Goal: Task Accomplishment & Management: Manage account settings

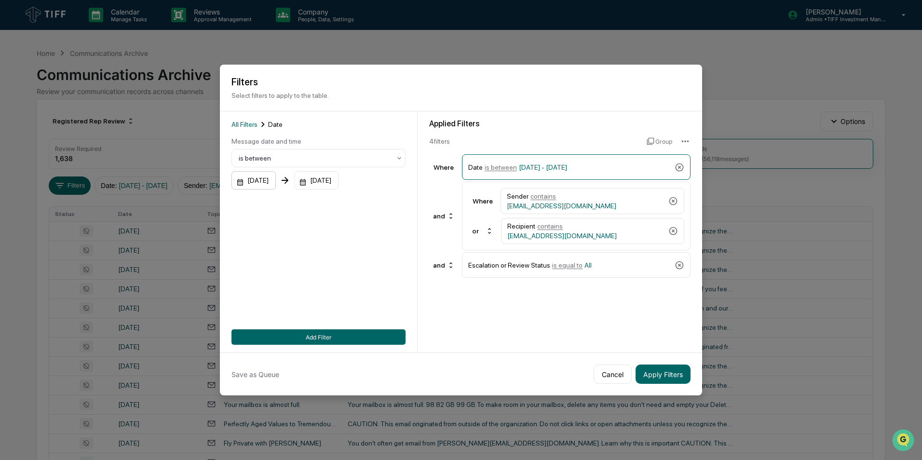
click at [268, 183] on div "[DATE]" at bounding box center [253, 180] width 44 height 18
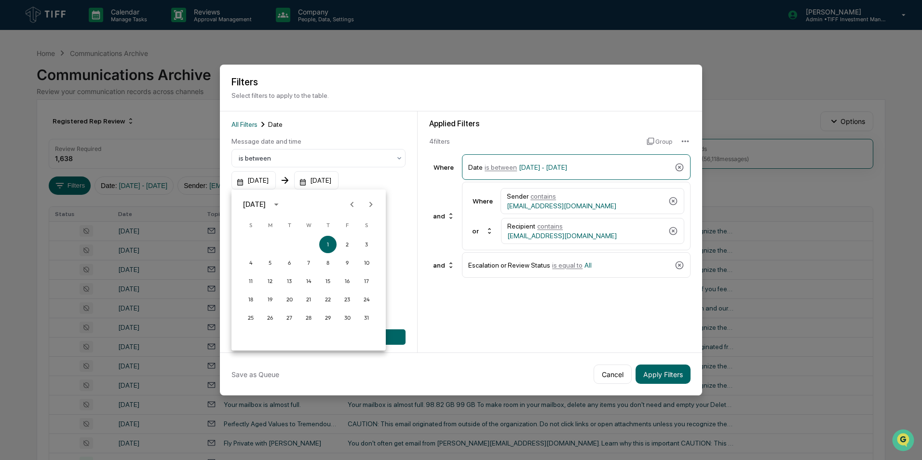
click at [371, 203] on icon "Next month" at bounding box center [370, 204] width 3 height 5
click at [290, 242] on button "1" at bounding box center [289, 244] width 17 height 17
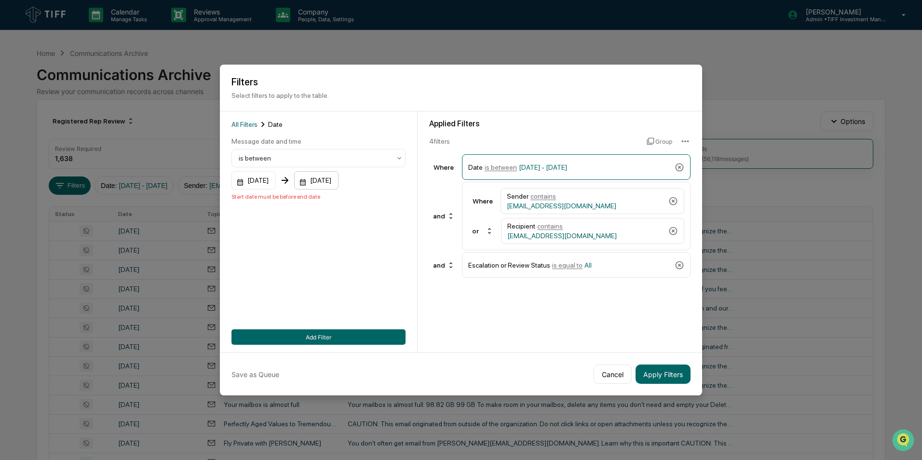
click at [276, 182] on div "[DATE]" at bounding box center [253, 180] width 44 height 18
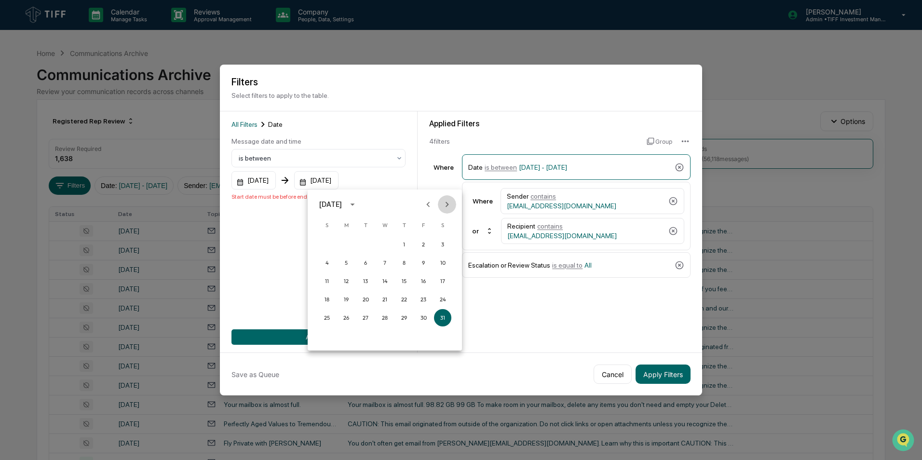
click at [449, 210] on button "Next month" at bounding box center [447, 204] width 18 height 18
click at [405, 319] on button "31" at bounding box center [403, 317] width 17 height 17
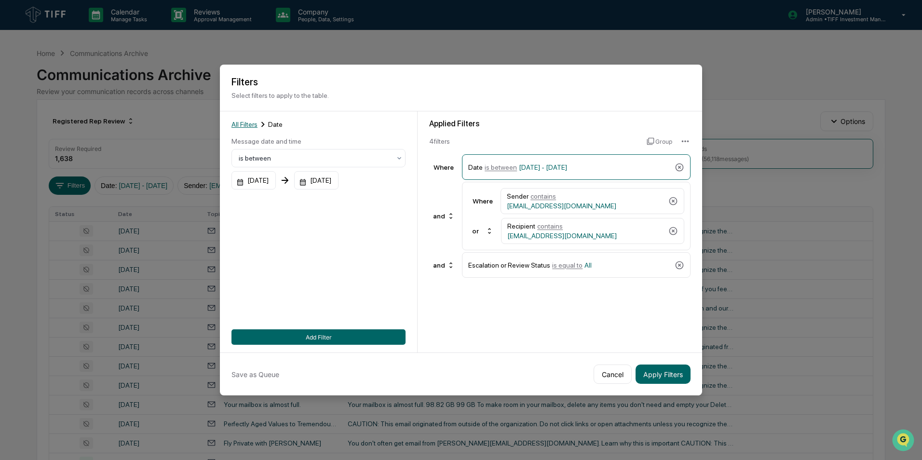
click at [247, 122] on span "All Filters" at bounding box center [244, 125] width 26 height 8
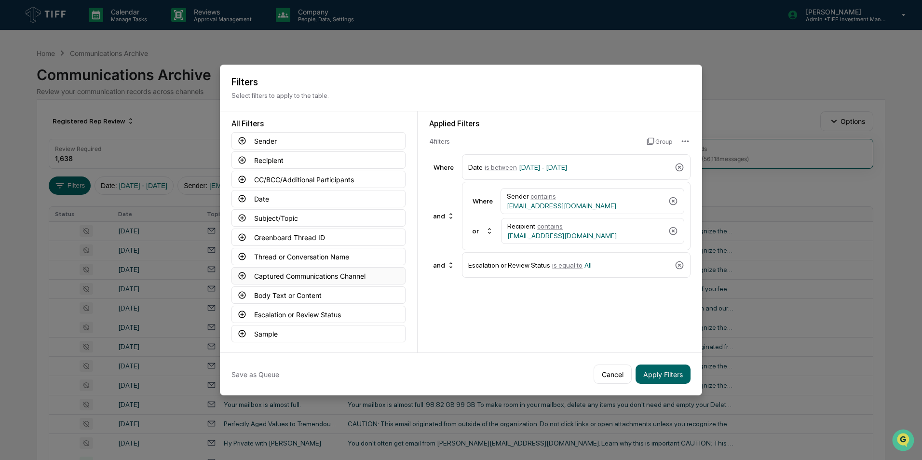
click at [242, 275] on icon at bounding box center [242, 275] width 9 height 9
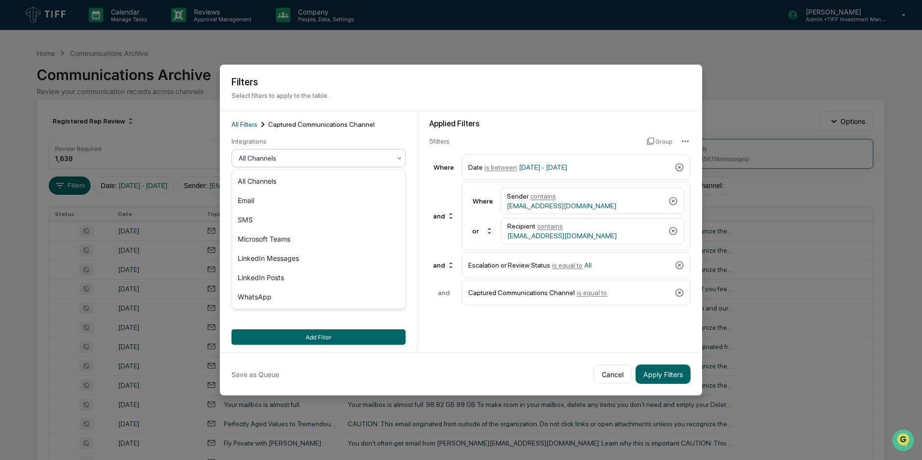
click at [311, 156] on div at bounding box center [315, 158] width 152 height 10
click at [295, 202] on div "Email" at bounding box center [318, 200] width 173 height 19
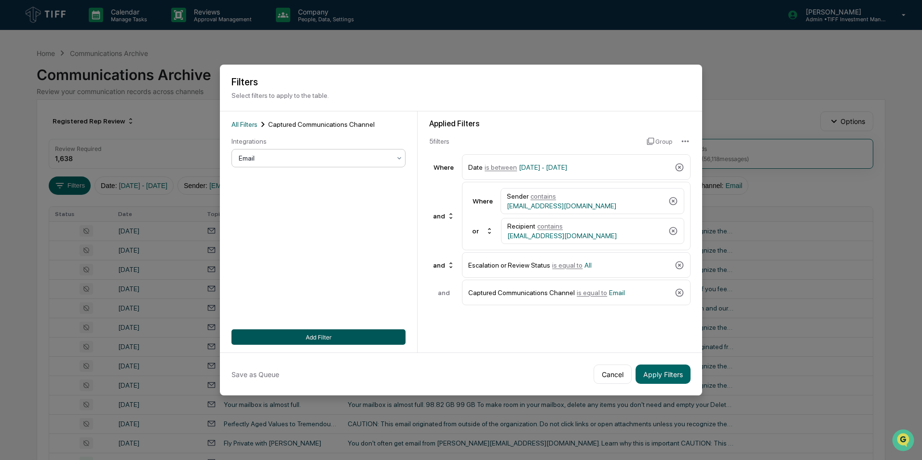
click at [333, 337] on button "Add Filter" at bounding box center [318, 336] width 174 height 15
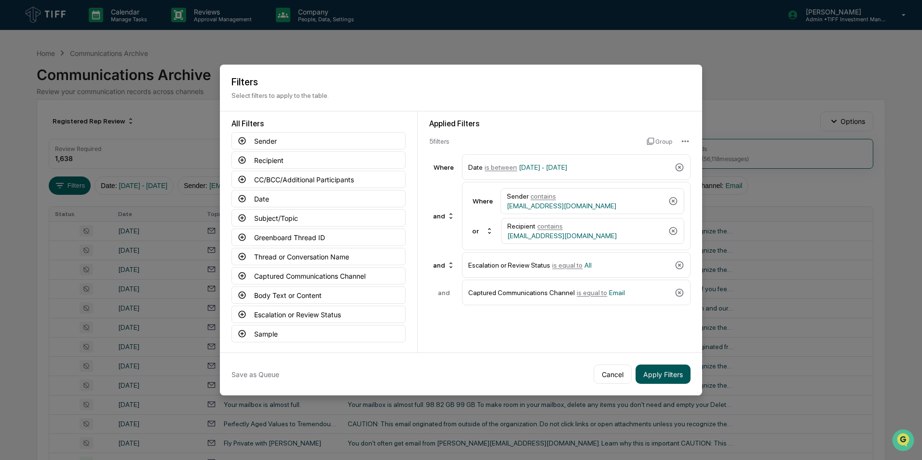
click at [646, 366] on button "Apply Filters" at bounding box center [663, 374] width 55 height 19
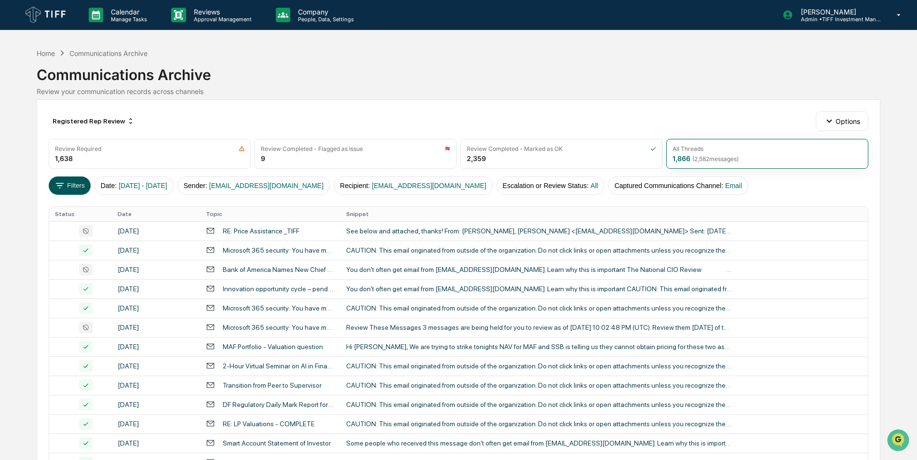
click at [71, 190] on button "Filters" at bounding box center [70, 185] width 42 height 18
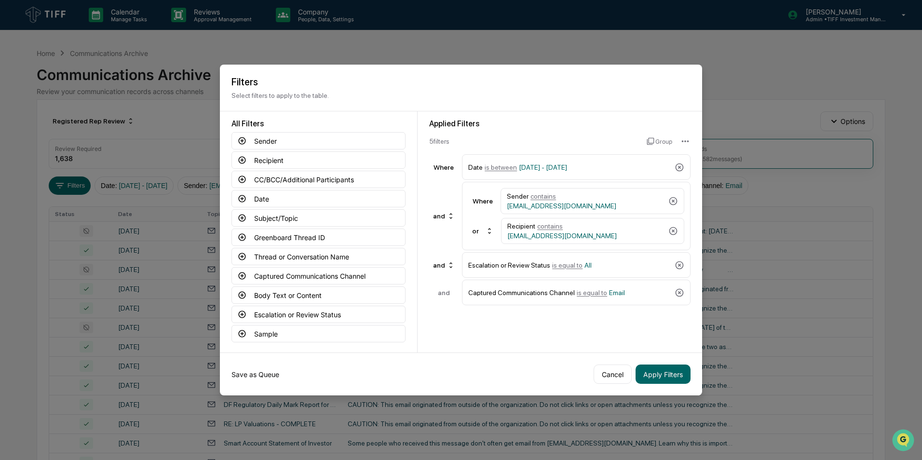
click at [256, 373] on button "Save as Queue" at bounding box center [255, 374] width 48 height 19
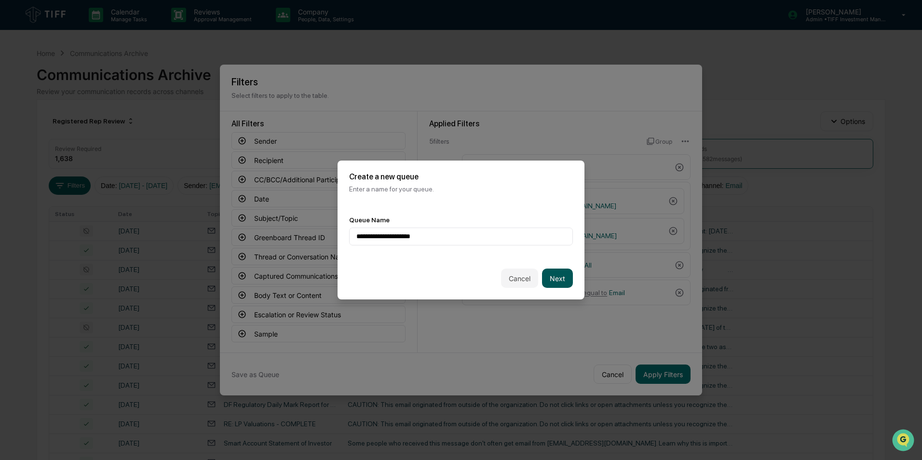
type input "**********"
click at [565, 276] on button "Next" at bounding box center [557, 278] width 31 height 19
click at [504, 252] on div "Queue Owners Select..." at bounding box center [461, 230] width 247 height 53
click at [500, 240] on div at bounding box center [457, 237] width 202 height 10
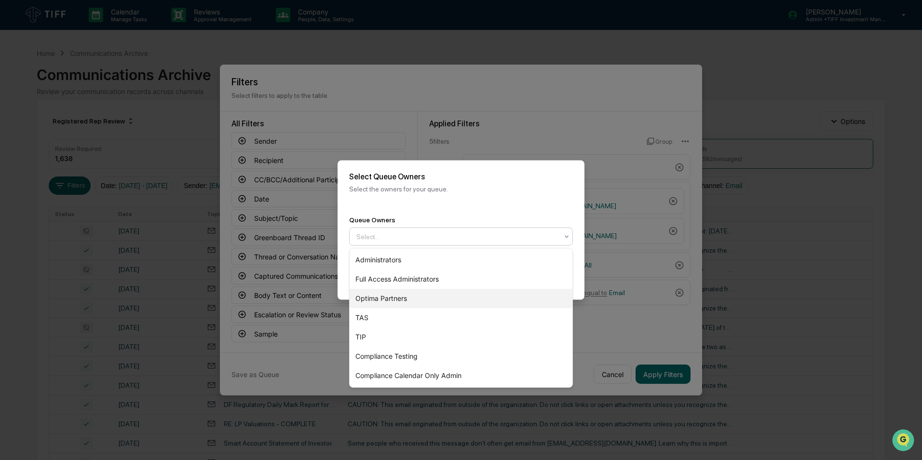
click at [438, 296] on div "Optima Partners" at bounding box center [461, 298] width 223 height 19
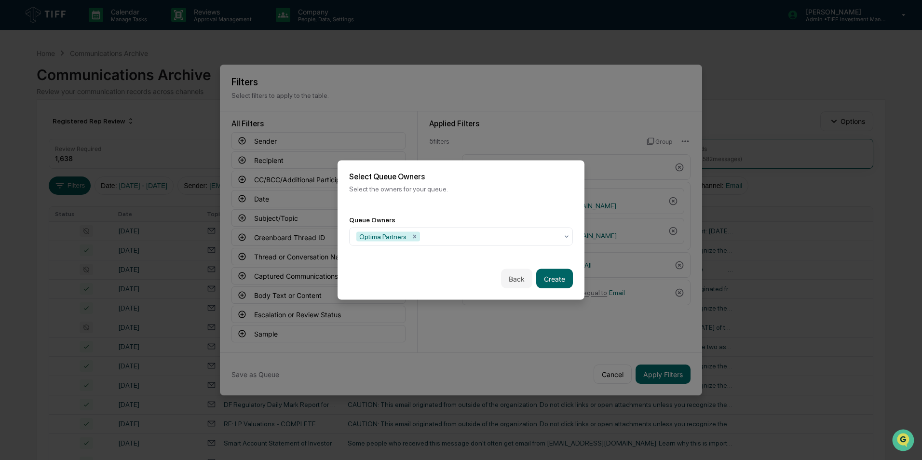
click at [582, 284] on div "Back Create" at bounding box center [461, 278] width 247 height 42
click at [567, 284] on button "Create" at bounding box center [554, 278] width 37 height 19
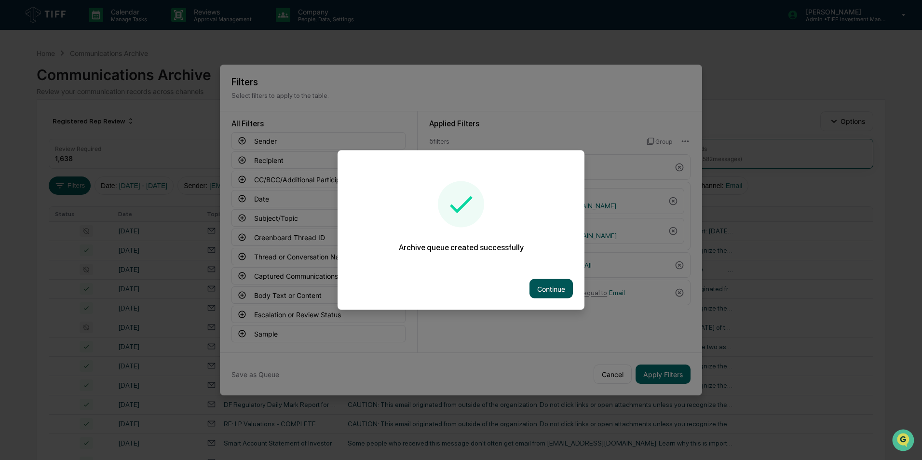
click at [553, 284] on button "Continue" at bounding box center [550, 288] width 43 height 19
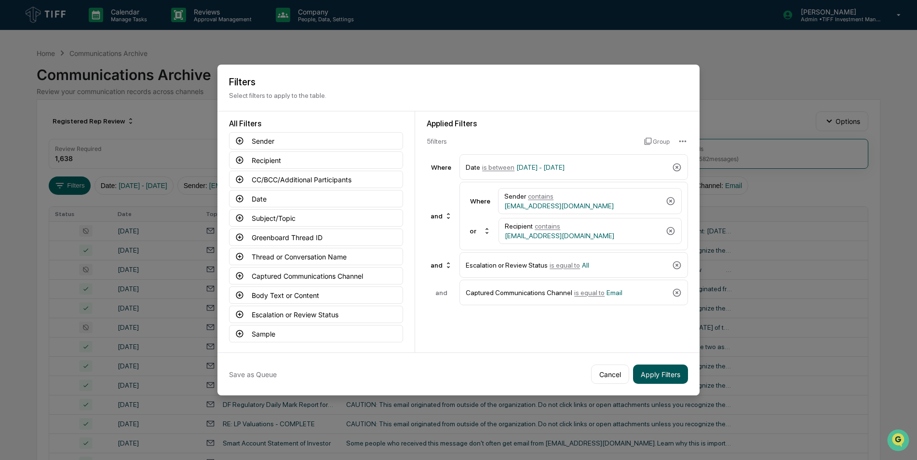
click at [668, 374] on button "Apply Filters" at bounding box center [660, 374] width 55 height 19
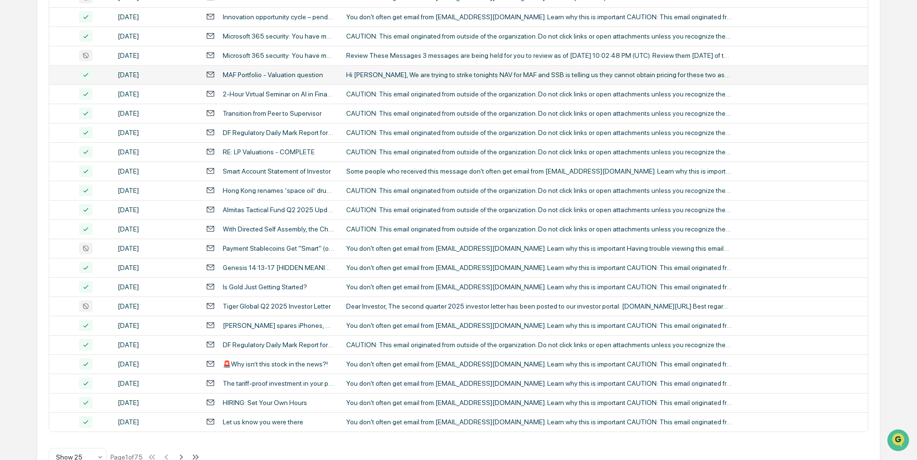
scroll to position [298, 0]
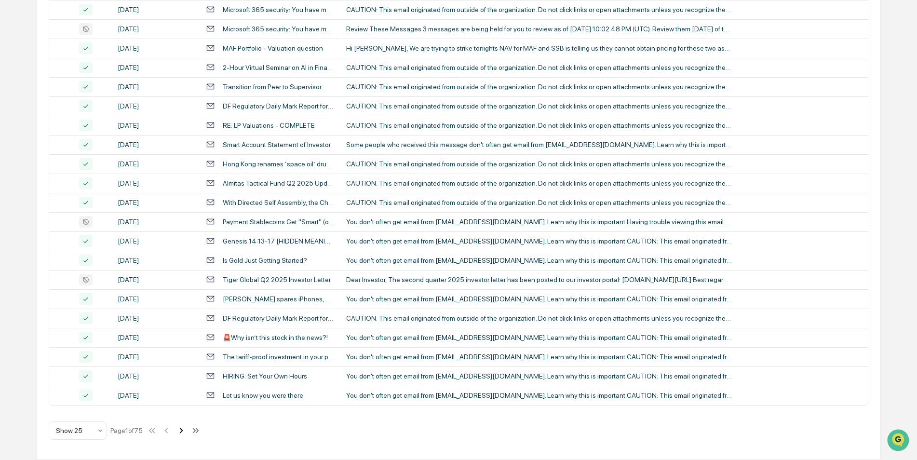
click at [183, 433] on icon at bounding box center [181, 430] width 11 height 11
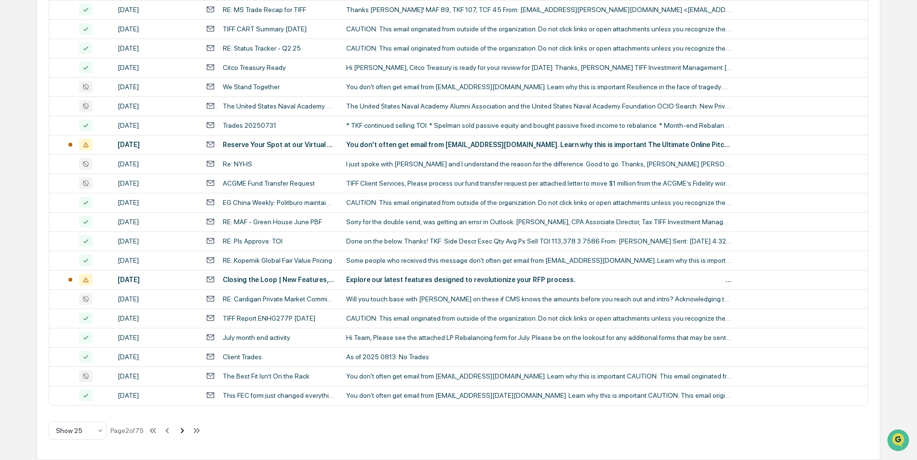
click at [180, 430] on icon at bounding box center [182, 430] width 11 height 11
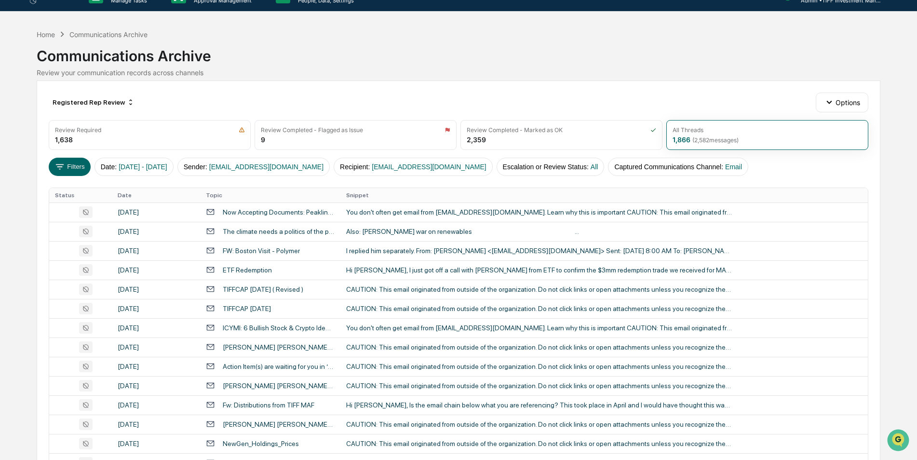
scroll to position [18, 0]
click at [118, 103] on div "Registered Rep Review" at bounding box center [94, 102] width 90 height 15
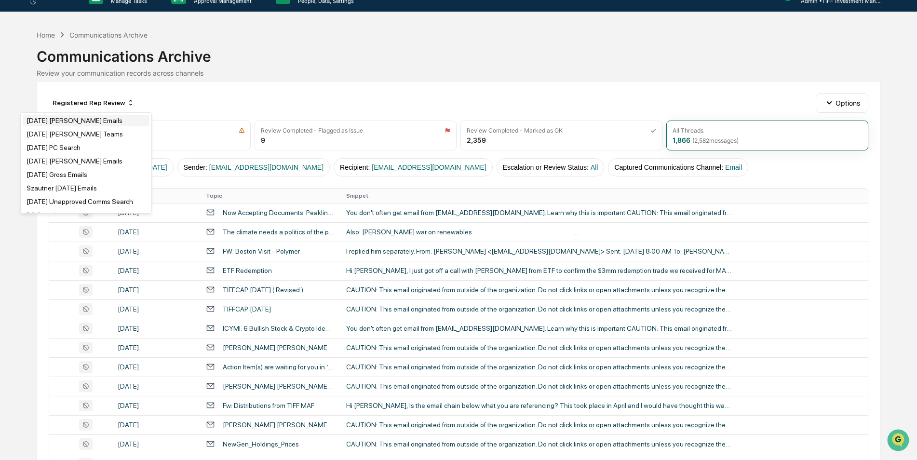
click at [63, 121] on div "[DATE] [PERSON_NAME] Emails" at bounding box center [75, 121] width 96 height 8
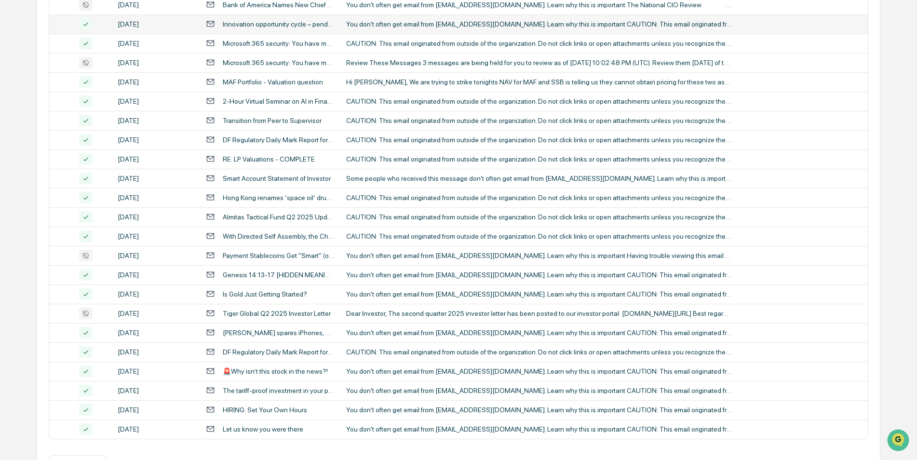
scroll to position [298, 0]
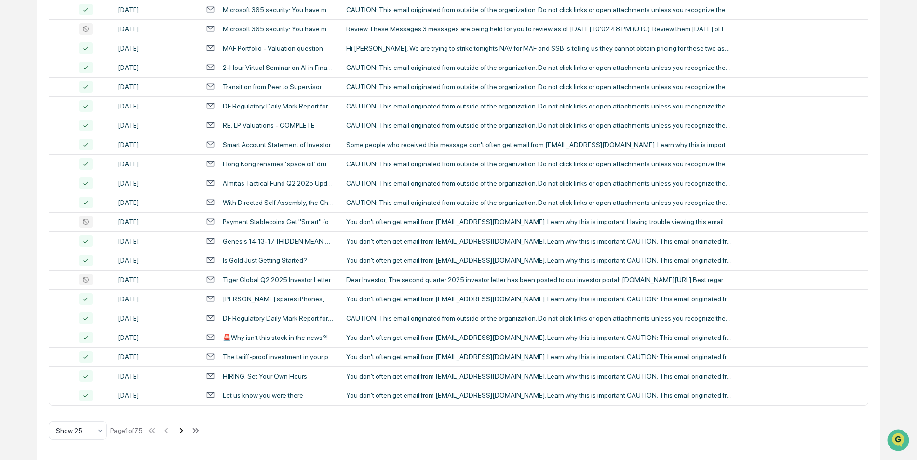
click at [182, 432] on icon at bounding box center [181, 430] width 11 height 11
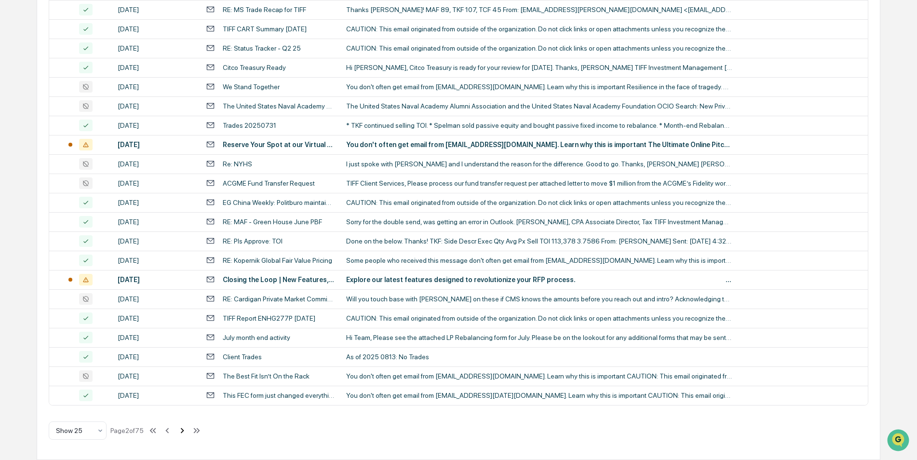
click at [182, 432] on icon at bounding box center [182, 430] width 11 height 11
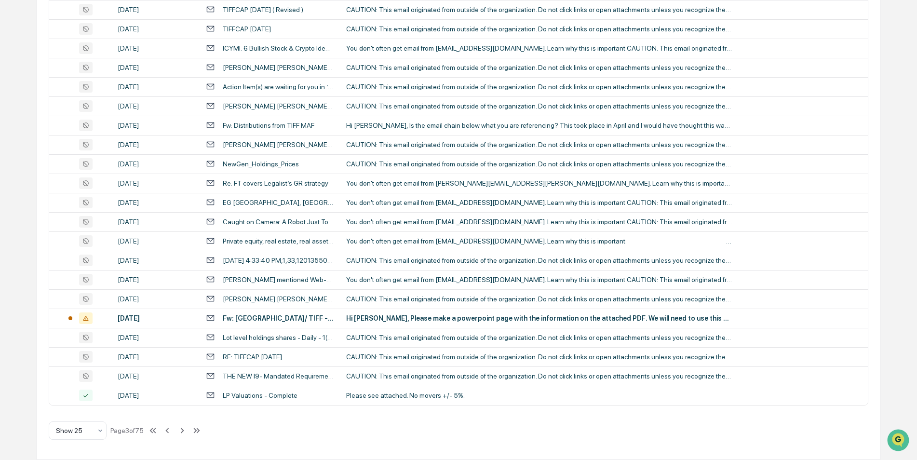
scroll to position [0, 0]
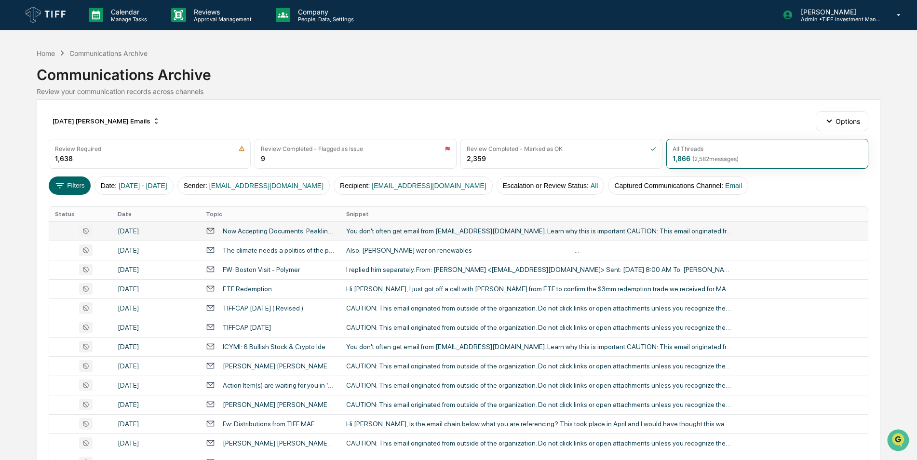
click at [396, 228] on div "You don't often get email from [EMAIL_ADDRESS][DOMAIN_NAME]. Learn why this is …" at bounding box center [539, 231] width 386 height 8
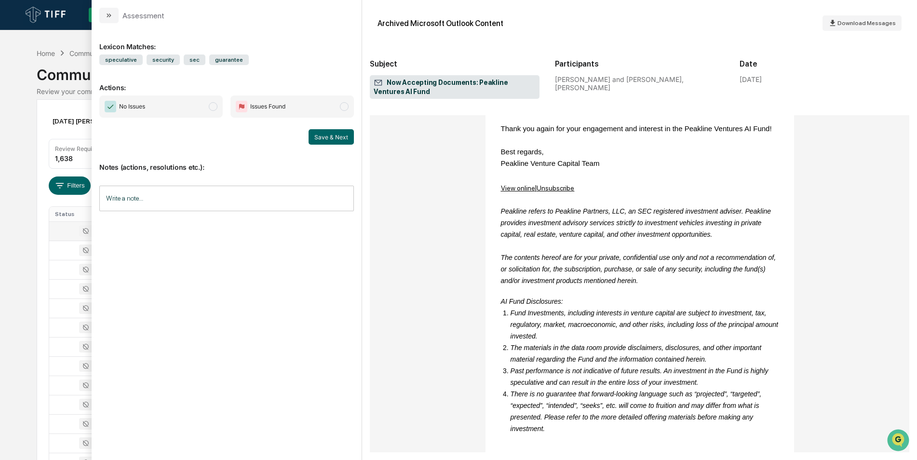
scroll to position [413, 0]
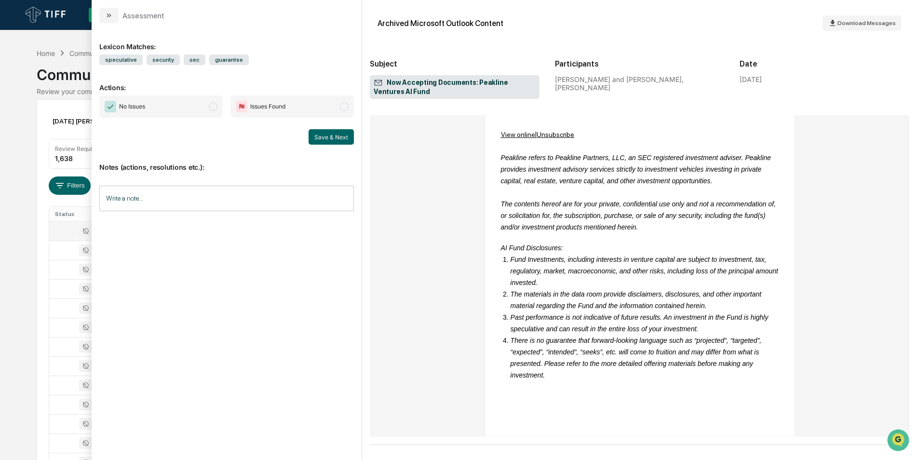
click at [207, 104] on span "No Issues" at bounding box center [160, 106] width 123 height 22
click at [312, 135] on button "Save & Next" at bounding box center [331, 136] width 45 height 15
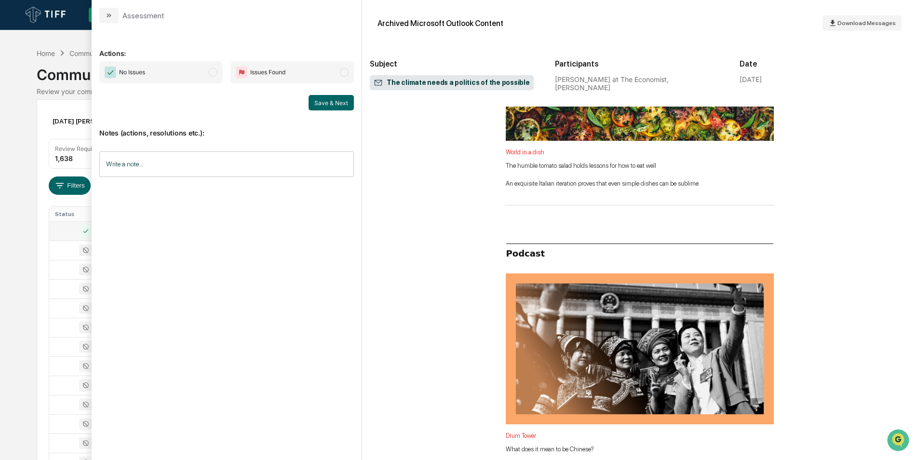
scroll to position [2379, 0]
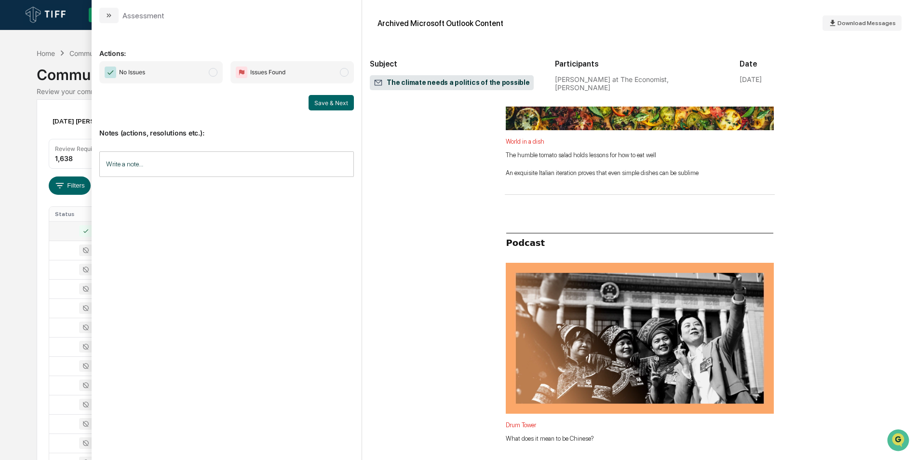
click at [215, 76] on span "modal" at bounding box center [213, 72] width 9 height 9
click at [314, 107] on button "Save & Next" at bounding box center [331, 102] width 45 height 15
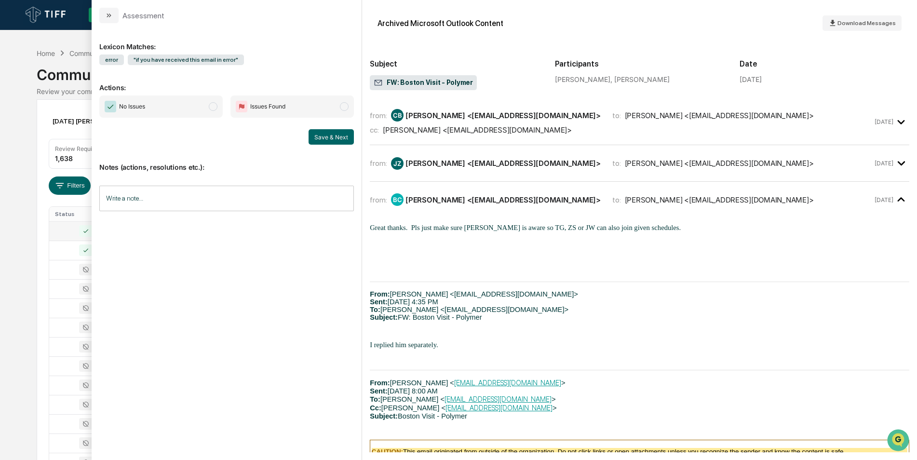
click at [213, 106] on span "modal" at bounding box center [213, 106] width 9 height 9
click at [327, 135] on button "Save & Next" at bounding box center [331, 136] width 45 height 15
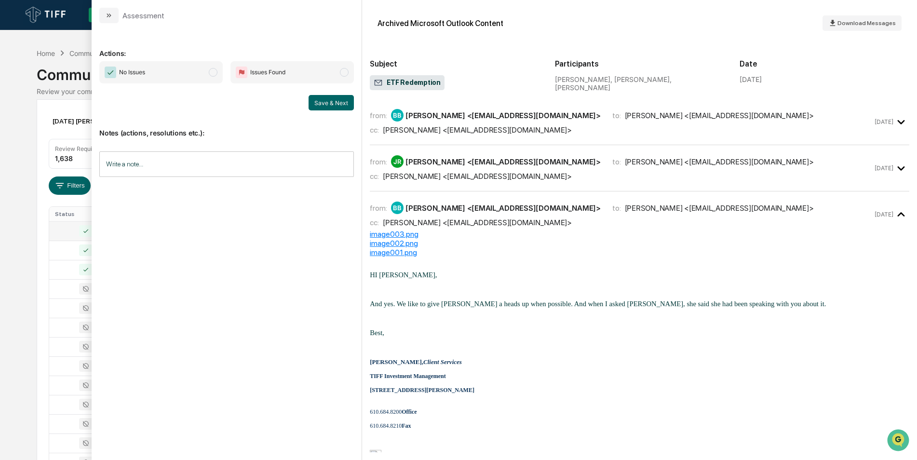
click at [213, 71] on span "modal" at bounding box center [213, 72] width 9 height 9
click at [322, 107] on button "Save & Next" at bounding box center [331, 102] width 45 height 15
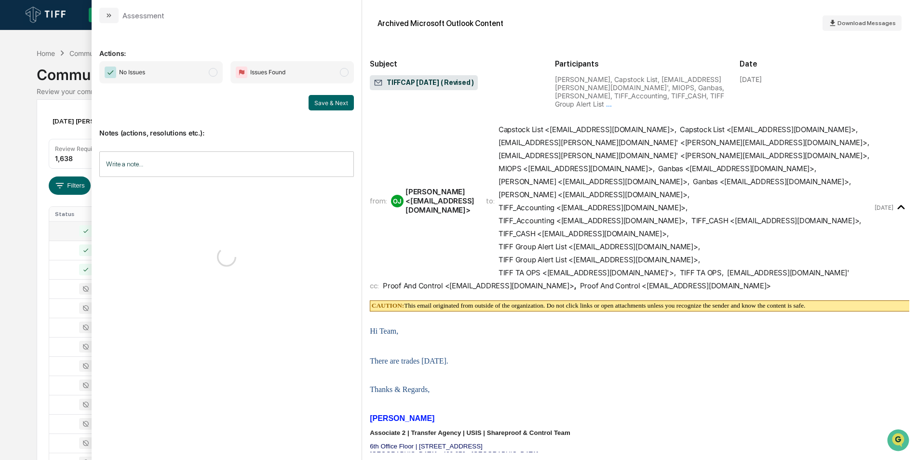
scroll to position [171, 0]
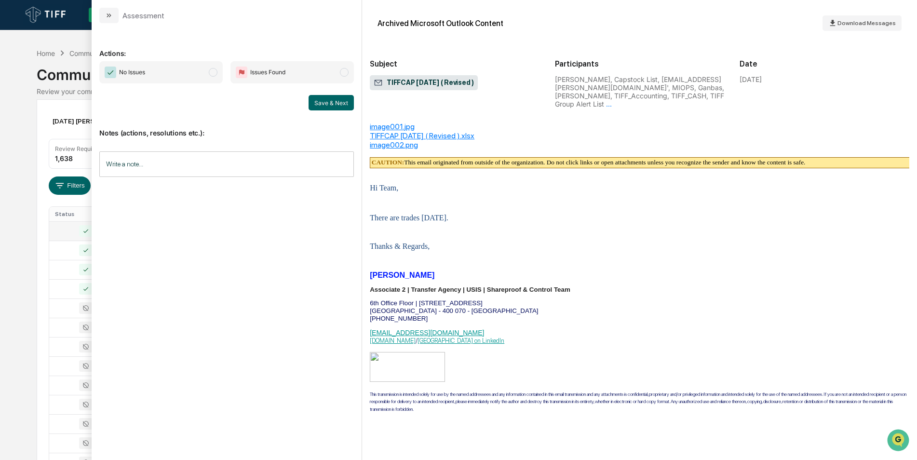
click at [212, 78] on span "No Issues" at bounding box center [160, 72] width 123 height 22
click at [318, 105] on button "Save & Next" at bounding box center [331, 102] width 45 height 15
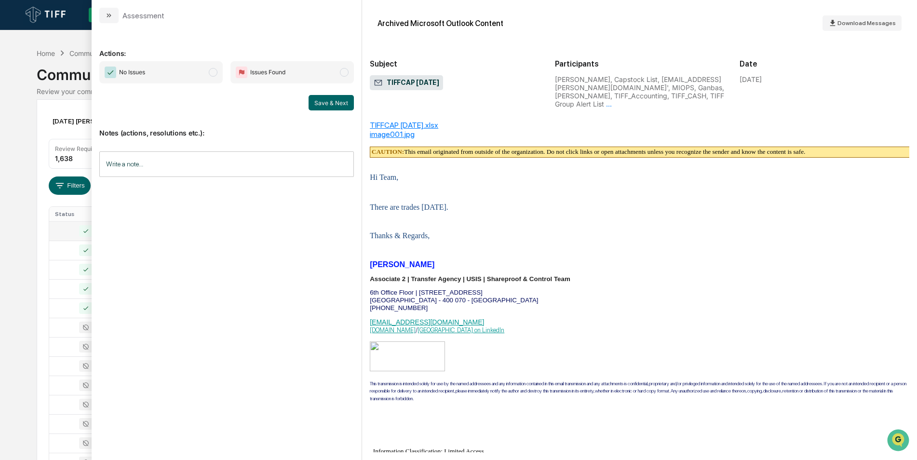
scroll to position [145, 0]
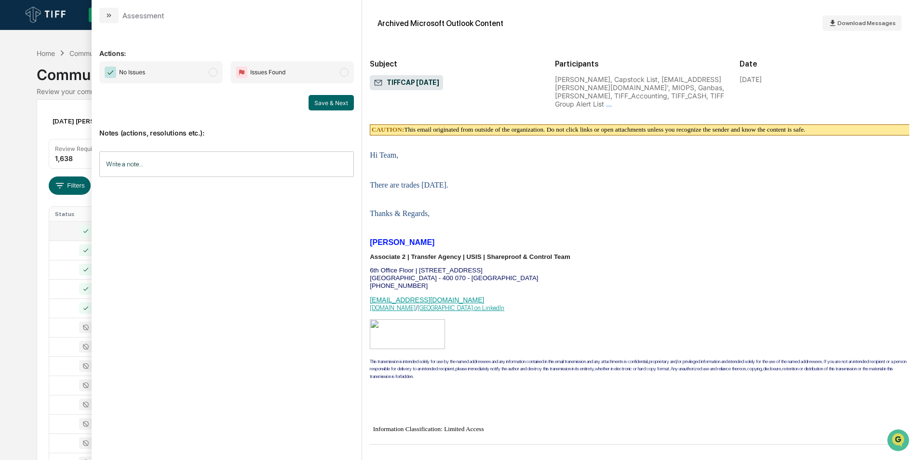
click at [215, 72] on span "modal" at bounding box center [213, 72] width 9 height 9
click at [318, 107] on button "Save & Next" at bounding box center [331, 102] width 45 height 15
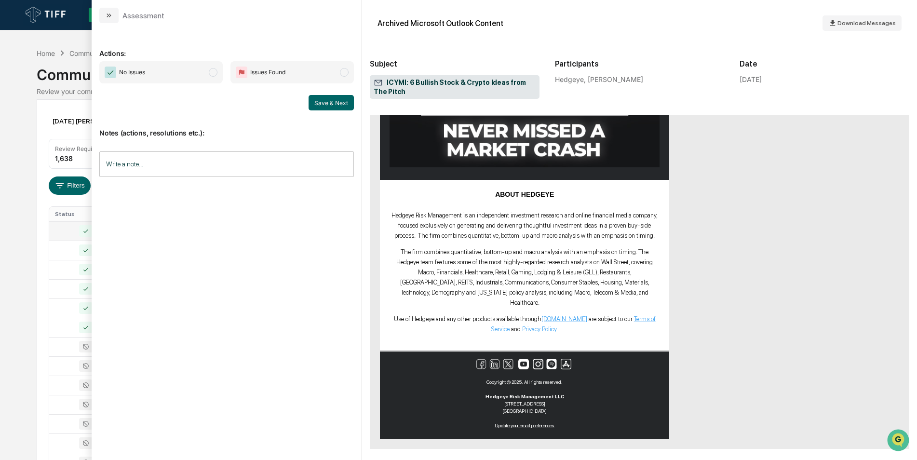
scroll to position [700, 0]
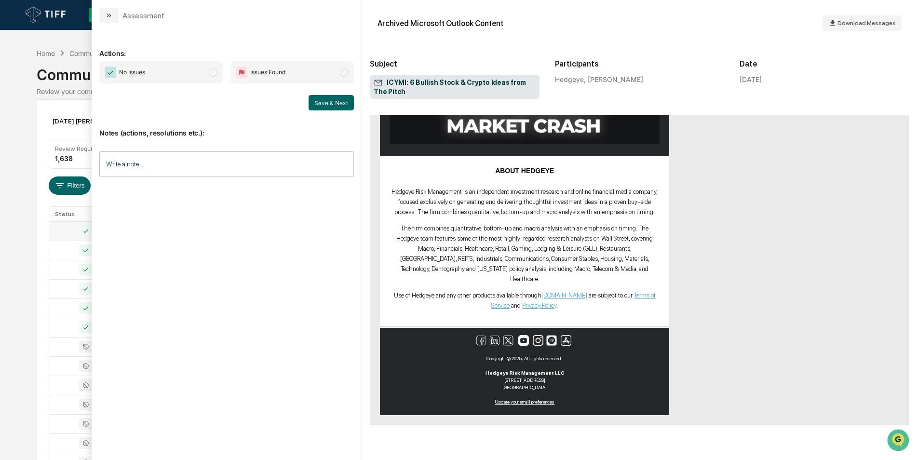
click at [213, 78] on span "No Issues" at bounding box center [160, 72] width 123 height 22
click at [330, 104] on button "Save & Next" at bounding box center [331, 102] width 45 height 15
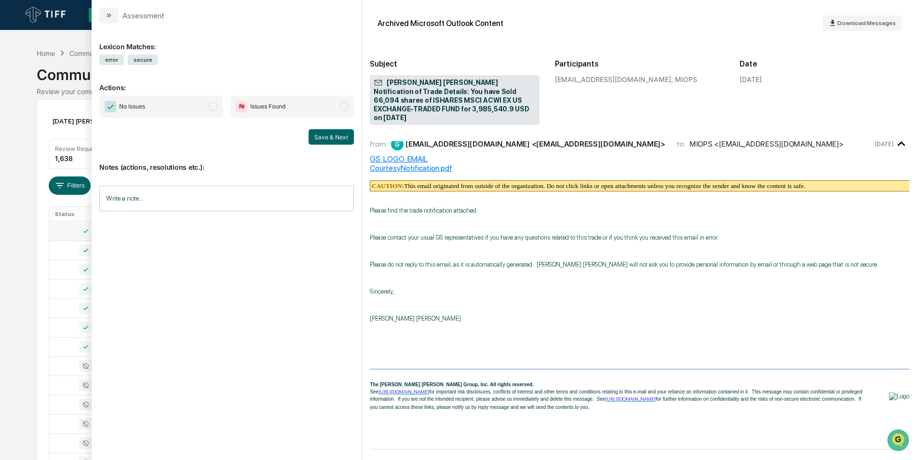
scroll to position [9, 0]
click at [211, 108] on span "modal" at bounding box center [213, 106] width 9 height 9
click at [327, 137] on button "Save & Next" at bounding box center [331, 136] width 45 height 15
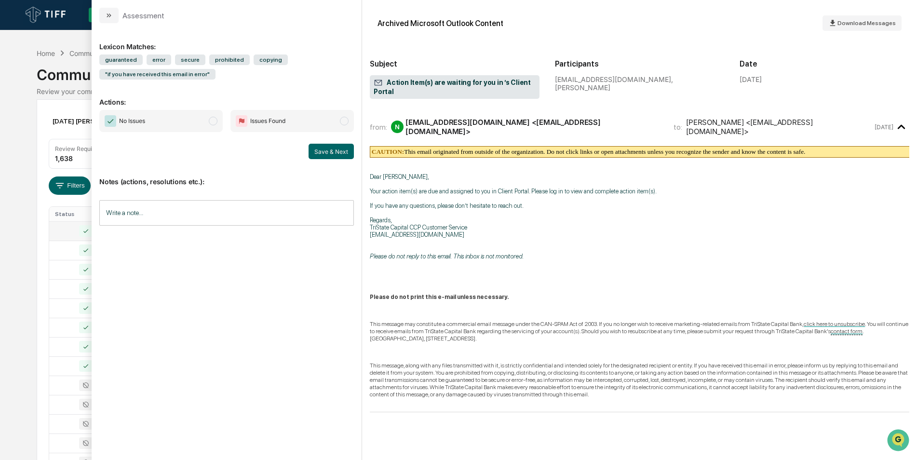
click at [213, 122] on span "modal" at bounding box center [213, 121] width 9 height 9
click at [330, 151] on button "Save & Next" at bounding box center [331, 151] width 45 height 15
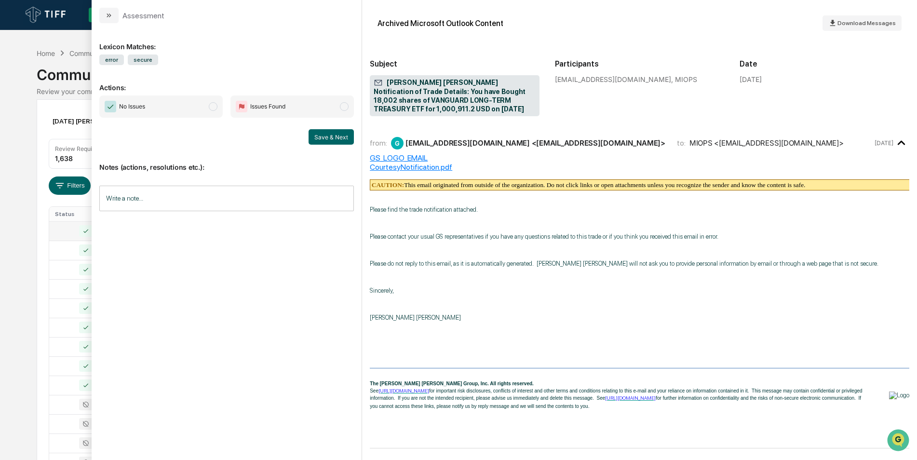
click at [211, 105] on span "modal" at bounding box center [213, 106] width 9 height 9
click at [338, 143] on button "Save & Next" at bounding box center [331, 136] width 45 height 15
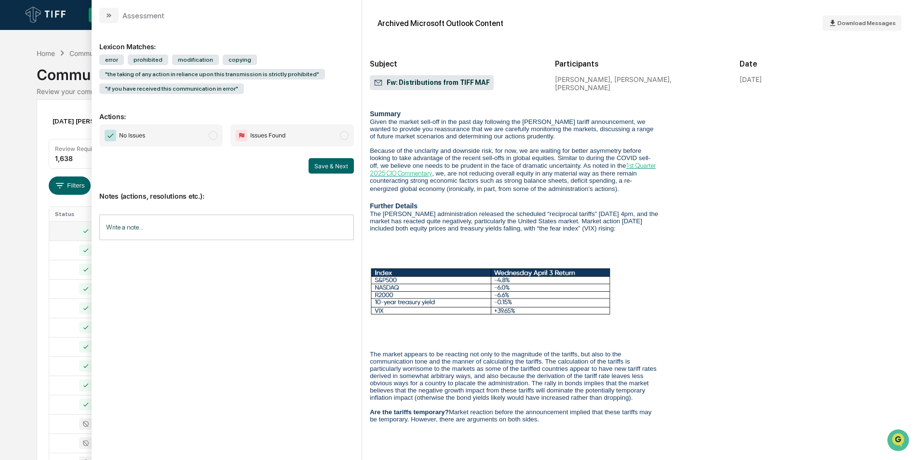
scroll to position [2165, 0]
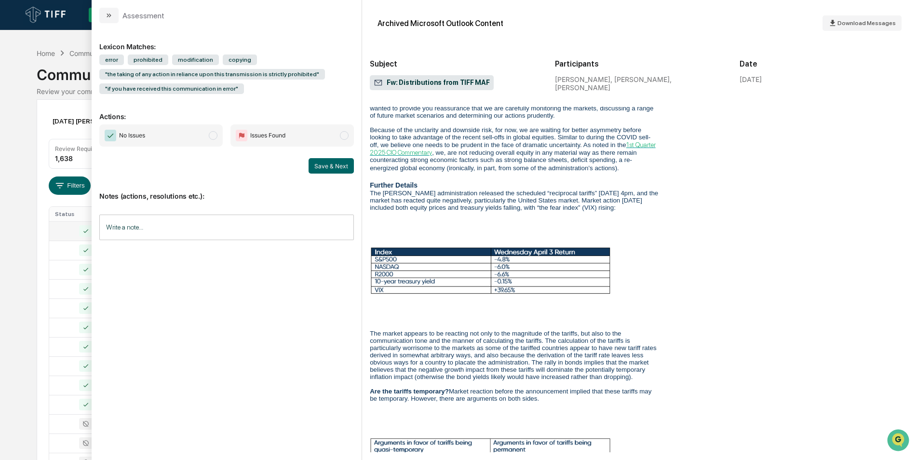
click at [213, 139] on span "modal" at bounding box center [213, 135] width 9 height 9
click at [338, 165] on button "Save & Next" at bounding box center [331, 165] width 45 height 15
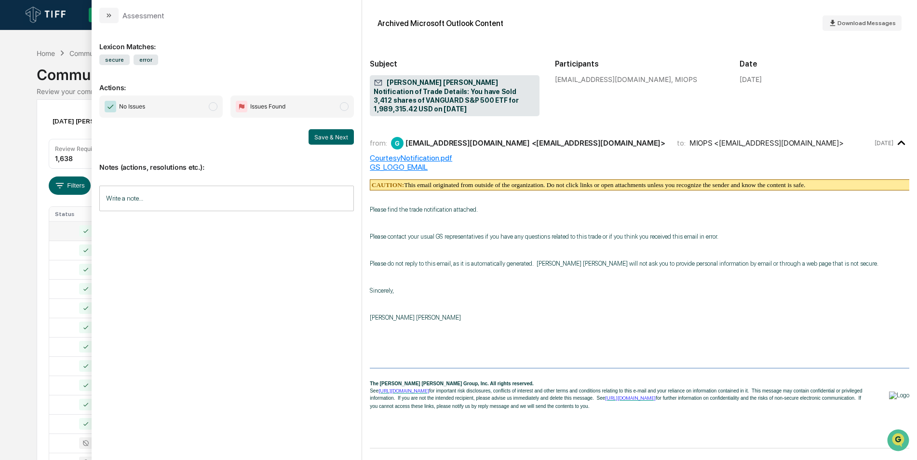
click at [209, 108] on span "modal" at bounding box center [213, 106] width 9 height 9
click at [332, 142] on button "Save & Next" at bounding box center [331, 136] width 45 height 15
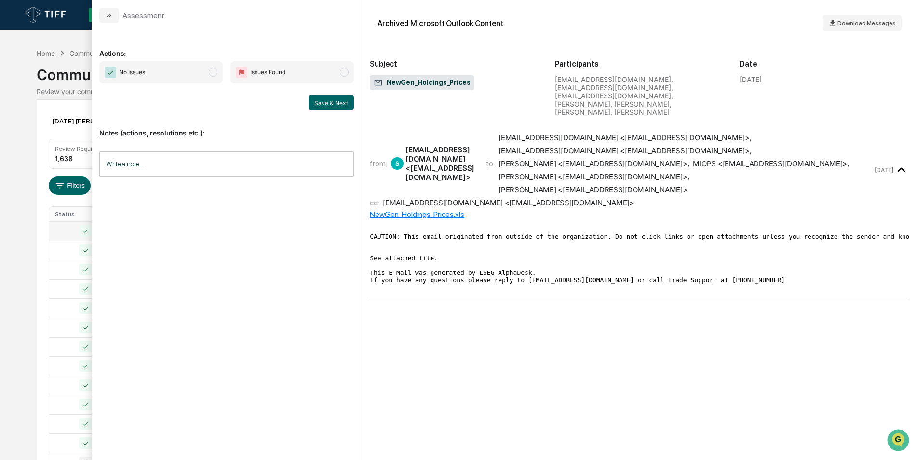
click at [215, 74] on span "modal" at bounding box center [213, 72] width 9 height 9
click at [323, 98] on button "Save & Next" at bounding box center [331, 102] width 45 height 15
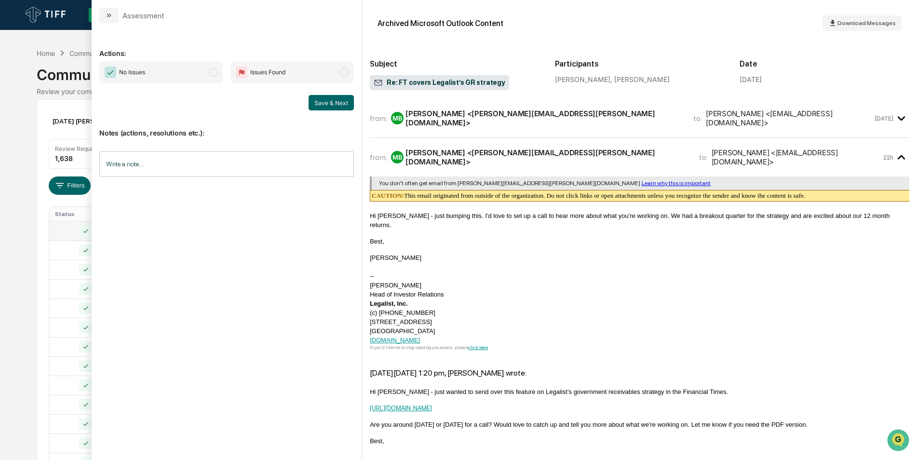
click at [212, 72] on span "modal" at bounding box center [213, 72] width 9 height 9
click at [316, 106] on button "Save & Next" at bounding box center [331, 102] width 45 height 15
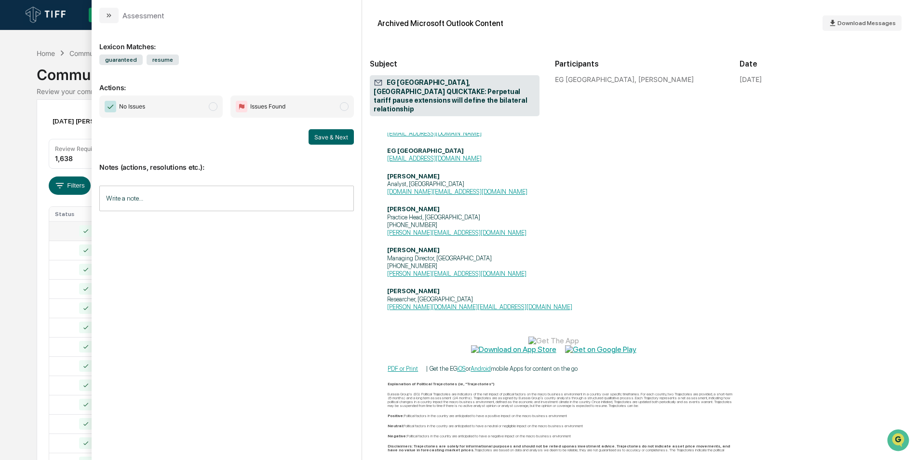
scroll to position [529, 0]
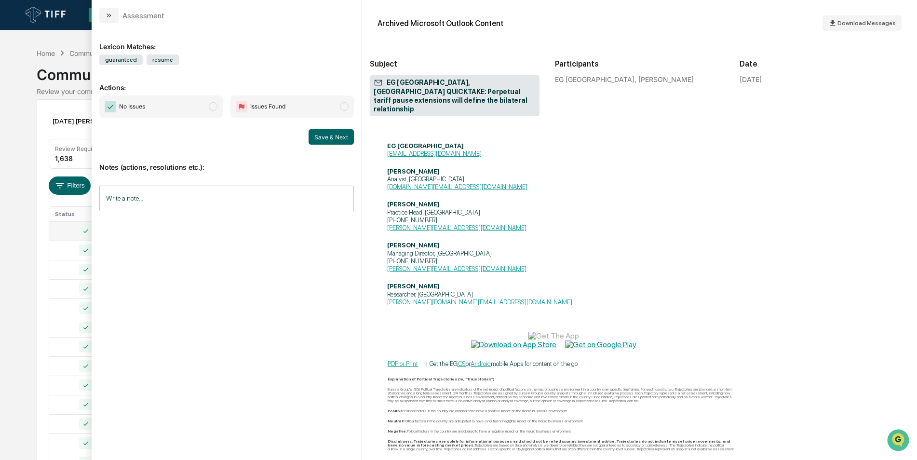
click at [215, 107] on span "modal" at bounding box center [213, 106] width 9 height 9
click at [328, 136] on button "Save & Next" at bounding box center [331, 136] width 45 height 15
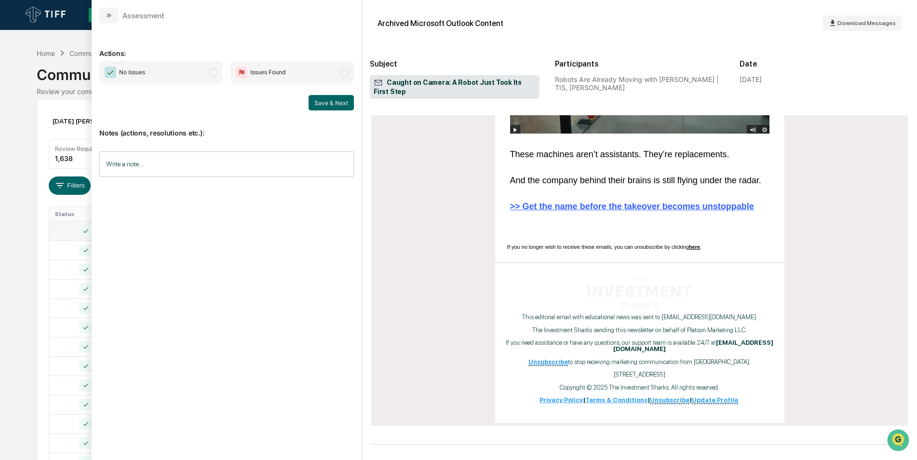
scroll to position [393, 0]
click at [209, 70] on span "modal" at bounding box center [213, 72] width 9 height 9
click at [330, 105] on button "Save & Next" at bounding box center [331, 102] width 45 height 15
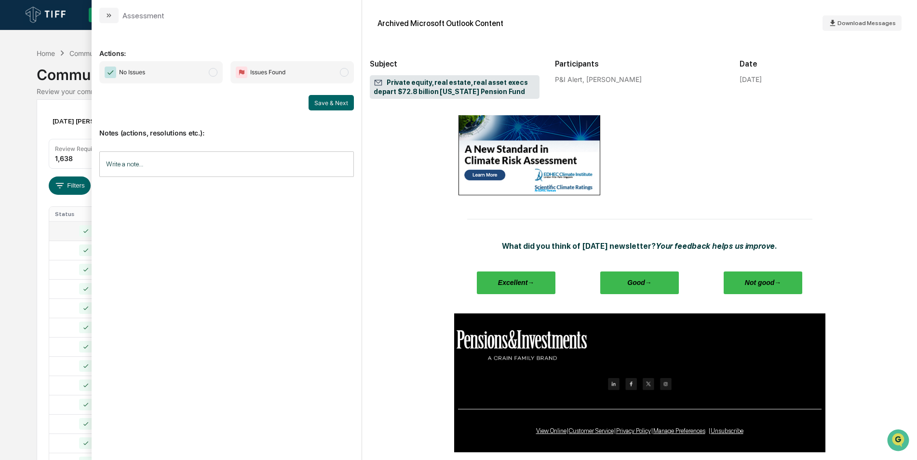
scroll to position [658, 0]
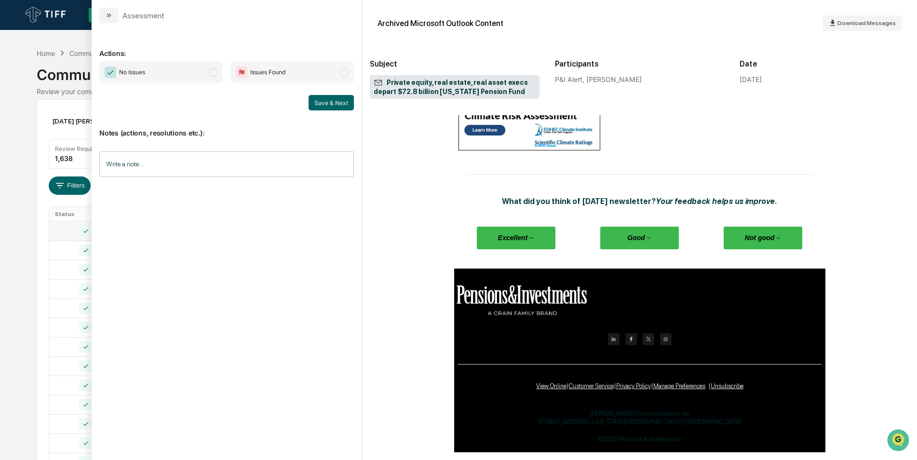
click at [218, 72] on span "No Issues" at bounding box center [160, 72] width 123 height 22
click at [318, 107] on button "Save & Next" at bounding box center [331, 102] width 45 height 15
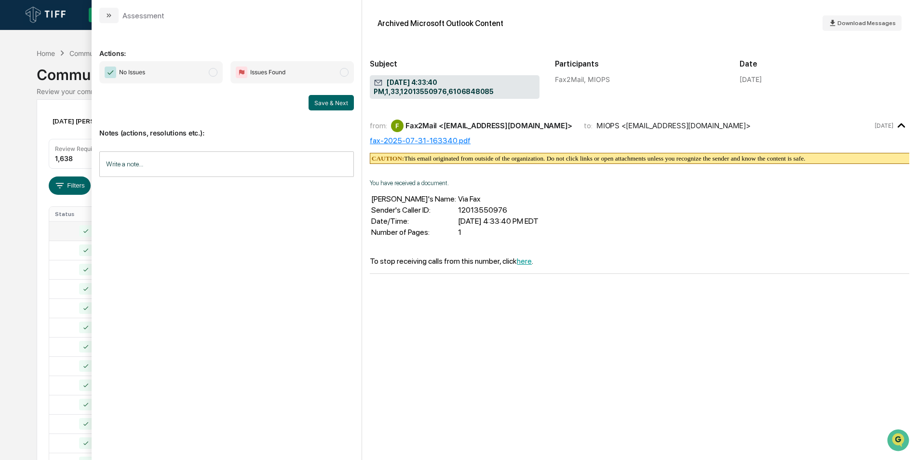
click at [217, 76] on span "No Issues" at bounding box center [160, 72] width 123 height 22
click at [320, 104] on button "Save & Next" at bounding box center [331, 102] width 45 height 15
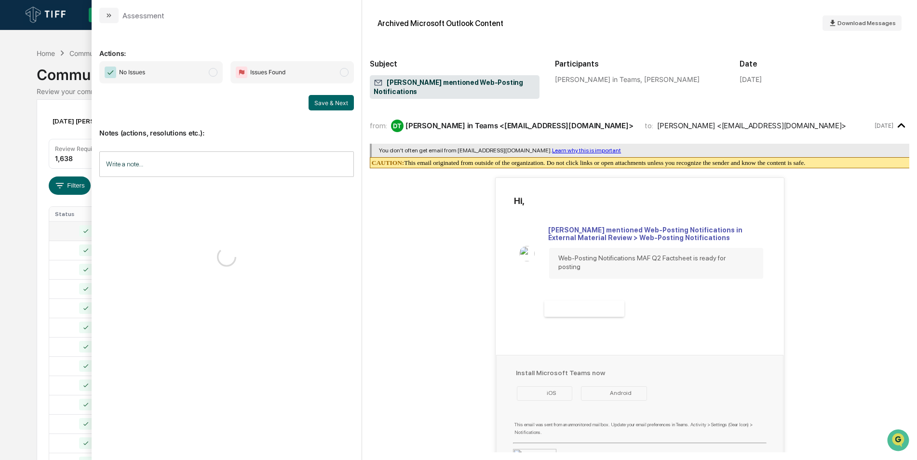
scroll to position [145, 0]
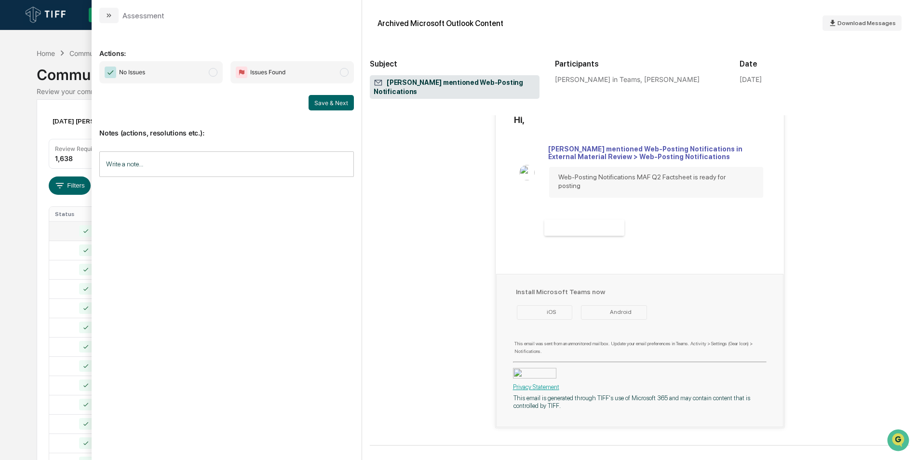
click at [214, 69] on span "modal" at bounding box center [213, 72] width 9 height 9
click at [331, 104] on button "Save & Next" at bounding box center [331, 102] width 45 height 15
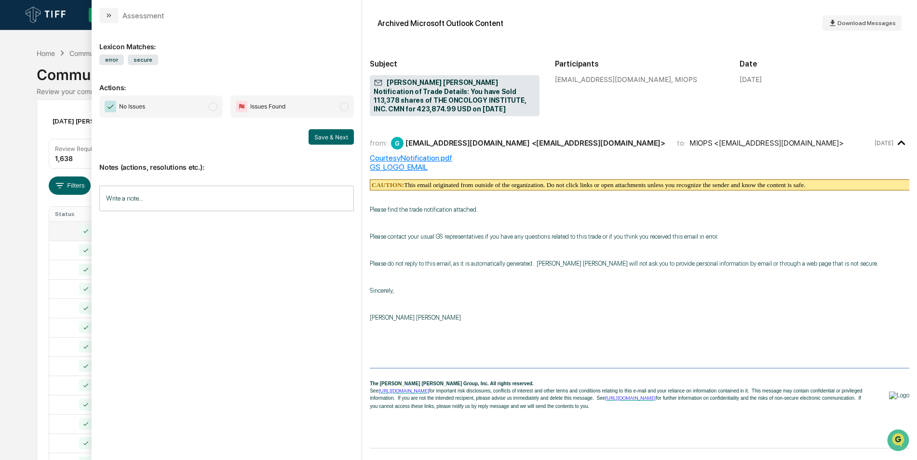
click at [215, 106] on span "modal" at bounding box center [213, 106] width 9 height 9
click at [339, 136] on button "Save & Next" at bounding box center [331, 136] width 45 height 15
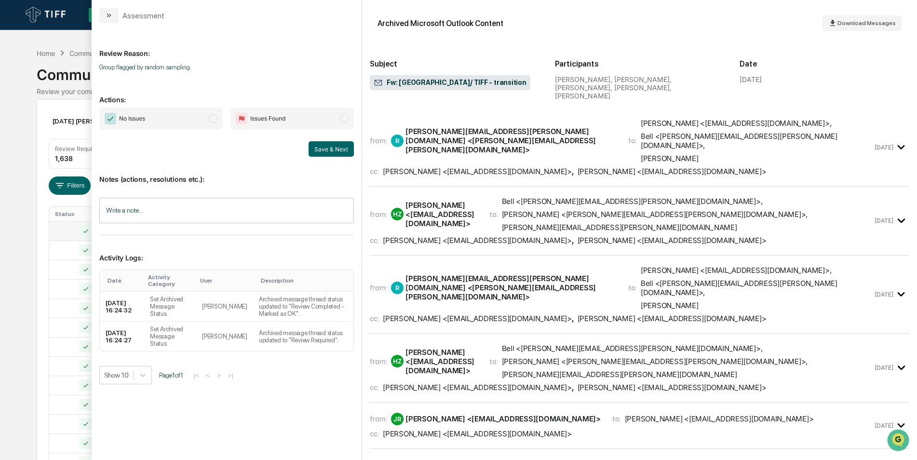
scroll to position [83, 0]
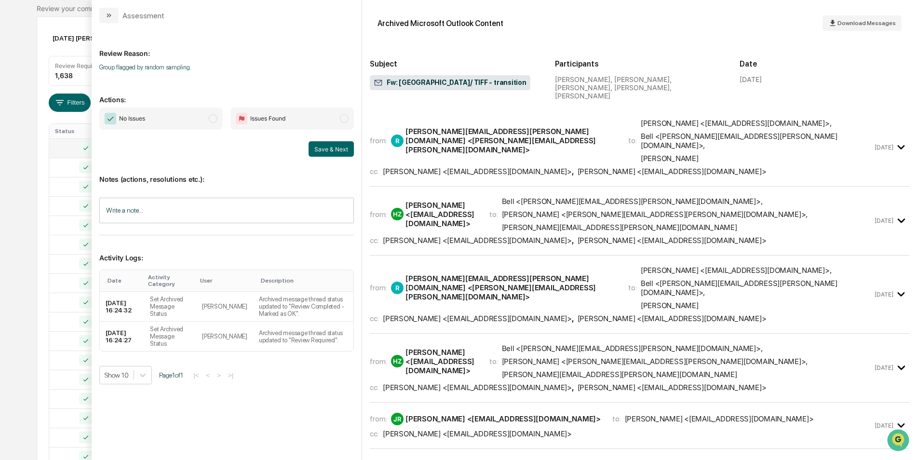
click at [215, 119] on span "modal" at bounding box center [213, 118] width 9 height 9
click at [210, 119] on span "modal" at bounding box center [213, 118] width 9 height 9
click at [314, 144] on button "Save & Next" at bounding box center [331, 148] width 45 height 15
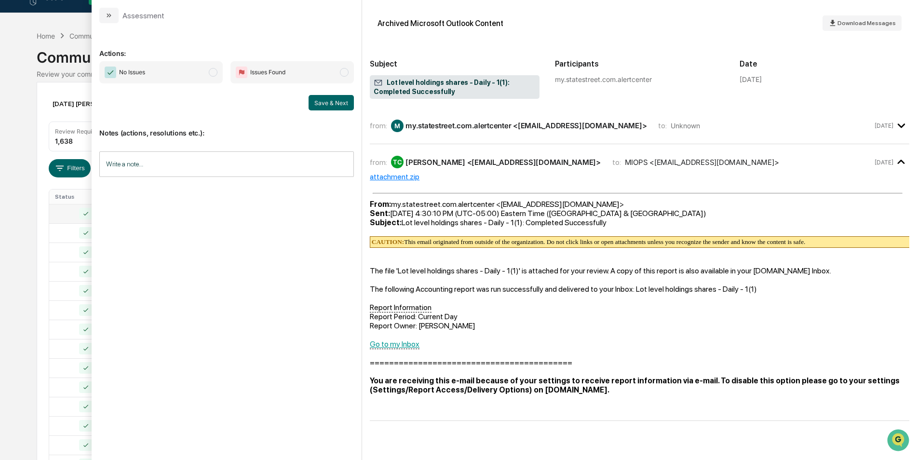
scroll to position [15, 0]
click at [213, 78] on span "No Issues" at bounding box center [160, 72] width 123 height 22
click at [324, 99] on button "Save & Next" at bounding box center [331, 102] width 45 height 15
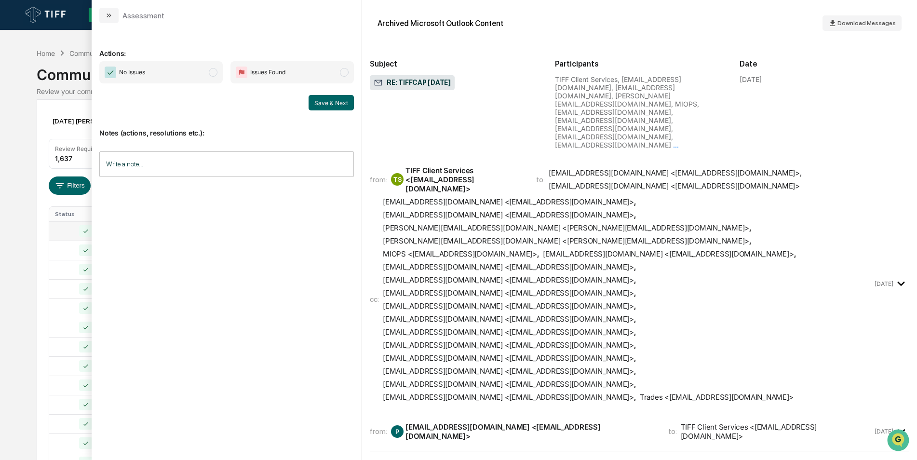
click at [214, 75] on span "modal" at bounding box center [213, 72] width 9 height 9
click at [321, 96] on button "Save & Next" at bounding box center [331, 102] width 45 height 15
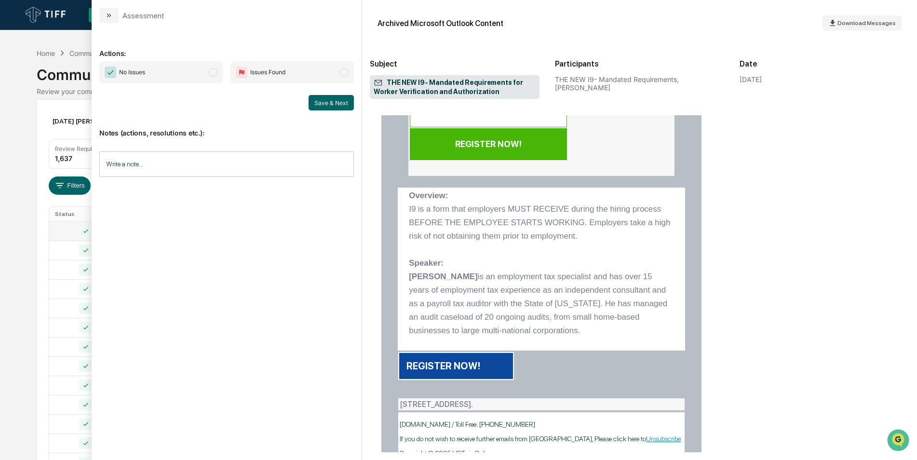
scroll to position [339, 0]
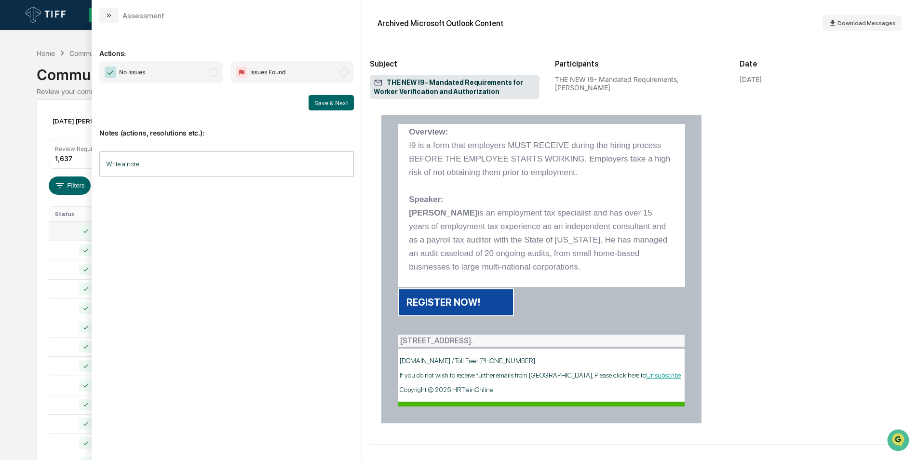
click at [216, 77] on span "No Issues" at bounding box center [160, 72] width 123 height 22
click at [320, 104] on button "Save & Next" at bounding box center [331, 102] width 45 height 15
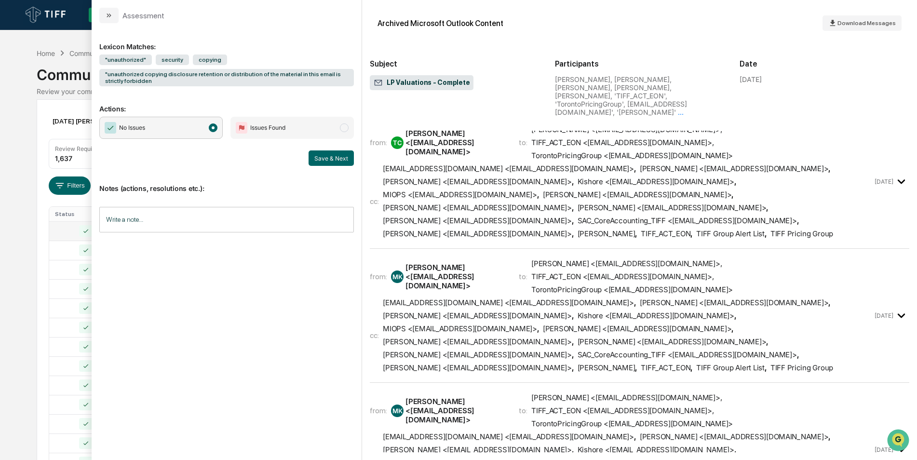
scroll to position [7607, 0]
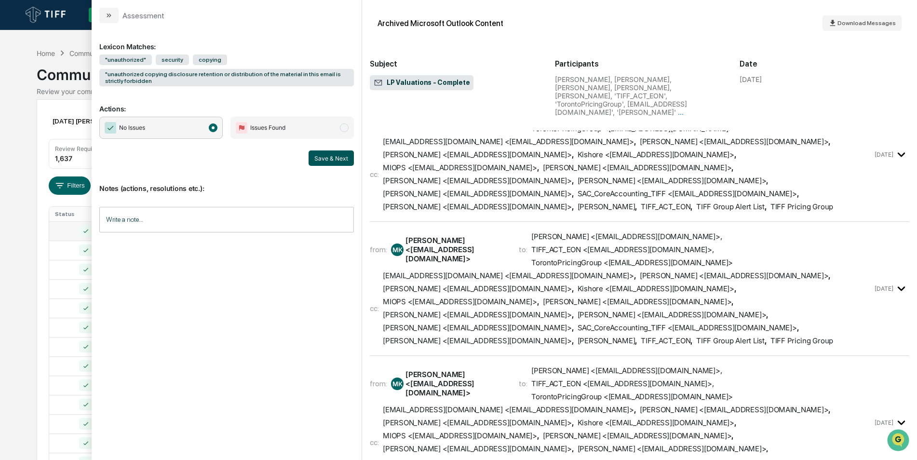
click at [332, 162] on button "Save & Next" at bounding box center [331, 157] width 45 height 15
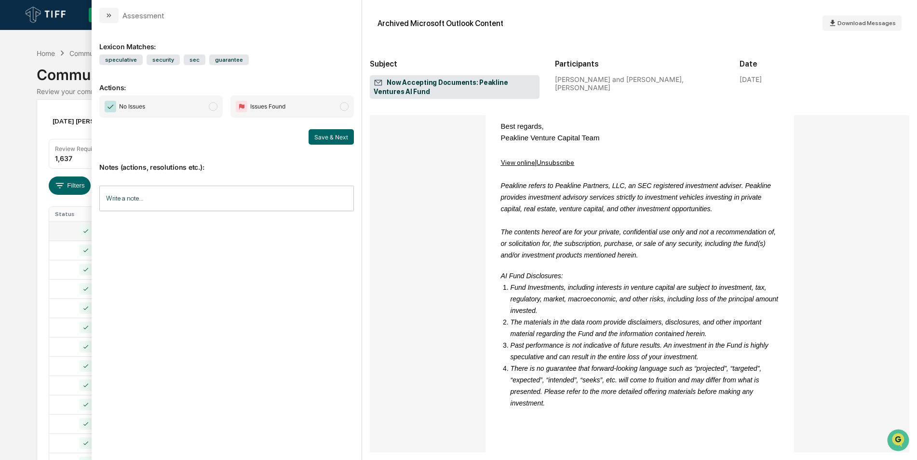
scroll to position [372, 0]
click at [217, 106] on span "modal" at bounding box center [213, 106] width 9 height 9
click at [325, 145] on div "Notes (actions, resolutions etc.): Write a note... Write a note..." at bounding box center [226, 184] width 255 height 78
click at [325, 141] on button "Save & Next" at bounding box center [331, 136] width 45 height 15
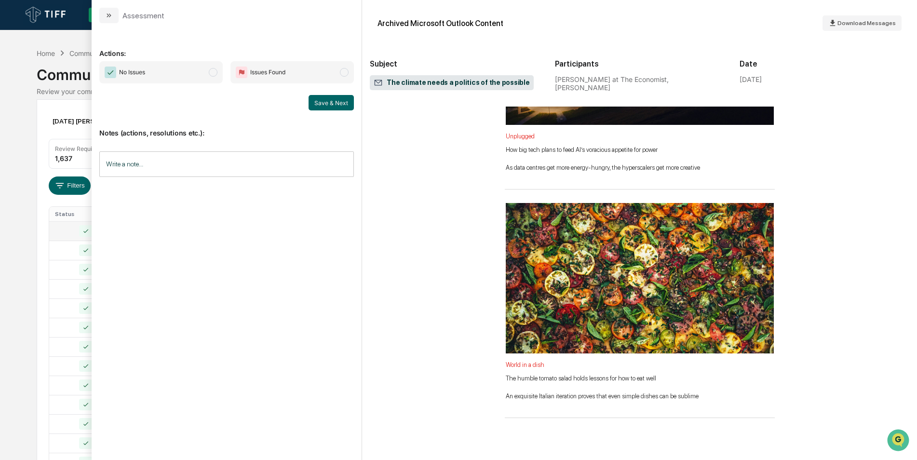
scroll to position [2282, 0]
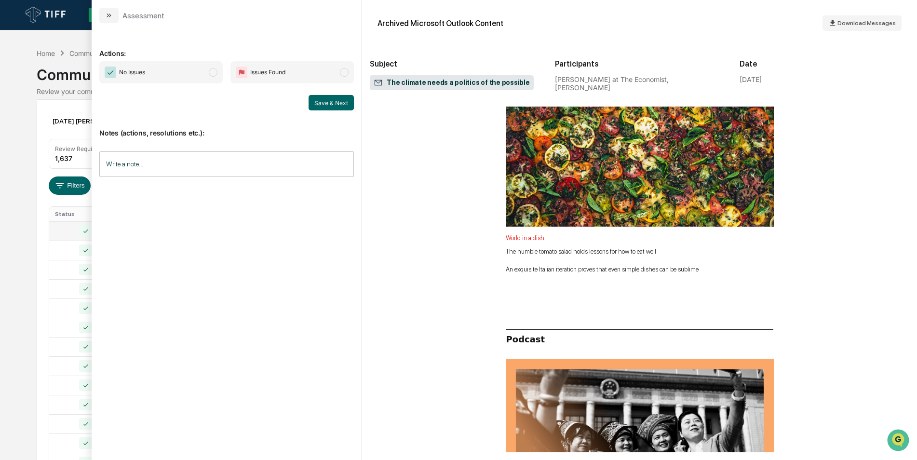
click at [217, 70] on span "No Issues" at bounding box center [160, 72] width 123 height 22
click at [331, 104] on button "Save & Next" at bounding box center [331, 102] width 45 height 15
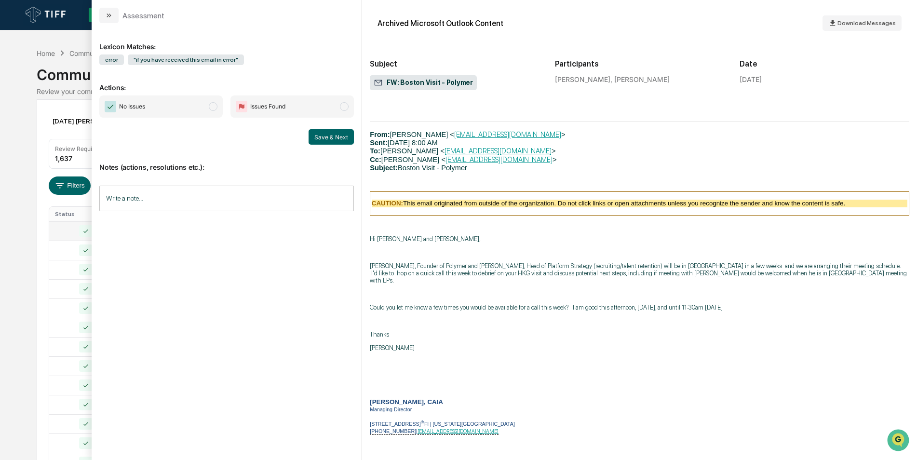
scroll to position [340, 0]
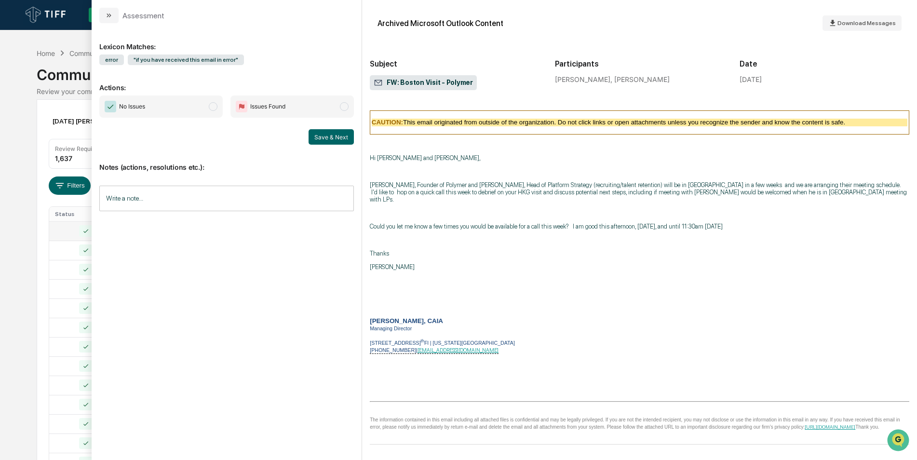
click at [206, 106] on span "No Issues" at bounding box center [160, 106] width 123 height 22
click at [316, 135] on button "Save & Next" at bounding box center [331, 136] width 45 height 15
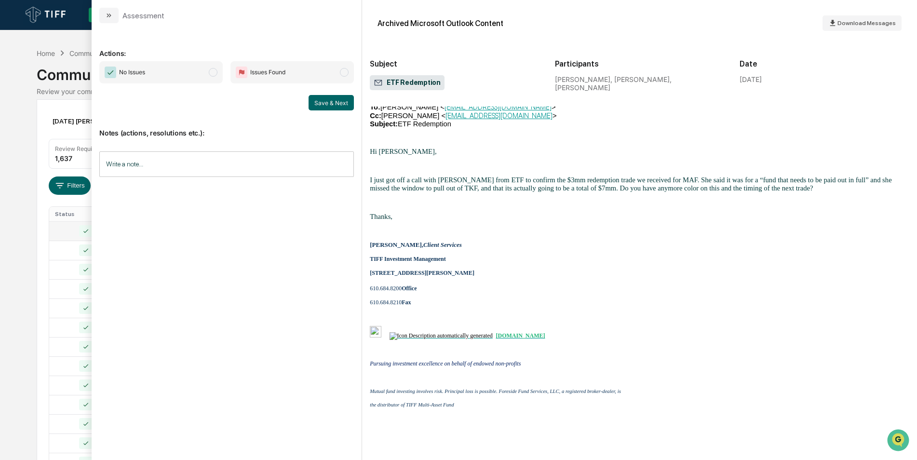
scroll to position [921, 0]
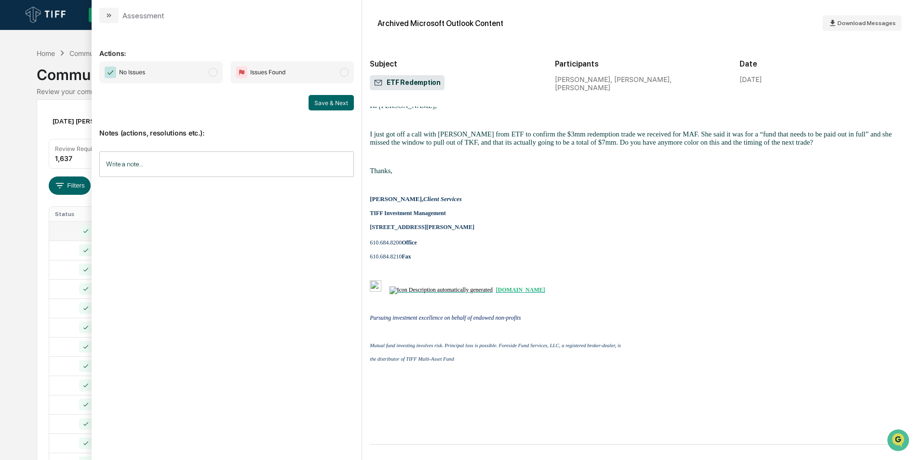
click at [216, 75] on span "modal" at bounding box center [213, 72] width 9 height 9
click at [331, 104] on button "Save & Next" at bounding box center [331, 102] width 45 height 15
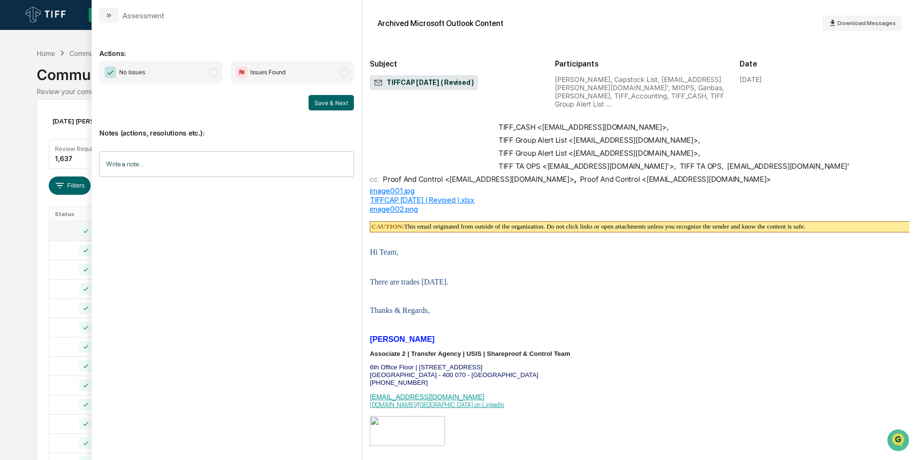
scroll to position [148, 0]
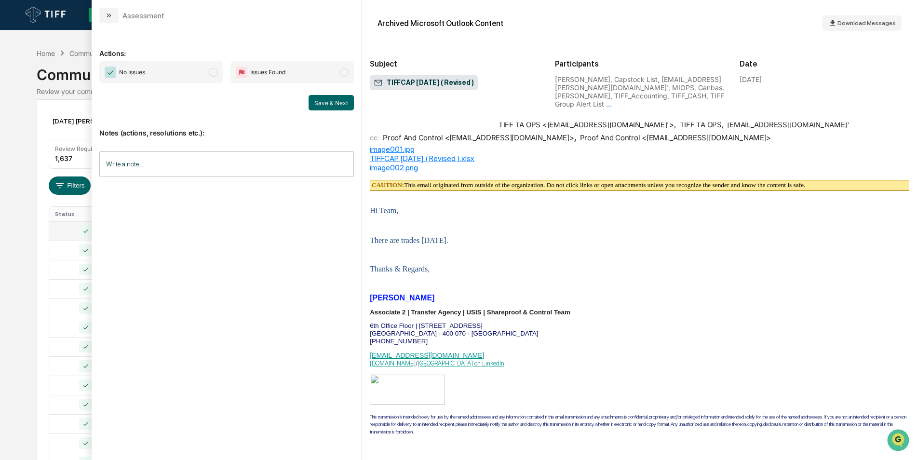
click at [217, 70] on span "modal" at bounding box center [213, 72] width 9 height 9
click at [335, 104] on button "Save & Next" at bounding box center [331, 102] width 45 height 15
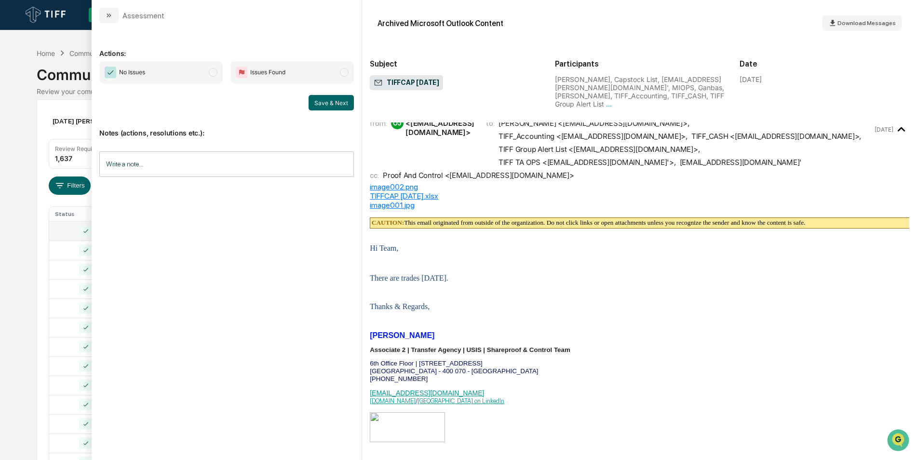
scroll to position [145, 0]
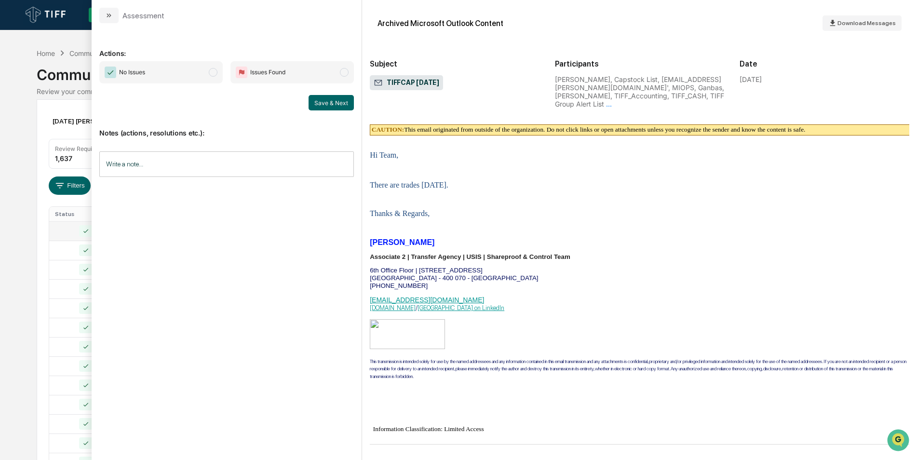
click at [216, 78] on span "No Issues" at bounding box center [160, 72] width 123 height 22
click at [324, 107] on button "Save & Next" at bounding box center [331, 102] width 45 height 15
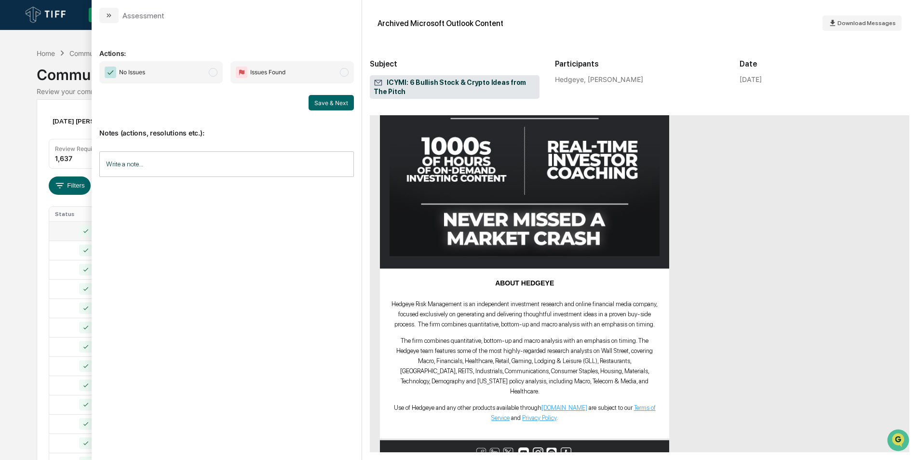
scroll to position [588, 0]
click at [210, 73] on span "modal" at bounding box center [213, 72] width 9 height 9
click at [336, 107] on button "Save & Next" at bounding box center [331, 102] width 45 height 15
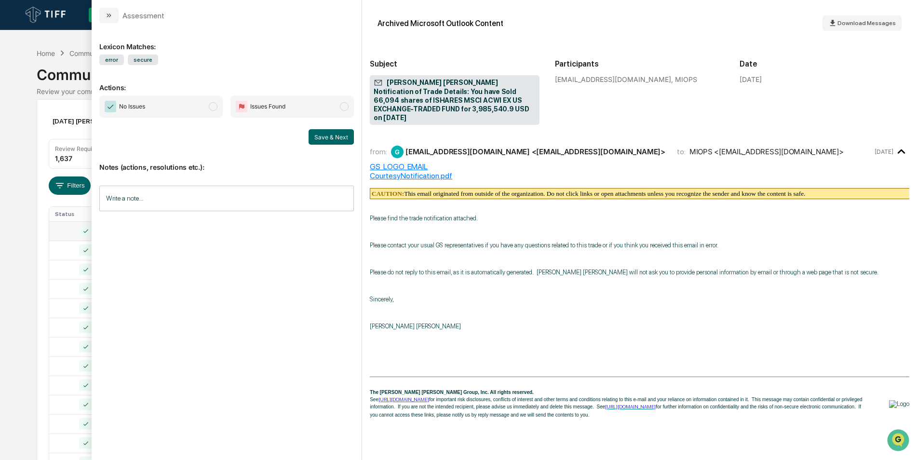
scroll to position [9, 0]
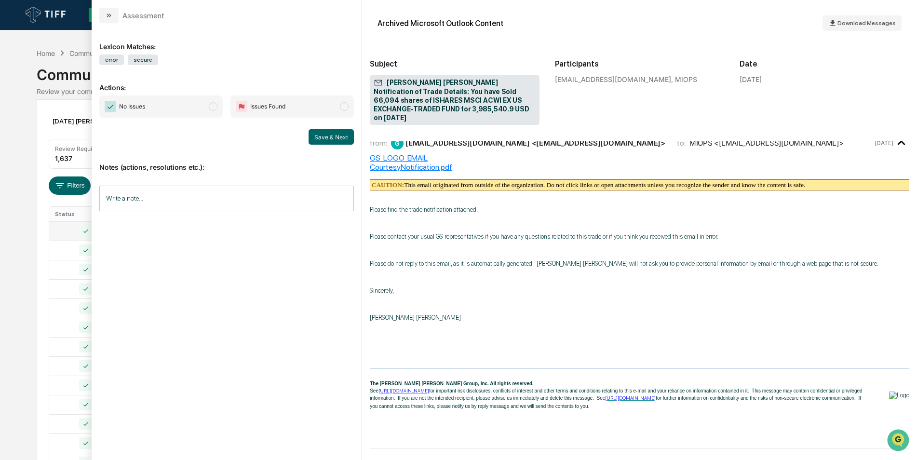
click at [215, 105] on span "modal" at bounding box center [213, 106] width 9 height 9
click at [325, 135] on button "Save & Next" at bounding box center [331, 136] width 45 height 15
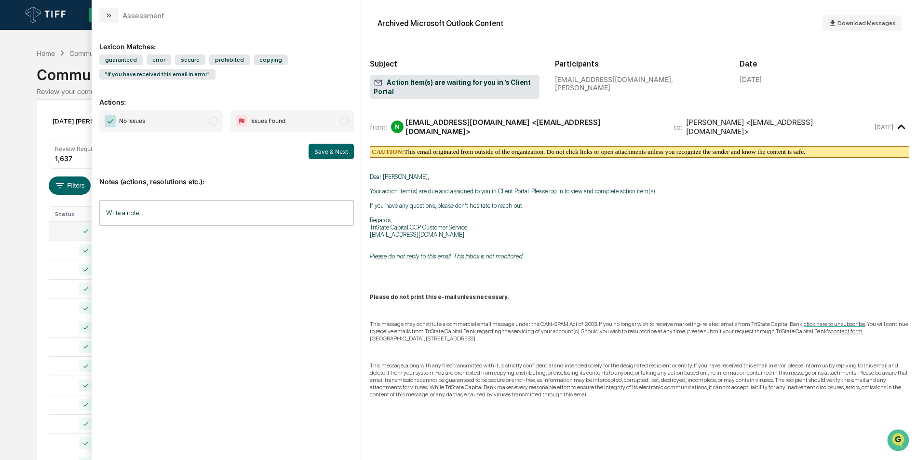
click at [211, 121] on span "modal" at bounding box center [213, 121] width 9 height 9
click at [323, 157] on button "Save & Next" at bounding box center [331, 151] width 45 height 15
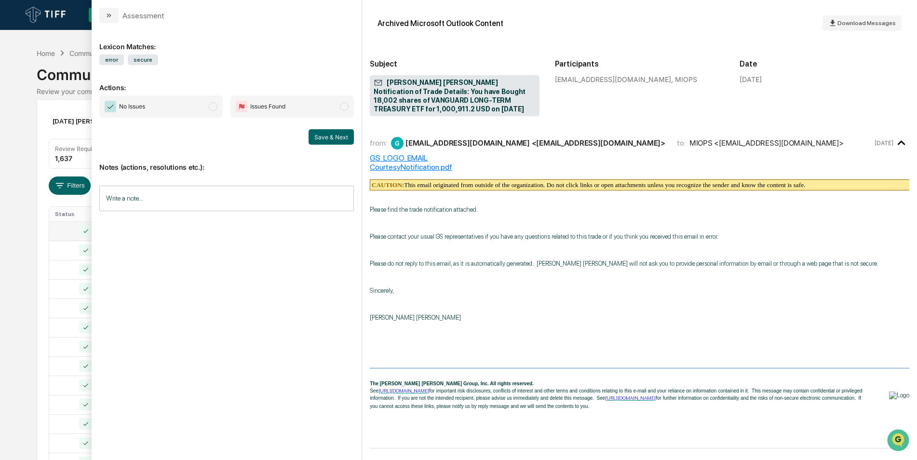
click at [215, 107] on span "modal" at bounding box center [213, 106] width 9 height 9
click at [325, 134] on button "Save & Next" at bounding box center [331, 136] width 45 height 15
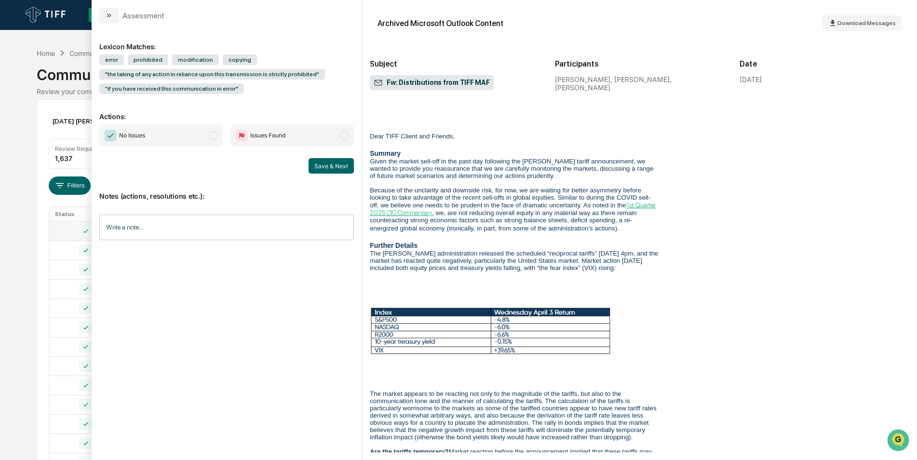
scroll to position [2115, 0]
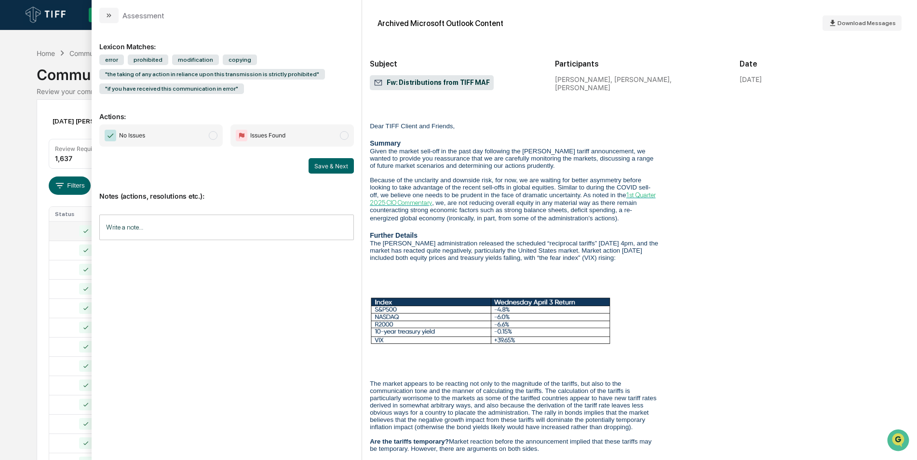
click at [212, 138] on span "modal" at bounding box center [213, 135] width 9 height 9
click at [310, 168] on button "Save & Next" at bounding box center [331, 165] width 45 height 15
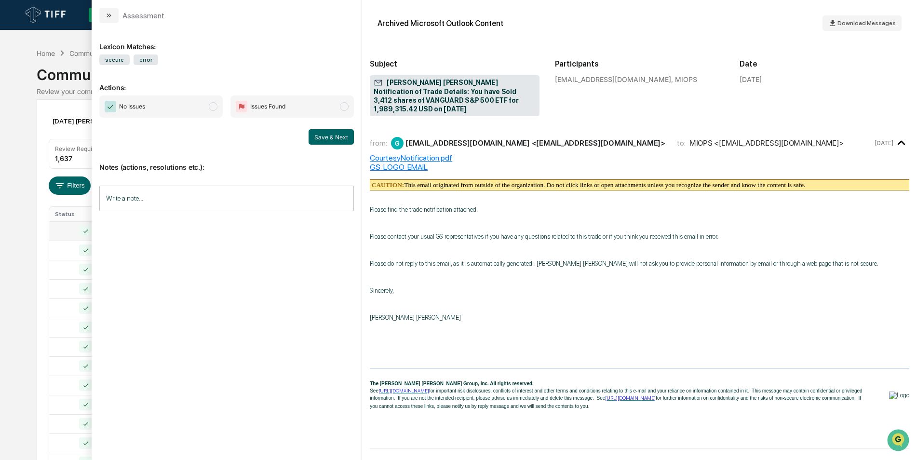
click at [208, 108] on span "No Issues" at bounding box center [160, 106] width 123 height 22
click at [327, 138] on button "Save & Next" at bounding box center [331, 136] width 45 height 15
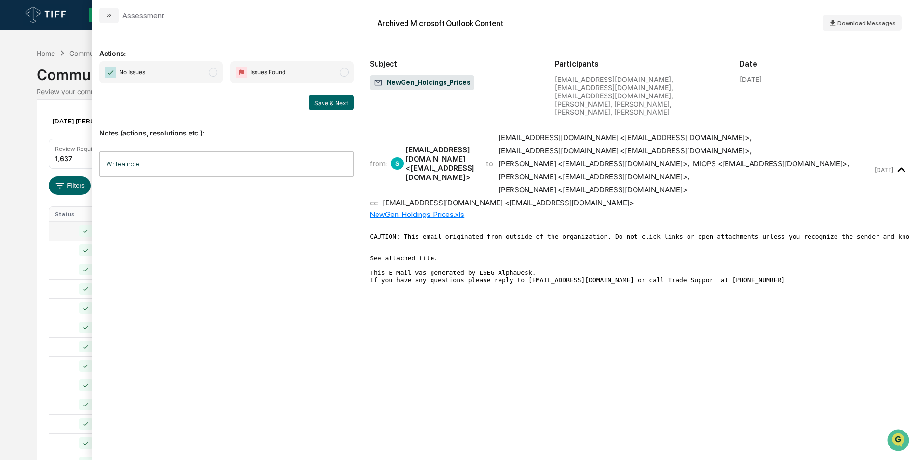
click at [214, 75] on span "modal" at bounding box center [213, 72] width 9 height 9
click at [330, 102] on button "Save & Next" at bounding box center [331, 102] width 45 height 15
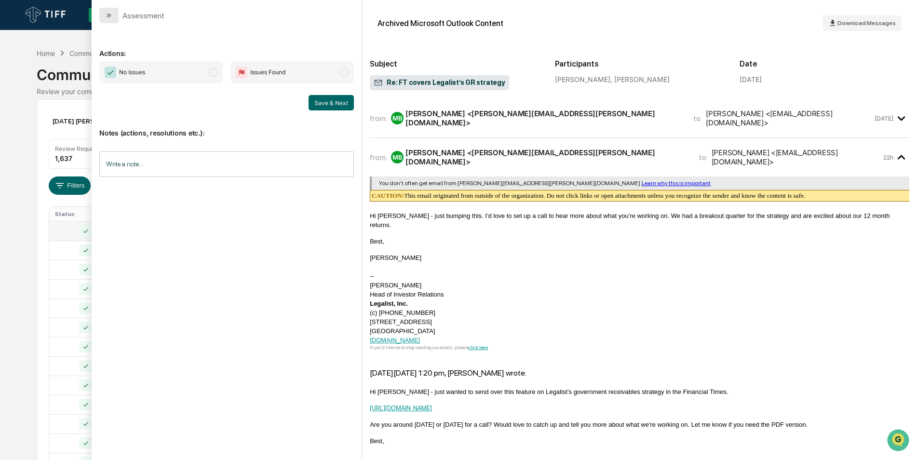
click at [109, 11] on button "modal" at bounding box center [108, 15] width 19 height 15
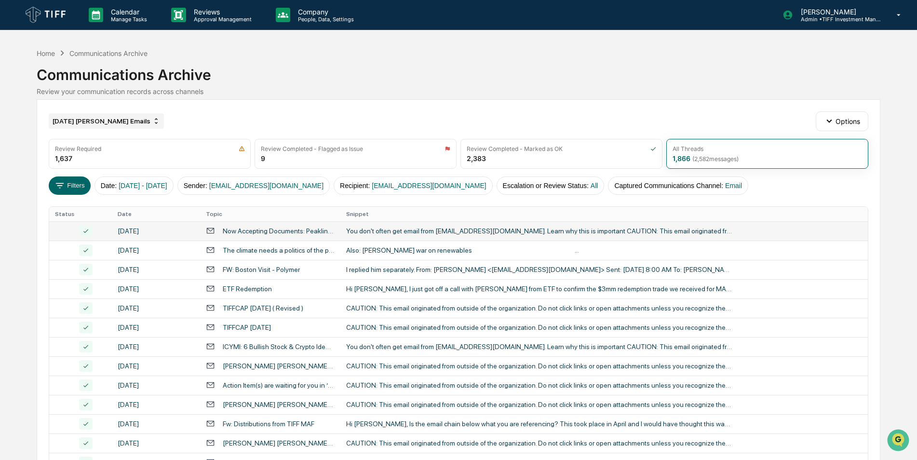
click at [152, 122] on icon at bounding box center [156, 121] width 8 height 8
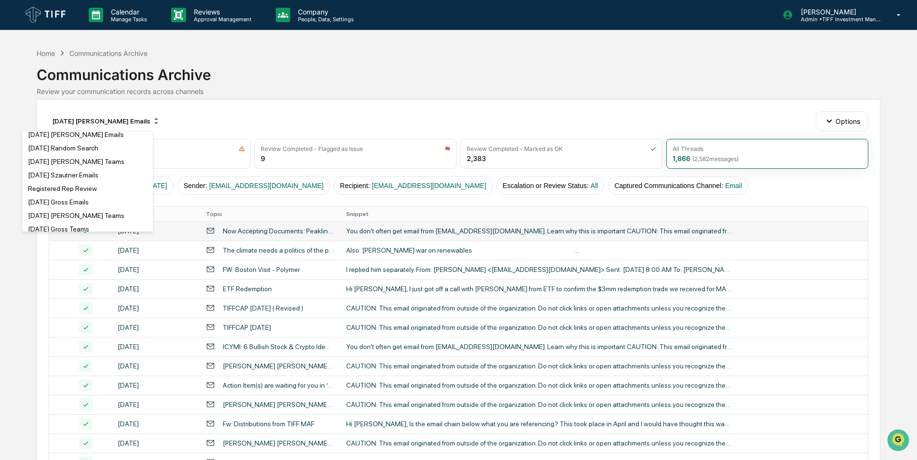
scroll to position [396, 0]
click at [72, 189] on div "Registered Rep Review" at bounding box center [62, 188] width 69 height 8
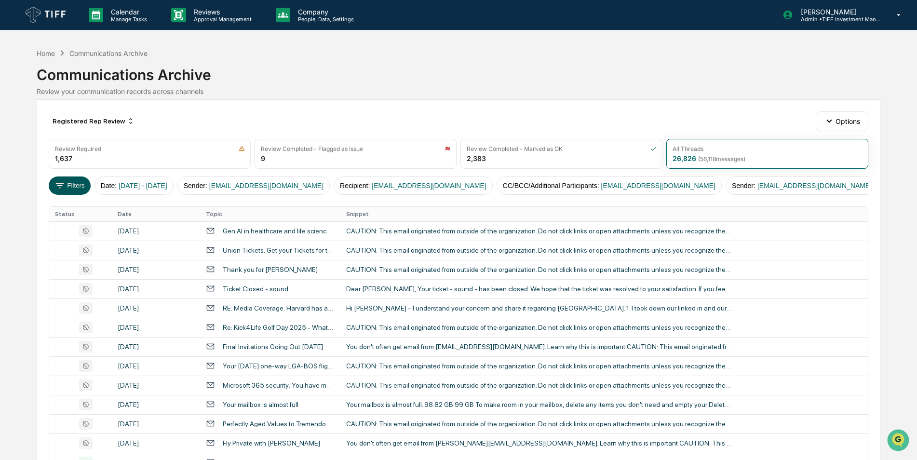
click at [79, 187] on button "Filters" at bounding box center [70, 185] width 42 height 18
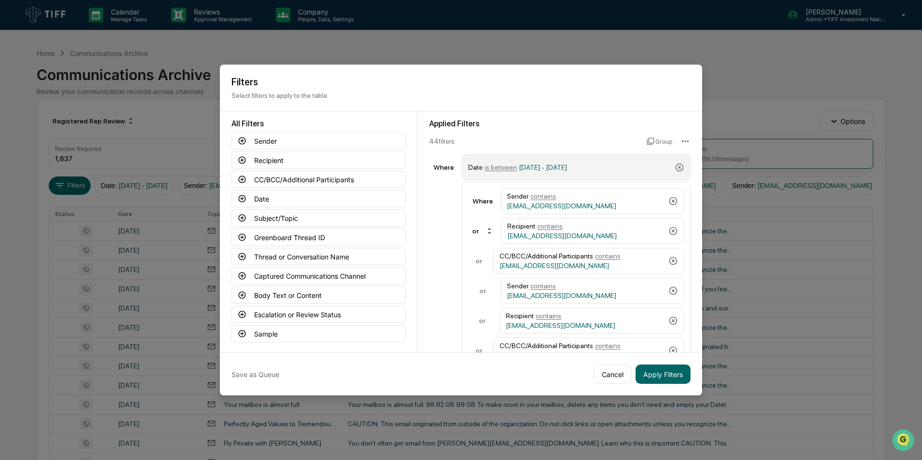
click at [498, 169] on span "is between" at bounding box center [501, 167] width 32 height 8
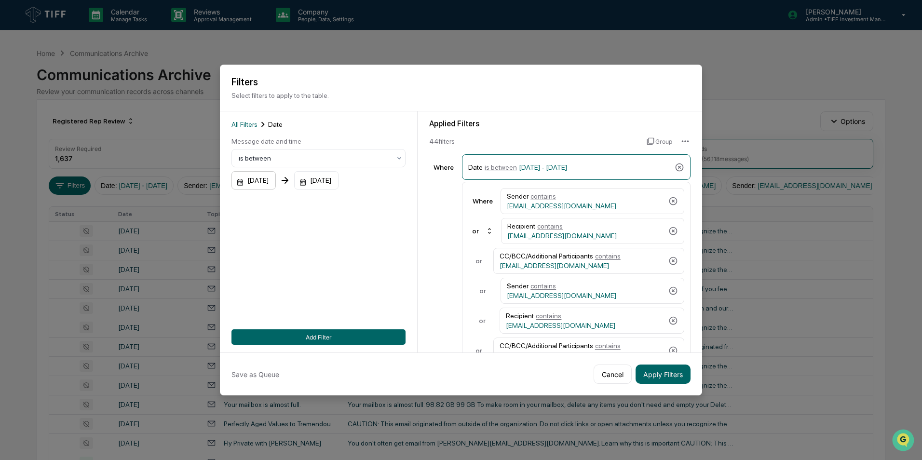
click at [264, 182] on div "[DATE]" at bounding box center [253, 180] width 44 height 18
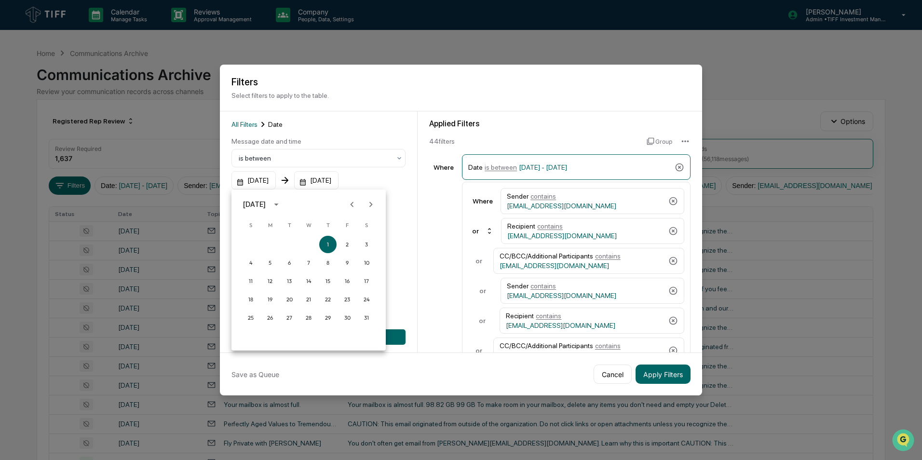
click at [372, 207] on icon "Next month" at bounding box center [371, 204] width 11 height 11
click at [287, 243] on button "1" at bounding box center [289, 244] width 17 height 17
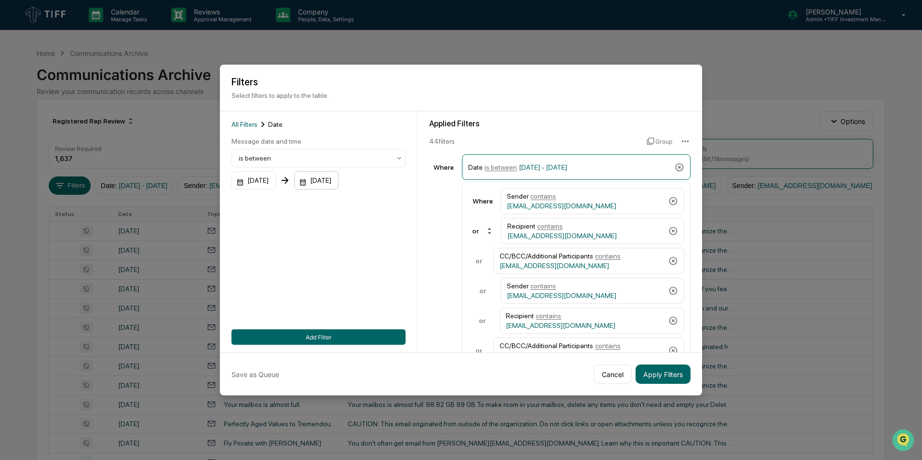
click at [276, 177] on div "[DATE]" at bounding box center [253, 180] width 44 height 18
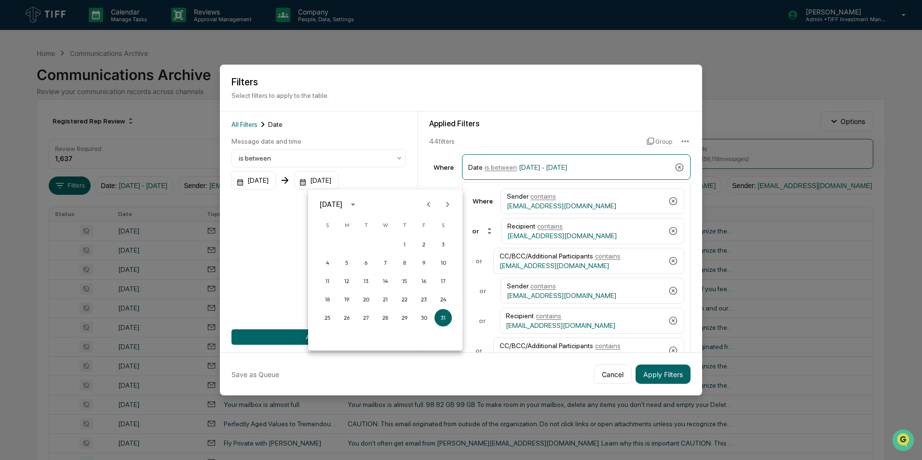
click at [263, 179] on div at bounding box center [461, 230] width 922 height 460
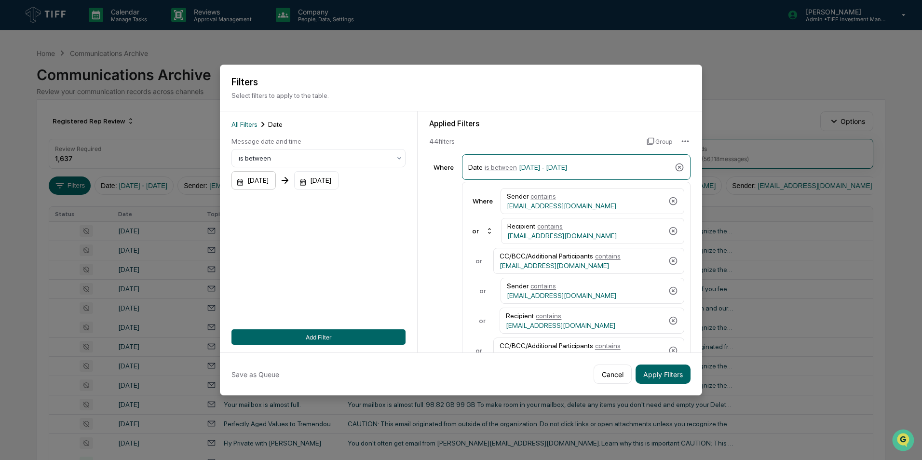
click at [255, 182] on div "[DATE]" at bounding box center [253, 180] width 44 height 18
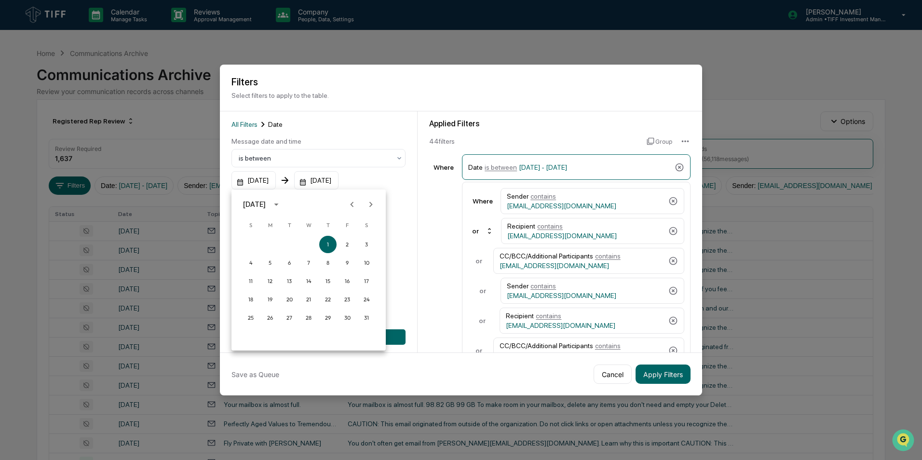
click at [378, 206] on button "Next month" at bounding box center [371, 204] width 18 height 18
click at [288, 246] on button "1" at bounding box center [289, 244] width 17 height 17
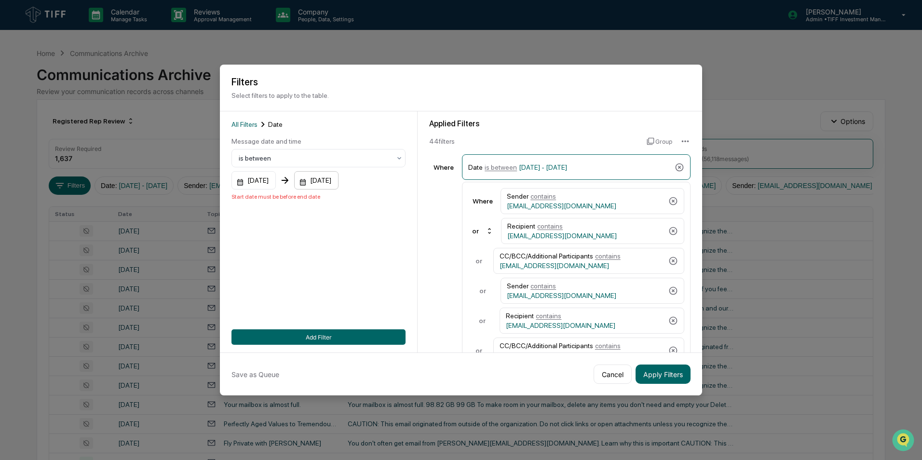
click at [276, 178] on div "[DATE]" at bounding box center [253, 180] width 44 height 18
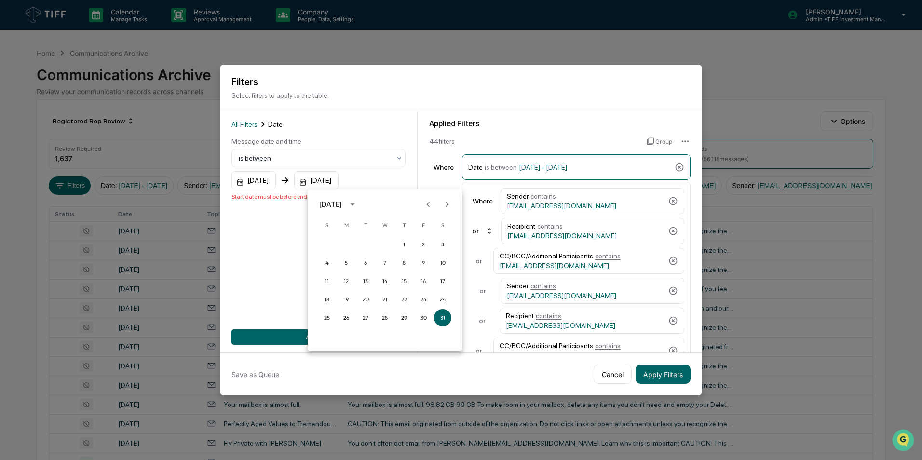
click at [447, 204] on icon "Next month" at bounding box center [447, 204] width 3 height 5
click at [403, 315] on button "31" at bounding box center [403, 317] width 17 height 17
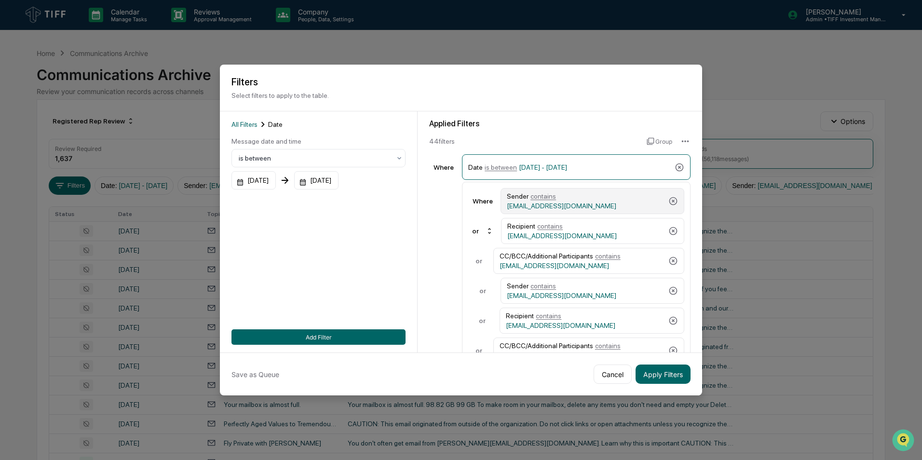
click at [613, 201] on div "Sender contains CSzautner@tiff.org" at bounding box center [586, 200] width 158 height 17
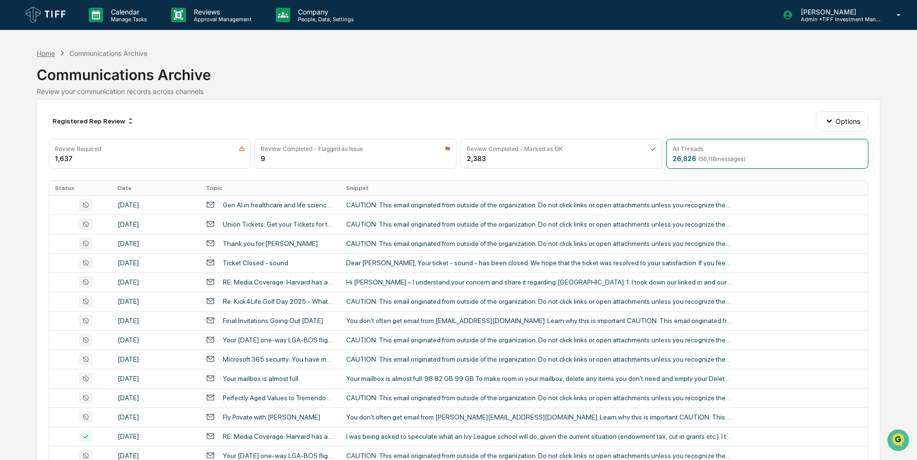
click at [44, 53] on div "Home" at bounding box center [46, 53] width 18 height 8
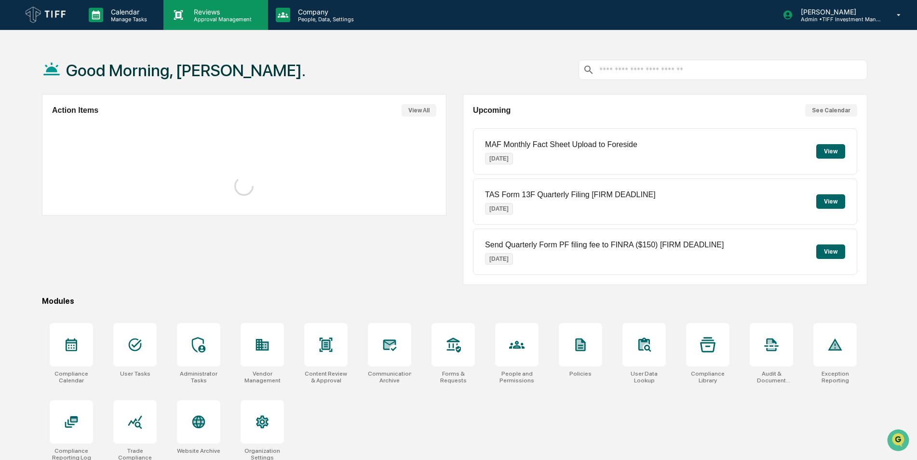
click at [200, 24] on div "Reviews Approval Management" at bounding box center [215, 15] width 104 height 30
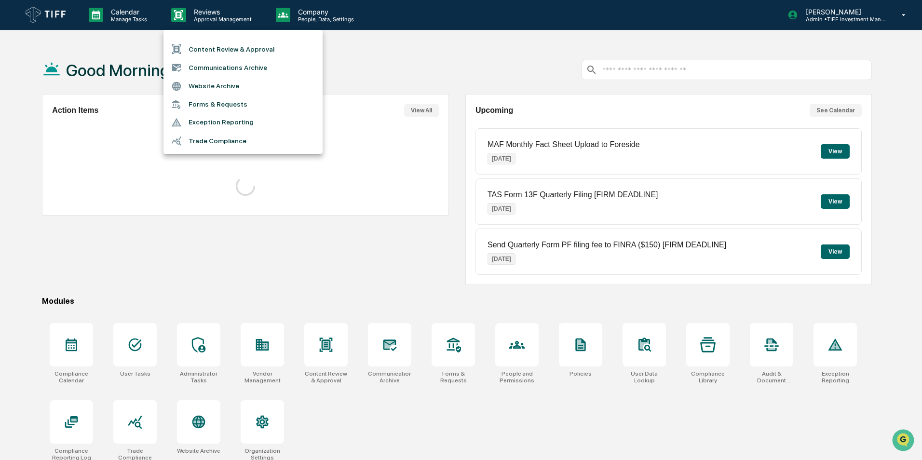
click at [210, 70] on li "Communications Archive" at bounding box center [242, 67] width 159 height 18
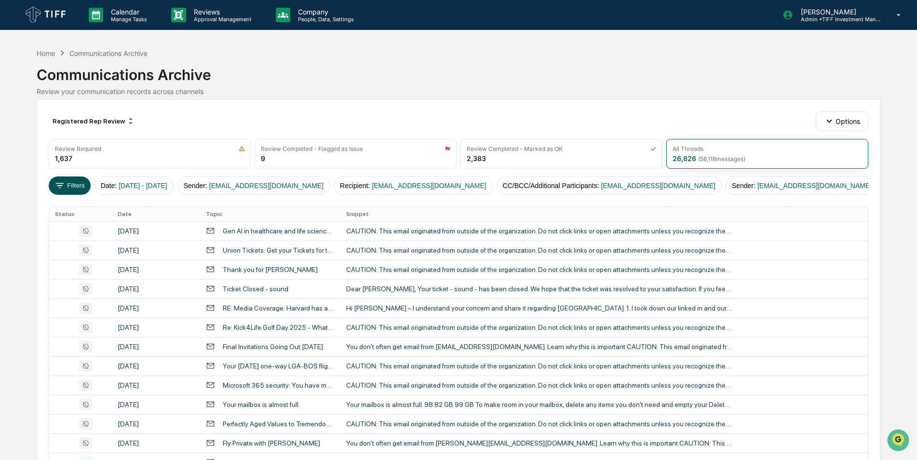
click at [76, 180] on button "Filters" at bounding box center [70, 185] width 42 height 18
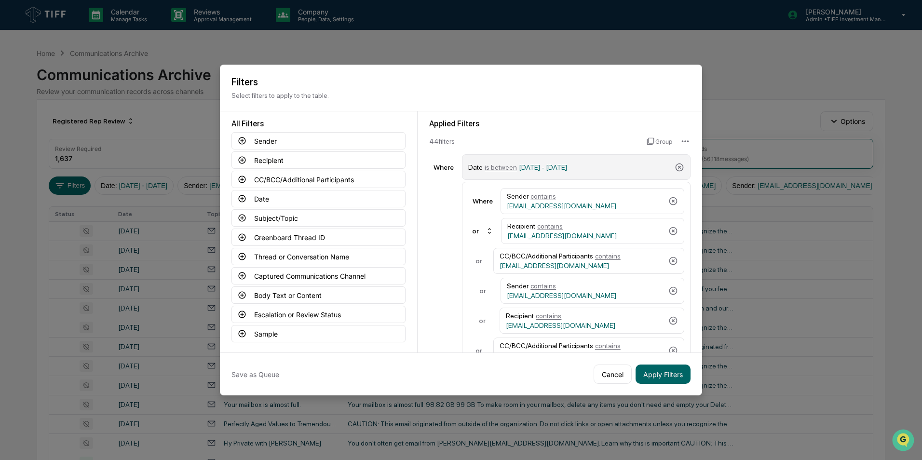
click at [501, 171] on span "is between" at bounding box center [501, 167] width 32 height 8
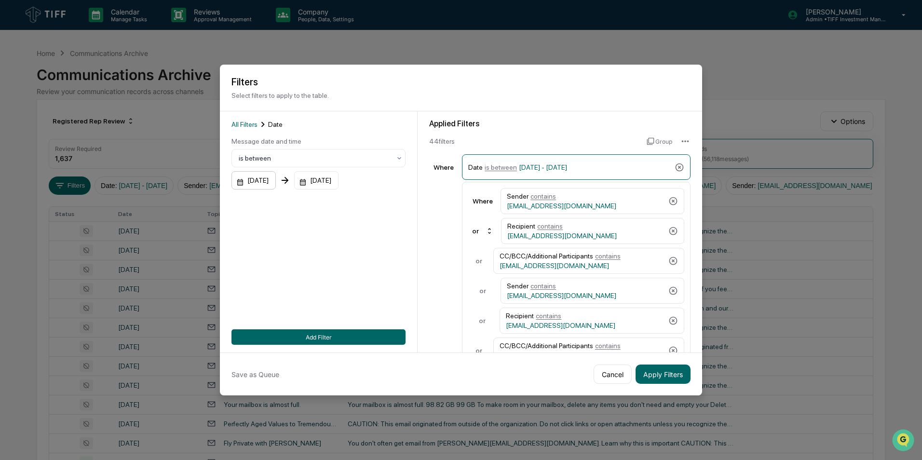
click at [276, 178] on div "[DATE]" at bounding box center [253, 180] width 44 height 18
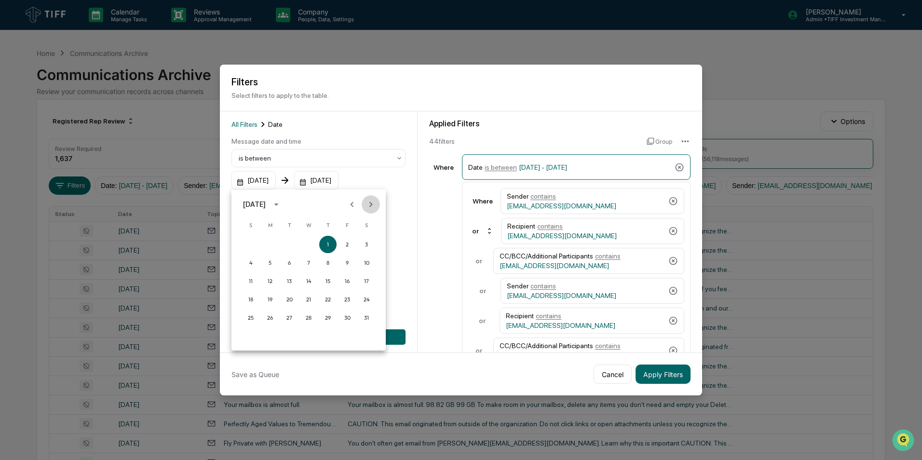
click at [366, 203] on icon "Next month" at bounding box center [371, 204] width 11 height 11
click at [289, 244] on button "1" at bounding box center [289, 244] width 17 height 17
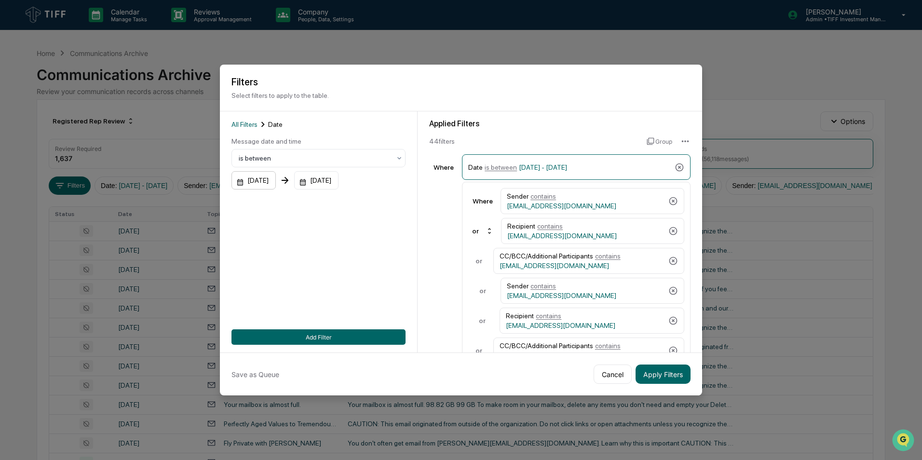
click at [271, 176] on div "[DATE]" at bounding box center [253, 180] width 44 height 18
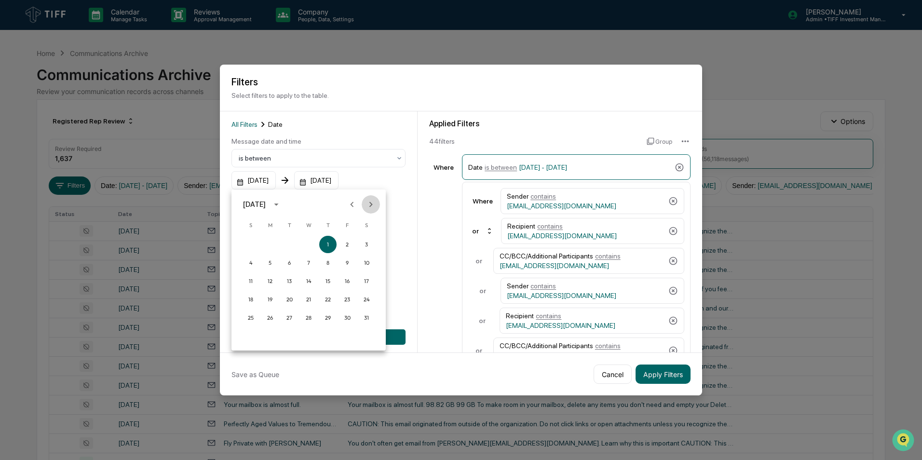
click at [376, 207] on button "Next month" at bounding box center [371, 204] width 18 height 18
click at [288, 243] on button "1" at bounding box center [289, 244] width 17 height 17
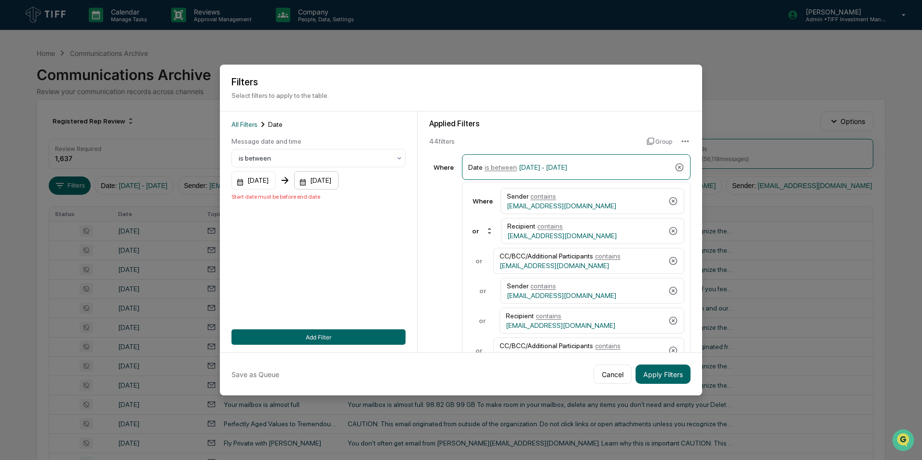
click at [276, 178] on div "[DATE]" at bounding box center [253, 180] width 44 height 18
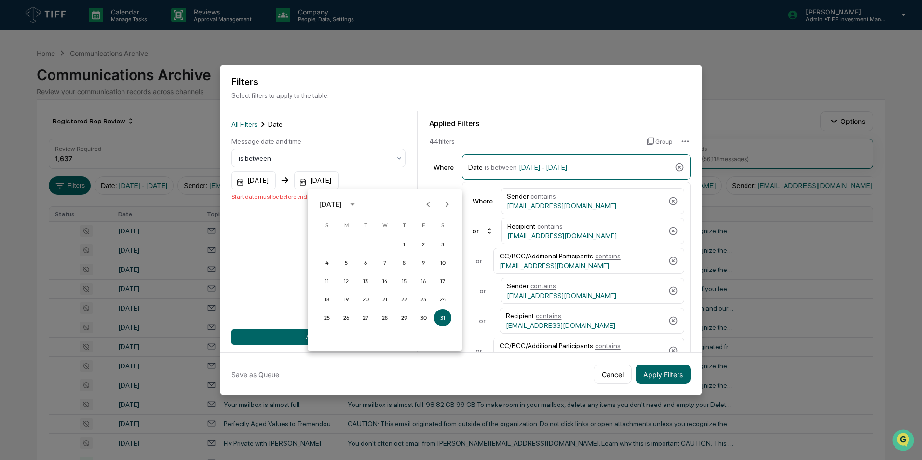
click at [449, 204] on icon "Next month" at bounding box center [447, 204] width 11 height 11
click at [400, 314] on button "31" at bounding box center [403, 317] width 17 height 17
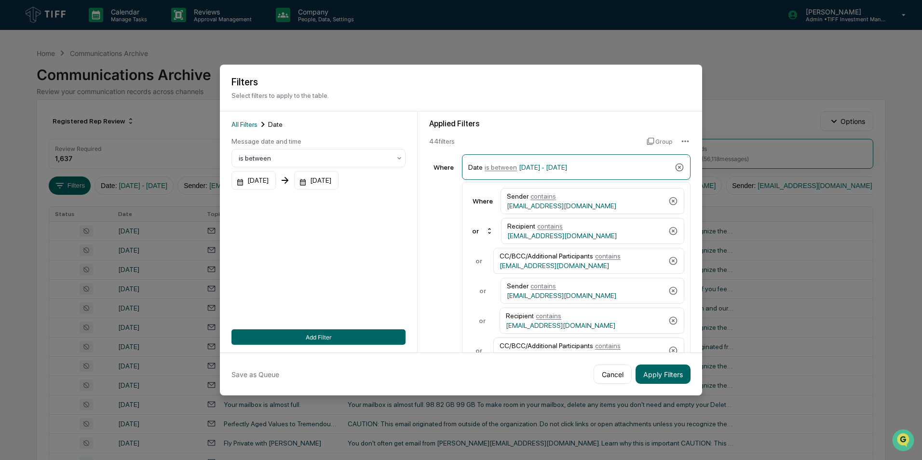
click at [363, 235] on div "All Filters Date Message date and time is between 07/01/2025 07/31/2025 Add Fil…" at bounding box center [318, 232] width 174 height 226
click at [628, 199] on div "Sender contains CSzautner@tiff.org" at bounding box center [586, 200] width 158 height 17
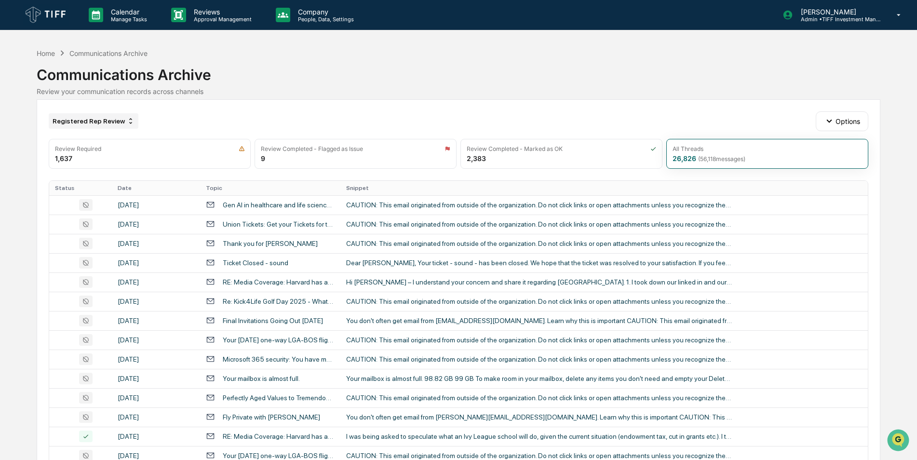
click at [89, 115] on div "Registered Rep Review" at bounding box center [94, 120] width 90 height 15
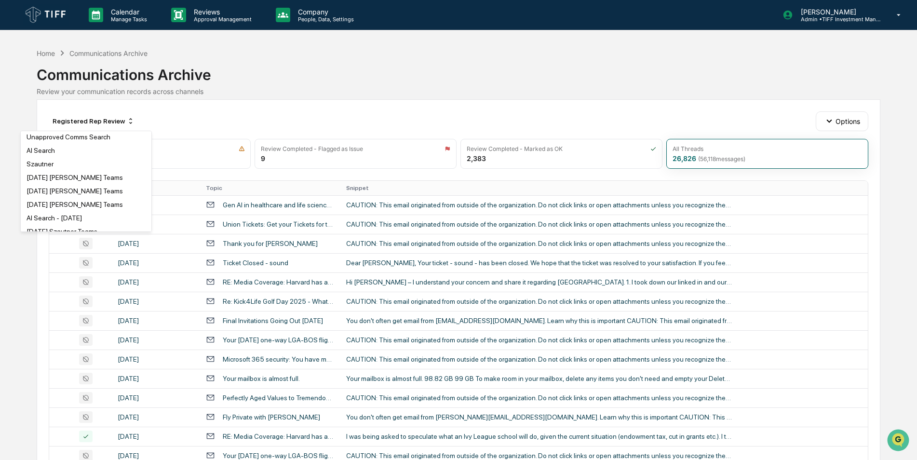
scroll to position [151, 0]
click at [62, 193] on div "[DATE] [PERSON_NAME] Teams" at bounding box center [75, 190] width 96 height 8
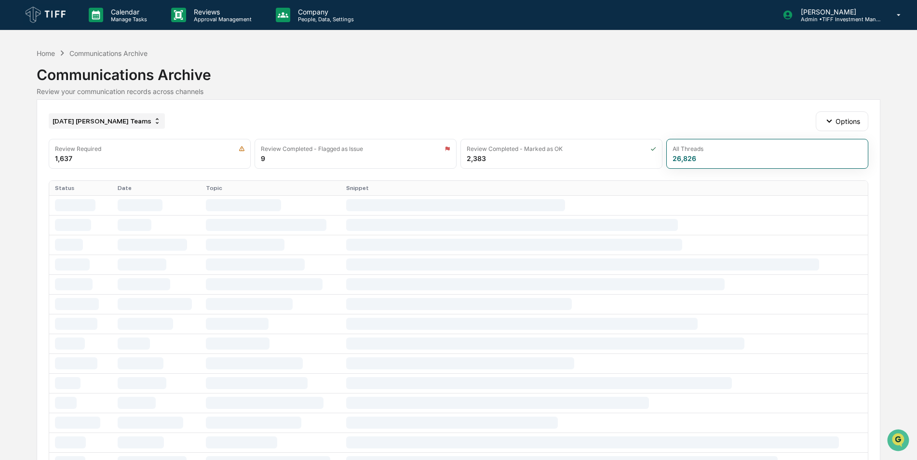
click at [90, 114] on div "[DATE] [PERSON_NAME] Teams" at bounding box center [107, 120] width 116 height 15
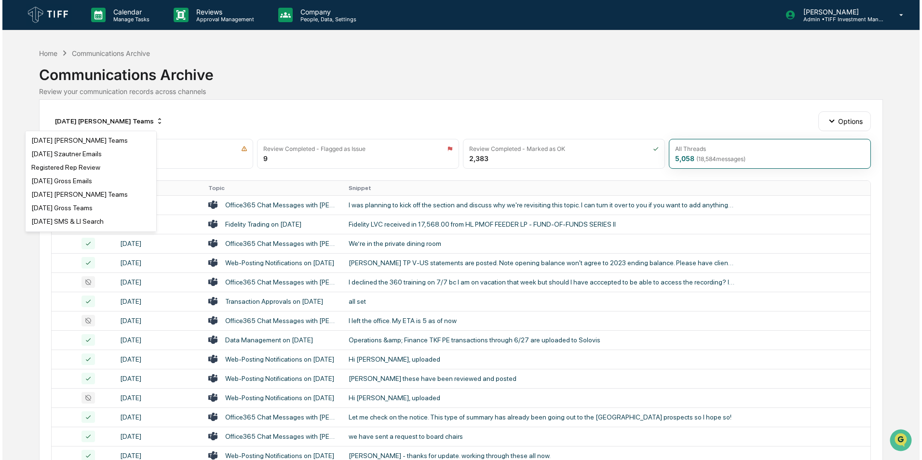
scroll to position [418, 0]
click at [69, 164] on div "Registered Rep Review" at bounding box center [63, 167] width 69 height 8
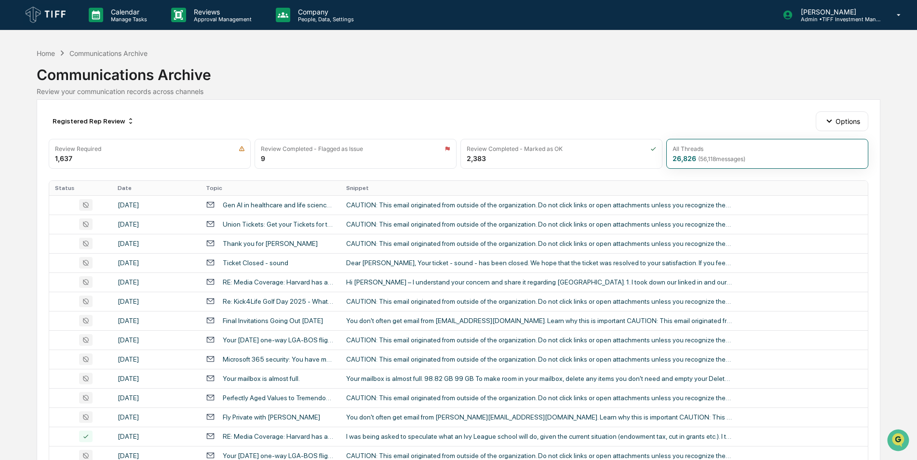
click at [99, 57] on div "Communications Archive" at bounding box center [108, 53] width 78 height 8
click at [42, 52] on div "Home" at bounding box center [46, 53] width 18 height 8
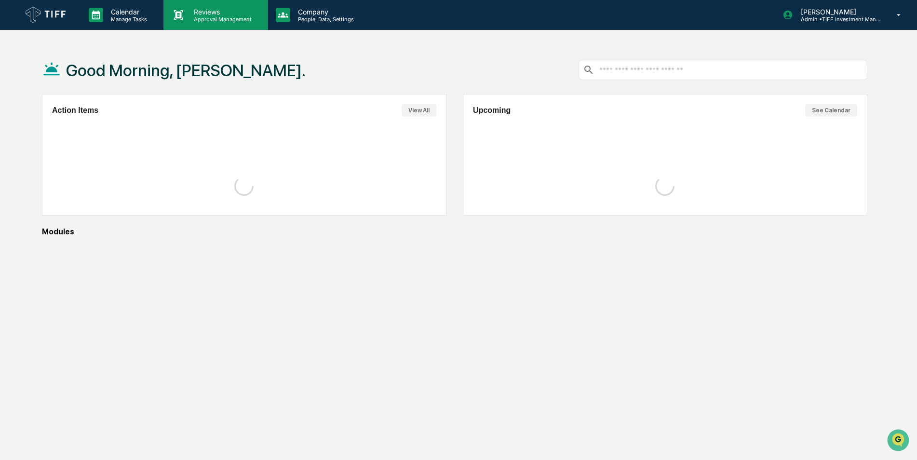
click at [235, 21] on p "Approval Management" at bounding box center [221, 19] width 70 height 7
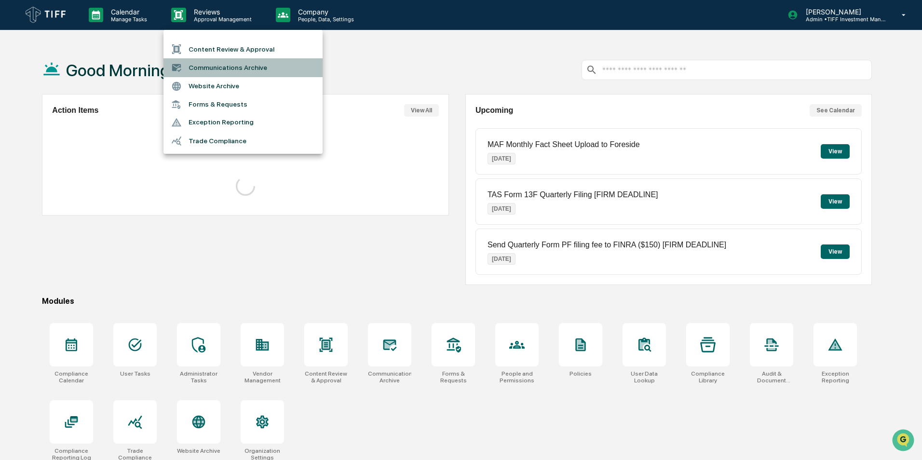
click at [219, 69] on li "Communications Archive" at bounding box center [242, 67] width 159 height 18
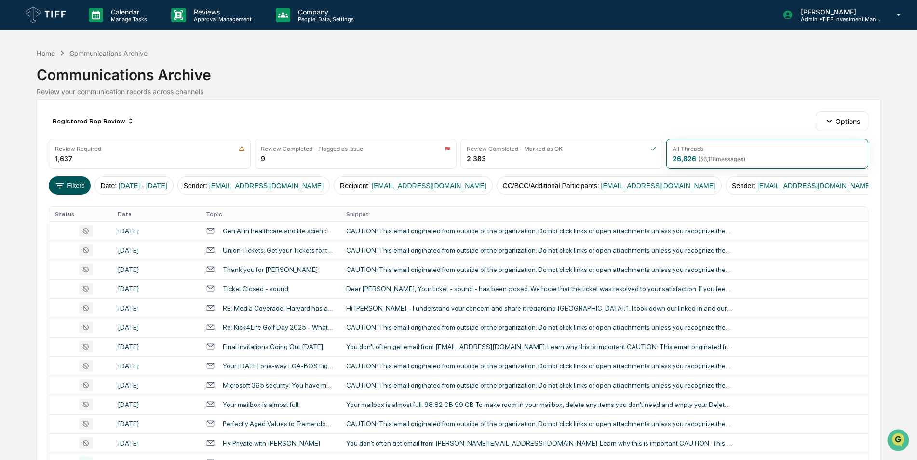
click at [78, 186] on button "Filters" at bounding box center [70, 185] width 42 height 18
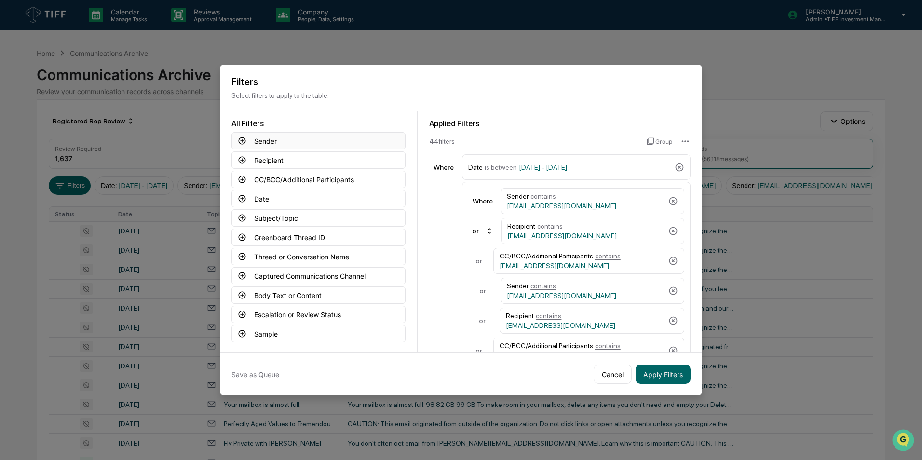
click at [241, 140] on icon at bounding box center [242, 140] width 9 height 9
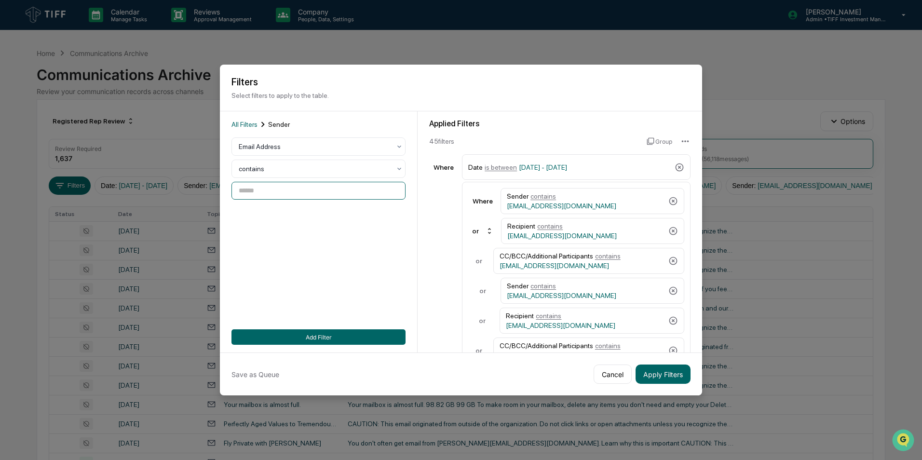
click at [266, 191] on input at bounding box center [318, 191] width 174 height 18
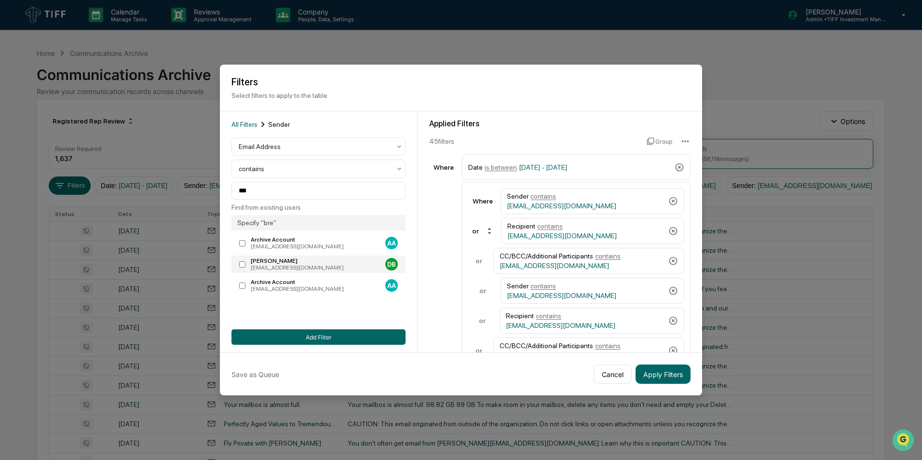
type input "**********"
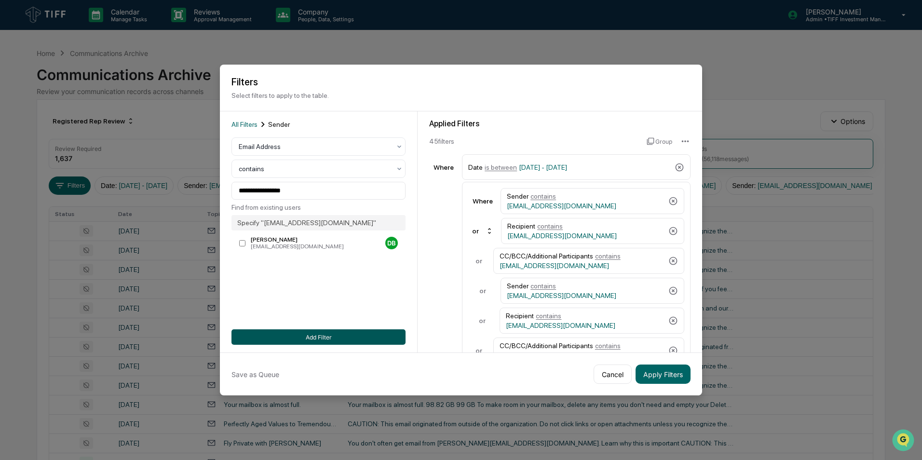
click at [297, 336] on button "Add Filter" at bounding box center [318, 336] width 174 height 15
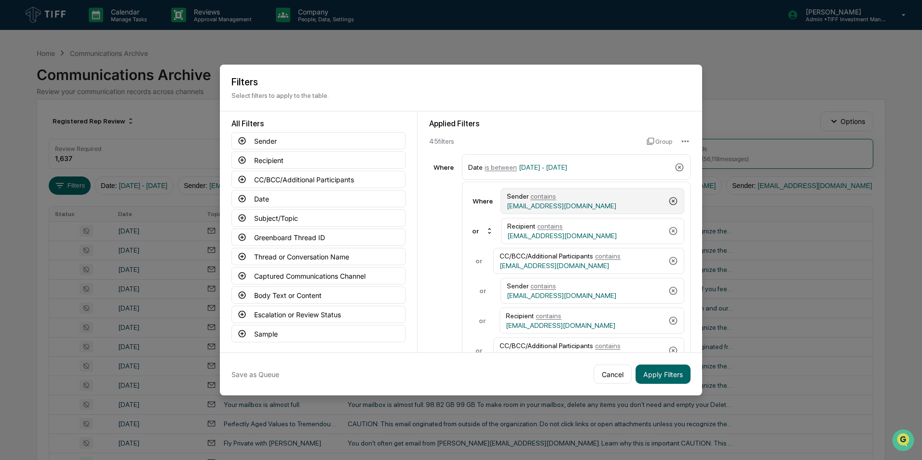
click at [671, 203] on icon at bounding box center [673, 201] width 8 height 8
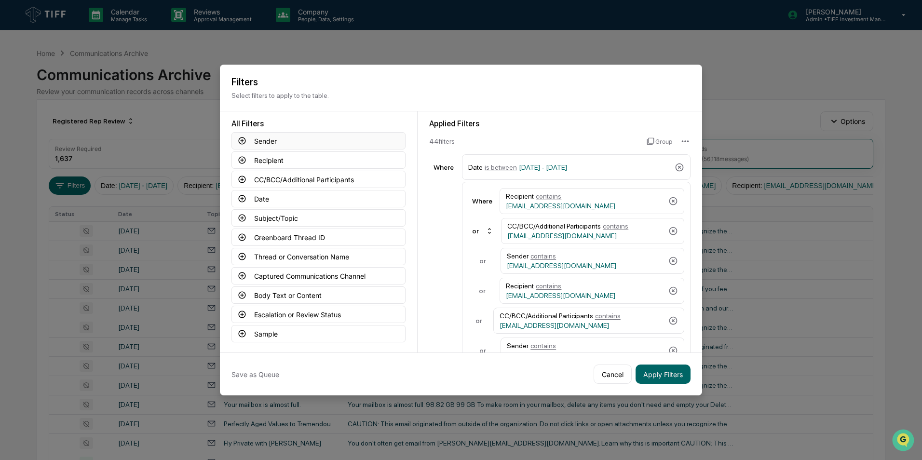
click at [241, 139] on icon at bounding box center [242, 140] width 9 height 9
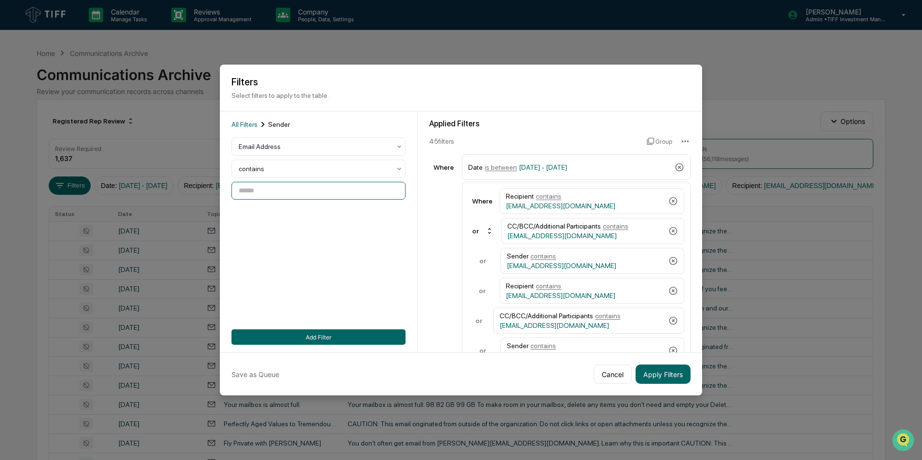
click at [264, 198] on input at bounding box center [318, 191] width 174 height 18
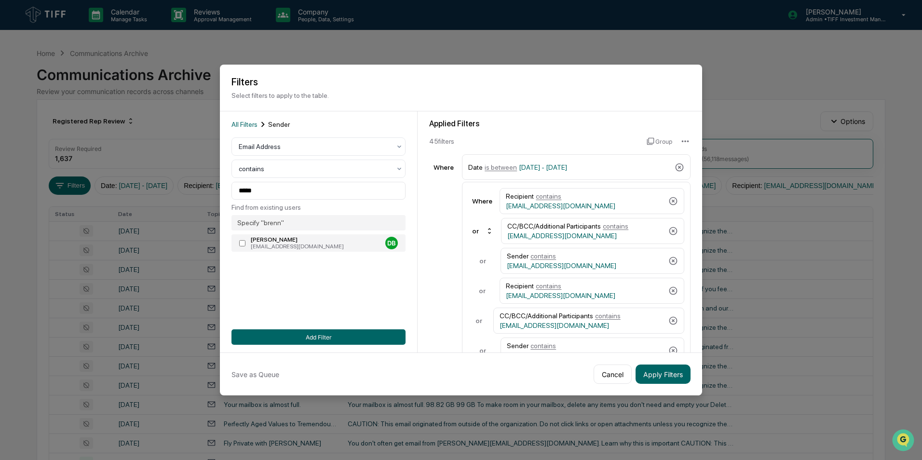
type input "**********"
click at [294, 335] on button "Add Filter" at bounding box center [318, 336] width 174 height 15
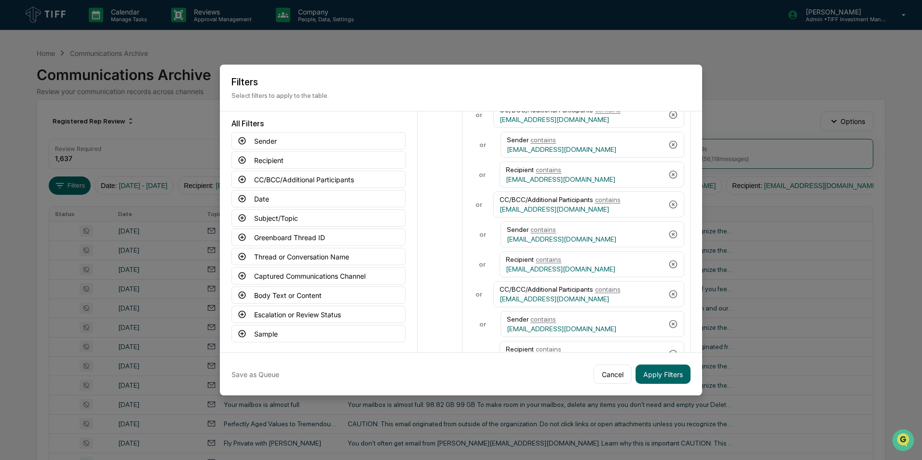
scroll to position [1141, 0]
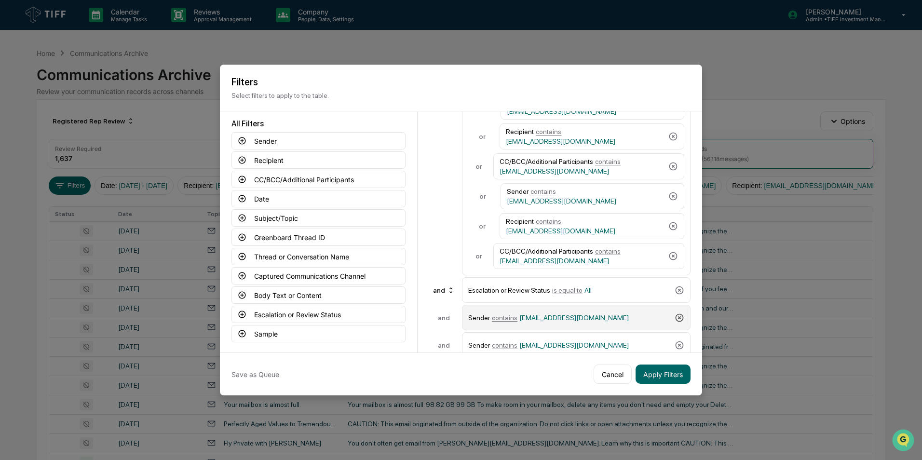
click at [678, 313] on icon at bounding box center [680, 317] width 8 height 8
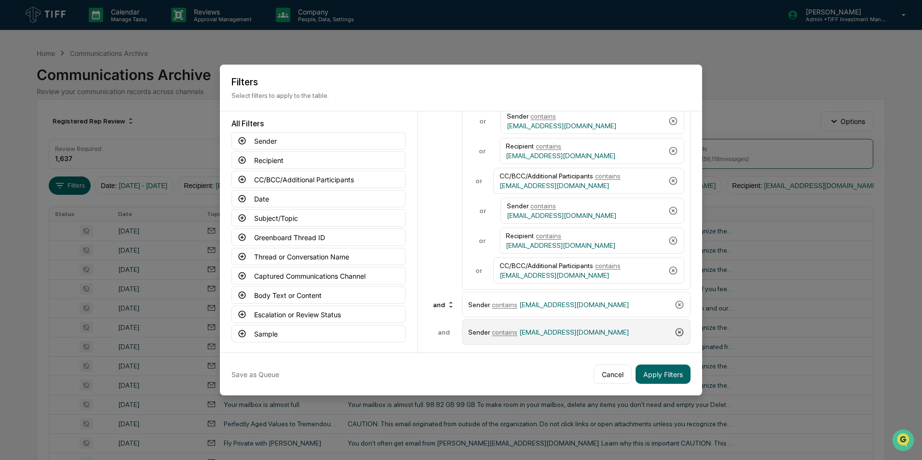
scroll to position [1113, 0]
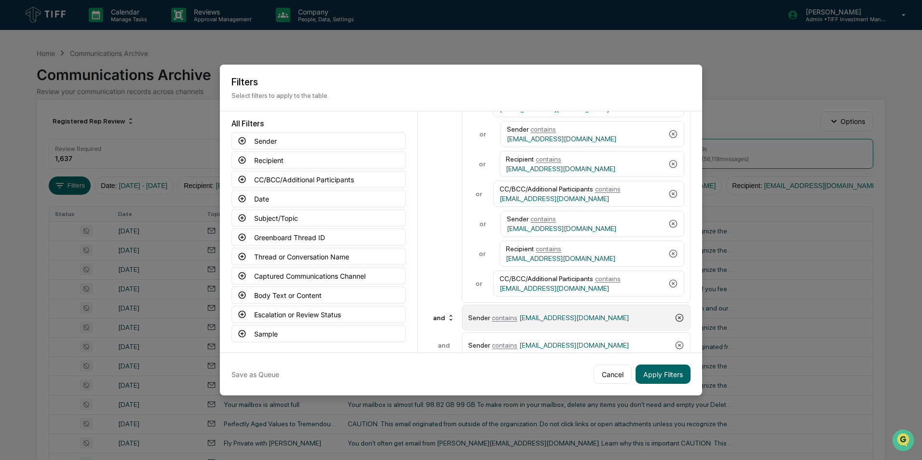
click at [675, 313] on icon at bounding box center [680, 318] width 10 height 10
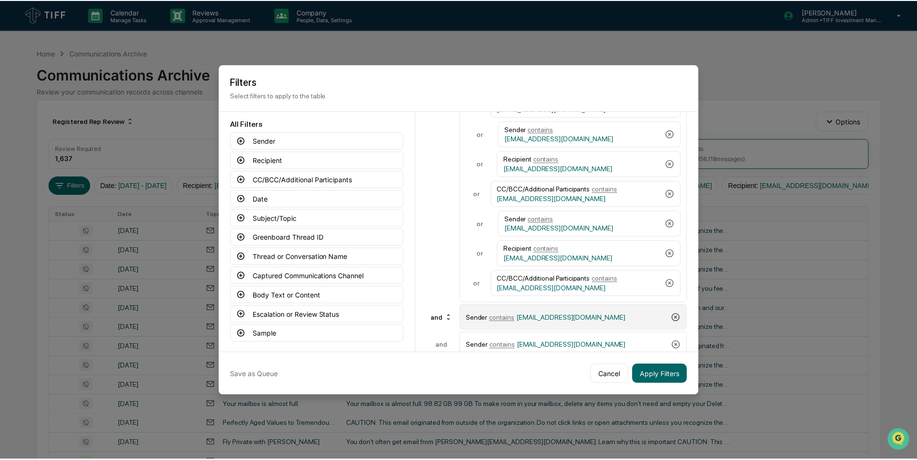
scroll to position [0, 0]
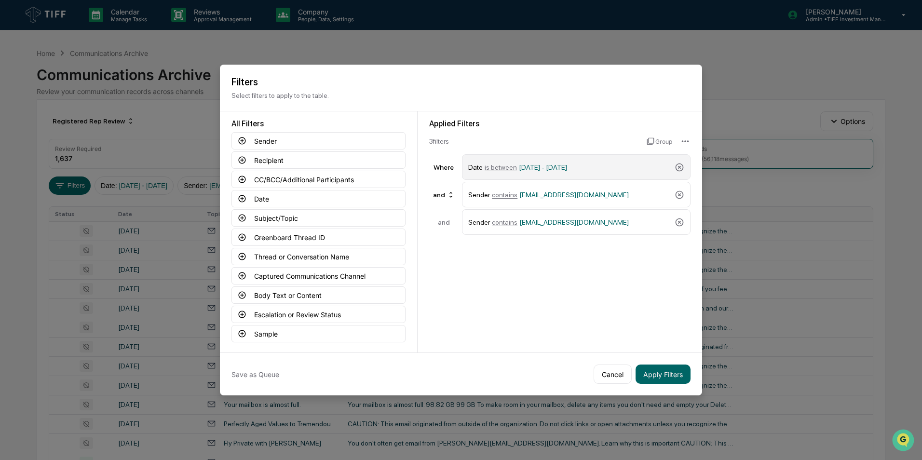
click at [498, 170] on span "is between" at bounding box center [501, 167] width 32 height 8
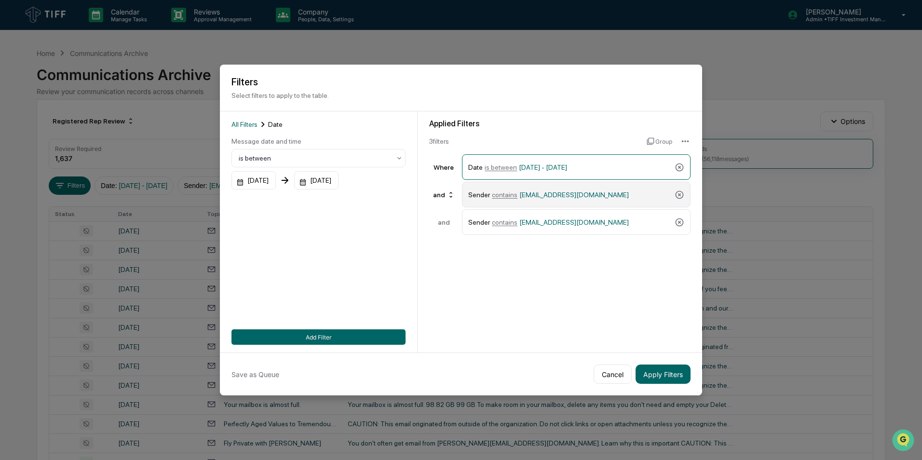
click at [498, 197] on span "contains" at bounding box center [505, 195] width 26 height 8
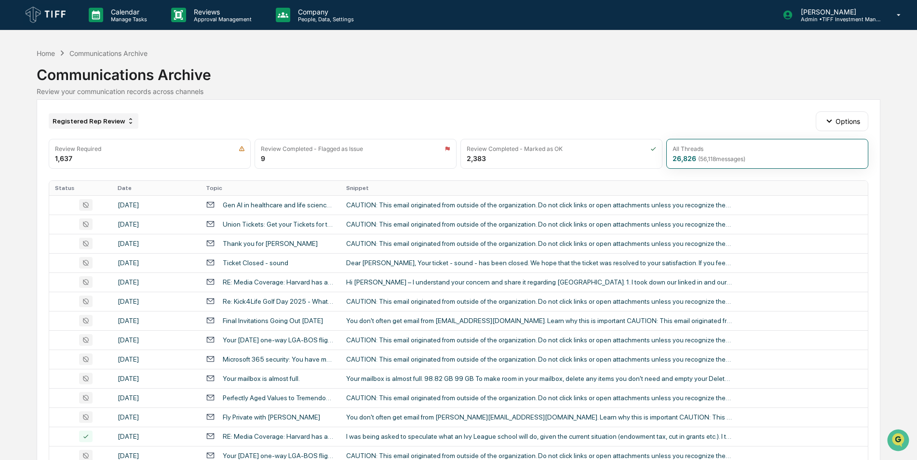
click at [110, 122] on div "Registered Rep Review" at bounding box center [94, 120] width 90 height 15
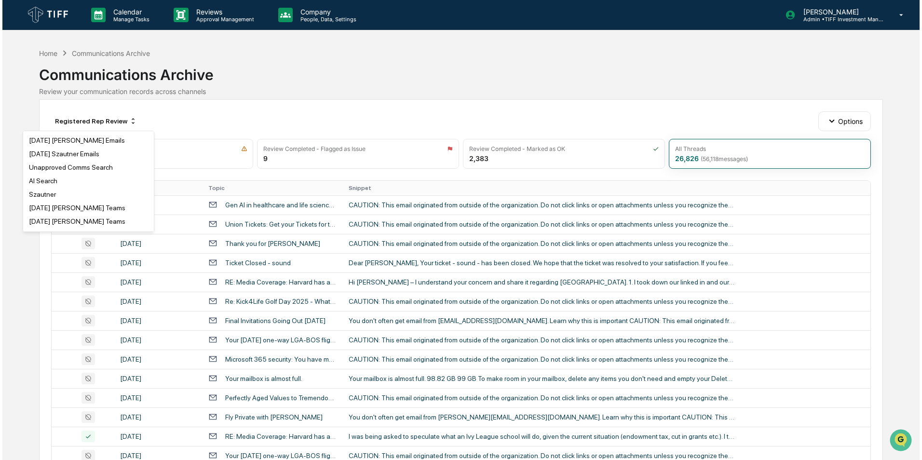
scroll to position [121, 0]
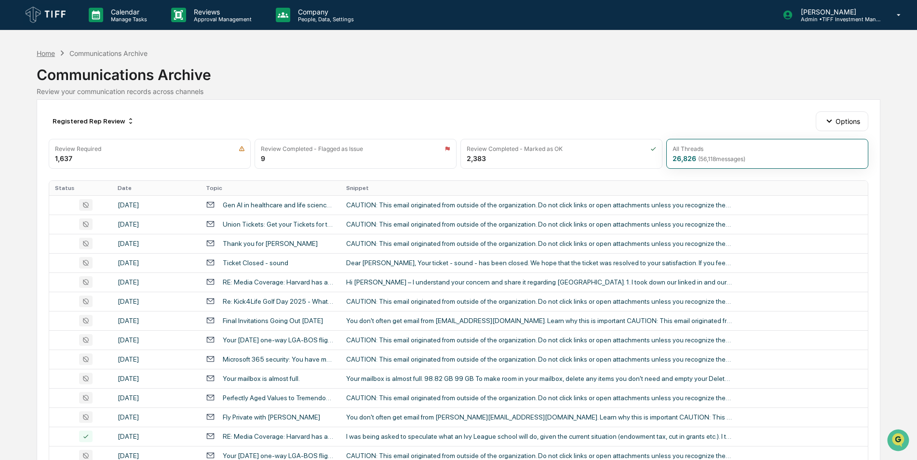
click at [51, 53] on div "Home" at bounding box center [46, 53] width 18 height 8
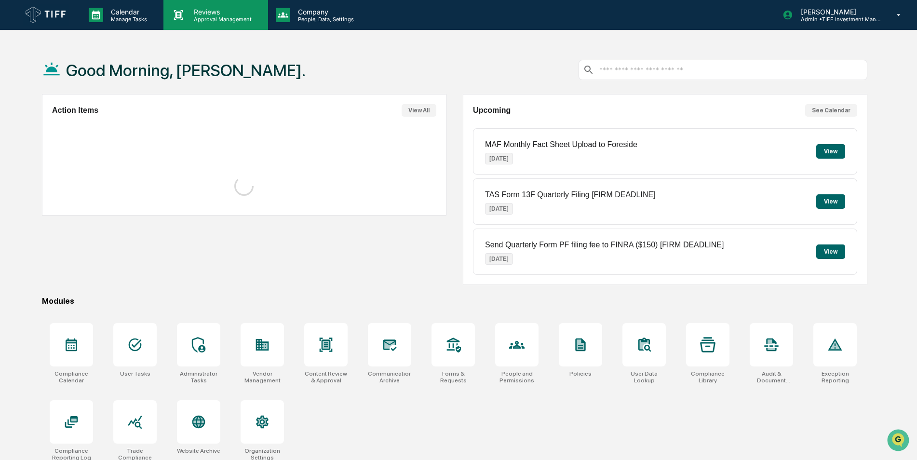
click at [214, 26] on div "Reviews Approval Management" at bounding box center [215, 15] width 104 height 30
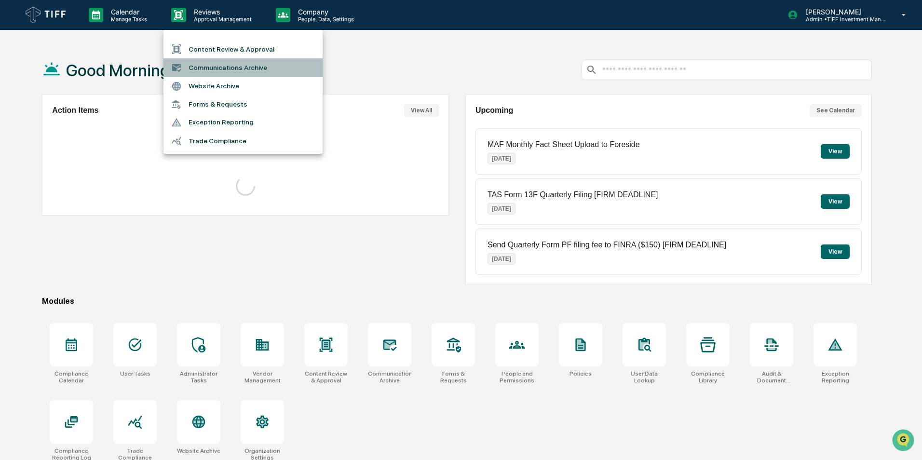
click at [214, 71] on li "Communications Archive" at bounding box center [242, 67] width 159 height 18
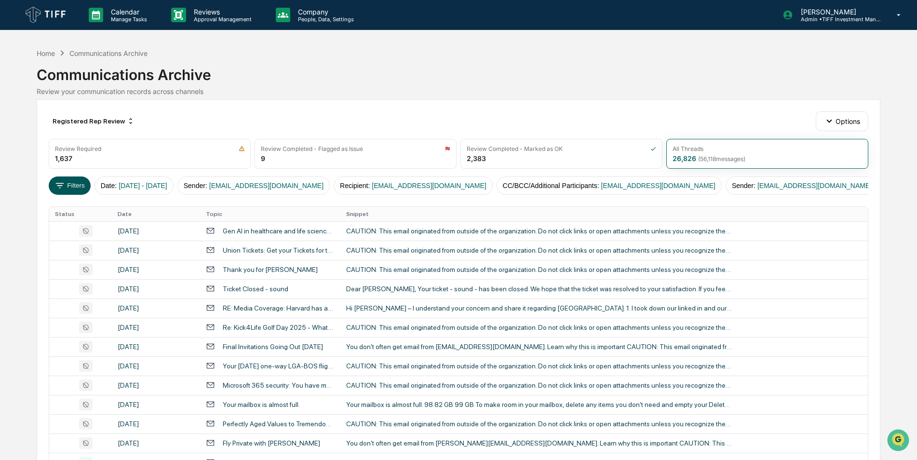
click at [77, 190] on button "Filters" at bounding box center [70, 185] width 42 height 18
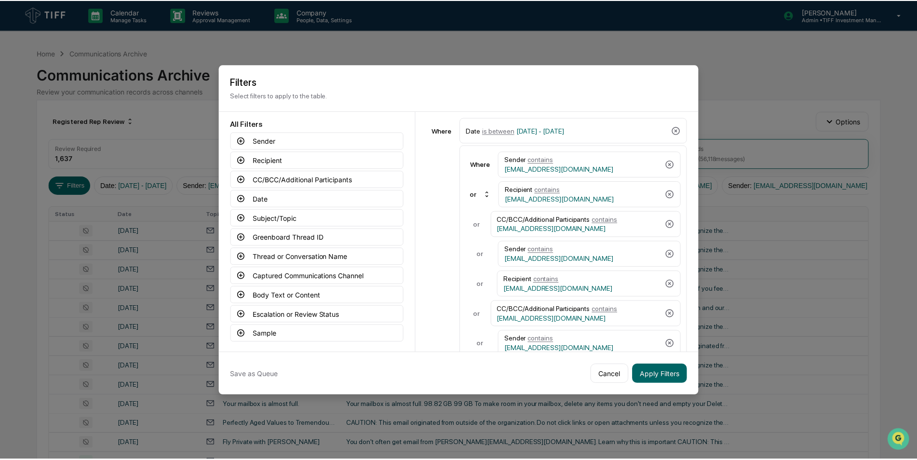
scroll to position [35, 0]
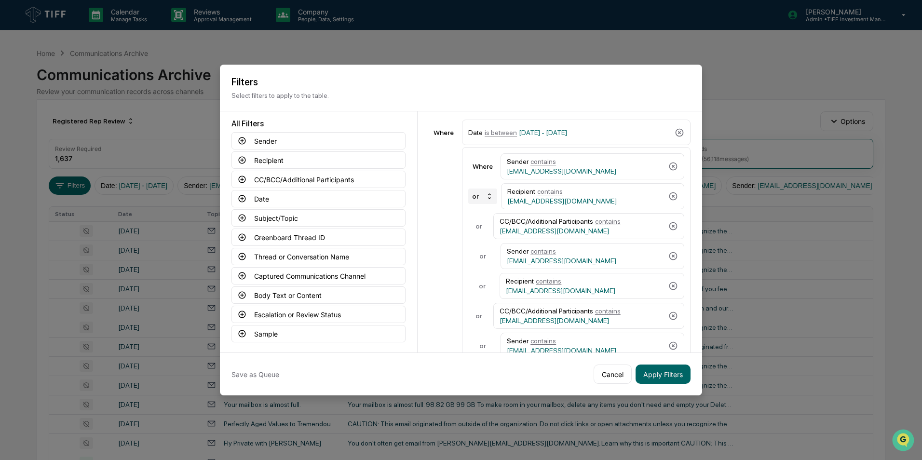
click at [488, 194] on icon at bounding box center [490, 196] width 8 height 8
click at [489, 193] on icon at bounding box center [489, 195] width 3 height 5
click at [242, 158] on icon at bounding box center [242, 160] width 9 height 9
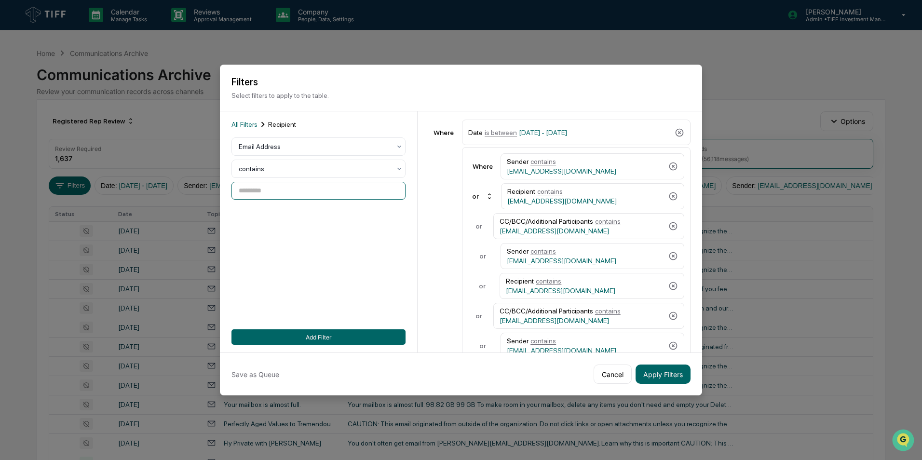
click at [298, 188] on input at bounding box center [318, 191] width 174 height 18
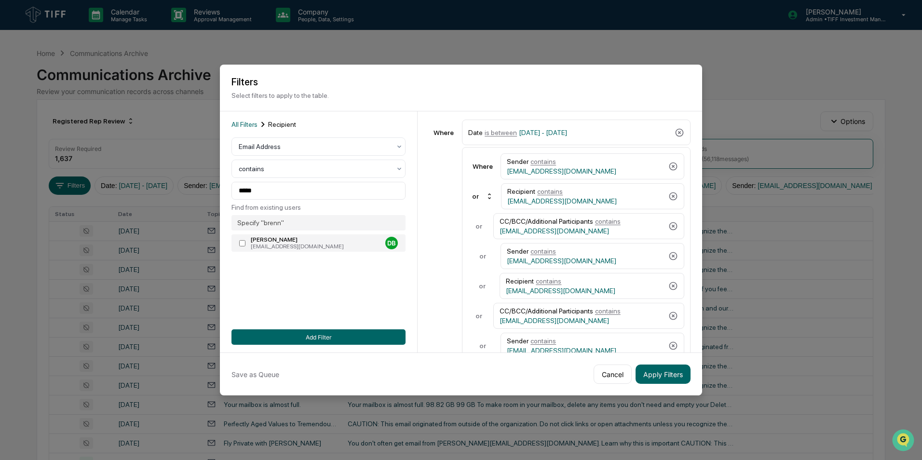
click at [241, 247] on label "David Brenner dbrenner@tiff.org DB" at bounding box center [318, 242] width 174 height 17
drag, startPoint x: 302, startPoint y: 188, endPoint x: 190, endPoint y: 190, distance: 111.4
click at [190, 190] on body "Calendar Manage Tasks Reviews Approval Management Company People, Data, Setting…" at bounding box center [461, 379] width 922 height 758
type input "**********"
click at [648, 374] on button "Apply Filters" at bounding box center [663, 374] width 55 height 19
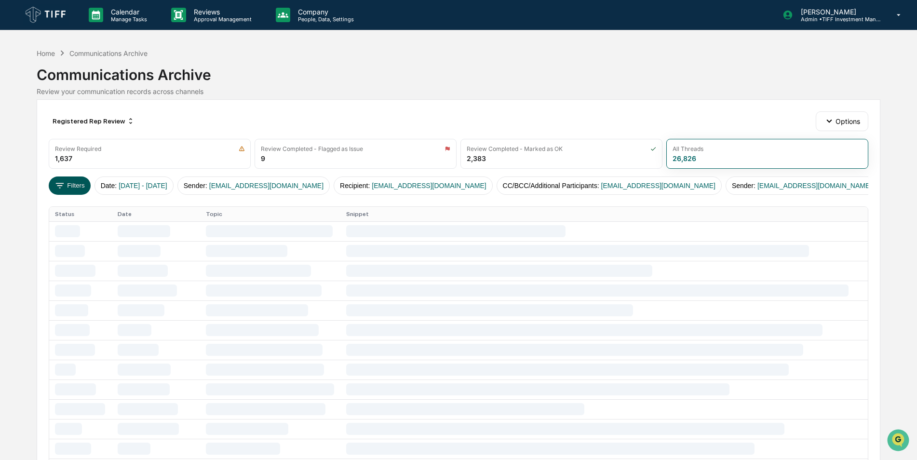
click at [69, 179] on button "Filters" at bounding box center [70, 185] width 42 height 18
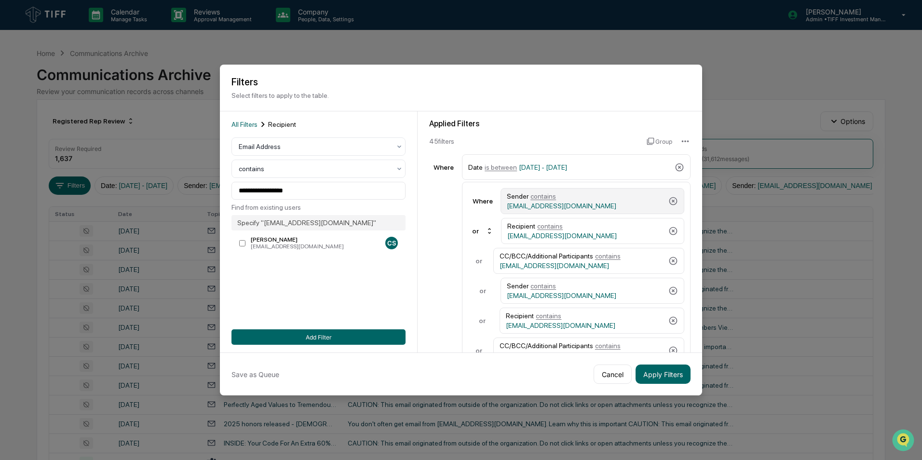
click at [624, 197] on div "Sender contains CSzautner@tiff.org" at bounding box center [586, 200] width 158 height 17
drag, startPoint x: 315, startPoint y: 186, endPoint x: 195, endPoint y: 203, distance: 121.9
click at [195, 203] on body "Calendar Manage Tasks Reviews Approval Management Company People, Data, Setting…" at bounding box center [461, 379] width 922 height 758
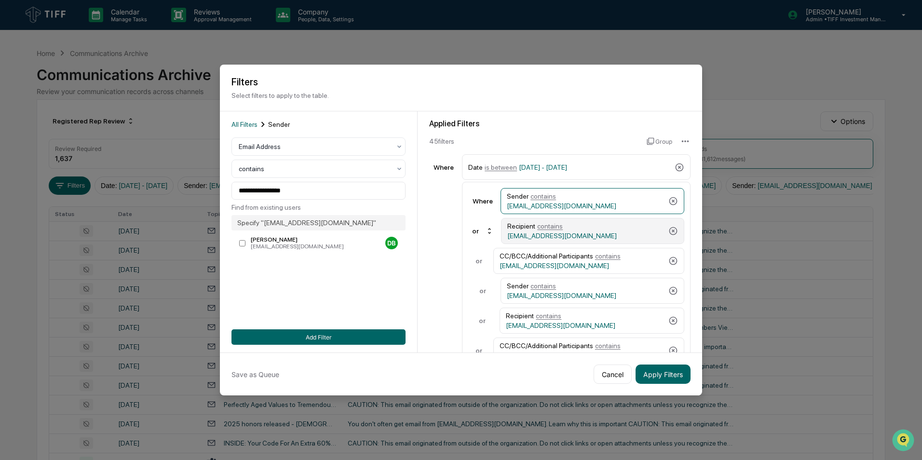
click at [640, 233] on div "Recipient contains CSzautner@tiff.org" at bounding box center [585, 230] width 157 height 17
drag, startPoint x: 323, startPoint y: 193, endPoint x: 221, endPoint y: 201, distance: 101.6
click at [221, 201] on div "**********" at bounding box center [319, 231] width 198 height 241
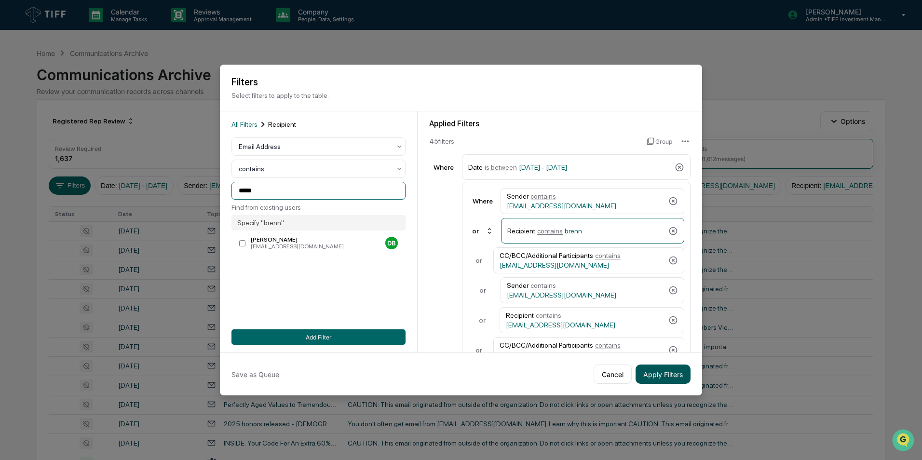
type input "*****"
click at [656, 369] on button "Apply Filters" at bounding box center [663, 374] width 55 height 19
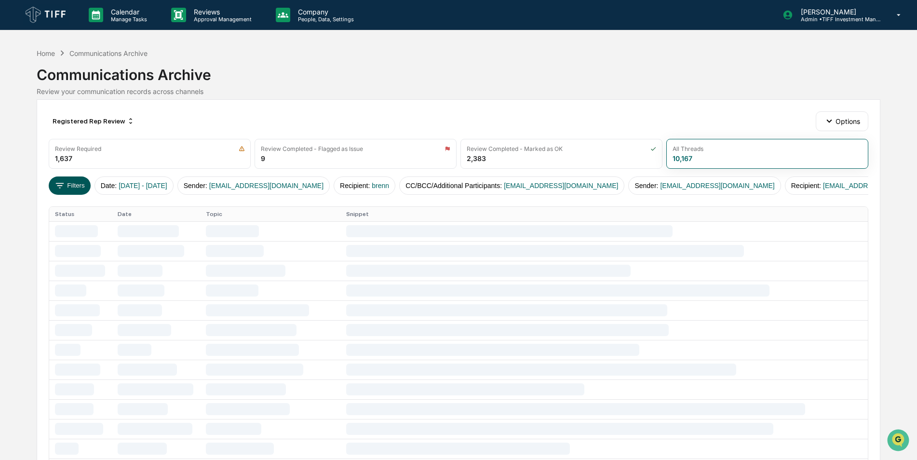
click at [66, 183] on button "Filters" at bounding box center [70, 185] width 42 height 18
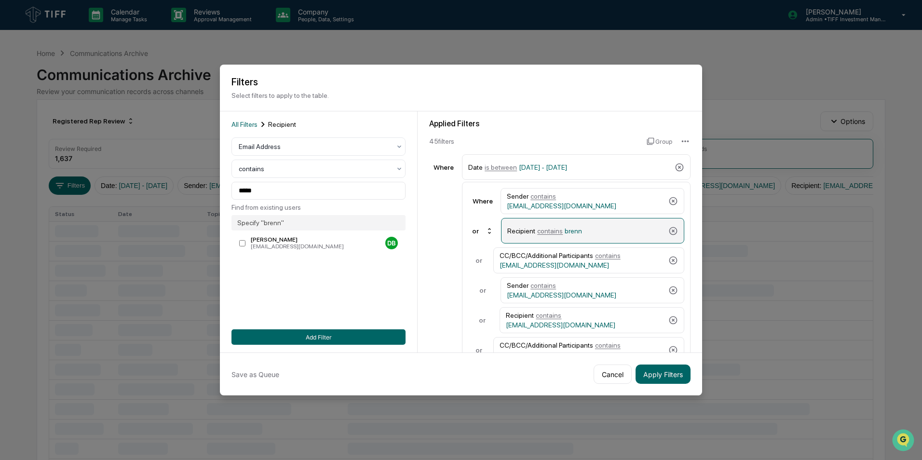
click at [589, 232] on div "Recipient contains brenn" at bounding box center [585, 230] width 157 height 17
type input "**********"
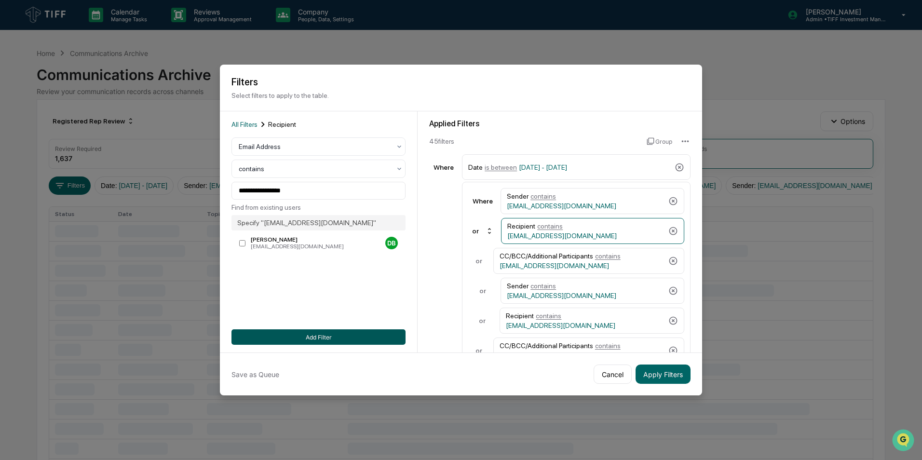
click at [337, 332] on button "Add Filter" at bounding box center [318, 336] width 174 height 15
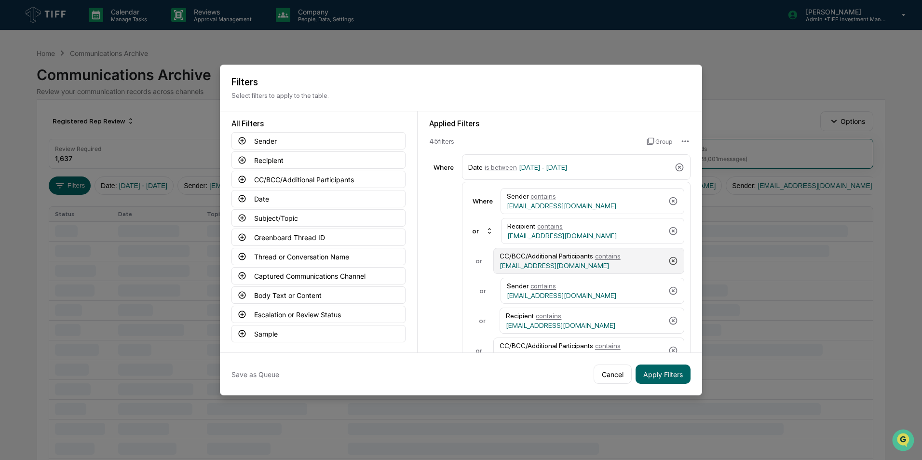
click at [668, 257] on icon at bounding box center [673, 261] width 10 height 10
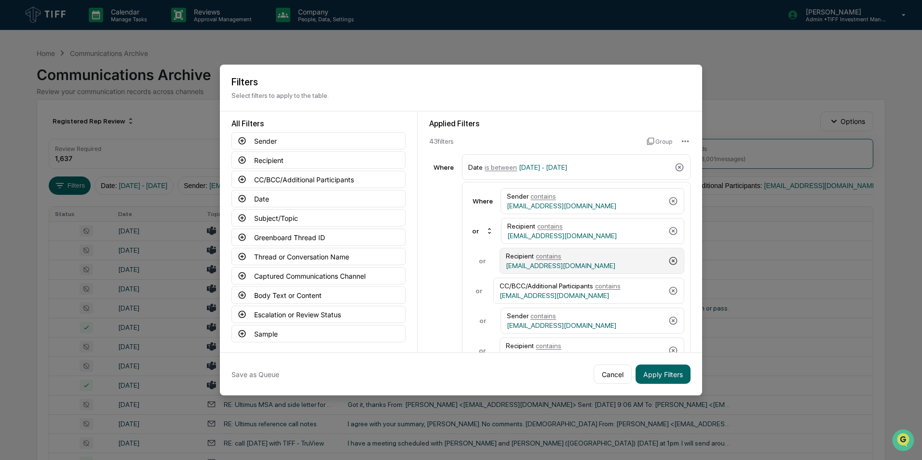
click at [668, 257] on icon at bounding box center [673, 261] width 10 height 10
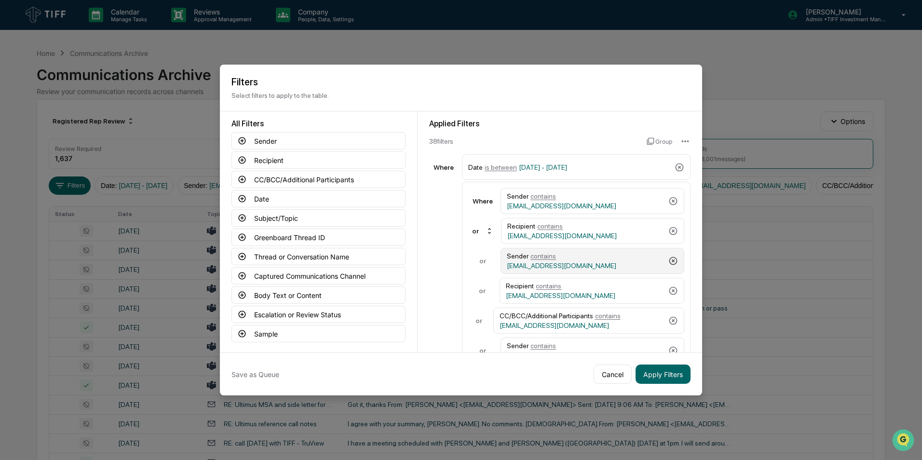
click at [668, 257] on icon at bounding box center [673, 261] width 10 height 10
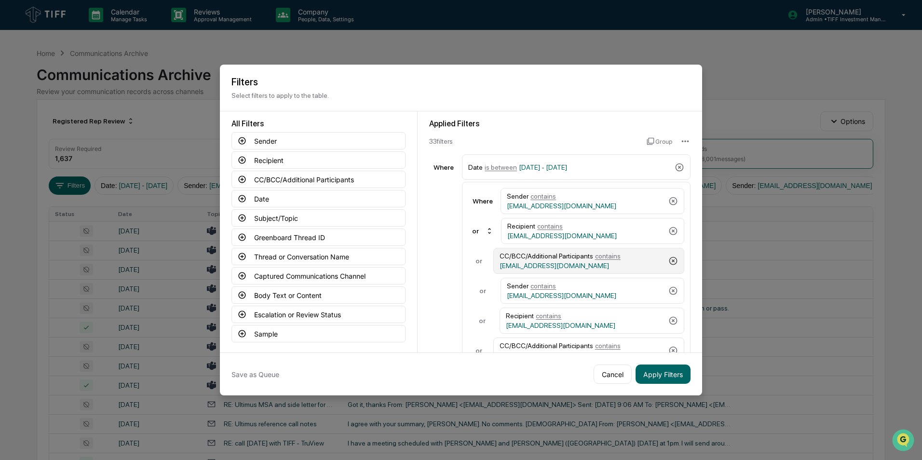
click at [668, 257] on icon at bounding box center [673, 261] width 10 height 10
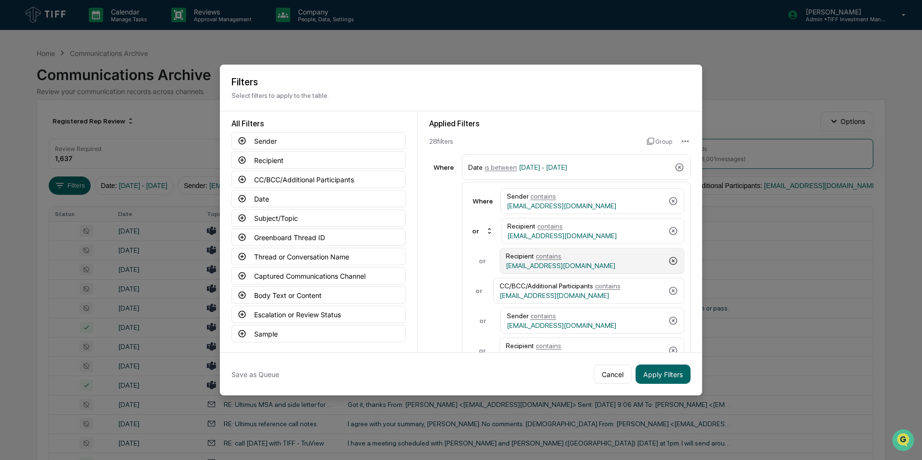
click at [668, 257] on icon at bounding box center [673, 261] width 10 height 10
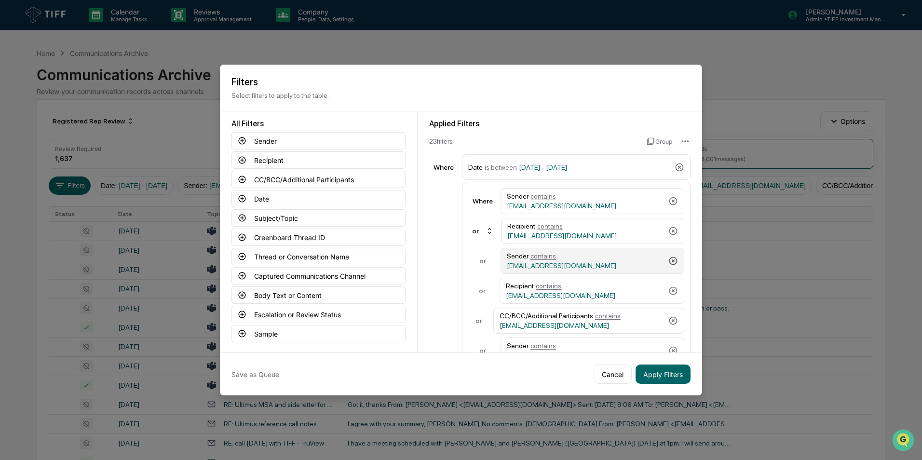
click at [668, 257] on icon at bounding box center [673, 261] width 10 height 10
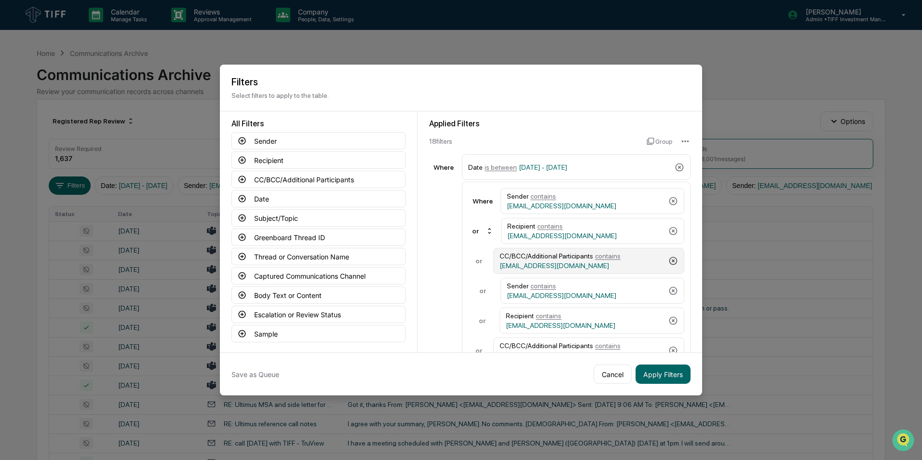
click at [668, 257] on icon at bounding box center [673, 261] width 10 height 10
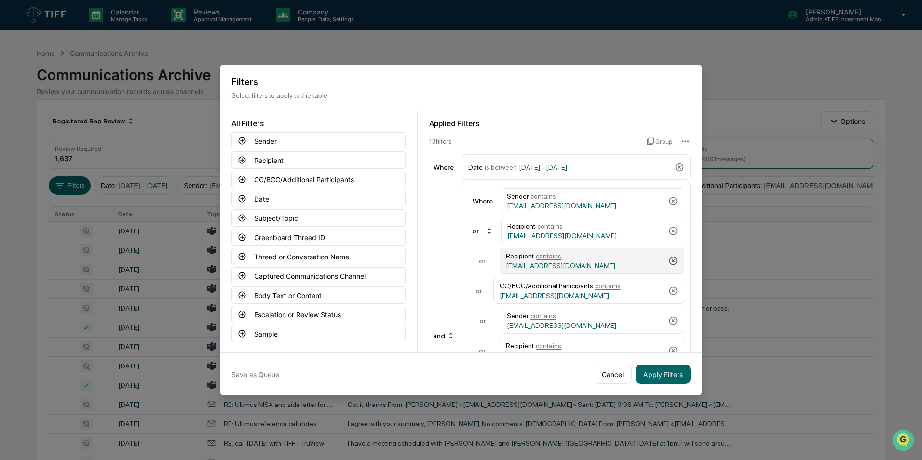
click at [668, 257] on icon at bounding box center [673, 261] width 10 height 10
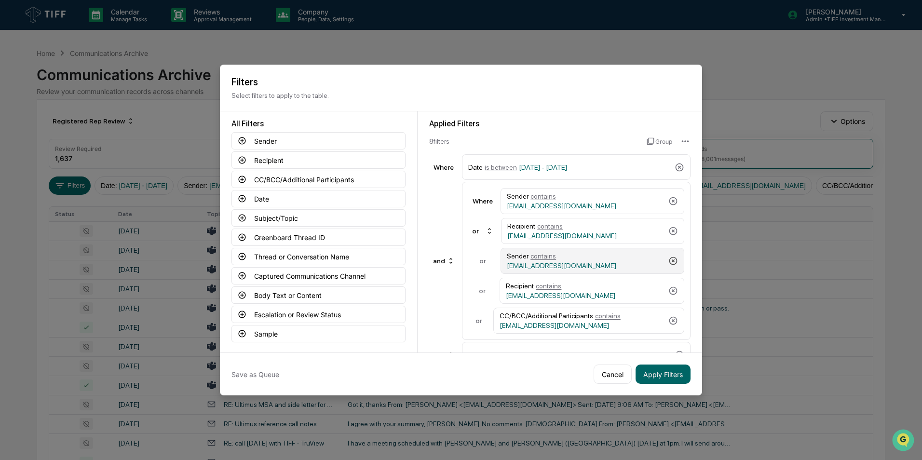
click at [668, 257] on icon at bounding box center [673, 261] width 10 height 10
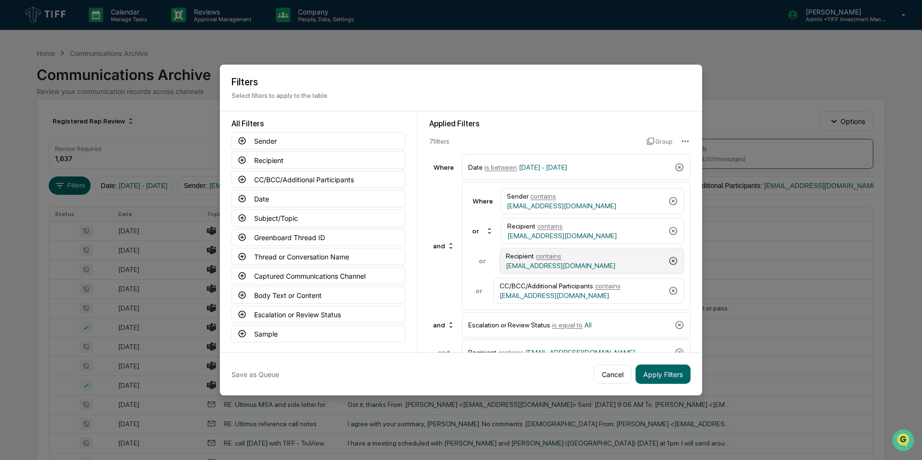
click at [668, 257] on icon at bounding box center [673, 261] width 10 height 10
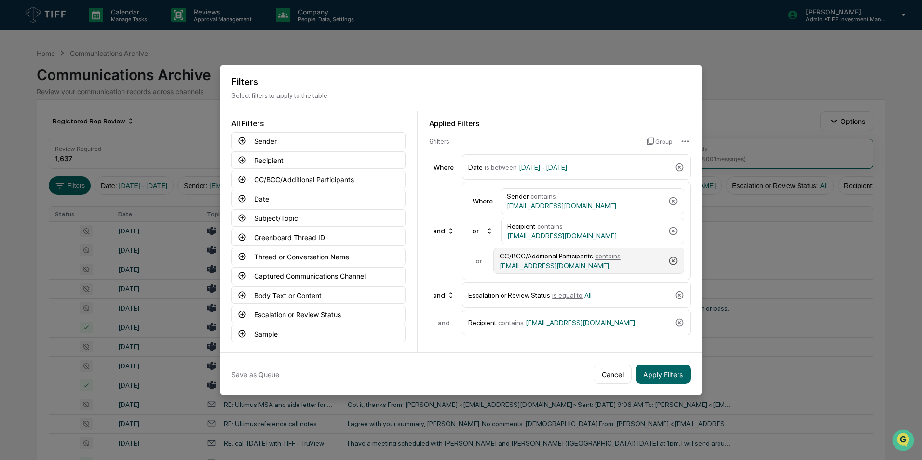
click at [667, 257] on div "CC/BCC/Additional Participants contains sgross@tiff.org" at bounding box center [588, 261] width 191 height 26
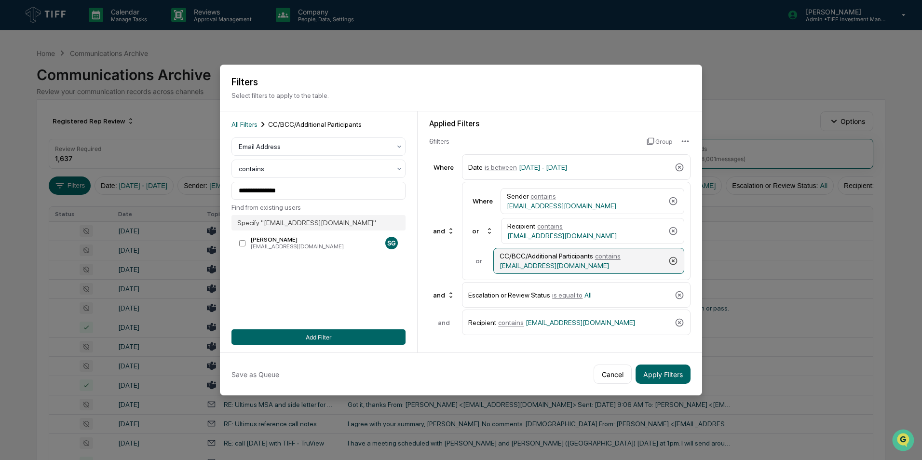
click at [674, 261] on icon at bounding box center [673, 261] width 10 height 10
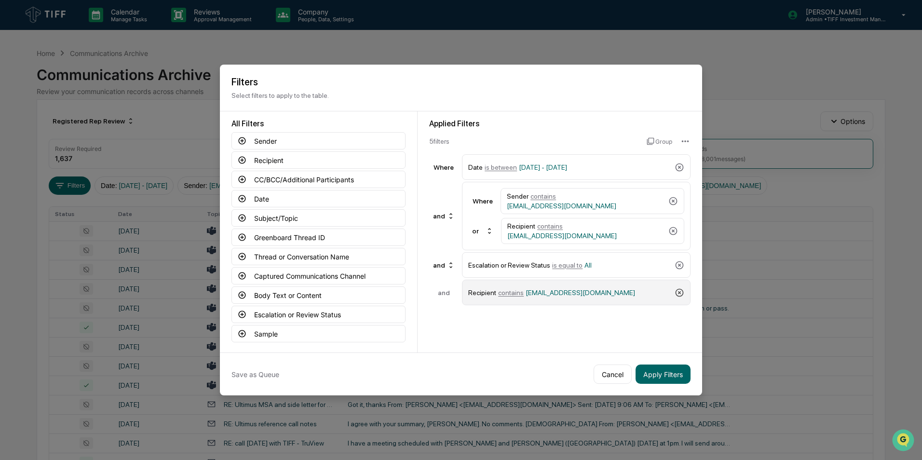
click at [677, 290] on icon at bounding box center [680, 293] width 10 height 10
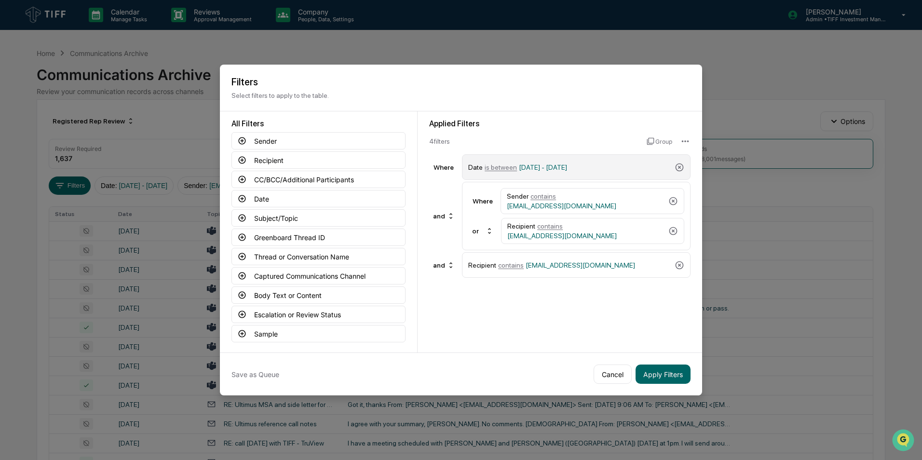
click at [500, 167] on span "is between" at bounding box center [501, 167] width 32 height 8
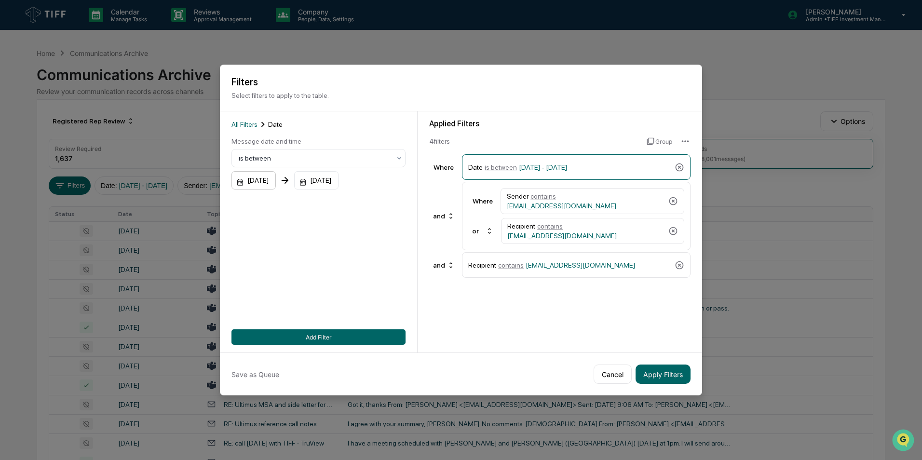
click at [276, 184] on div "[DATE]" at bounding box center [253, 180] width 44 height 18
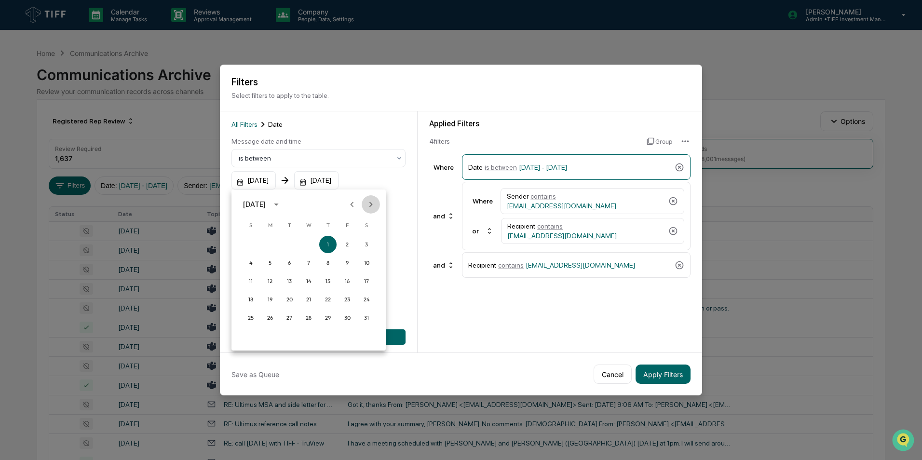
click at [377, 208] on button "Next month" at bounding box center [371, 204] width 18 height 18
click at [288, 246] on button "1" at bounding box center [289, 244] width 17 height 17
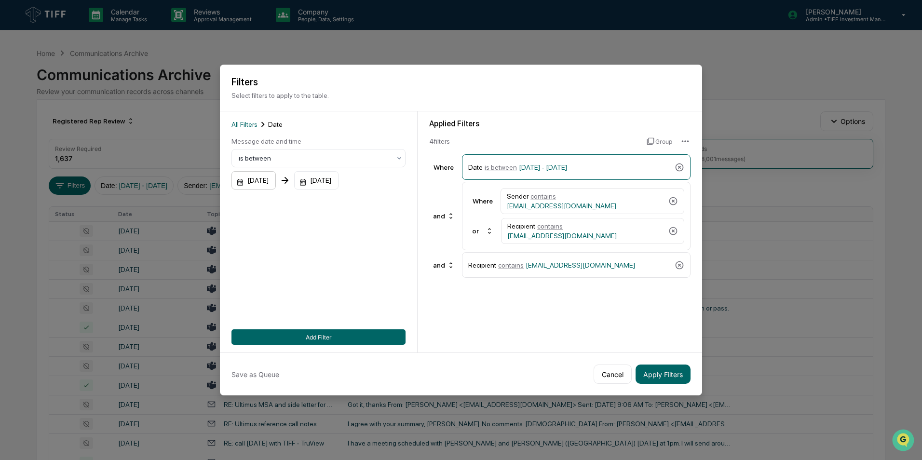
click at [258, 180] on div "[DATE]" at bounding box center [253, 180] width 44 height 18
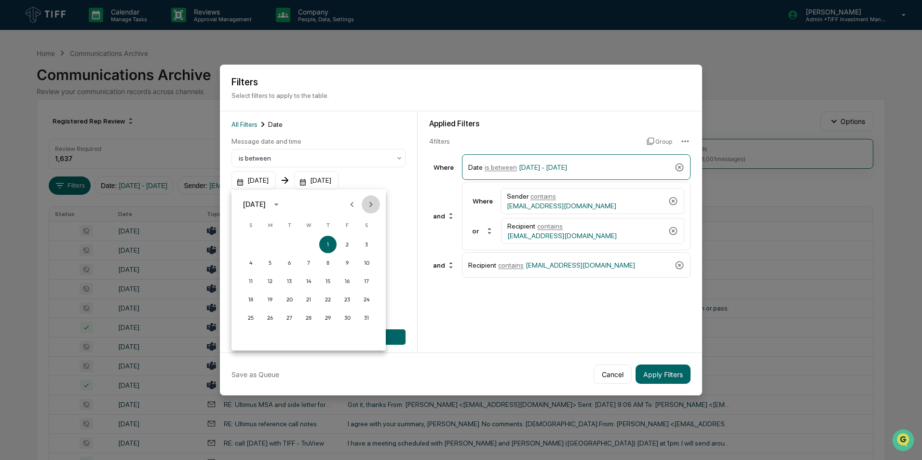
click at [367, 203] on icon "Next month" at bounding box center [371, 204] width 11 height 11
click at [288, 241] on button "1" at bounding box center [289, 244] width 17 height 17
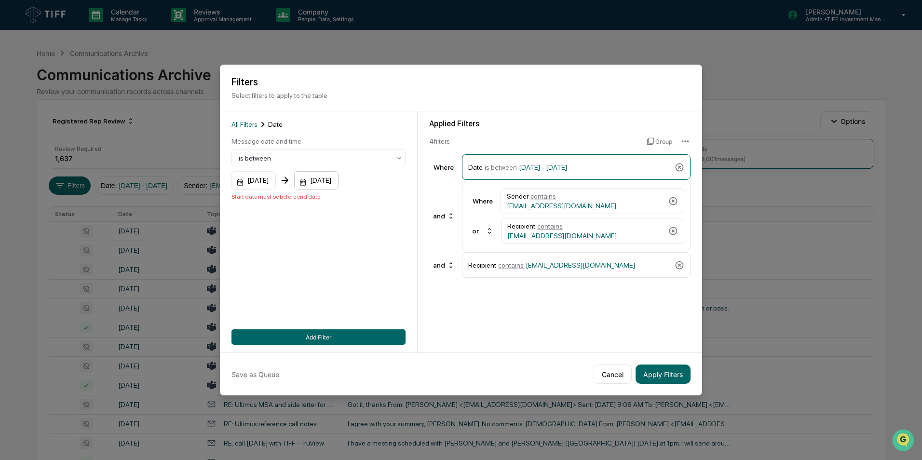
click at [276, 181] on div "[DATE]" at bounding box center [253, 180] width 44 height 18
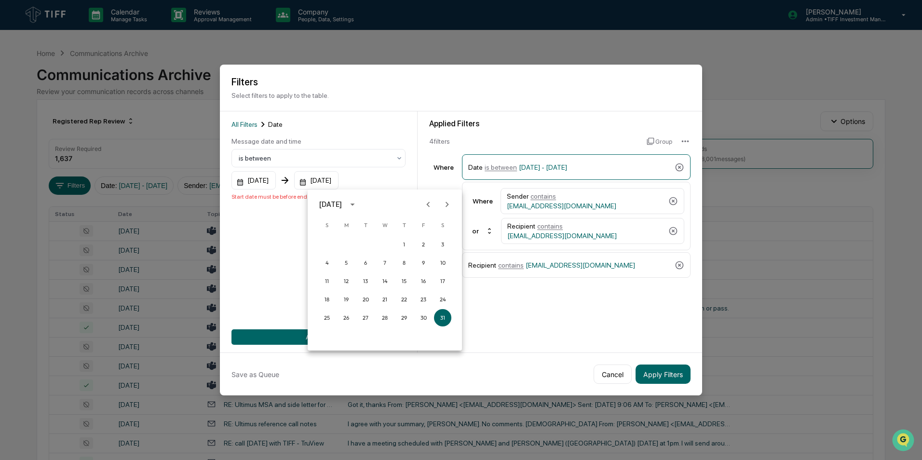
click at [447, 206] on icon "Next month" at bounding box center [447, 204] width 3 height 5
click at [403, 320] on button "31" at bounding box center [403, 317] width 17 height 17
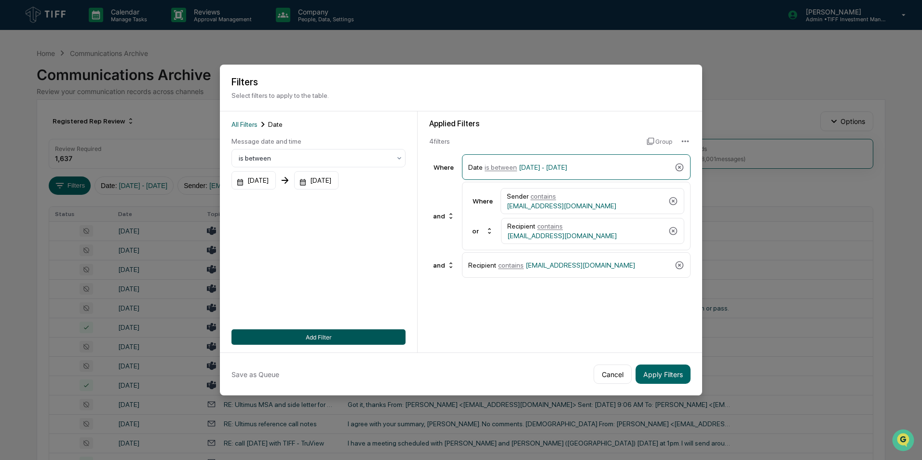
click at [356, 341] on button "Add Filter" at bounding box center [318, 336] width 174 height 15
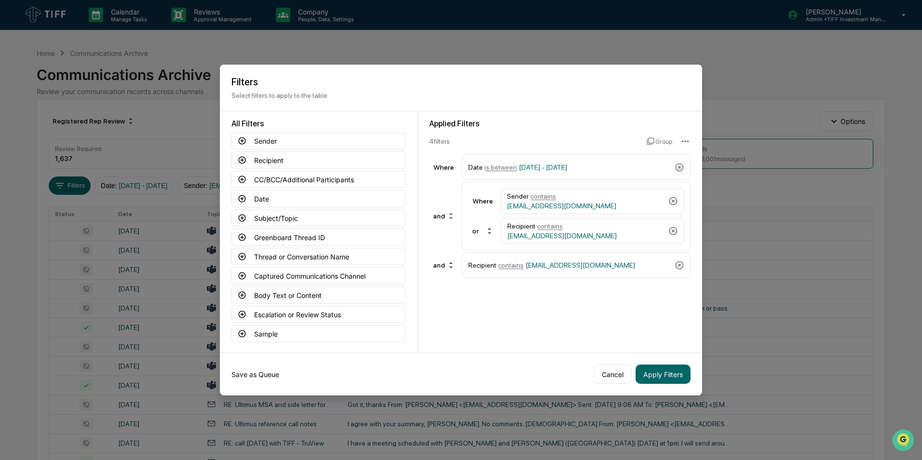
click at [253, 376] on button "Save as Queue" at bounding box center [255, 374] width 48 height 19
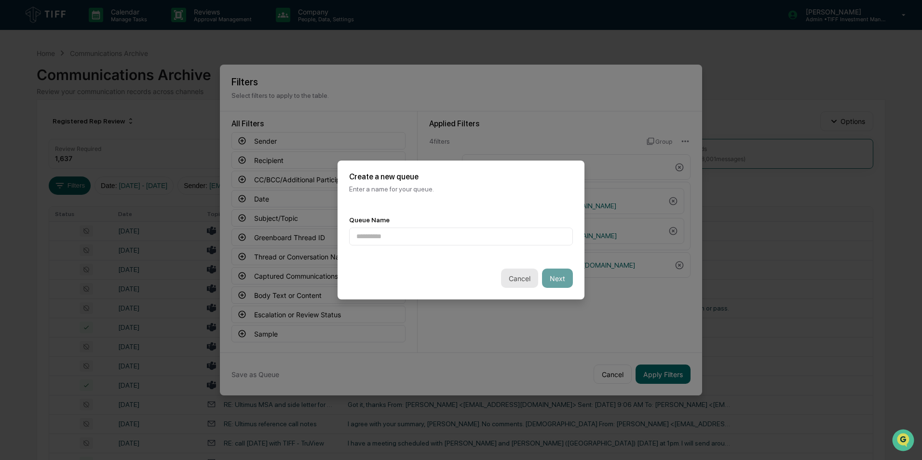
click at [528, 285] on button "Cancel" at bounding box center [519, 278] width 37 height 19
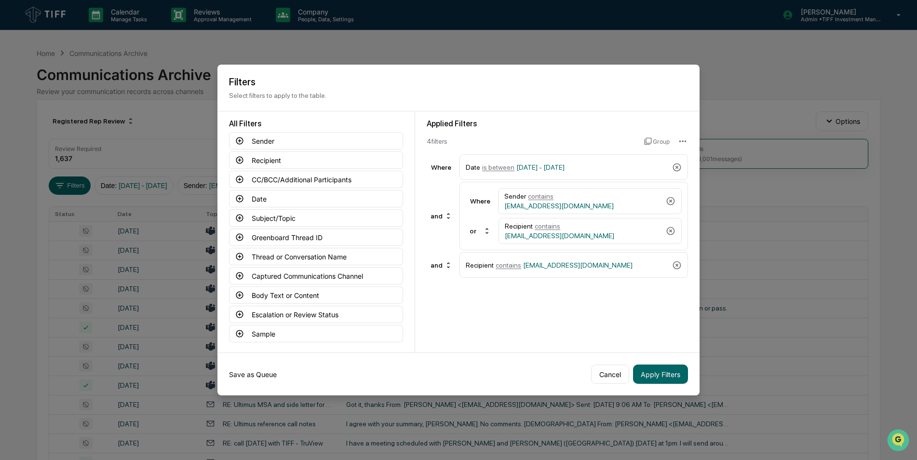
click at [268, 379] on button "Save as Queue" at bounding box center [253, 374] width 48 height 19
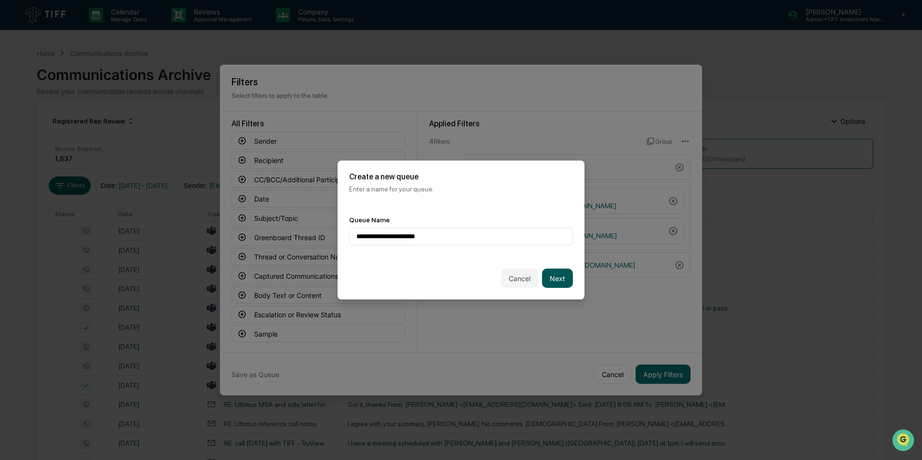
type input "**********"
click at [553, 278] on button "Next" at bounding box center [557, 278] width 31 height 19
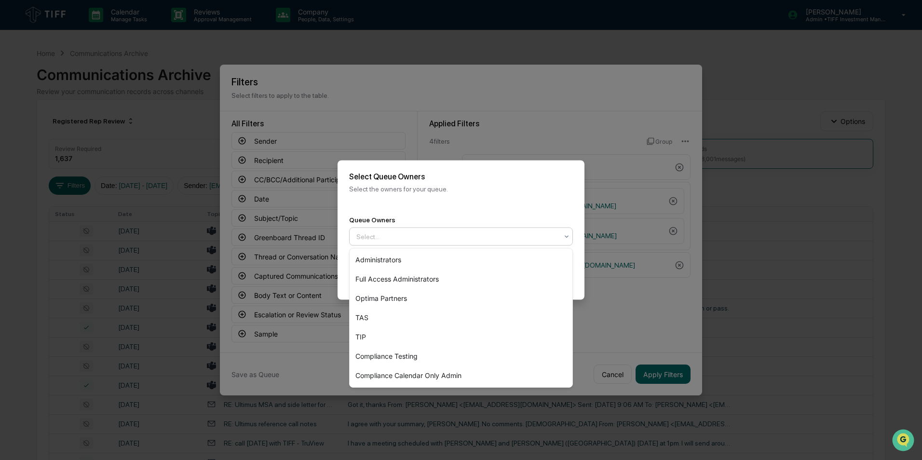
click at [446, 235] on div at bounding box center [457, 237] width 202 height 10
click at [425, 294] on div "Optima Partners" at bounding box center [461, 298] width 223 height 19
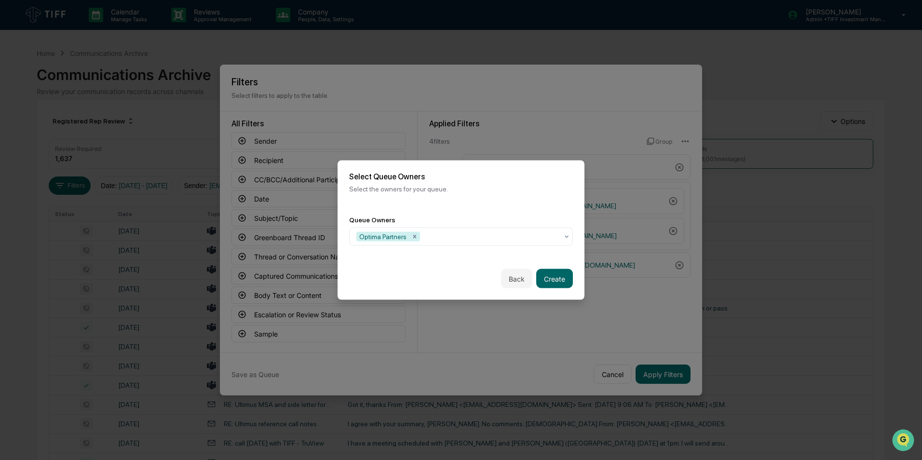
click at [578, 287] on div "Back Create" at bounding box center [461, 278] width 247 height 42
click at [559, 284] on button "Create" at bounding box center [554, 278] width 37 height 19
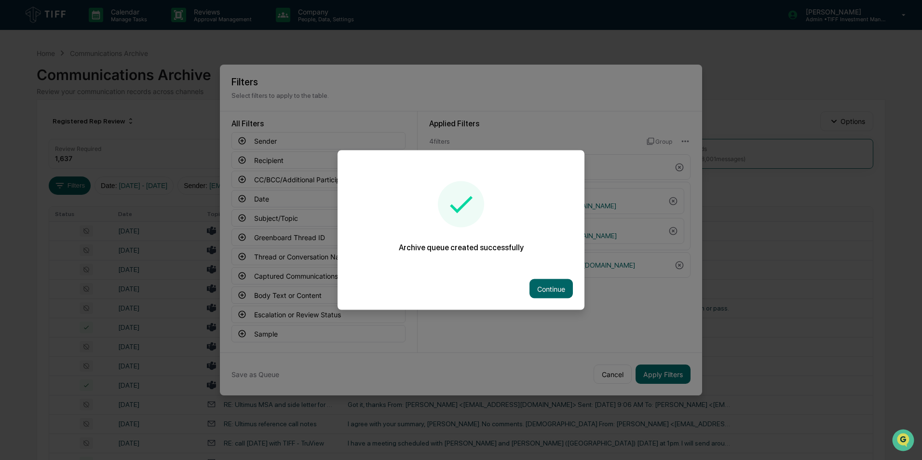
click at [559, 284] on button "Continue" at bounding box center [550, 288] width 43 height 19
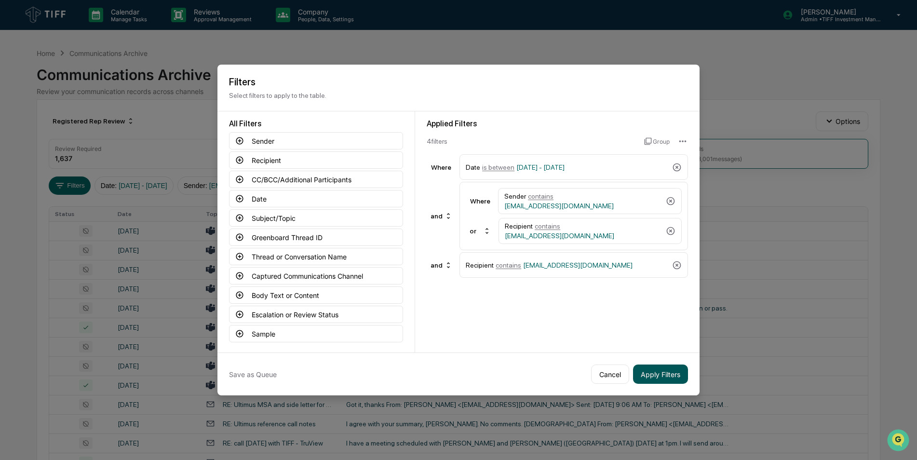
click at [674, 376] on button "Apply Filters" at bounding box center [660, 374] width 55 height 19
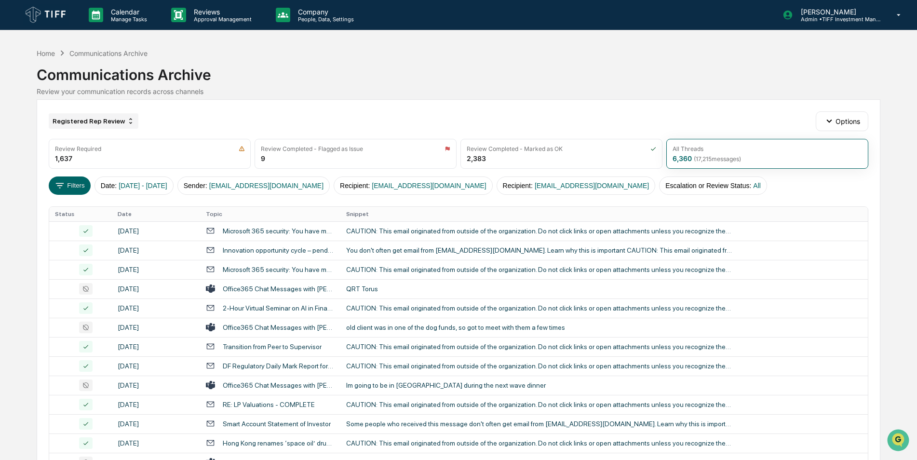
click at [107, 122] on div "Registered Rep Review" at bounding box center [94, 120] width 90 height 15
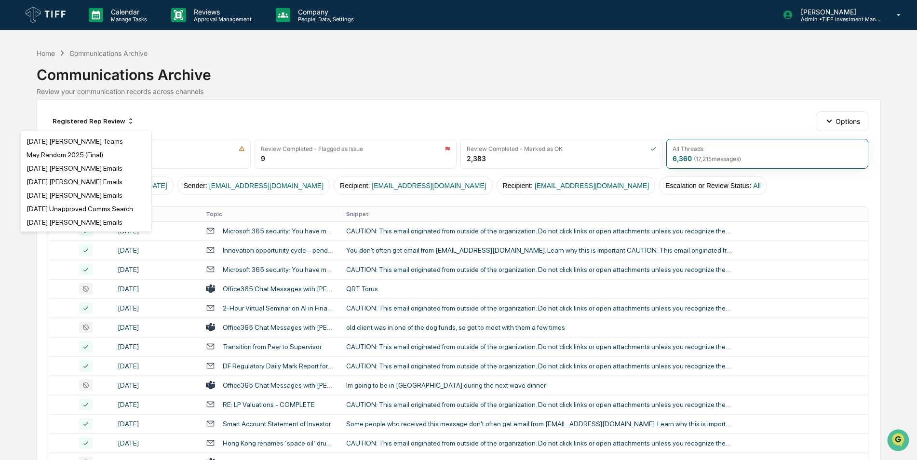
scroll to position [258, 0]
click at [56, 188] on div "[DATE] [PERSON_NAME] Emails" at bounding box center [75, 192] width 96 height 8
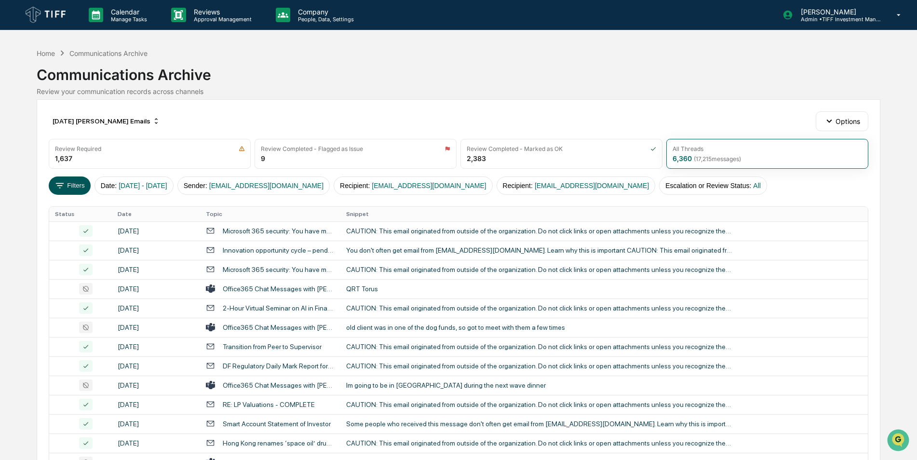
click at [65, 188] on icon at bounding box center [59, 185] width 11 height 11
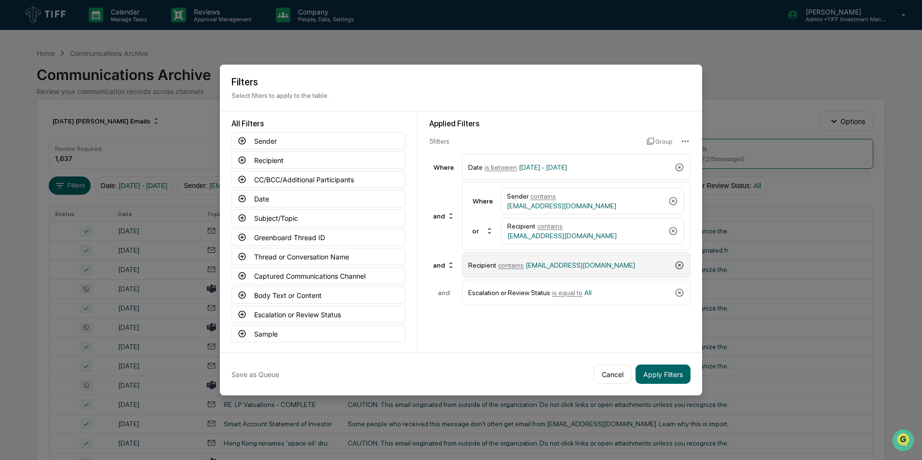
click at [678, 264] on icon at bounding box center [680, 265] width 10 height 10
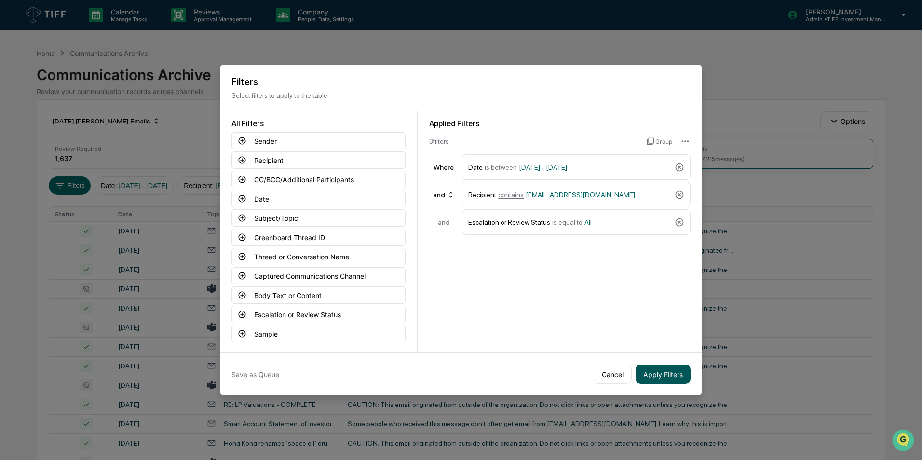
click at [648, 378] on button "Apply Filters" at bounding box center [663, 374] width 55 height 19
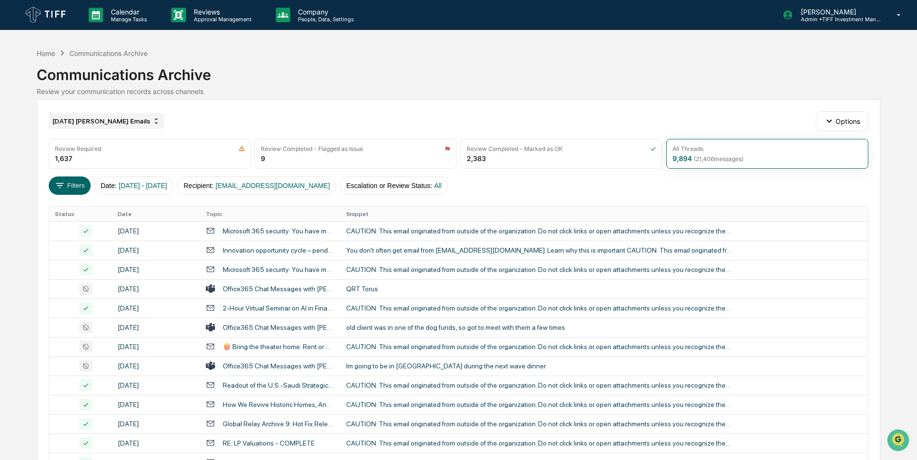
click at [91, 124] on div "[DATE] [PERSON_NAME] Emails" at bounding box center [106, 120] width 115 height 15
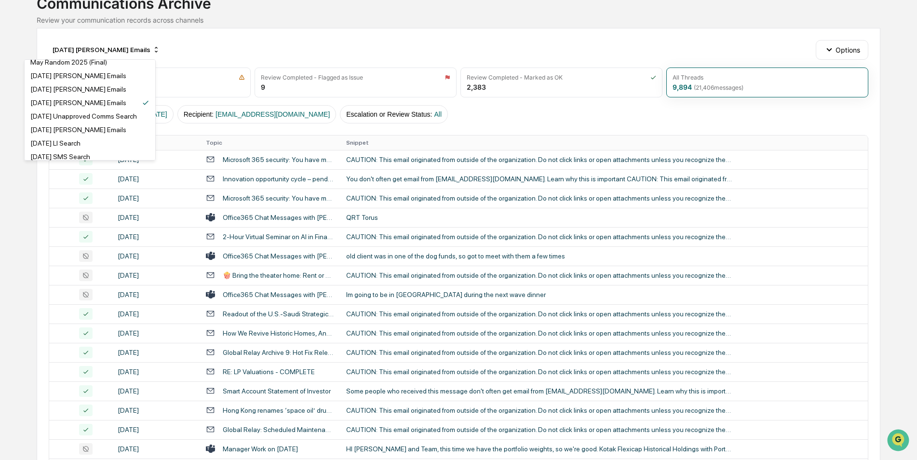
scroll to position [273, 0]
click at [71, 107] on div "[DATE] [PERSON_NAME] Emails" at bounding box center [78, 105] width 96 height 8
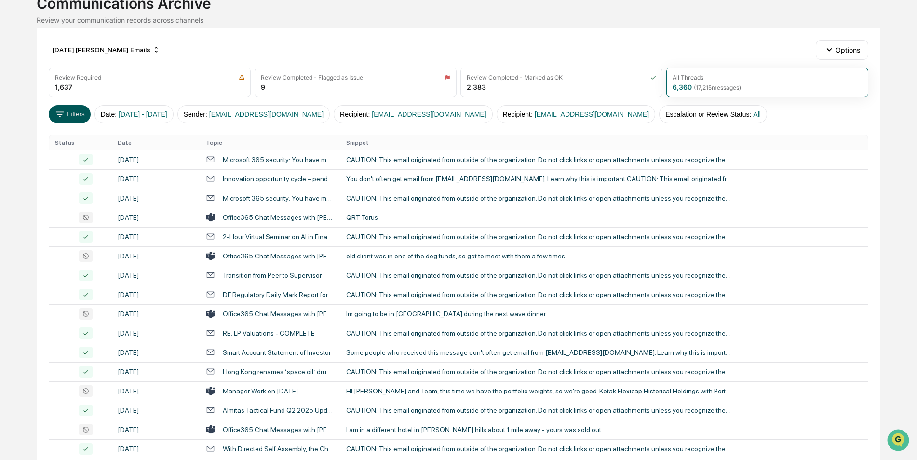
click at [74, 117] on button "Filters" at bounding box center [70, 114] width 42 height 18
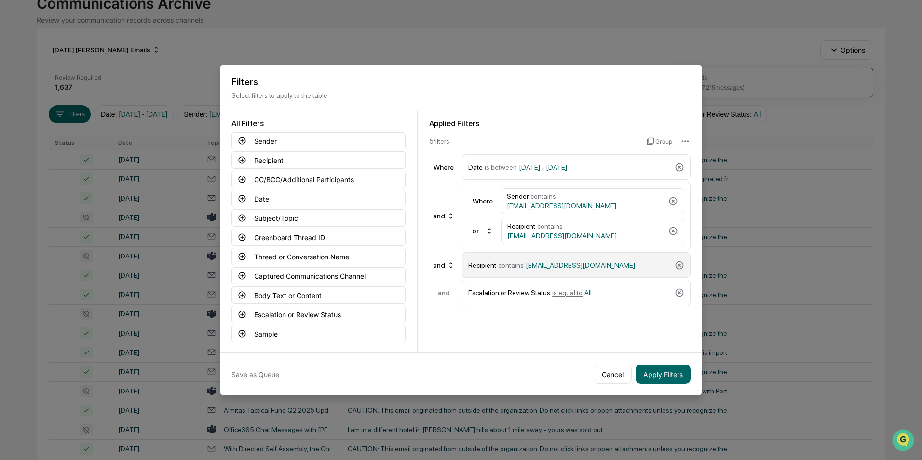
click at [674, 267] on div "Recipient contains CSzautner@tiff.org" at bounding box center [576, 265] width 229 height 26
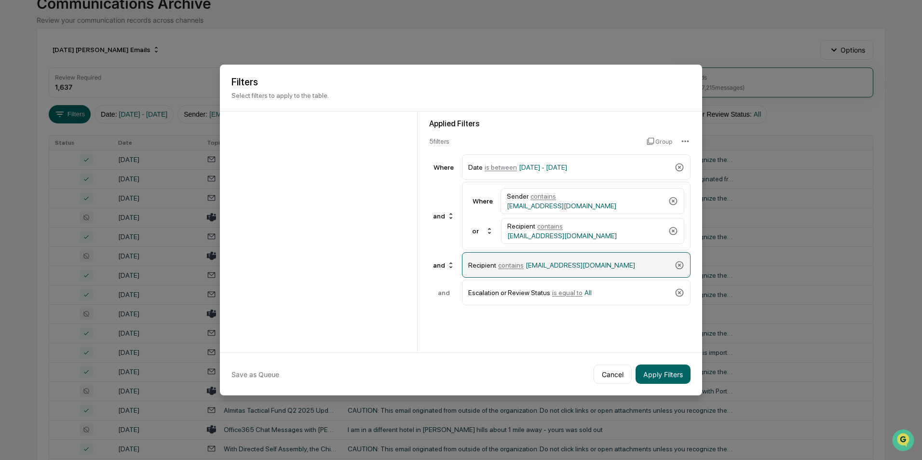
click at [685, 267] on div "Recipient contains CSzautner@tiff.org" at bounding box center [576, 265] width 229 height 26
click at [679, 266] on icon at bounding box center [680, 265] width 10 height 10
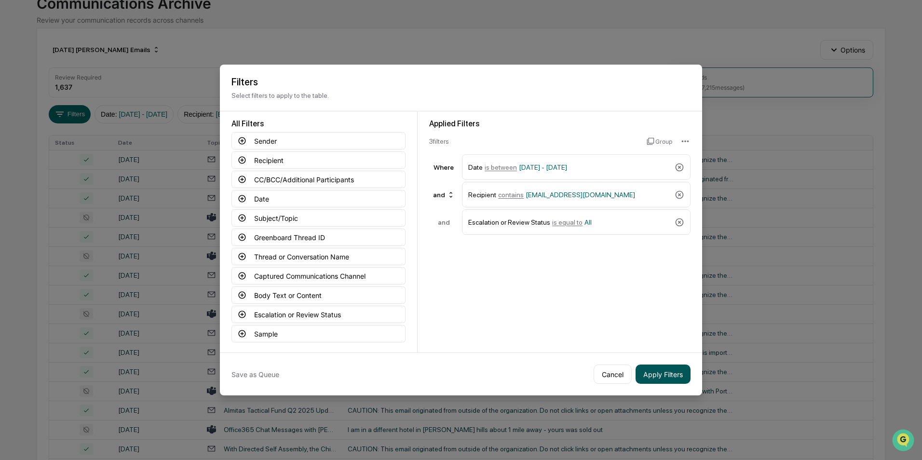
click at [643, 370] on button "Apply Filters" at bounding box center [663, 374] width 55 height 19
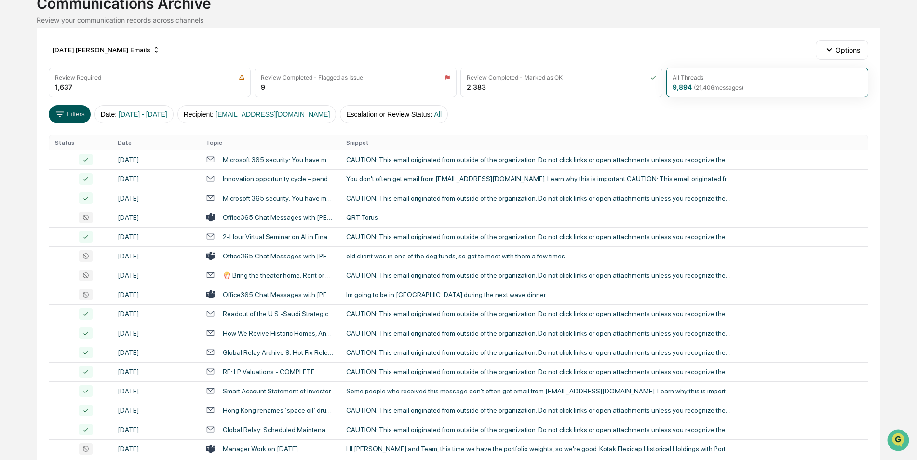
click at [74, 113] on button "Filters" at bounding box center [70, 114] width 42 height 18
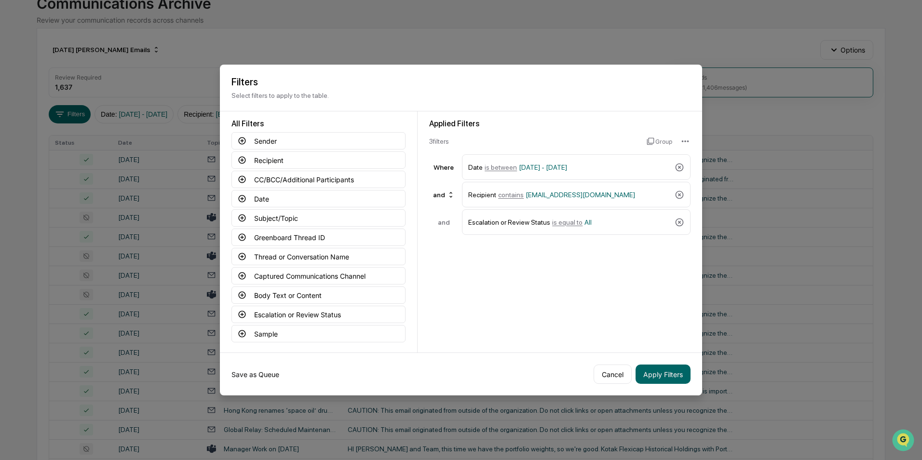
click at [261, 373] on button "Save as Queue" at bounding box center [255, 374] width 48 height 19
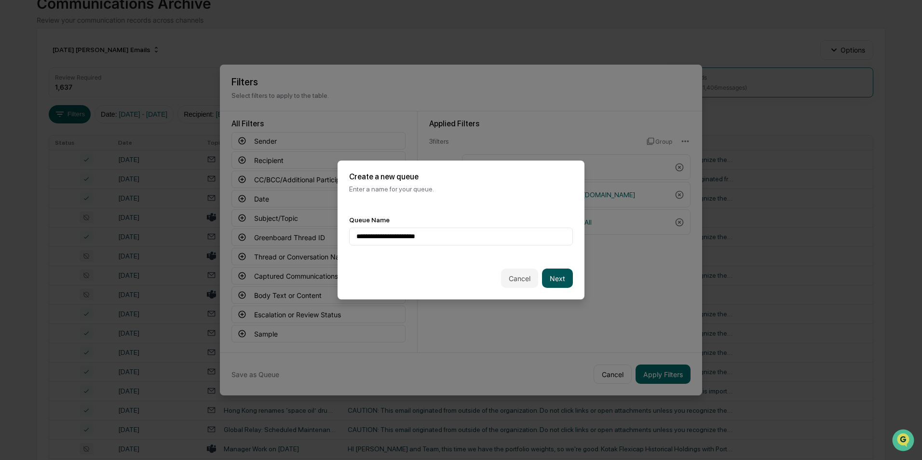
type input "**********"
click at [556, 278] on button "Next" at bounding box center [557, 278] width 31 height 19
click at [451, 240] on div at bounding box center [457, 237] width 202 height 10
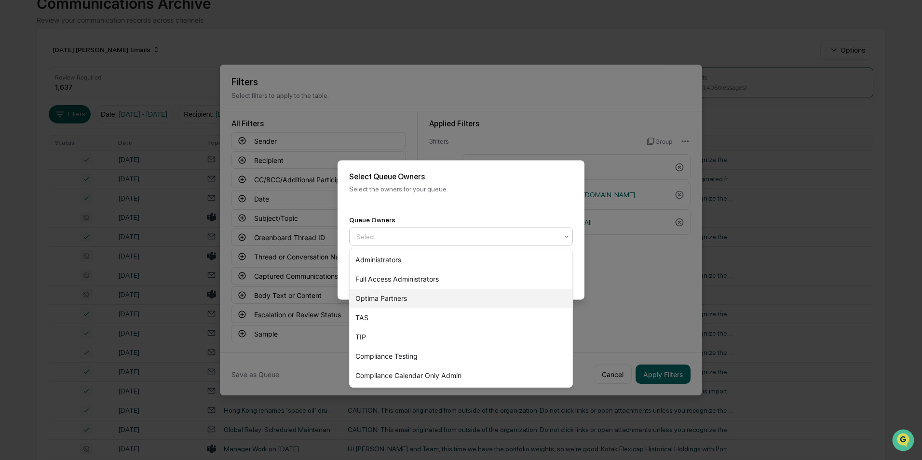
click at [405, 301] on div "Optima Partners" at bounding box center [461, 298] width 223 height 19
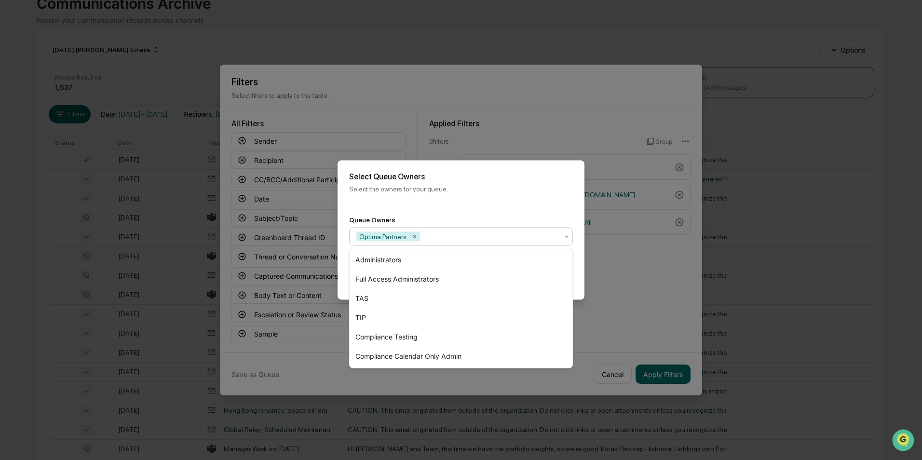
click at [580, 272] on div "Back Create" at bounding box center [461, 278] width 247 height 42
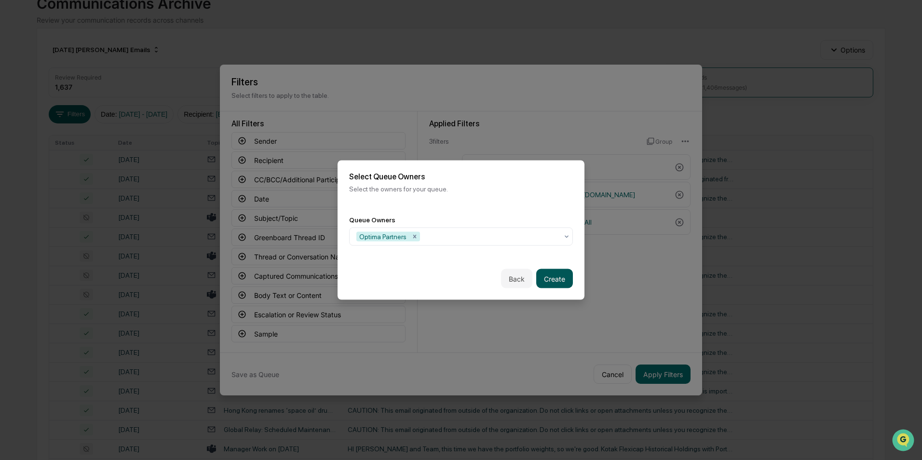
click at [555, 275] on button "Create" at bounding box center [554, 278] width 37 height 19
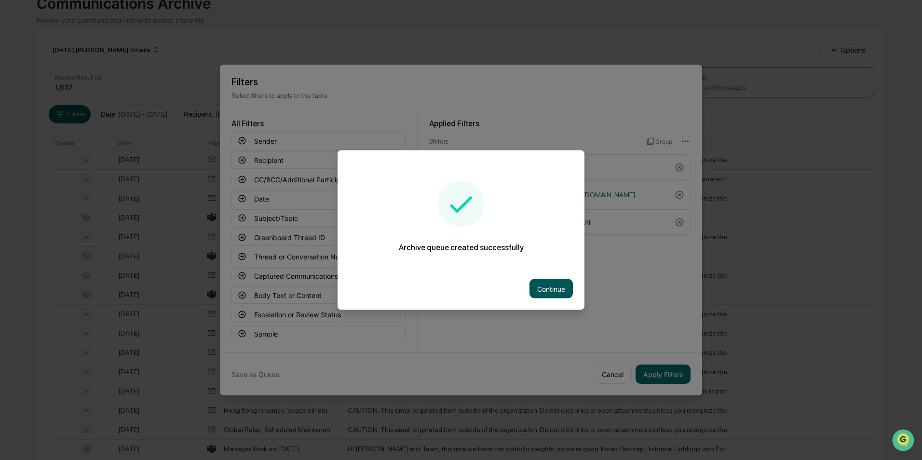
click at [564, 290] on button "Continue" at bounding box center [550, 288] width 43 height 19
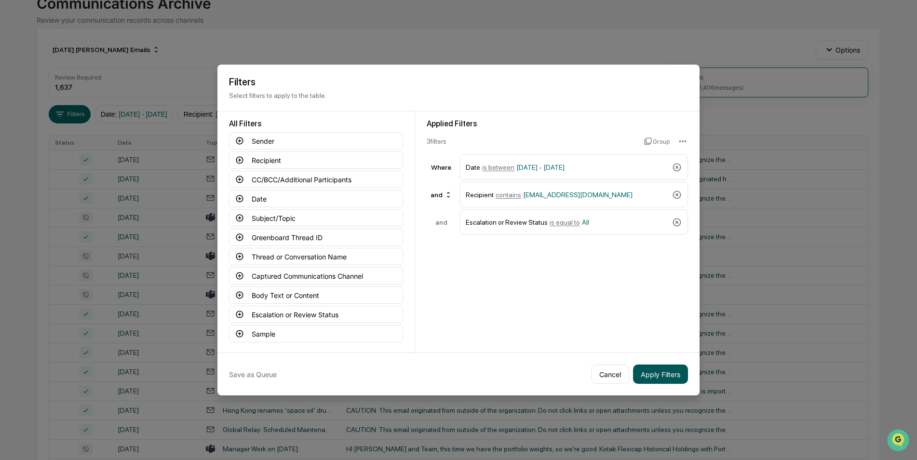
click at [667, 371] on button "Apply Filters" at bounding box center [660, 374] width 55 height 19
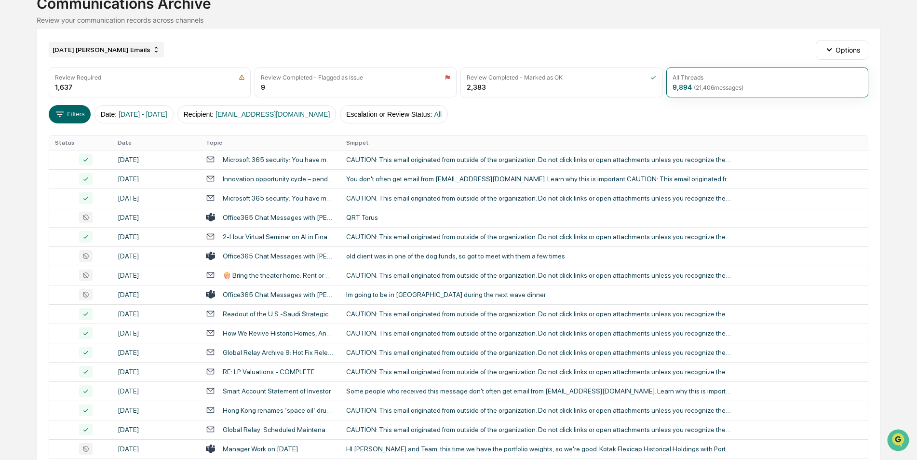
click at [103, 51] on div "[DATE] [PERSON_NAME] Emails" at bounding box center [106, 49] width 115 height 15
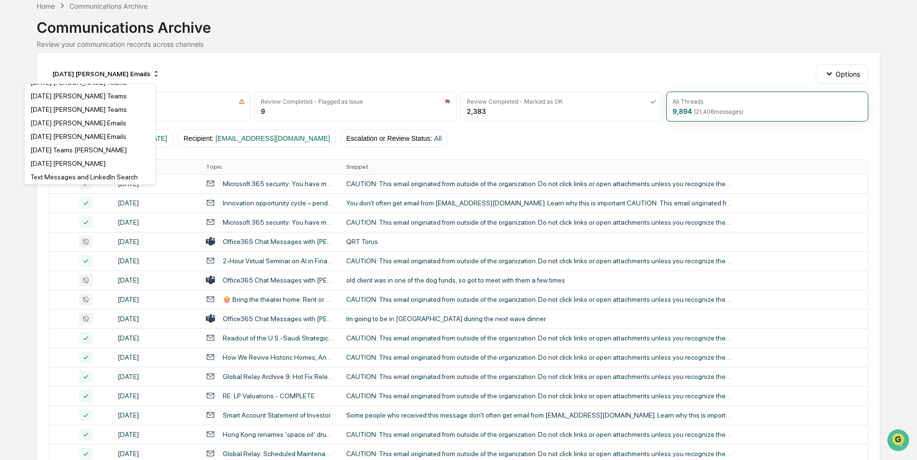
scroll to position [577, 0]
click at [67, 133] on div "[DATE] [PERSON_NAME] Emails" at bounding box center [78, 136] width 96 height 8
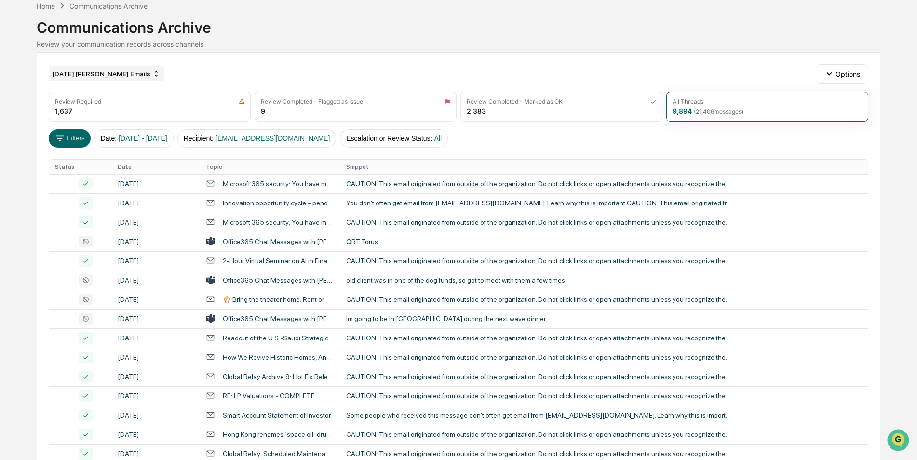
click at [84, 74] on div "[DATE] [PERSON_NAME] Emails" at bounding box center [106, 73] width 115 height 15
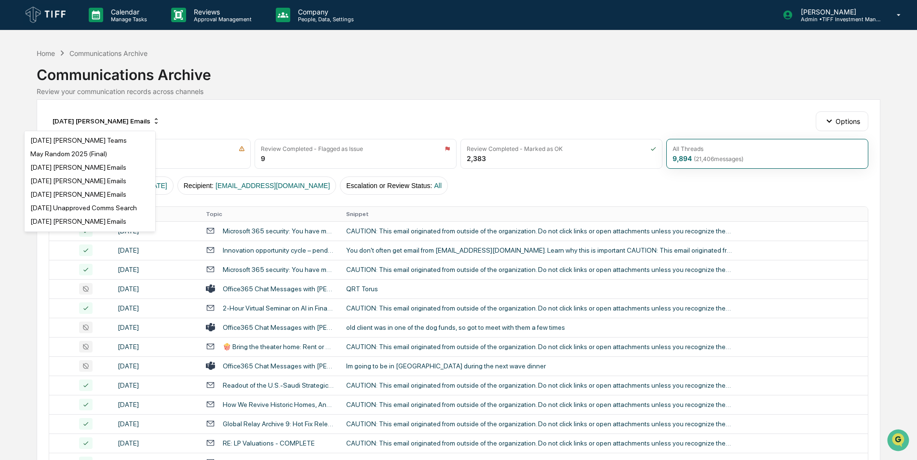
scroll to position [254, 0]
click at [75, 193] on div "[DATE] [PERSON_NAME] Emails" at bounding box center [78, 195] width 96 height 8
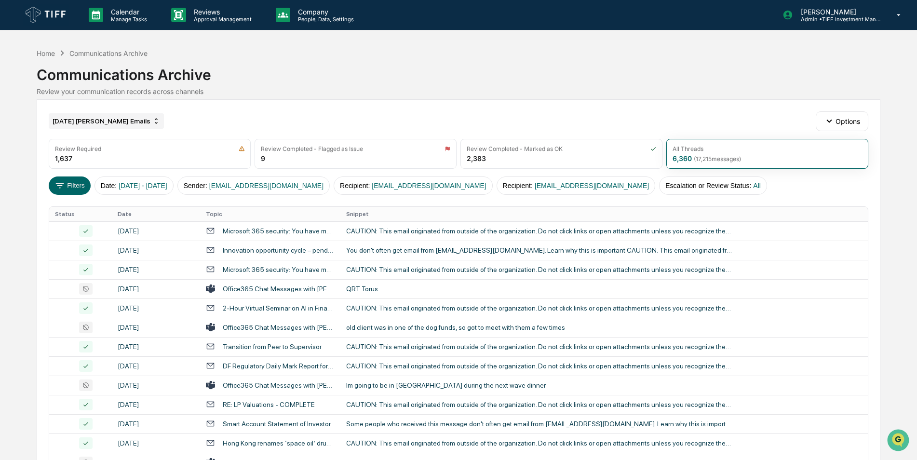
click at [110, 122] on div "[DATE] [PERSON_NAME] Emails" at bounding box center [106, 120] width 115 height 15
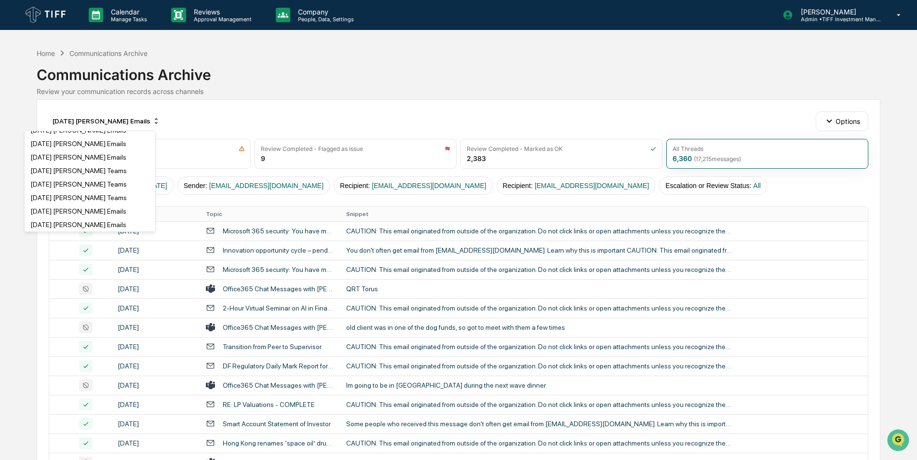
scroll to position [577, 0]
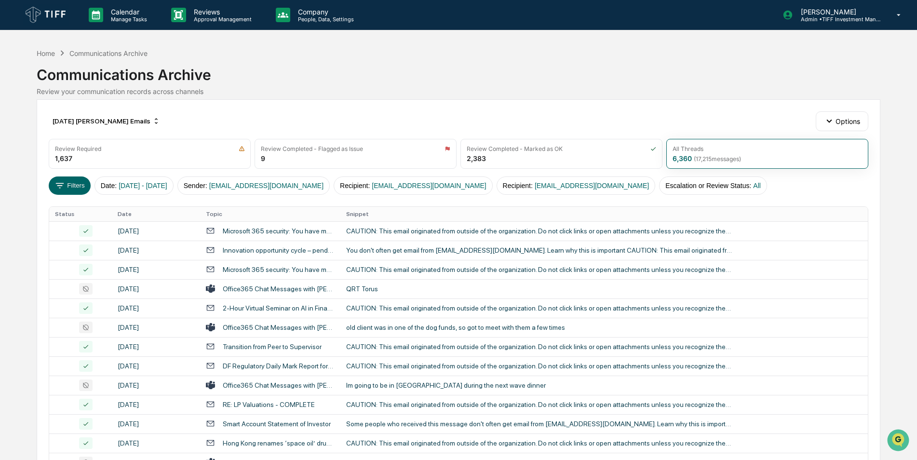
click at [647, 86] on div "Communications Archive Review your communication records across channels" at bounding box center [459, 76] width 844 height 37
click at [833, 120] on icon "button" at bounding box center [829, 121] width 11 height 11
click at [548, 83] on div "Communications Archive" at bounding box center [459, 70] width 844 height 25
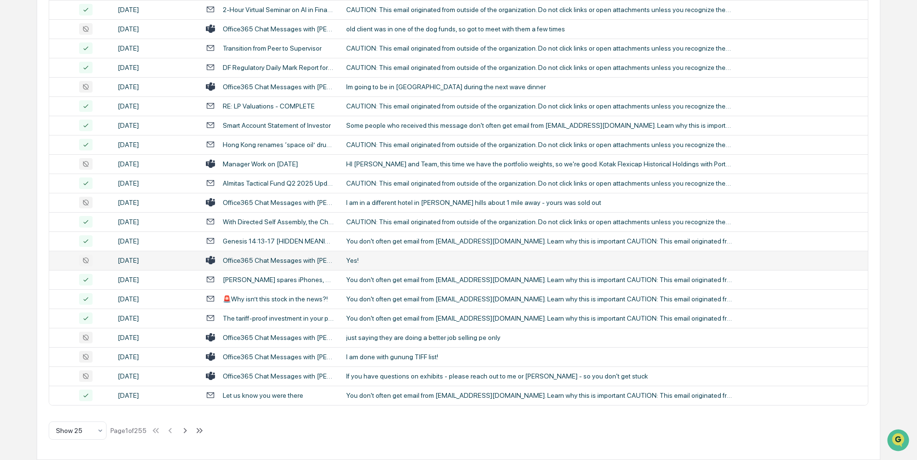
scroll to position [0, 0]
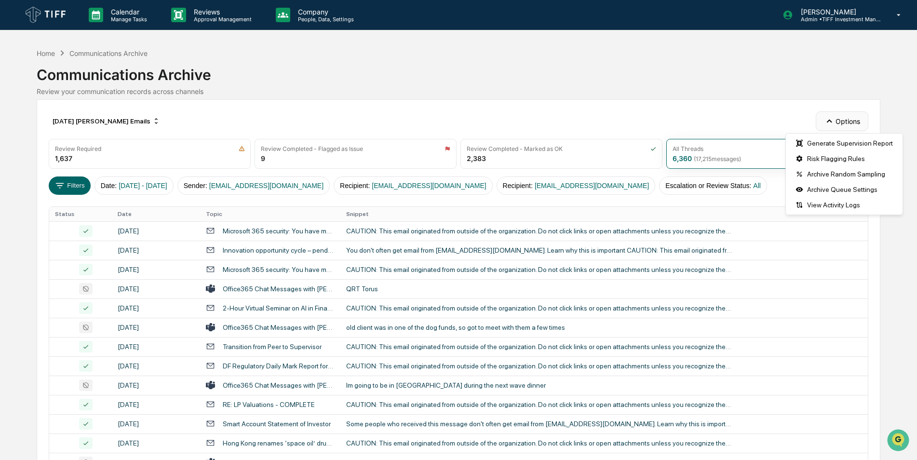
click at [848, 116] on button "Options" at bounding box center [842, 120] width 53 height 19
click at [561, 81] on div "Communications Archive" at bounding box center [459, 70] width 844 height 25
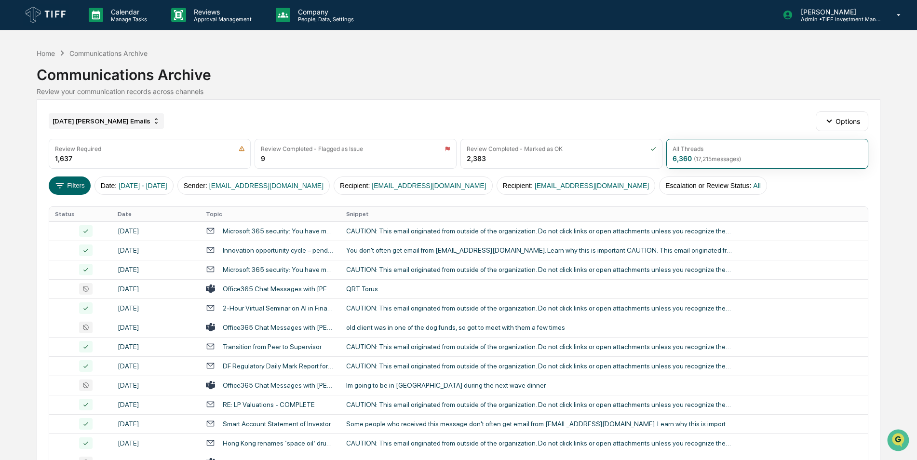
click at [89, 113] on div "[DATE] [PERSON_NAME] Emails" at bounding box center [106, 120] width 115 height 15
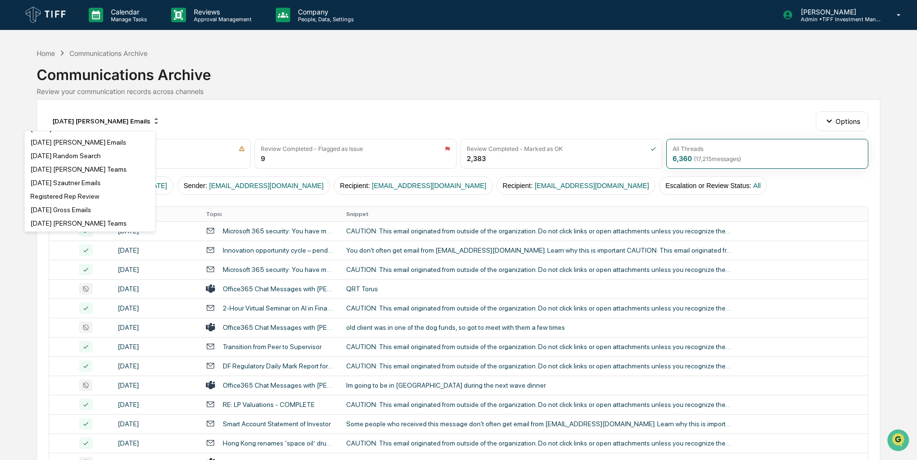
scroll to position [422, 0]
click at [62, 177] on div "Registered Rep Review" at bounding box center [64, 176] width 69 height 8
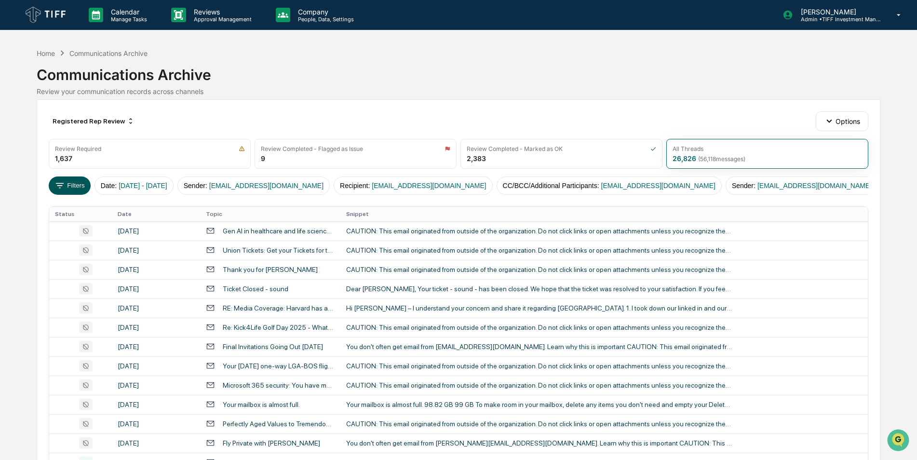
click at [65, 185] on icon at bounding box center [59, 185] width 11 height 11
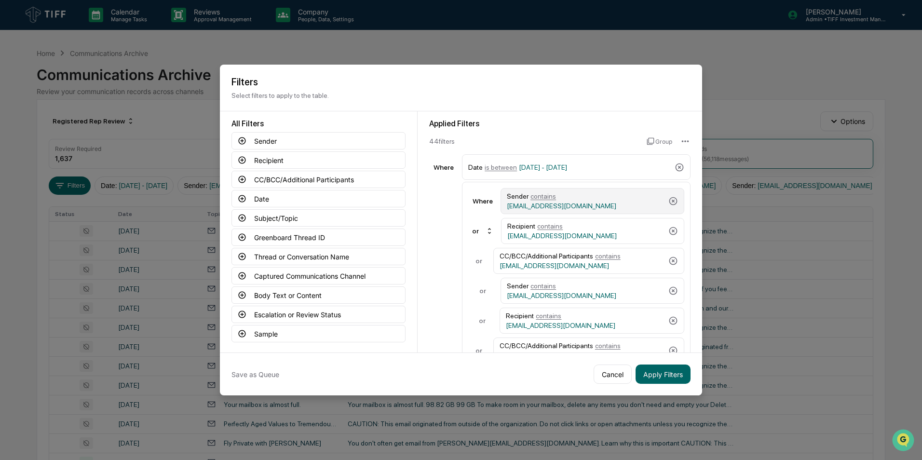
click at [541, 205] on div "Sender contains CSzautner@tiff.org" at bounding box center [586, 200] width 158 height 17
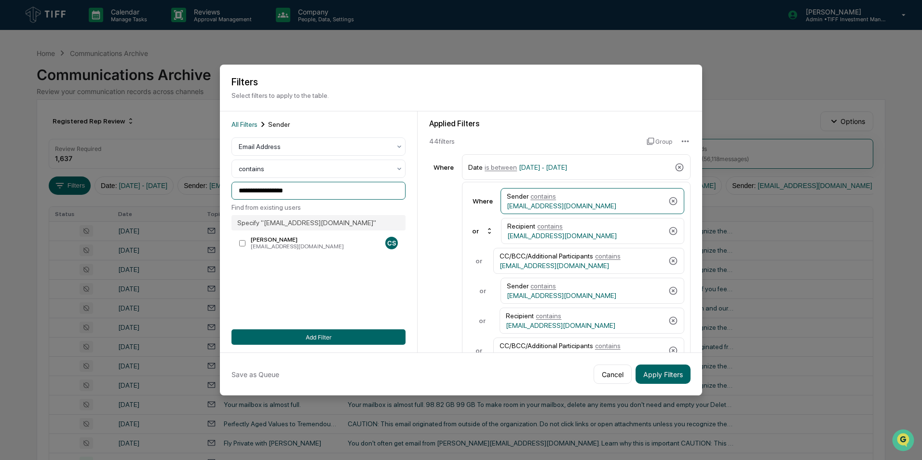
drag, startPoint x: 310, startPoint y: 194, endPoint x: 214, endPoint y: 198, distance: 96.0
click at [214, 198] on body "Calendar Manage Tasks Reviews Approval Management Company People, Data, Setting…" at bounding box center [461, 379] width 922 height 758
click at [544, 230] on span "contains" at bounding box center [550, 226] width 26 height 8
drag, startPoint x: 302, startPoint y: 189, endPoint x: 148, endPoint y: 179, distance: 154.6
click at [148, 179] on body "Calendar Manage Tasks Reviews Approval Management Company People, Data, Setting…" at bounding box center [461, 379] width 922 height 758
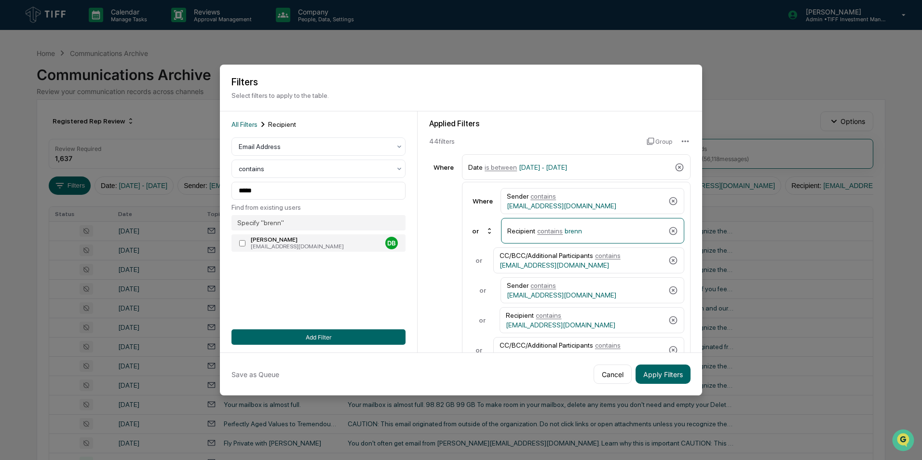
type input "**********"
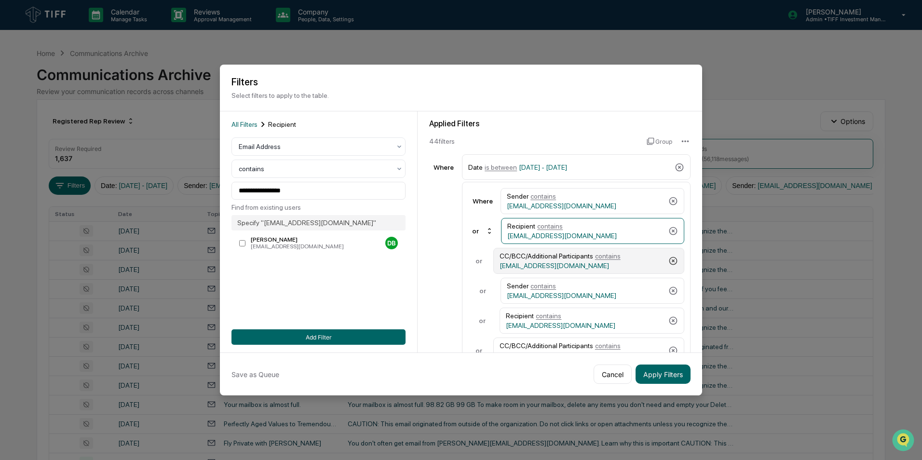
click at [668, 261] on icon at bounding box center [673, 261] width 10 height 10
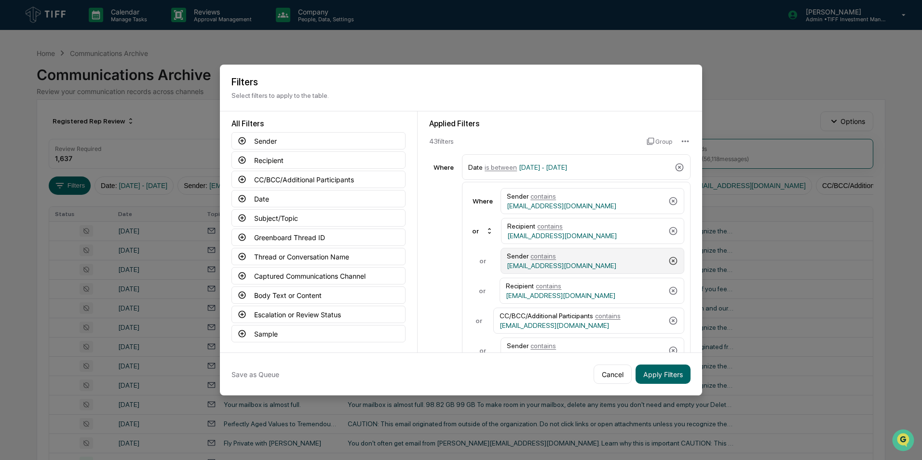
click at [668, 261] on icon at bounding box center [673, 261] width 10 height 10
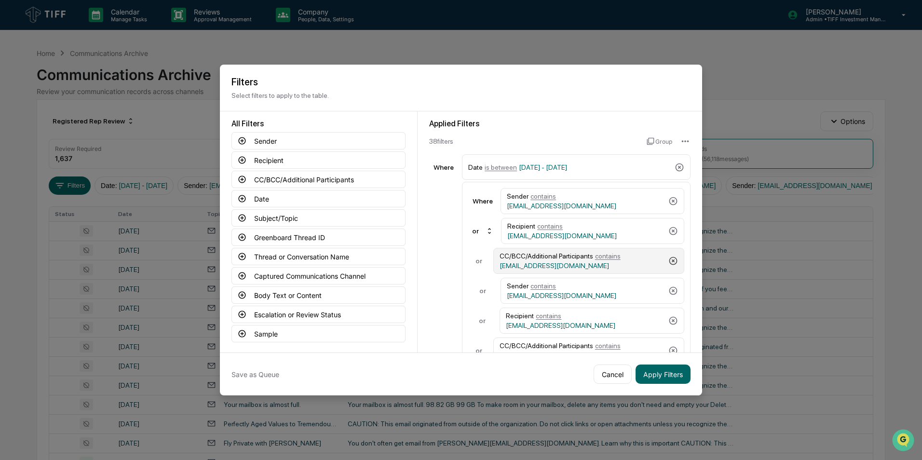
click at [668, 261] on icon at bounding box center [673, 261] width 10 height 10
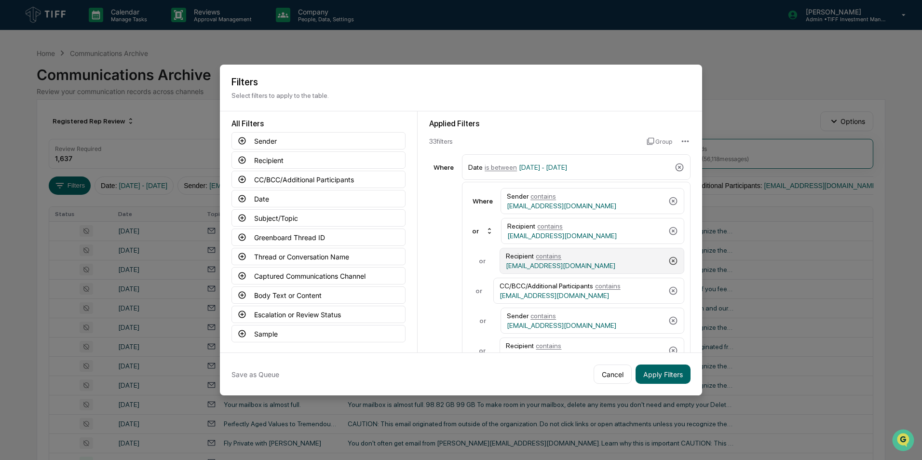
click at [668, 261] on icon at bounding box center [673, 261] width 10 height 10
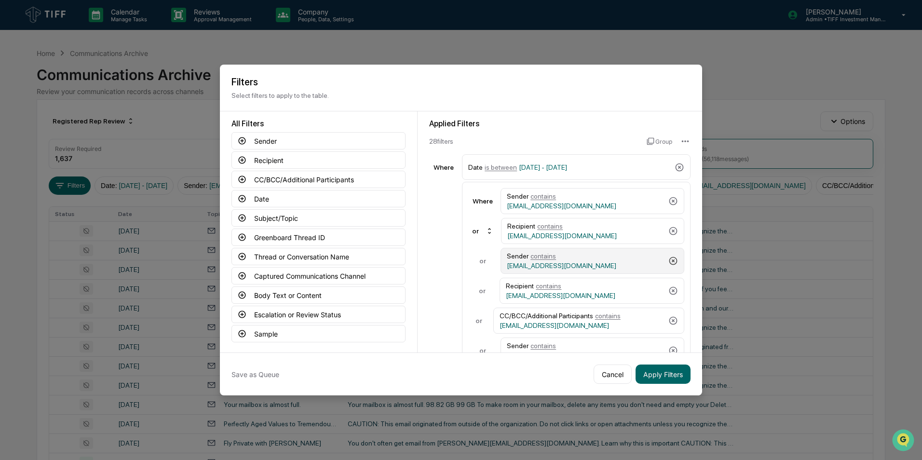
click at [668, 261] on icon at bounding box center [673, 261] width 10 height 10
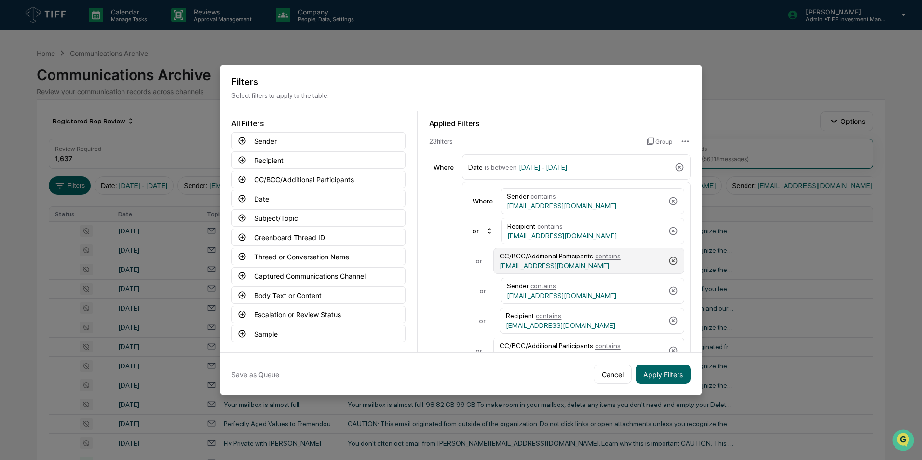
click at [668, 261] on icon at bounding box center [673, 261] width 10 height 10
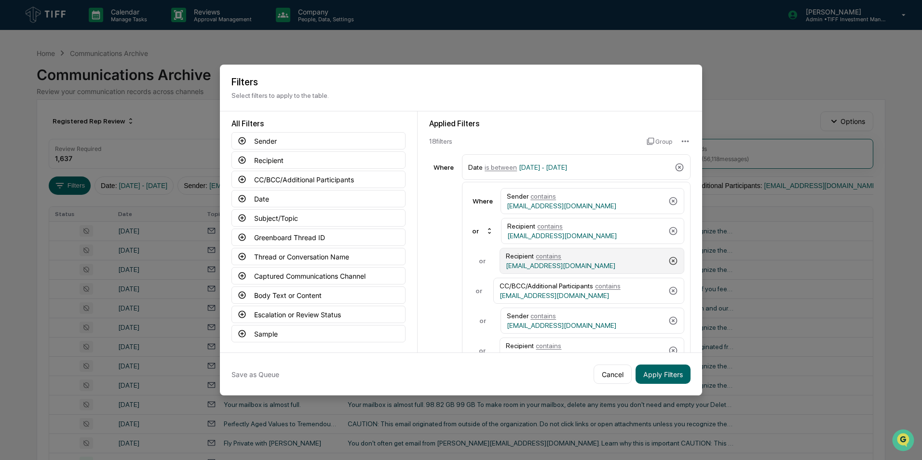
click at [668, 261] on icon at bounding box center [673, 261] width 10 height 10
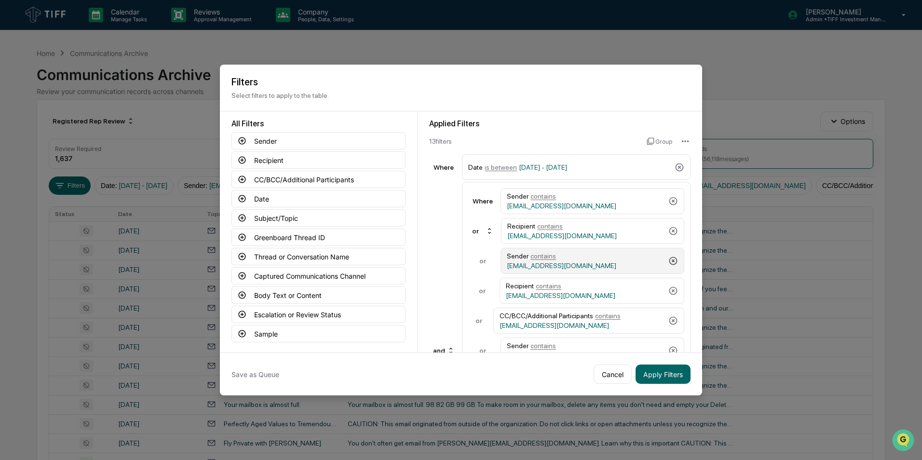
click at [668, 261] on icon at bounding box center [673, 261] width 10 height 10
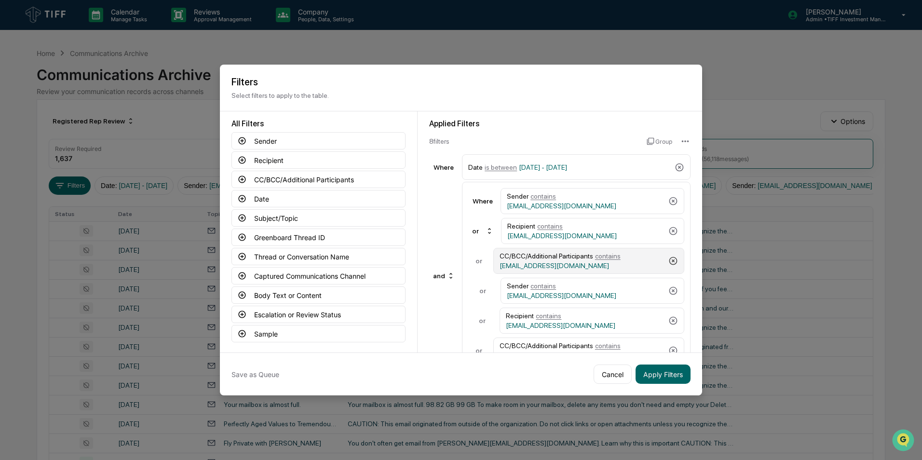
click at [668, 261] on icon at bounding box center [673, 261] width 10 height 10
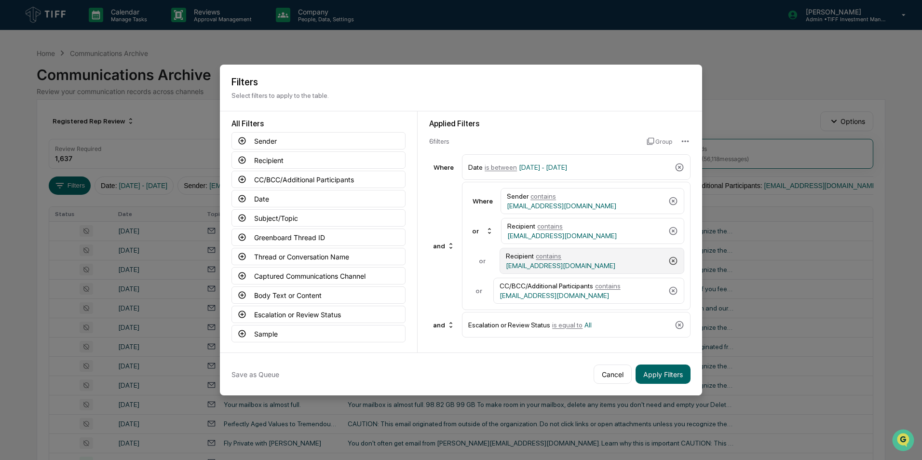
click at [667, 261] on div "Recipient contains [EMAIL_ADDRESS][DOMAIN_NAME]" at bounding box center [592, 261] width 185 height 26
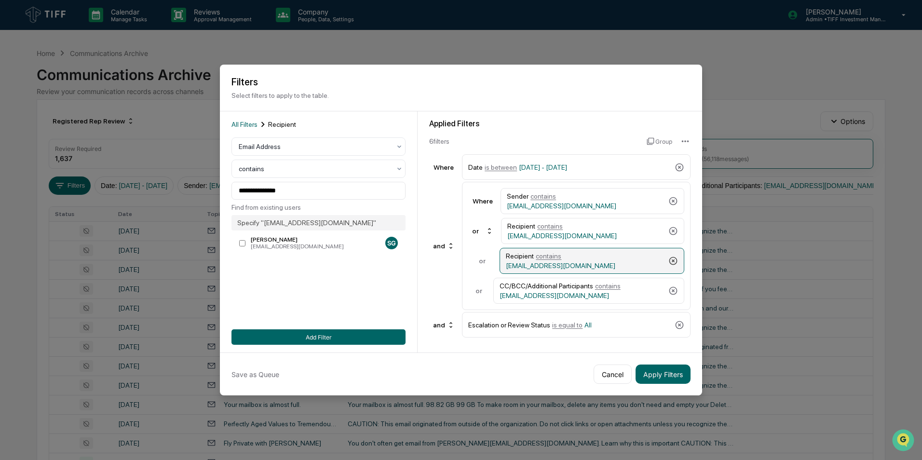
click at [677, 262] on icon at bounding box center [673, 261] width 10 height 10
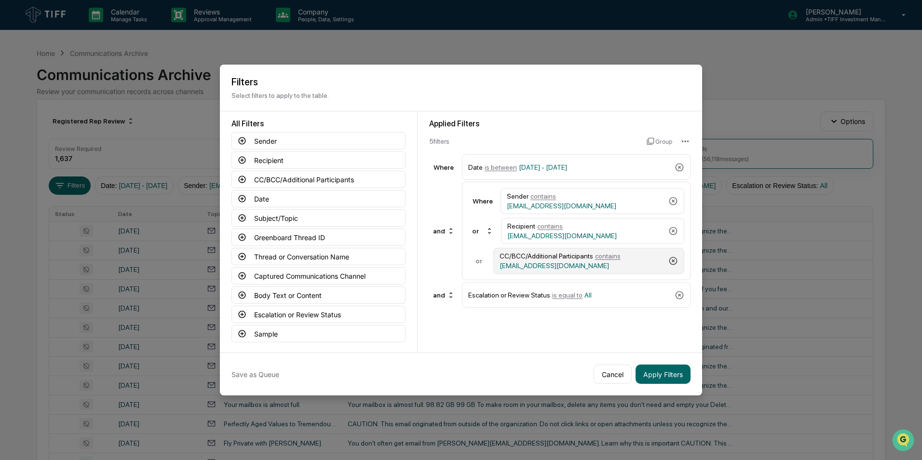
click at [673, 259] on icon at bounding box center [673, 261] width 8 height 8
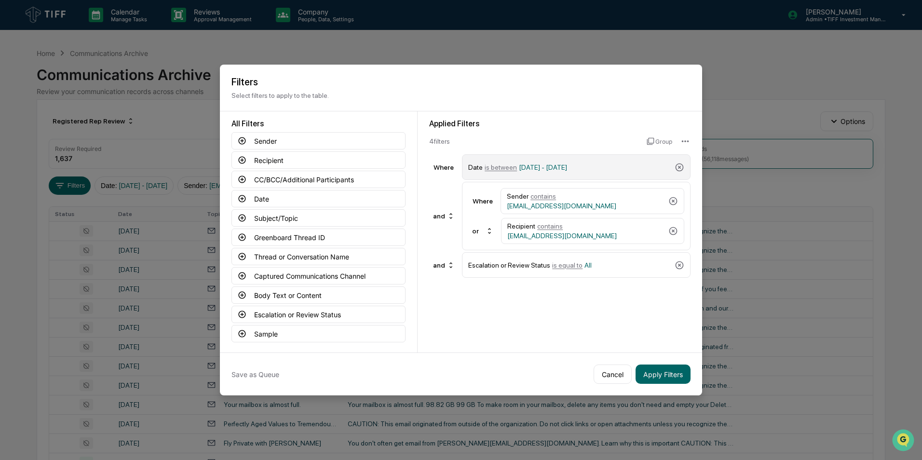
click at [508, 167] on span "is between" at bounding box center [501, 167] width 32 height 8
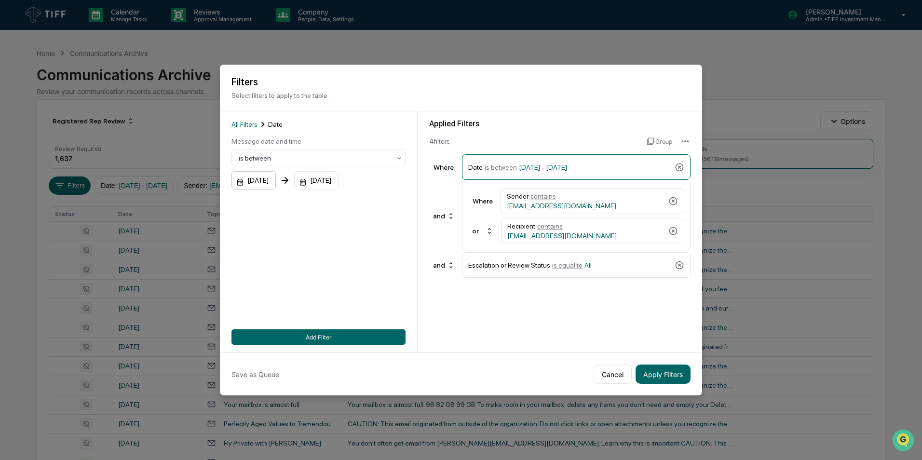
click at [276, 172] on div "[DATE]" at bounding box center [253, 180] width 44 height 18
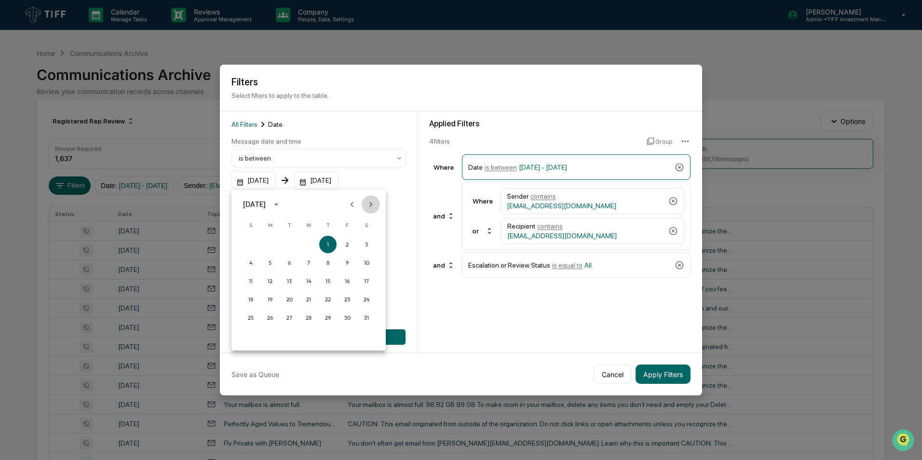
click at [370, 206] on icon "Next month" at bounding box center [370, 204] width 3 height 5
click at [289, 243] on button "1" at bounding box center [289, 244] width 17 height 17
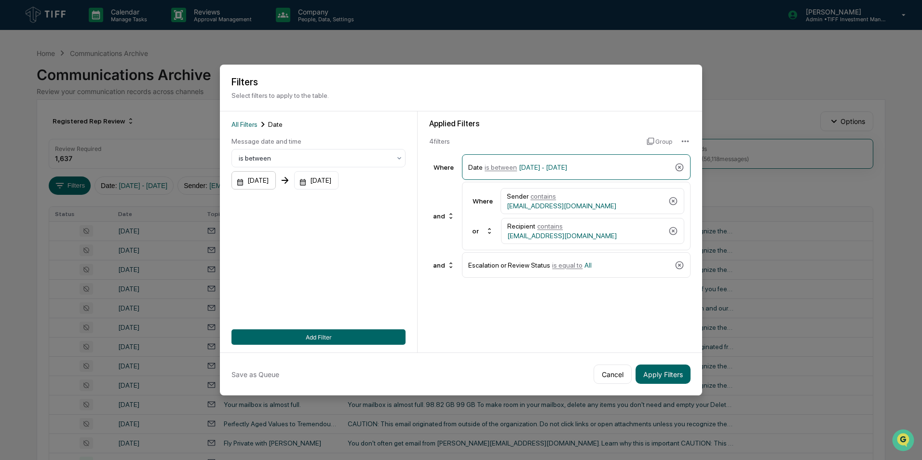
click at [269, 172] on div "[DATE]" at bounding box center [253, 180] width 44 height 18
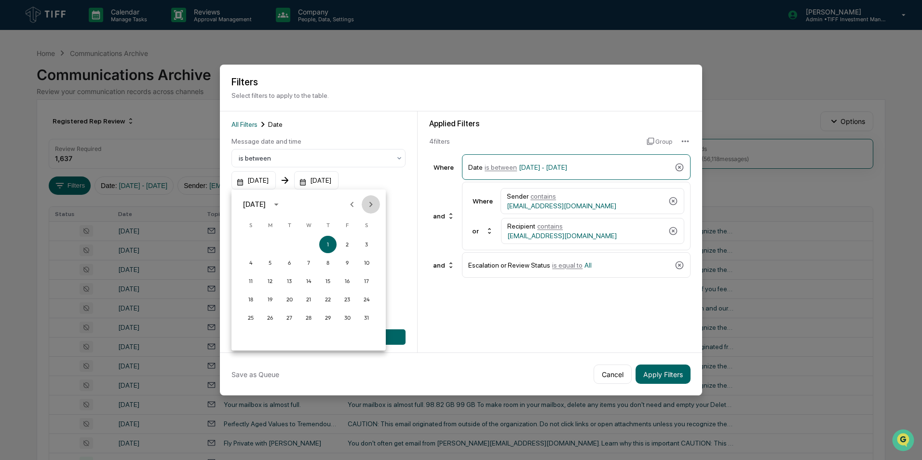
click at [367, 203] on icon "Next month" at bounding box center [371, 204] width 11 height 11
click at [284, 240] on button "1" at bounding box center [289, 244] width 17 height 17
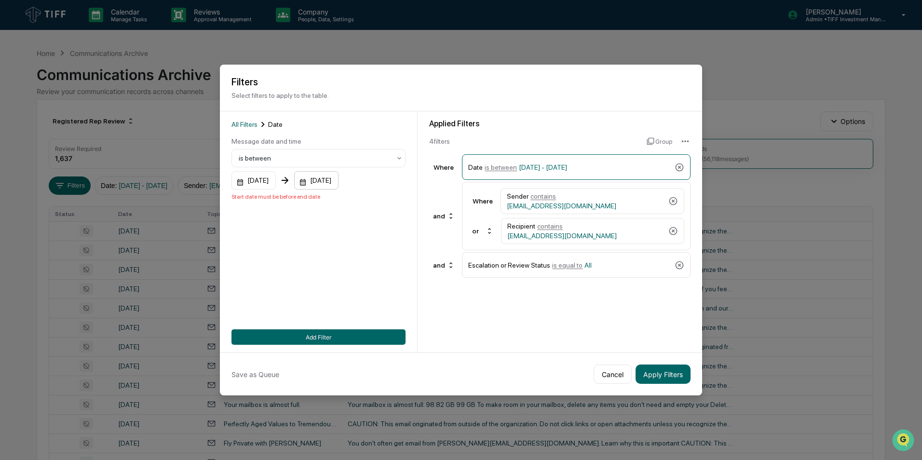
click at [276, 179] on div "[DATE]" at bounding box center [253, 180] width 44 height 18
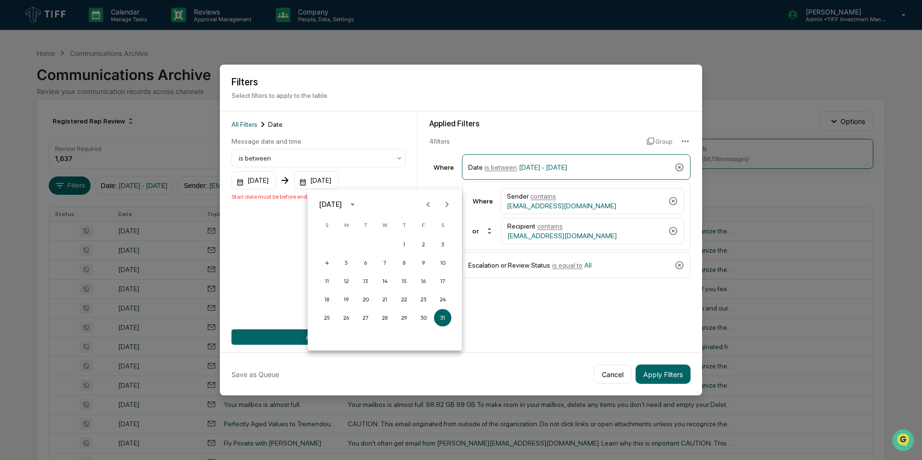
click at [454, 207] on button "Next month" at bounding box center [447, 204] width 18 height 18
click at [399, 318] on button "31" at bounding box center [403, 317] width 17 height 17
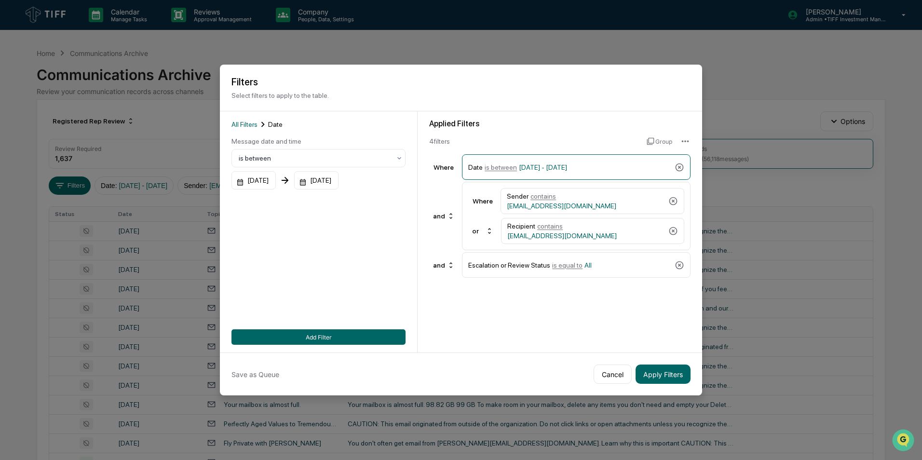
click at [353, 250] on div "All Filters Date Message date and time is between 07/01/2025 07/31/2025 Add Fil…" at bounding box center [318, 232] width 174 height 226
click at [312, 337] on button "Add Filter" at bounding box center [318, 336] width 174 height 15
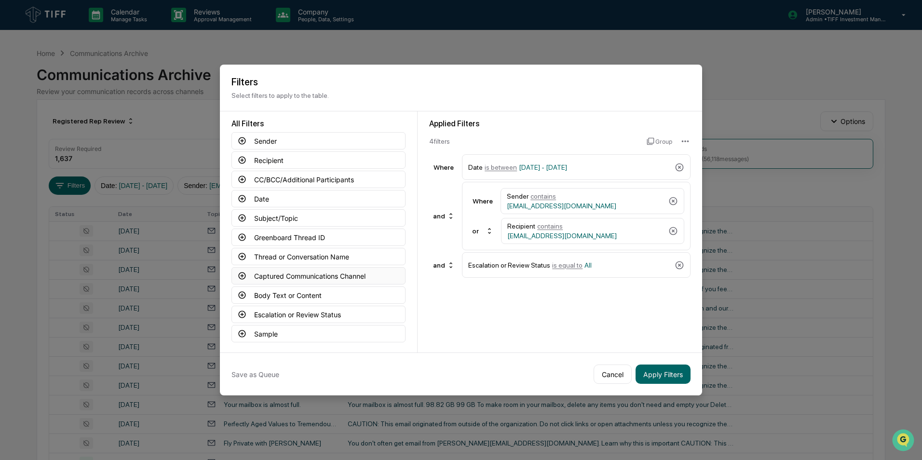
click at [237, 276] on button "Captured Communications Channel" at bounding box center [318, 275] width 174 height 17
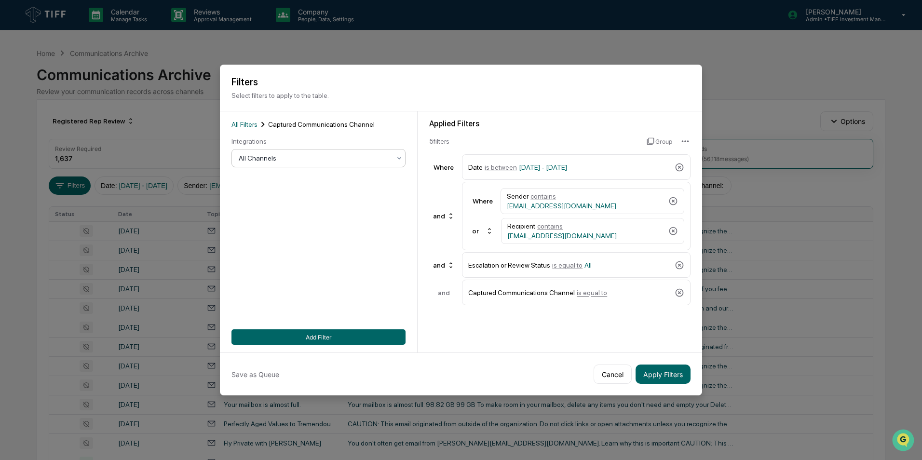
click at [323, 158] on div at bounding box center [315, 158] width 152 height 10
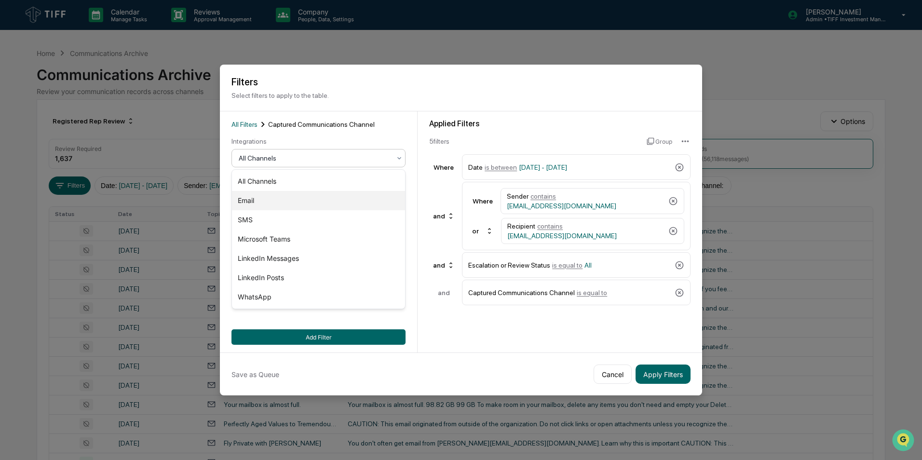
click at [302, 205] on div "Email" at bounding box center [318, 200] width 173 height 19
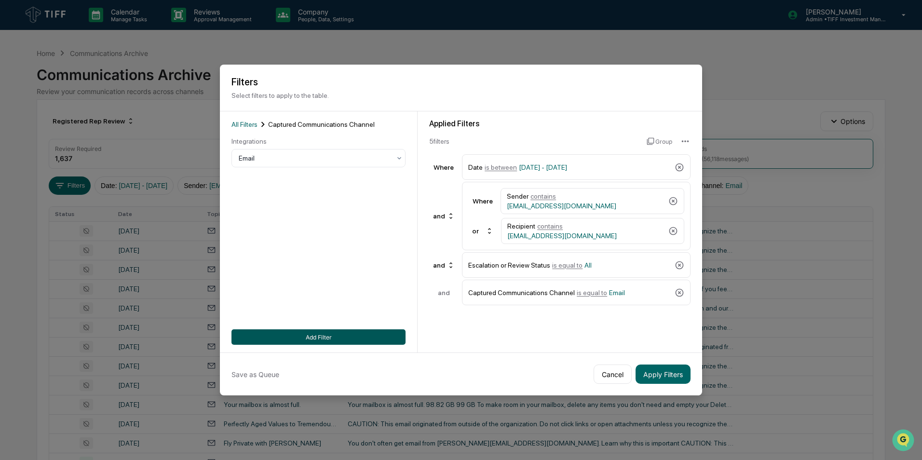
click at [325, 338] on button "Add Filter" at bounding box center [318, 336] width 174 height 15
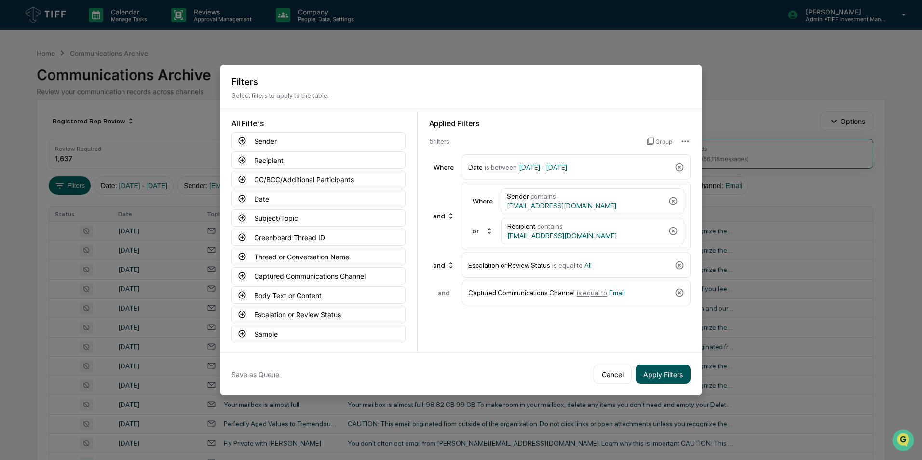
click at [648, 369] on button "Apply Filters" at bounding box center [663, 374] width 55 height 19
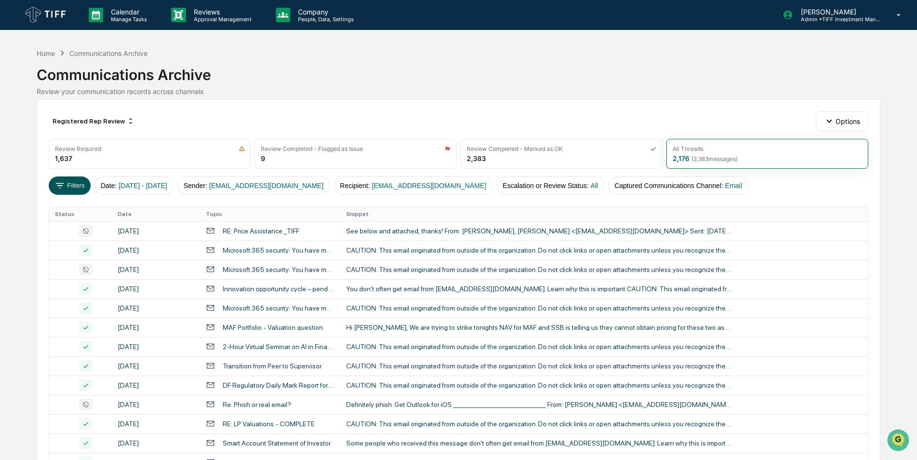
click at [78, 190] on button "Filters" at bounding box center [70, 185] width 42 height 18
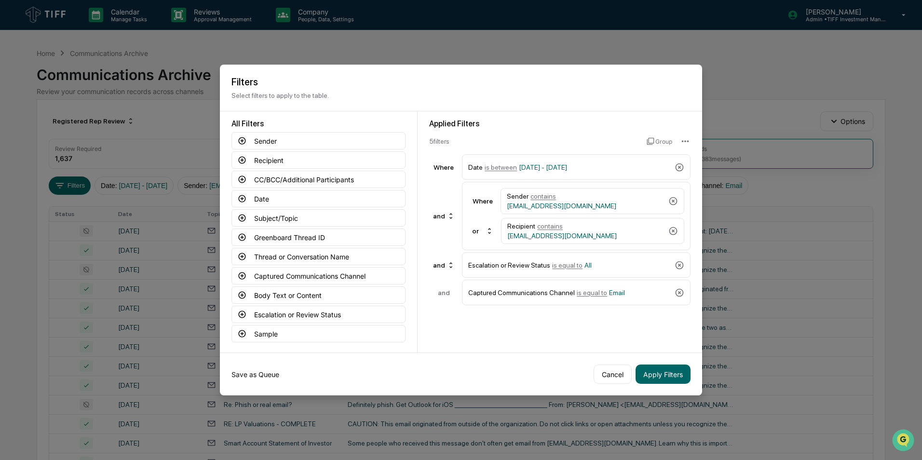
click at [262, 373] on button "Save as Queue" at bounding box center [255, 374] width 48 height 19
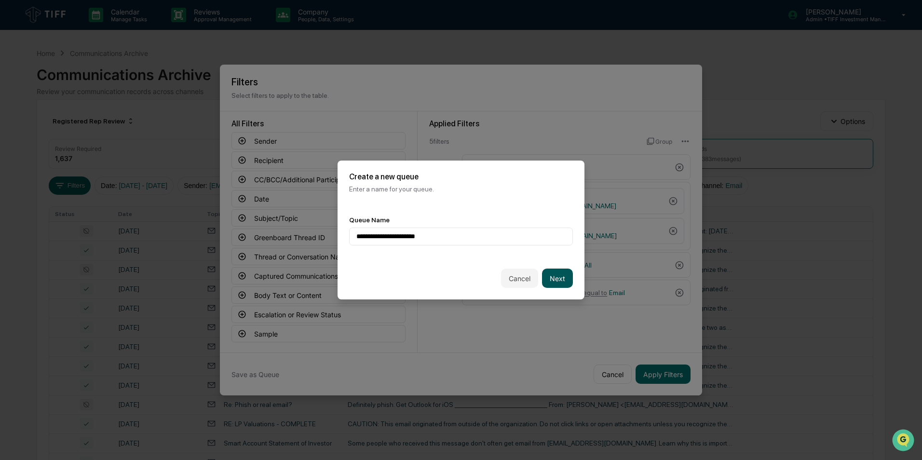
type input "**********"
click at [561, 283] on button "Next" at bounding box center [557, 278] width 31 height 19
click at [484, 241] on div at bounding box center [457, 237] width 202 height 10
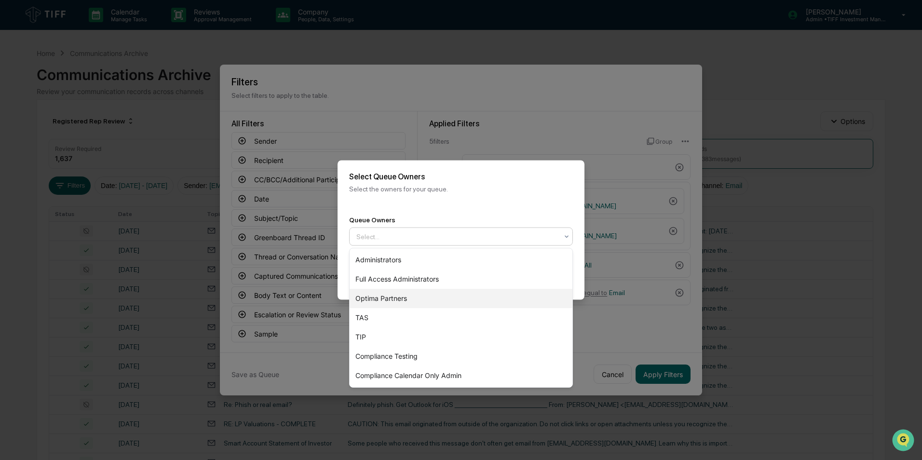
click at [424, 305] on div "Optima Partners" at bounding box center [461, 298] width 223 height 19
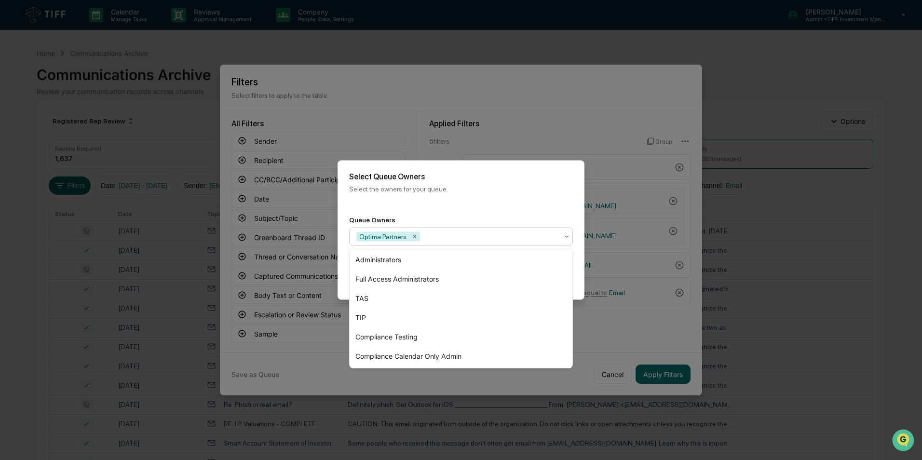
click at [573, 283] on div "Back Create" at bounding box center [461, 278] width 247 height 42
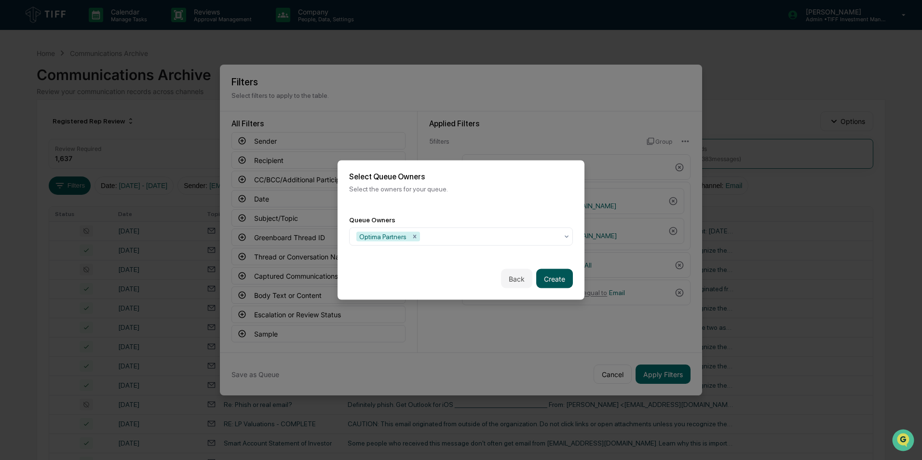
click at [567, 282] on button "Create" at bounding box center [554, 278] width 37 height 19
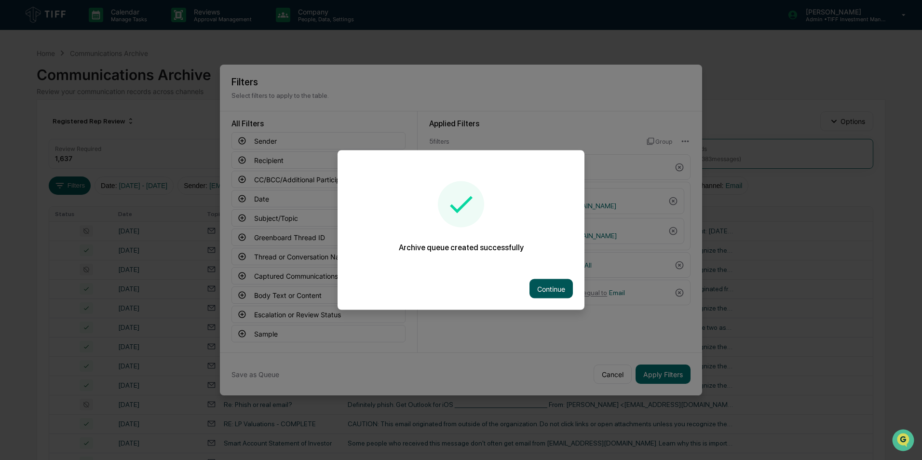
click at [553, 285] on button "Continue" at bounding box center [550, 288] width 43 height 19
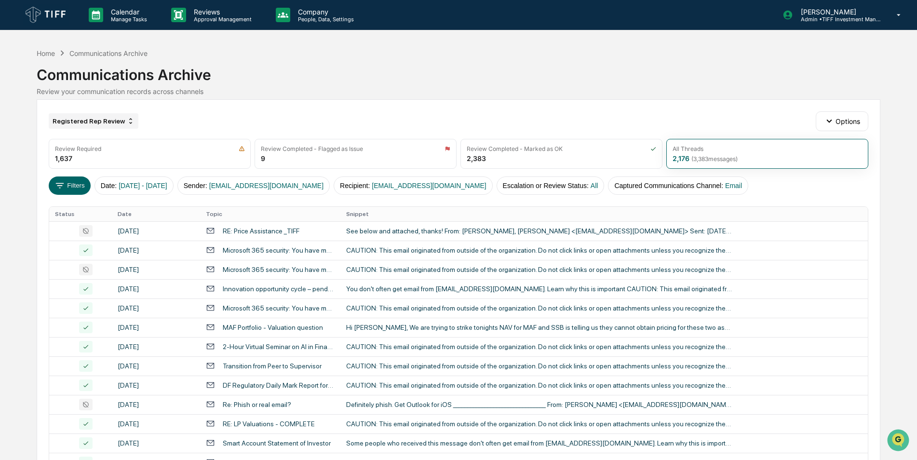
click at [97, 120] on div "Registered Rep Review" at bounding box center [94, 120] width 90 height 15
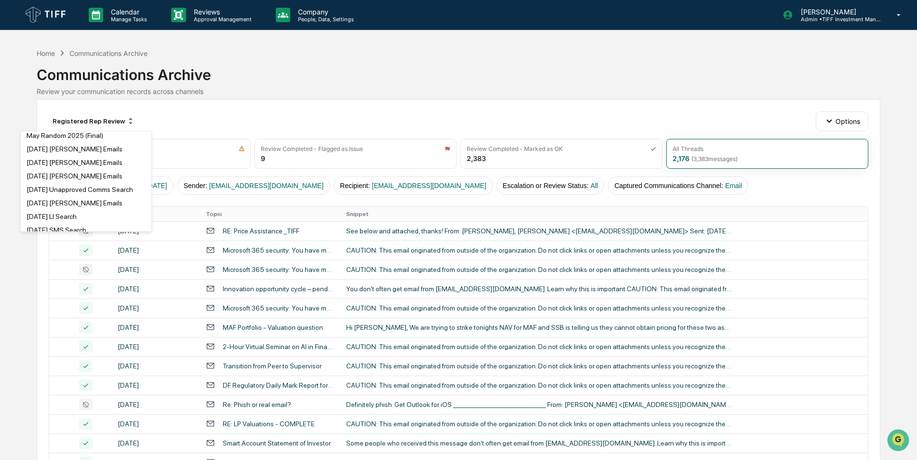
scroll to position [274, 0]
click at [67, 172] on div "[DATE] [PERSON_NAME] Emails" at bounding box center [75, 176] width 96 height 8
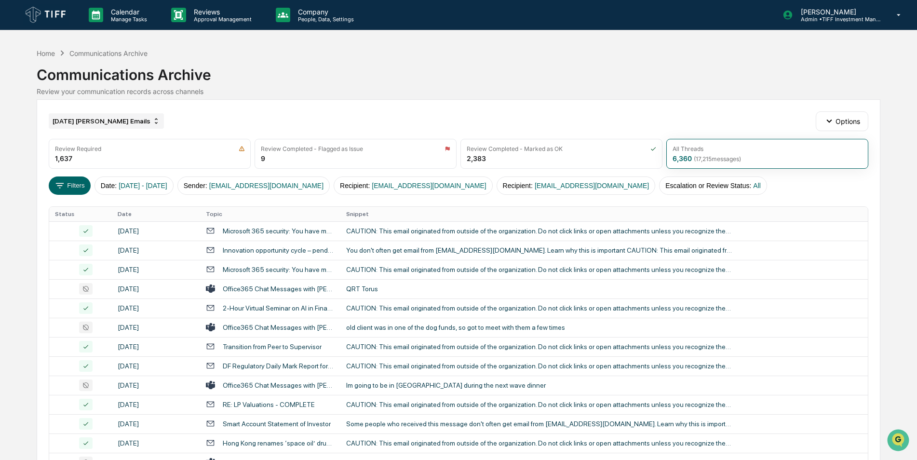
click at [95, 124] on div "[DATE] [PERSON_NAME] Emails" at bounding box center [106, 120] width 115 height 15
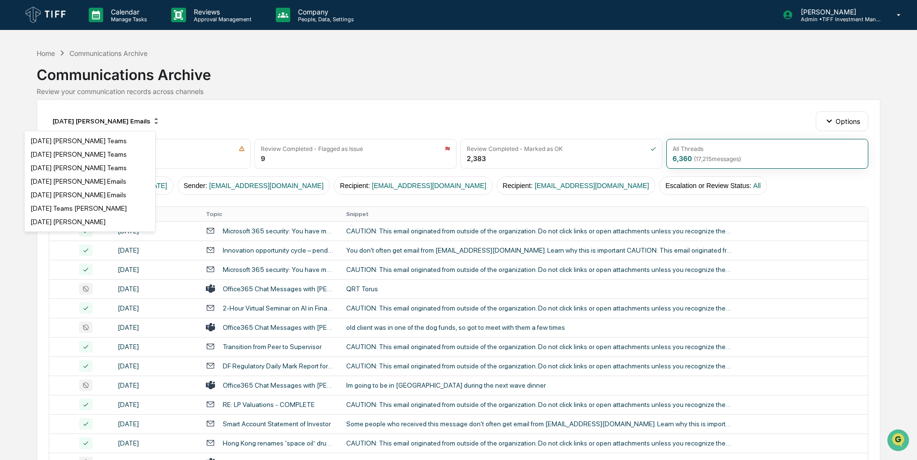
scroll to position [590, 0]
click at [73, 181] on div "[DATE] [PERSON_NAME] Emails" at bounding box center [78, 183] width 96 height 8
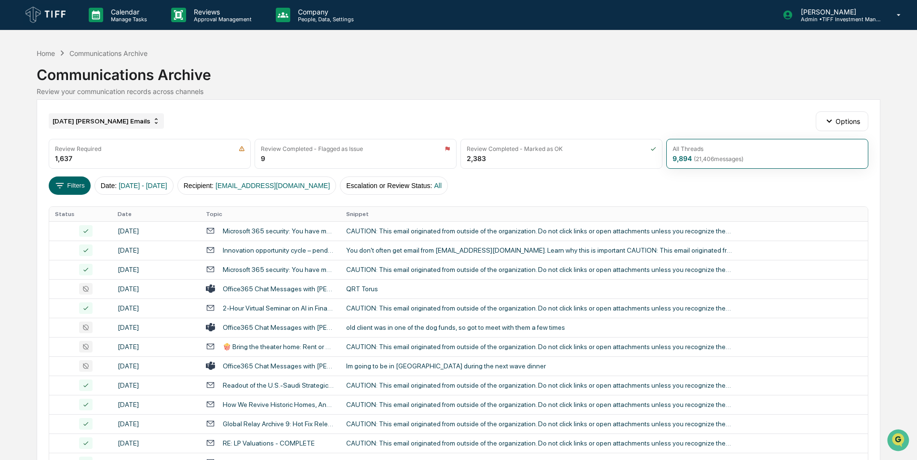
click at [90, 122] on div "[DATE] [PERSON_NAME] Emails" at bounding box center [106, 120] width 115 height 15
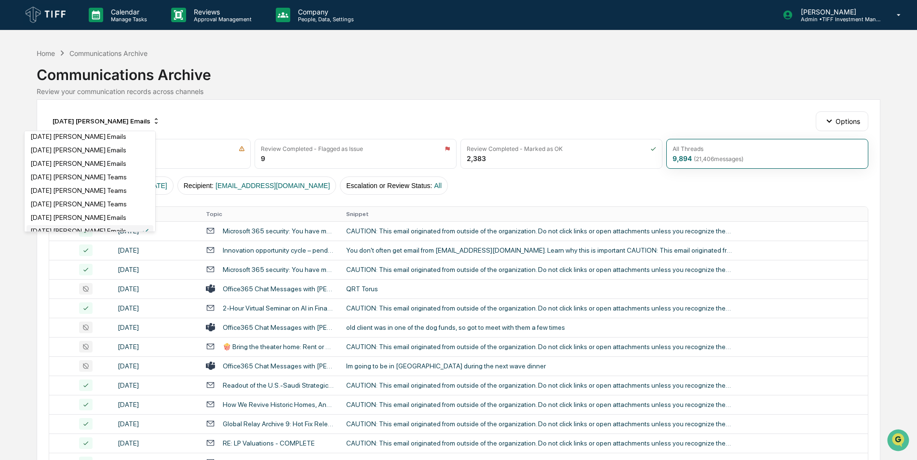
scroll to position [542, 0]
click at [74, 152] on div "[DATE] [PERSON_NAME] Emails" at bounding box center [78, 151] width 96 height 8
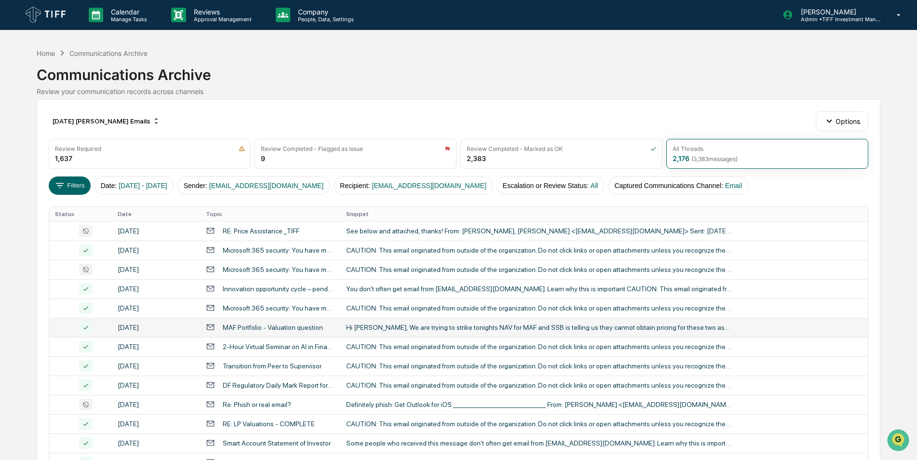
scroll to position [298, 0]
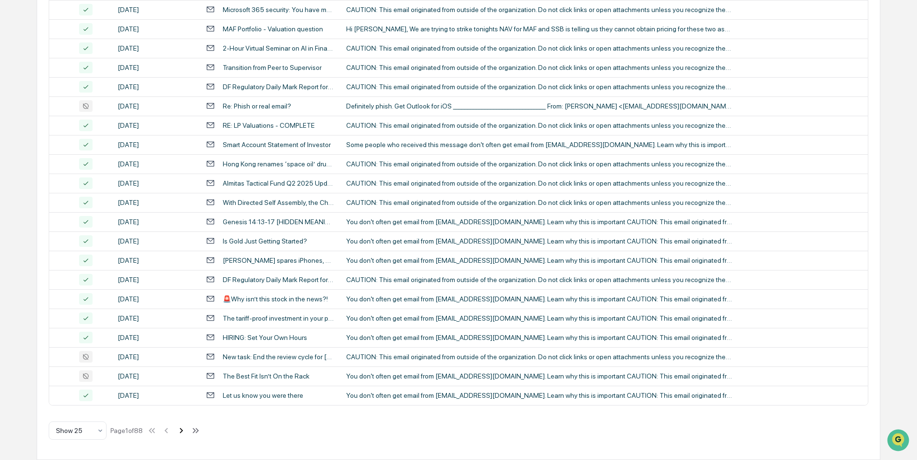
click at [183, 429] on icon at bounding box center [181, 430] width 3 height 5
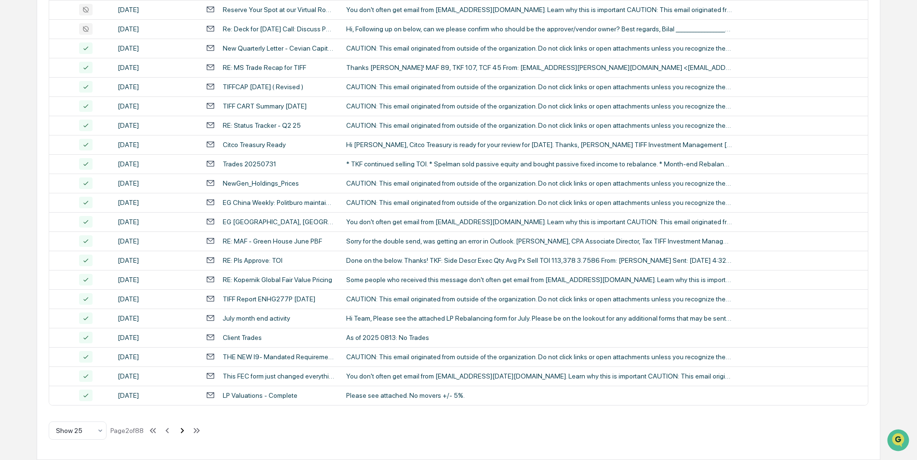
click at [186, 433] on icon at bounding box center [182, 430] width 11 height 11
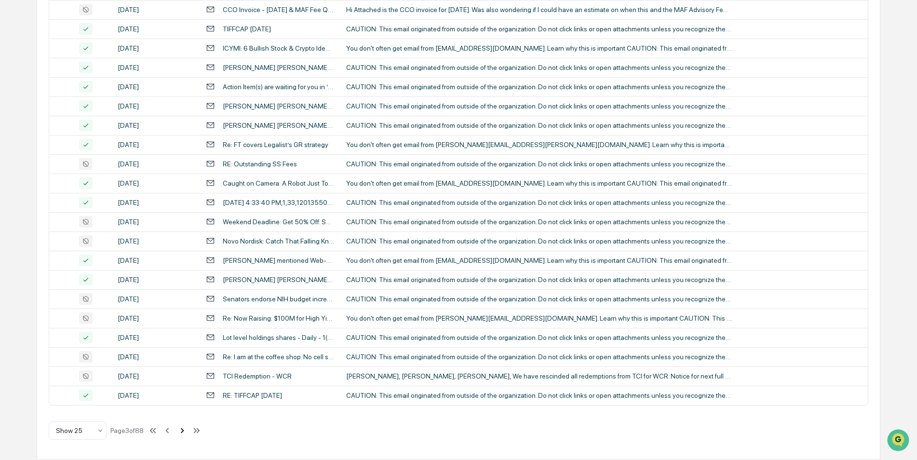
click at [184, 434] on icon at bounding box center [182, 430] width 11 height 11
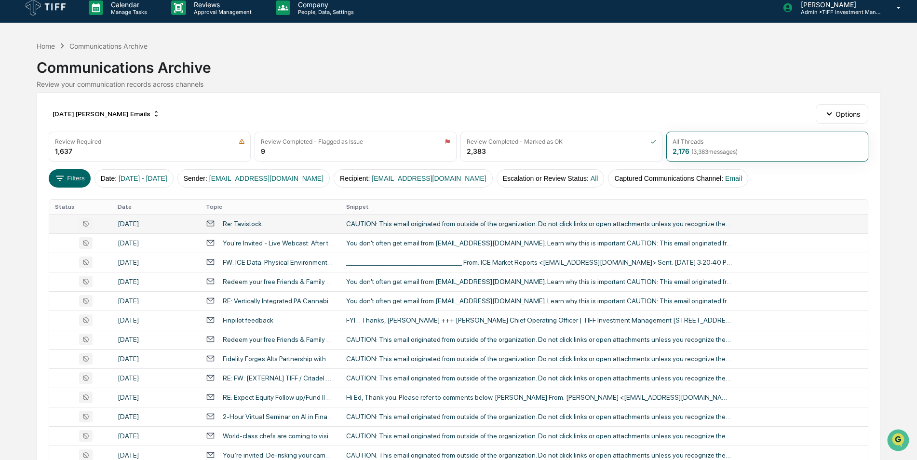
scroll to position [0, 0]
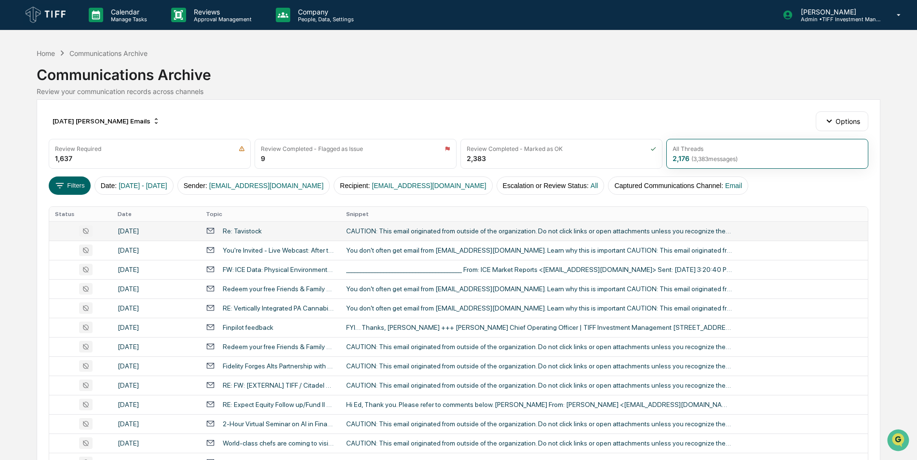
click at [385, 230] on div "CAUTION: This email originated from outside of the organization. Do not click l…" at bounding box center [539, 231] width 386 height 8
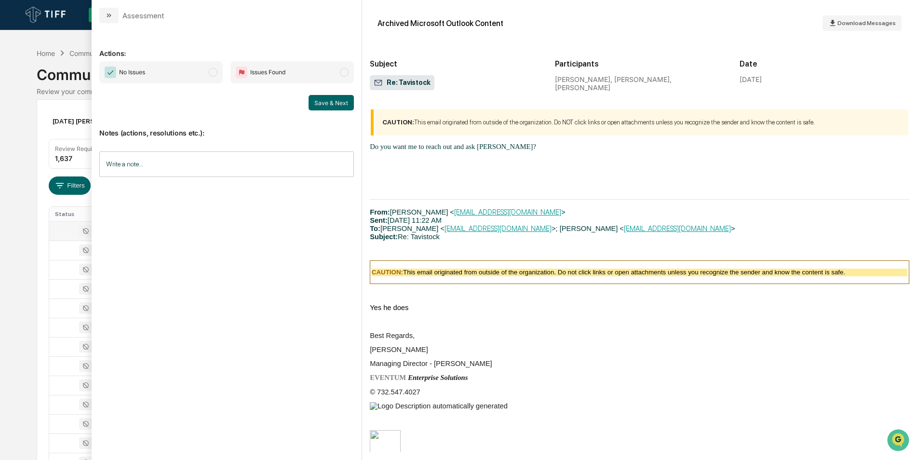
scroll to position [1462, 0]
click at [215, 75] on span "modal" at bounding box center [213, 72] width 9 height 9
click at [340, 104] on button "Save & Next" at bounding box center [331, 102] width 45 height 15
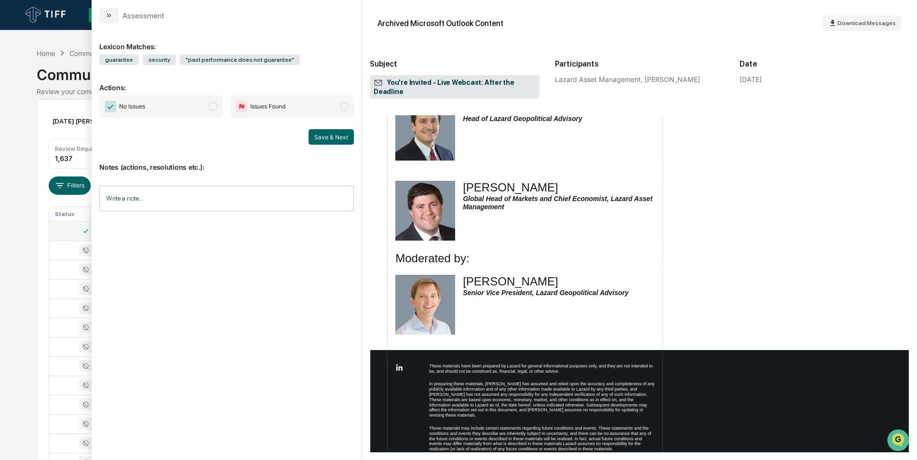
scroll to position [474, 0]
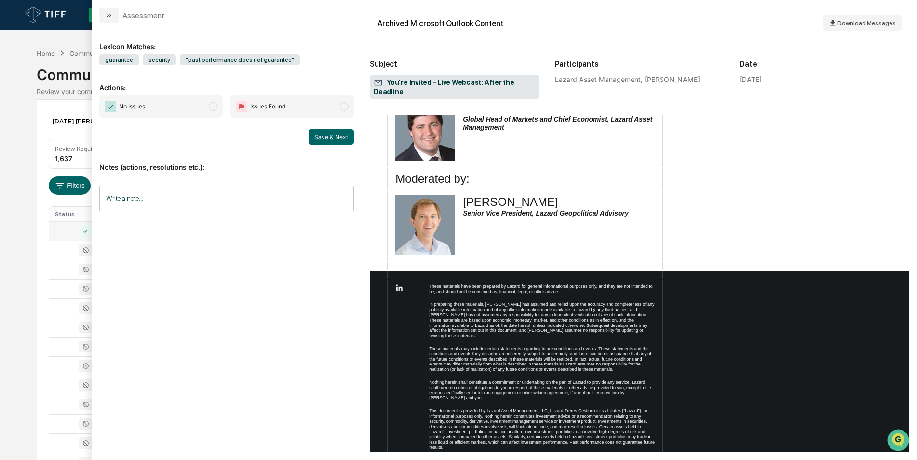
click at [206, 108] on span "No Issues" at bounding box center [160, 106] width 123 height 22
click at [321, 138] on button "Save & Next" at bounding box center [331, 136] width 45 height 15
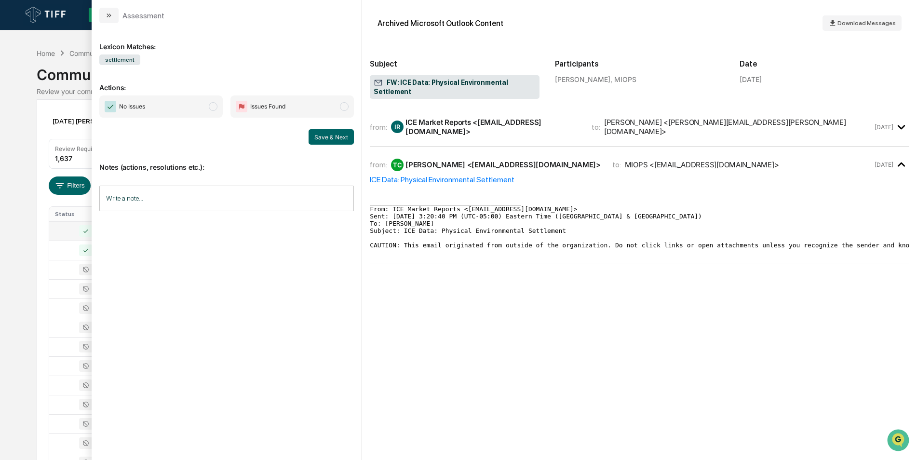
click at [213, 103] on span "modal" at bounding box center [213, 106] width 9 height 9
click at [323, 137] on button "Save & Next" at bounding box center [331, 136] width 45 height 15
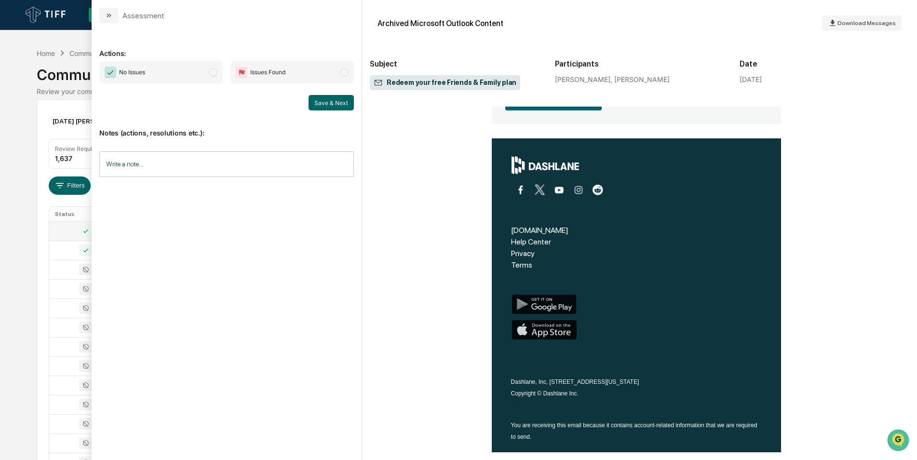
scroll to position [543, 3]
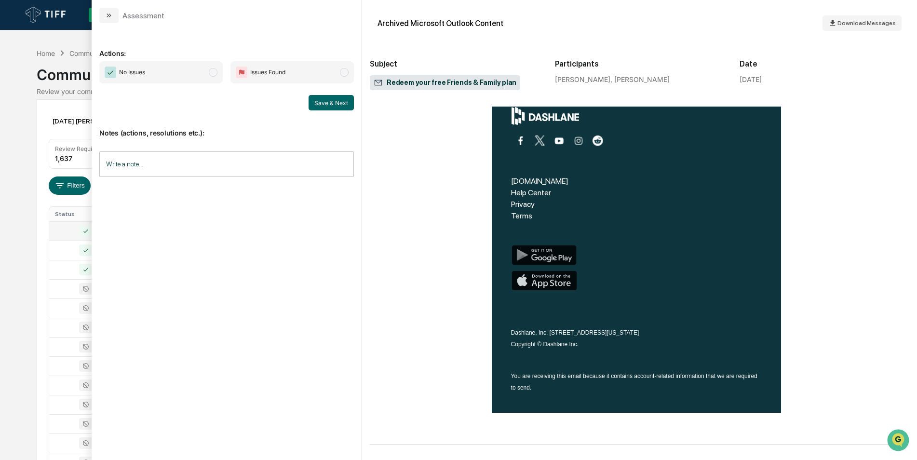
click at [210, 76] on span "No Issues" at bounding box center [160, 72] width 123 height 22
click at [313, 103] on button "Save & Next" at bounding box center [331, 102] width 45 height 15
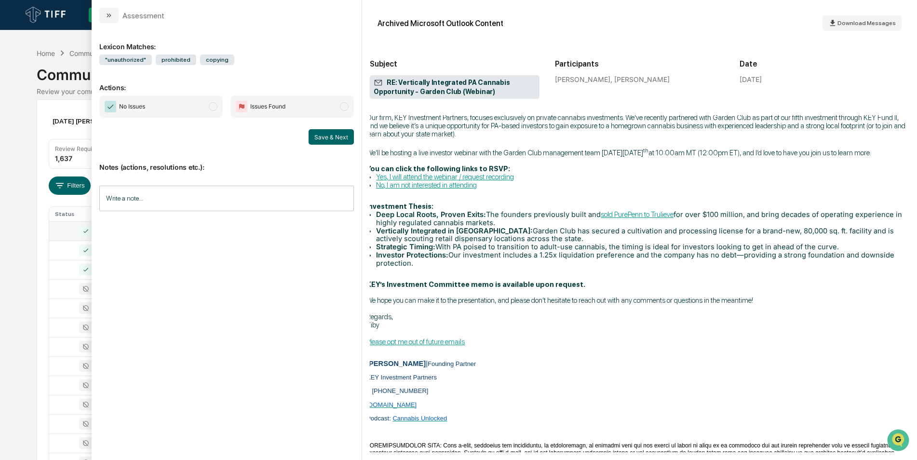
scroll to position [443, 3]
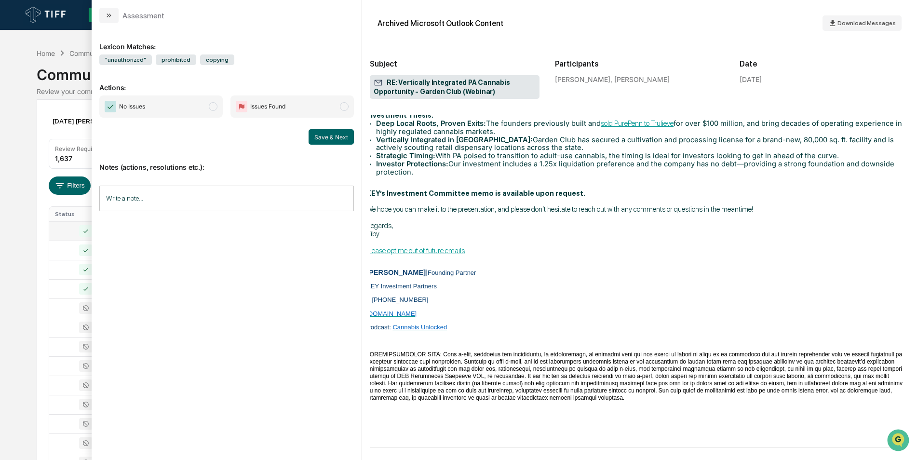
click at [213, 111] on span "No Issues" at bounding box center [160, 106] width 123 height 22
click at [338, 142] on button "Save & Next" at bounding box center [331, 136] width 45 height 15
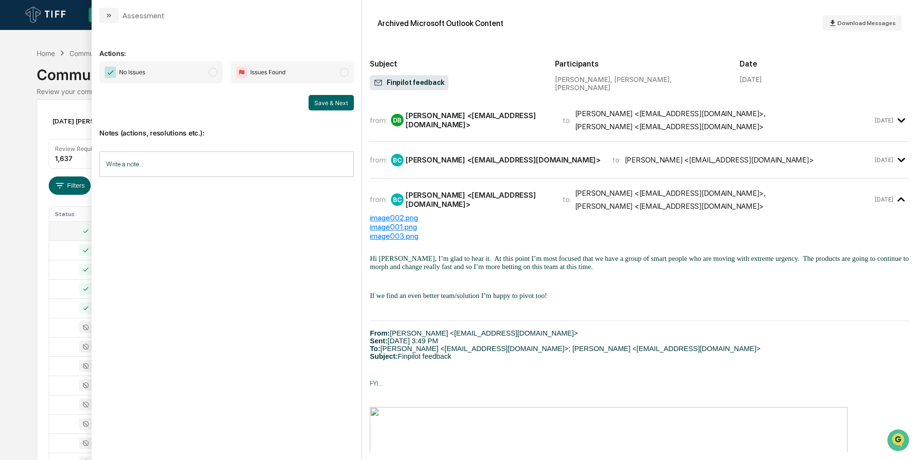
click at [205, 76] on span "No Issues" at bounding box center [160, 72] width 123 height 22
click at [325, 105] on button "Save & Next" at bounding box center [331, 102] width 45 height 15
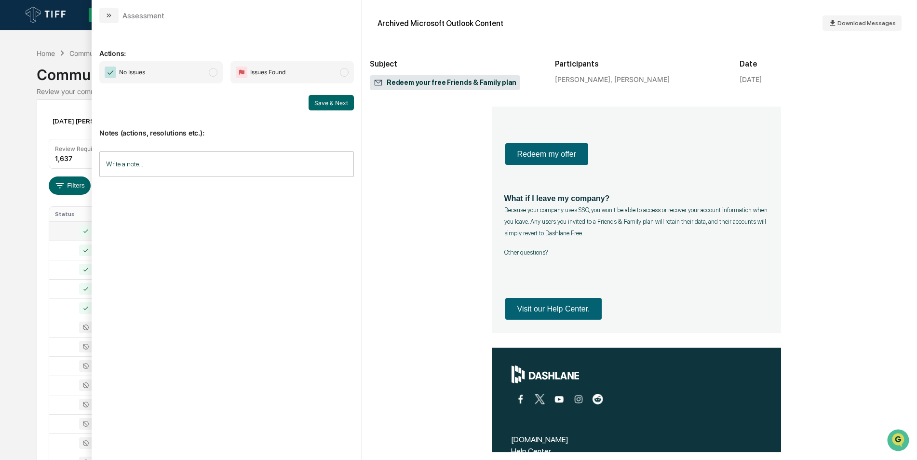
scroll to position [274, 3]
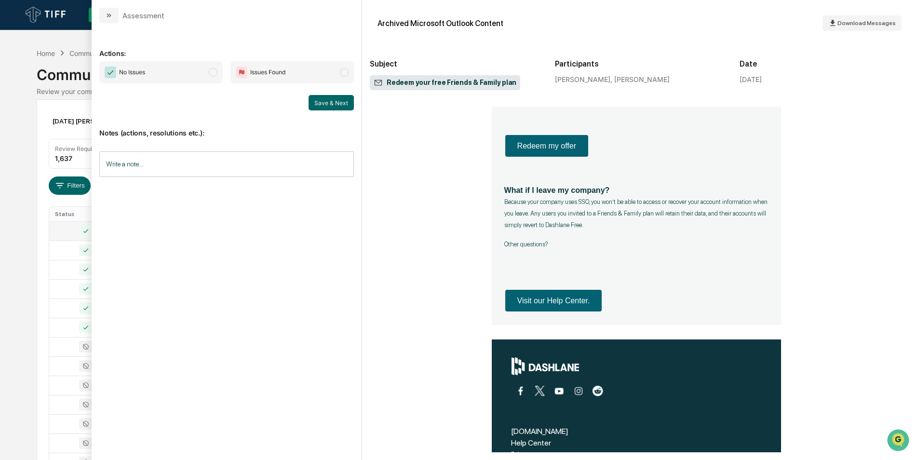
click at [215, 74] on span "modal" at bounding box center [213, 72] width 9 height 9
click at [331, 106] on button "Save & Next" at bounding box center [331, 102] width 45 height 15
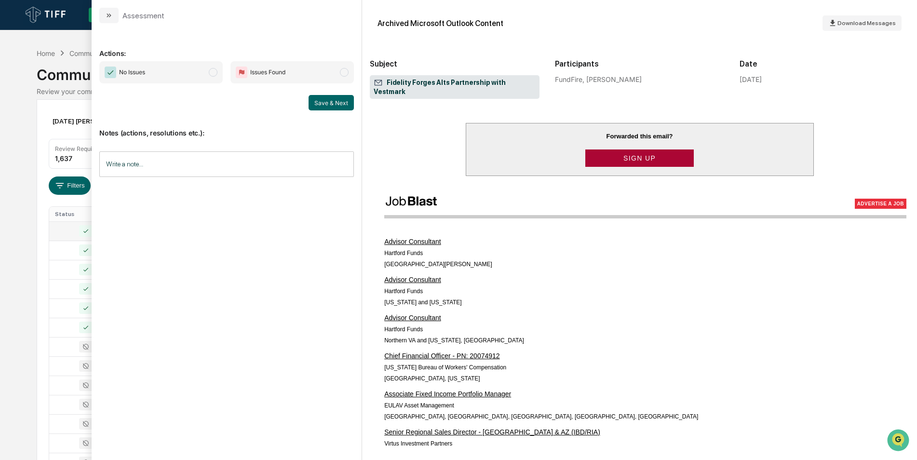
scroll to position [695, 0]
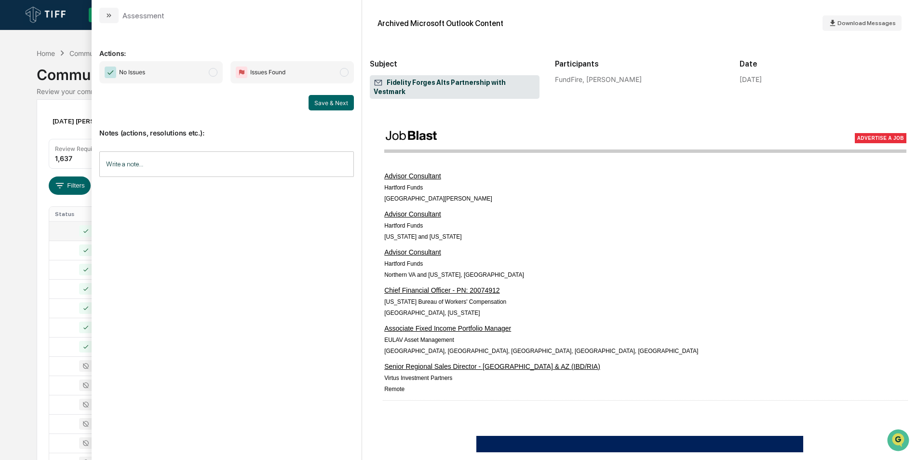
click at [215, 75] on span "modal" at bounding box center [213, 72] width 9 height 9
click at [312, 101] on button "Save & Next" at bounding box center [331, 102] width 45 height 15
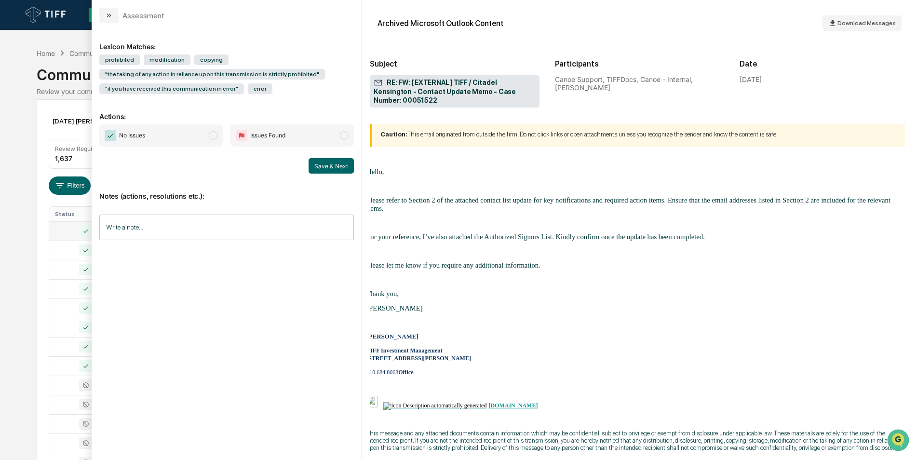
scroll to position [2105, 3]
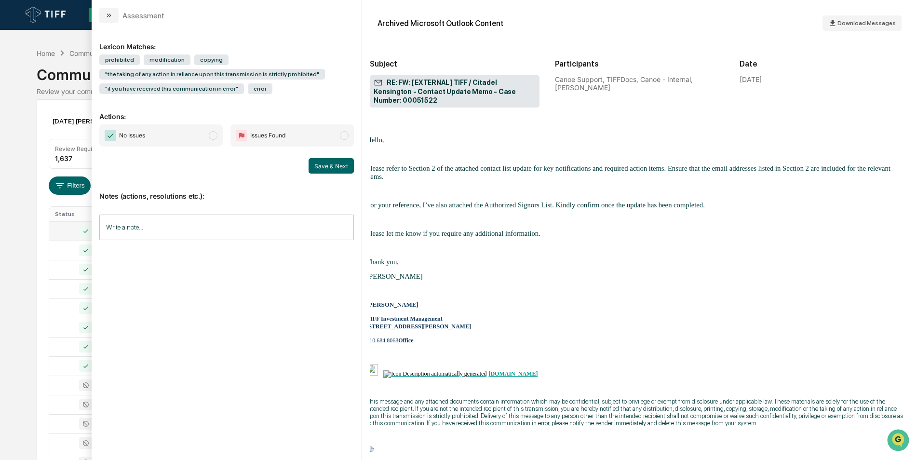
click at [209, 142] on span "No Issues" at bounding box center [160, 135] width 123 height 22
click at [328, 170] on button "Save & Next" at bounding box center [331, 165] width 45 height 15
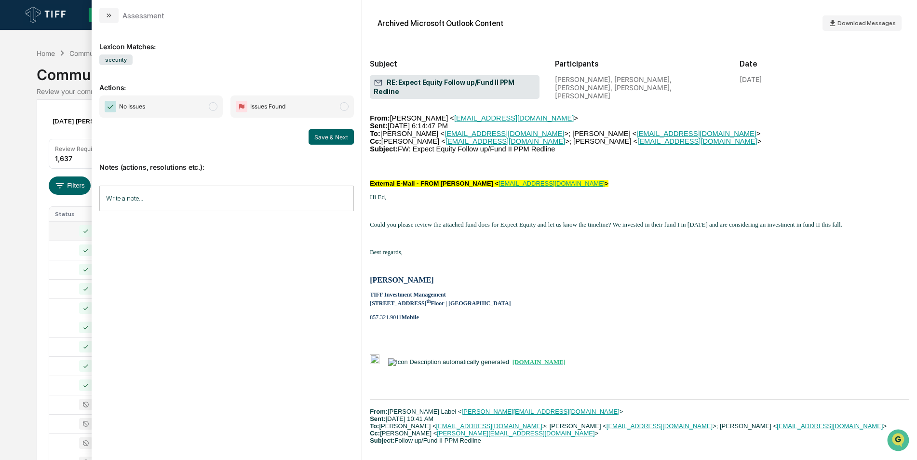
scroll to position [1394, 0]
click at [212, 110] on span "modal" at bounding box center [213, 106] width 9 height 9
click at [317, 142] on button "Save & Next" at bounding box center [331, 136] width 45 height 15
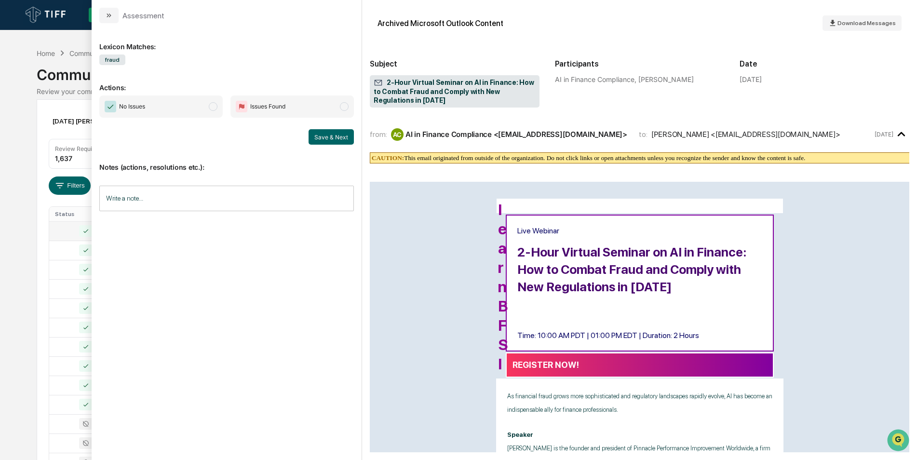
click at [212, 106] on span "modal" at bounding box center [213, 106] width 9 height 9
click at [319, 138] on button "Save & Next" at bounding box center [331, 136] width 45 height 15
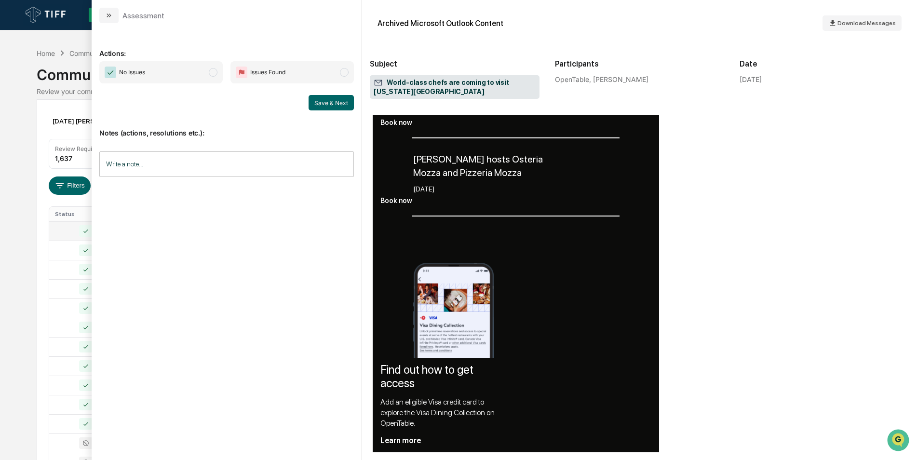
scroll to position [814, 0]
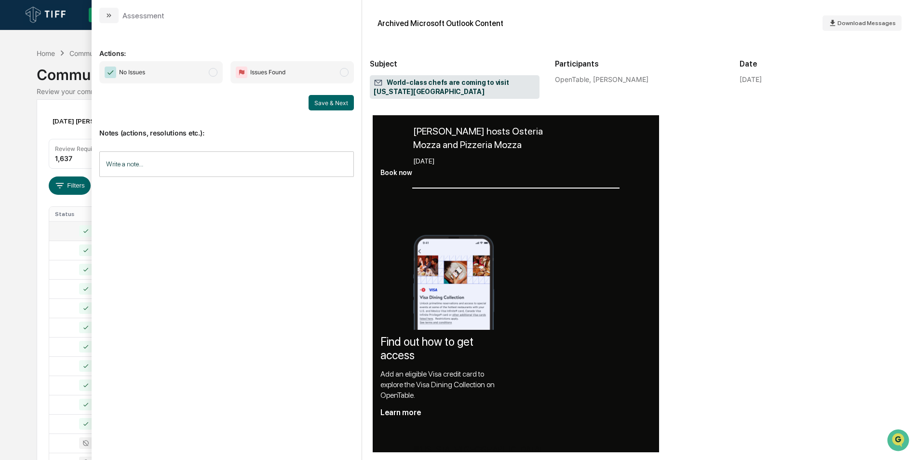
click at [217, 79] on span "No Issues" at bounding box center [160, 72] width 123 height 22
click at [322, 108] on button "Save & Next" at bounding box center [331, 102] width 45 height 15
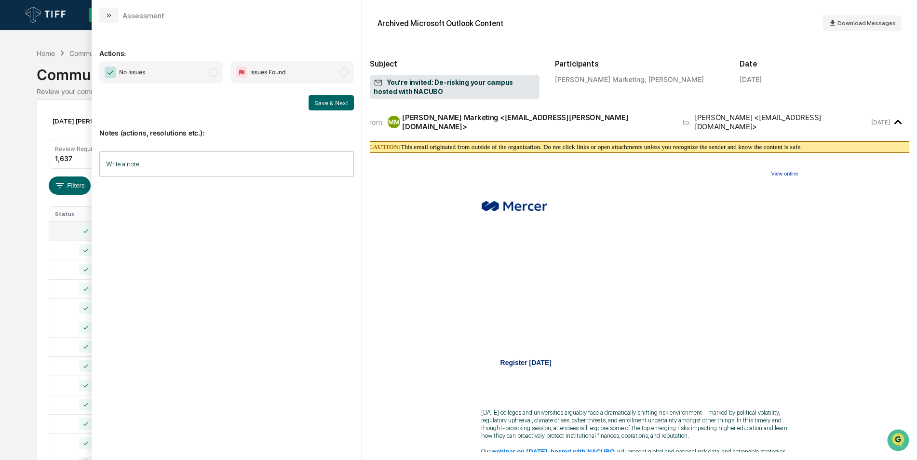
scroll to position [0, 3]
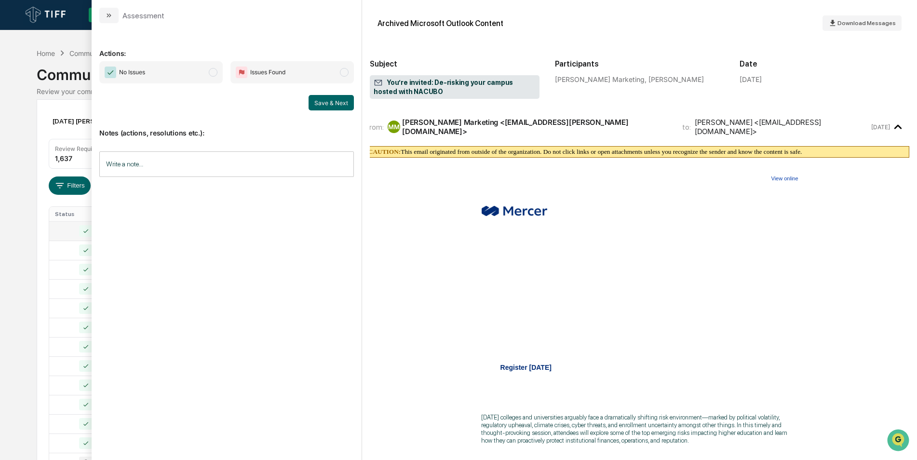
click at [208, 77] on span "No Issues" at bounding box center [160, 72] width 123 height 22
click at [302, 103] on div "Save & Next" at bounding box center [226, 102] width 255 height 15
click at [319, 107] on button "Save & Next" at bounding box center [331, 102] width 45 height 15
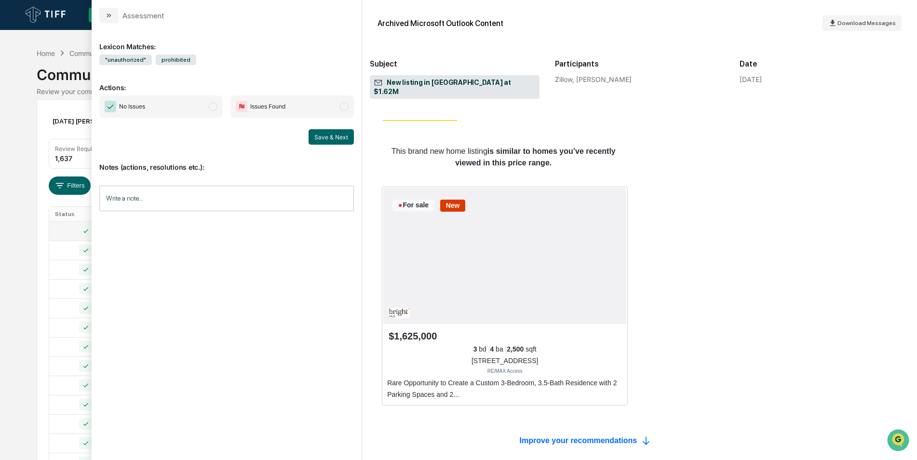
scroll to position [61, 0]
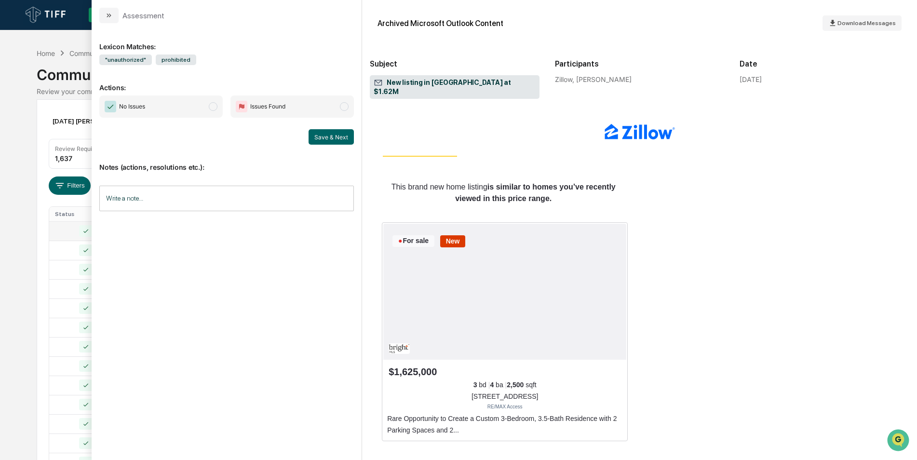
click at [213, 108] on span "modal" at bounding box center [213, 106] width 9 height 9
click at [336, 139] on button "Save & Next" at bounding box center [331, 136] width 45 height 15
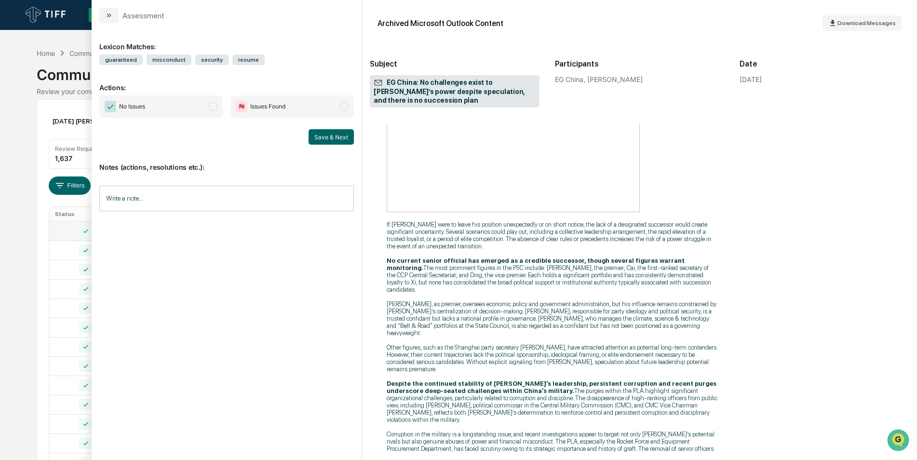
scroll to position [895, 0]
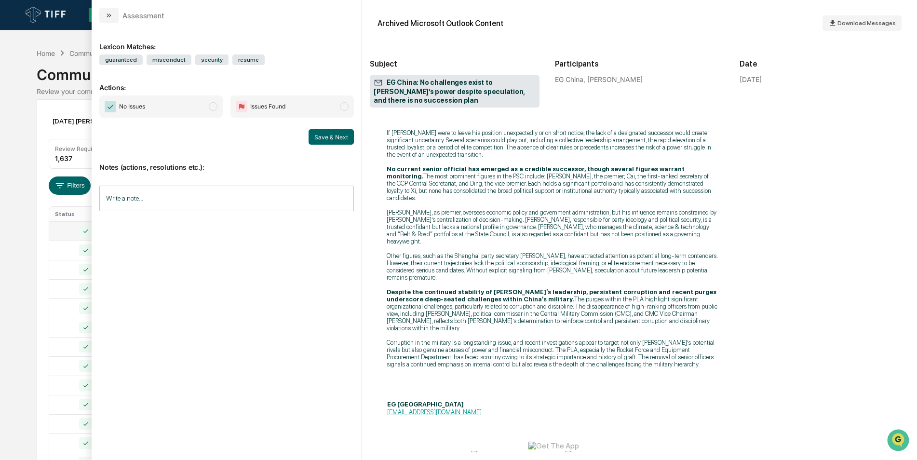
click at [217, 108] on span "modal" at bounding box center [213, 106] width 9 height 9
click at [316, 141] on button "Save & Next" at bounding box center [331, 136] width 45 height 15
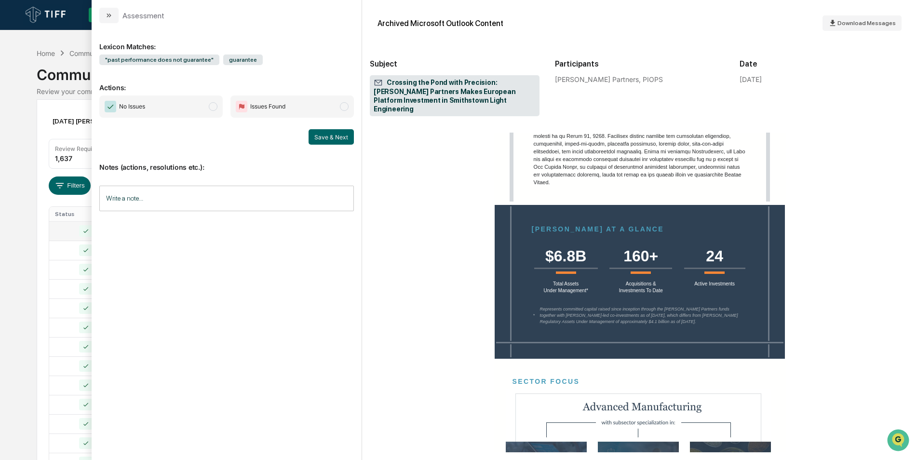
scroll to position [1217, 0]
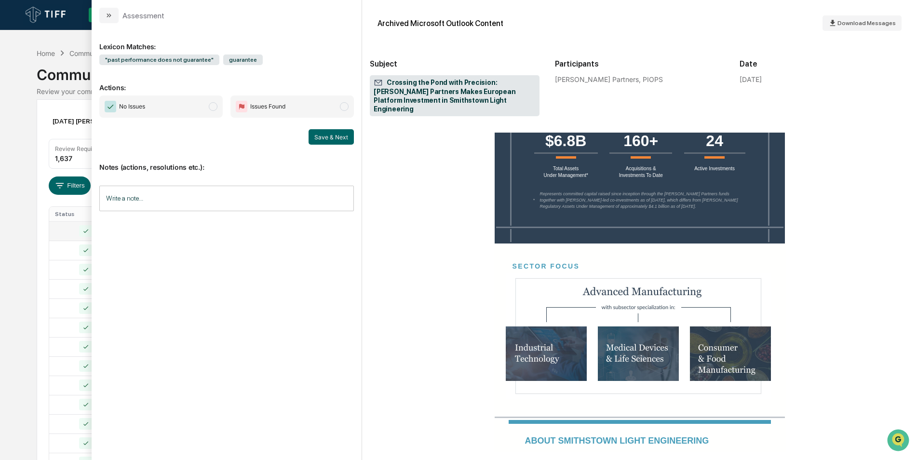
click at [211, 109] on span "modal" at bounding box center [213, 106] width 9 height 9
click at [335, 136] on button "Save & Next" at bounding box center [331, 136] width 45 height 15
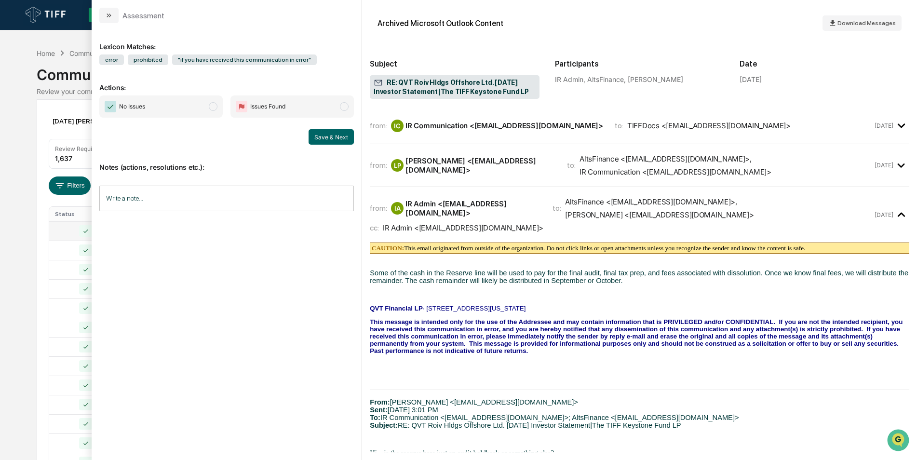
click at [218, 108] on span "No Issues" at bounding box center [160, 106] width 123 height 22
click at [325, 136] on button "Save & Next" at bounding box center [331, 136] width 45 height 15
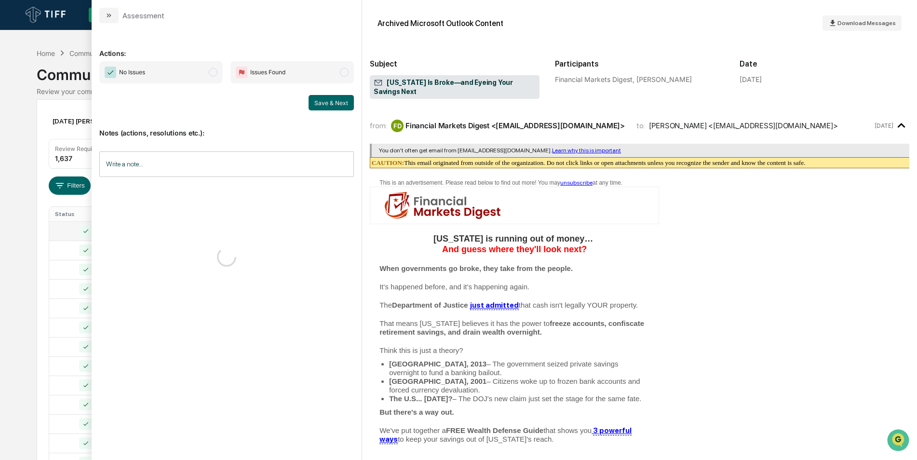
scroll to position [219, 0]
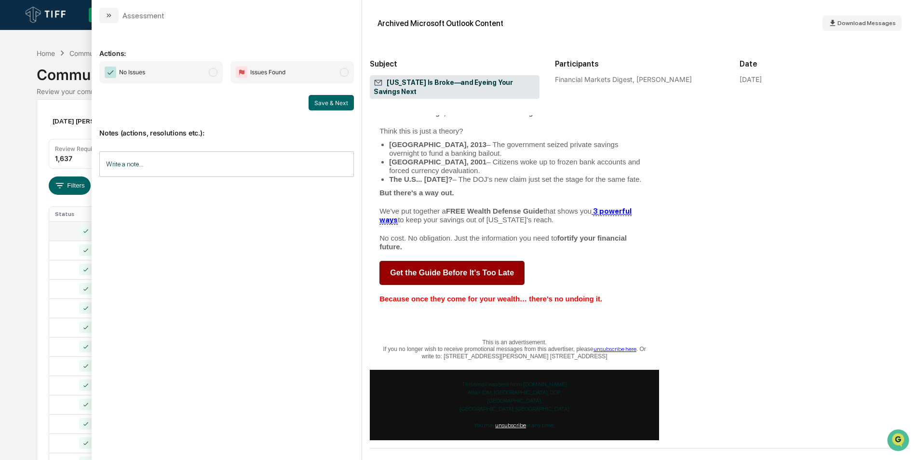
click at [212, 75] on span "modal" at bounding box center [213, 72] width 9 height 9
click at [326, 102] on button "Save & Next" at bounding box center [331, 102] width 45 height 15
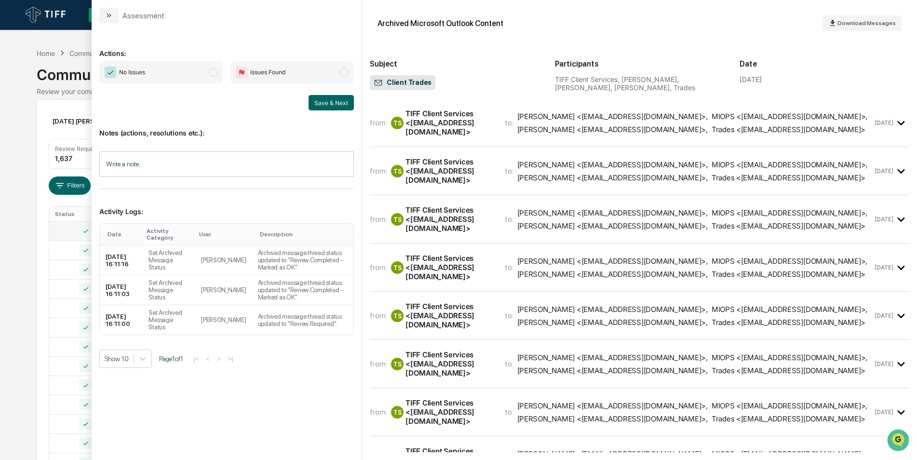
click at [21, 176] on div "Calendar Manage Tasks Reviews Approval Management Company People, Data, Setting…" at bounding box center [458, 379] width 917 height 758
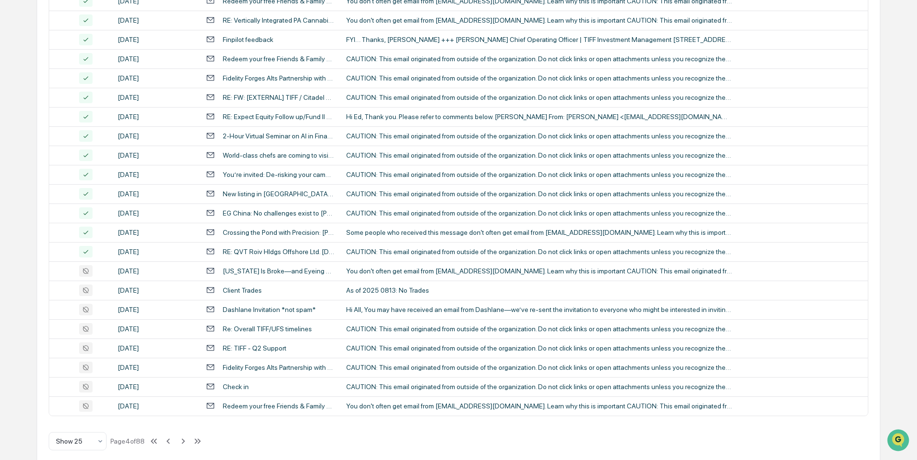
scroll to position [298, 0]
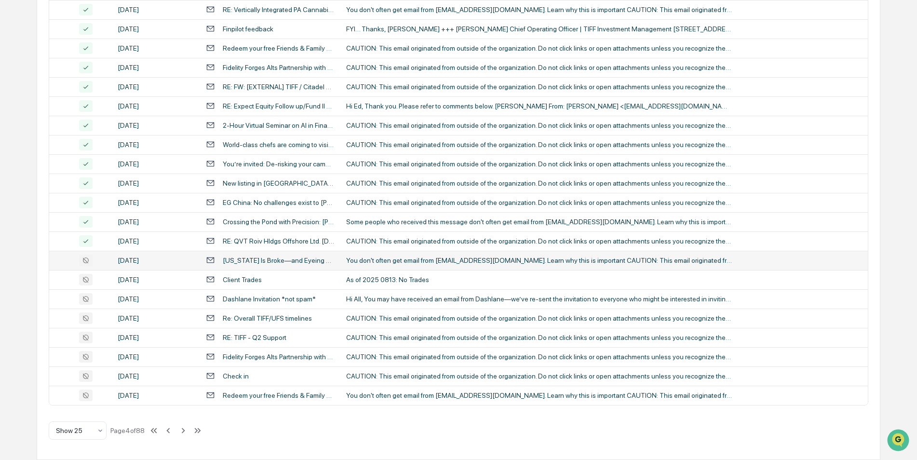
click at [130, 261] on div "[DATE]" at bounding box center [156, 261] width 77 height 8
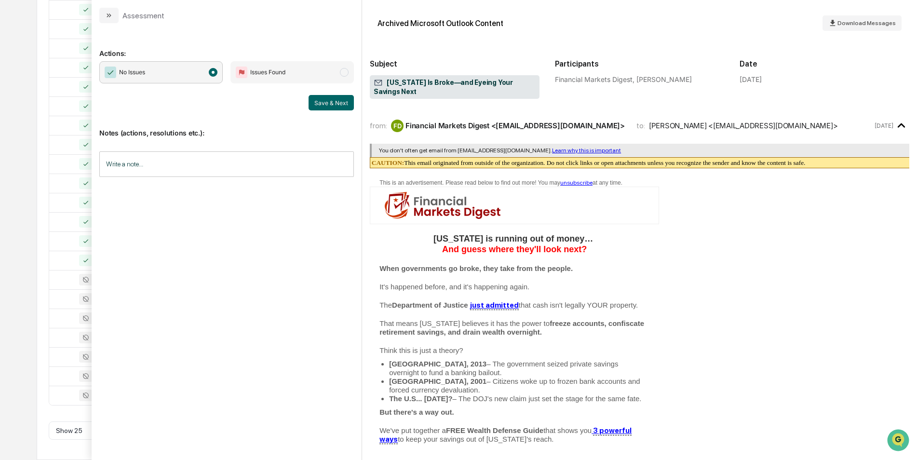
scroll to position [219, 0]
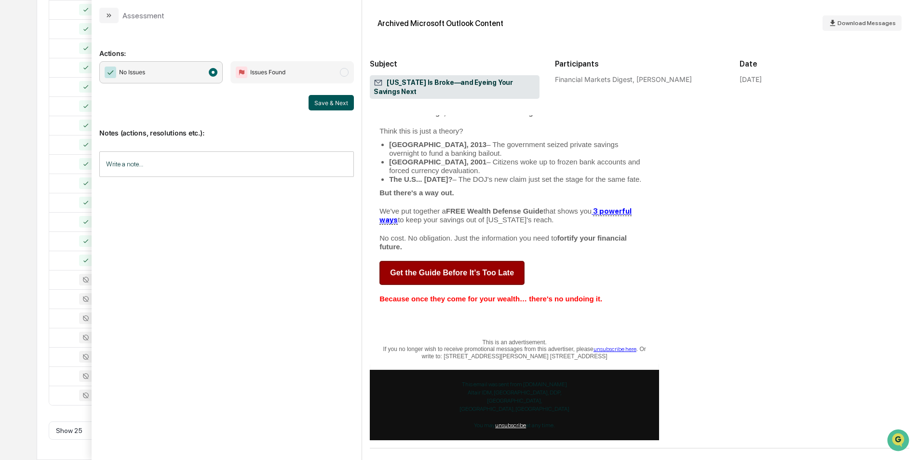
click at [326, 106] on button "Save & Next" at bounding box center [331, 102] width 45 height 15
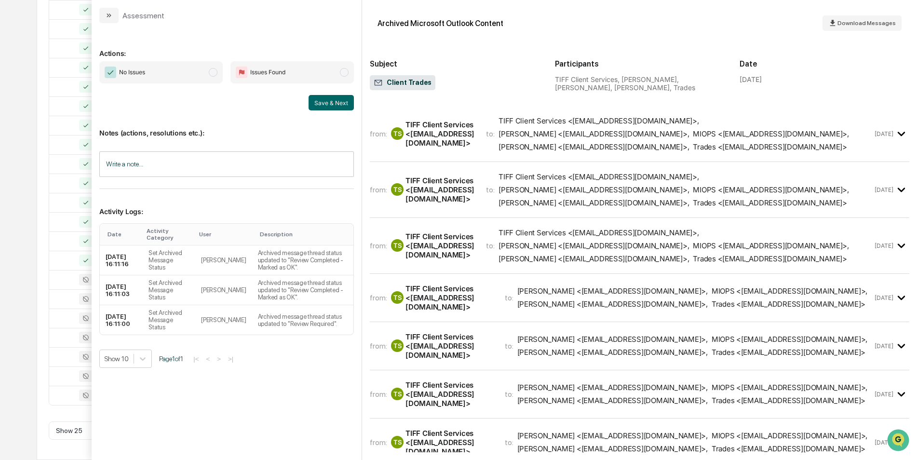
scroll to position [3268, 0]
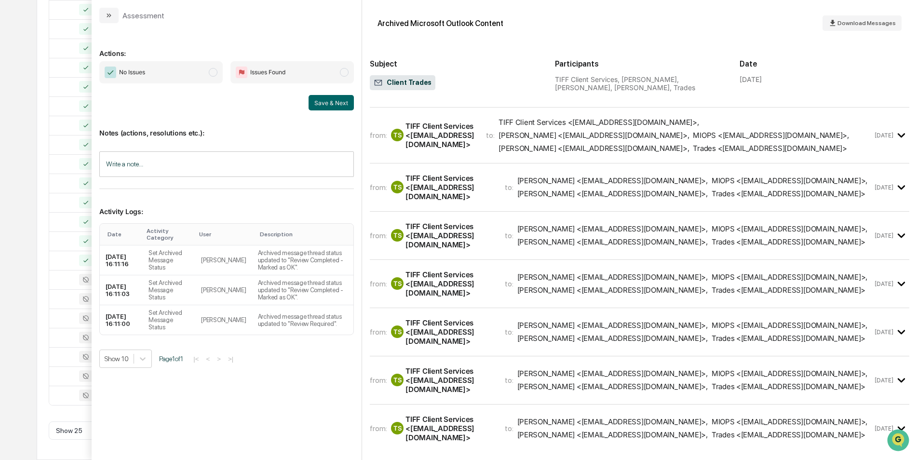
click at [217, 74] on span "modal" at bounding box center [213, 72] width 9 height 9
click at [330, 109] on button "Save & Next" at bounding box center [331, 102] width 45 height 15
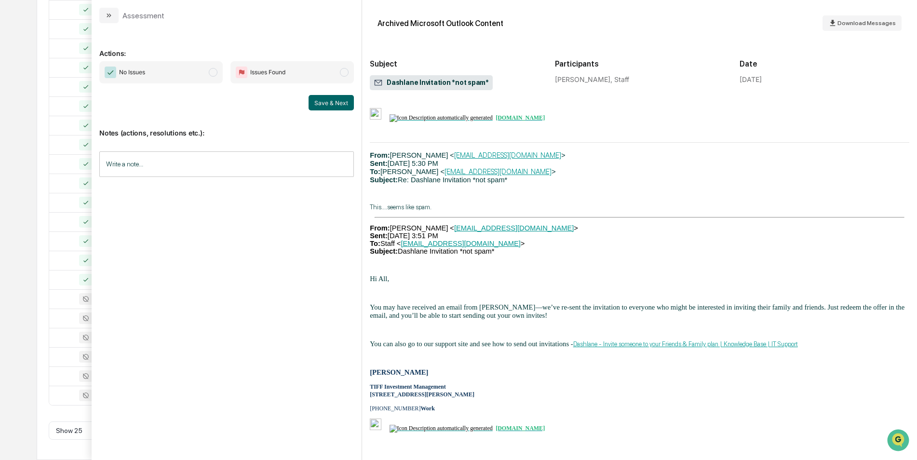
scroll to position [946, 0]
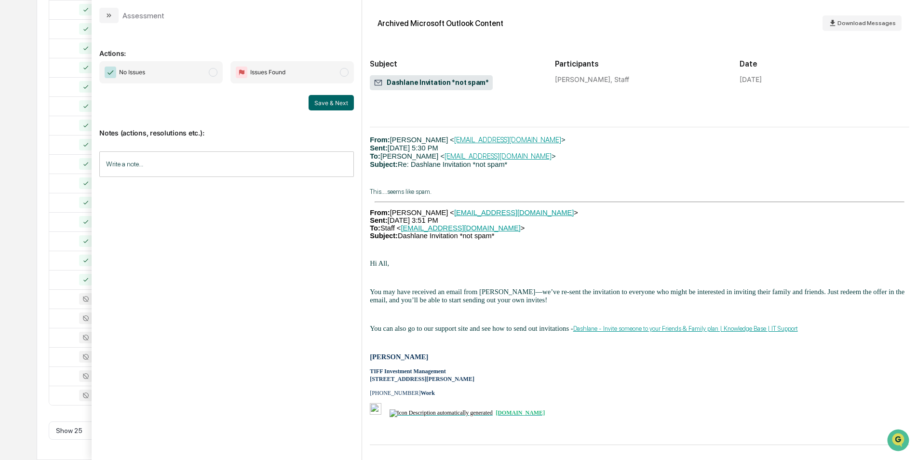
click at [213, 79] on span "No Issues" at bounding box center [160, 72] width 123 height 22
click at [335, 105] on button "Save & Next" at bounding box center [331, 102] width 45 height 15
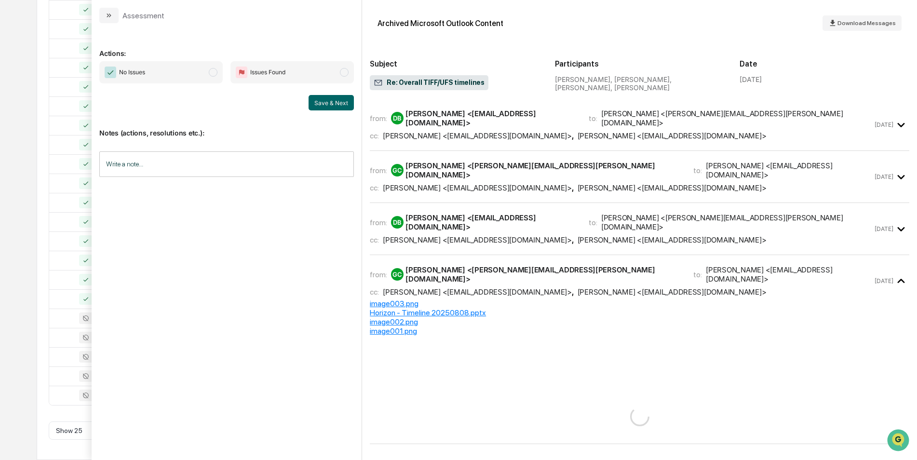
click at [209, 76] on span "No Issues" at bounding box center [160, 72] width 123 height 22
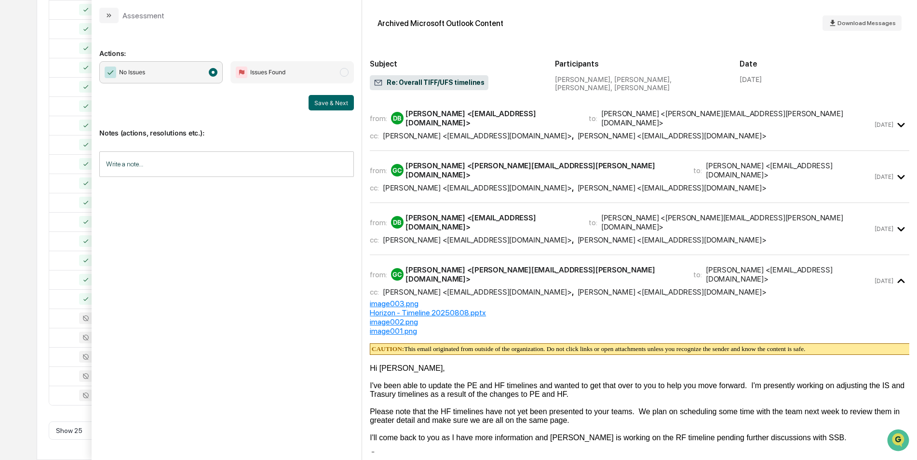
click at [217, 70] on span "No Issues" at bounding box center [160, 72] width 123 height 22
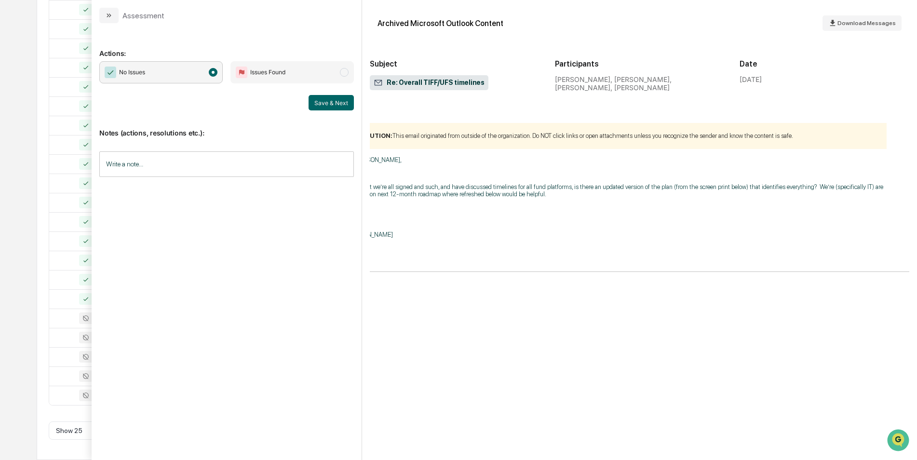
scroll to position [437, 18]
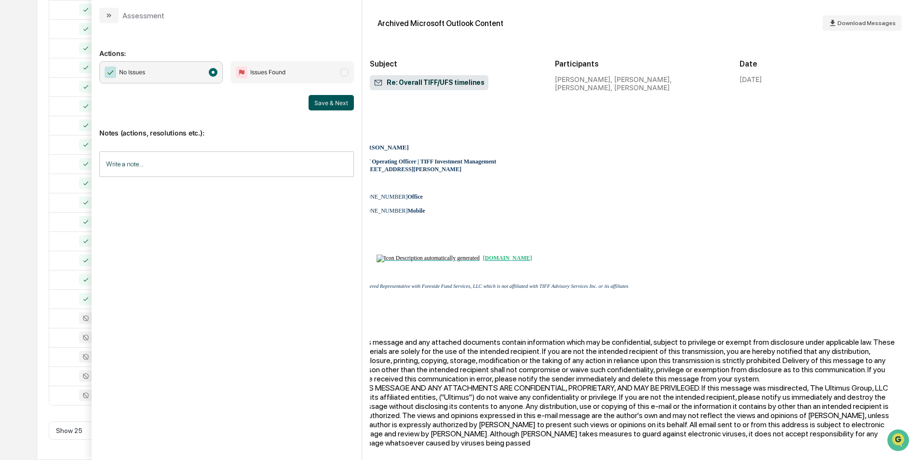
click at [339, 108] on button "Save & Next" at bounding box center [331, 102] width 45 height 15
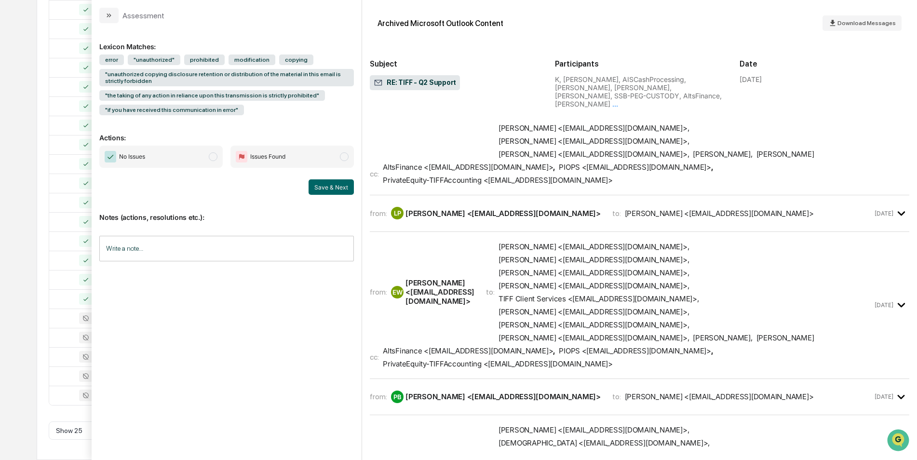
scroll to position [2223, 0]
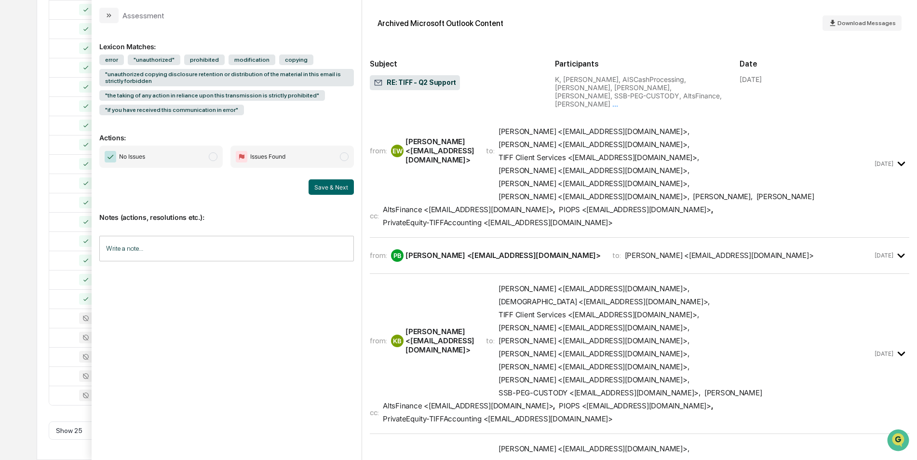
click at [214, 161] on span "No Issues" at bounding box center [160, 157] width 123 height 22
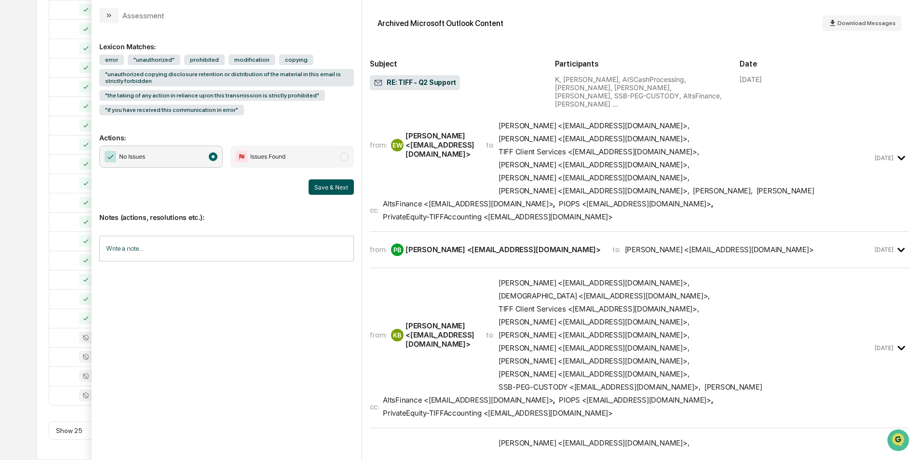
click at [318, 188] on button "Save & Next" at bounding box center [331, 186] width 45 height 15
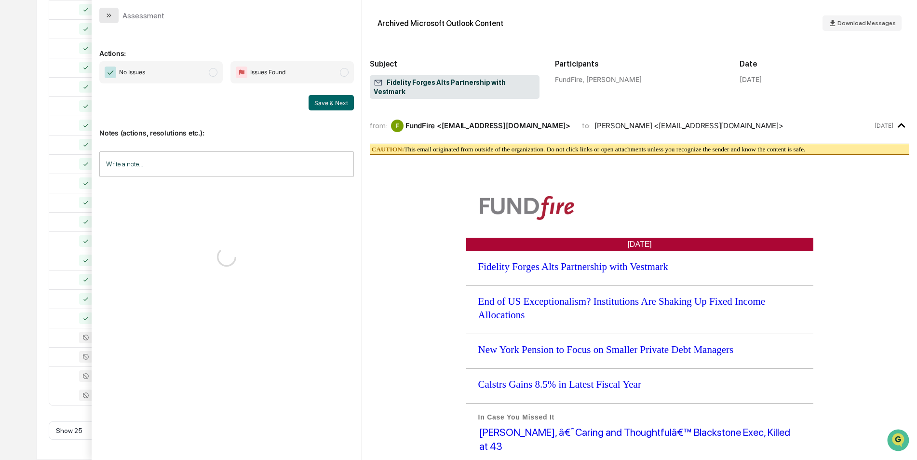
click at [108, 15] on icon "modal" at bounding box center [109, 16] width 8 height 8
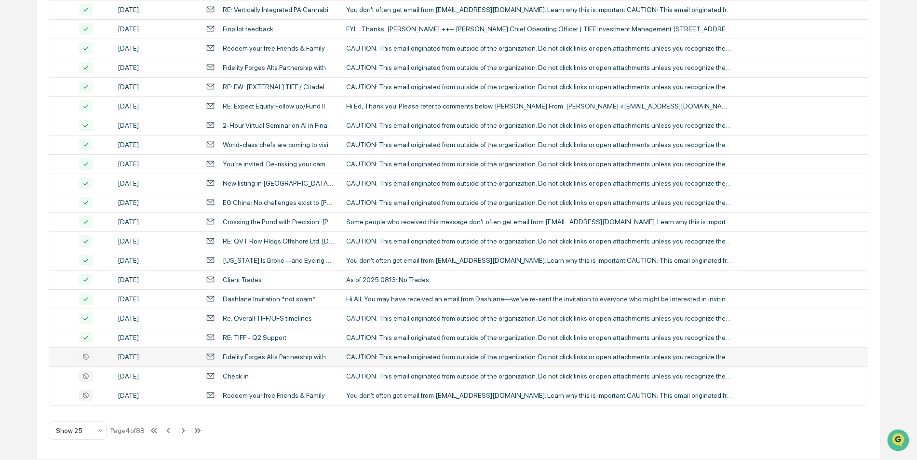
click at [233, 356] on div "Fidelity Forges Alts Partnership with Vestmark" at bounding box center [279, 357] width 112 height 8
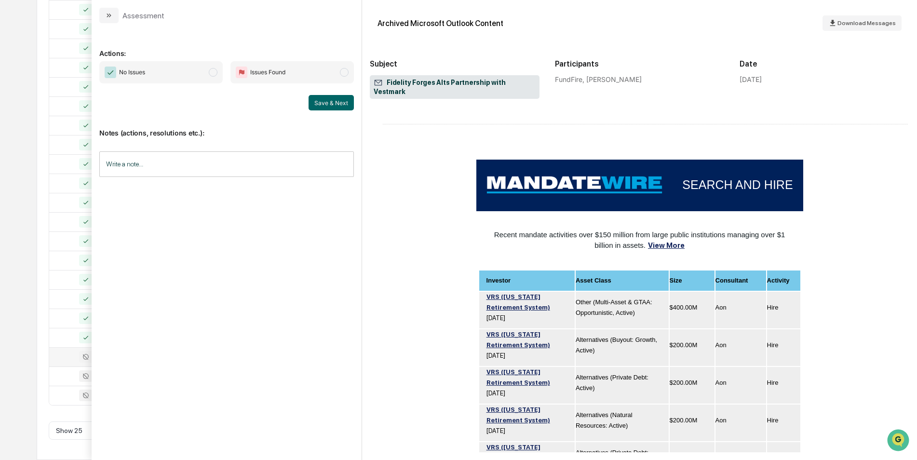
scroll to position [990, 0]
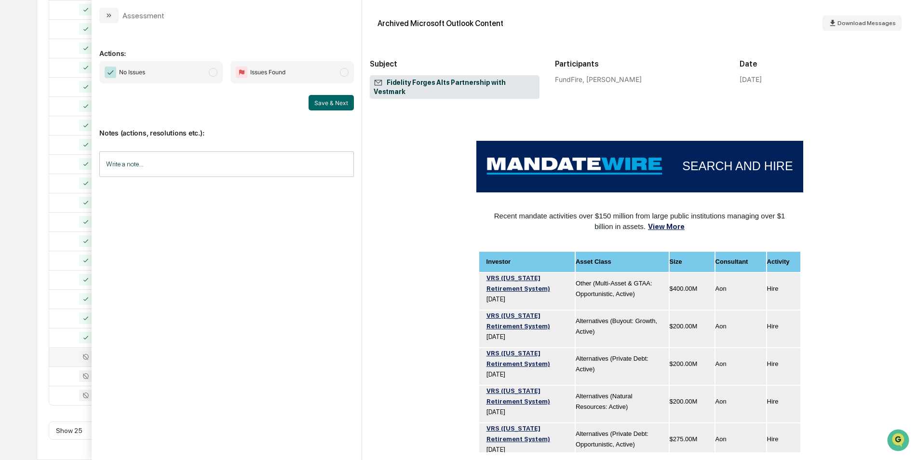
click at [216, 73] on span "modal" at bounding box center [213, 72] width 9 height 9
click at [332, 101] on button "Save & Next" at bounding box center [331, 102] width 45 height 15
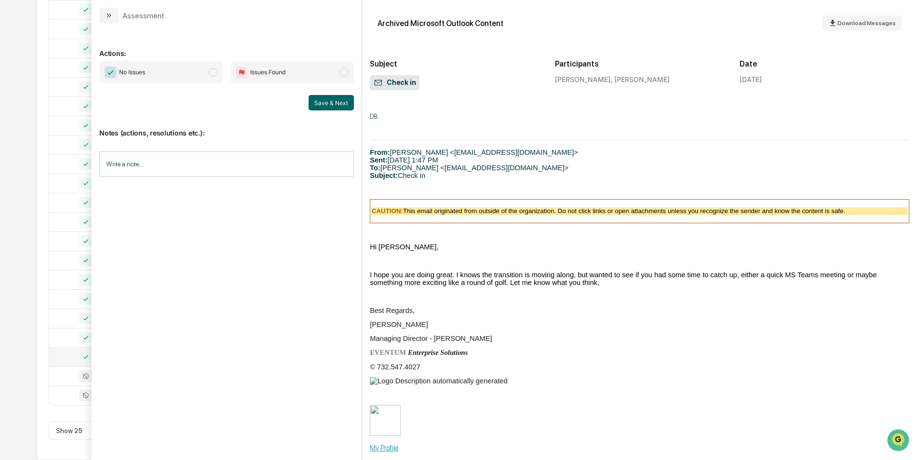
scroll to position [218, 0]
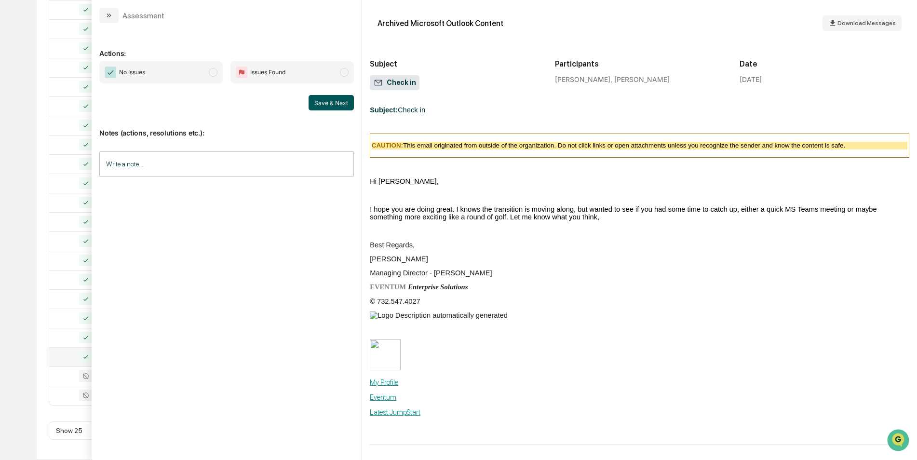
click at [325, 105] on button "Save & Next" at bounding box center [331, 102] width 45 height 15
click at [217, 73] on span "modal" at bounding box center [213, 72] width 9 height 9
click at [323, 106] on button "Save & Next" at bounding box center [331, 102] width 45 height 15
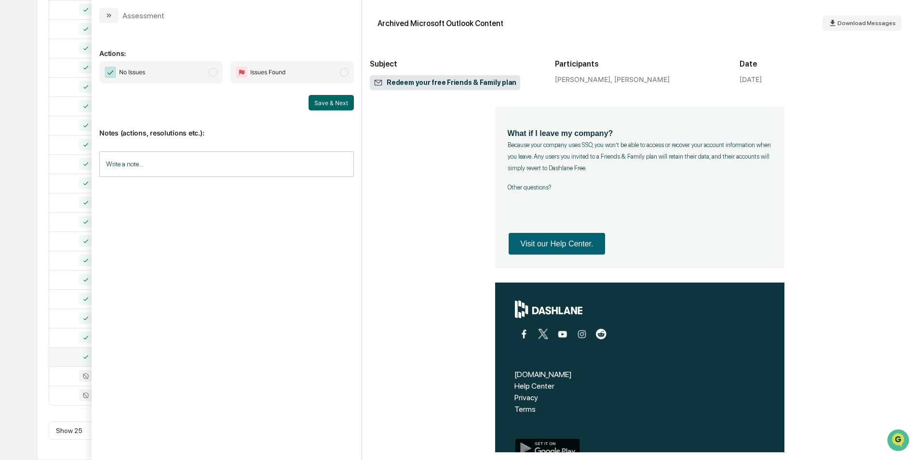
scroll to position [356, 0]
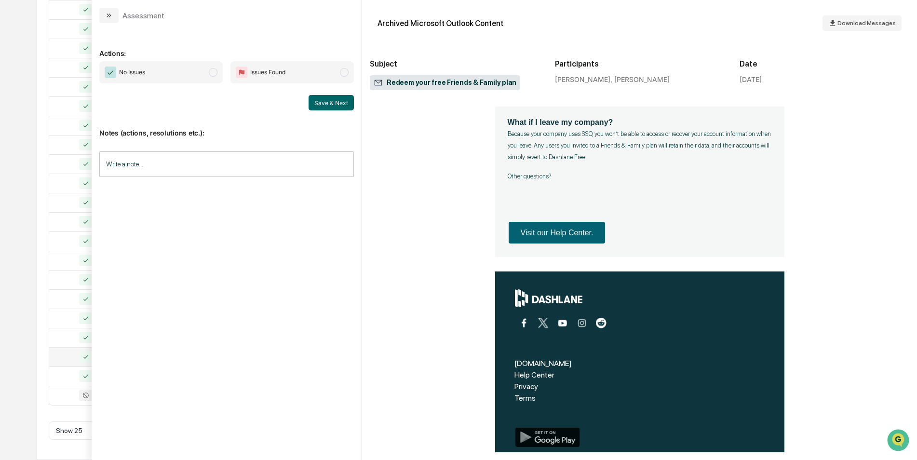
click at [216, 72] on span "modal" at bounding box center [213, 72] width 9 height 9
click at [347, 100] on button "Save & Next" at bounding box center [331, 102] width 45 height 15
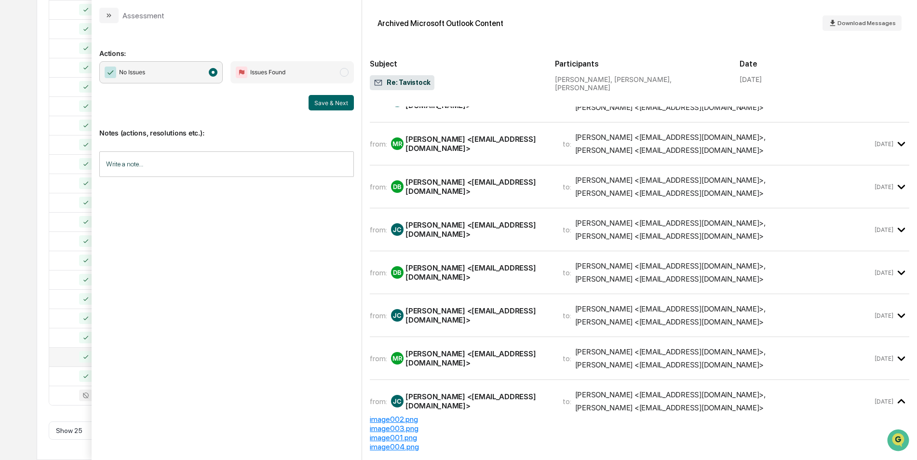
scroll to position [228, 0]
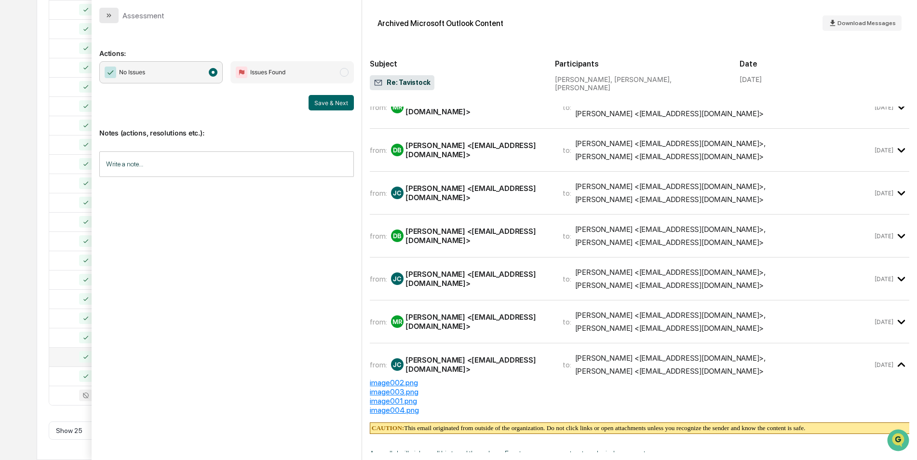
click at [105, 17] on button "modal" at bounding box center [108, 15] width 19 height 15
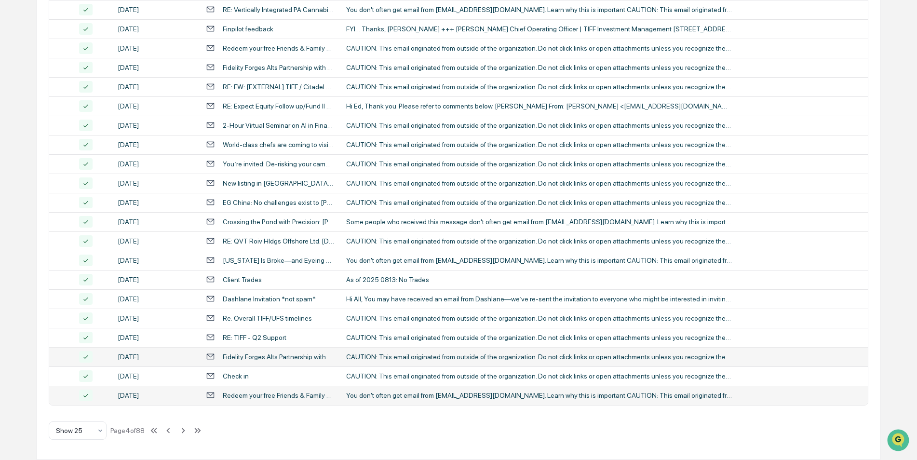
click at [266, 395] on div "Redeem your free Friends & Family plan" at bounding box center [279, 396] width 112 height 8
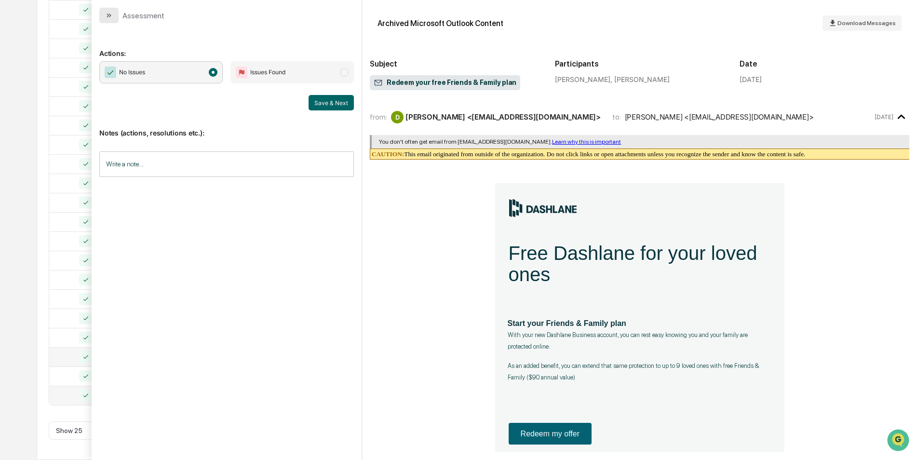
click at [102, 19] on button "modal" at bounding box center [108, 15] width 19 height 15
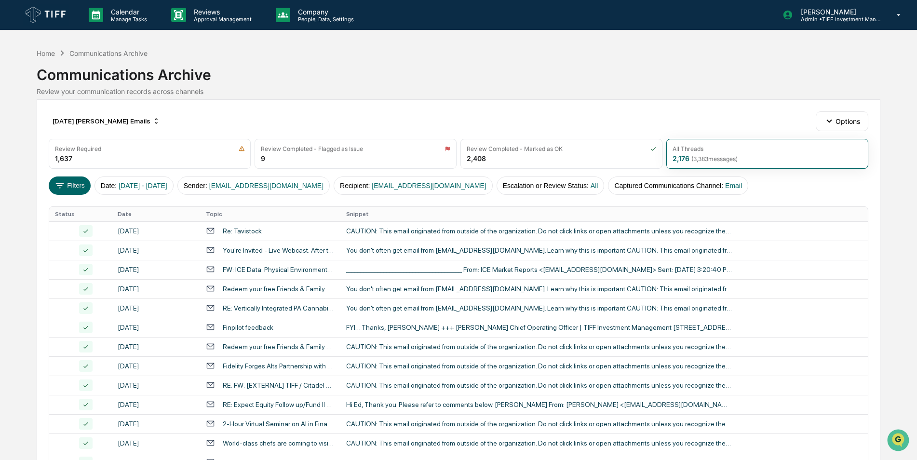
click at [484, 69] on div "Communications Archive" at bounding box center [459, 70] width 844 height 25
click at [106, 124] on div "[DATE] [PERSON_NAME] Emails" at bounding box center [106, 120] width 115 height 15
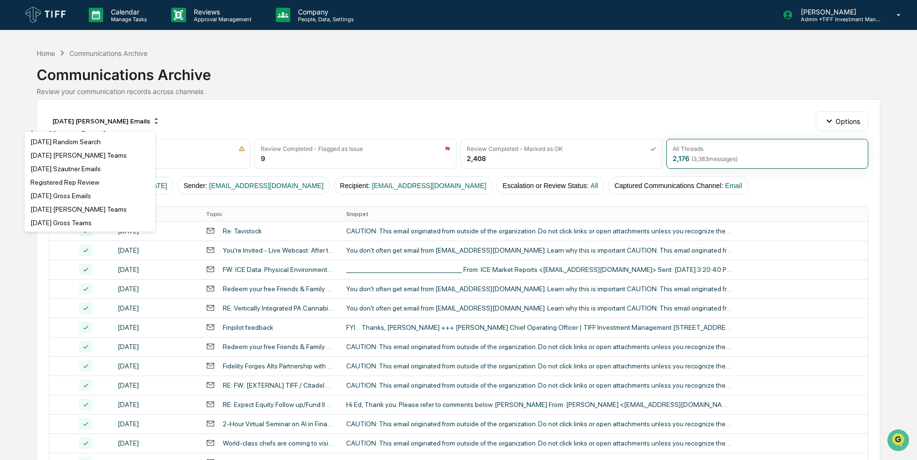
scroll to position [413, 0]
click at [76, 181] on div "Registered Rep Review" at bounding box center [64, 185] width 69 height 8
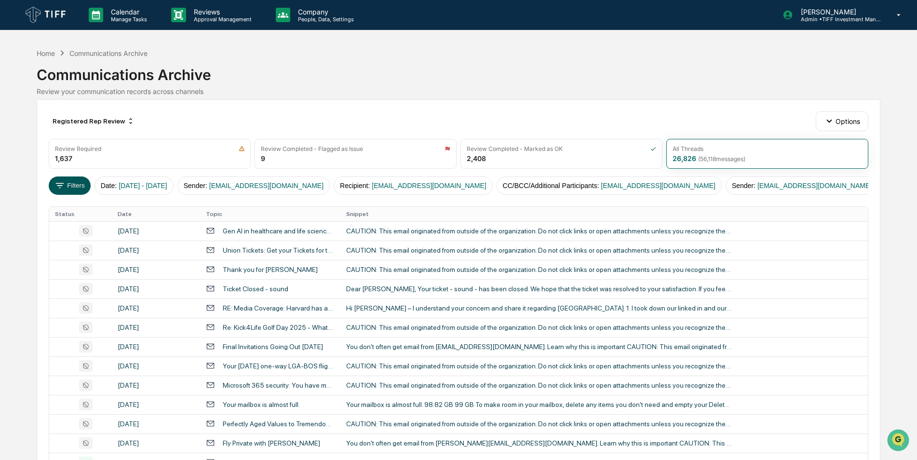
click at [81, 181] on button "Filters" at bounding box center [70, 185] width 42 height 18
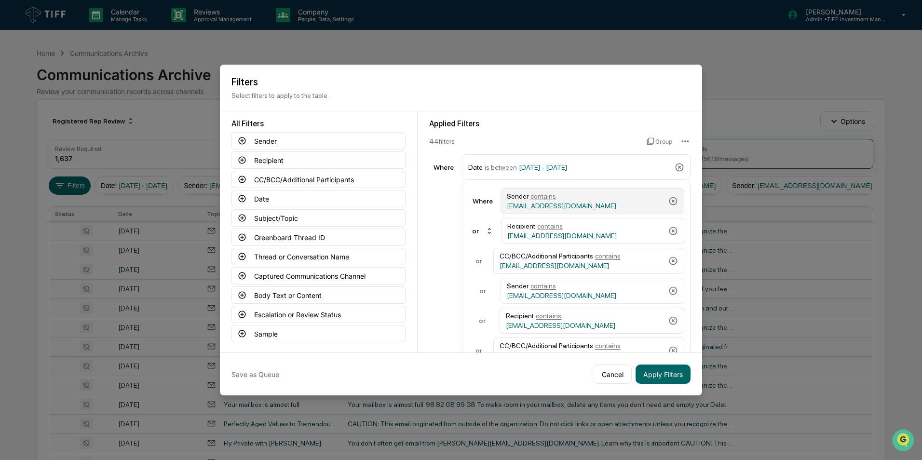
click at [540, 200] on span "contains" at bounding box center [543, 196] width 26 height 8
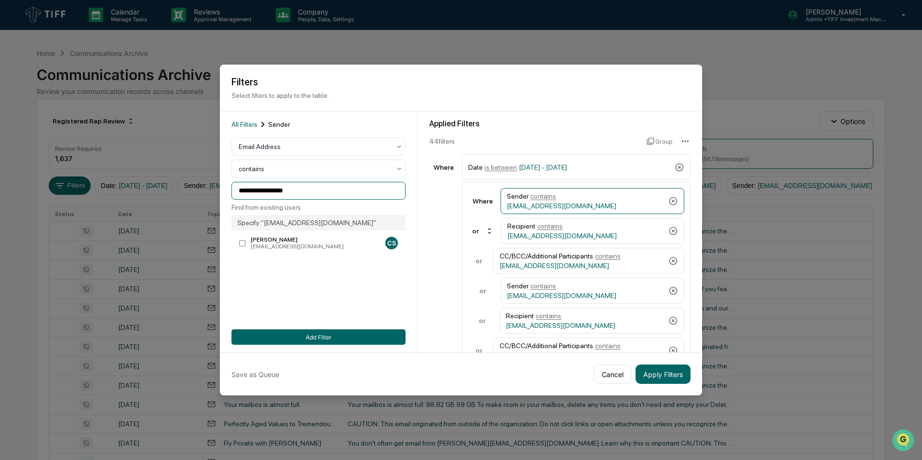
drag, startPoint x: 309, startPoint y: 192, endPoint x: 192, endPoint y: 206, distance: 117.5
click at [192, 206] on body "Calendar Manage Tasks Reviews Approval Management Company People, Data, Setting…" at bounding box center [461, 379] width 922 height 758
click at [552, 230] on span "contains" at bounding box center [550, 226] width 26 height 8
drag, startPoint x: 326, startPoint y: 184, endPoint x: 165, endPoint y: 196, distance: 161.5
click at [165, 196] on body "Calendar Manage Tasks Reviews Approval Management Company People, Data, Setting…" at bounding box center [461, 379] width 922 height 758
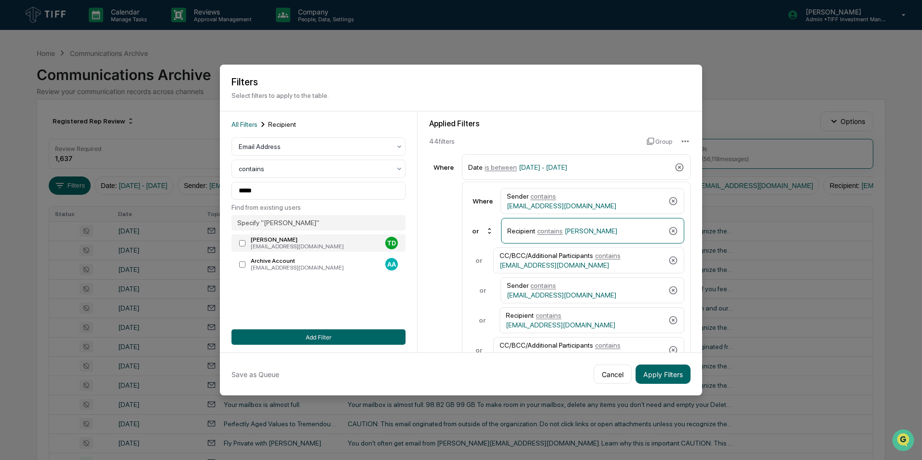
type input "**********"
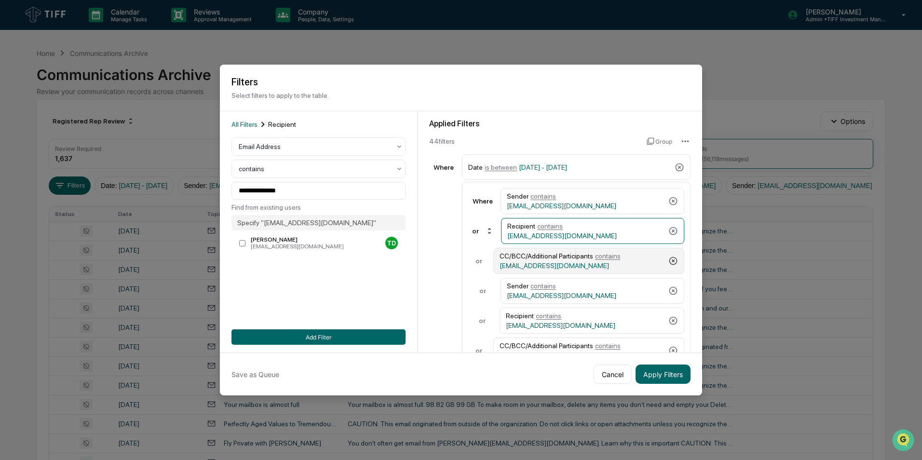
click at [669, 260] on icon at bounding box center [673, 261] width 8 height 8
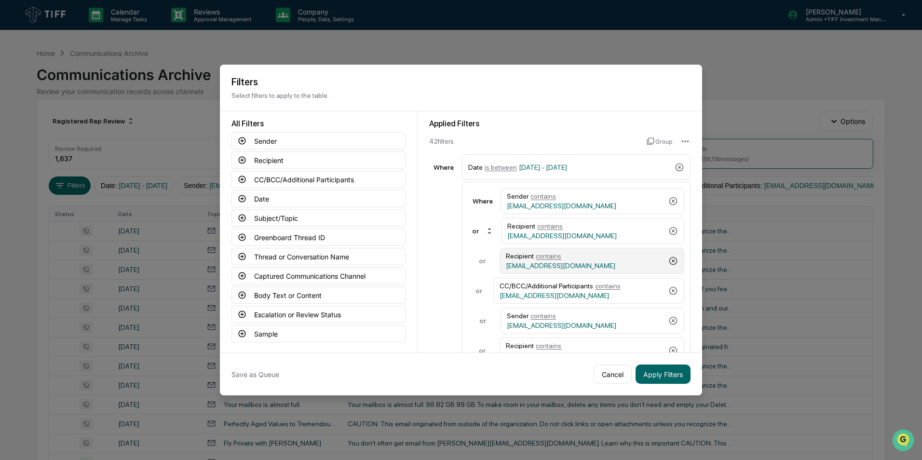
click at [669, 260] on icon at bounding box center [673, 261] width 8 height 8
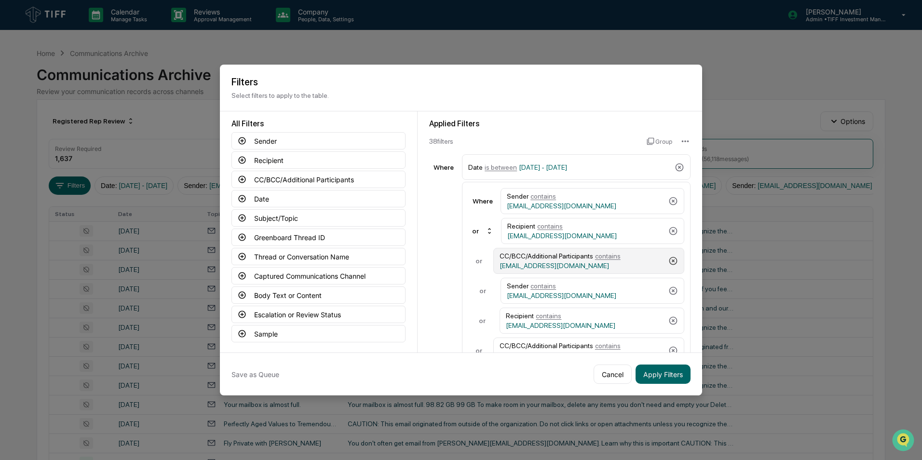
click at [669, 260] on icon at bounding box center [673, 261] width 8 height 8
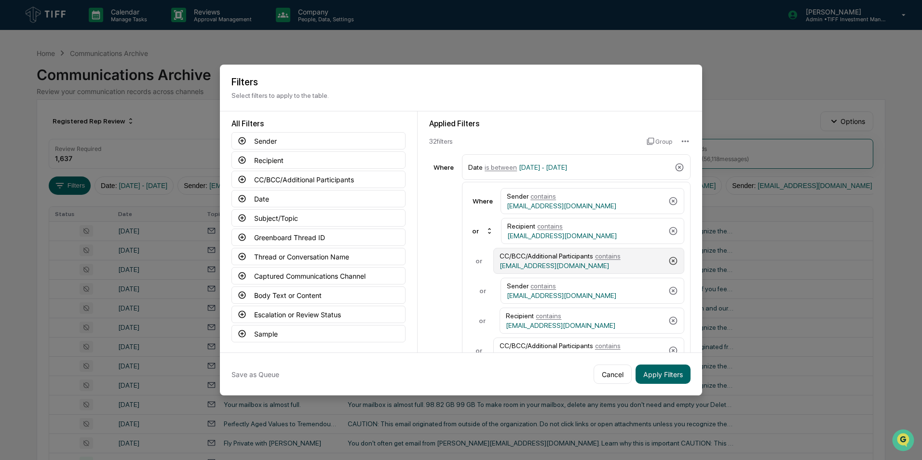
click at [669, 260] on icon at bounding box center [673, 261] width 8 height 8
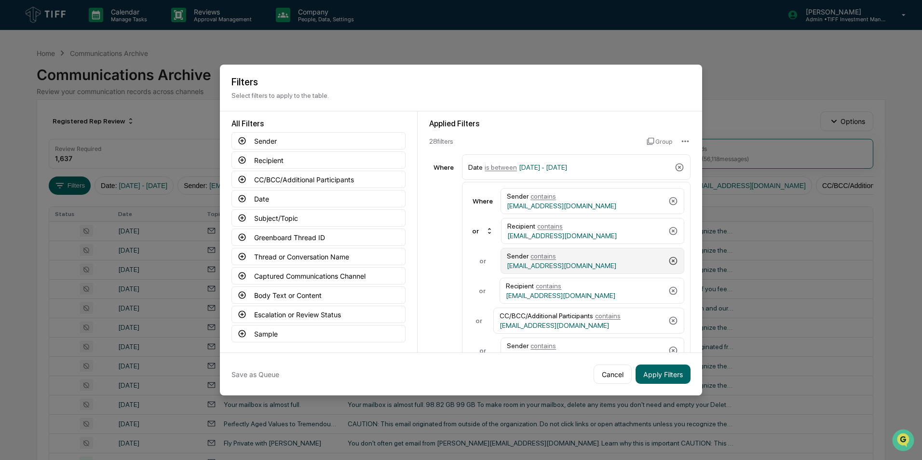
click at [669, 260] on icon at bounding box center [673, 261] width 8 height 8
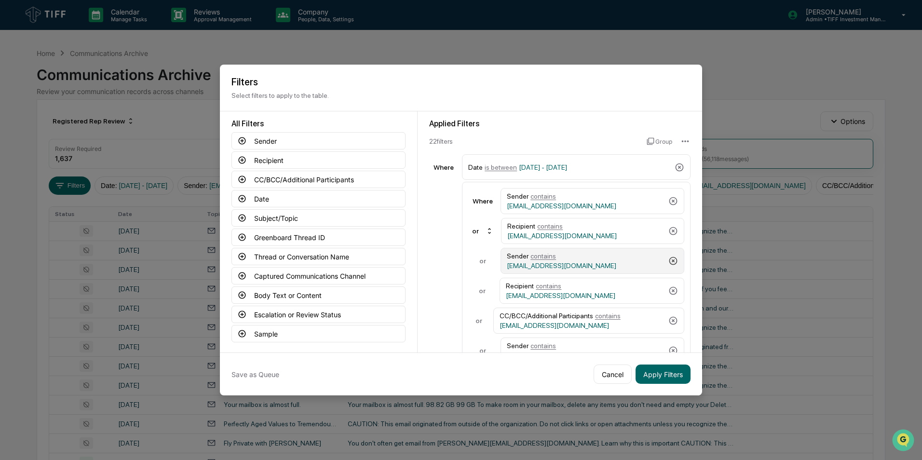
click at [669, 260] on icon at bounding box center [673, 261] width 8 height 8
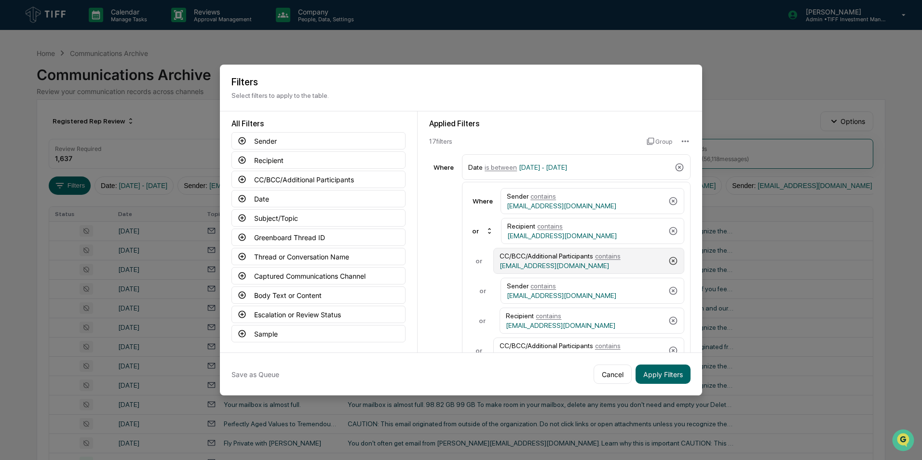
click at [669, 260] on icon at bounding box center [673, 261] width 8 height 8
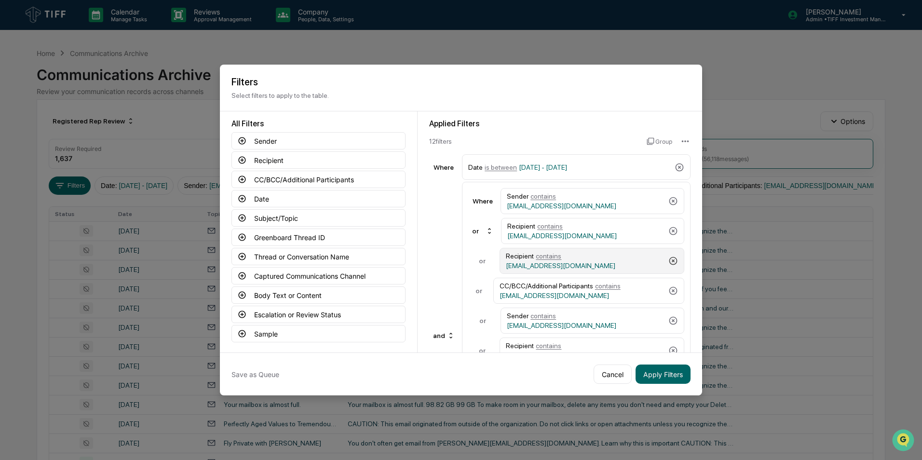
click at [669, 260] on icon at bounding box center [673, 261] width 8 height 8
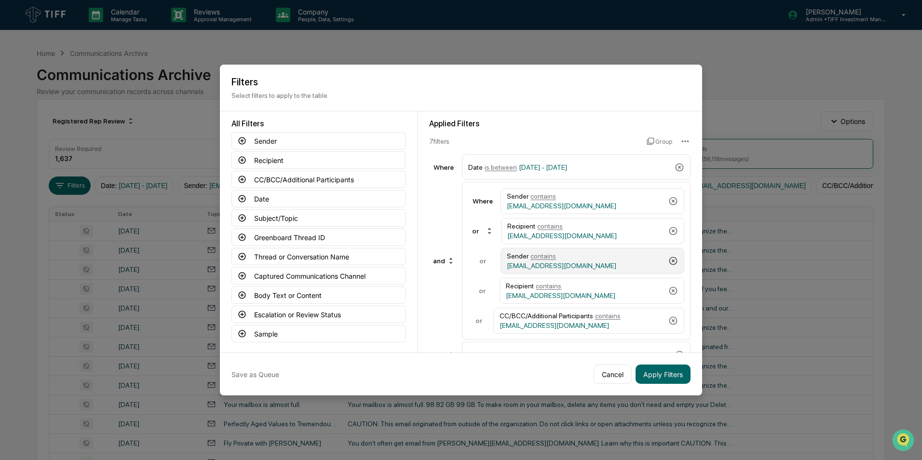
click at [669, 260] on icon at bounding box center [673, 261] width 8 height 8
click at [668, 260] on div "Recipient contains [EMAIL_ADDRESS][DOMAIN_NAME]" at bounding box center [592, 261] width 185 height 26
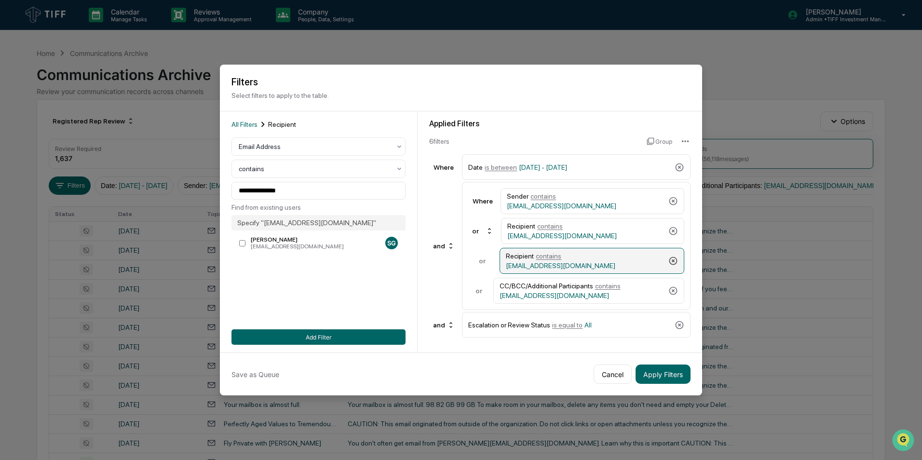
click at [675, 260] on icon at bounding box center [673, 261] width 10 height 10
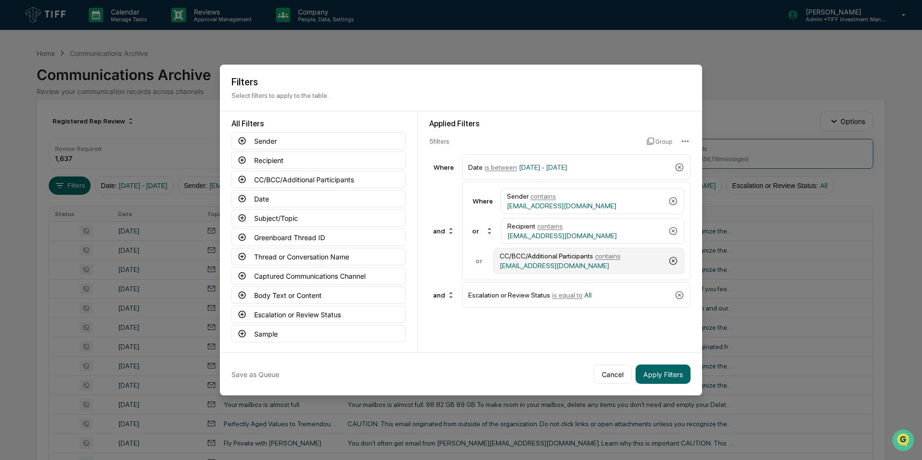
click at [676, 258] on icon at bounding box center [673, 261] width 8 height 8
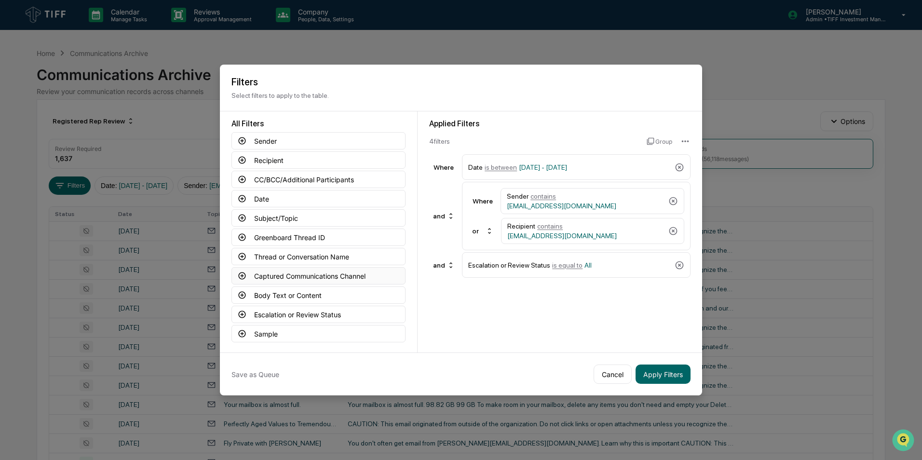
click at [244, 275] on icon at bounding box center [242, 275] width 9 height 9
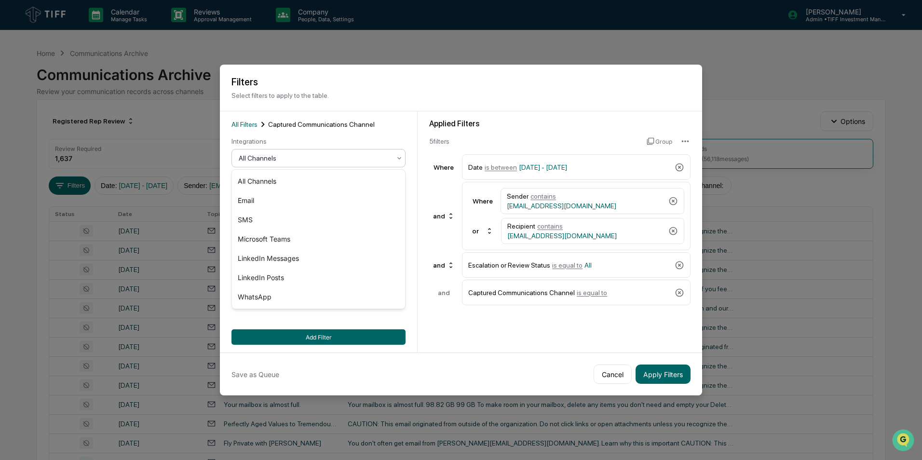
click at [357, 160] on div at bounding box center [315, 158] width 152 height 10
click at [310, 202] on div "Email" at bounding box center [318, 200] width 173 height 19
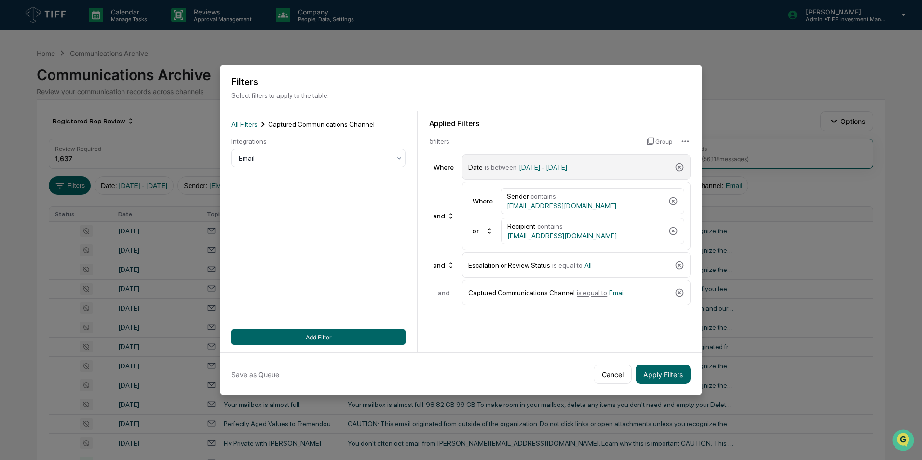
click at [502, 168] on span "is between" at bounding box center [501, 167] width 32 height 8
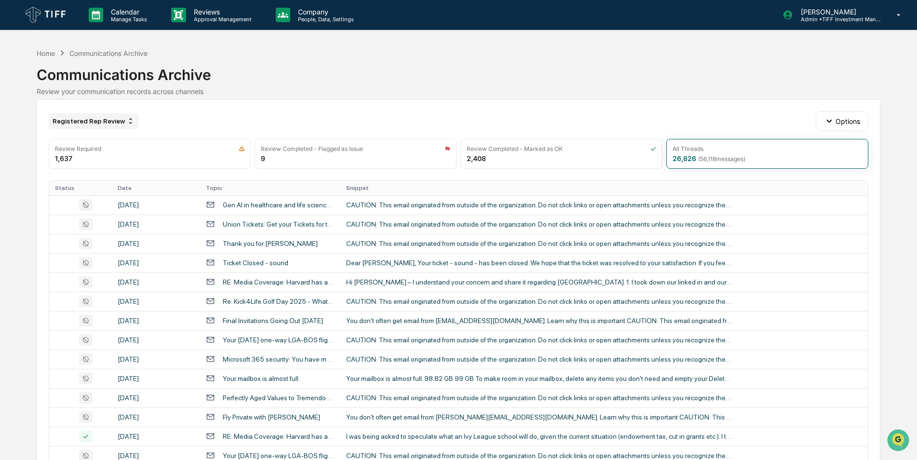
click at [101, 127] on div "Registered Rep Review" at bounding box center [94, 120] width 90 height 15
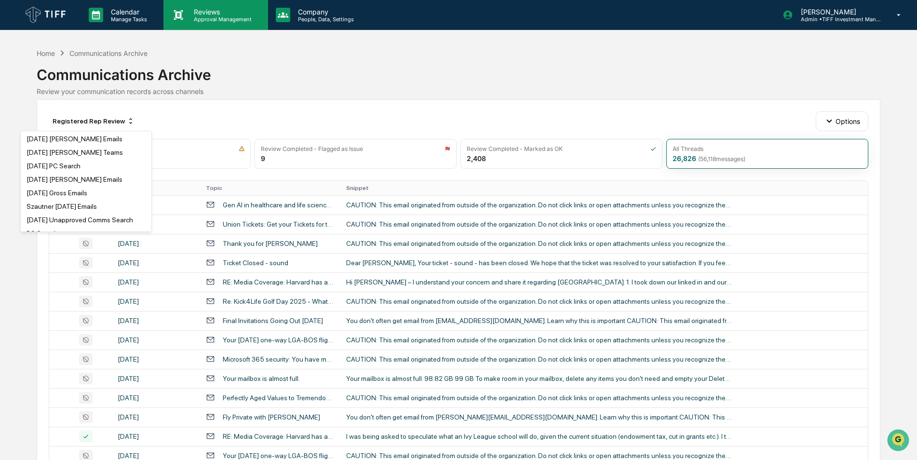
click at [195, 12] on p "Reviews" at bounding box center [221, 12] width 70 height 8
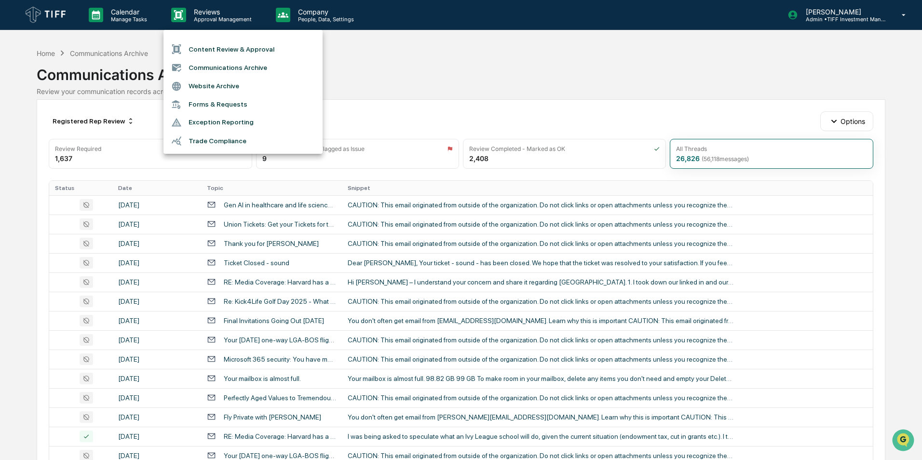
click at [239, 64] on li "Communications Archive" at bounding box center [242, 67] width 159 height 18
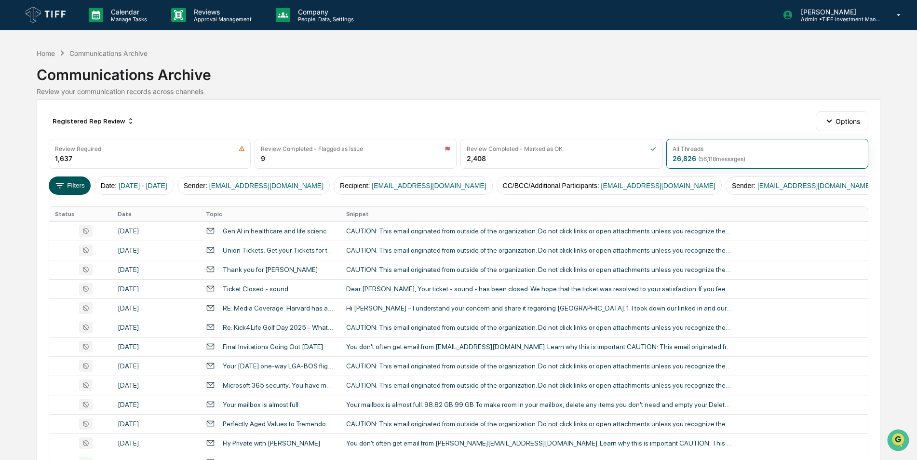
click at [69, 188] on button "Filters" at bounding box center [70, 185] width 42 height 18
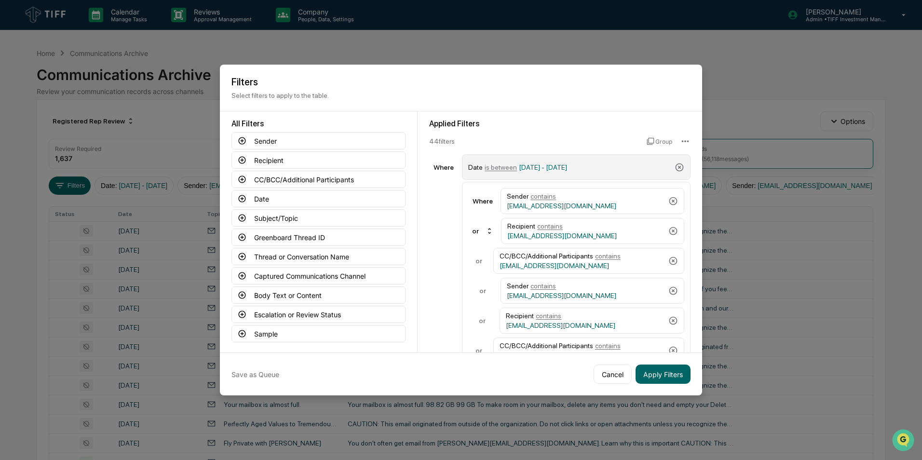
click at [502, 171] on div "Date is between 05/01/2025 - 05/31/2025" at bounding box center [569, 167] width 203 height 17
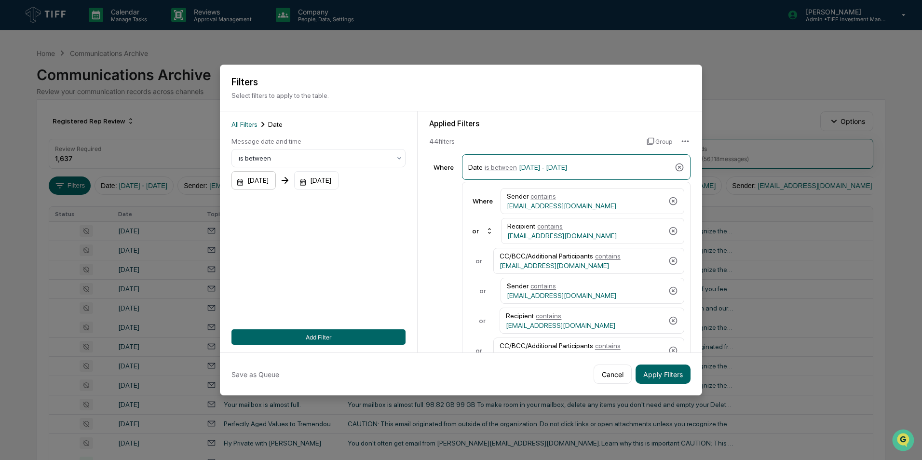
click at [276, 178] on div "[DATE]" at bounding box center [253, 180] width 44 height 18
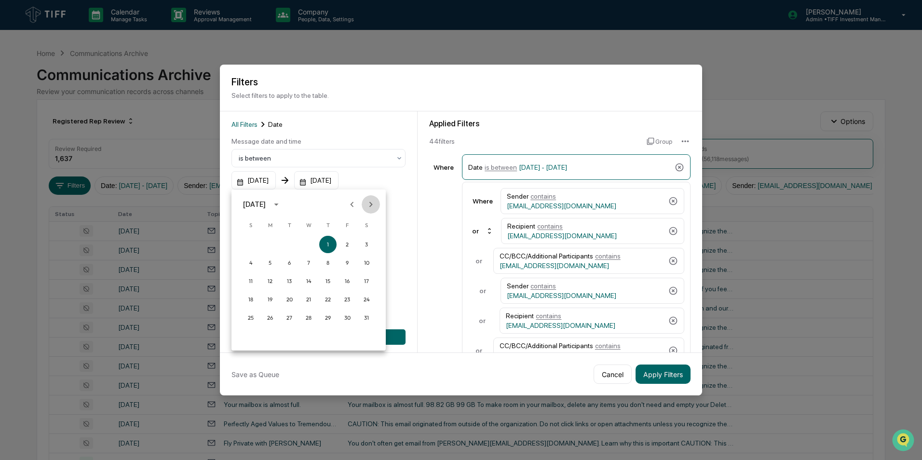
click at [367, 203] on icon "Next month" at bounding box center [371, 204] width 11 height 11
click at [287, 243] on button "1" at bounding box center [289, 244] width 17 height 17
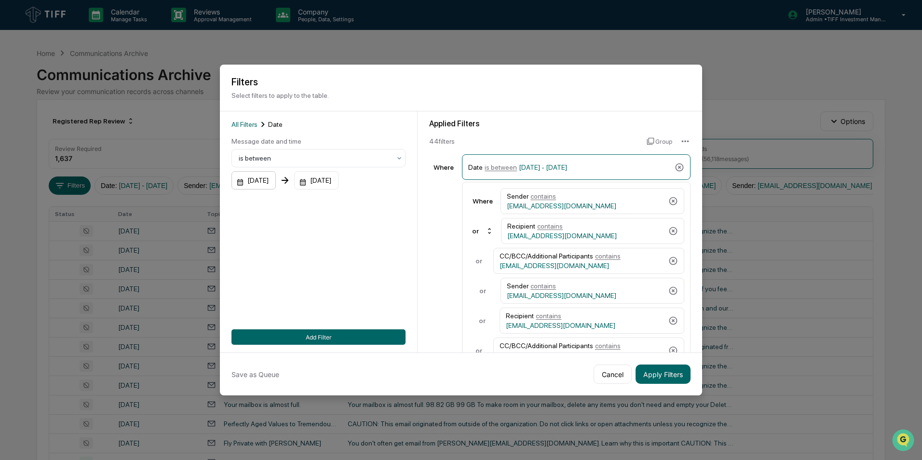
click at [271, 186] on div "[DATE]" at bounding box center [253, 180] width 44 height 18
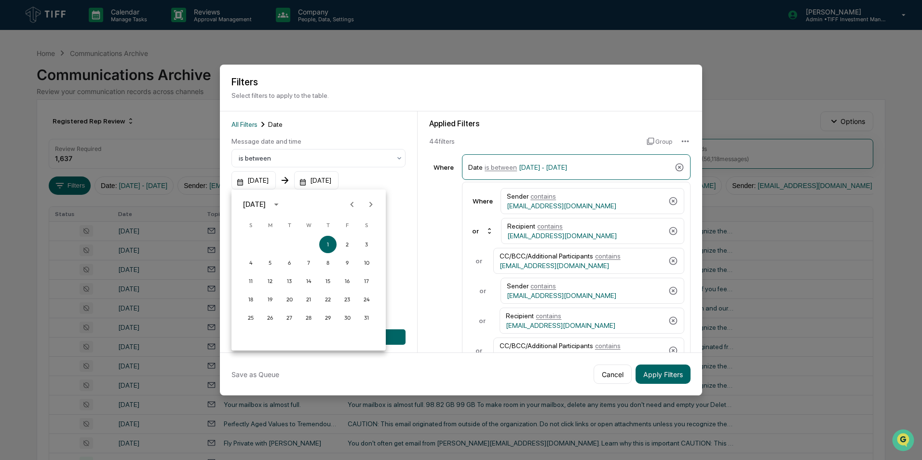
click at [376, 205] on button "Next month" at bounding box center [371, 204] width 18 height 18
click at [288, 242] on button "1" at bounding box center [289, 244] width 17 height 17
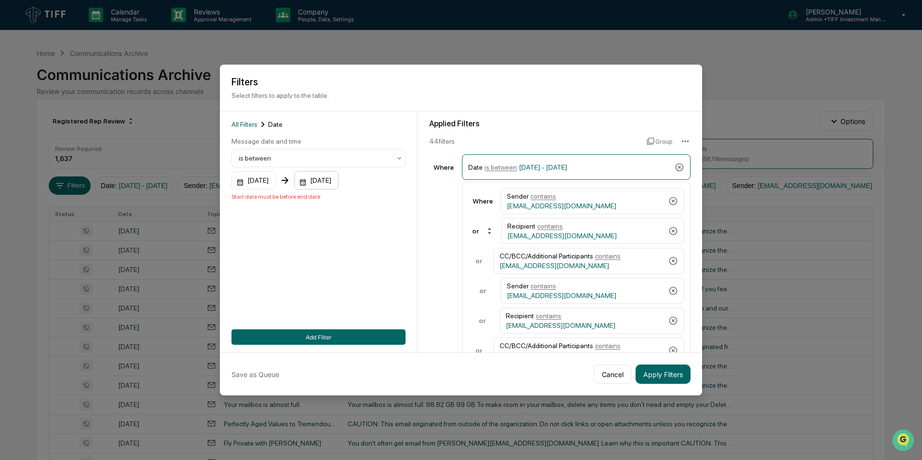
click at [276, 178] on div "[DATE]" at bounding box center [253, 180] width 44 height 18
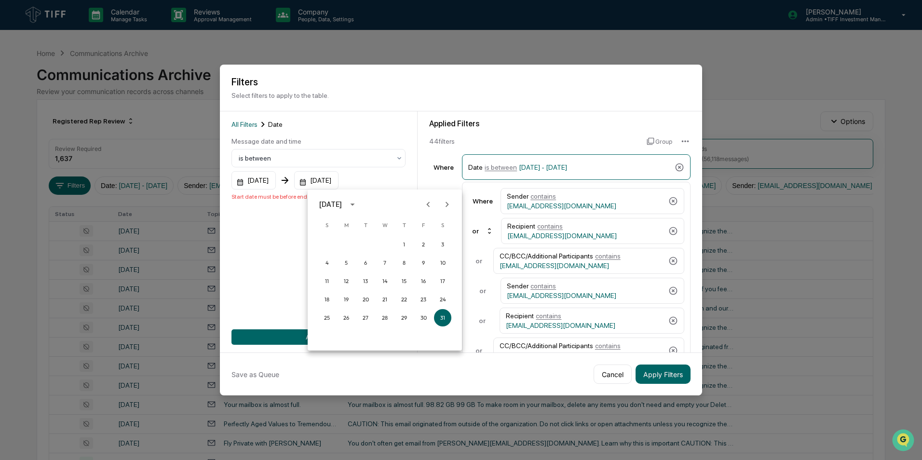
click at [452, 205] on icon "Next month" at bounding box center [447, 204] width 11 height 11
click at [400, 318] on button "31" at bounding box center [403, 317] width 17 height 17
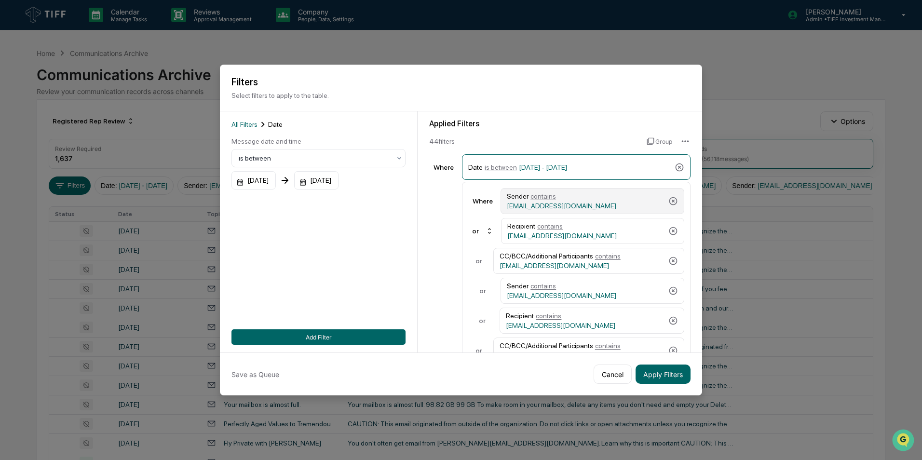
click at [541, 200] on span "contains" at bounding box center [543, 196] width 26 height 8
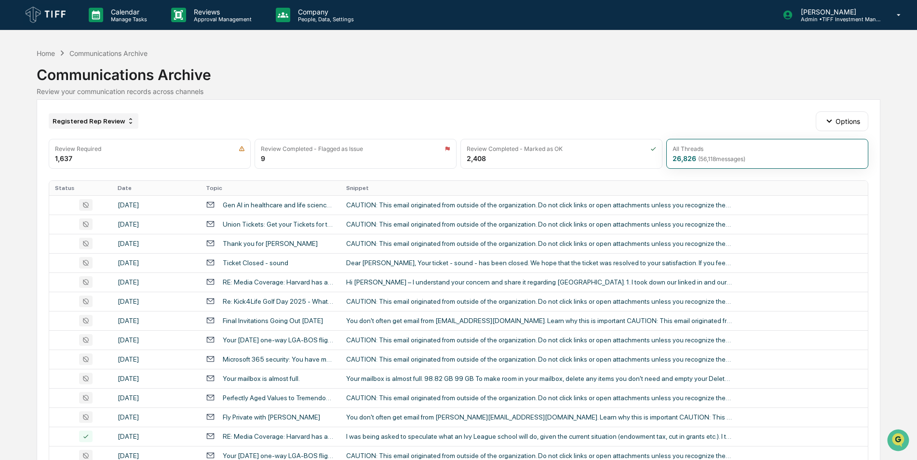
click at [100, 120] on div "Registered Rep Review" at bounding box center [94, 120] width 90 height 15
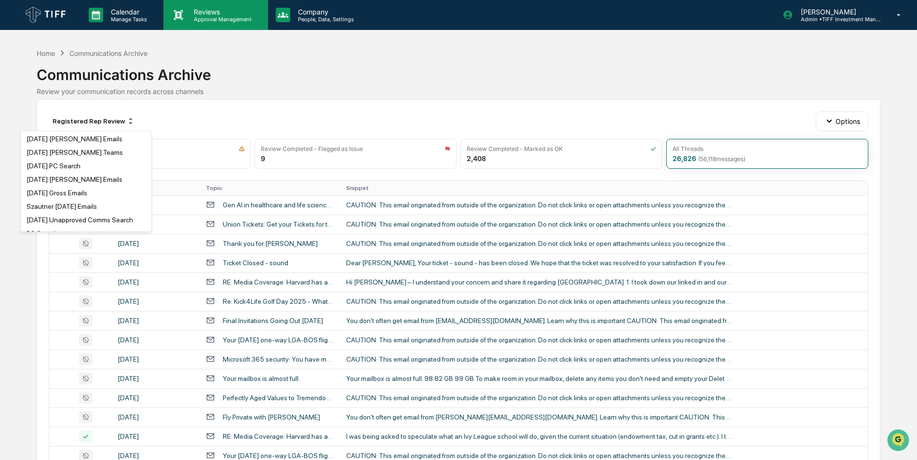
click at [210, 17] on p "Approval Management" at bounding box center [221, 19] width 70 height 7
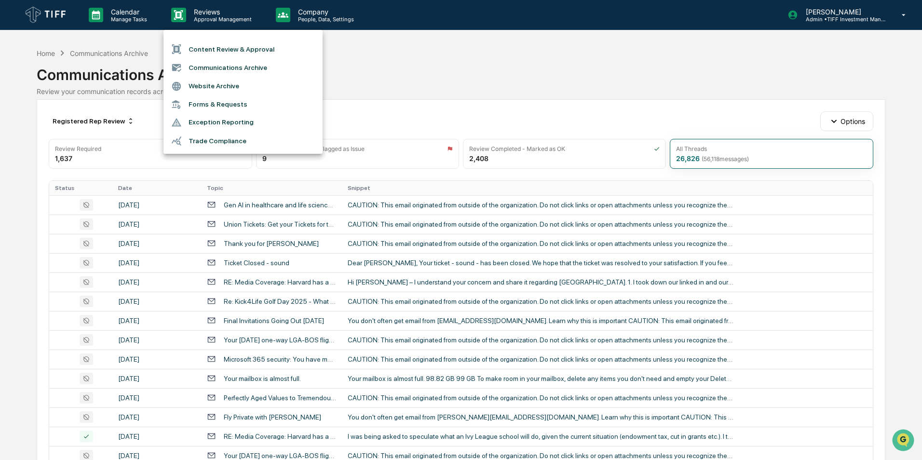
click at [220, 64] on li "Communications Archive" at bounding box center [242, 67] width 159 height 18
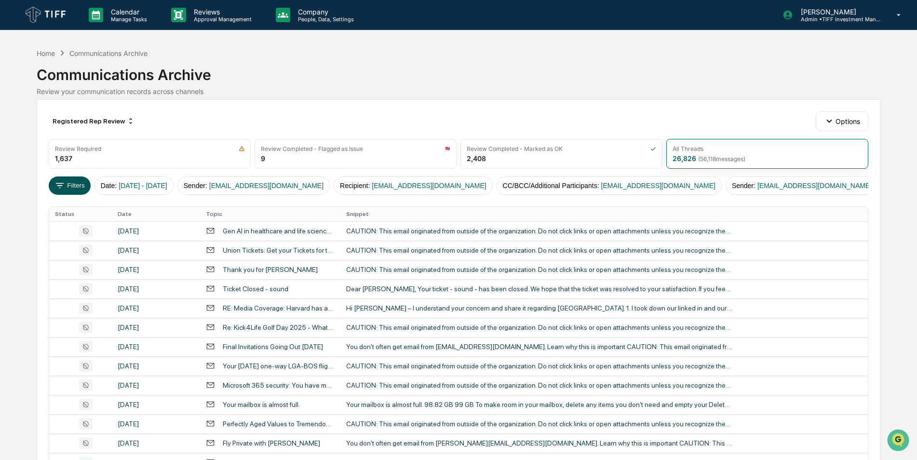
click at [76, 186] on button "Filters" at bounding box center [70, 185] width 42 height 18
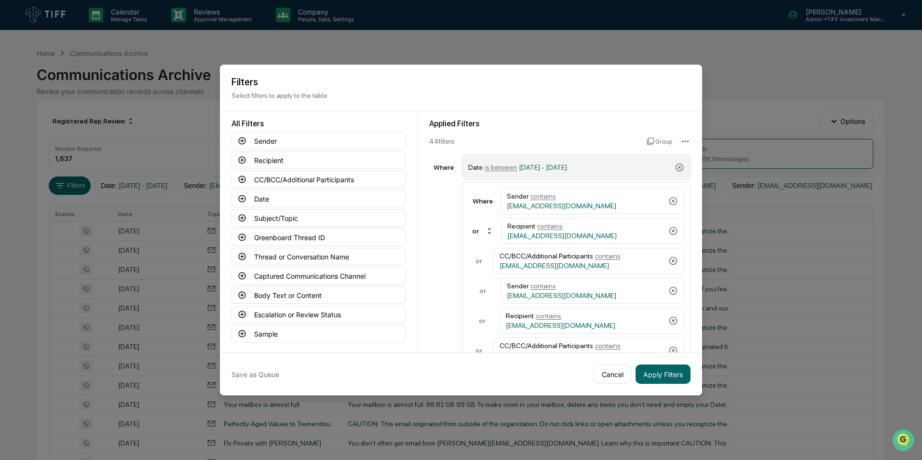
click at [498, 166] on span "is between" at bounding box center [501, 167] width 32 height 8
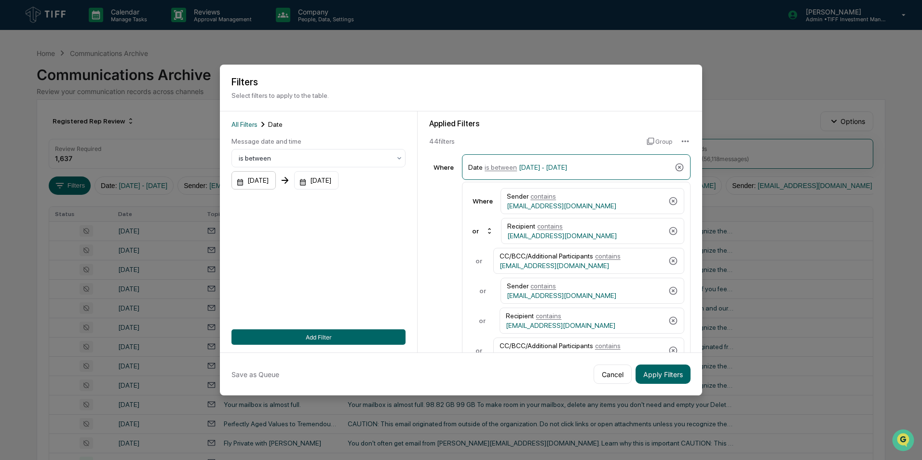
click at [276, 182] on div "[DATE]" at bounding box center [253, 180] width 44 height 18
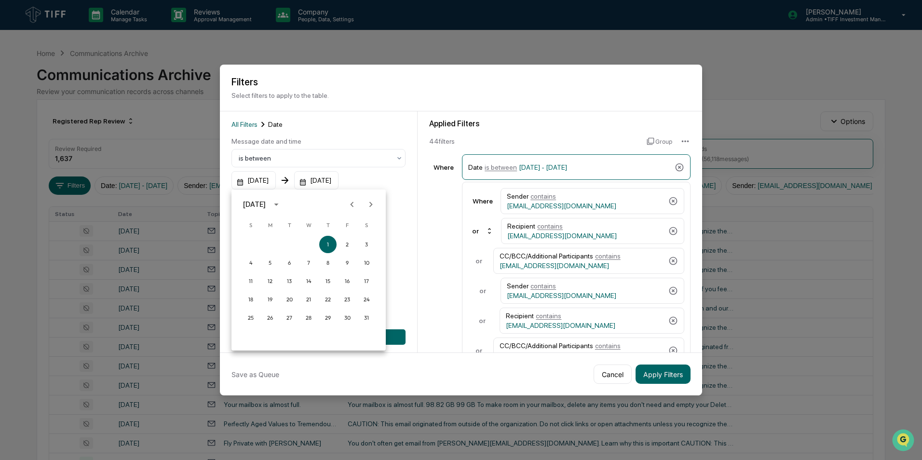
click at [378, 206] on button "Next month" at bounding box center [371, 204] width 18 height 18
click at [288, 245] on button "1" at bounding box center [289, 244] width 17 height 17
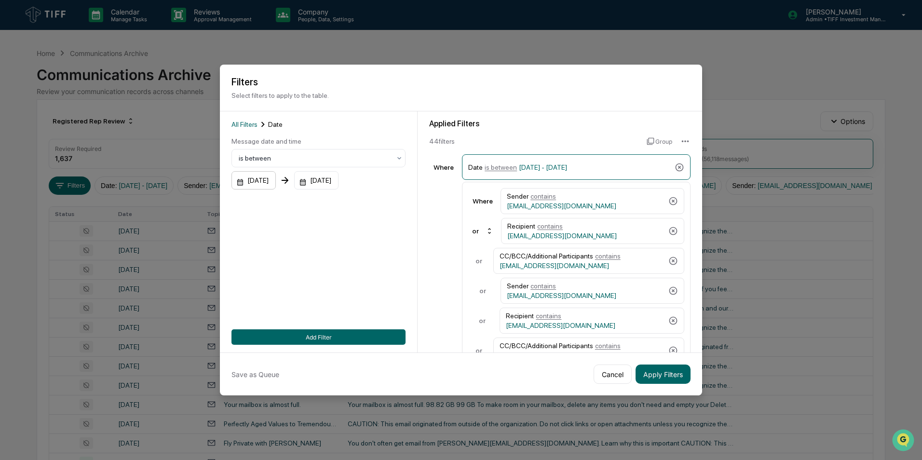
click at [273, 181] on div "[DATE]" at bounding box center [253, 180] width 44 height 18
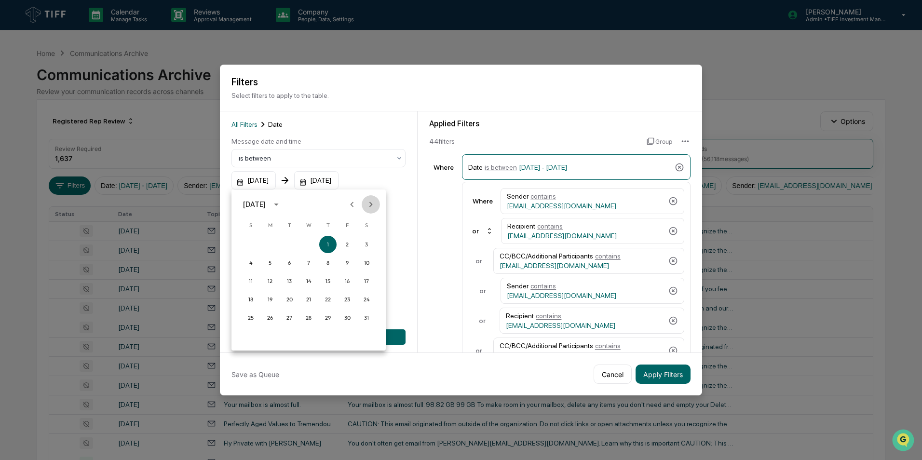
click at [366, 201] on icon "Next month" at bounding box center [371, 204] width 11 height 11
click at [290, 244] on button "1" at bounding box center [289, 244] width 17 height 17
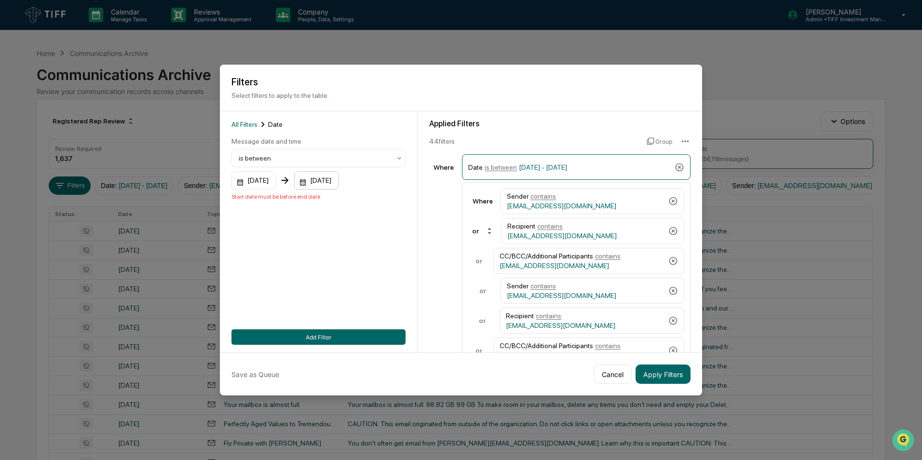
click at [276, 178] on div "[DATE]" at bounding box center [253, 180] width 44 height 18
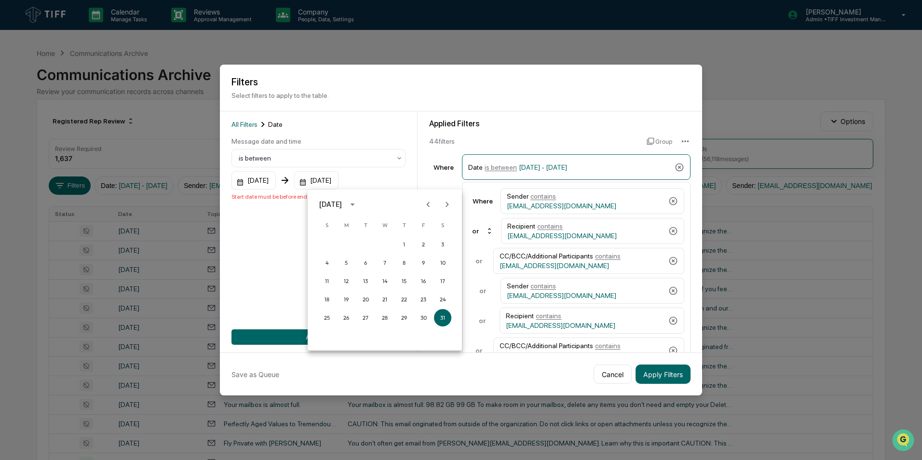
click at [444, 207] on icon "Next month" at bounding box center [447, 204] width 11 height 11
click at [401, 319] on button "31" at bounding box center [403, 317] width 17 height 17
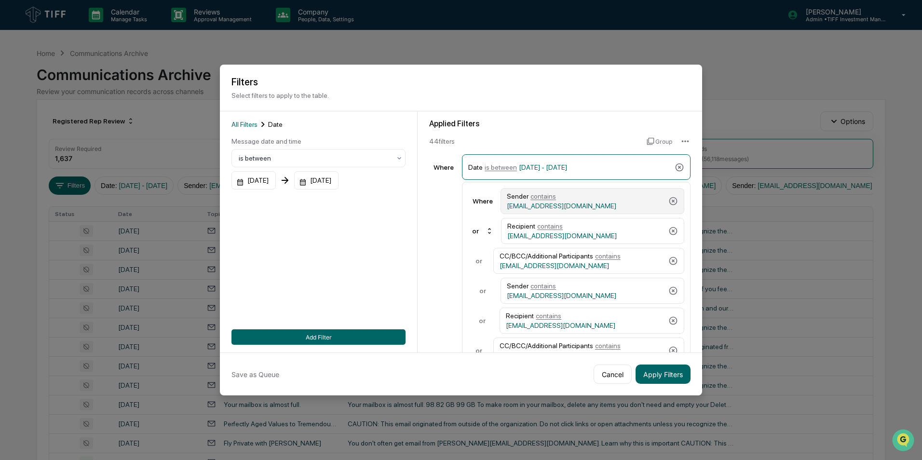
click at [540, 200] on span "contains" at bounding box center [543, 196] width 26 height 8
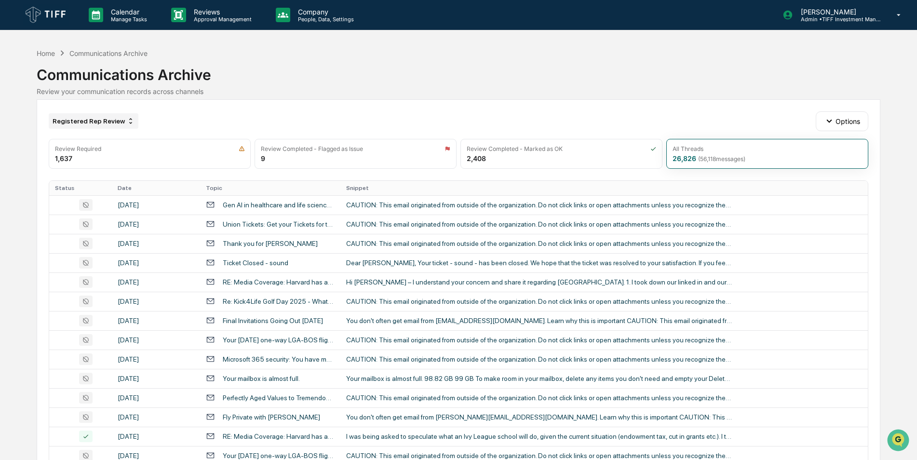
click at [94, 118] on div "Registered Rep Review" at bounding box center [94, 120] width 90 height 15
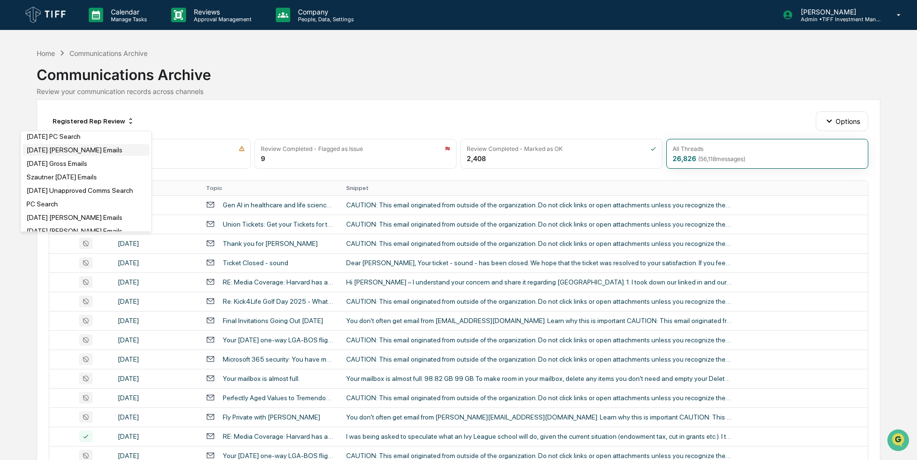
scroll to position [0, 0]
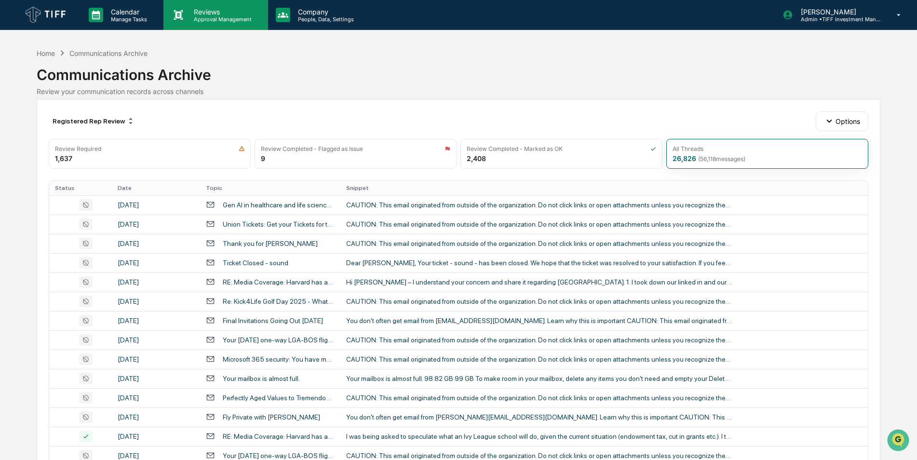
click at [195, 23] on div "Reviews Approval Management" at bounding box center [215, 15] width 104 height 30
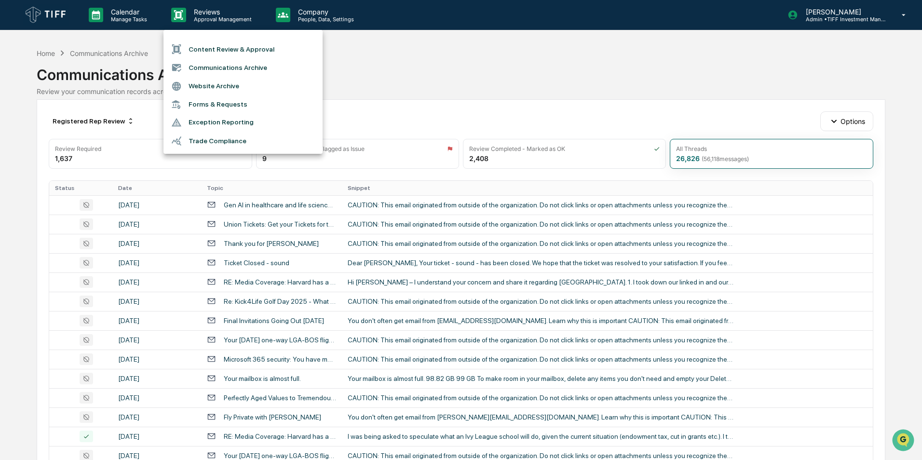
click at [219, 67] on li "Communications Archive" at bounding box center [242, 67] width 159 height 18
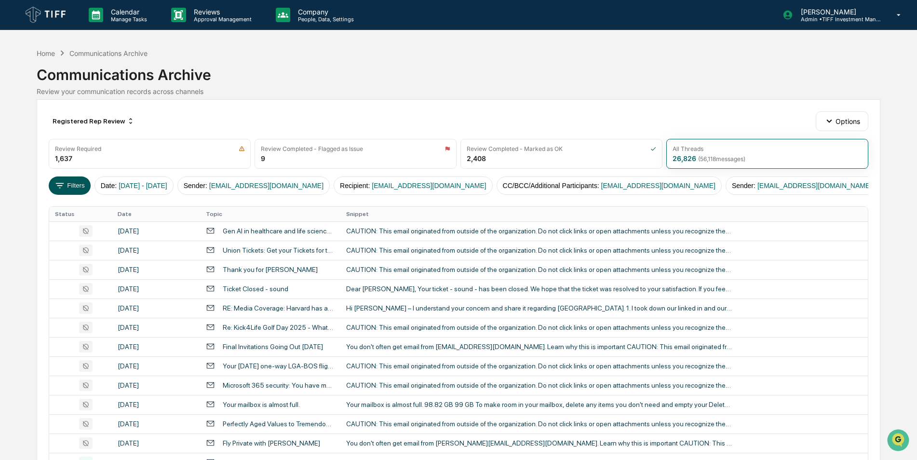
click at [68, 189] on button "Filters" at bounding box center [70, 185] width 42 height 18
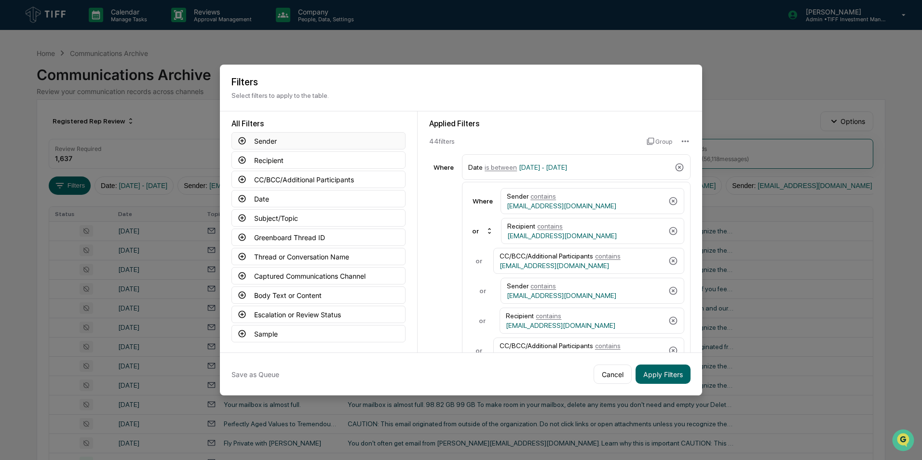
click at [244, 143] on icon at bounding box center [242, 140] width 9 height 9
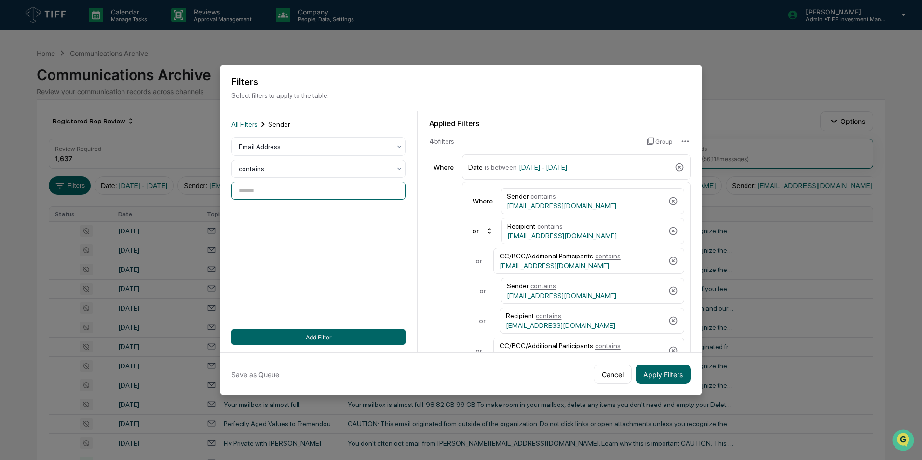
click at [288, 192] on input at bounding box center [318, 191] width 174 height 18
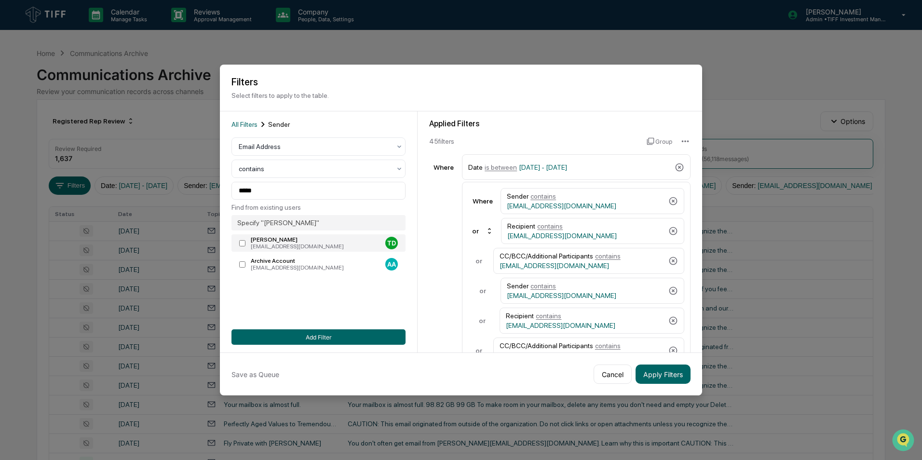
type input "**********"
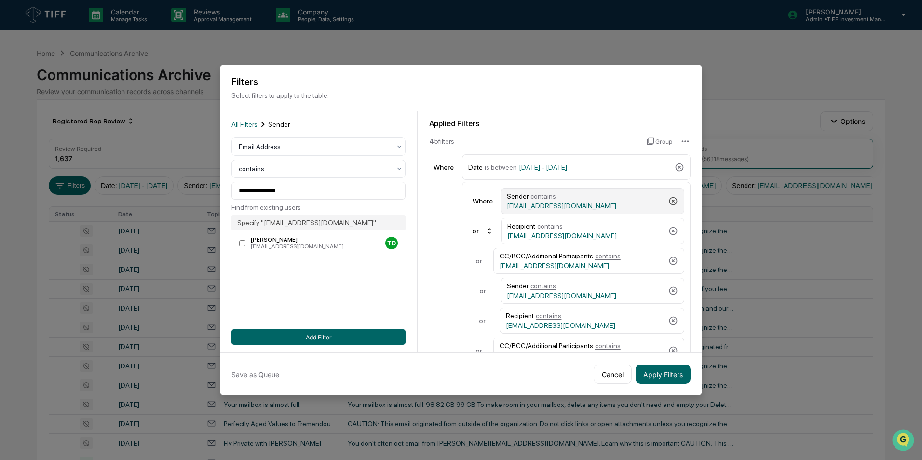
click at [669, 204] on icon at bounding box center [673, 201] width 8 height 8
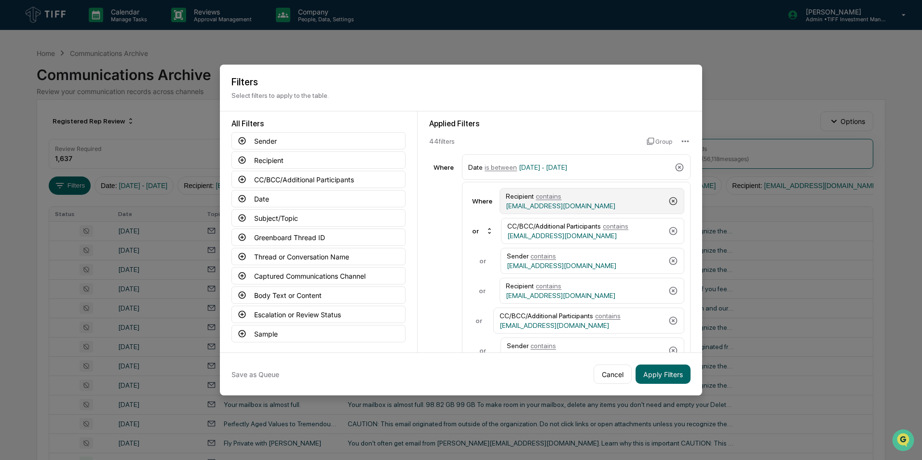
click at [669, 204] on icon at bounding box center [673, 201] width 8 height 8
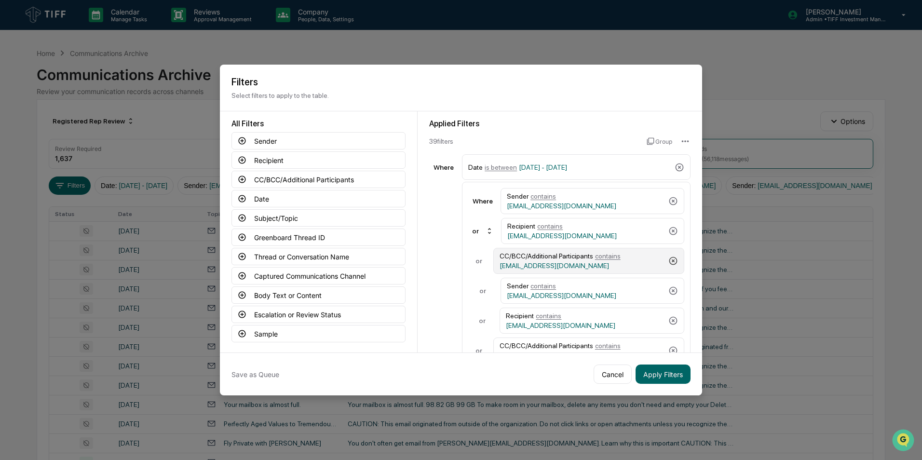
click at [668, 259] on icon at bounding box center [673, 261] width 10 height 10
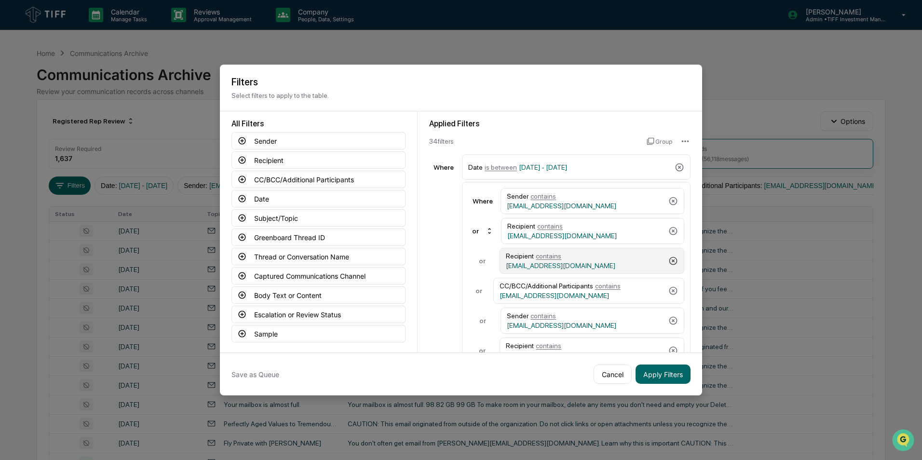
click at [668, 259] on icon at bounding box center [673, 261] width 10 height 10
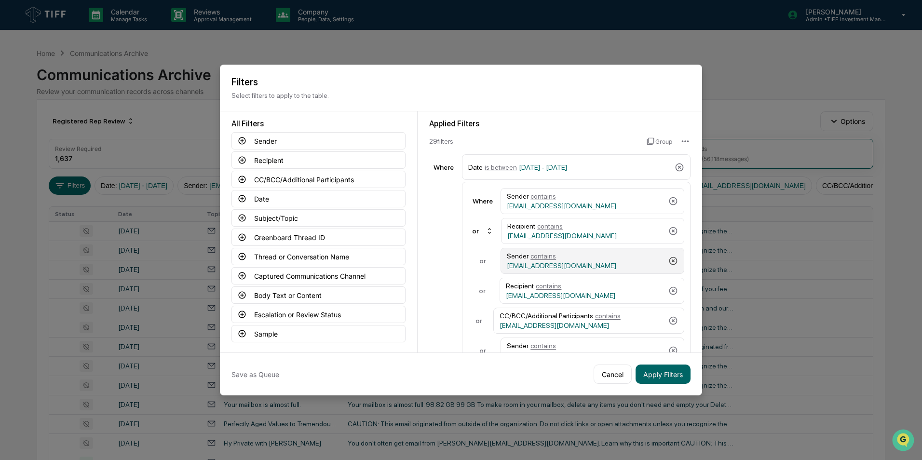
click at [668, 259] on icon at bounding box center [673, 261] width 10 height 10
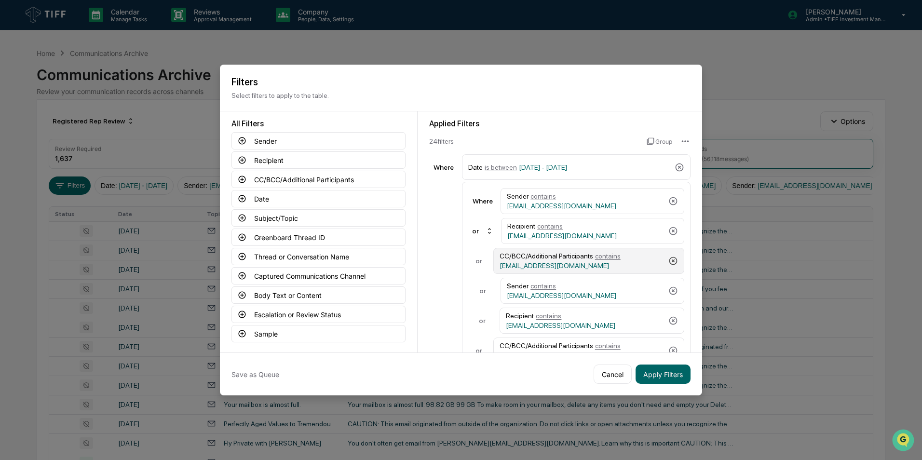
click at [668, 259] on icon at bounding box center [673, 261] width 10 height 10
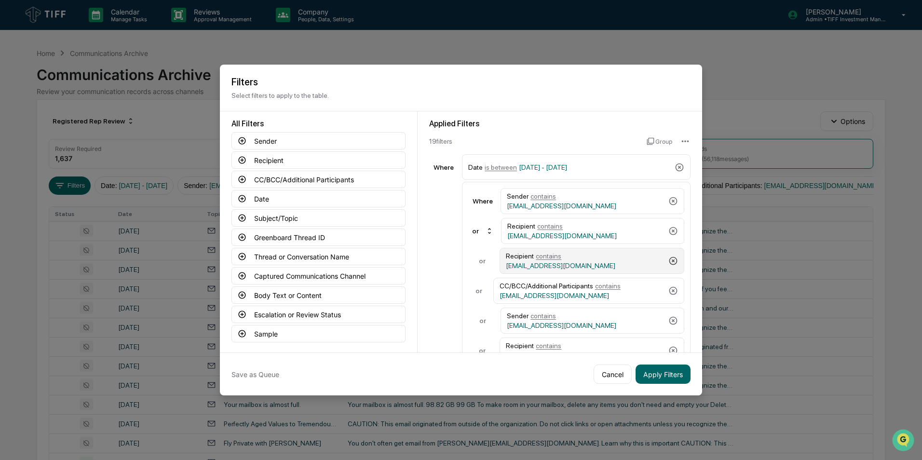
click at [668, 259] on icon at bounding box center [673, 261] width 10 height 10
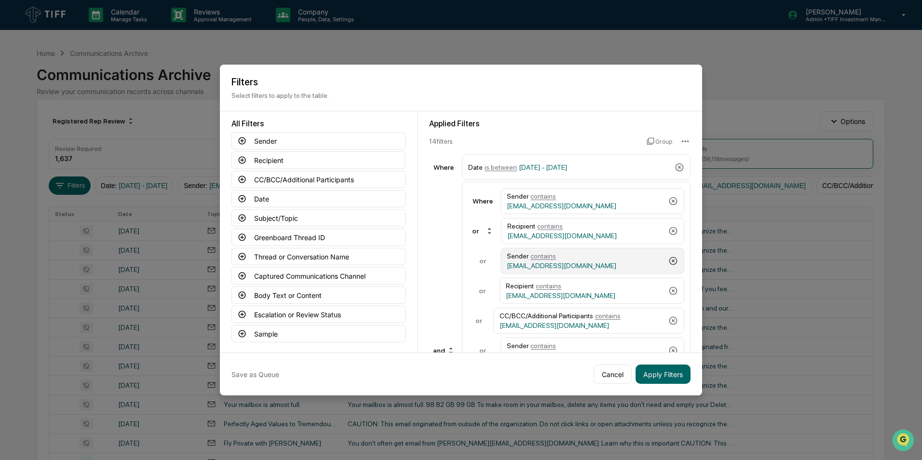
click at [668, 259] on icon at bounding box center [673, 261] width 10 height 10
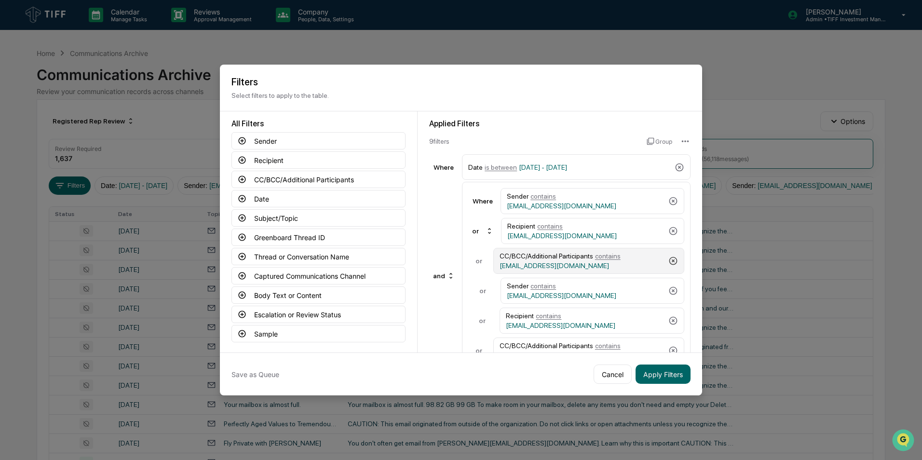
click at [668, 259] on icon at bounding box center [673, 261] width 10 height 10
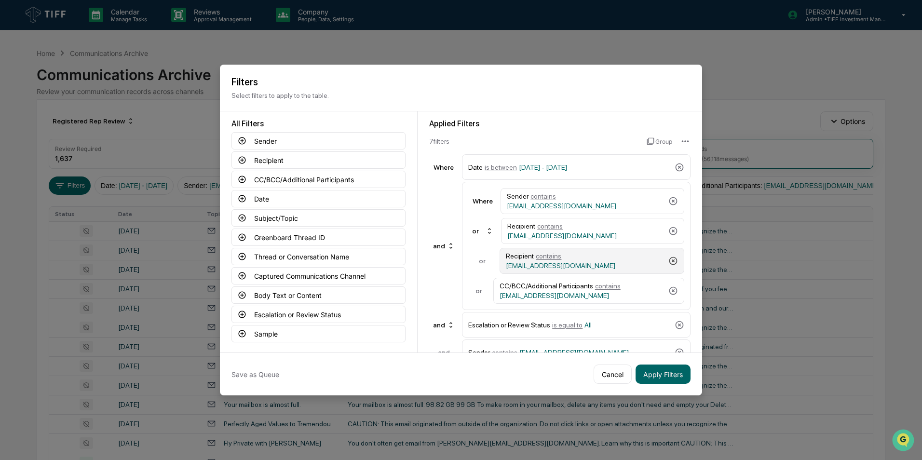
click at [668, 259] on icon at bounding box center [673, 261] width 10 height 10
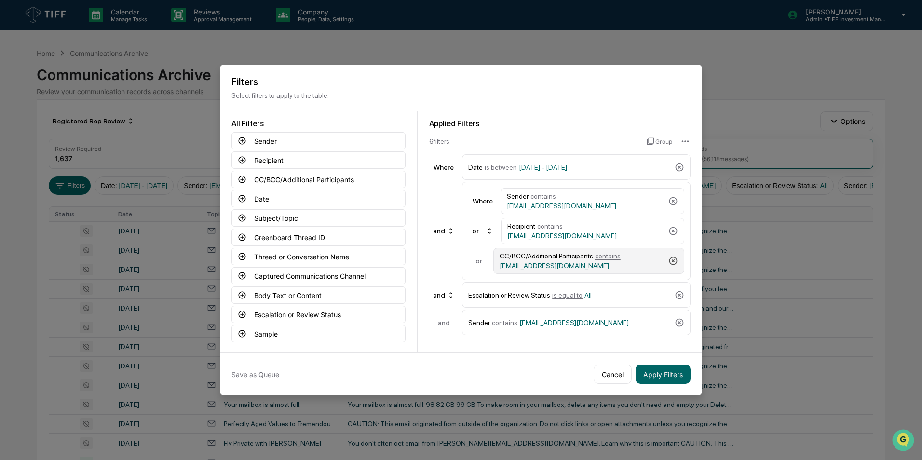
click at [667, 259] on div "CC/BCC/Additional Participants contains sgross@tiff.org" at bounding box center [588, 261] width 191 height 26
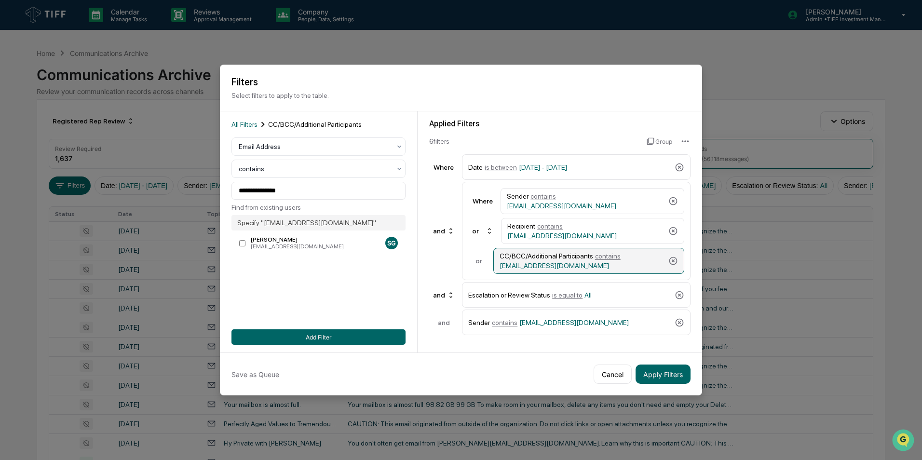
click at [678, 259] on div "CC/BCC/Additional Participants contains sgross@tiff.org" at bounding box center [588, 261] width 191 height 26
click at [673, 259] on icon at bounding box center [673, 261] width 8 height 8
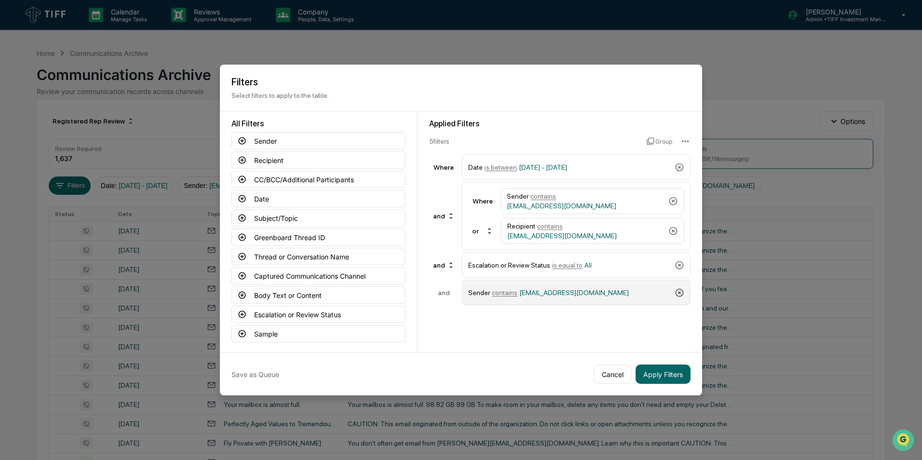
click at [679, 292] on icon at bounding box center [680, 292] width 8 height 8
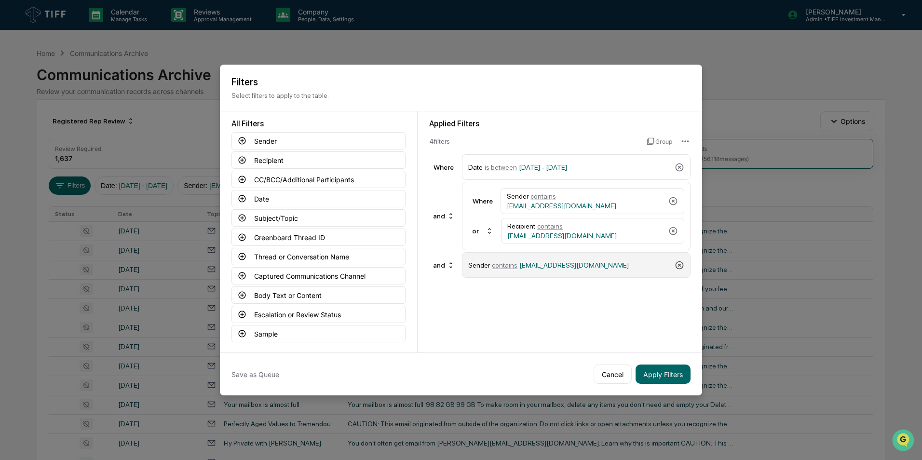
click at [679, 268] on icon at bounding box center [680, 265] width 10 height 10
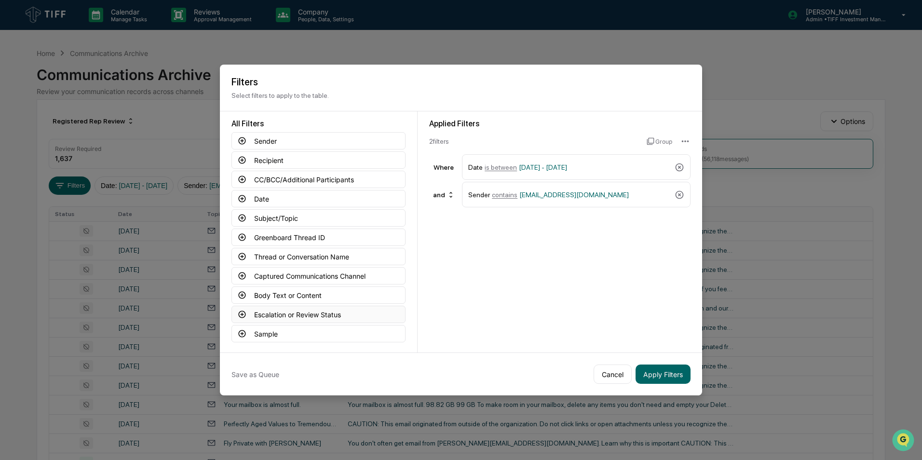
click at [242, 313] on icon at bounding box center [242, 314] width 7 height 7
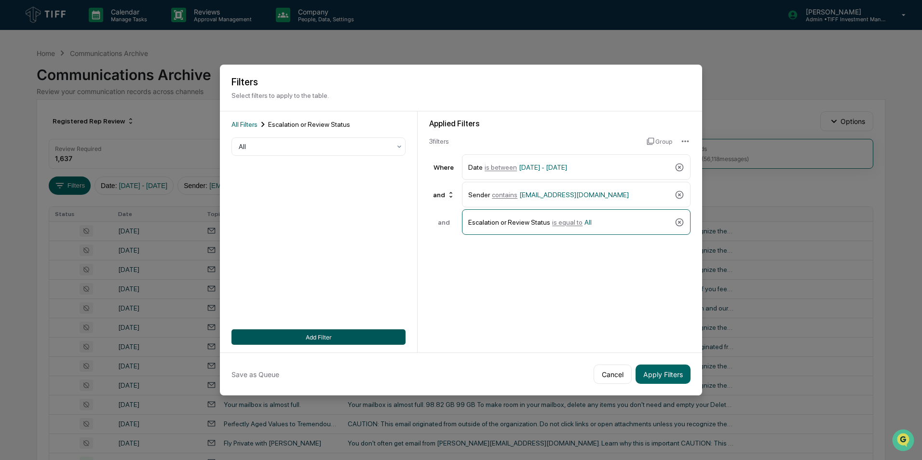
click at [318, 335] on button "Add Filter" at bounding box center [318, 336] width 174 height 15
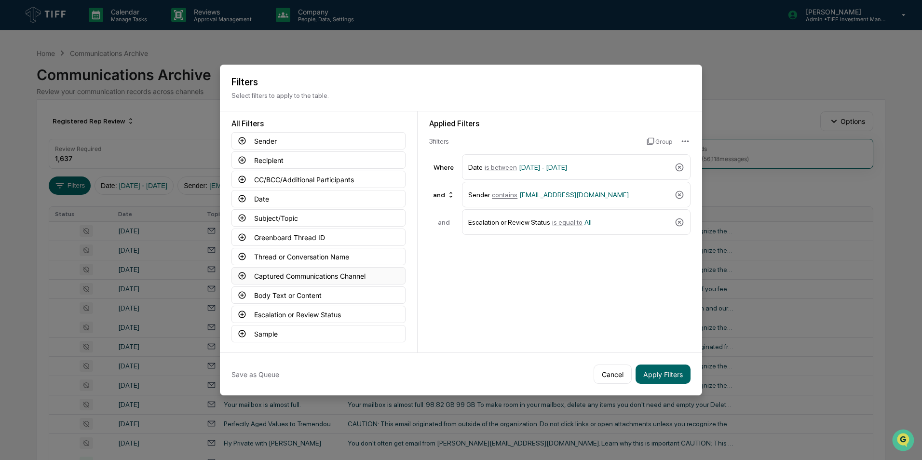
click at [242, 275] on icon at bounding box center [242, 275] width 7 height 7
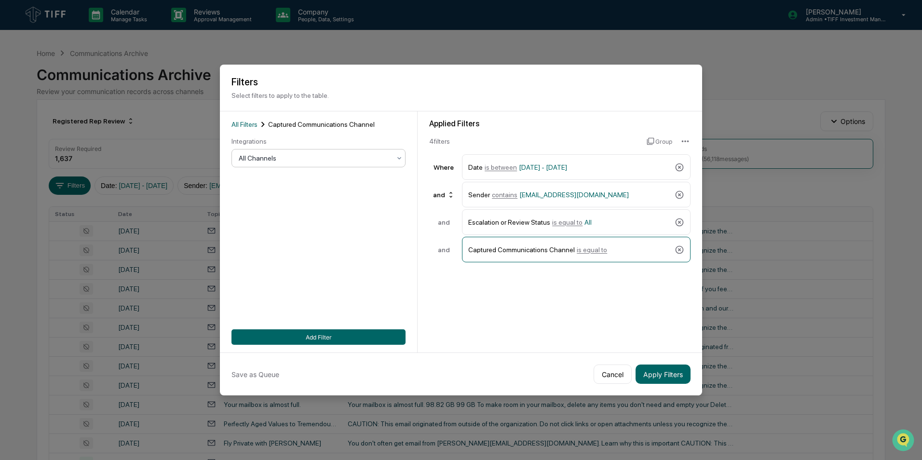
click at [380, 161] on div at bounding box center [315, 158] width 152 height 10
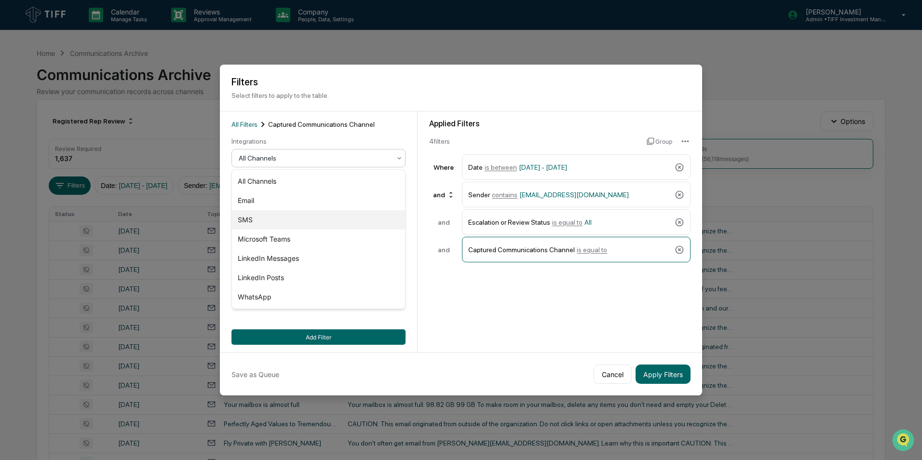
click at [289, 210] on div "Email" at bounding box center [318, 200] width 173 height 19
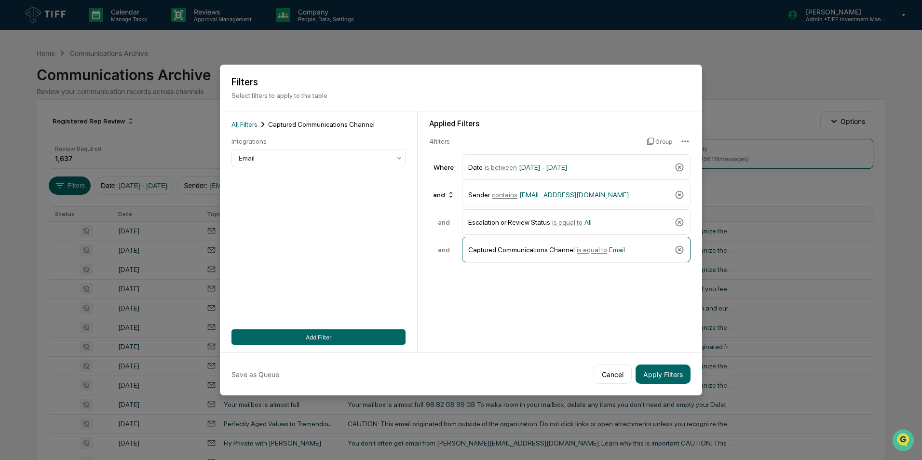
click at [289, 210] on div "All Filters Captured Communications Channel Integrations Email Add Filter" at bounding box center [318, 232] width 174 height 226
click at [652, 369] on button "Apply Filters" at bounding box center [663, 374] width 55 height 19
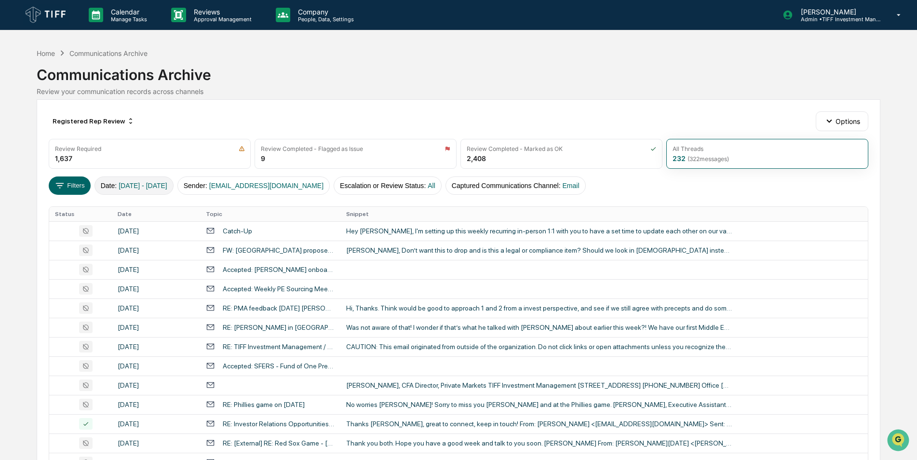
click at [128, 184] on span "[DATE] - [DATE]" at bounding box center [143, 186] width 49 height 8
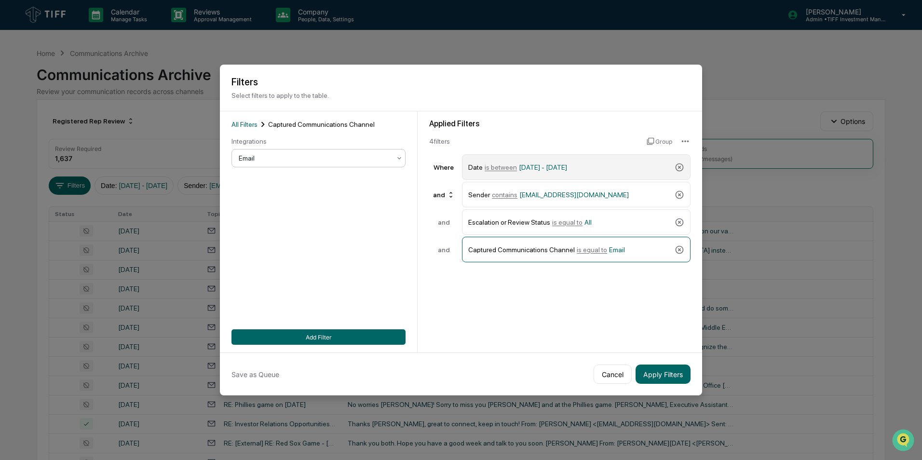
click at [496, 166] on span "is between" at bounding box center [501, 167] width 32 height 8
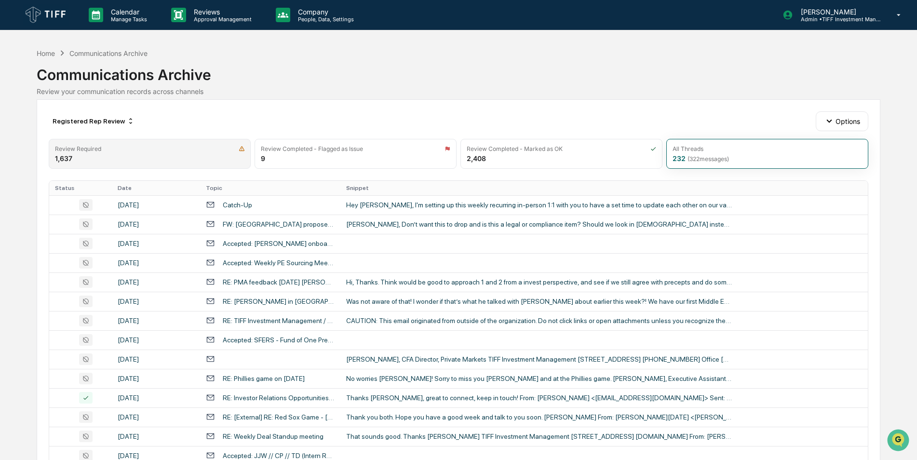
click at [124, 159] on div "Review Required 1,637" at bounding box center [150, 154] width 202 height 30
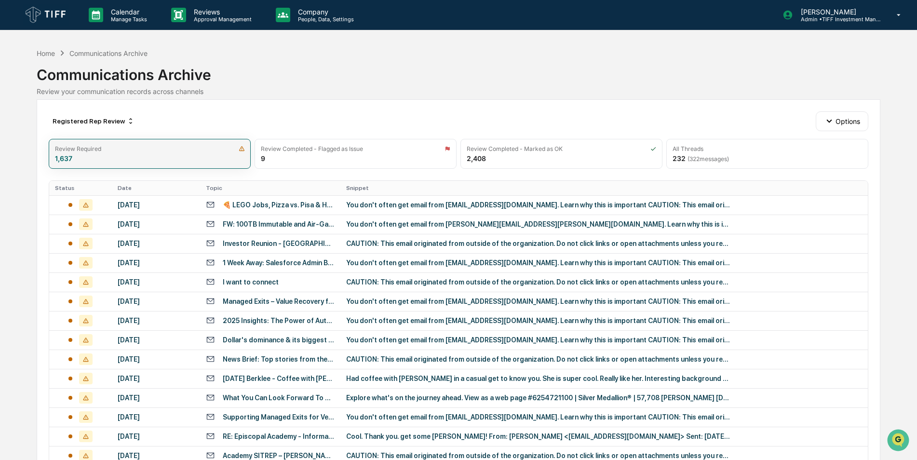
click at [130, 151] on div "Review Required" at bounding box center [150, 148] width 190 height 7
click at [104, 121] on div "Registered Rep Review" at bounding box center [94, 120] width 90 height 15
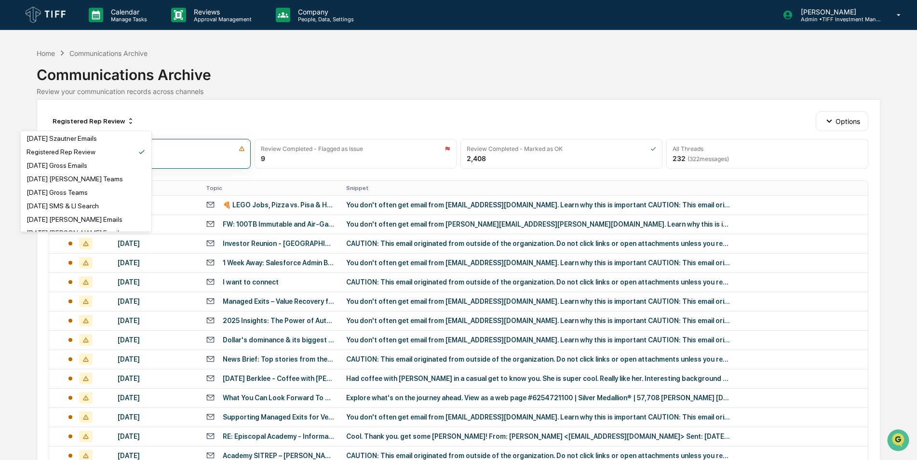
scroll to position [447, 0]
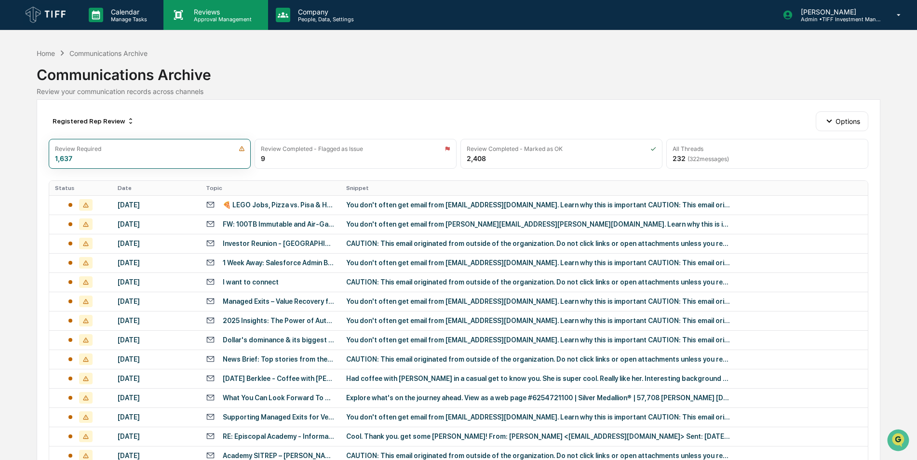
click at [198, 12] on p "Reviews" at bounding box center [221, 12] width 70 height 8
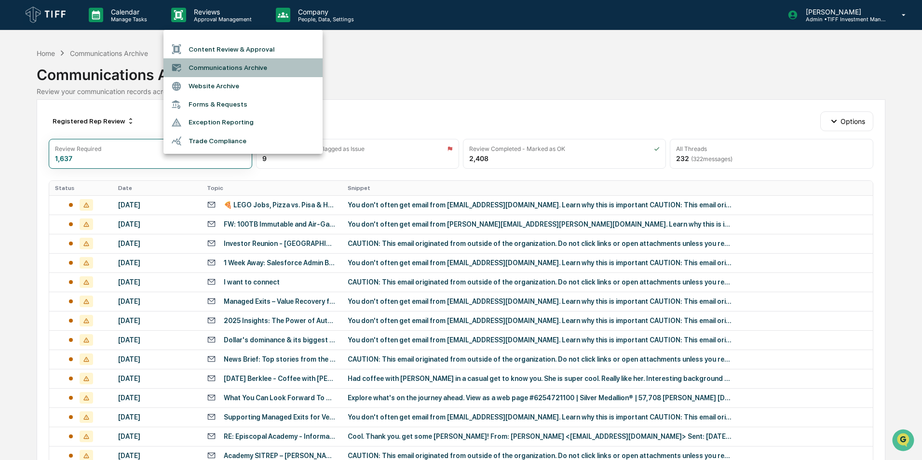
click at [214, 68] on li "Communications Archive" at bounding box center [242, 67] width 159 height 18
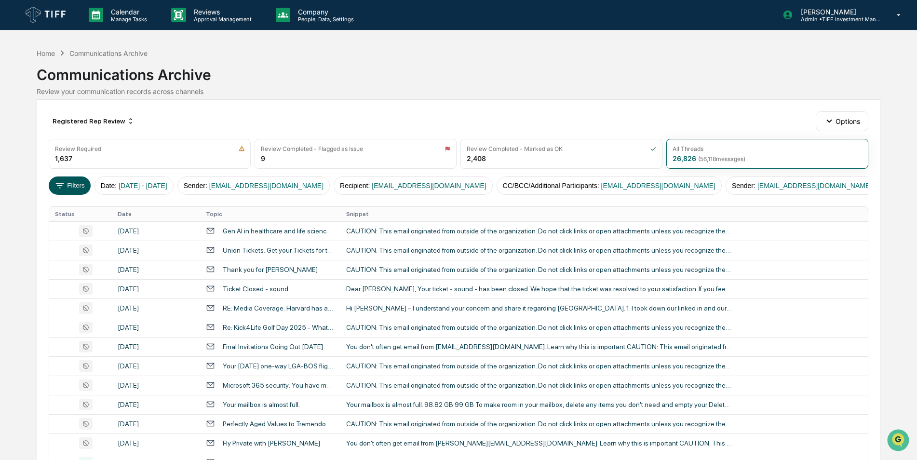
click at [77, 184] on button "Filters" at bounding box center [70, 185] width 42 height 18
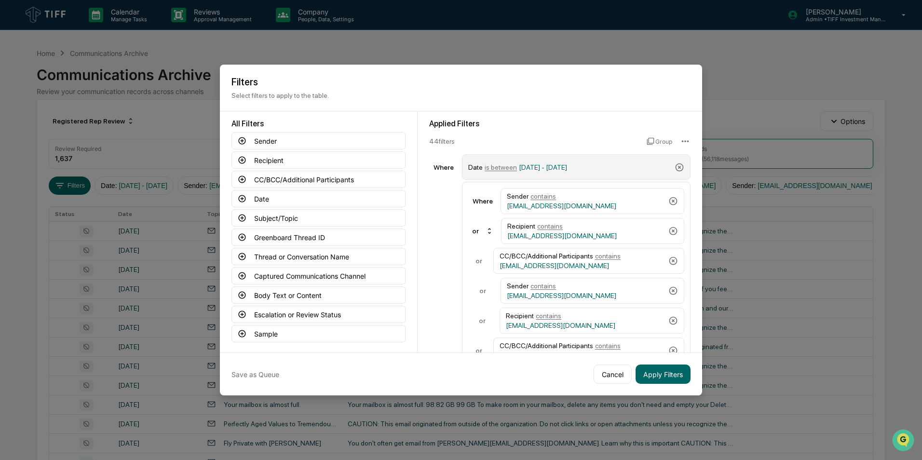
click at [495, 166] on span "is between" at bounding box center [501, 167] width 32 height 8
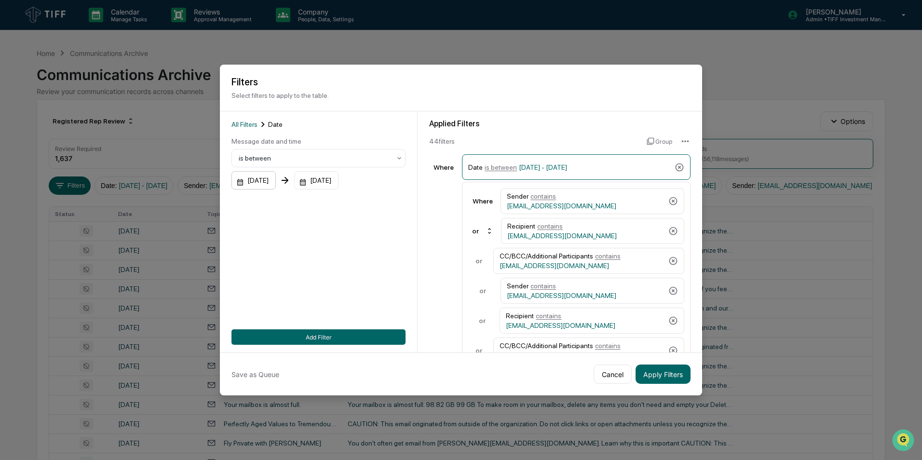
click at [265, 186] on div "[DATE]" at bounding box center [253, 180] width 44 height 18
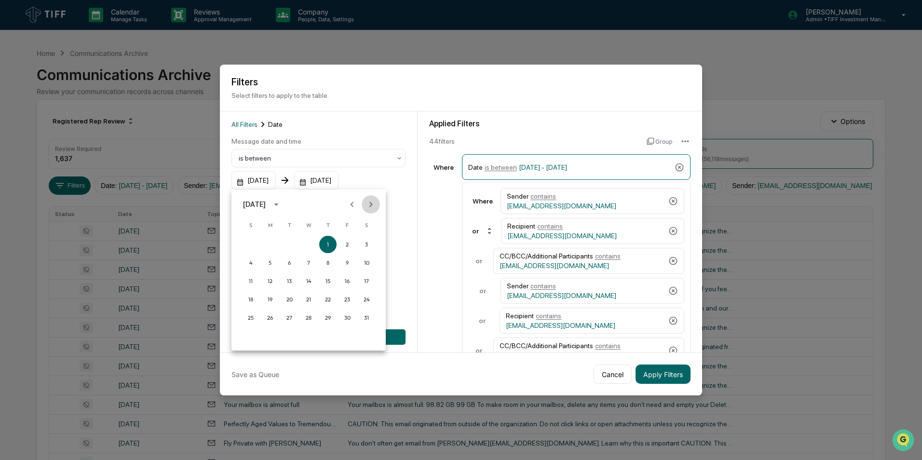
click at [368, 204] on icon "Next month" at bounding box center [371, 204] width 11 height 11
click at [284, 245] on button "1" at bounding box center [289, 244] width 17 height 17
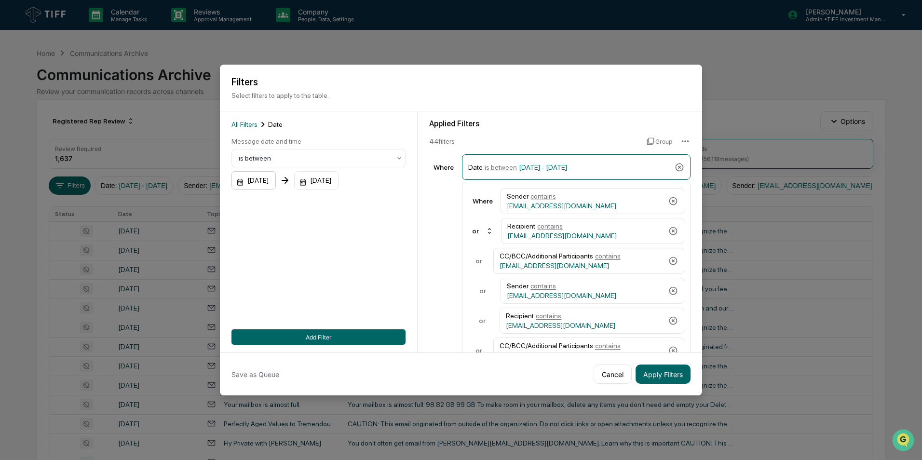
click at [271, 174] on div "[DATE]" at bounding box center [253, 180] width 44 height 18
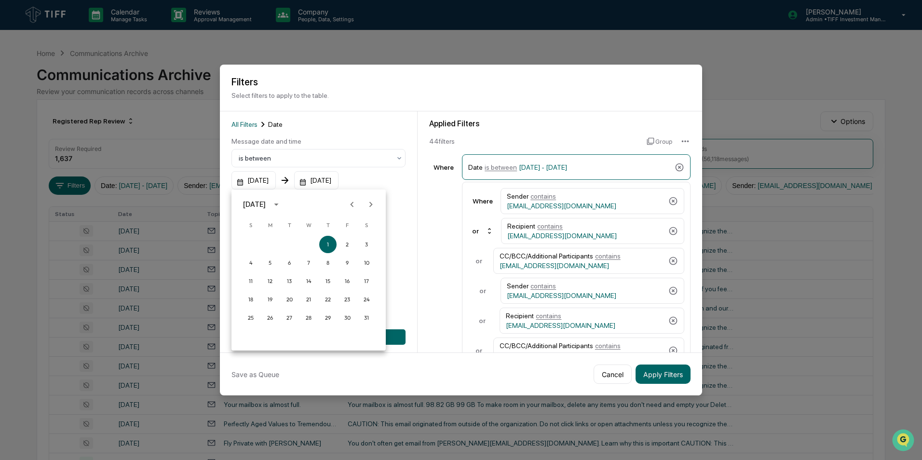
click at [375, 202] on icon "Next month" at bounding box center [371, 204] width 11 height 11
click at [285, 246] on button "1" at bounding box center [289, 244] width 17 height 17
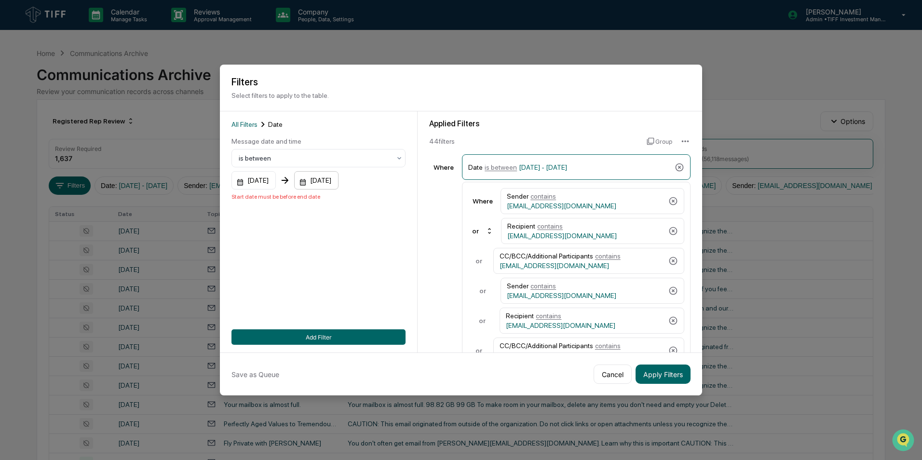
click at [276, 179] on div "[DATE]" at bounding box center [253, 180] width 44 height 18
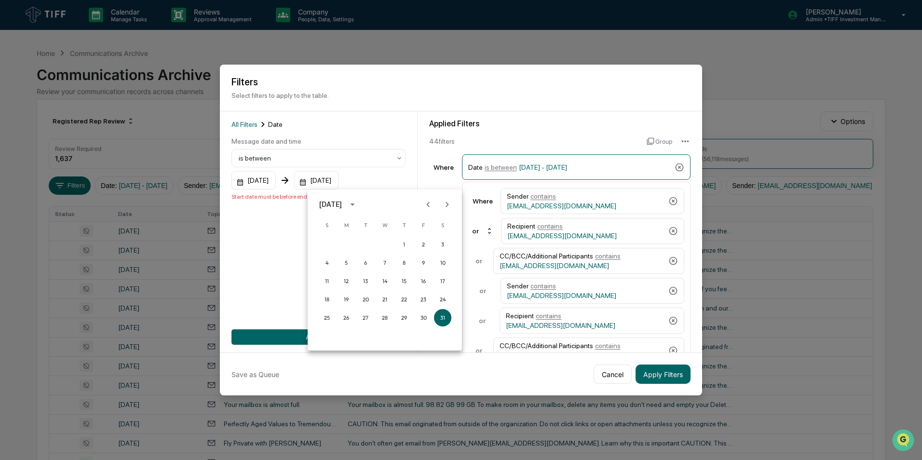
click at [447, 205] on icon "Next month" at bounding box center [447, 204] width 3 height 5
click at [403, 320] on button "31" at bounding box center [403, 317] width 17 height 17
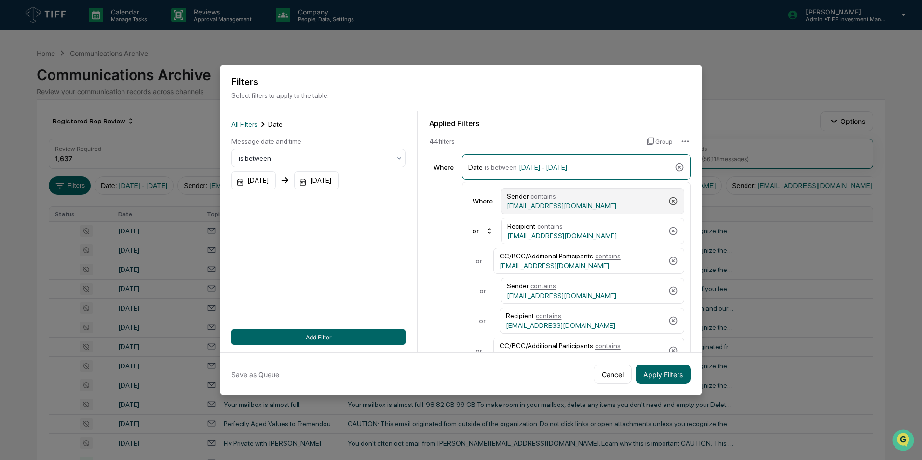
click at [668, 203] on icon at bounding box center [673, 201] width 10 height 10
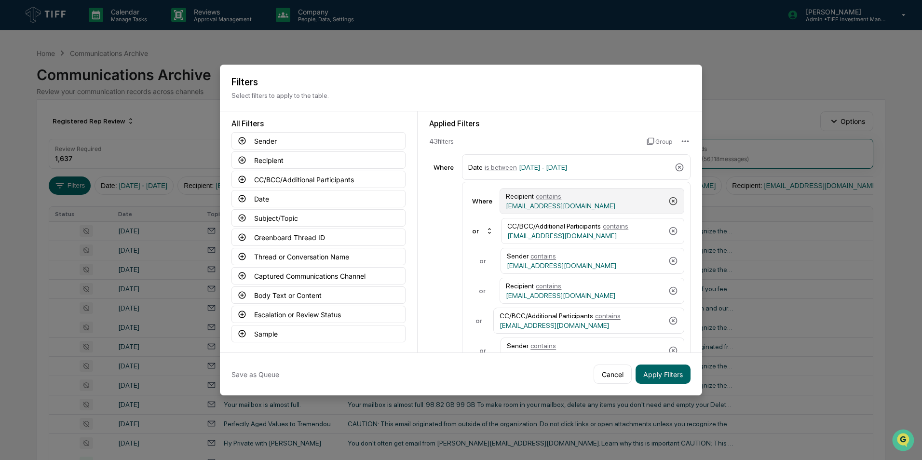
click at [668, 203] on icon at bounding box center [673, 201] width 10 height 10
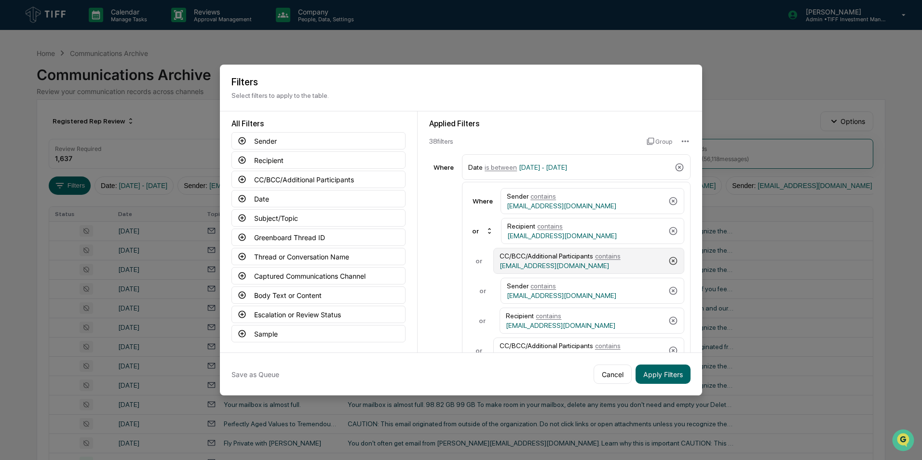
click at [669, 260] on icon at bounding box center [673, 261] width 8 height 8
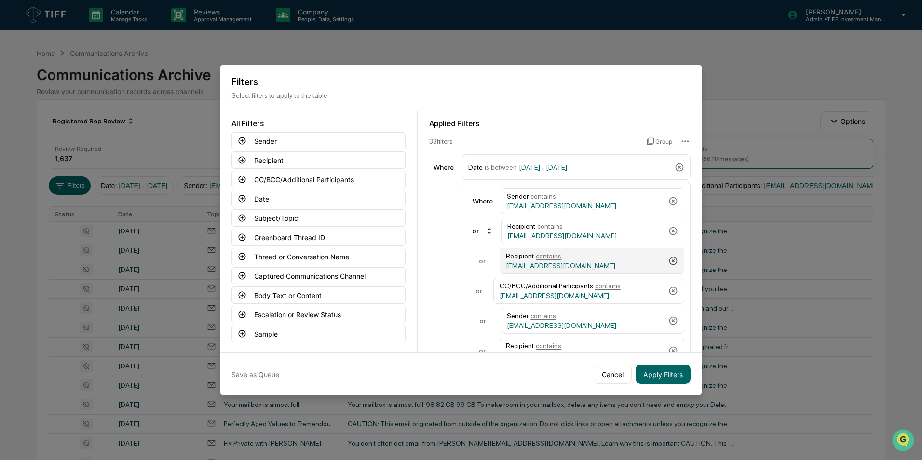
click at [669, 260] on icon at bounding box center [673, 261] width 8 height 8
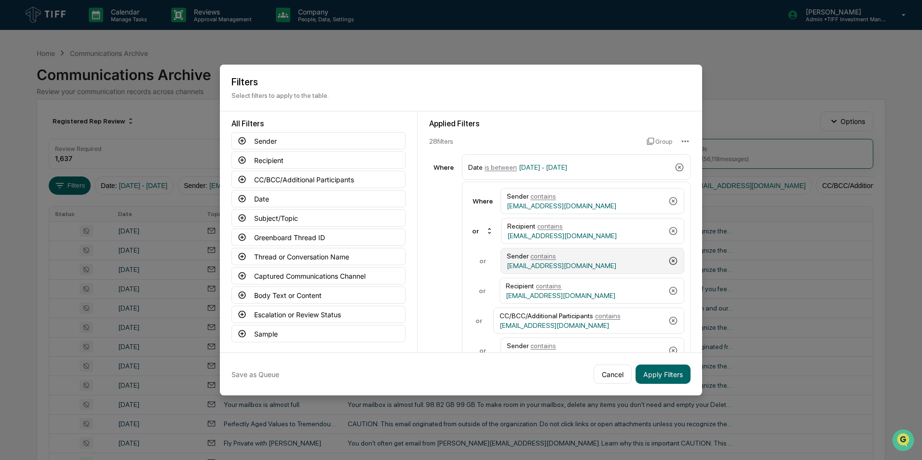
click at [669, 260] on icon at bounding box center [673, 261] width 8 height 8
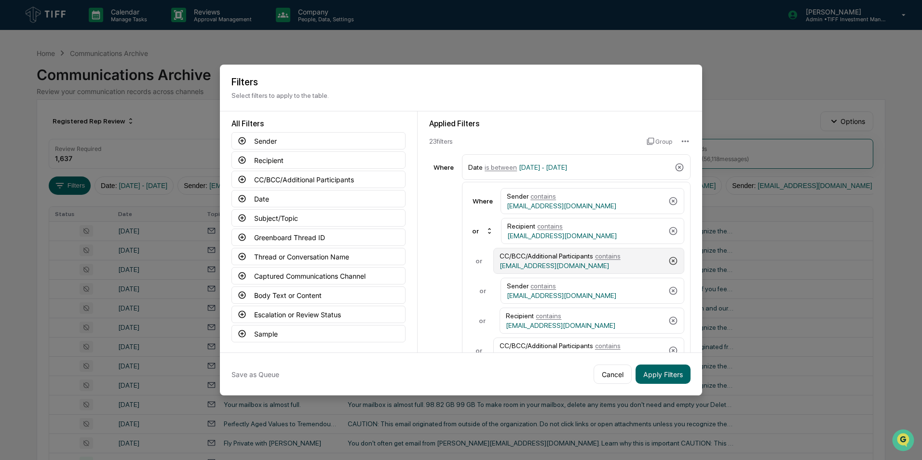
click at [669, 260] on icon at bounding box center [673, 261] width 8 height 8
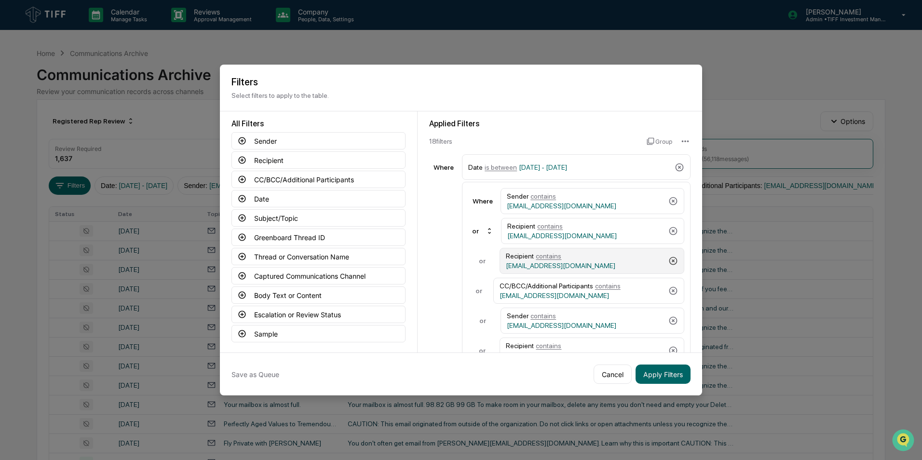
click at [669, 260] on icon at bounding box center [673, 261] width 8 height 8
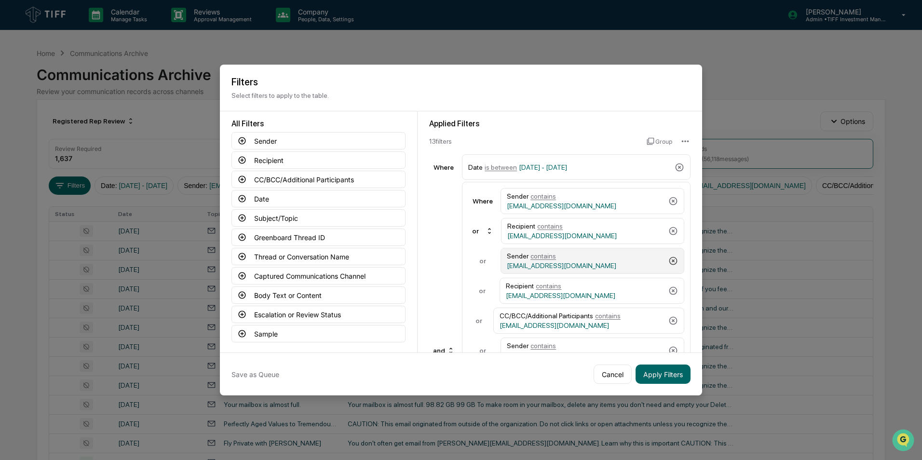
click at [669, 260] on icon at bounding box center [673, 261] width 8 height 8
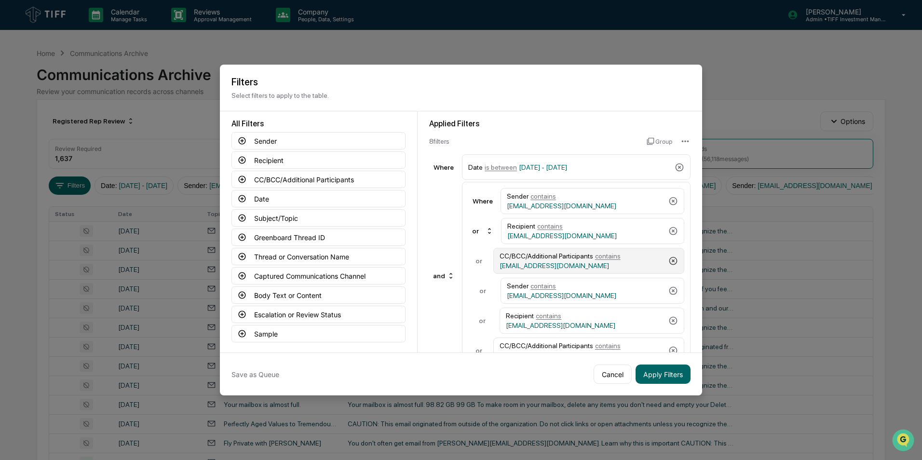
click at [669, 260] on icon at bounding box center [673, 261] width 8 height 8
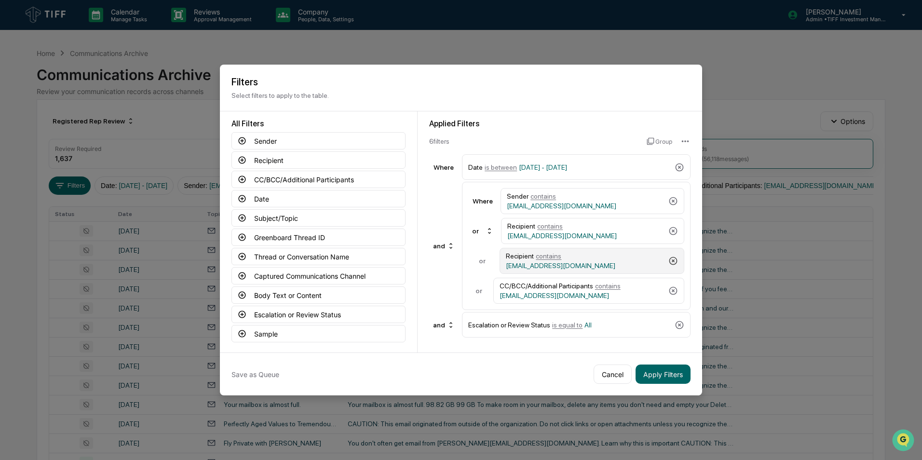
click at [664, 260] on div "Recipient contains [EMAIL_ADDRESS][DOMAIN_NAME]" at bounding box center [592, 261] width 185 height 26
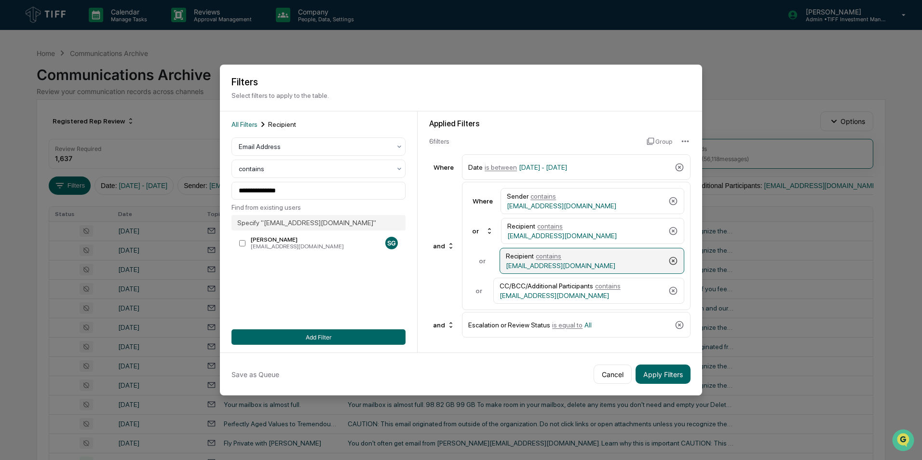
click at [671, 260] on icon at bounding box center [673, 261] width 10 height 10
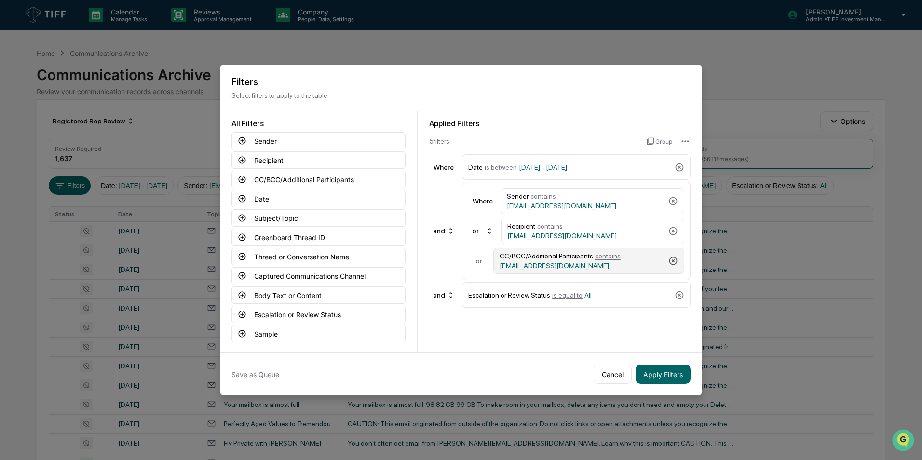
click at [676, 263] on icon at bounding box center [673, 261] width 10 height 10
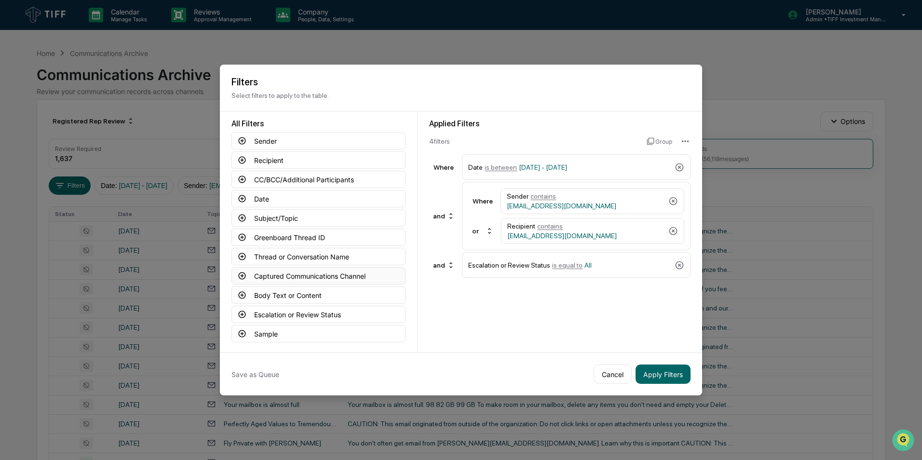
click at [243, 274] on icon at bounding box center [242, 275] width 9 height 9
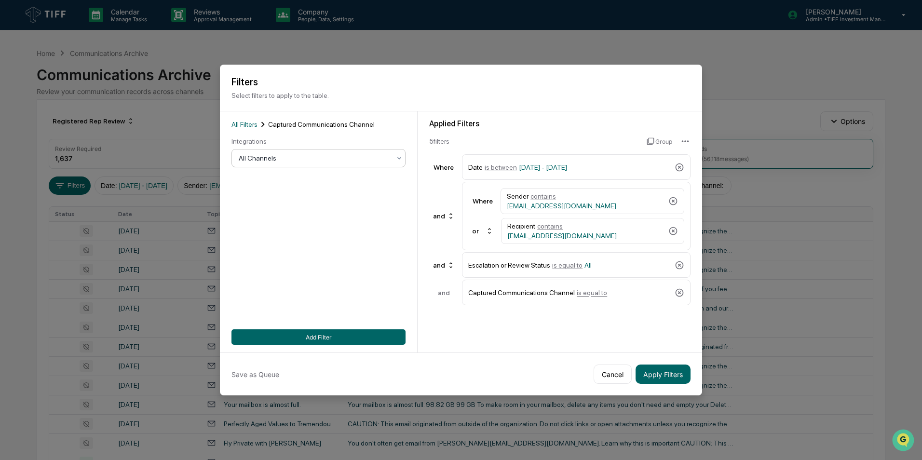
click at [290, 165] on div "All Channels" at bounding box center [315, 158] width 162 height 14
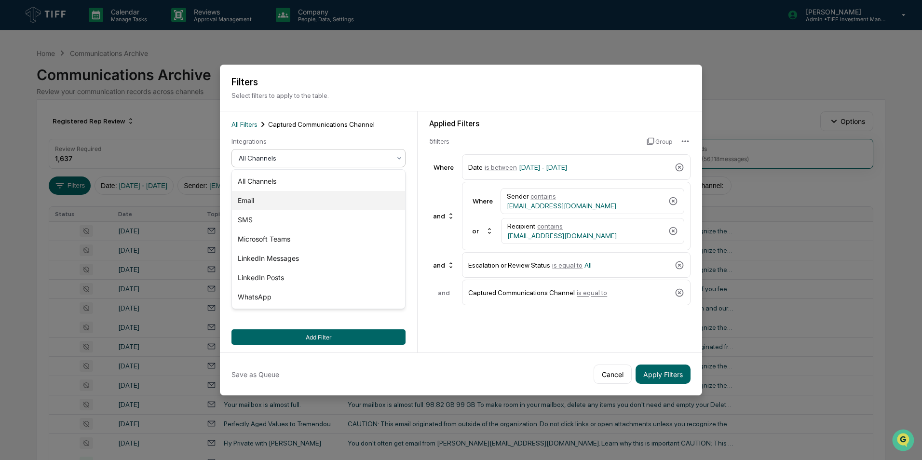
click at [278, 201] on div "Email" at bounding box center [318, 200] width 173 height 19
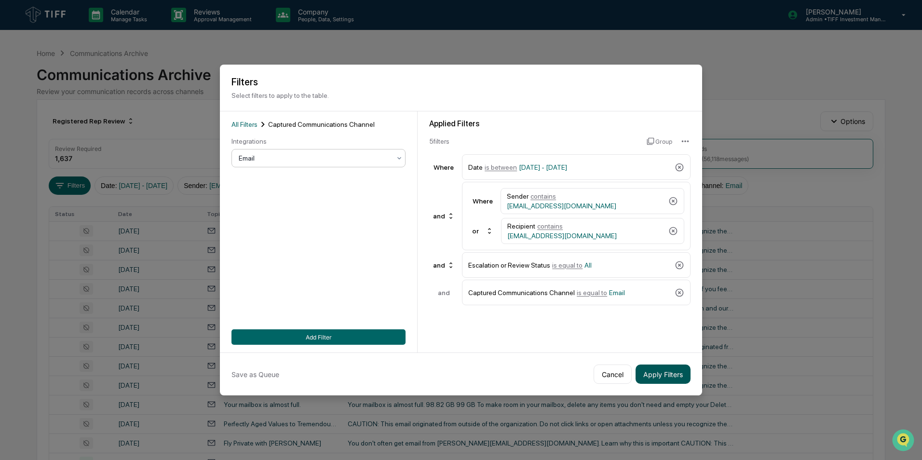
click at [646, 376] on button "Apply Filters" at bounding box center [663, 374] width 55 height 19
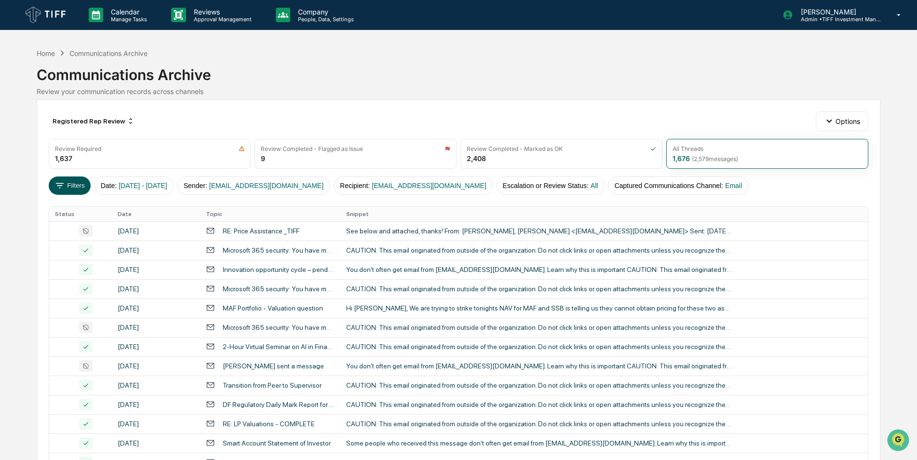
click at [71, 190] on button "Filters" at bounding box center [70, 185] width 42 height 18
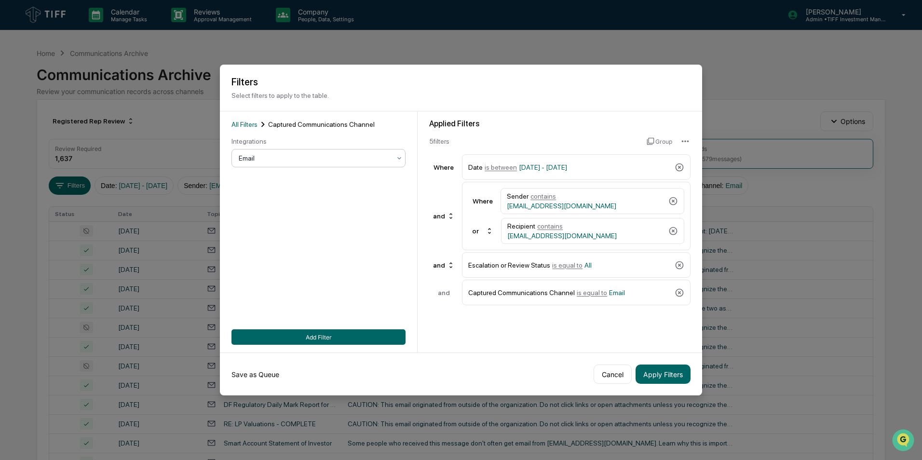
click at [257, 372] on button "Save as Queue" at bounding box center [255, 374] width 48 height 19
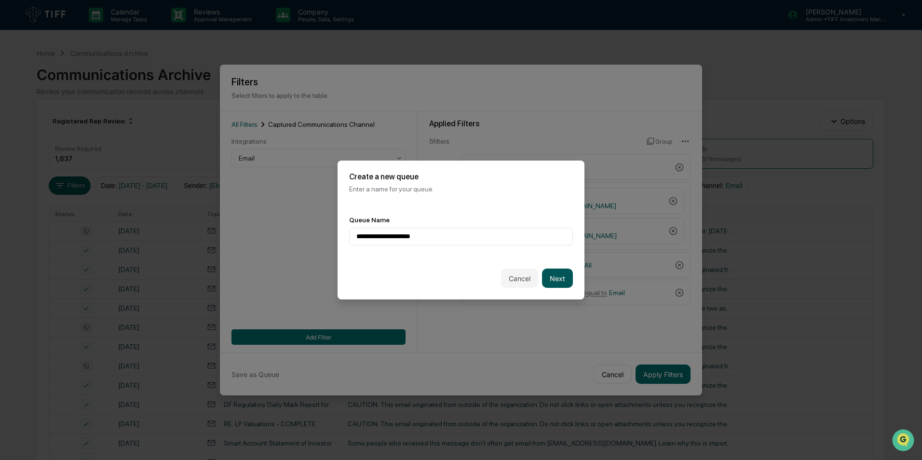
type input "**********"
click at [557, 278] on button "Next" at bounding box center [557, 278] width 31 height 19
click at [469, 238] on div at bounding box center [457, 237] width 202 height 10
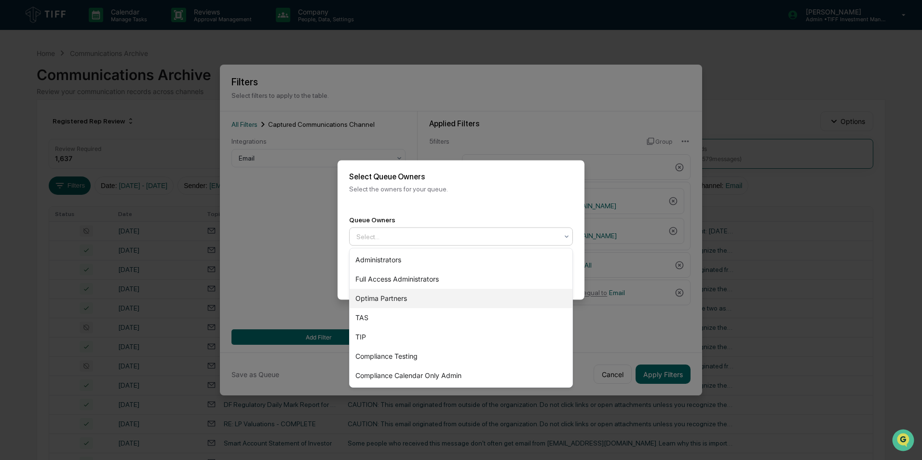
click at [433, 299] on div "Optima Partners" at bounding box center [461, 298] width 223 height 19
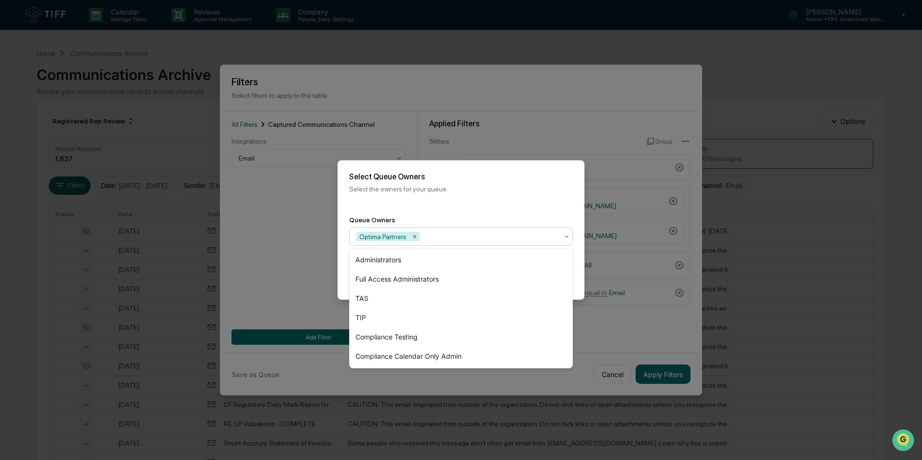
click at [579, 285] on div "Back Create" at bounding box center [461, 278] width 247 height 42
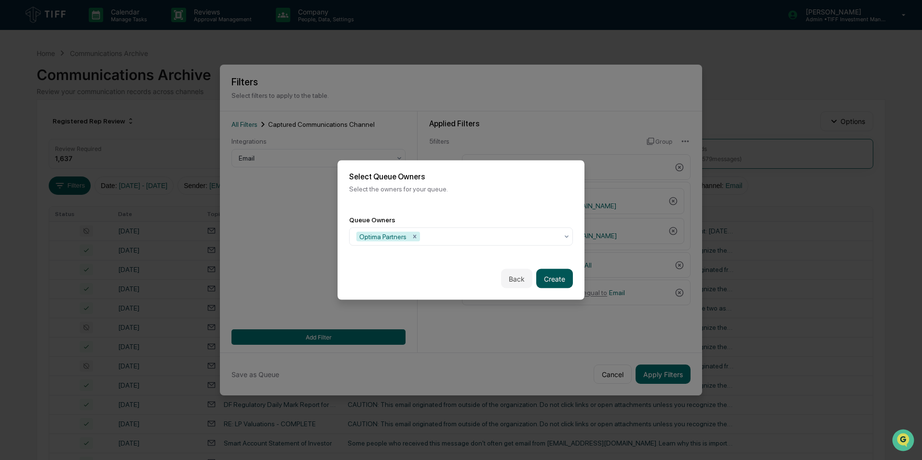
click at [555, 283] on button "Create" at bounding box center [554, 278] width 37 height 19
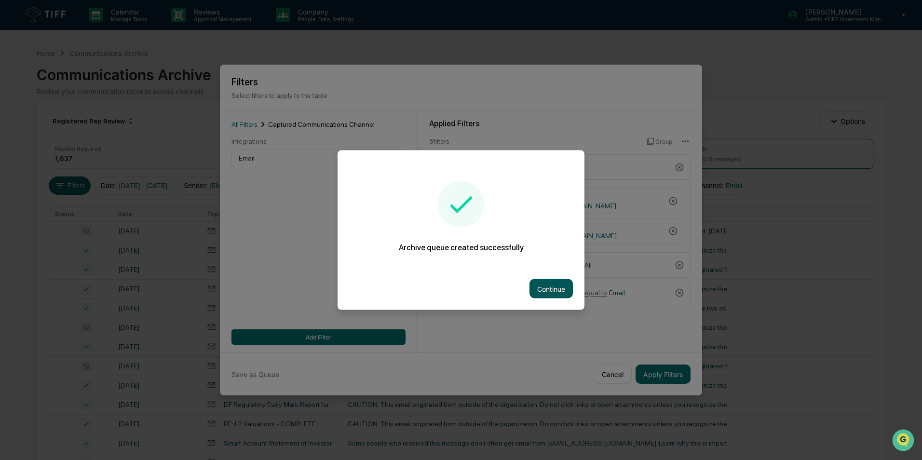
click at [551, 282] on button "Continue" at bounding box center [550, 288] width 43 height 19
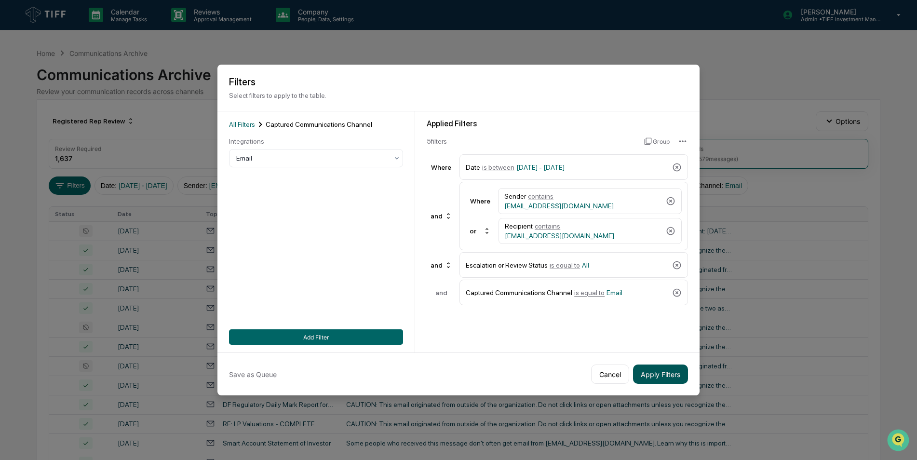
click at [665, 370] on button "Apply Filters" at bounding box center [660, 374] width 55 height 19
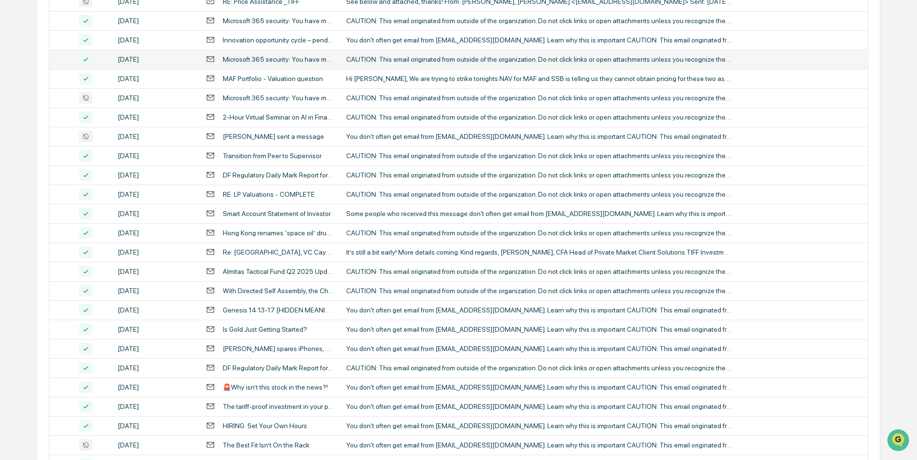
scroll to position [298, 0]
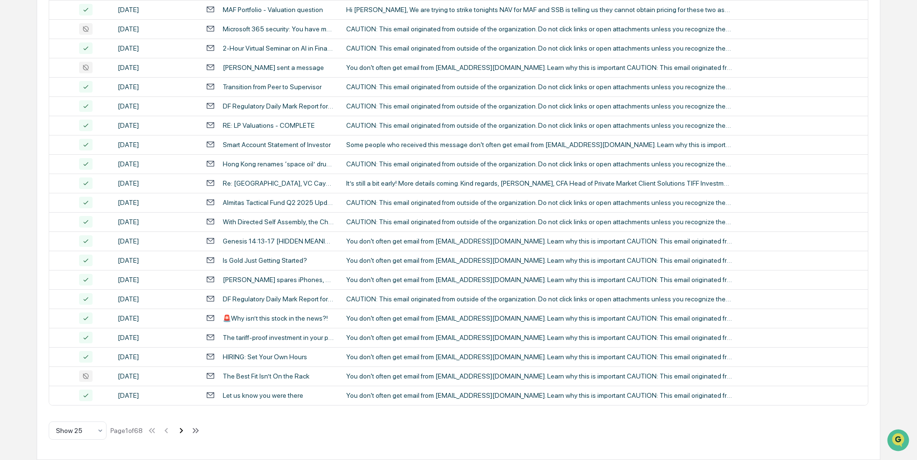
click at [181, 431] on icon at bounding box center [181, 430] width 11 height 11
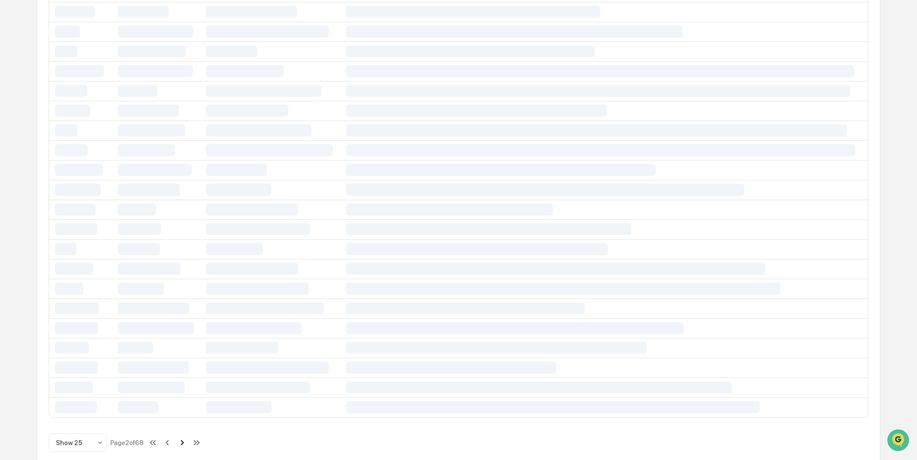
click at [181, 431] on div "Registered Rep Review Options Review Required 1,637 Review Completed - Flagged …" at bounding box center [459, 136] width 844 height 671
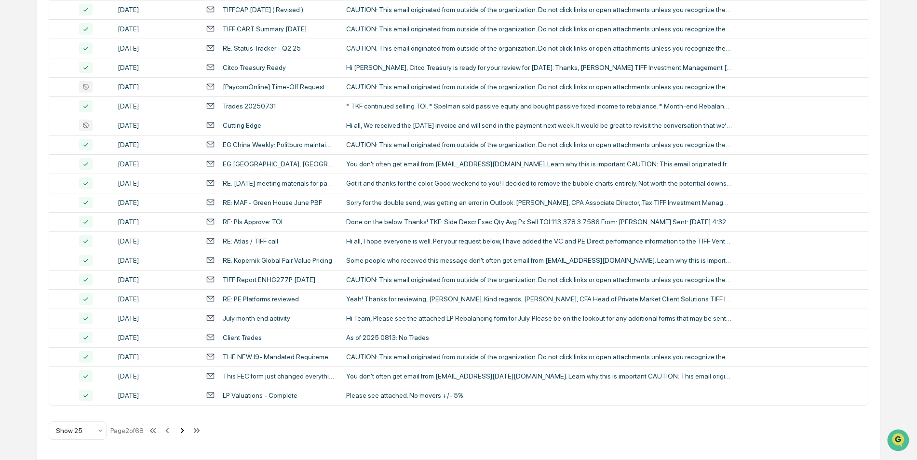
click at [181, 431] on icon at bounding box center [182, 430] width 11 height 11
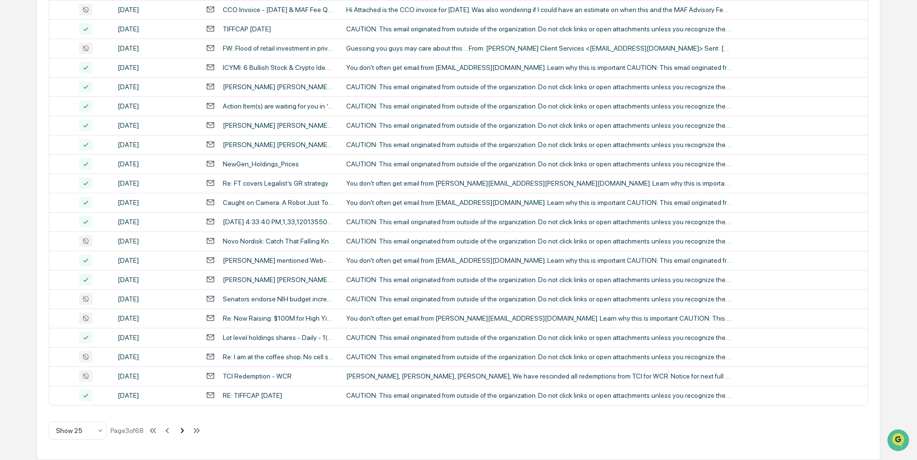
click at [182, 433] on icon at bounding box center [182, 430] width 11 height 11
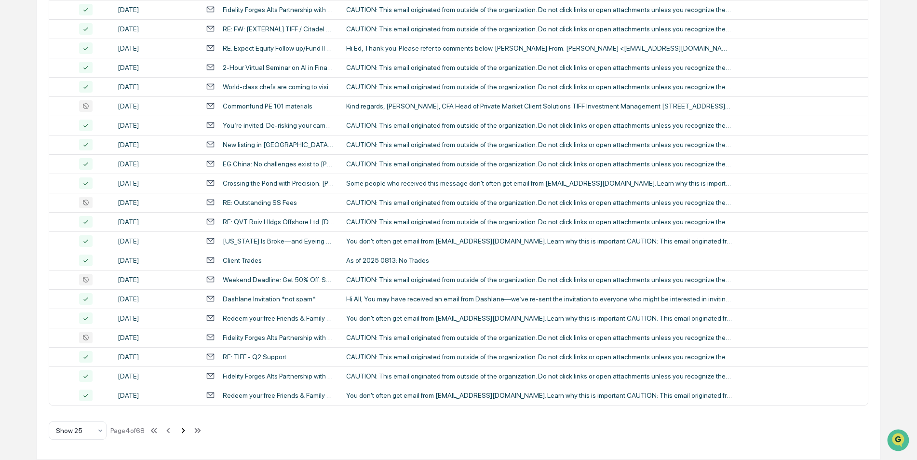
click at [182, 433] on icon at bounding box center [183, 430] width 11 height 11
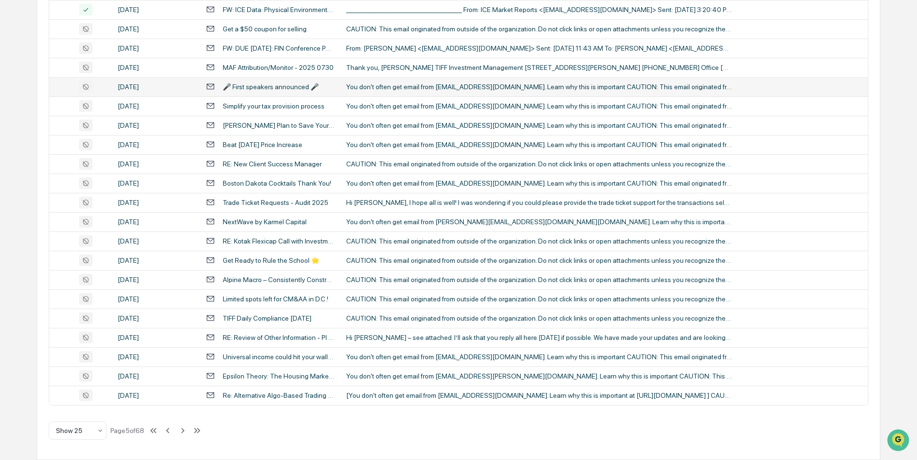
scroll to position [0, 0]
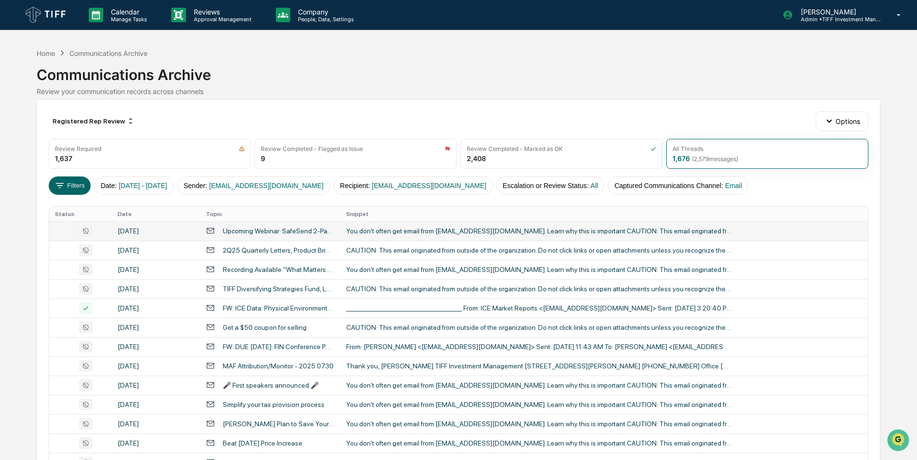
click at [390, 229] on div "You don't often get email from [EMAIL_ADDRESS][DOMAIN_NAME]. Learn why this is …" at bounding box center [539, 231] width 386 height 8
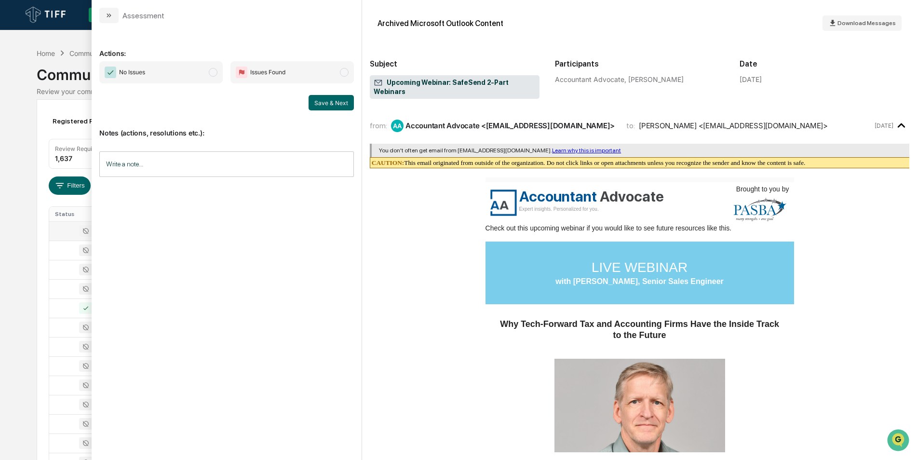
click at [217, 77] on span "No Issues" at bounding box center [160, 72] width 123 height 22
click at [323, 105] on button "Save & Next" at bounding box center [331, 102] width 45 height 15
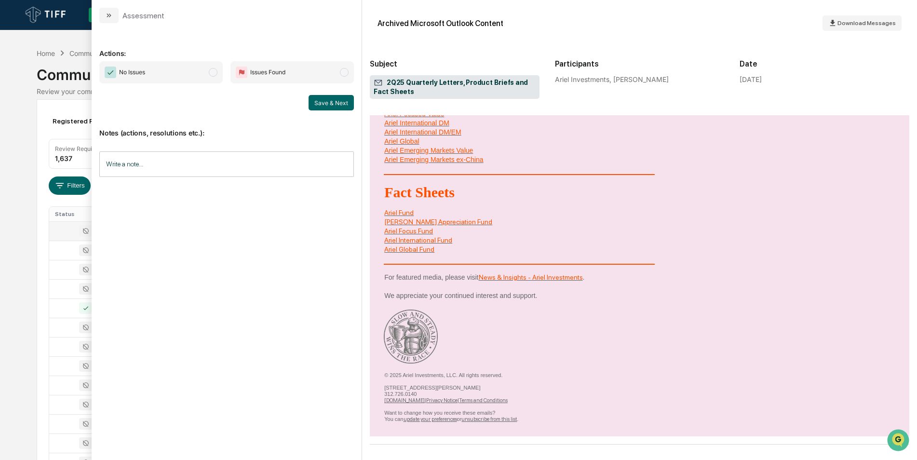
scroll to position [474, 0]
click at [217, 77] on span "No Issues" at bounding box center [160, 72] width 123 height 22
click at [322, 100] on button "Save & Next" at bounding box center [331, 102] width 45 height 15
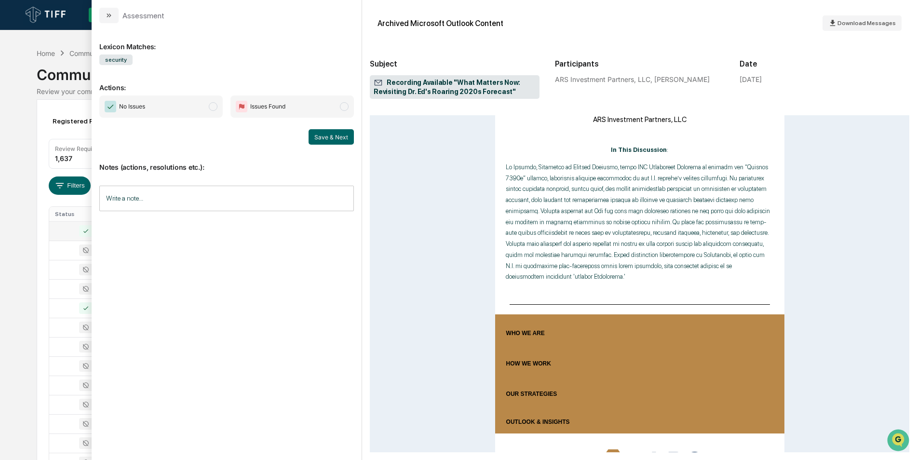
scroll to position [490, 0]
click at [213, 109] on span "modal" at bounding box center [213, 106] width 9 height 9
click at [312, 137] on button "Save & Next" at bounding box center [331, 136] width 45 height 15
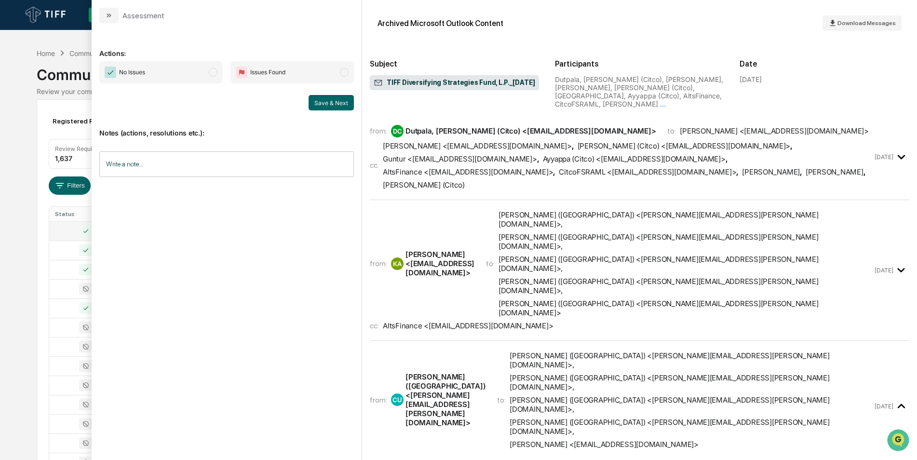
click at [212, 75] on span "modal" at bounding box center [213, 72] width 9 height 9
click at [338, 109] on button "Save & Next" at bounding box center [331, 102] width 45 height 15
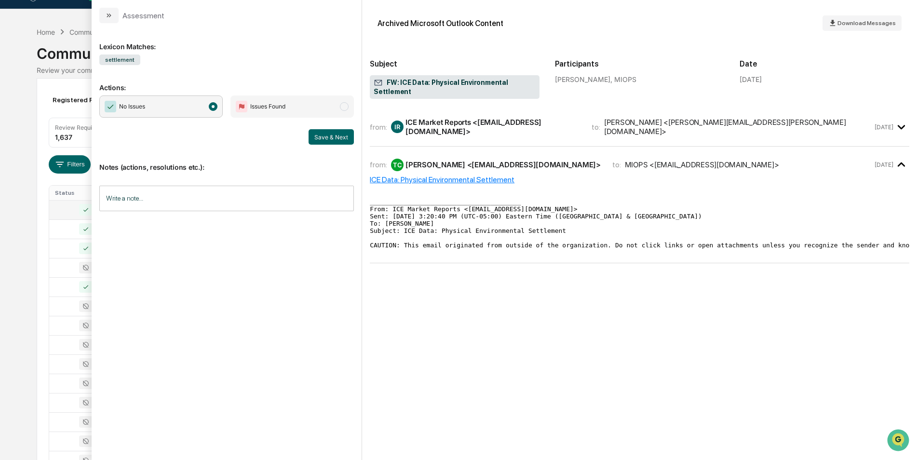
scroll to position [13, 0]
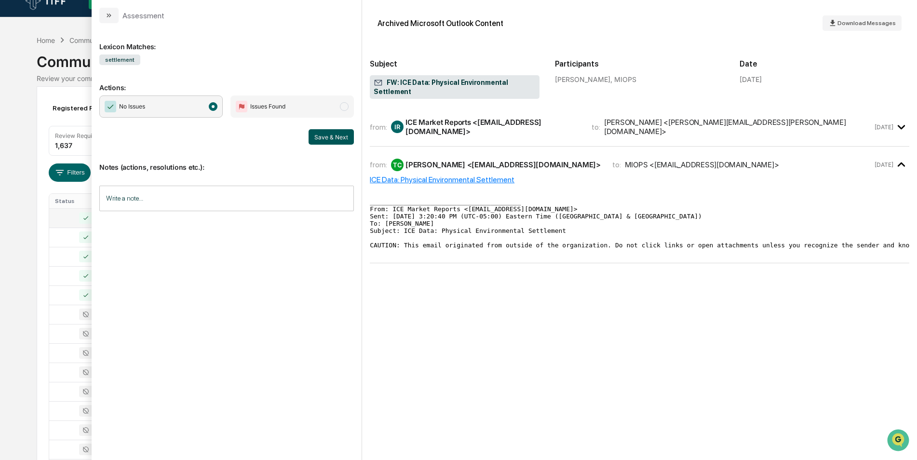
click at [332, 140] on button "Save & Next" at bounding box center [331, 136] width 45 height 15
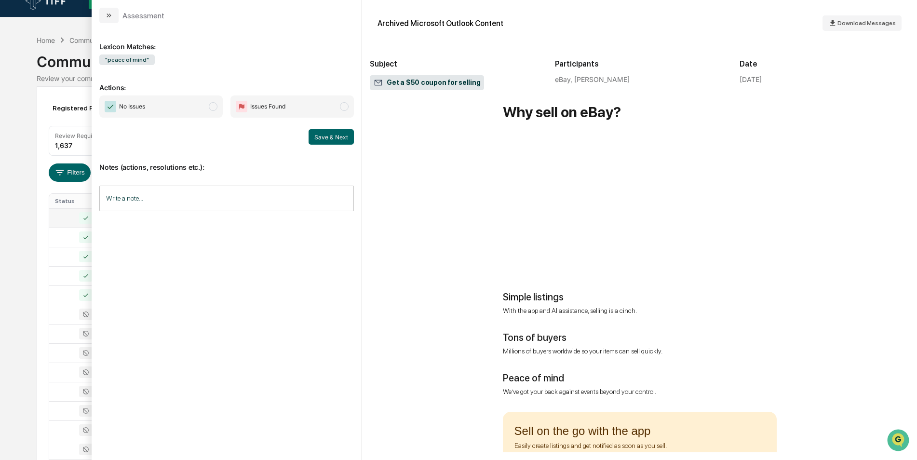
scroll to position [526, 0]
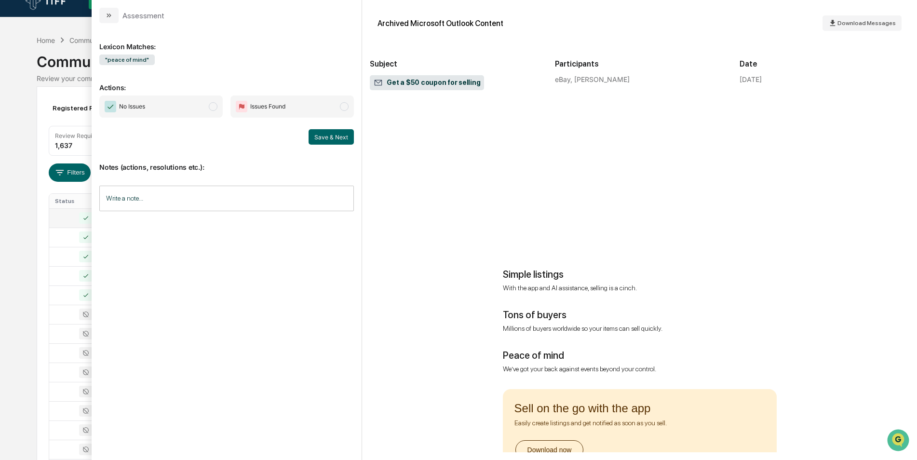
click at [218, 111] on span "No Issues" at bounding box center [160, 106] width 123 height 22
click at [326, 141] on button "Save & Next" at bounding box center [331, 136] width 45 height 15
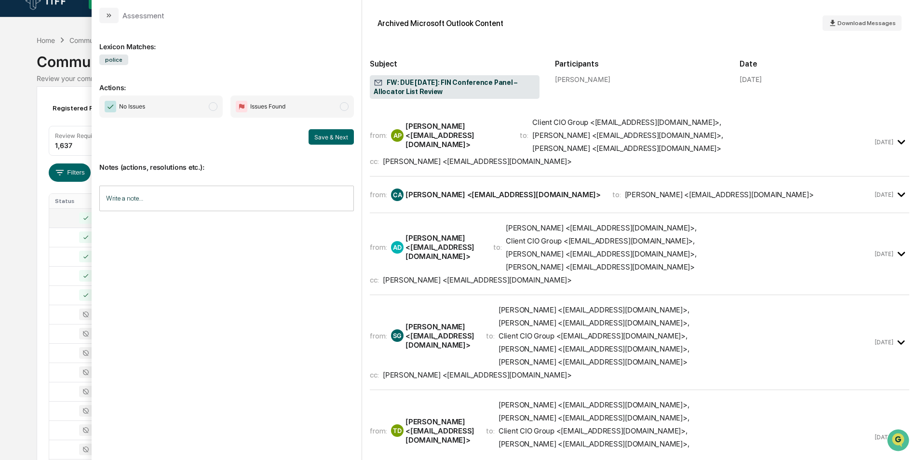
scroll to position [403, 0]
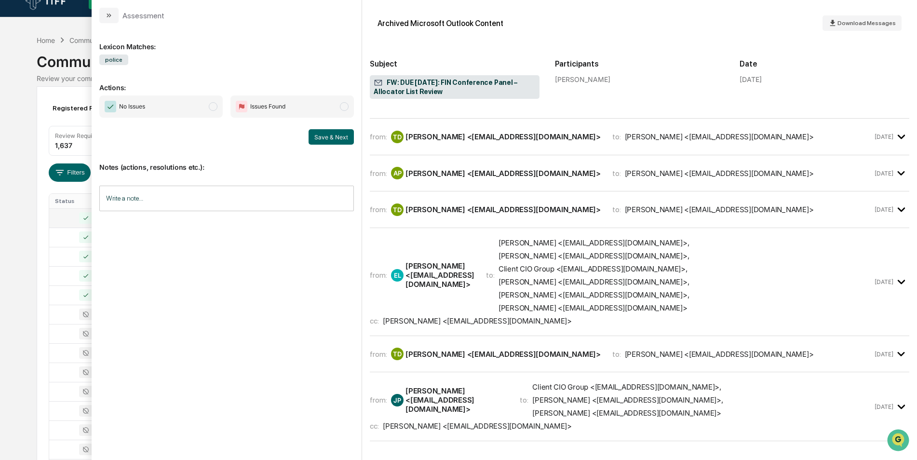
click at [217, 109] on span "modal" at bounding box center [213, 106] width 9 height 9
click at [212, 108] on span "modal" at bounding box center [213, 106] width 9 height 9
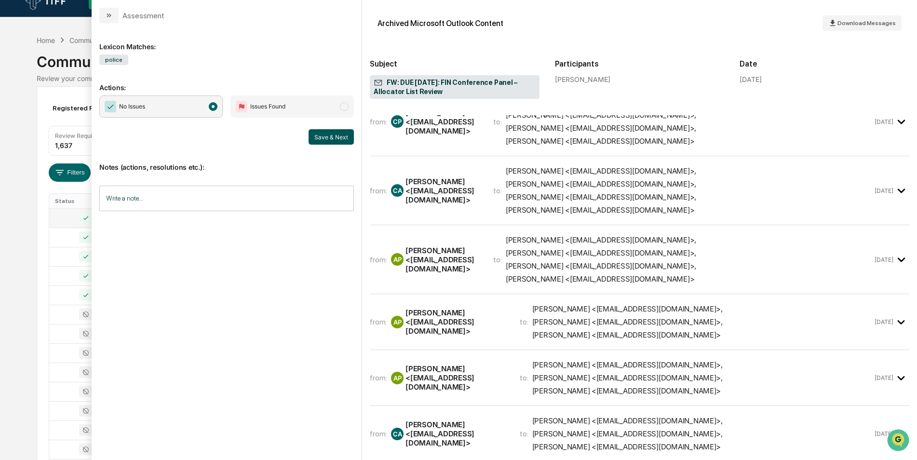
click at [310, 136] on button "Save & Next" at bounding box center [331, 136] width 45 height 15
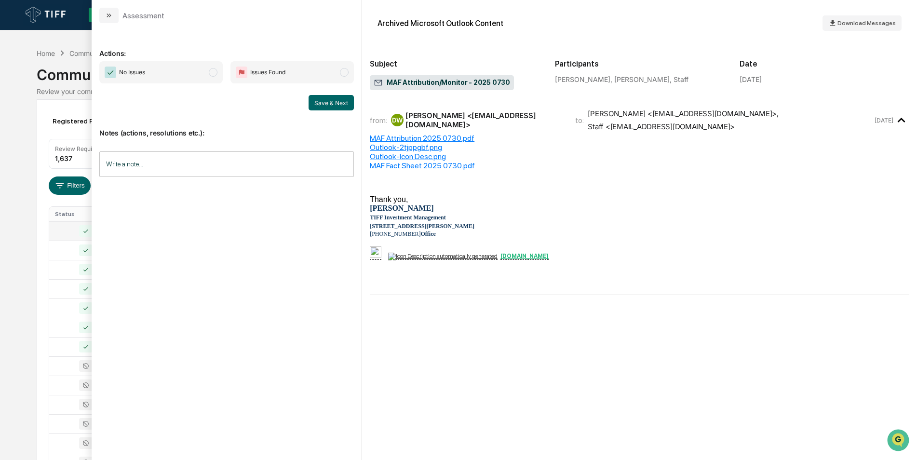
click at [214, 75] on span "modal" at bounding box center [213, 72] width 9 height 9
click at [323, 101] on button "Save & Next" at bounding box center [331, 102] width 45 height 15
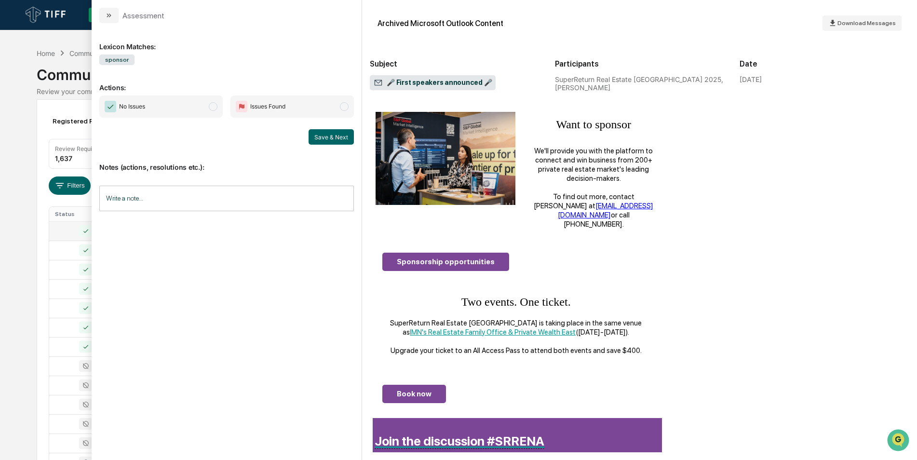
scroll to position [860, 0]
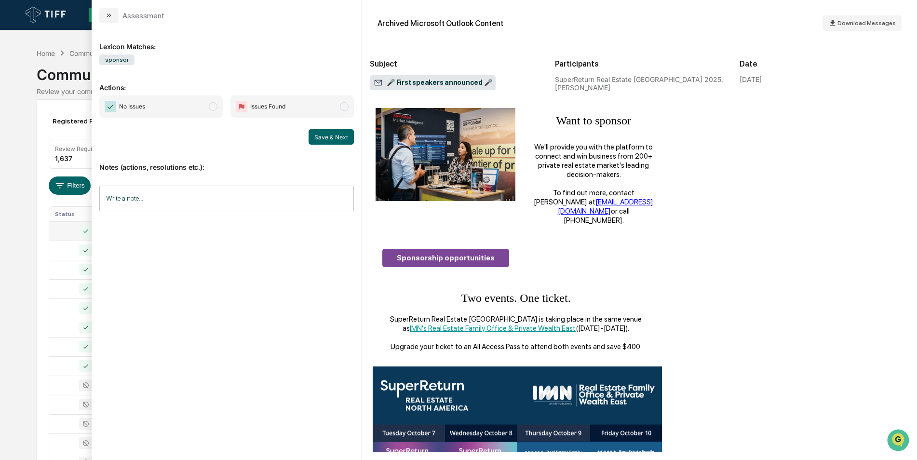
click at [213, 108] on span "modal" at bounding box center [213, 106] width 9 height 9
click at [315, 135] on button "Save & Next" at bounding box center [331, 136] width 45 height 15
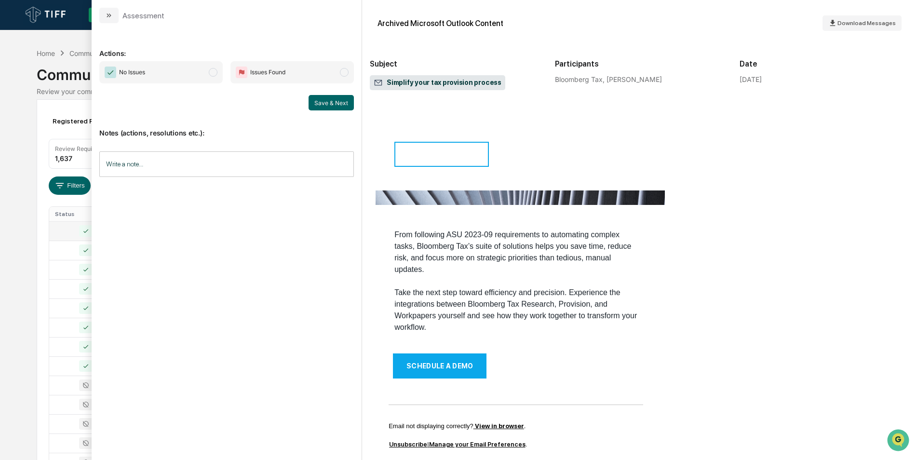
scroll to position [191, 0]
click at [209, 74] on span "modal" at bounding box center [213, 72] width 9 height 9
click at [321, 104] on button "Save & Next" at bounding box center [331, 102] width 45 height 15
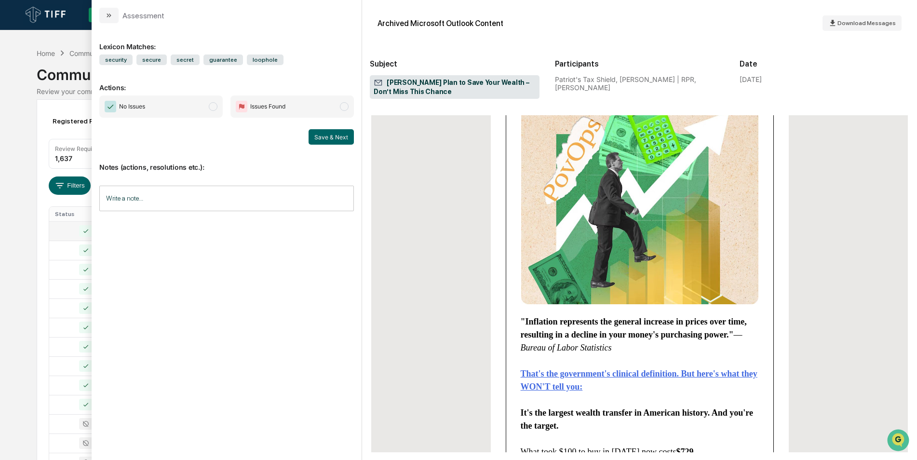
scroll to position [1439, 0]
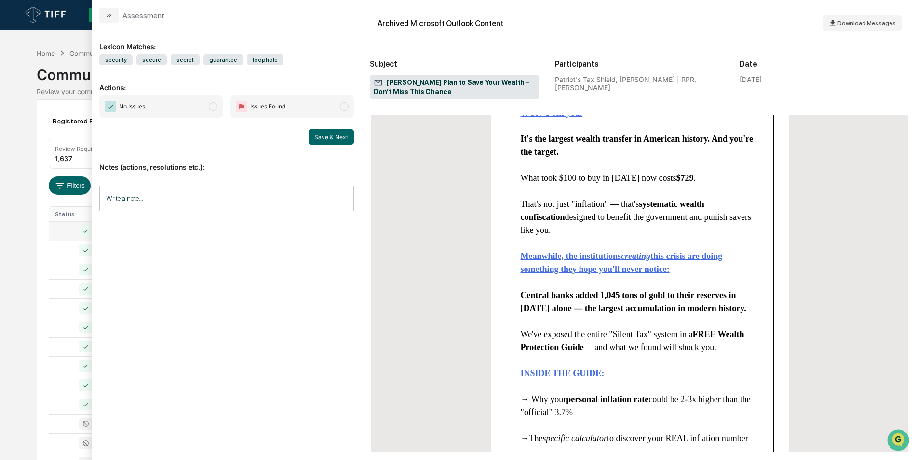
click at [215, 111] on span "No Issues" at bounding box center [160, 106] width 123 height 22
click at [325, 139] on button "Save & Next" at bounding box center [331, 136] width 45 height 15
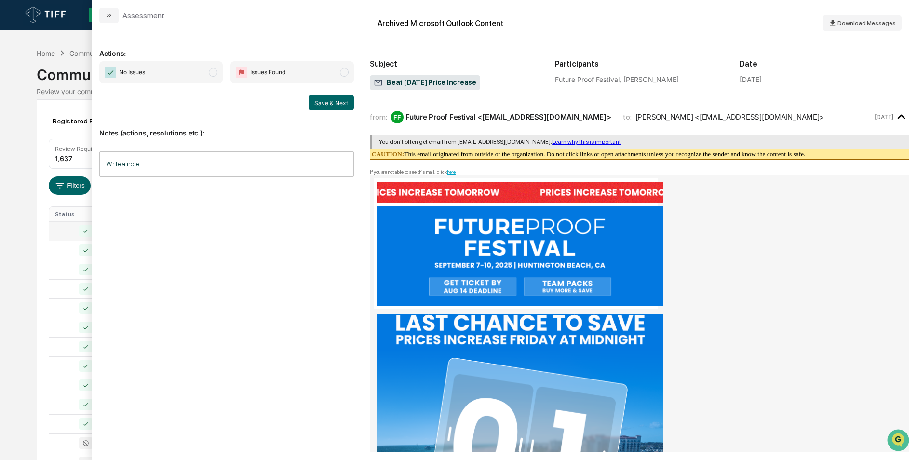
click at [211, 72] on span "modal" at bounding box center [213, 72] width 9 height 9
click at [330, 101] on button "Save & Next" at bounding box center [331, 102] width 45 height 15
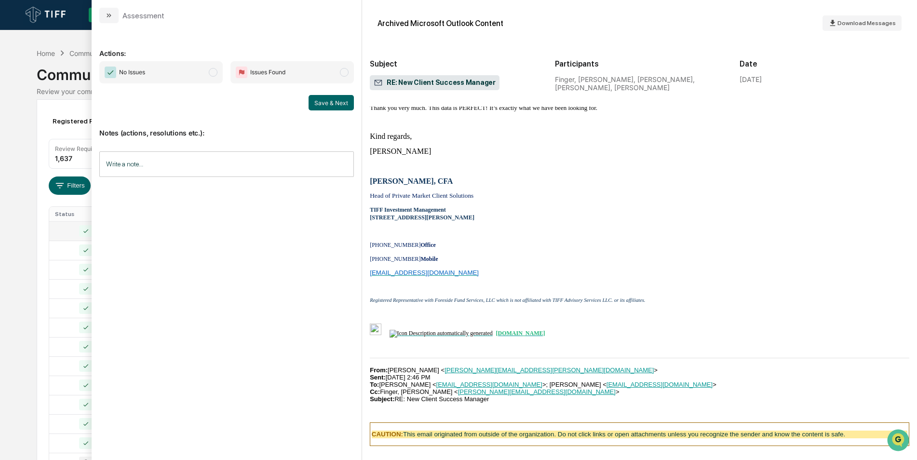
scroll to position [2385, 0]
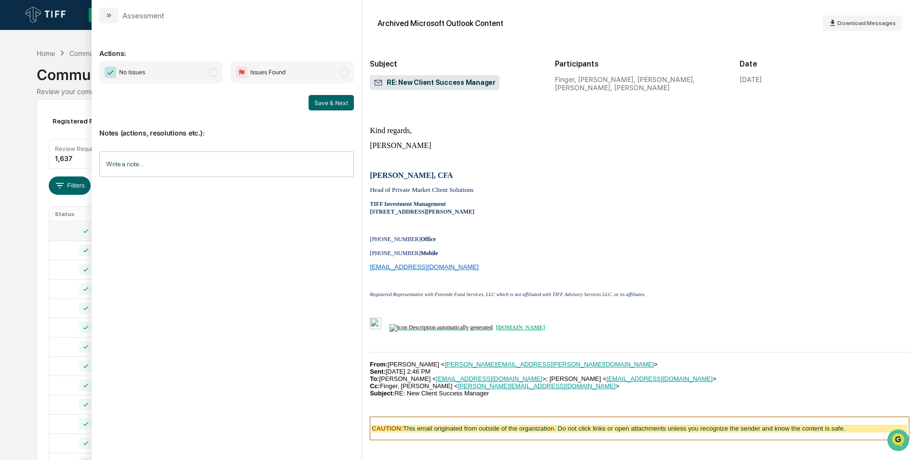
click at [211, 74] on span "modal" at bounding box center [213, 72] width 9 height 9
click at [344, 106] on button "Save & Next" at bounding box center [331, 102] width 45 height 15
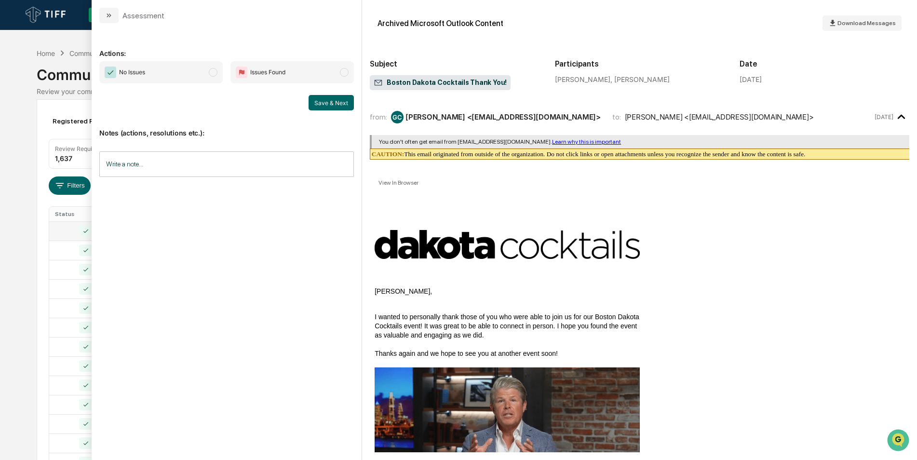
scroll to position [247, 0]
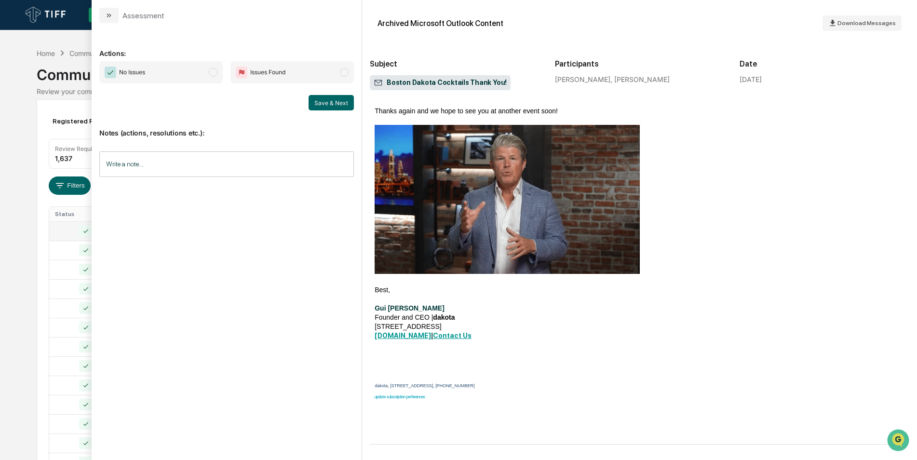
click at [215, 77] on span "No Issues" at bounding box center [160, 72] width 123 height 22
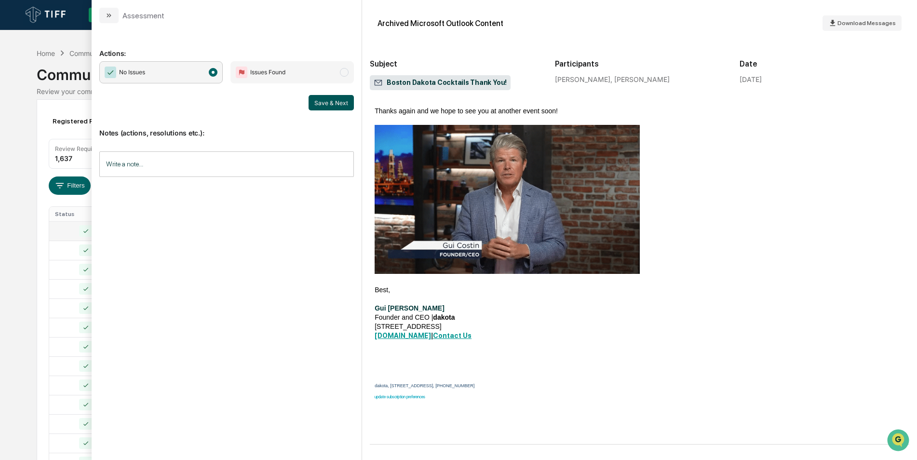
click at [337, 104] on button "Save & Next" at bounding box center [331, 102] width 45 height 15
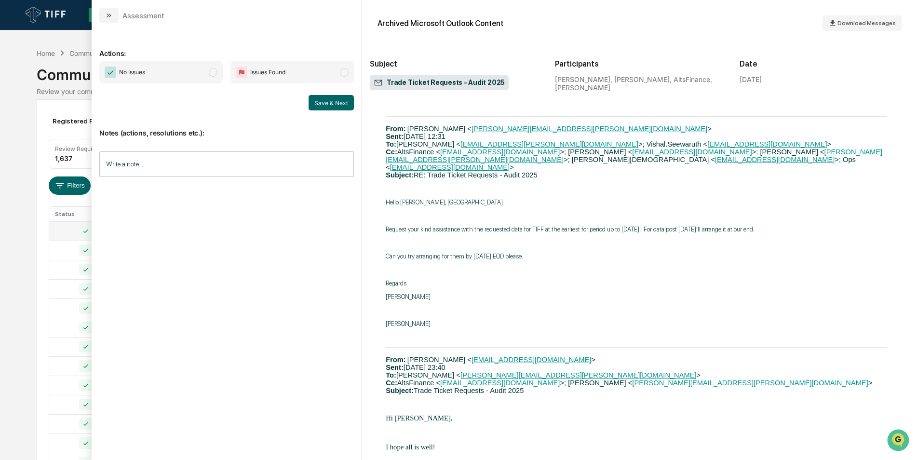
scroll to position [1765, 3]
click at [218, 68] on span "No Issues" at bounding box center [160, 72] width 123 height 22
click at [332, 105] on button "Save & Next" at bounding box center [331, 102] width 45 height 15
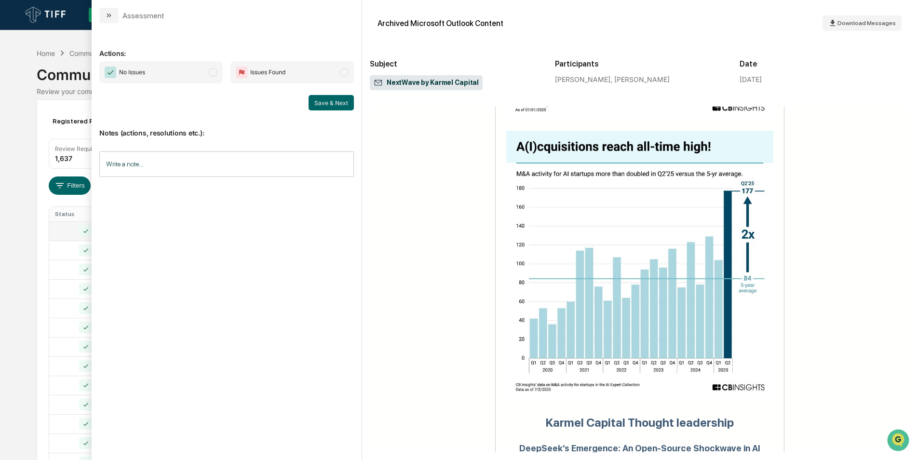
scroll to position [2090, 0]
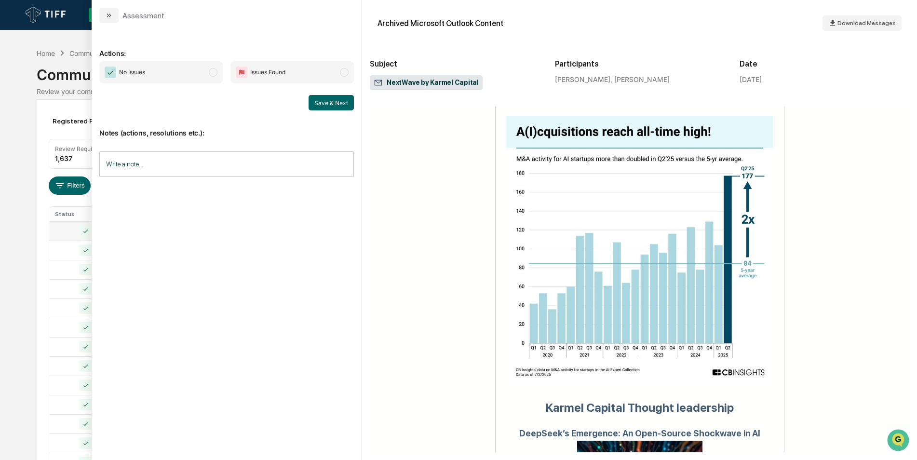
click at [212, 70] on span "modal" at bounding box center [213, 72] width 9 height 9
click at [326, 107] on button "Save & Next" at bounding box center [331, 102] width 45 height 15
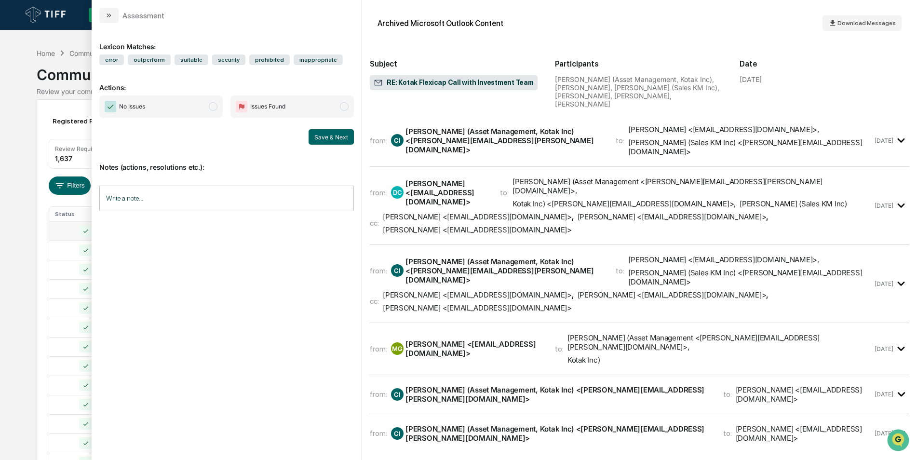
scroll to position [816, 0]
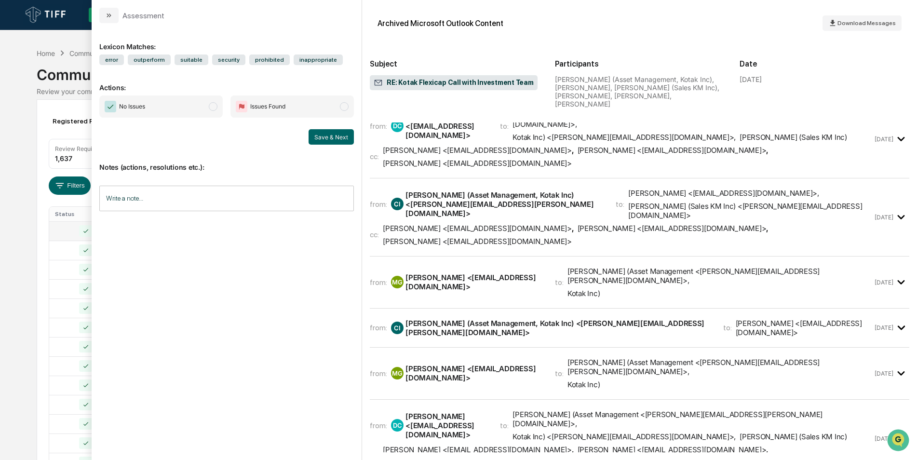
click at [213, 103] on span "modal" at bounding box center [213, 106] width 9 height 9
click at [214, 107] on span "modal" at bounding box center [213, 106] width 9 height 9
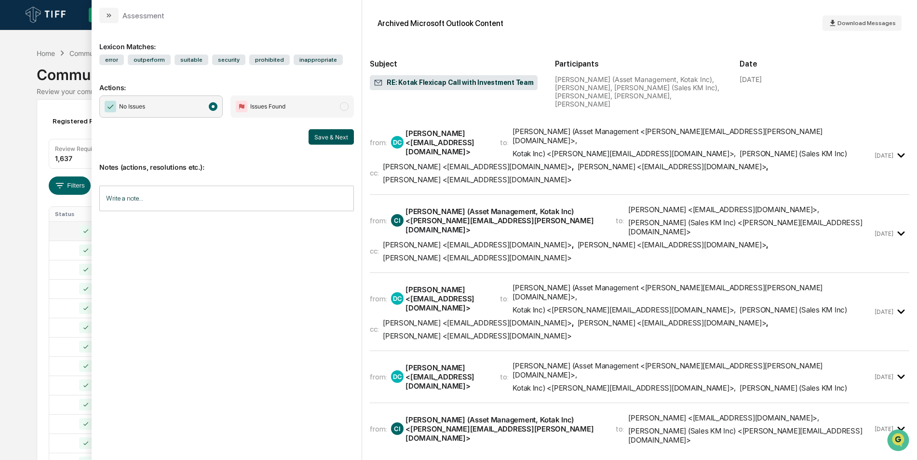
click at [325, 137] on button "Save & Next" at bounding box center [331, 136] width 45 height 15
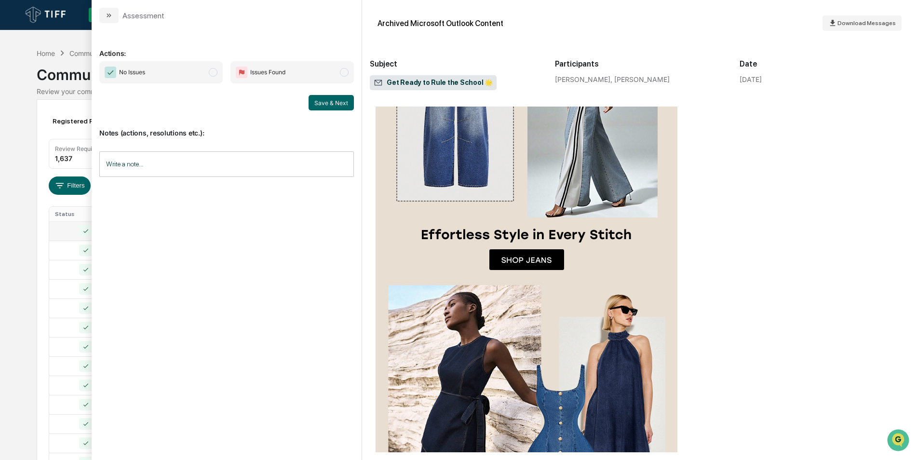
scroll to position [1515, 0]
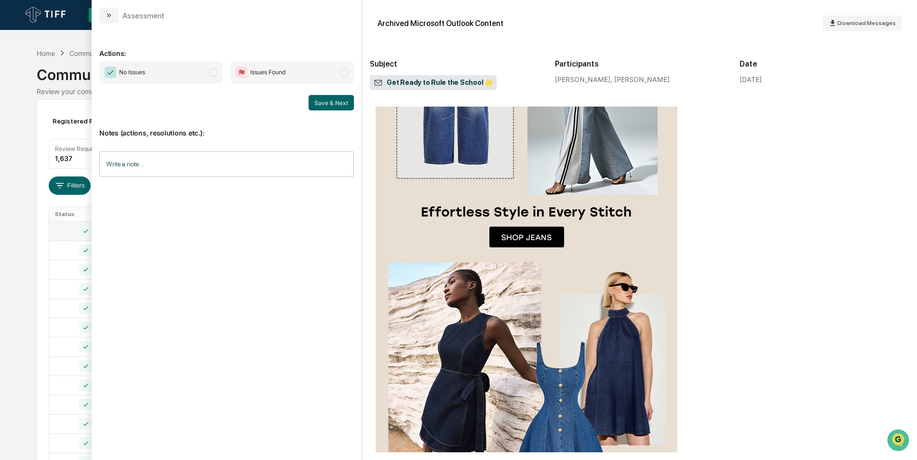
click at [217, 76] on span "No Issues" at bounding box center [160, 72] width 123 height 22
click at [333, 104] on button "Save & Next" at bounding box center [331, 102] width 45 height 15
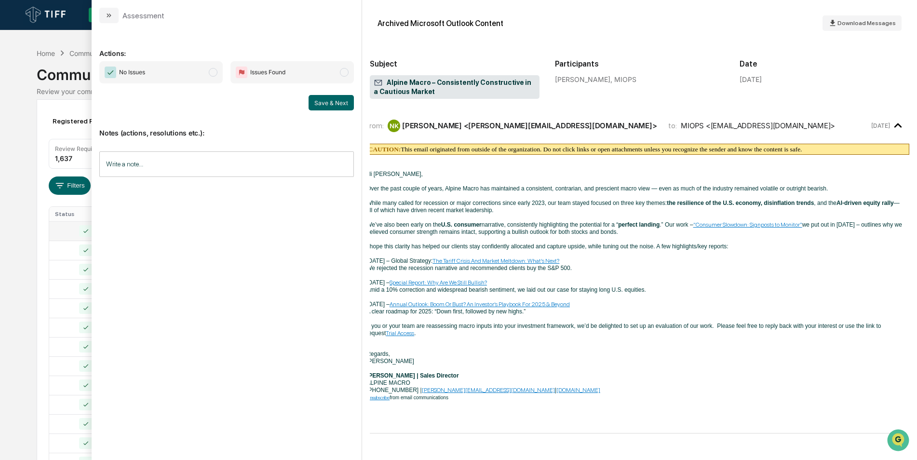
click at [212, 72] on span "modal" at bounding box center [213, 72] width 9 height 9
click at [336, 107] on button "Save & Next" at bounding box center [331, 102] width 45 height 15
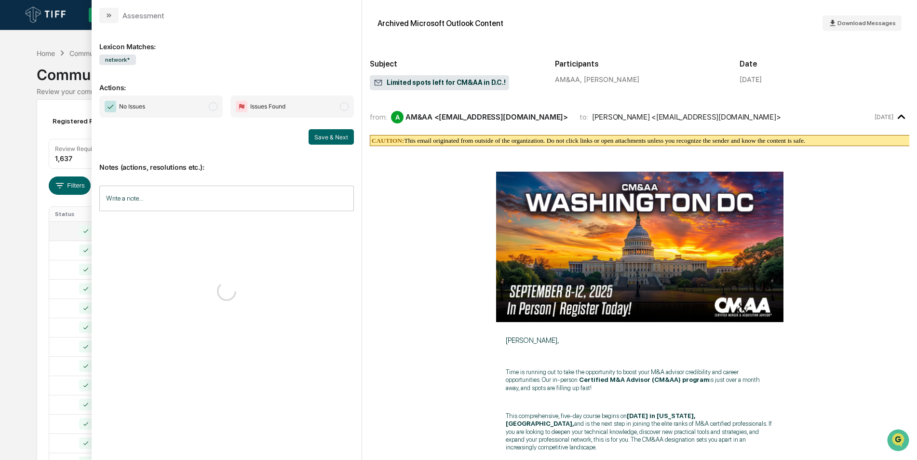
scroll to position [247, 0]
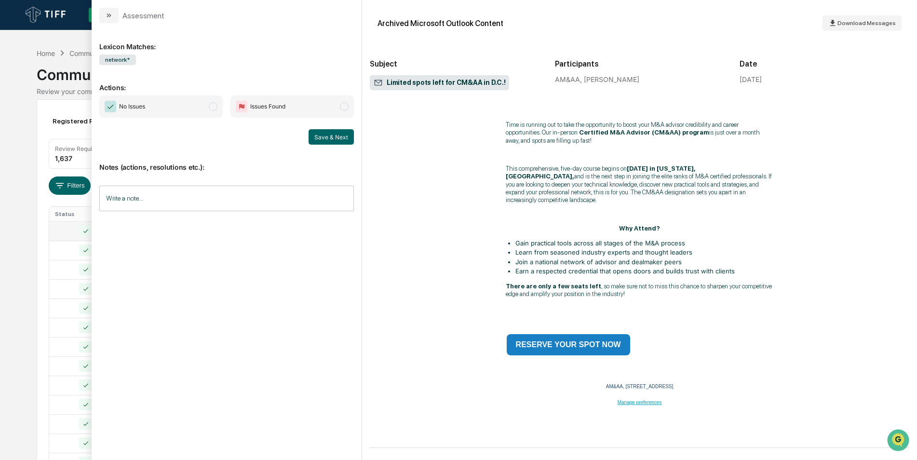
click at [214, 103] on span "modal" at bounding box center [213, 106] width 9 height 9
click at [338, 143] on button "Save & Next" at bounding box center [331, 136] width 45 height 15
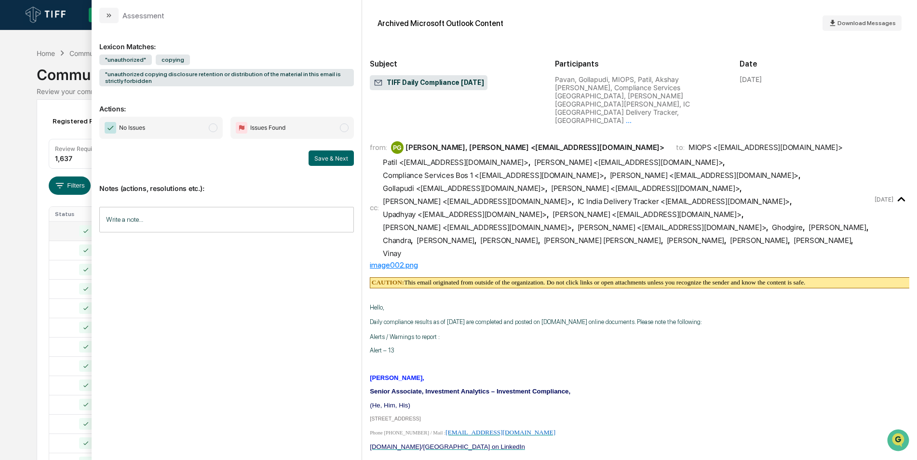
scroll to position [103, 0]
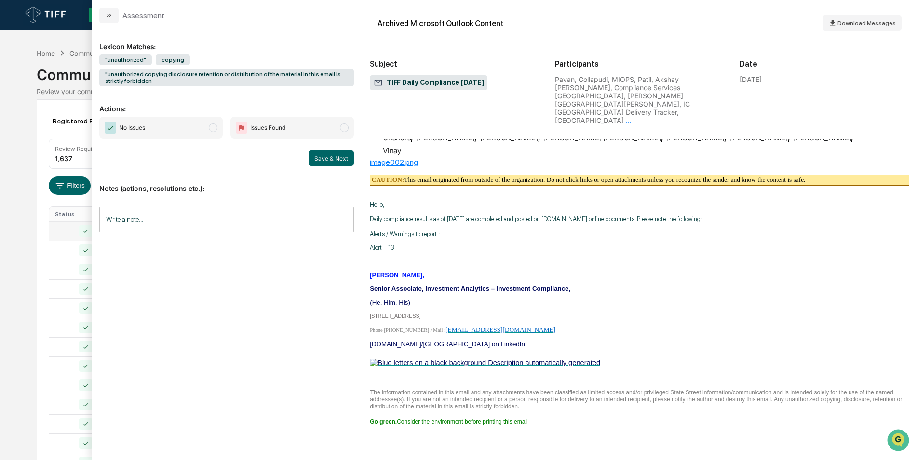
click at [211, 128] on span "modal" at bounding box center [213, 127] width 9 height 9
click at [310, 159] on button "Save & Next" at bounding box center [331, 157] width 45 height 15
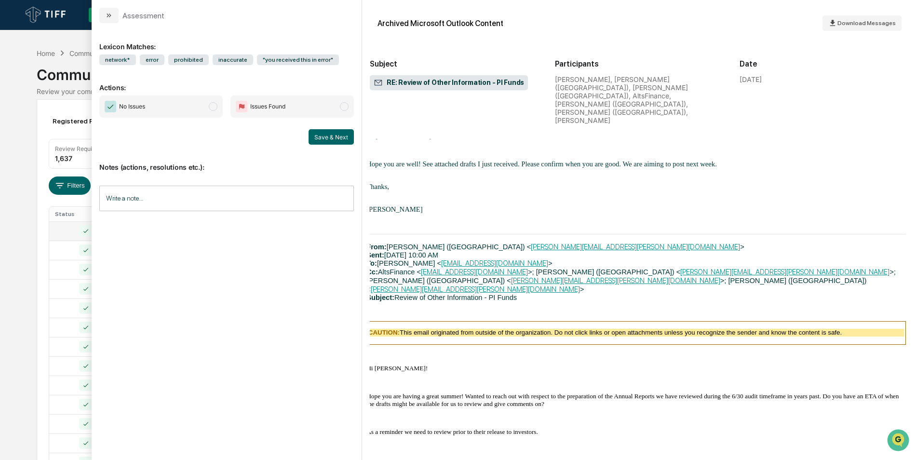
scroll to position [3267, 3]
click at [217, 112] on span "No Issues" at bounding box center [160, 106] width 123 height 22
click at [330, 140] on button "Save & Next" at bounding box center [331, 136] width 45 height 15
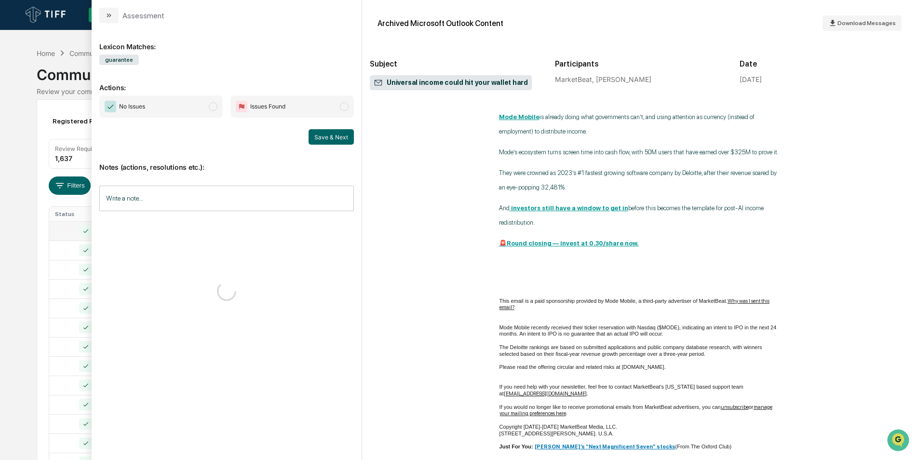
scroll to position [521, 0]
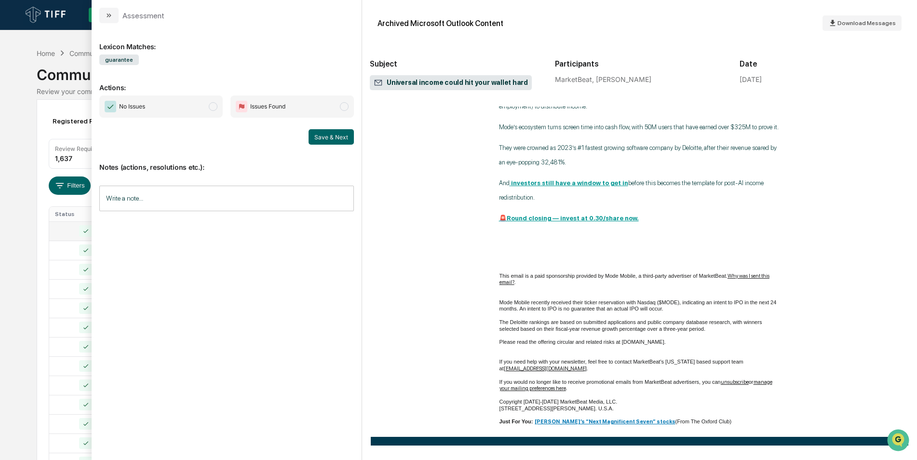
click at [220, 105] on span "No Issues" at bounding box center [160, 106] width 123 height 22
click at [329, 142] on button "Save & Next" at bounding box center [331, 136] width 45 height 15
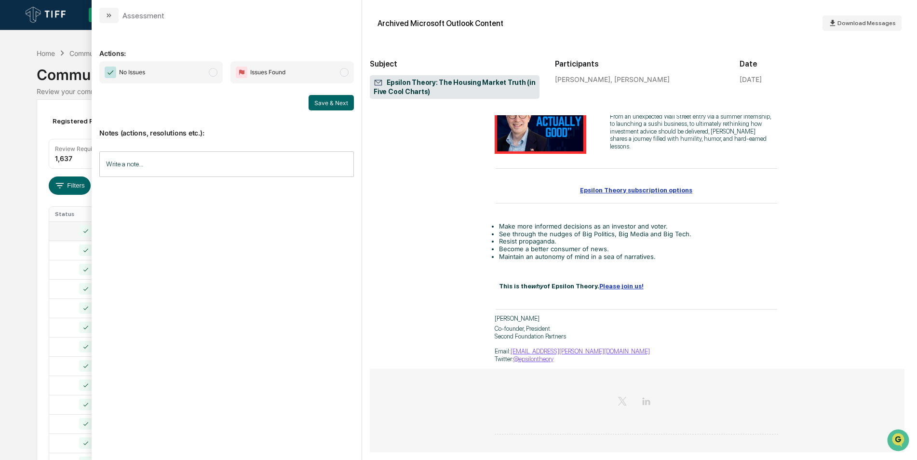
scroll to position [824, 3]
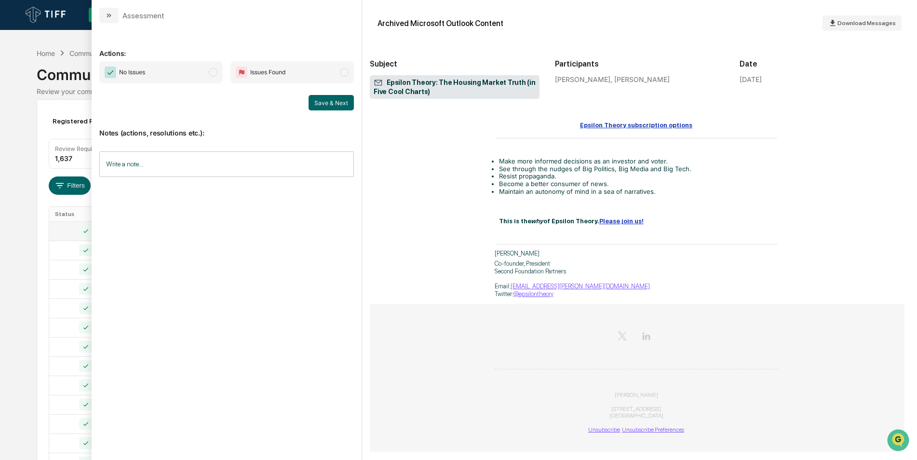
click at [217, 78] on span "No Issues" at bounding box center [160, 72] width 123 height 22
click at [316, 103] on button "Save & Next" at bounding box center [331, 102] width 45 height 15
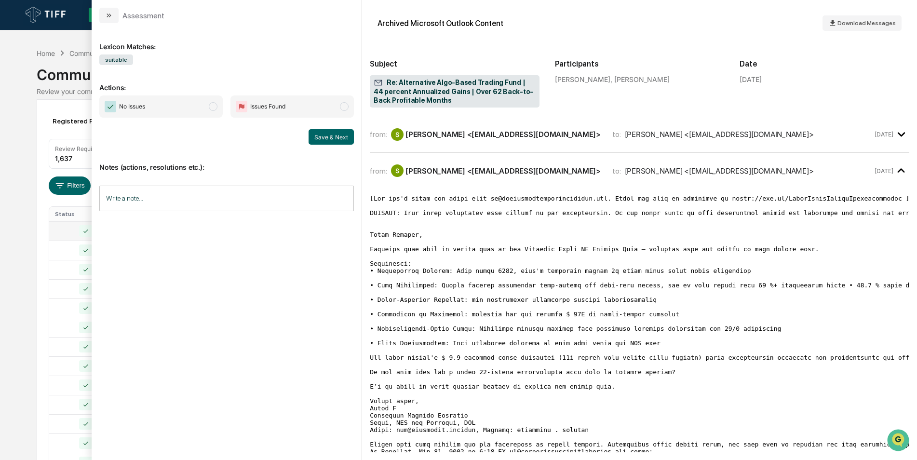
scroll to position [44, 0]
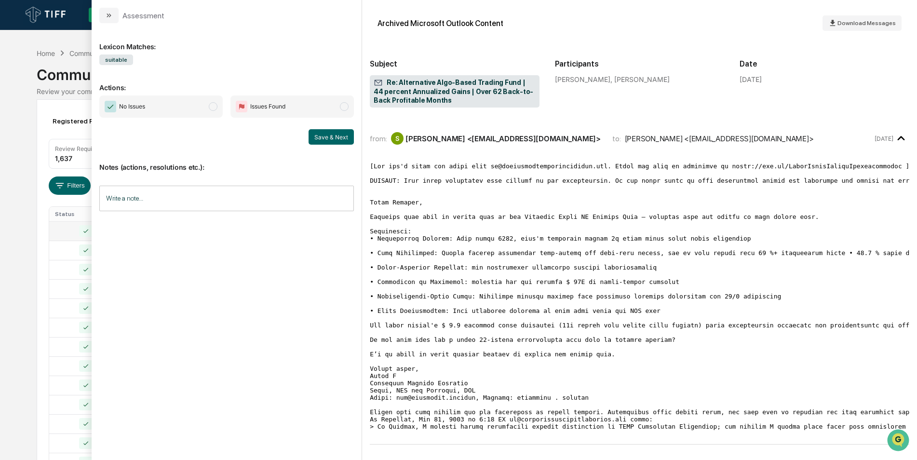
click at [216, 111] on span "No Issues" at bounding box center [160, 106] width 123 height 22
click at [323, 138] on button "Save & Next" at bounding box center [331, 136] width 45 height 15
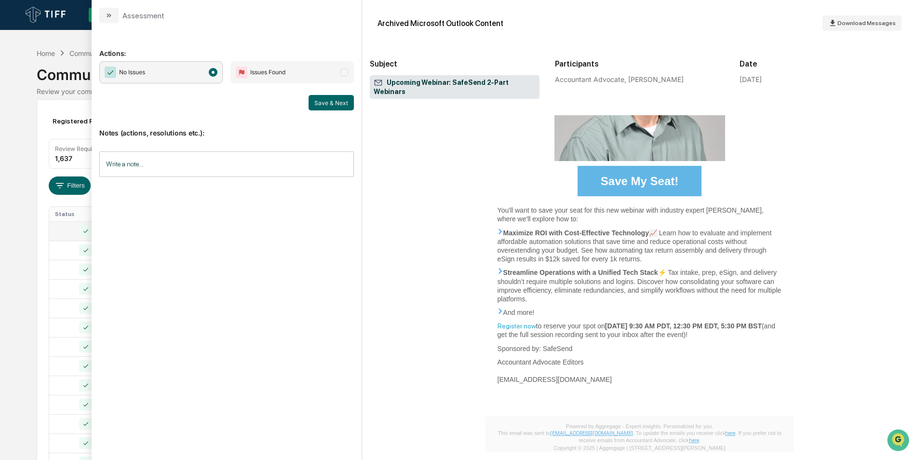
scroll to position [367, 0]
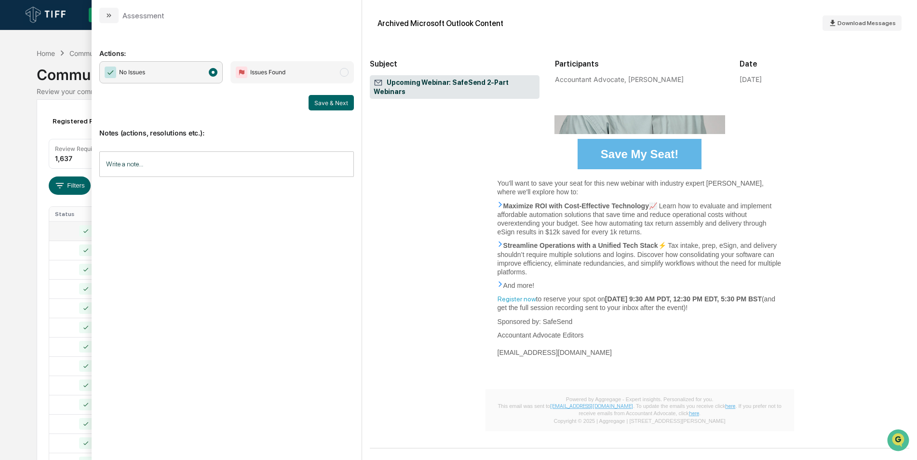
click at [324, 112] on div "Notes (actions, resolutions etc.): Write a note... Write a note..." at bounding box center [226, 149] width 255 height 78
click at [325, 107] on button "Save & Next" at bounding box center [331, 102] width 45 height 15
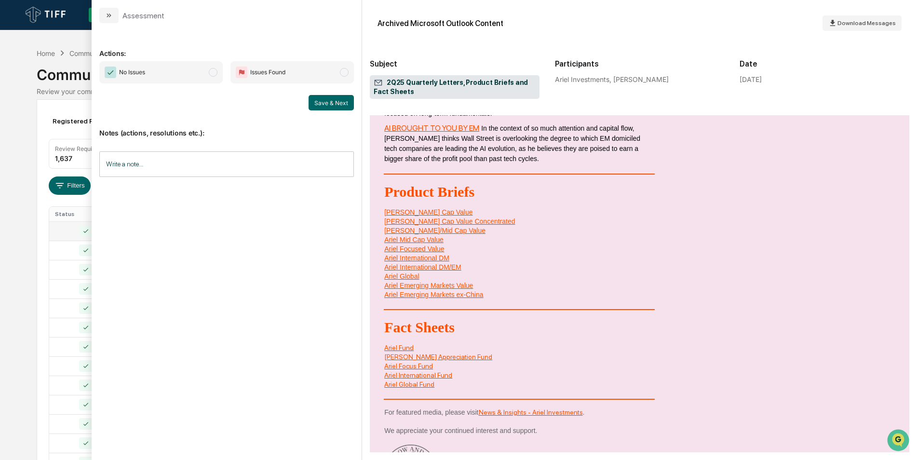
scroll to position [474, 0]
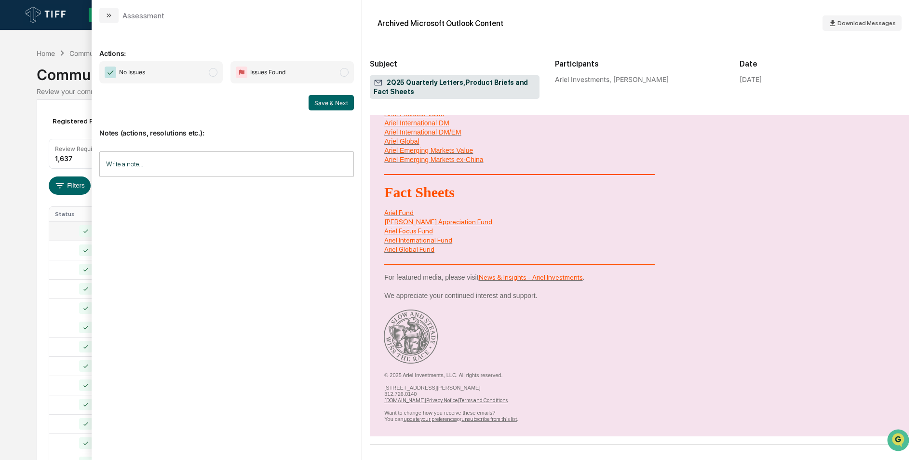
click at [218, 77] on span "No Issues" at bounding box center [160, 72] width 123 height 22
click at [338, 104] on button "Save & Next" at bounding box center [331, 102] width 45 height 15
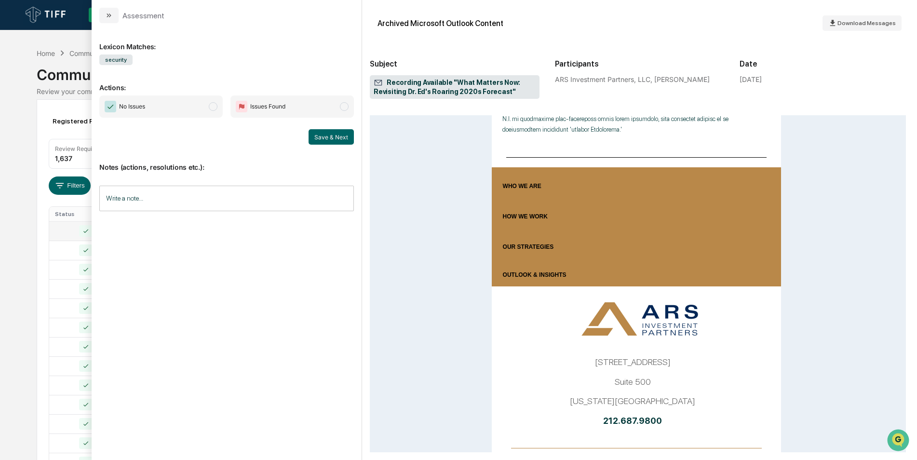
scroll to position [673, 3]
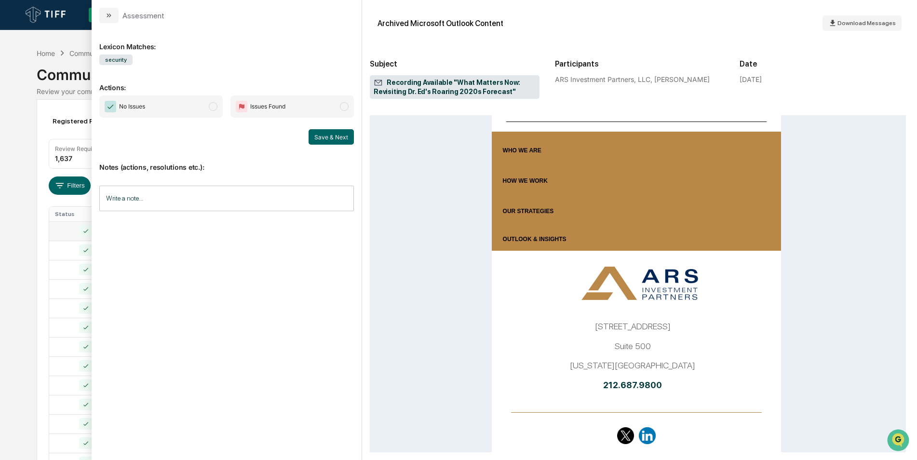
click at [215, 108] on span "modal" at bounding box center [213, 106] width 9 height 9
click at [321, 140] on button "Save & Next" at bounding box center [331, 136] width 45 height 15
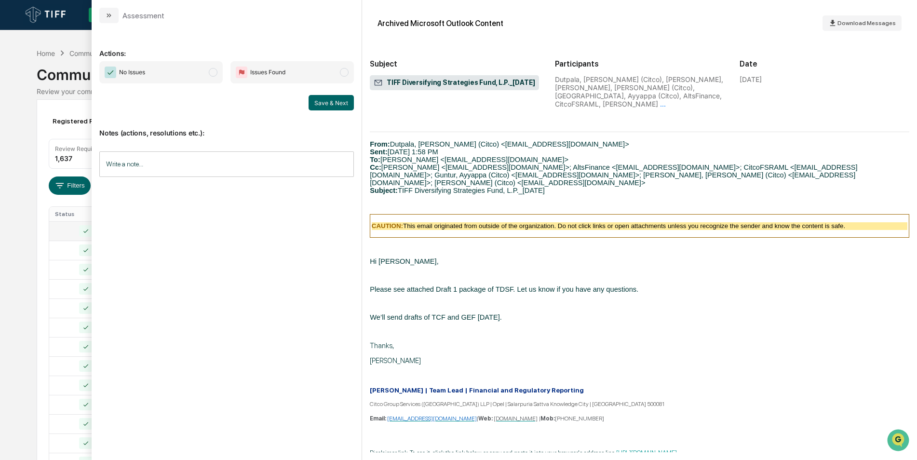
scroll to position [673, 0]
click at [217, 77] on span "No Issues" at bounding box center [160, 72] width 123 height 22
click at [327, 102] on button "Save & Next" at bounding box center [331, 102] width 45 height 15
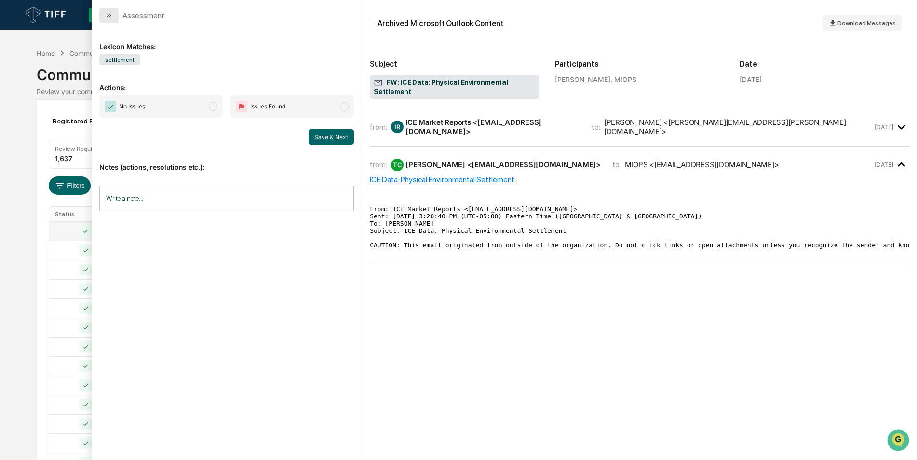
click at [112, 16] on icon "modal" at bounding box center [109, 16] width 8 height 8
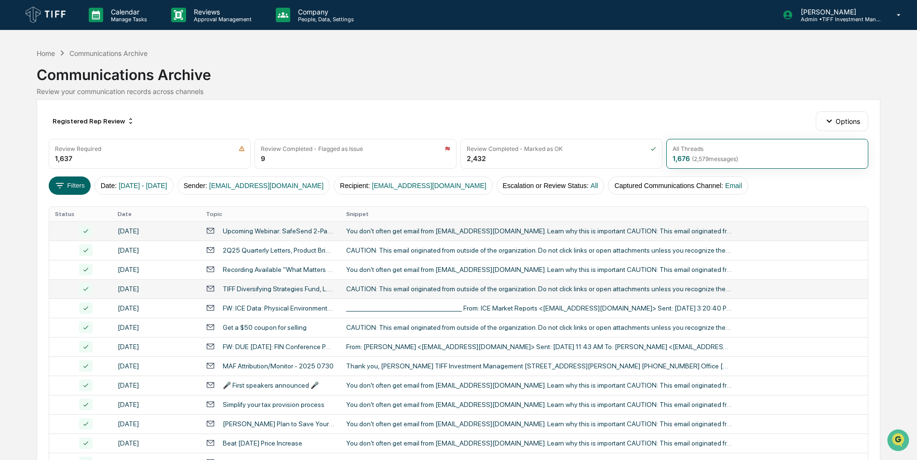
scroll to position [139, 0]
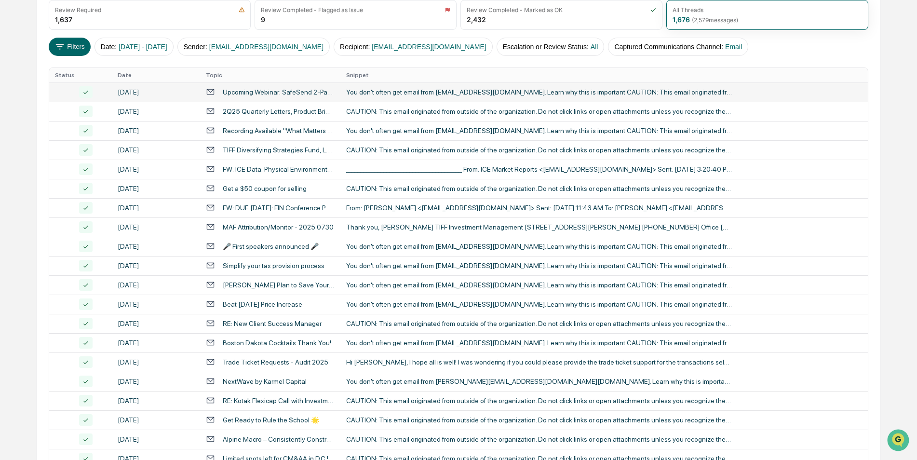
click at [888, 148] on div "Calendar Manage Tasks Reviews Approval Management Company People, Data, Setting…" at bounding box center [458, 240] width 917 height 758
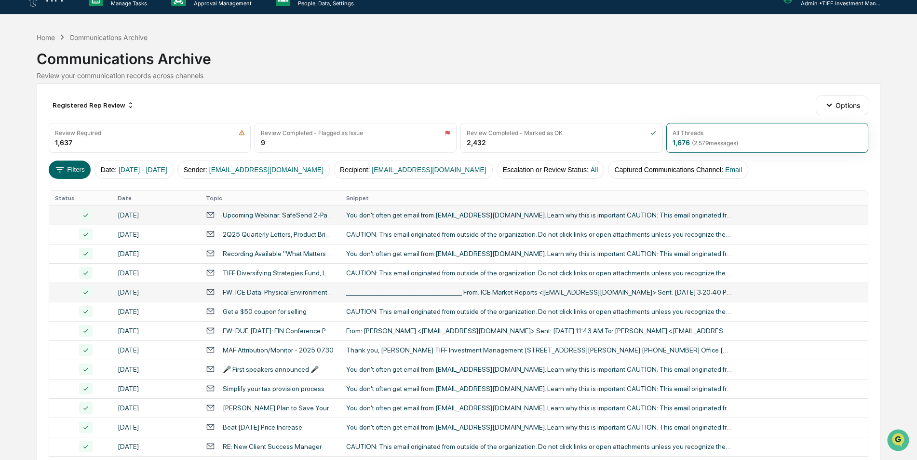
scroll to position [0, 0]
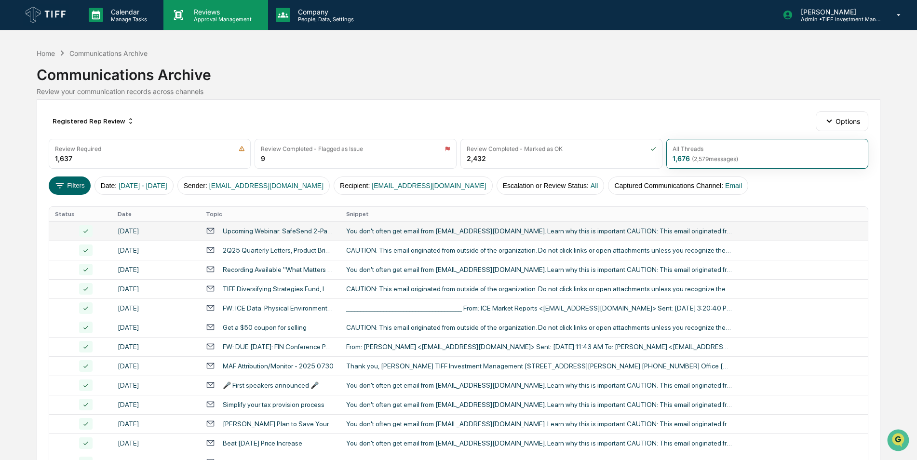
click at [194, 23] on div "Reviews Approval Management" at bounding box center [215, 15] width 104 height 30
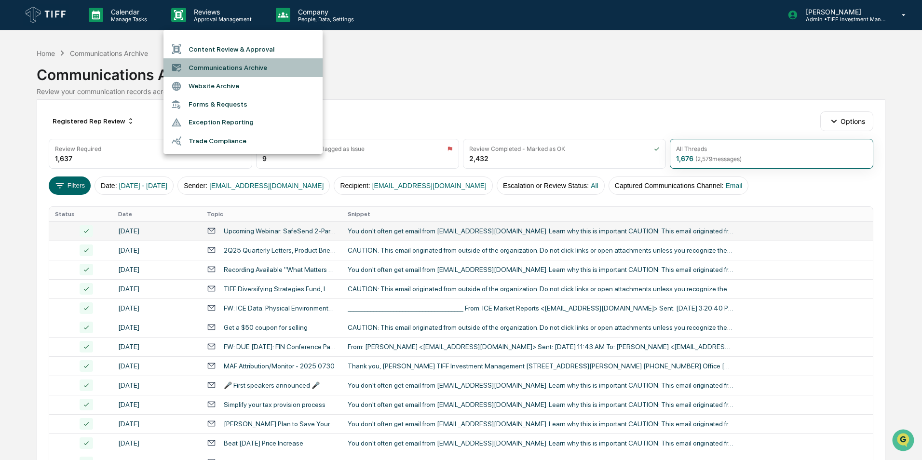
click at [205, 67] on li "Communications Archive" at bounding box center [242, 67] width 159 height 18
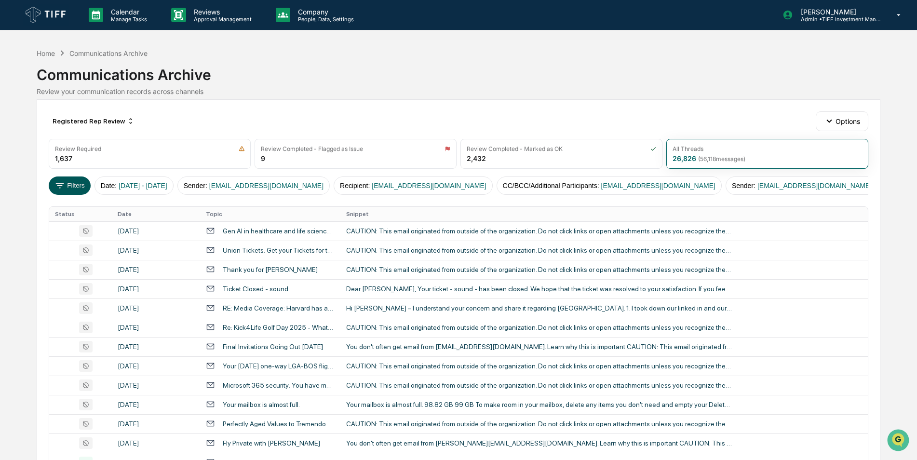
click at [70, 191] on button "Filters" at bounding box center [70, 185] width 42 height 18
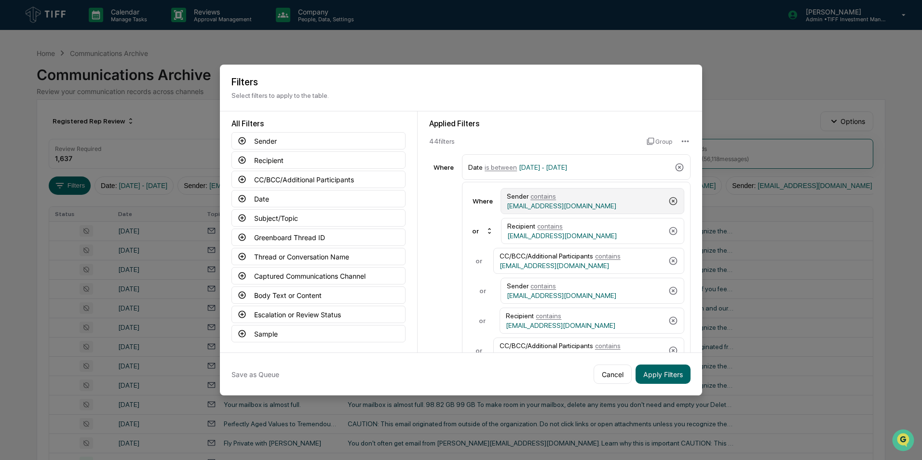
click at [668, 202] on icon at bounding box center [673, 201] width 10 height 10
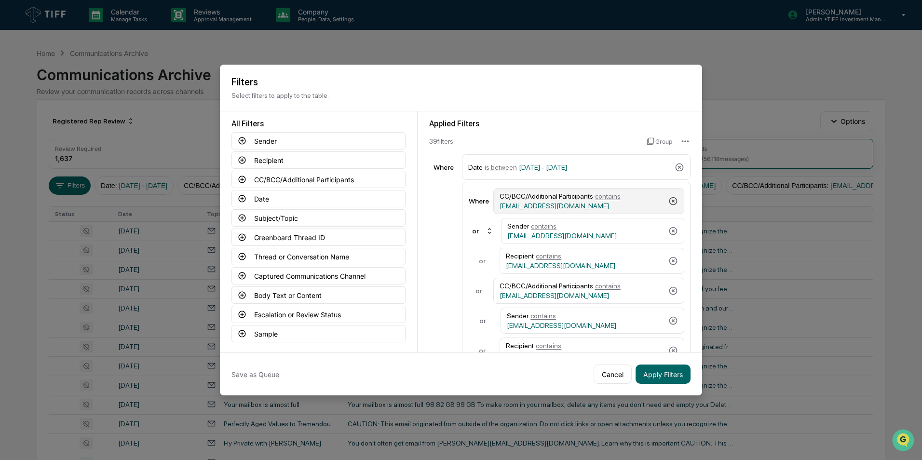
click at [668, 202] on icon at bounding box center [673, 201] width 10 height 10
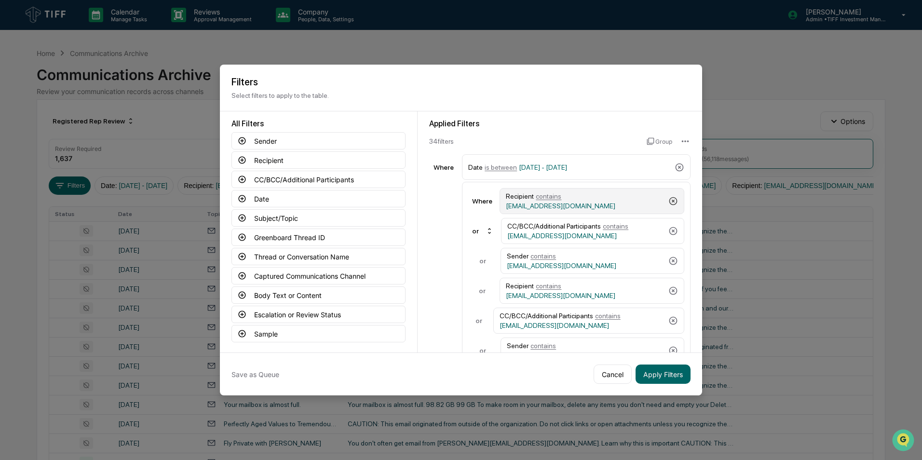
click at [668, 202] on icon at bounding box center [673, 201] width 10 height 10
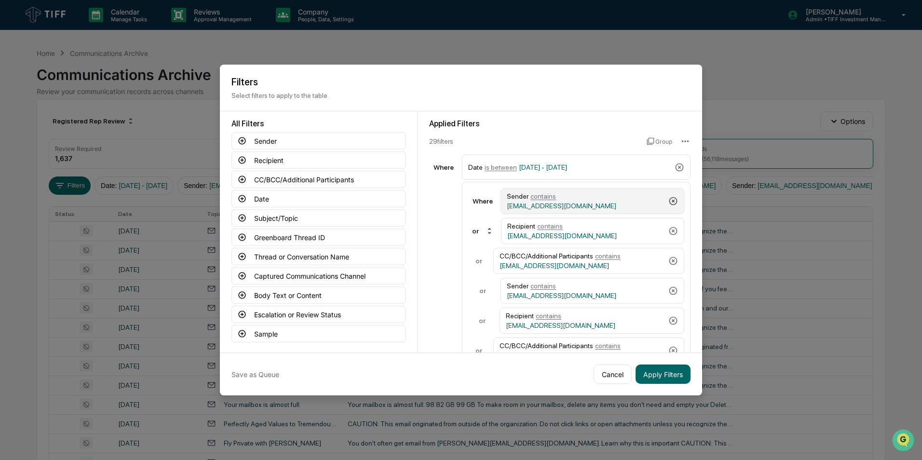
click at [668, 202] on icon at bounding box center [673, 201] width 10 height 10
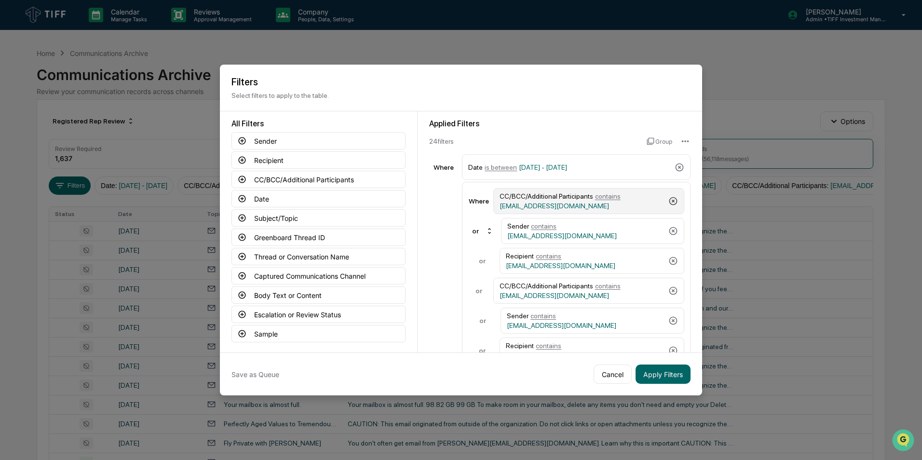
click at [668, 202] on icon at bounding box center [673, 201] width 10 height 10
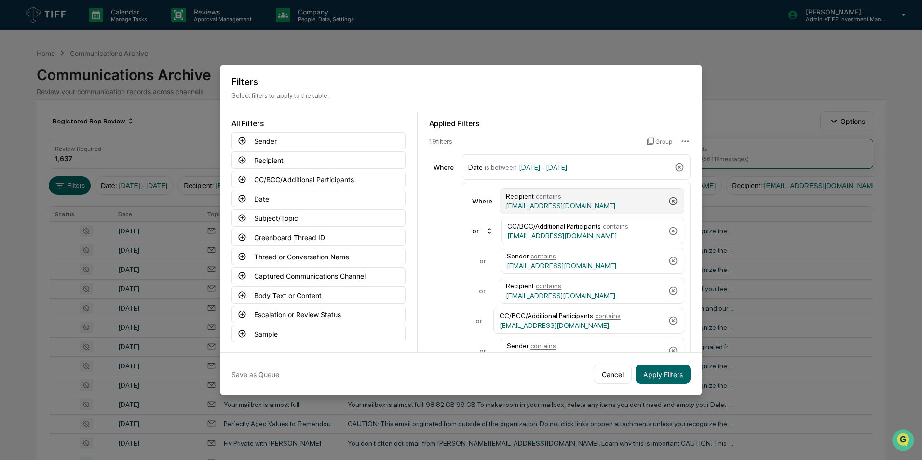
click at [668, 202] on icon at bounding box center [673, 201] width 10 height 10
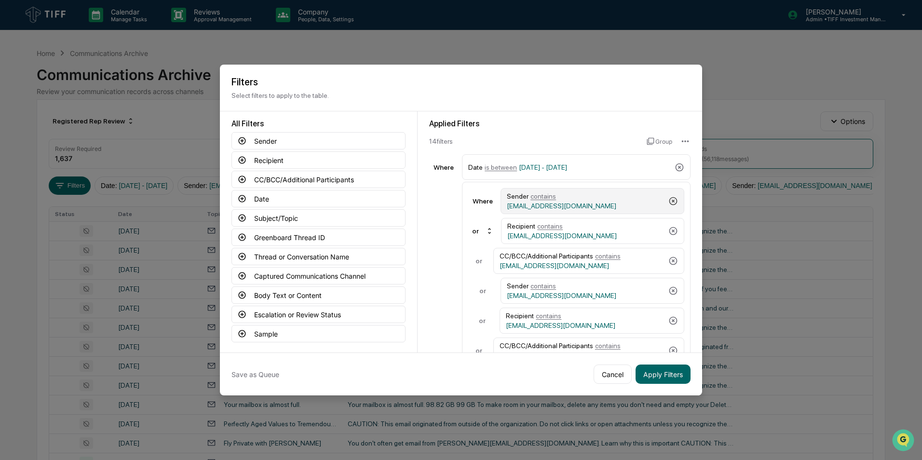
click at [668, 202] on icon at bounding box center [673, 201] width 10 height 10
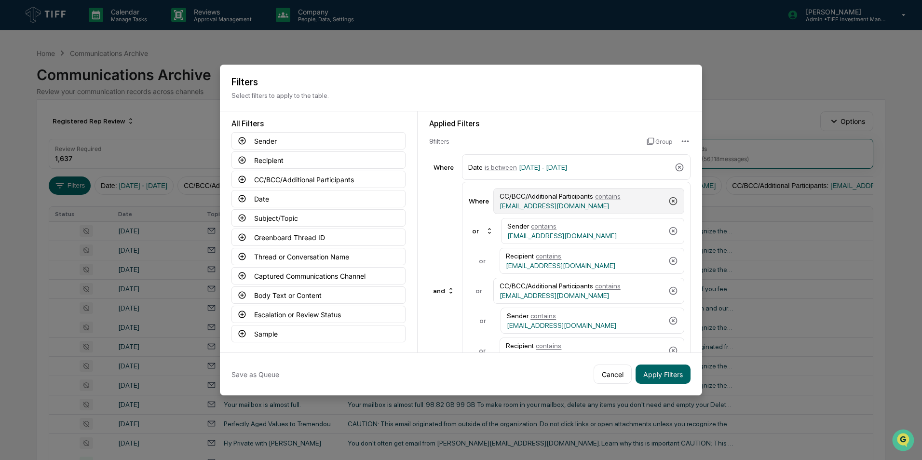
click at [668, 202] on icon at bounding box center [673, 201] width 10 height 10
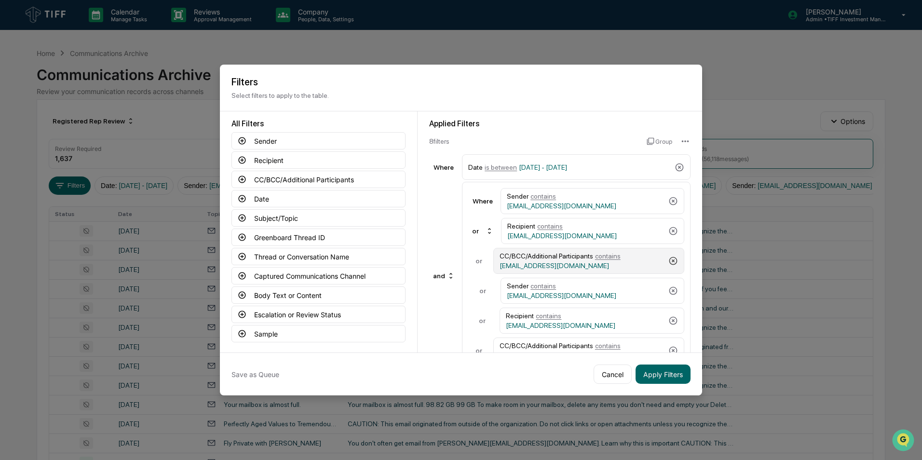
click at [670, 262] on icon at bounding box center [673, 261] width 10 height 10
click at [670, 262] on icon at bounding box center [673, 261] width 8 height 8
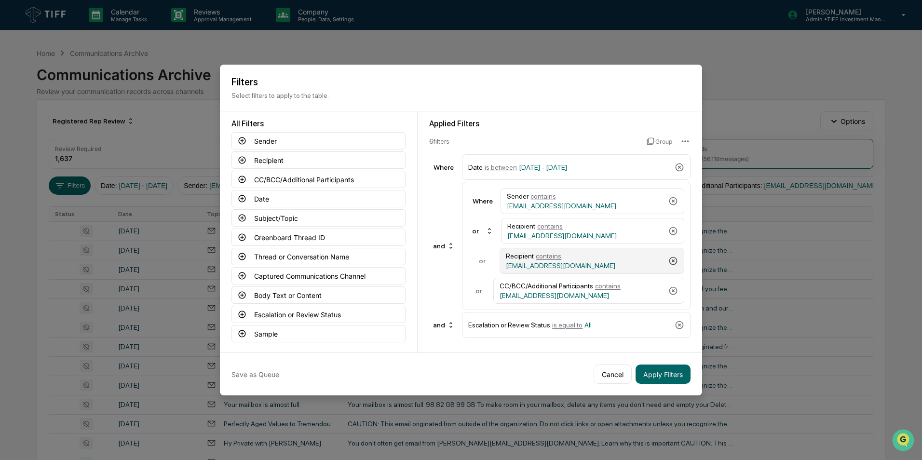
click at [670, 262] on icon at bounding box center [673, 261] width 8 height 8
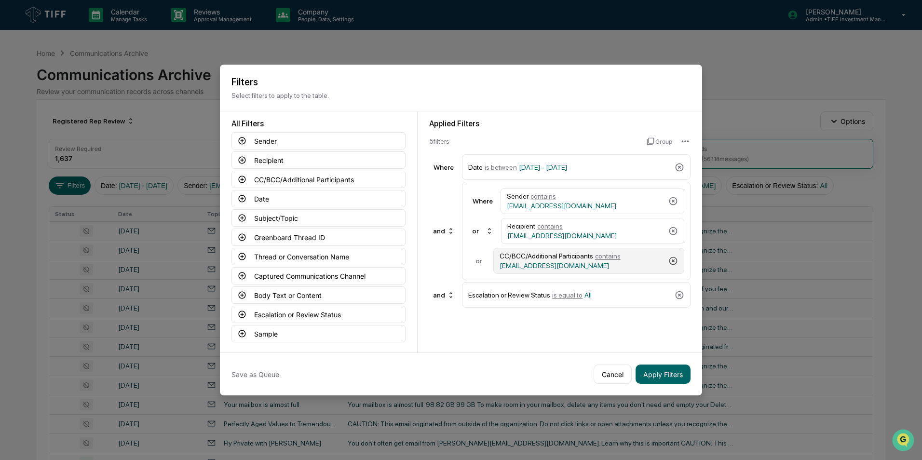
click at [670, 263] on icon at bounding box center [673, 261] width 10 height 10
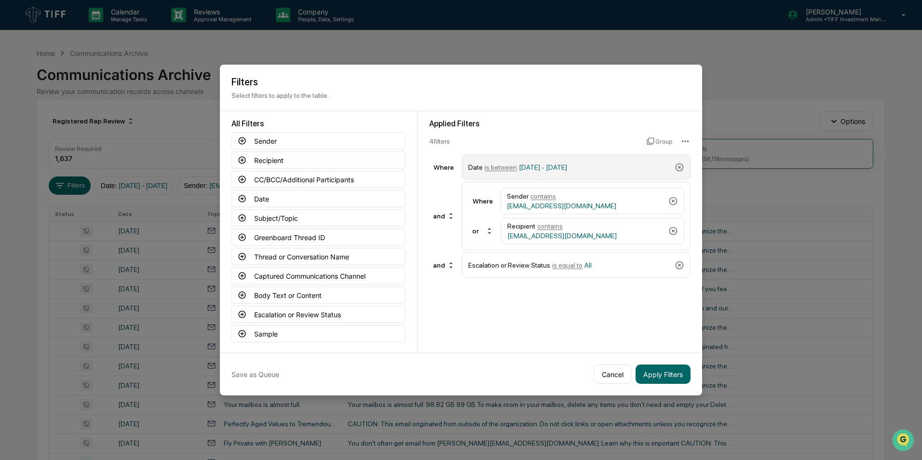
click at [493, 169] on span "is between" at bounding box center [501, 167] width 32 height 8
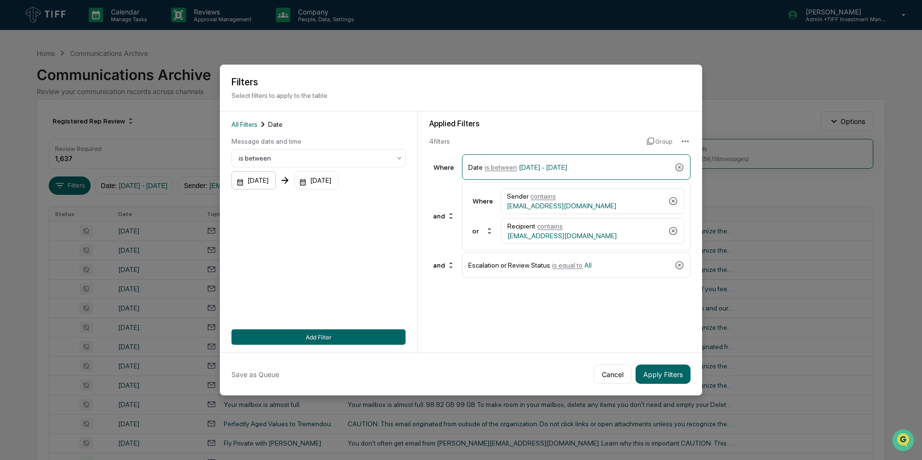
click at [276, 185] on div "[DATE]" at bounding box center [253, 180] width 44 height 18
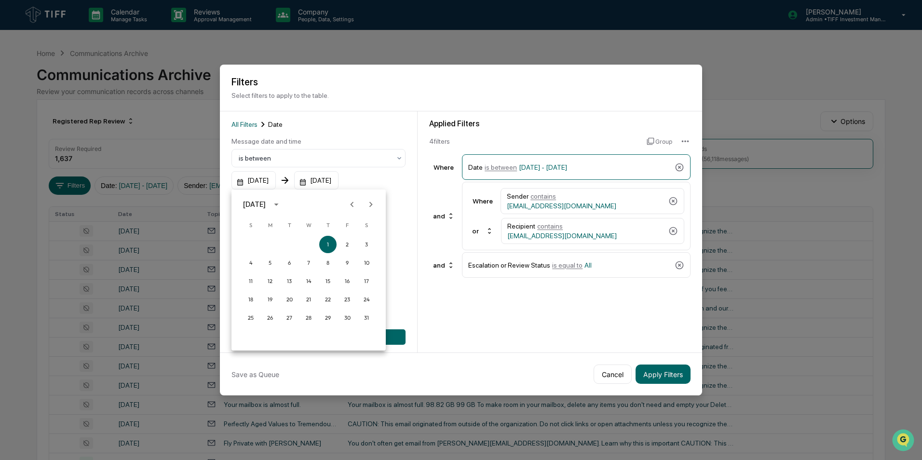
click at [372, 203] on icon "Next month" at bounding box center [371, 204] width 11 height 11
click at [289, 242] on button "1" at bounding box center [289, 244] width 17 height 17
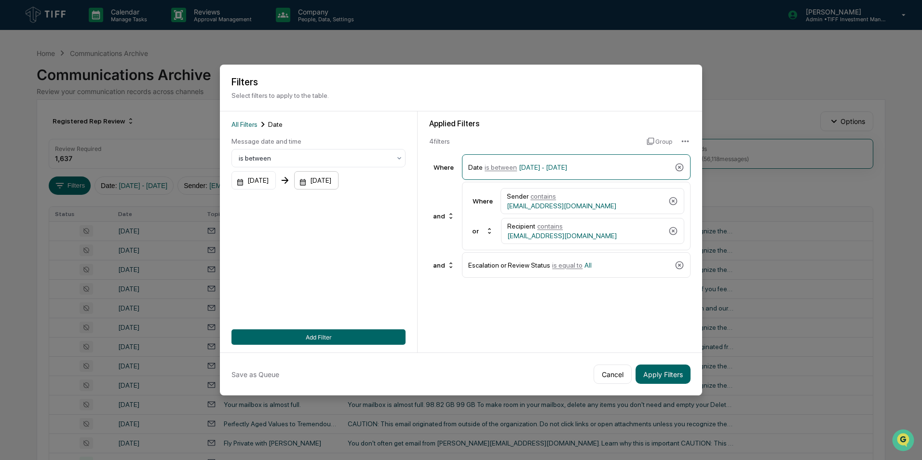
click at [276, 182] on div "[DATE]" at bounding box center [253, 180] width 44 height 18
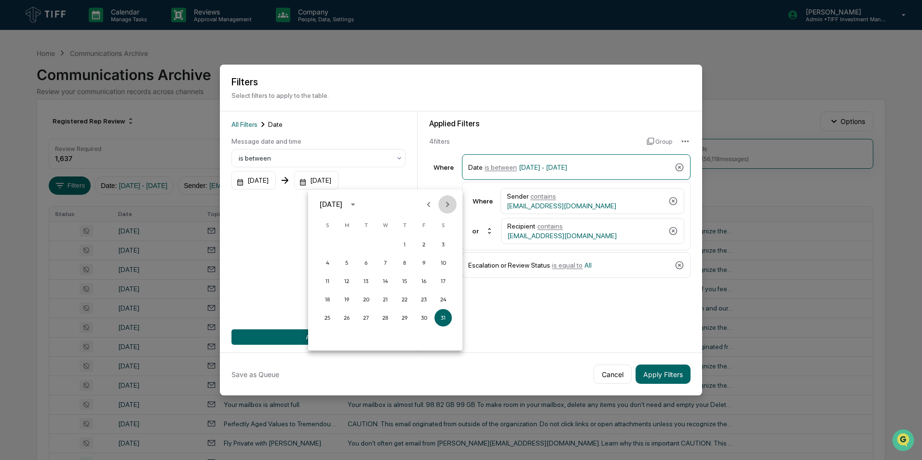
click at [445, 202] on icon "Next month" at bounding box center [447, 204] width 11 height 11
click at [404, 315] on button "31" at bounding box center [404, 317] width 17 height 17
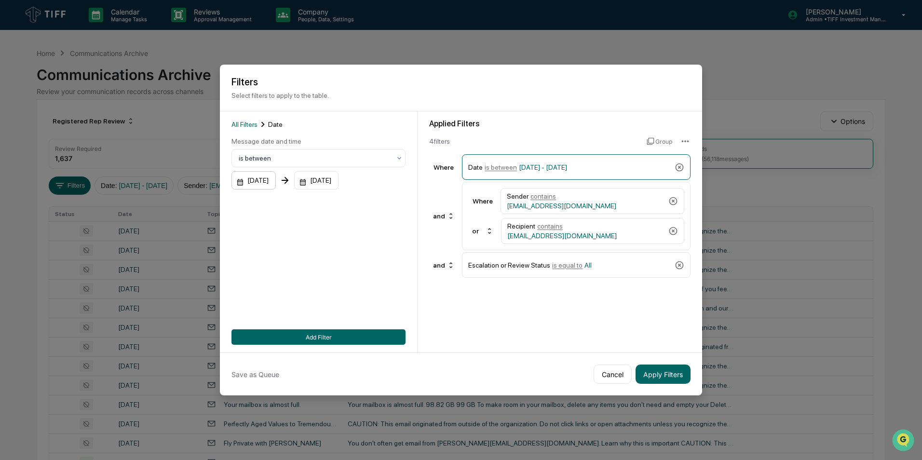
click at [276, 181] on div "[DATE]" at bounding box center [253, 180] width 44 height 18
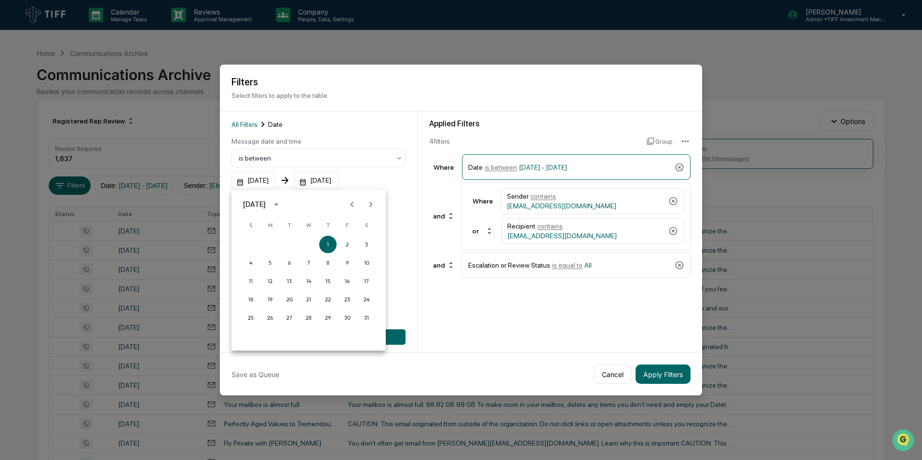
click at [377, 206] on button "Next month" at bounding box center [371, 204] width 18 height 18
click at [287, 244] on button "1" at bounding box center [289, 244] width 17 height 17
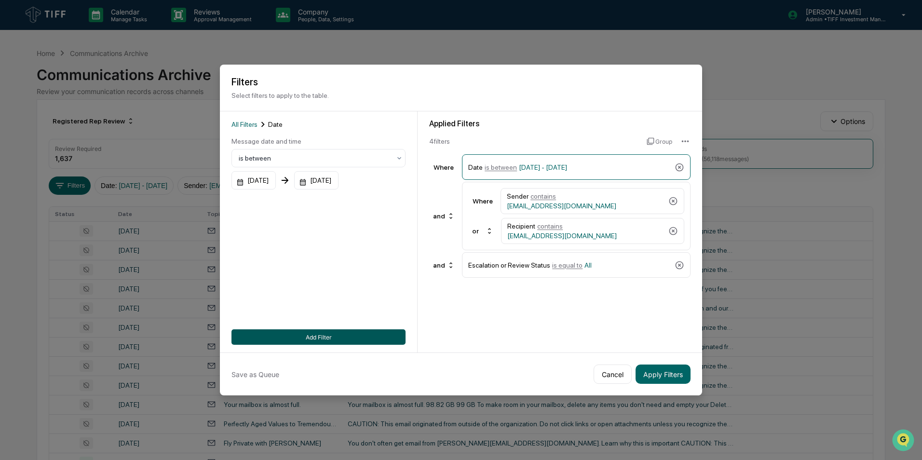
click at [313, 336] on button "Add Filter" at bounding box center [318, 336] width 174 height 15
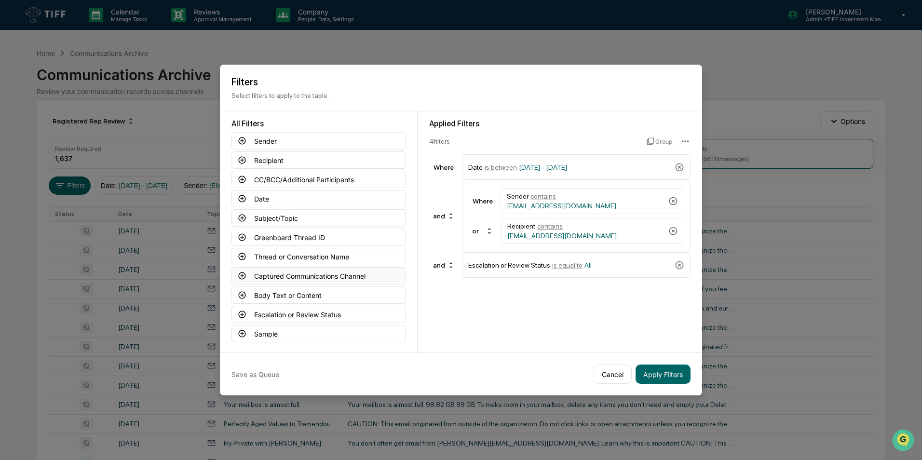
click at [242, 275] on icon at bounding box center [242, 275] width 7 height 7
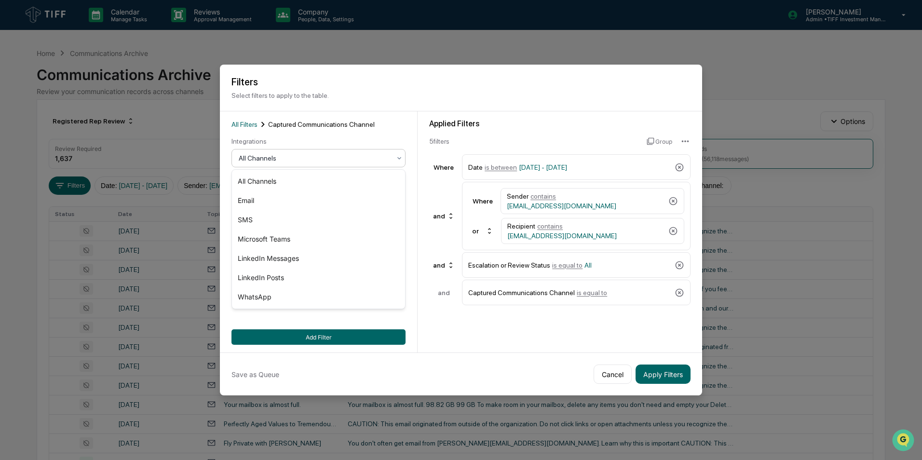
click at [306, 162] on div at bounding box center [315, 158] width 152 height 10
click at [282, 201] on div "Email" at bounding box center [318, 200] width 173 height 19
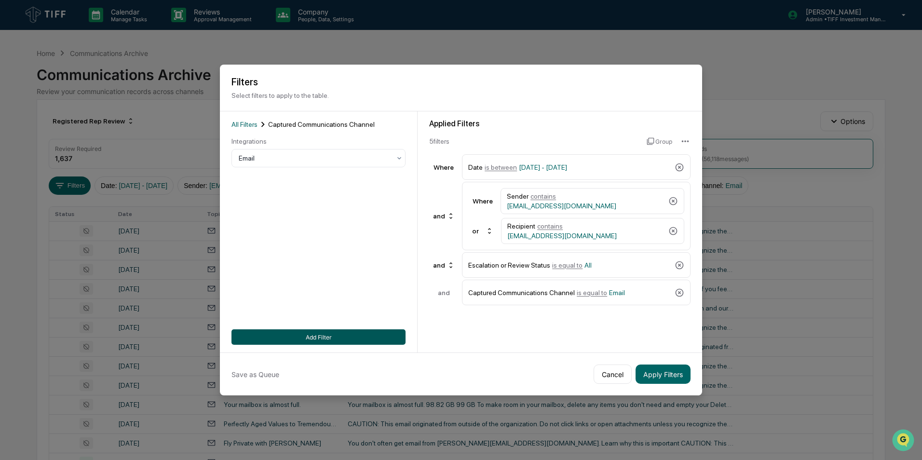
click at [315, 335] on button "Add Filter" at bounding box center [318, 336] width 174 height 15
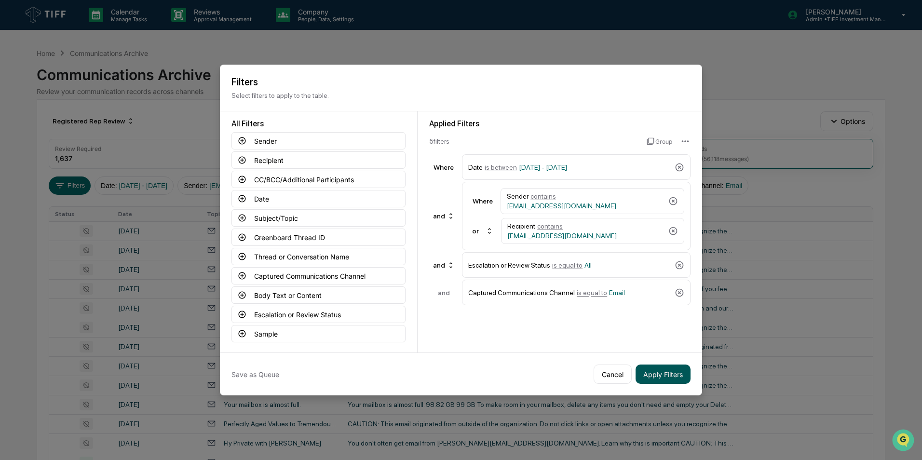
click at [655, 373] on button "Apply Filters" at bounding box center [663, 374] width 55 height 19
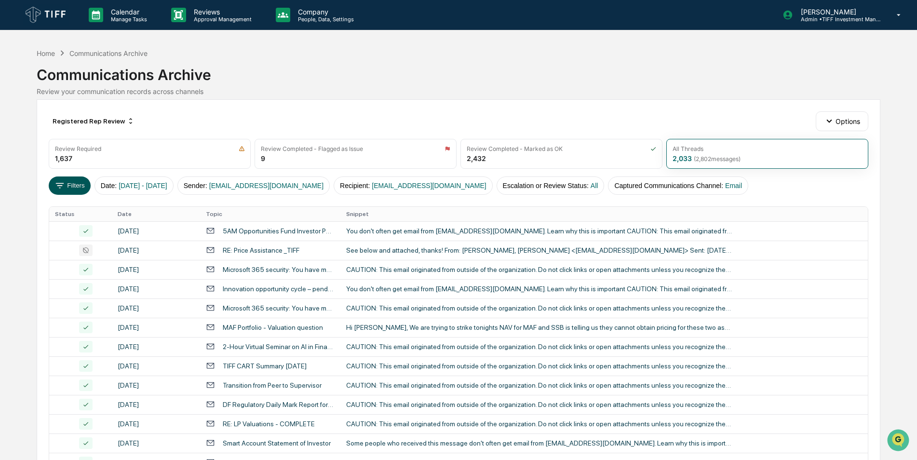
click at [79, 189] on button "Filters" at bounding box center [70, 185] width 42 height 18
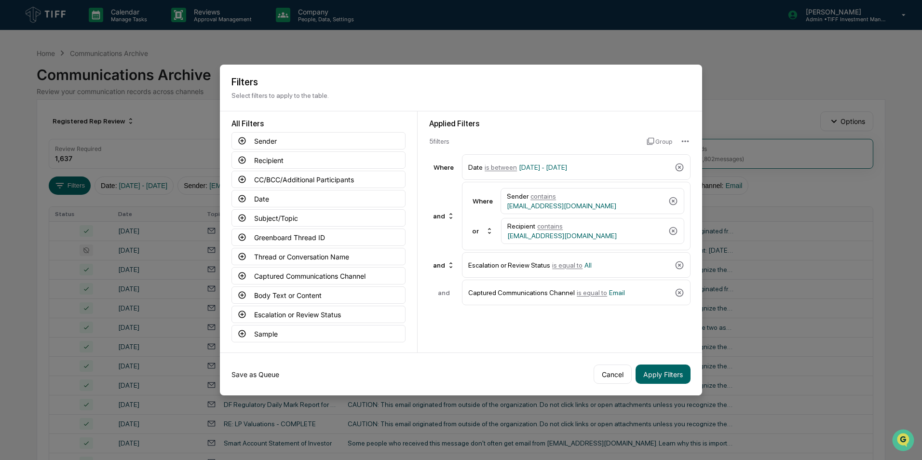
click at [261, 374] on button "Save as Queue" at bounding box center [255, 374] width 48 height 19
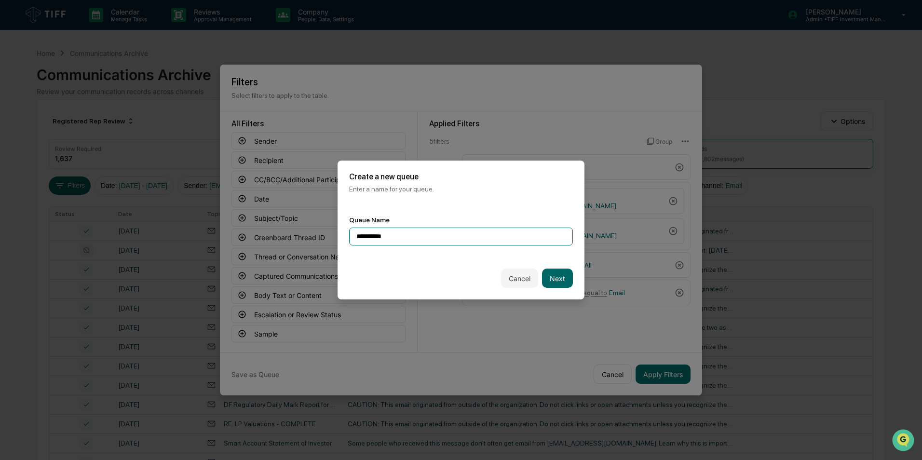
click at [409, 240] on input "*********" at bounding box center [461, 237] width 224 height 18
type input "**********"
click at [551, 278] on button "Next" at bounding box center [557, 278] width 31 height 19
click at [476, 240] on div at bounding box center [457, 237] width 202 height 10
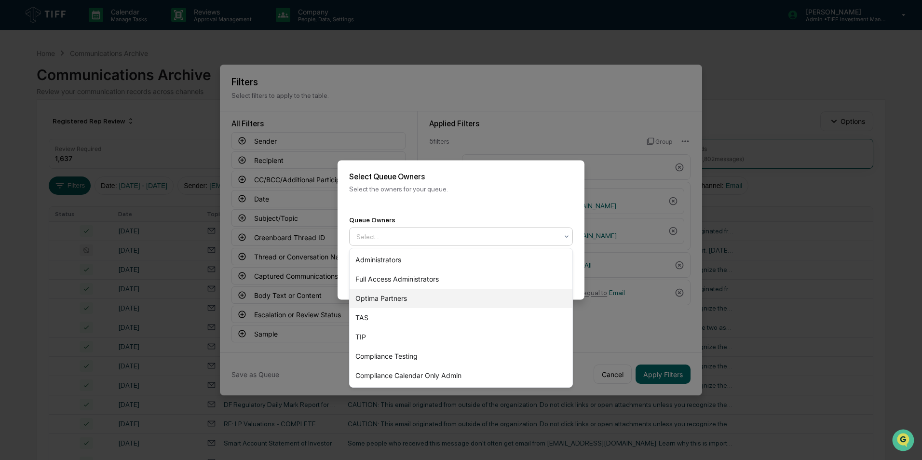
click at [481, 297] on div "Optima Partners" at bounding box center [461, 298] width 223 height 19
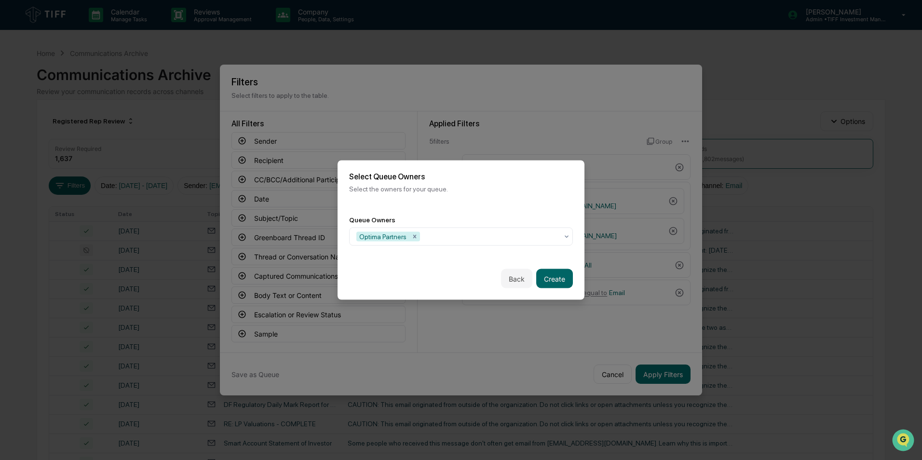
click at [579, 273] on div "Back Create" at bounding box center [461, 278] width 247 height 42
click at [564, 278] on button "Create" at bounding box center [554, 278] width 37 height 19
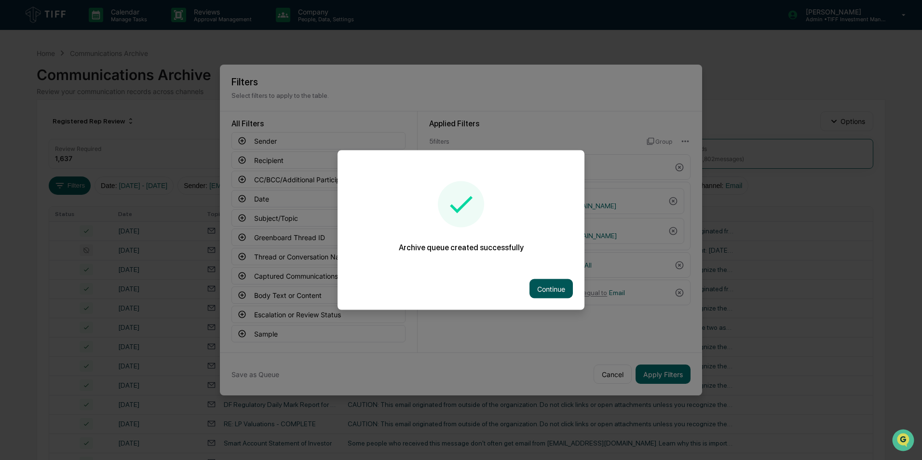
click at [547, 290] on button "Continue" at bounding box center [550, 288] width 43 height 19
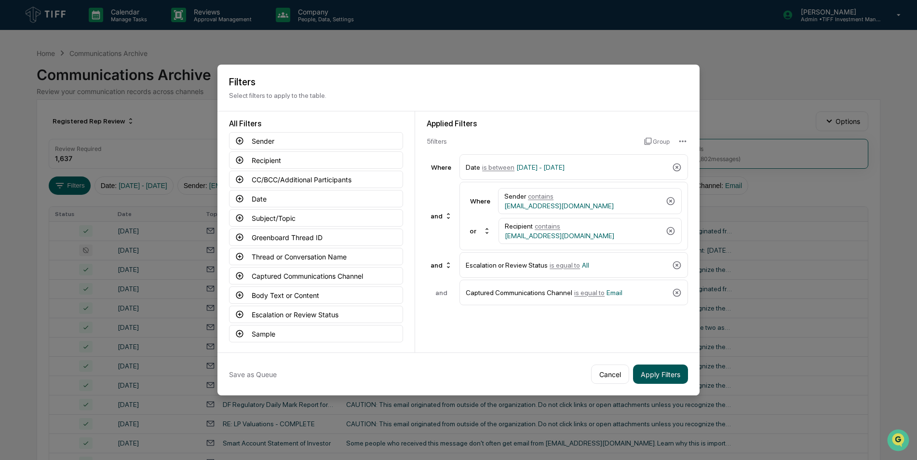
click at [647, 372] on button "Apply Filters" at bounding box center [660, 374] width 55 height 19
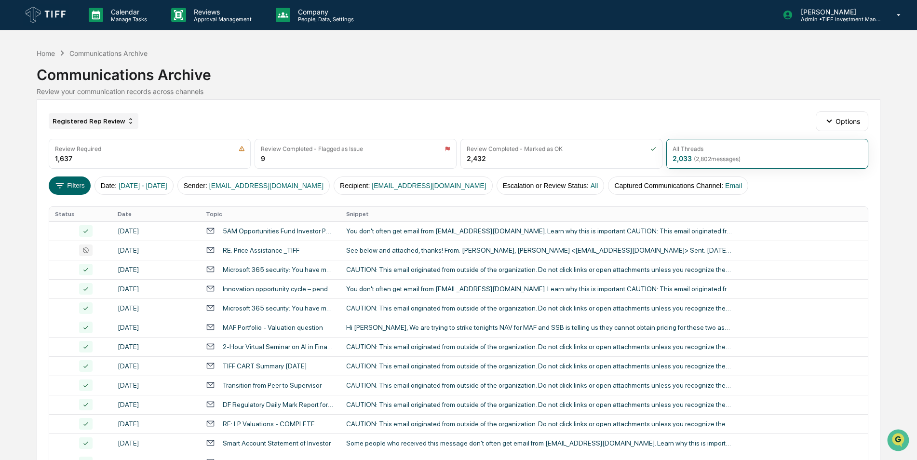
click at [94, 122] on div "Registered Rep Review" at bounding box center [94, 120] width 90 height 15
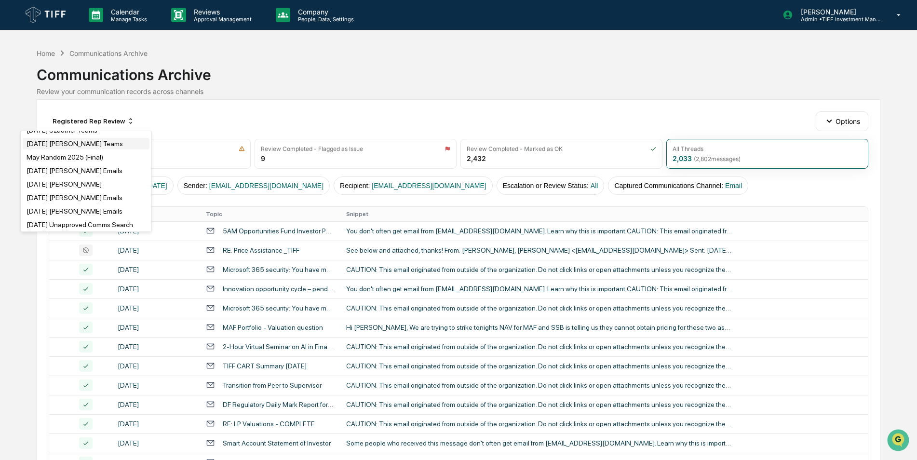
scroll to position [254, 0]
click at [71, 182] on div "[DATE] [PERSON_NAME]" at bounding box center [64, 182] width 75 height 8
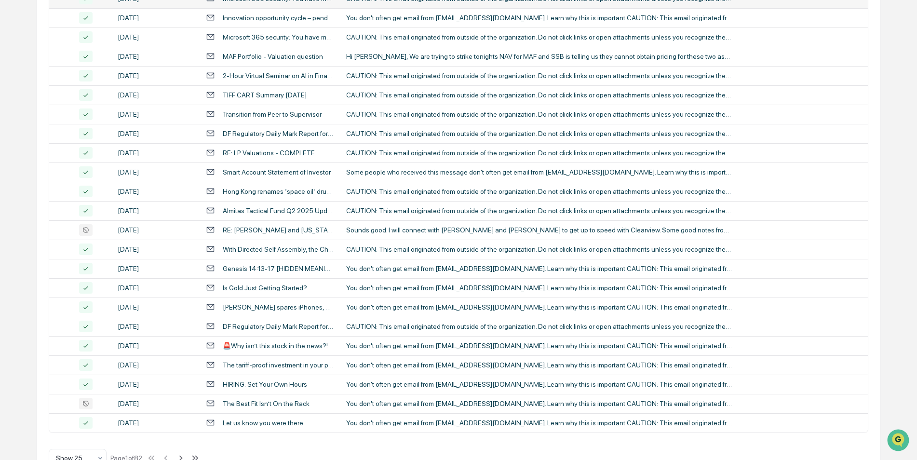
scroll to position [298, 0]
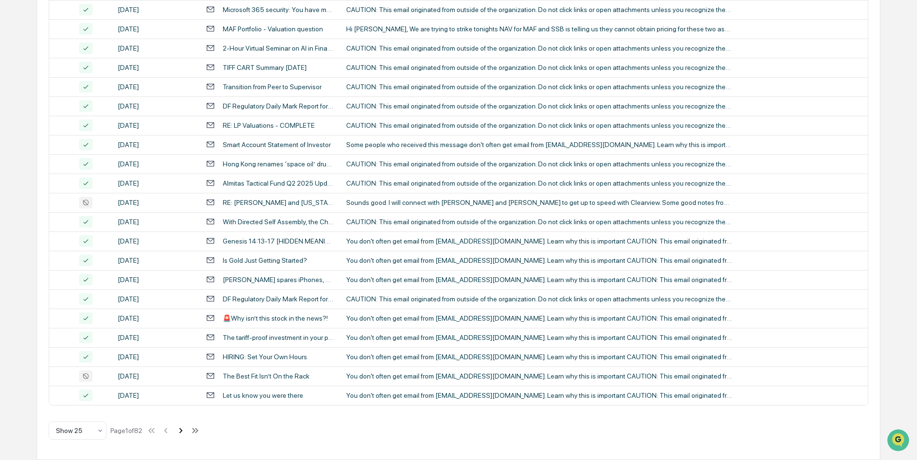
click at [186, 431] on icon at bounding box center [181, 430] width 11 height 11
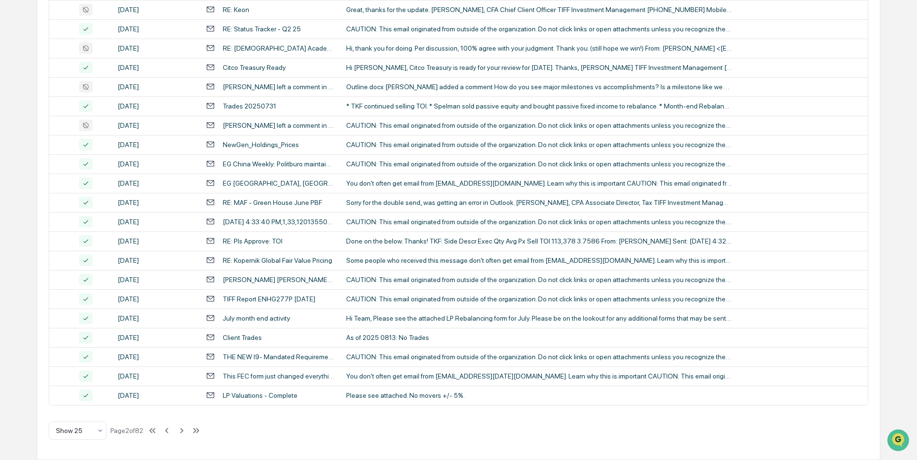
click at [183, 432] on icon at bounding box center [181, 430] width 11 height 11
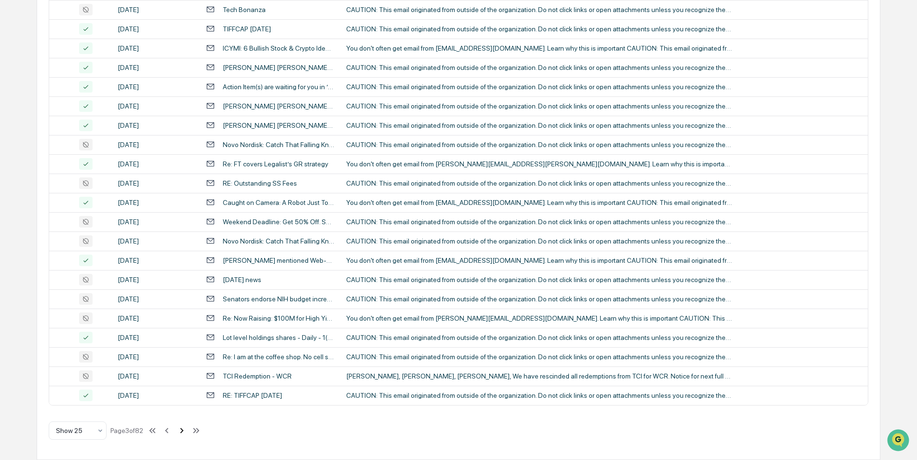
click at [183, 436] on button at bounding box center [181, 430] width 11 height 19
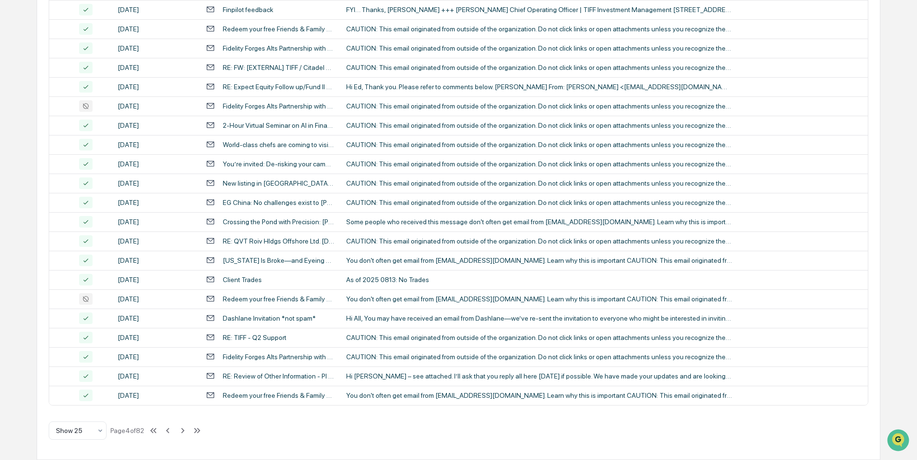
drag, startPoint x: 183, startPoint y: 433, endPoint x: 185, endPoint y: 441, distance: 8.4
click at [185, 441] on div "[DATE] [PERSON_NAME] Emails Options Review Required 1,637 Review Completed - Fl…" at bounding box center [459, 130] width 844 height 659
drag, startPoint x: 182, startPoint y: 432, endPoint x: 188, endPoint y: 443, distance: 12.3
click at [188, 443] on div "[DATE] [PERSON_NAME] Emails Options Review Required 1,637 Review Completed - Fl…" at bounding box center [459, 130] width 844 height 659
click at [184, 428] on icon at bounding box center [182, 430] width 3 height 5
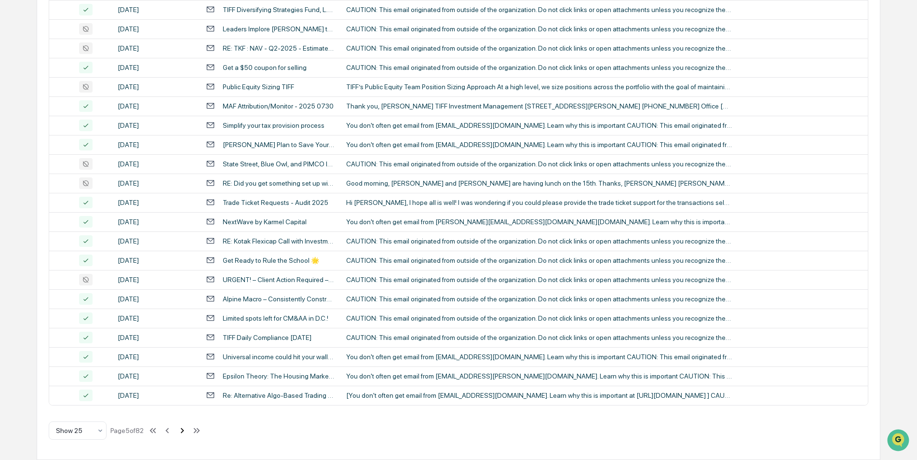
click at [184, 434] on icon at bounding box center [182, 430] width 11 height 11
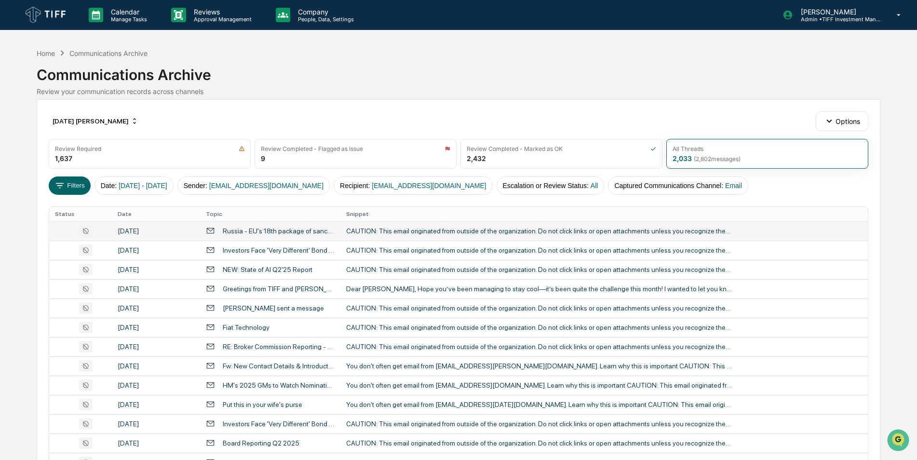
click at [402, 232] on div "CAUTION: This email originated from outside of the organization. Do not click l…" at bounding box center [539, 231] width 386 height 8
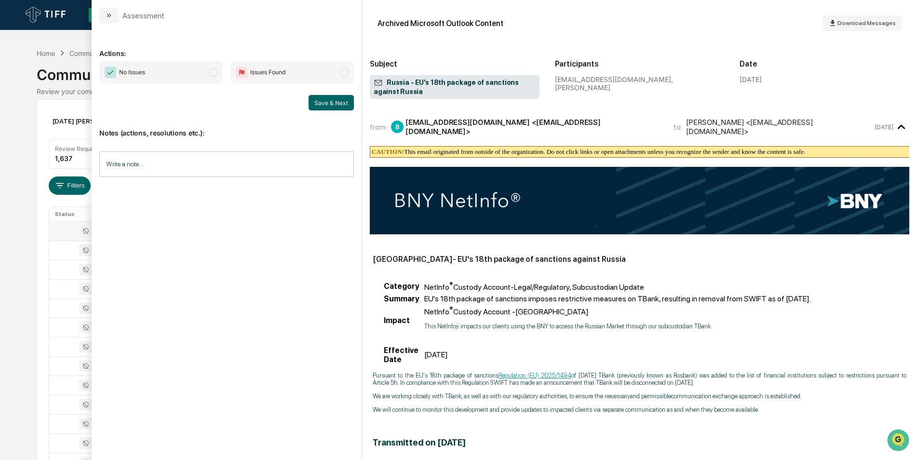
scroll to position [96, 0]
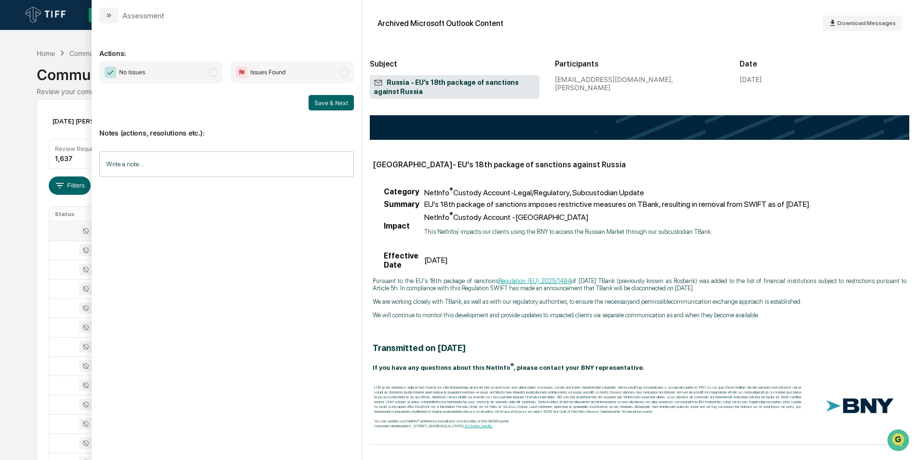
click at [217, 75] on span "No Issues" at bounding box center [160, 72] width 123 height 22
click at [329, 102] on button "Save & Next" at bounding box center [331, 102] width 45 height 15
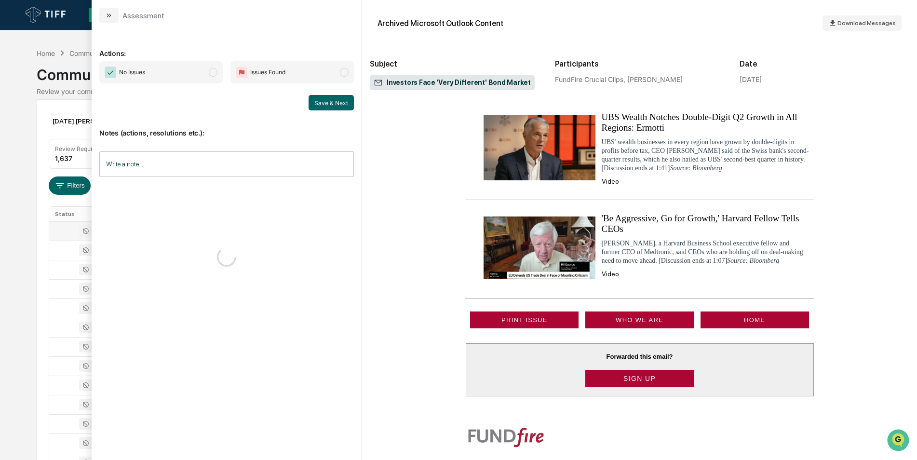
scroll to position [783, 0]
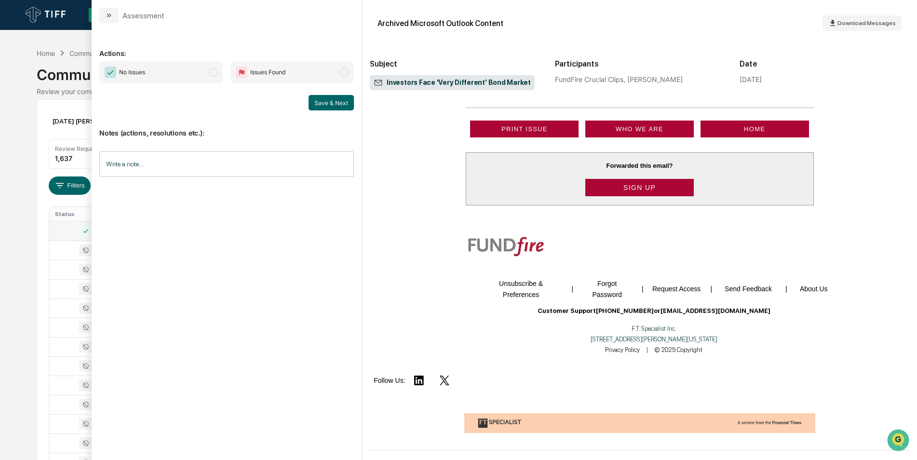
click at [209, 71] on span "modal" at bounding box center [213, 72] width 9 height 9
click at [318, 104] on button "Save & Next" at bounding box center [331, 102] width 45 height 15
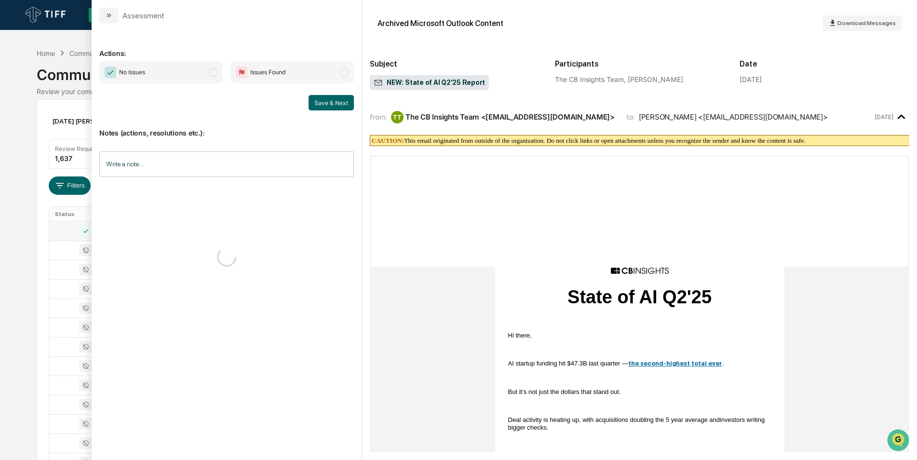
scroll to position [332, 0]
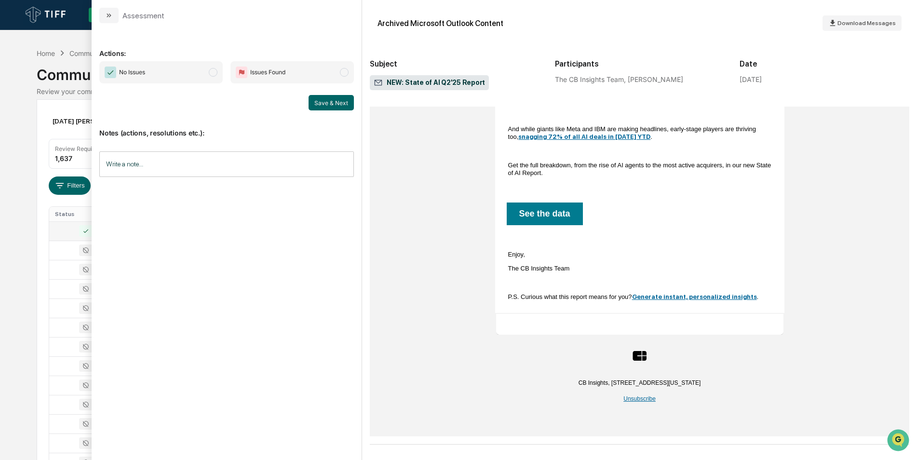
click at [216, 75] on span "modal" at bounding box center [213, 72] width 9 height 9
click at [321, 100] on button "Save & Next" at bounding box center [331, 102] width 45 height 15
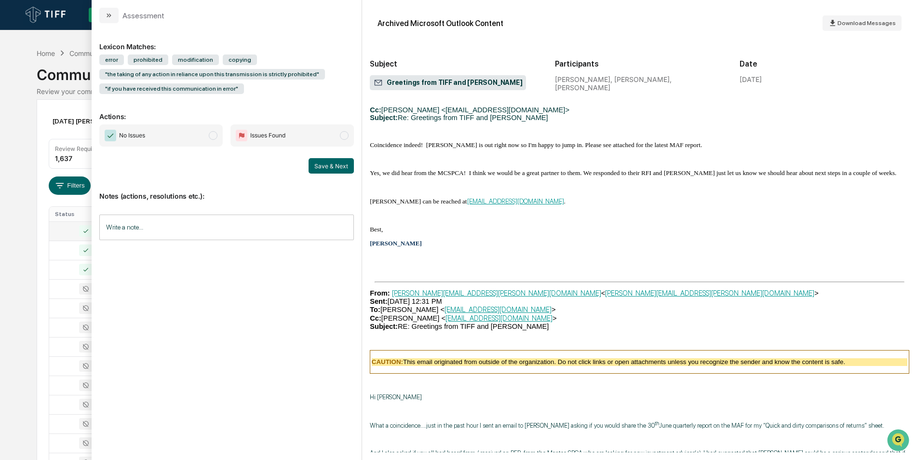
scroll to position [572, 0]
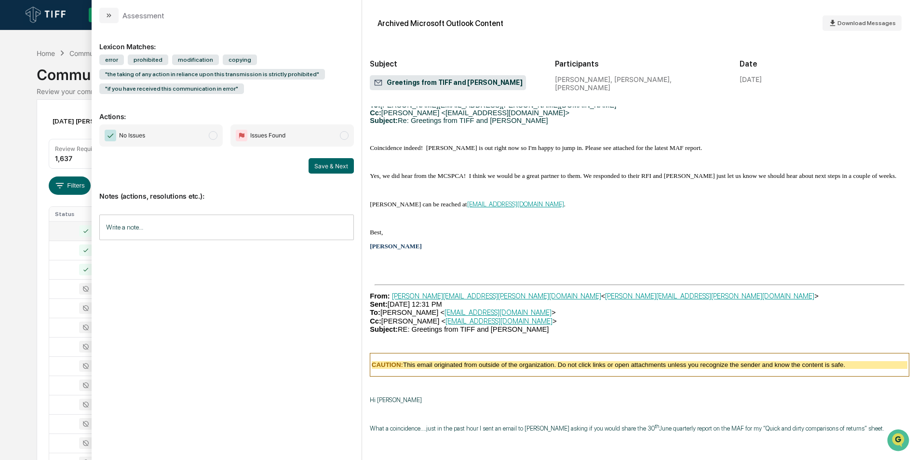
click at [214, 137] on span "modal" at bounding box center [213, 135] width 9 height 9
click at [320, 163] on button "Save & Next" at bounding box center [331, 165] width 45 height 15
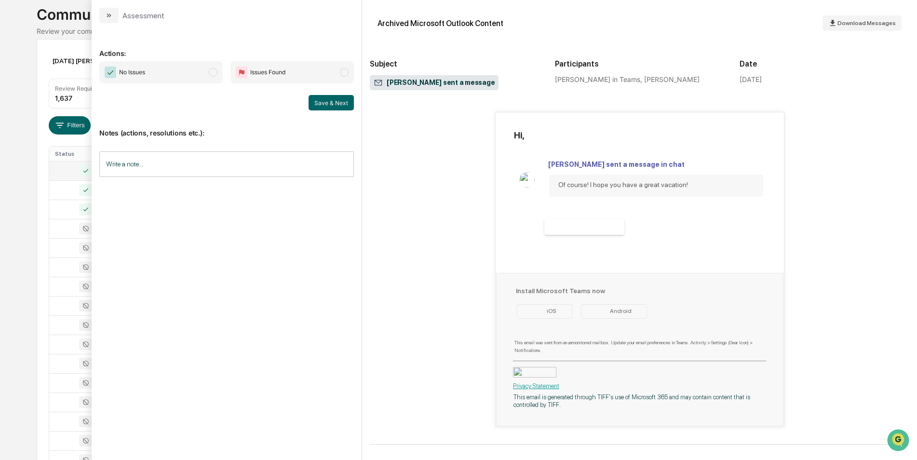
scroll to position [61, 0]
click at [219, 75] on span "No Issues" at bounding box center [160, 72] width 123 height 22
click at [320, 100] on button "Save & Next" at bounding box center [331, 102] width 45 height 15
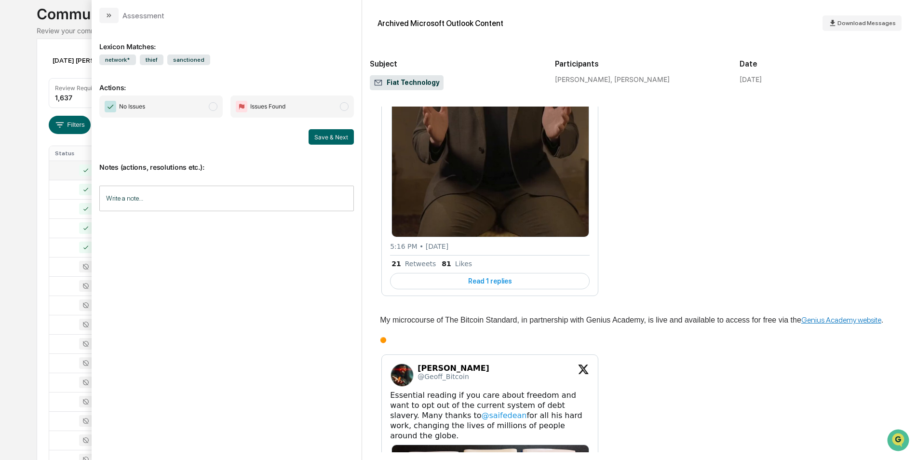
scroll to position [754, 0]
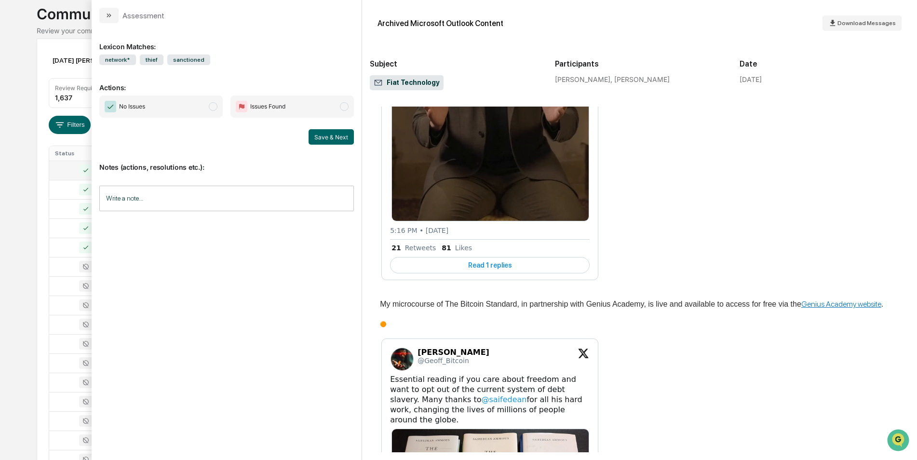
click at [209, 104] on span "modal" at bounding box center [213, 106] width 9 height 9
click at [335, 133] on button "Save & Next" at bounding box center [331, 136] width 45 height 15
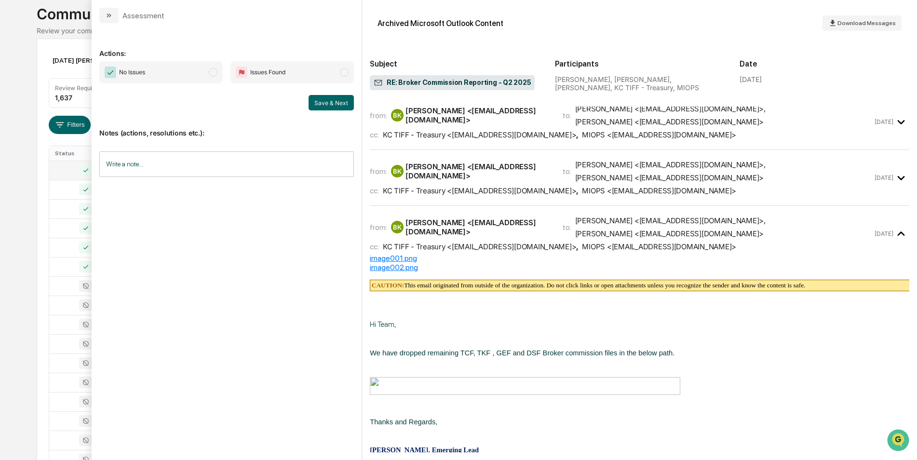
scroll to position [171, 0]
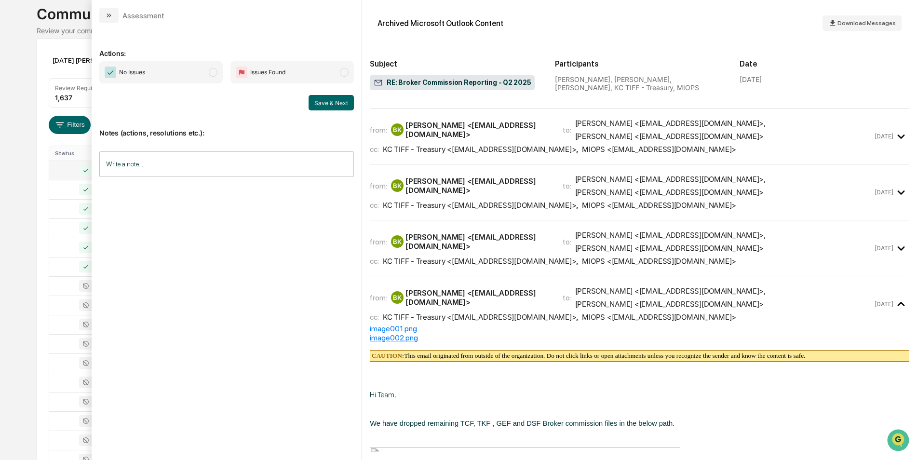
click at [216, 68] on span "modal" at bounding box center [213, 72] width 9 height 9
click at [312, 106] on button "Save & Next" at bounding box center [331, 102] width 45 height 15
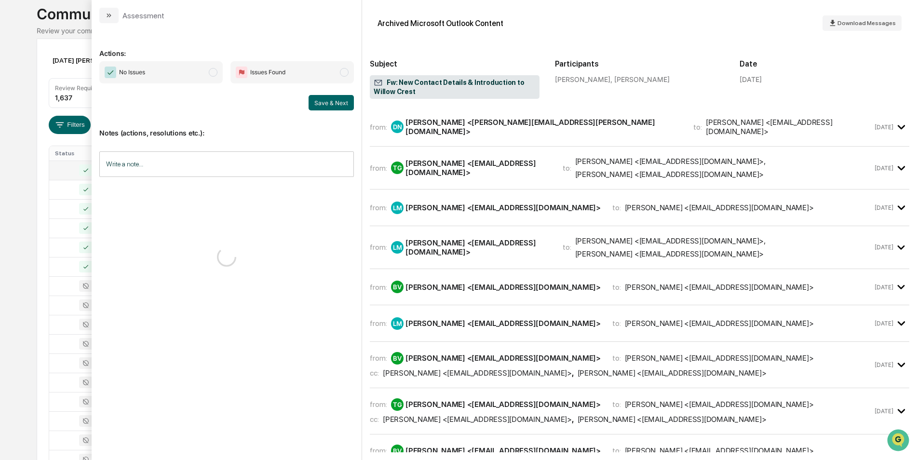
scroll to position [1266, 0]
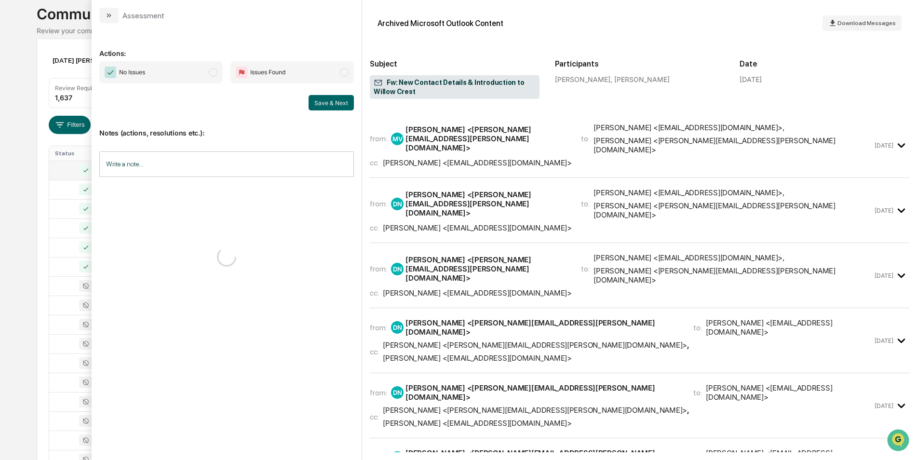
click at [219, 69] on span "No Issues" at bounding box center [160, 72] width 123 height 22
click at [324, 108] on button "Save & Next" at bounding box center [331, 102] width 45 height 15
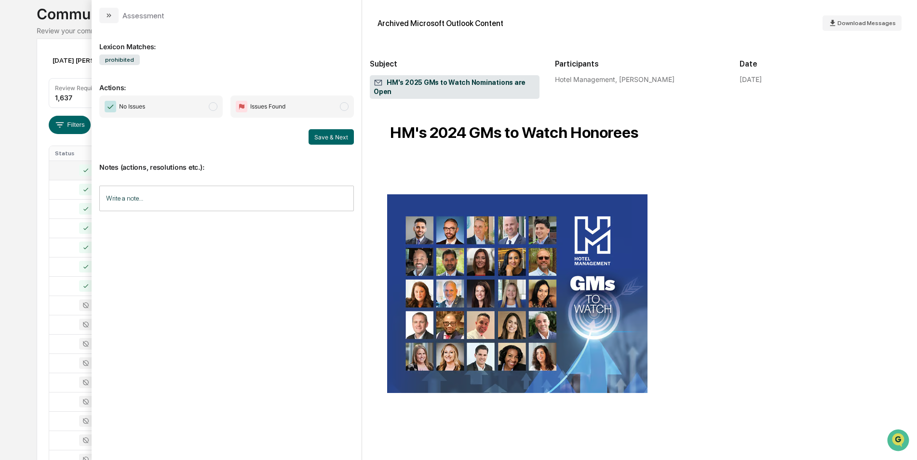
scroll to position [582, 0]
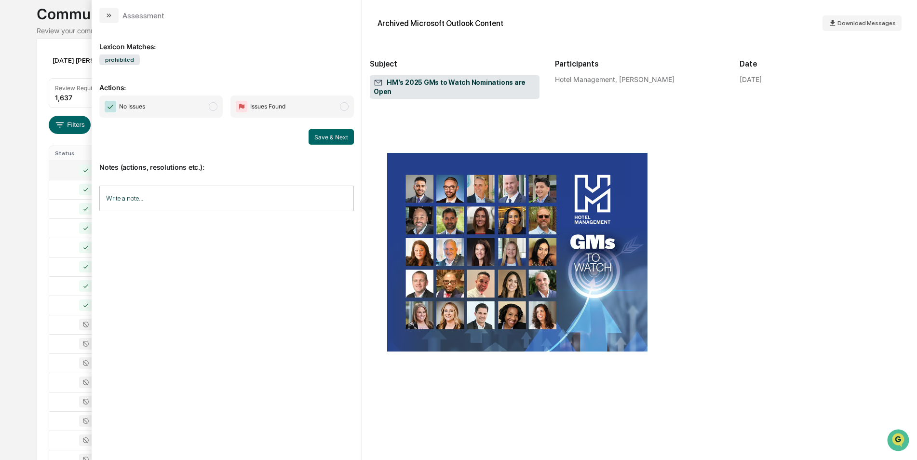
click at [215, 104] on span "modal" at bounding box center [213, 106] width 9 height 9
click at [333, 143] on button "Save & Next" at bounding box center [331, 136] width 45 height 15
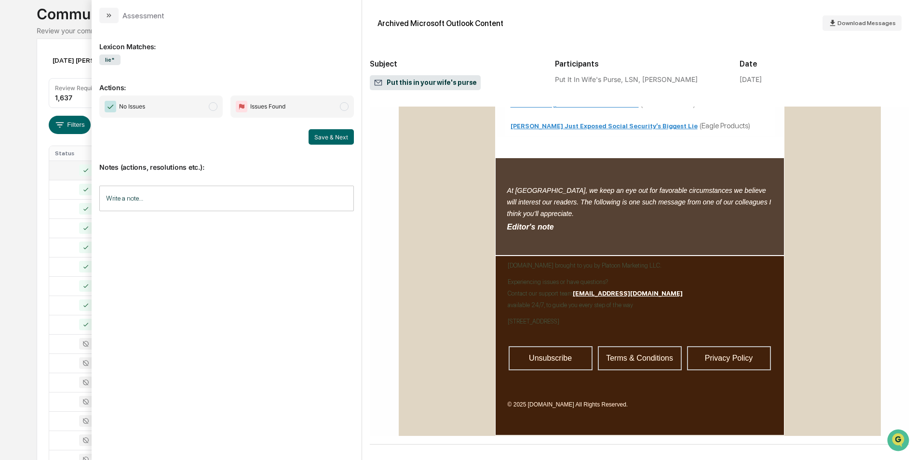
scroll to position [439, 3]
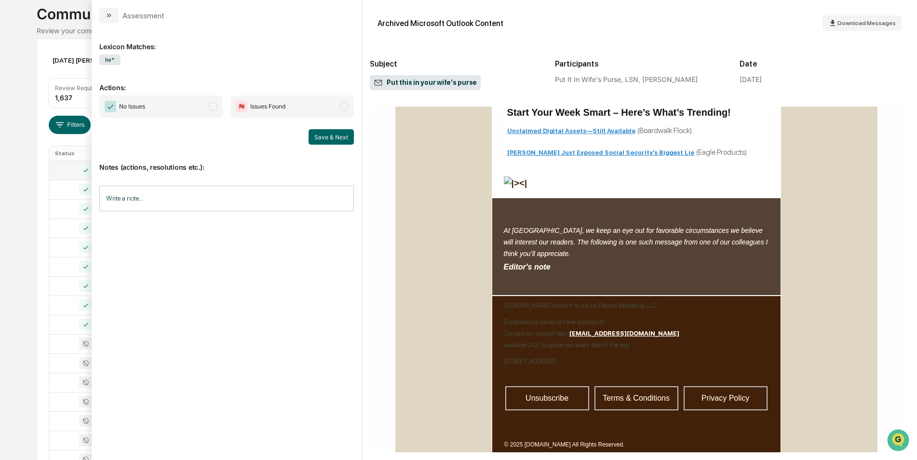
click at [218, 111] on span "No Issues" at bounding box center [160, 106] width 123 height 22
click at [325, 137] on button "Save & Next" at bounding box center [331, 136] width 45 height 15
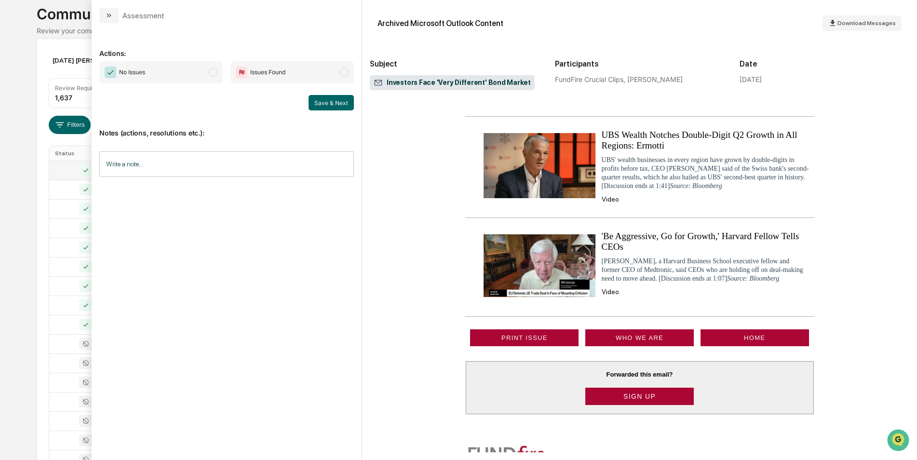
scroll to position [719, 0]
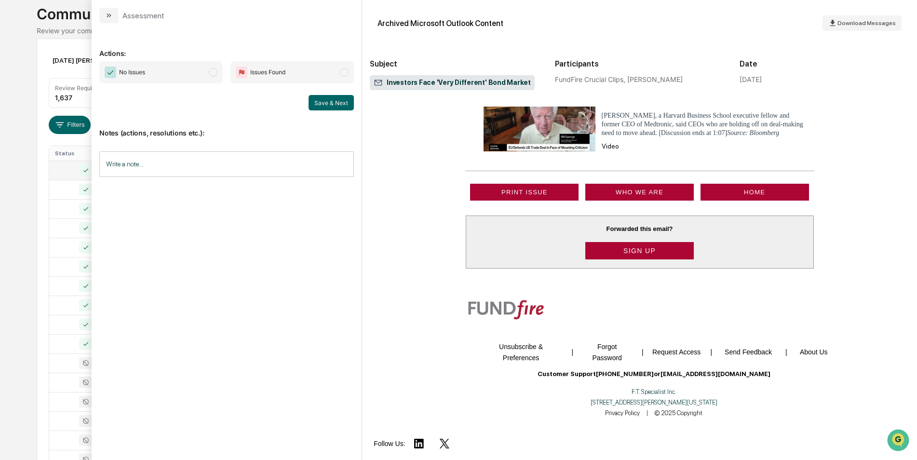
click at [213, 76] on span "modal" at bounding box center [213, 72] width 9 height 9
click at [325, 108] on button "Save & Next" at bounding box center [331, 102] width 45 height 15
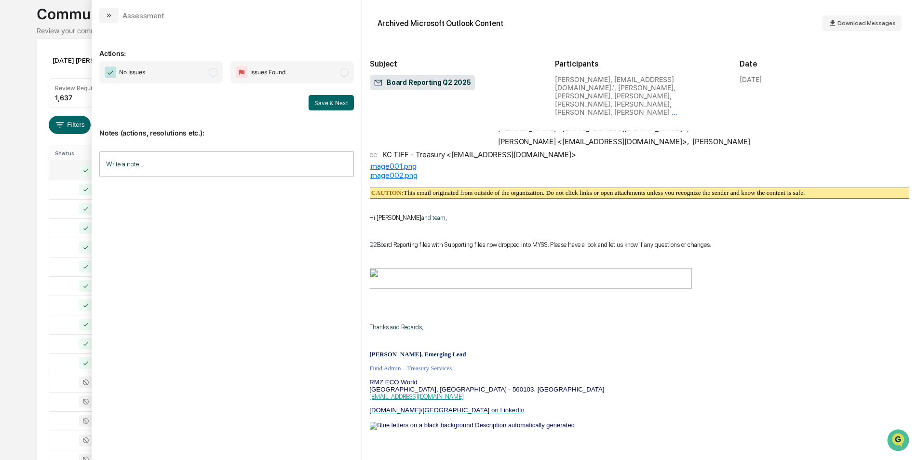
scroll to position [74, 0]
click at [214, 76] on span "modal" at bounding box center [213, 72] width 9 height 9
click at [326, 106] on button "Save & Next" at bounding box center [331, 102] width 45 height 15
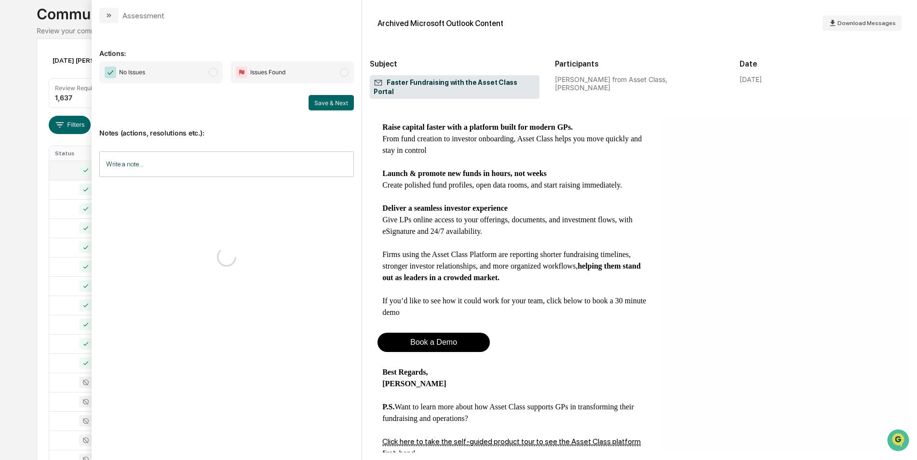
scroll to position [403, 0]
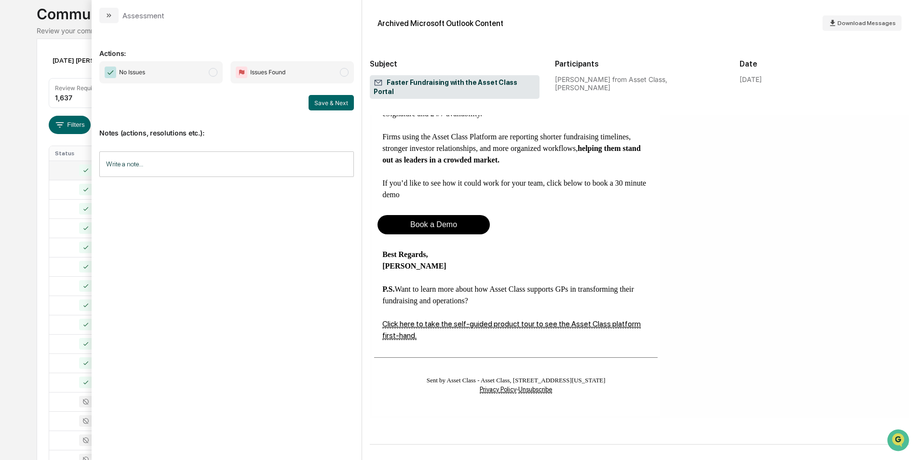
click at [214, 69] on span "modal" at bounding box center [213, 72] width 9 height 9
click at [346, 109] on button "Save & Next" at bounding box center [331, 102] width 45 height 15
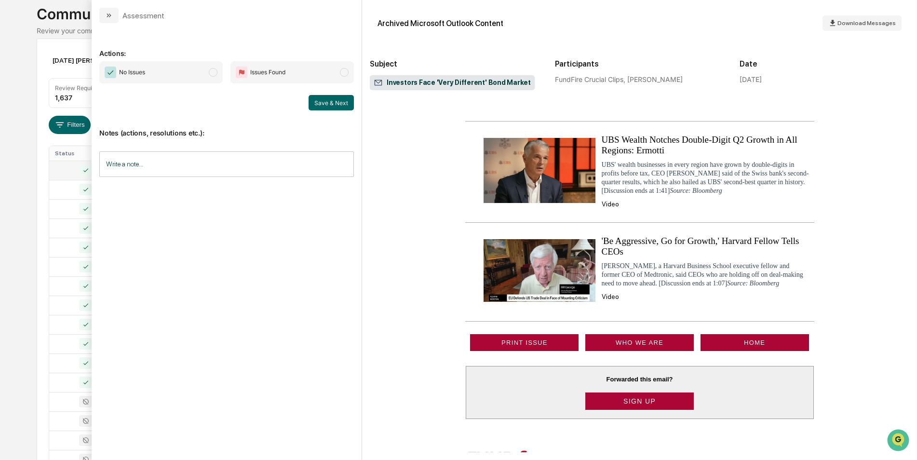
scroll to position [783, 0]
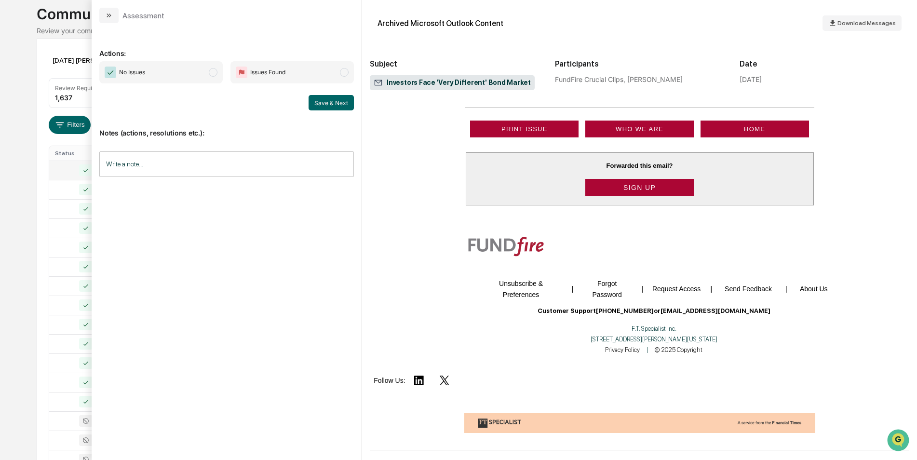
click at [215, 75] on span "modal" at bounding box center [213, 72] width 9 height 9
click at [313, 103] on button "Save & Next" at bounding box center [331, 102] width 45 height 15
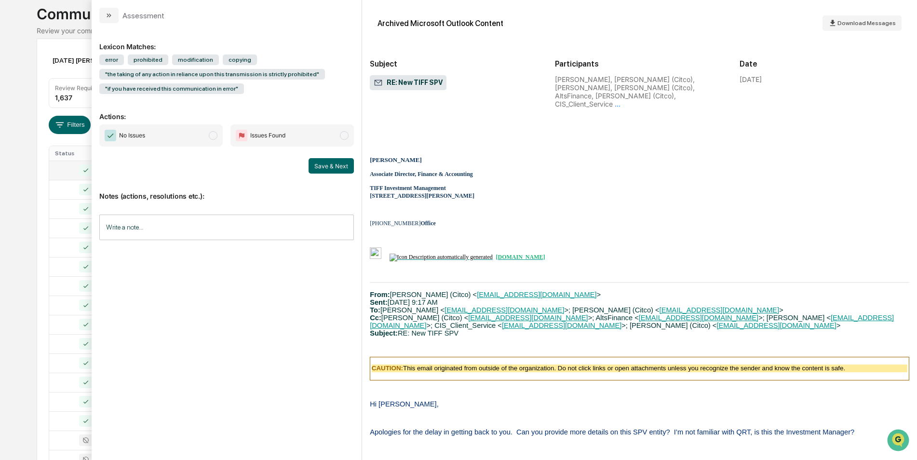
scroll to position [2107, 0]
click at [207, 135] on span "No Issues" at bounding box center [160, 135] width 123 height 22
click at [322, 174] on div "Notes (actions, resolutions etc.): Write a note... Write a note..." at bounding box center [226, 213] width 255 height 78
click at [322, 165] on button "Save & Next" at bounding box center [331, 165] width 45 height 15
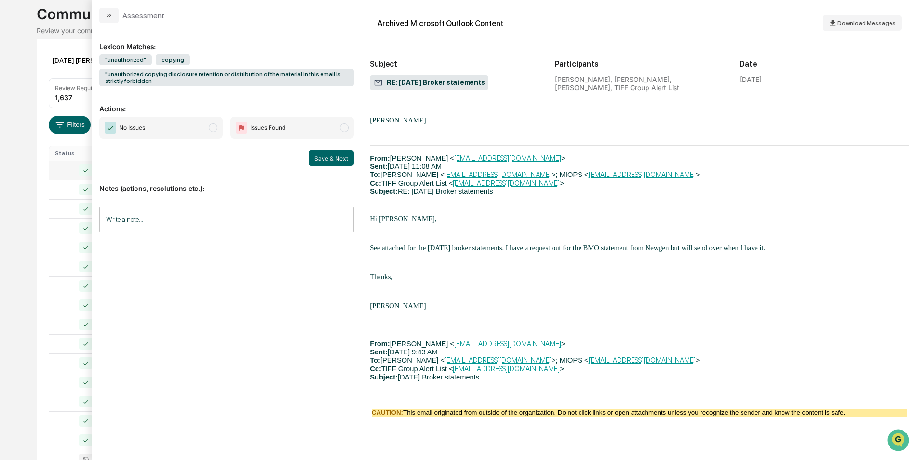
scroll to position [2510, 0]
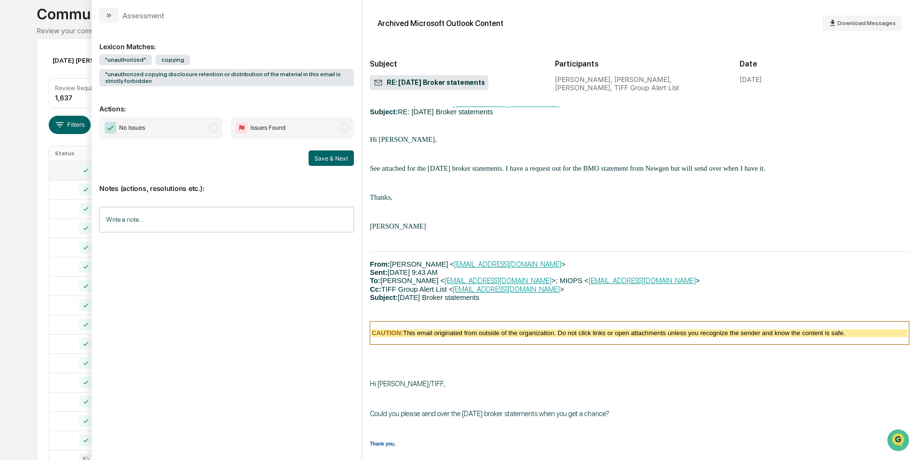
click at [213, 125] on span "modal" at bounding box center [213, 127] width 9 height 9
click at [325, 163] on button "Save & Next" at bounding box center [331, 157] width 45 height 15
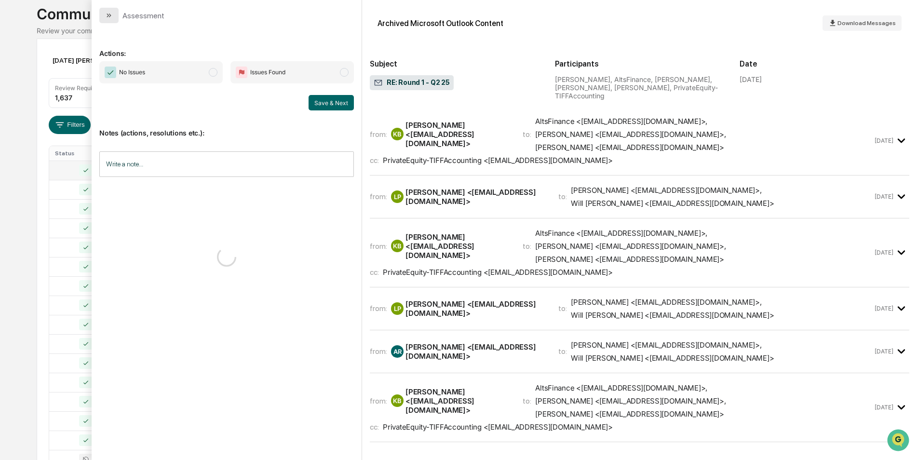
click at [100, 19] on button "modal" at bounding box center [108, 15] width 19 height 15
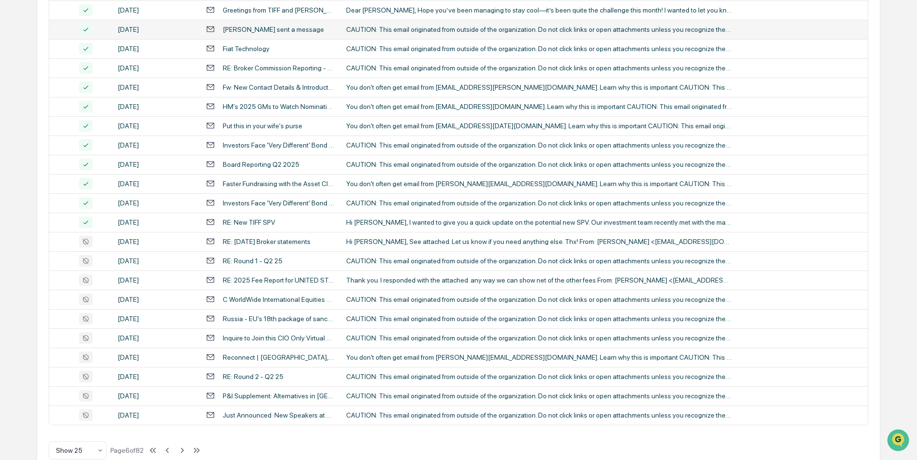
scroll to position [298, 0]
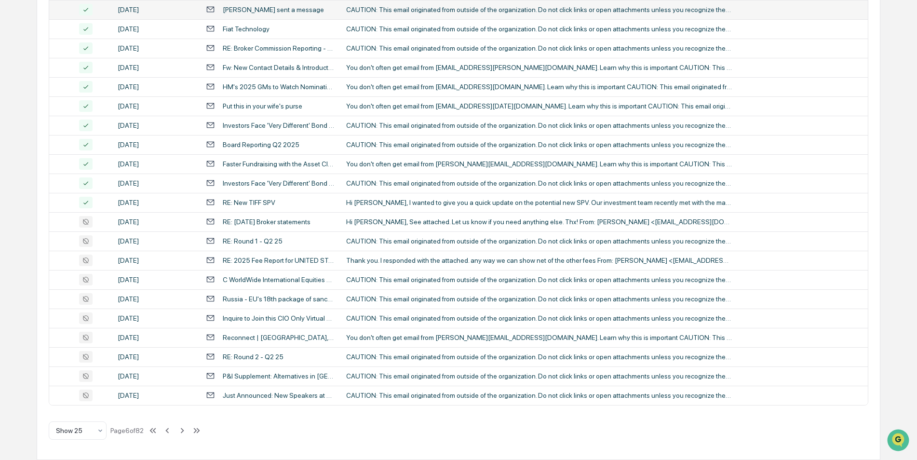
click at [251, 221] on div "RE: [DATE] Broker statements" at bounding box center [267, 222] width 88 height 8
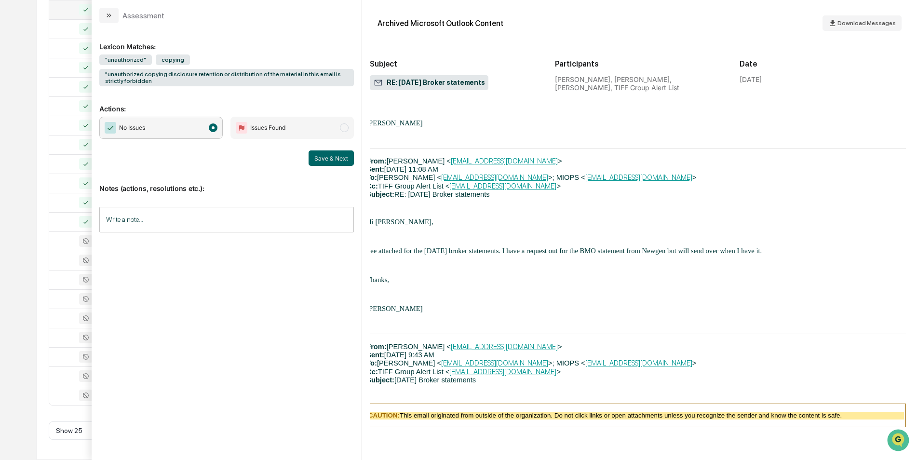
scroll to position [2428, 3]
click at [336, 154] on button "Save & Next" at bounding box center [331, 157] width 45 height 15
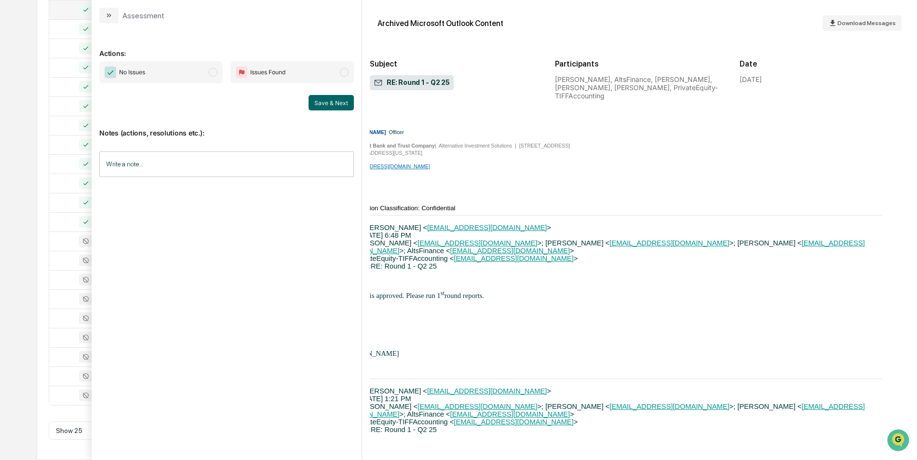
scroll to position [6602, 27]
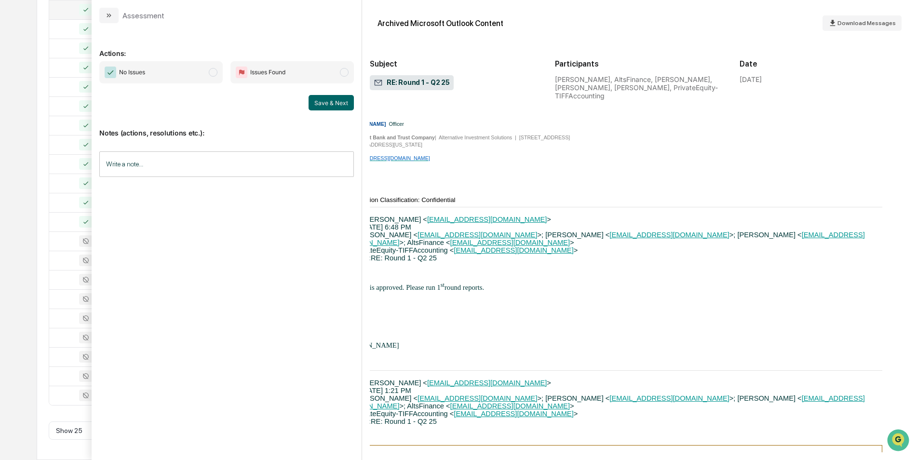
drag, startPoint x: 216, startPoint y: 77, endPoint x: 302, endPoint y: 86, distance: 87.3
click at [216, 77] on span "No Issues" at bounding box center [160, 72] width 123 height 22
click at [323, 98] on button "Save & Next" at bounding box center [331, 102] width 45 height 15
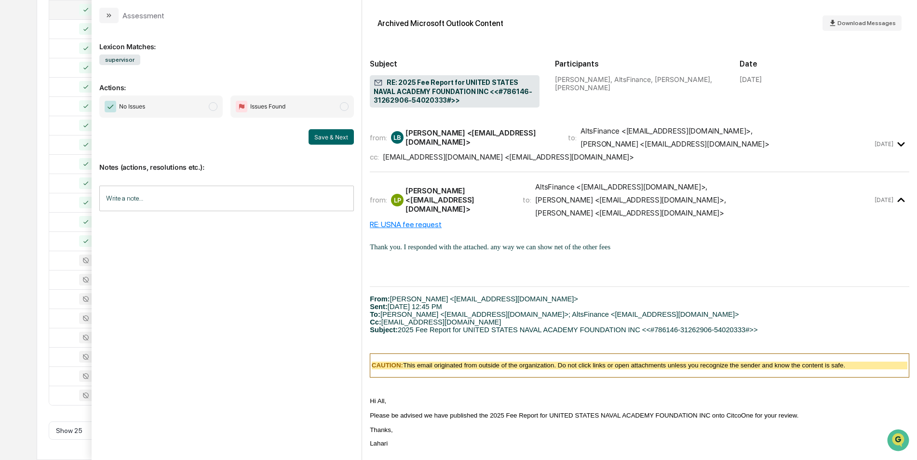
scroll to position [90, 0]
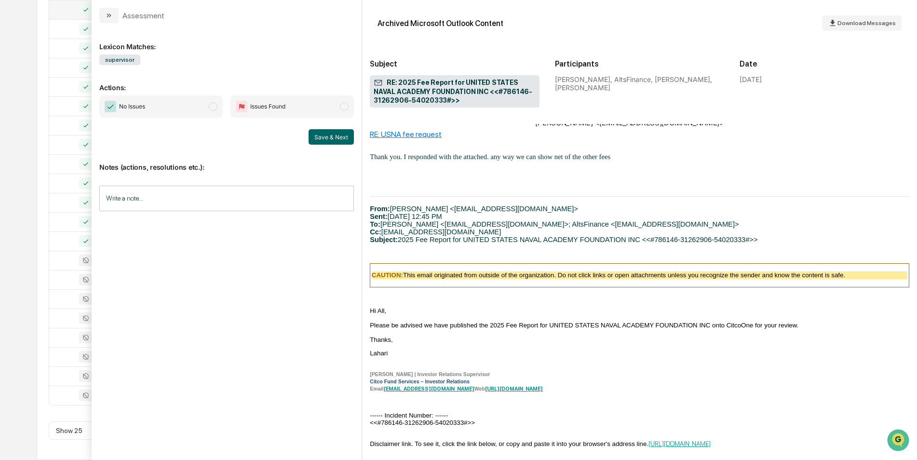
click at [214, 110] on span "modal" at bounding box center [213, 106] width 9 height 9
click at [321, 133] on button "Save & Next" at bounding box center [331, 136] width 45 height 15
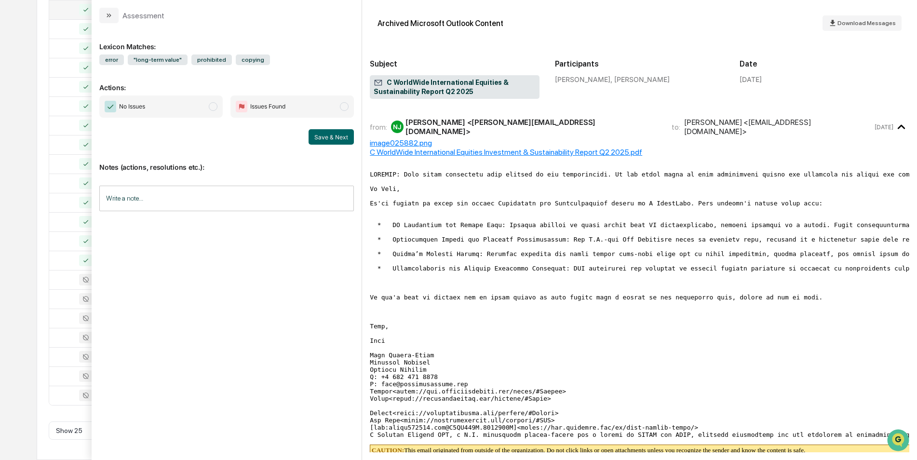
scroll to position [334, 0]
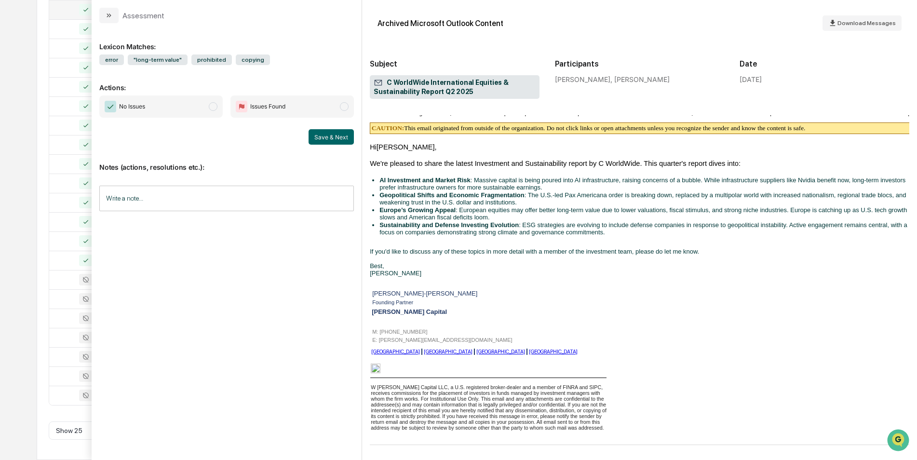
click at [210, 110] on span "No Issues" at bounding box center [160, 106] width 123 height 22
click at [309, 133] on button "Save & Next" at bounding box center [331, 136] width 45 height 15
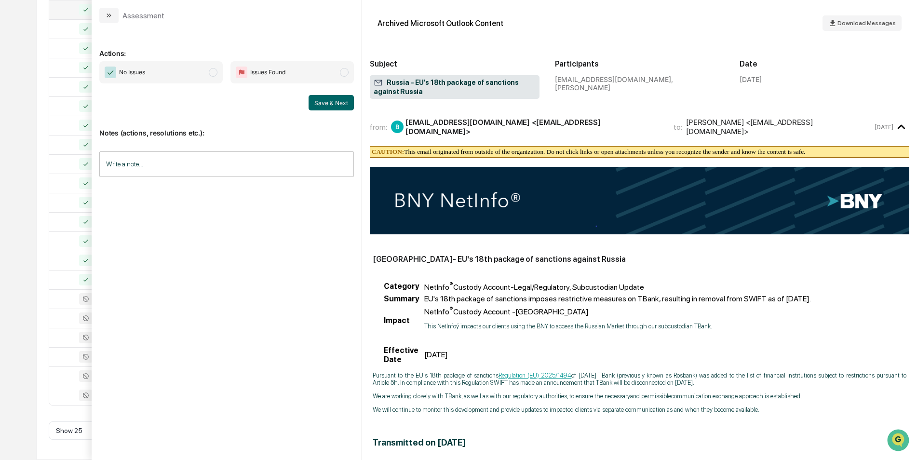
scroll to position [96, 0]
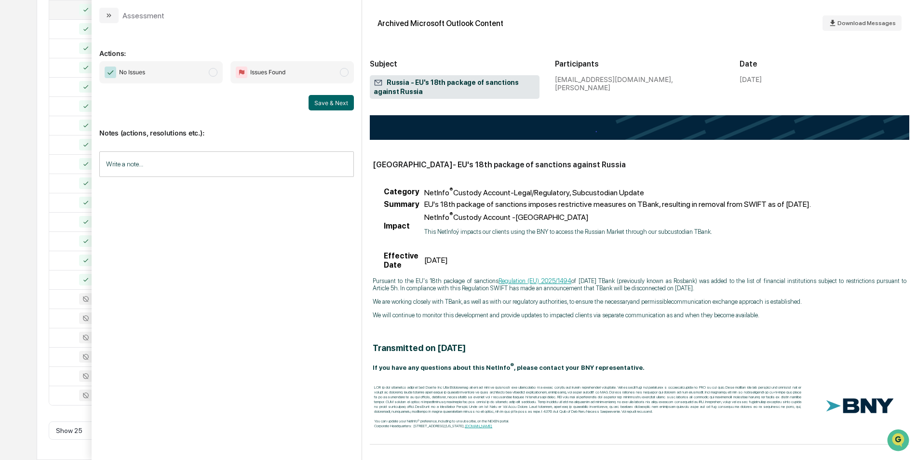
click at [212, 73] on span "modal" at bounding box center [213, 72] width 9 height 9
click at [321, 102] on button "Save & Next" at bounding box center [331, 102] width 45 height 15
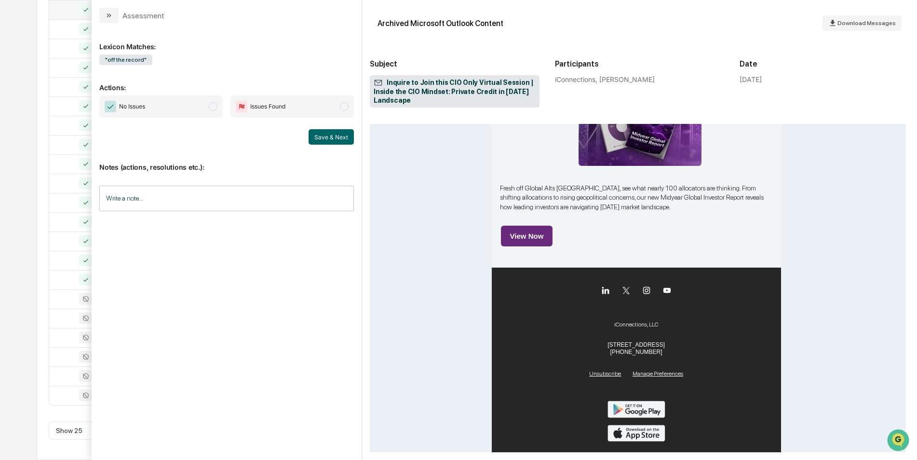
scroll to position [627, 3]
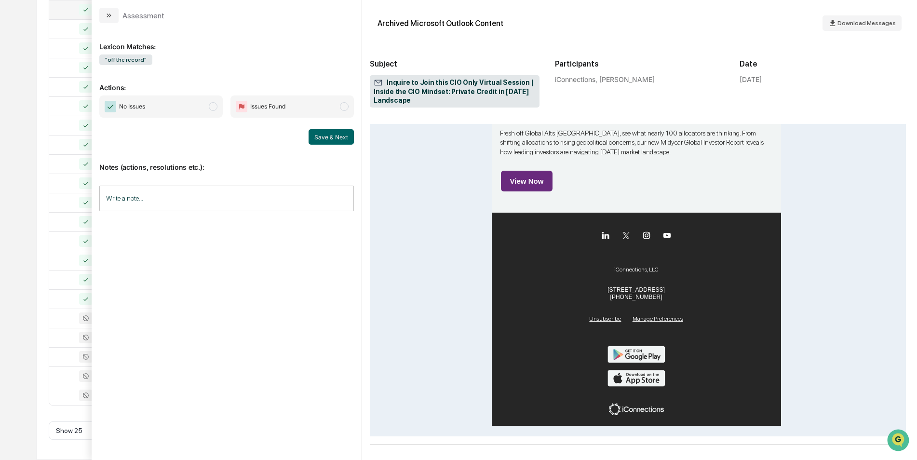
click at [213, 108] on span "modal" at bounding box center [213, 106] width 9 height 9
click at [338, 139] on button "Save & Next" at bounding box center [331, 136] width 45 height 15
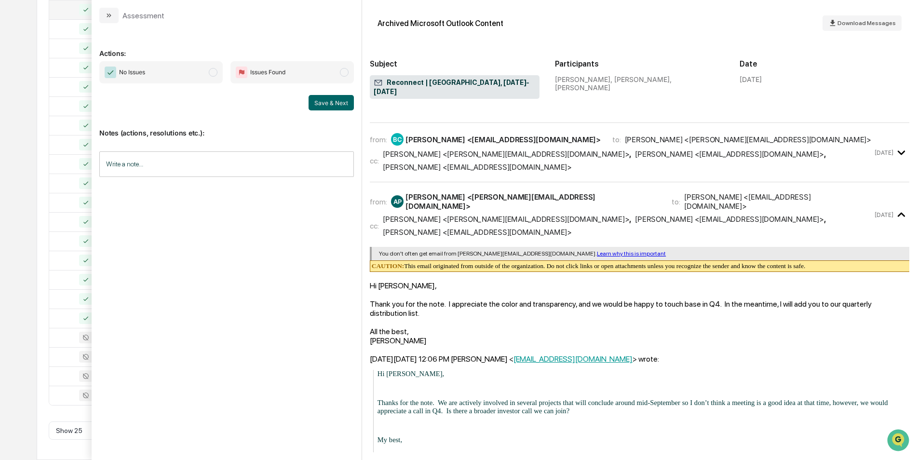
scroll to position [36, 0]
click at [214, 71] on span "modal" at bounding box center [213, 72] width 9 height 9
click at [316, 103] on button "Save & Next" at bounding box center [331, 102] width 45 height 15
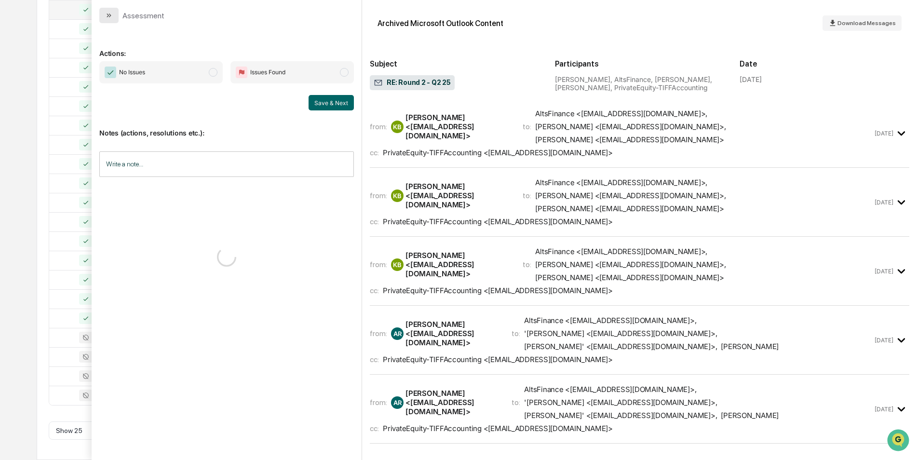
click at [108, 18] on icon "modal" at bounding box center [109, 16] width 8 height 8
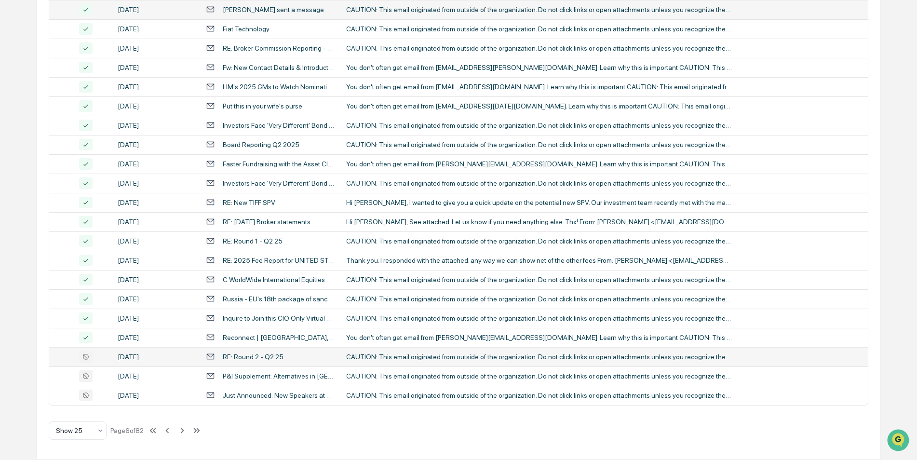
click at [251, 355] on div "RE: Round 2 - Q2 25" at bounding box center [253, 357] width 61 height 8
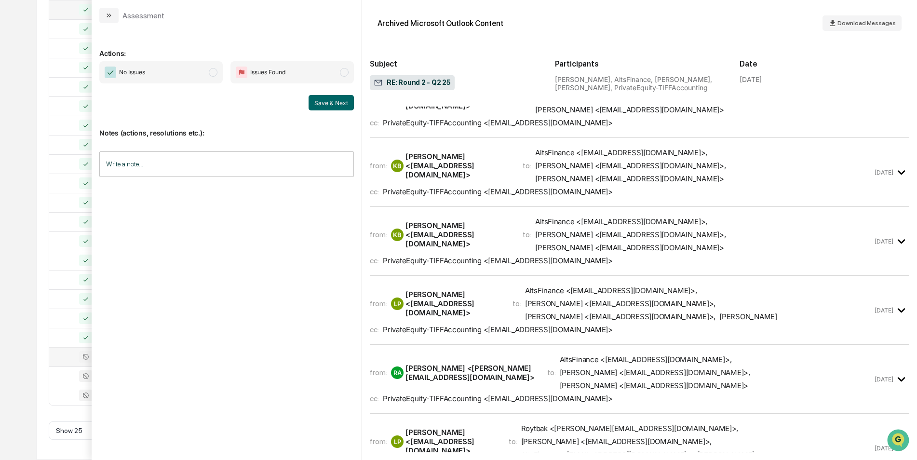
scroll to position [811, 0]
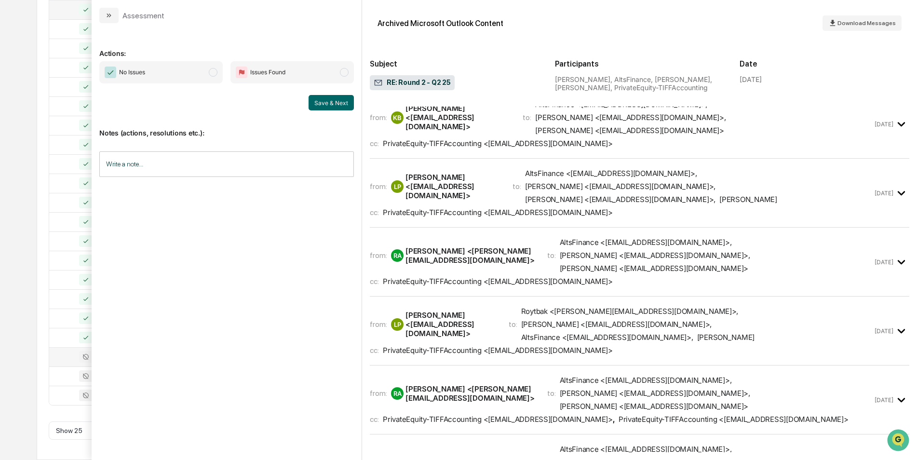
click at [213, 75] on span "modal" at bounding box center [213, 72] width 9 height 9
click at [317, 103] on button "Save & Next" at bounding box center [331, 102] width 45 height 15
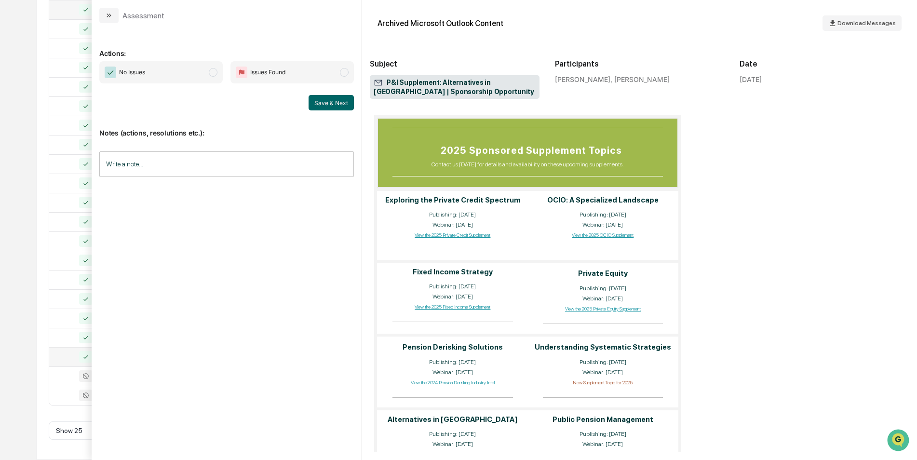
scroll to position [477, 0]
click at [214, 73] on span "modal" at bounding box center [213, 72] width 9 height 9
click at [338, 108] on button "Save & Next" at bounding box center [331, 102] width 45 height 15
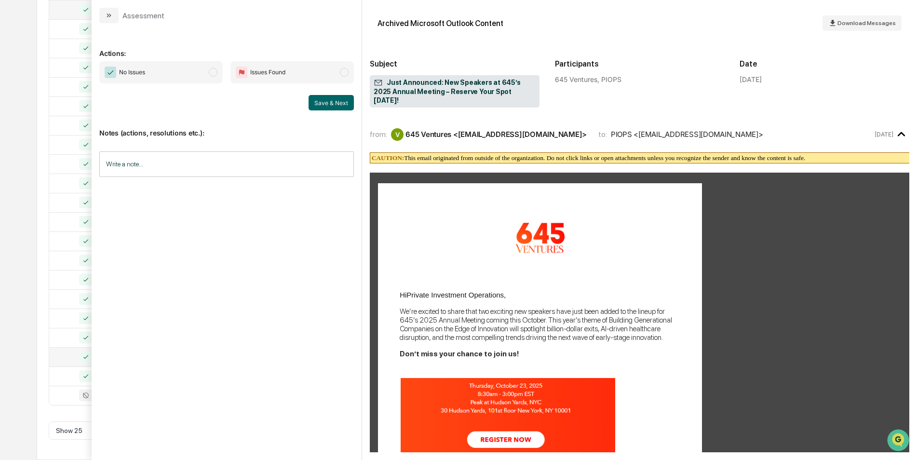
scroll to position [477, 0]
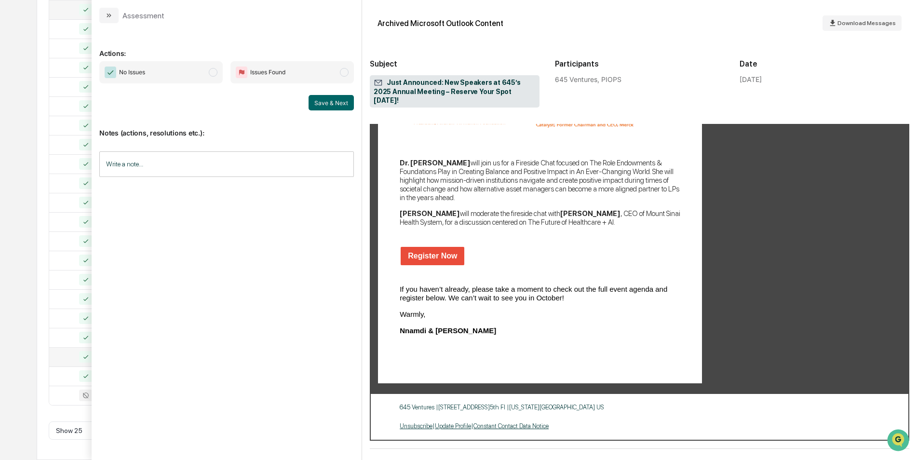
click at [210, 77] on span "No Issues" at bounding box center [160, 72] width 123 height 22
click at [348, 107] on button "Save & Next" at bounding box center [331, 102] width 45 height 15
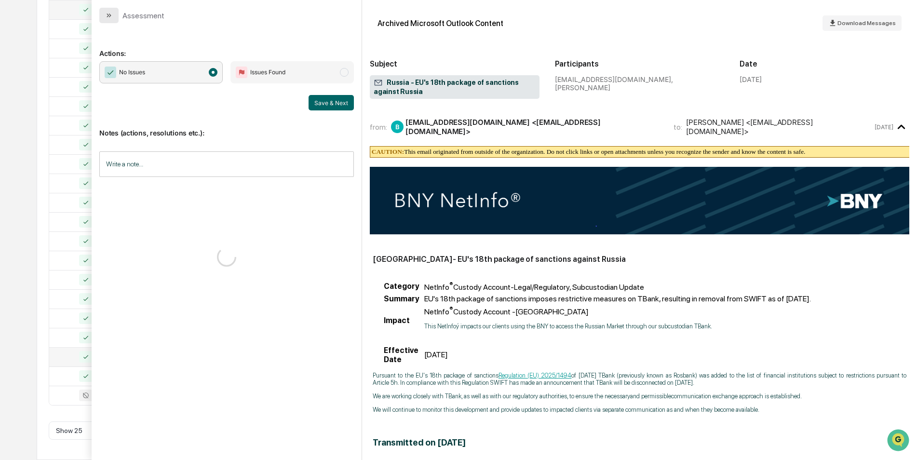
click at [107, 22] on button "modal" at bounding box center [108, 15] width 19 height 15
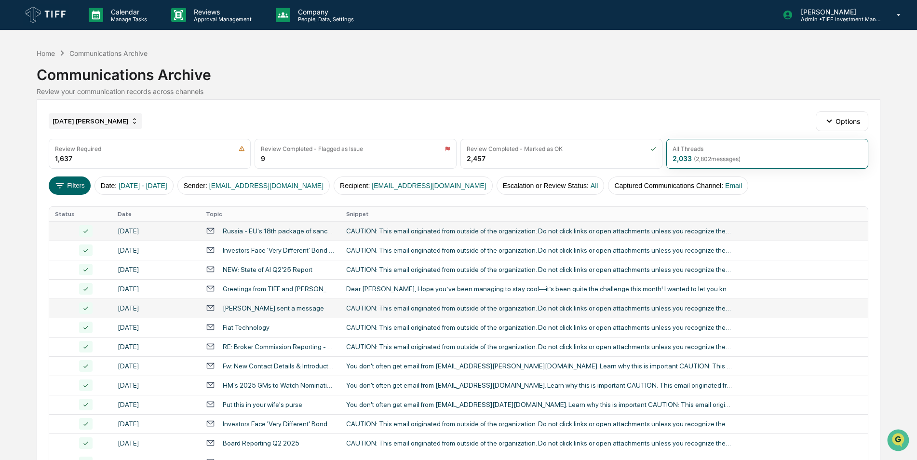
click at [102, 120] on div "[DATE] [PERSON_NAME]" at bounding box center [96, 120] width 94 height 15
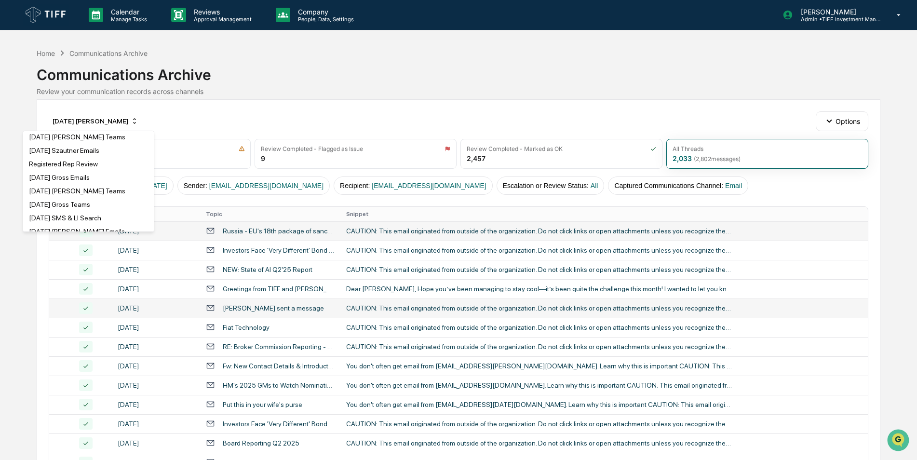
scroll to position [460, 0]
click at [67, 160] on div "Registered Rep Review" at bounding box center [88, 165] width 127 height 12
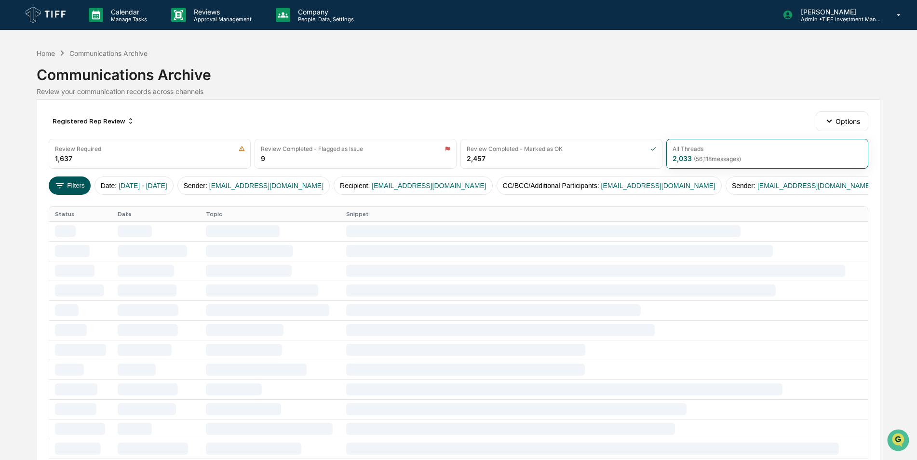
click at [77, 189] on button "Filters" at bounding box center [70, 185] width 42 height 18
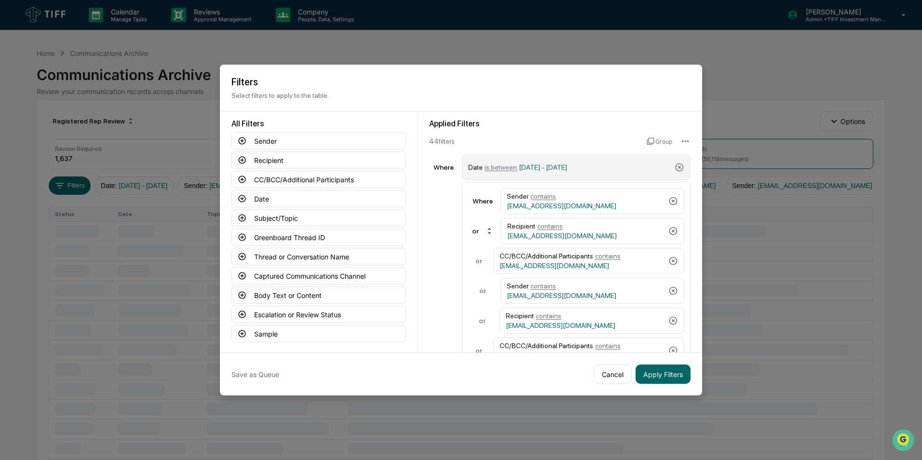
click at [501, 169] on span "is between" at bounding box center [501, 167] width 32 height 8
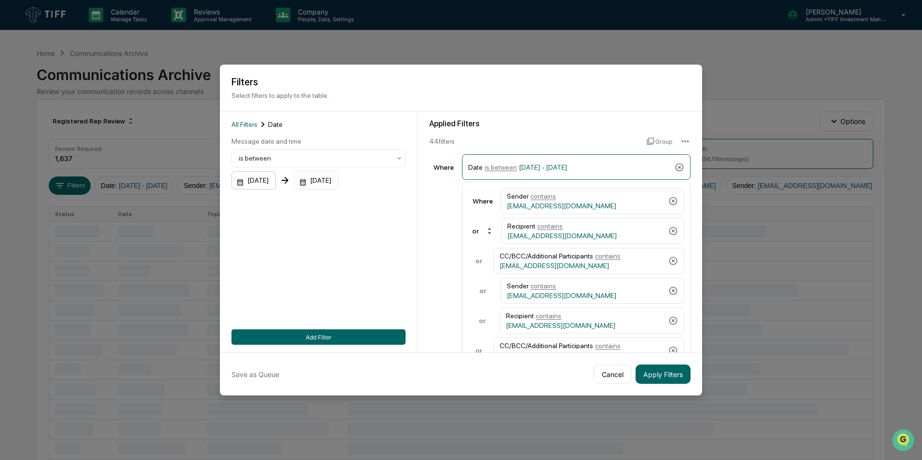
click at [265, 180] on div "[DATE]" at bounding box center [253, 180] width 44 height 18
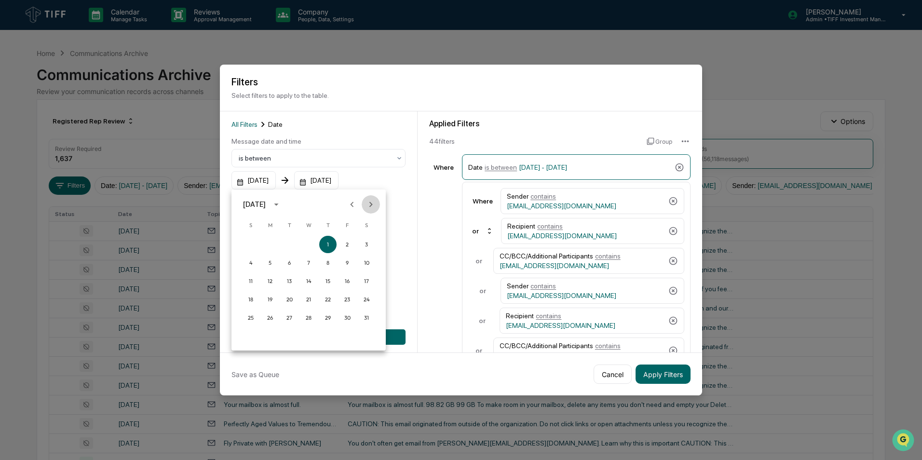
click at [370, 210] on button "Next month" at bounding box center [371, 204] width 18 height 18
click at [290, 245] on button "1" at bounding box center [289, 244] width 17 height 17
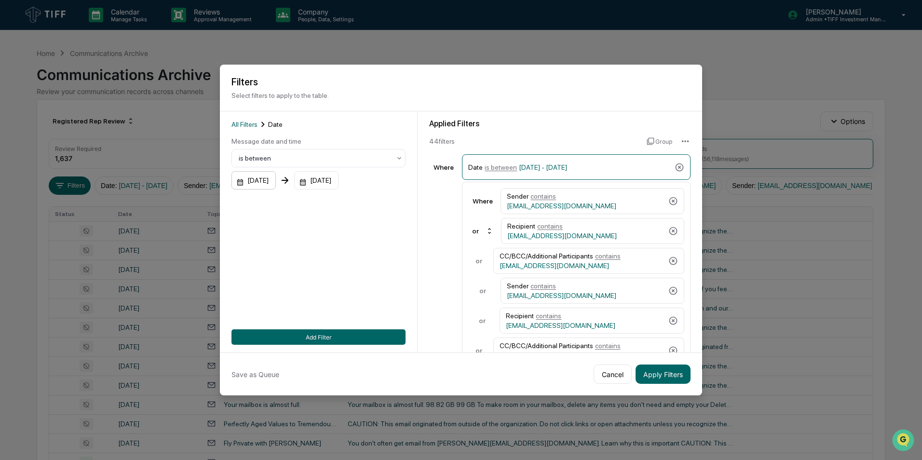
click at [269, 184] on div "[DATE]" at bounding box center [253, 180] width 44 height 18
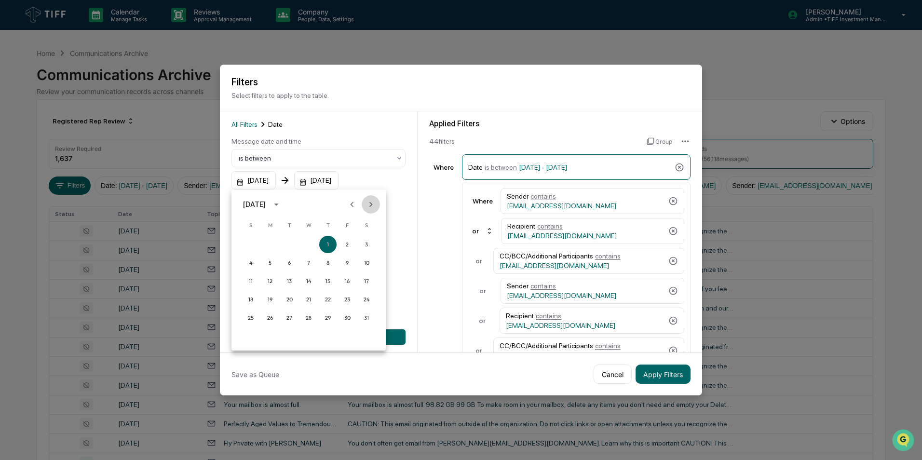
click at [372, 203] on icon "Next month" at bounding box center [371, 204] width 11 height 11
click at [293, 244] on button "1" at bounding box center [289, 244] width 17 height 17
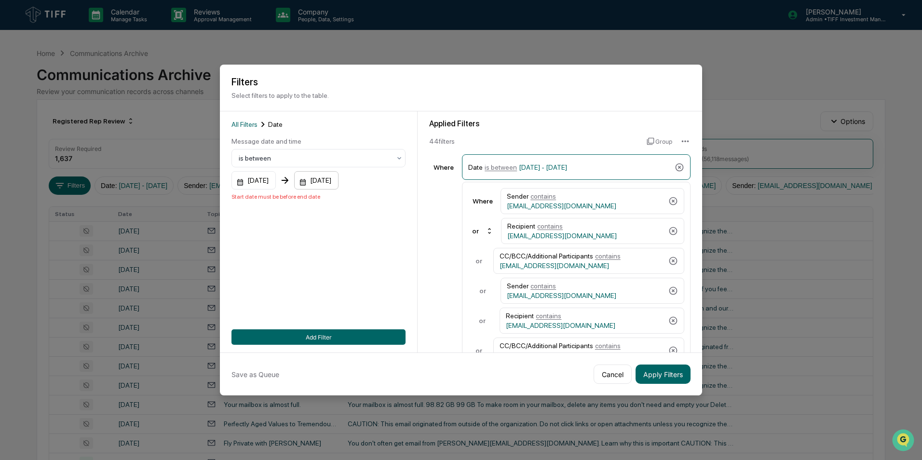
click at [276, 179] on div "[DATE]" at bounding box center [253, 180] width 44 height 18
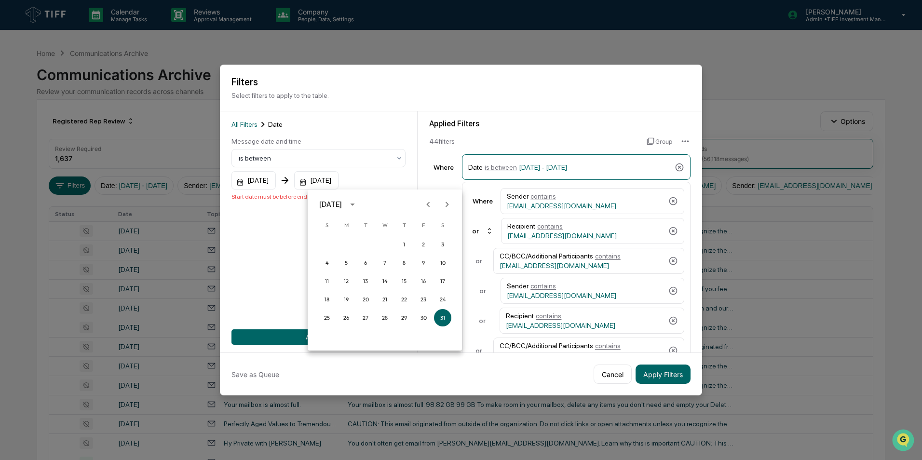
click at [447, 203] on icon "Next month" at bounding box center [447, 204] width 11 height 11
click at [403, 318] on button "31" at bounding box center [403, 317] width 17 height 17
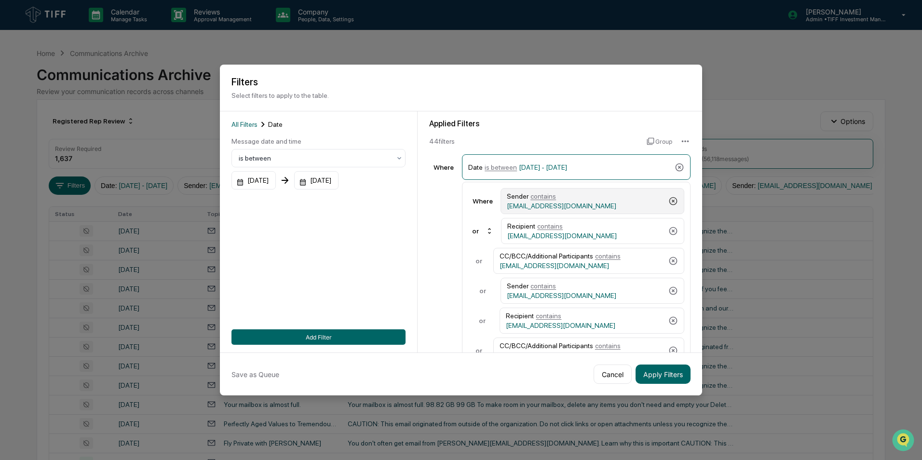
click at [669, 200] on icon at bounding box center [673, 201] width 8 height 8
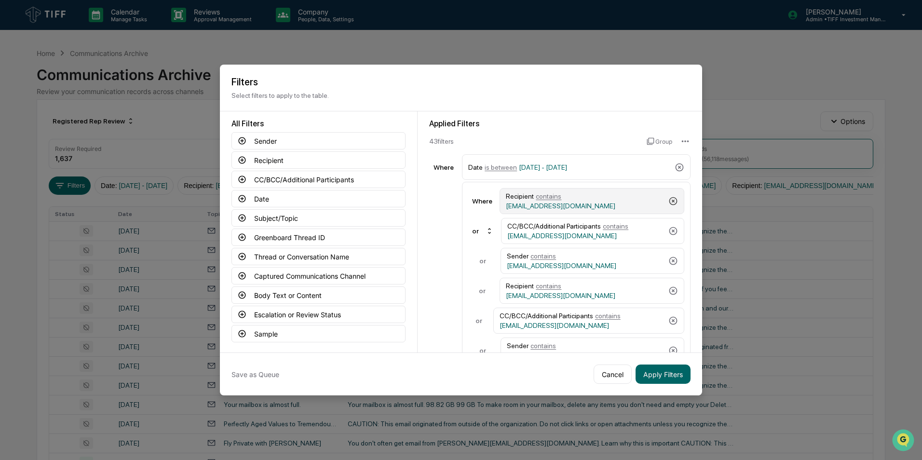
click at [669, 200] on icon at bounding box center [673, 201] width 8 height 8
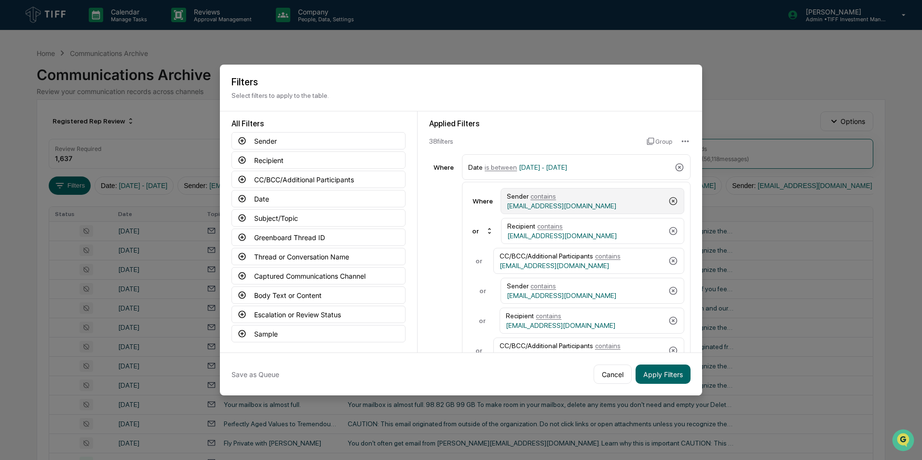
click at [669, 200] on icon at bounding box center [673, 201] width 8 height 8
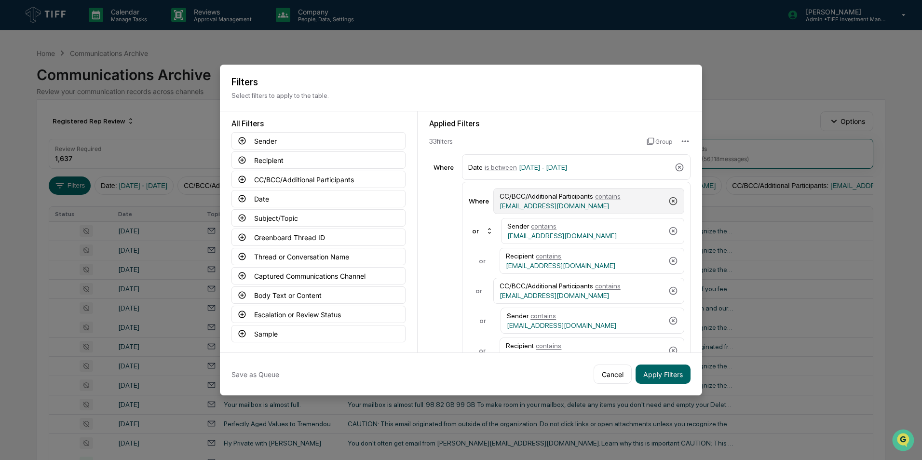
click at [669, 200] on icon at bounding box center [673, 201] width 8 height 8
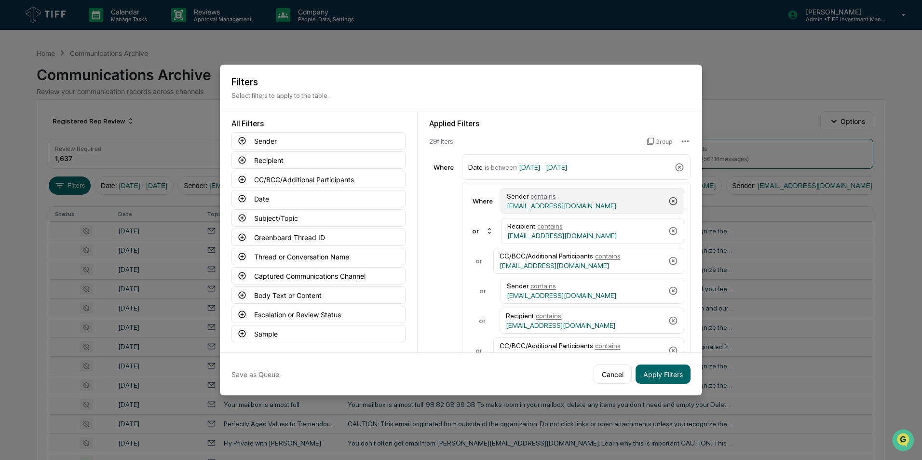
click at [669, 200] on icon at bounding box center [673, 201] width 8 height 8
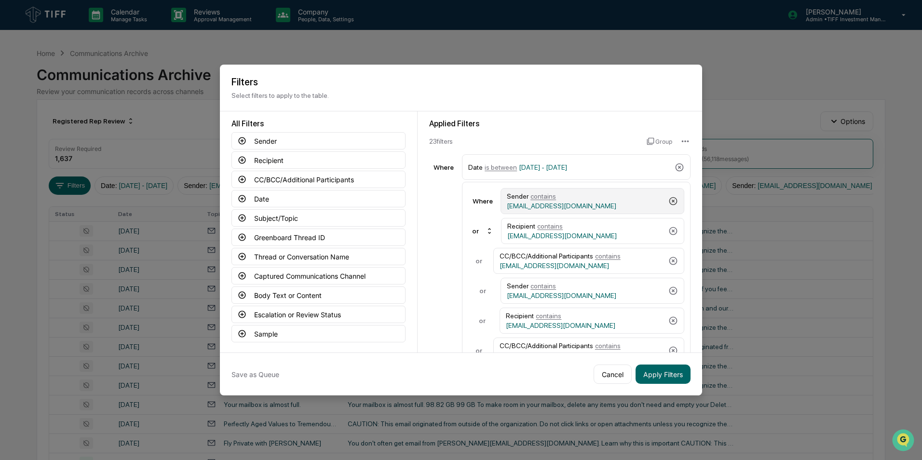
click at [669, 200] on icon at bounding box center [673, 201] width 8 height 8
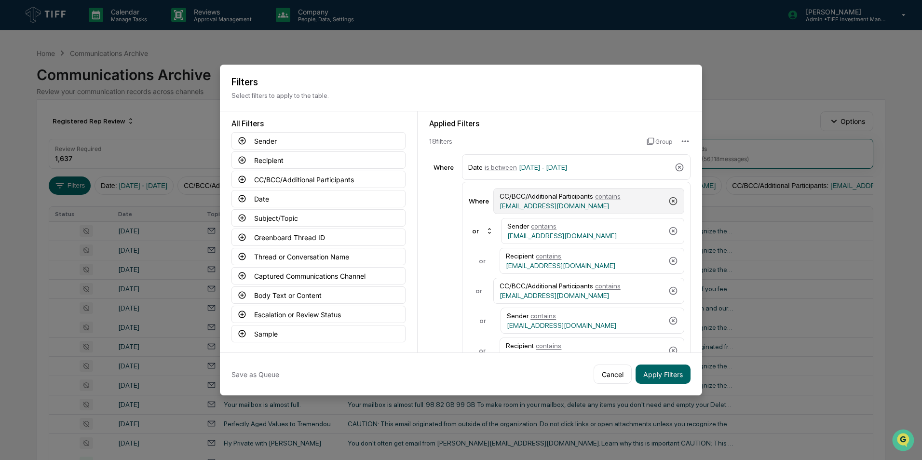
click at [669, 200] on icon at bounding box center [673, 201] width 8 height 8
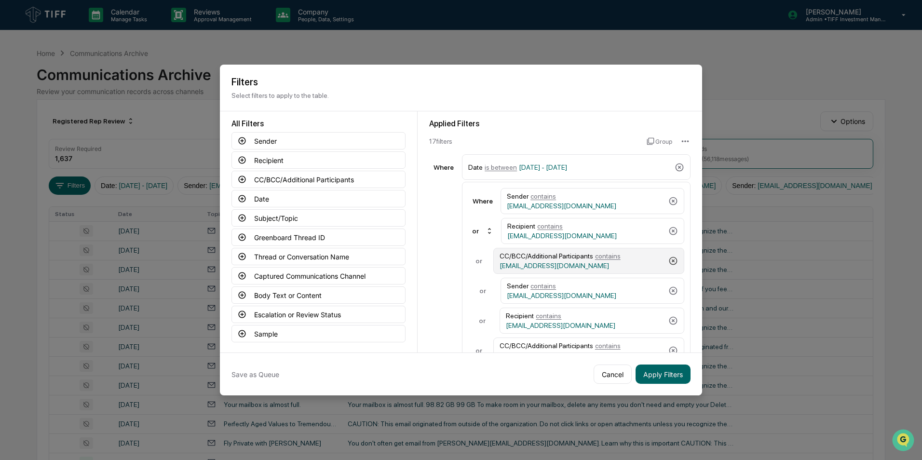
click at [669, 261] on icon at bounding box center [673, 261] width 8 height 8
click at [668, 262] on icon at bounding box center [673, 261] width 10 height 10
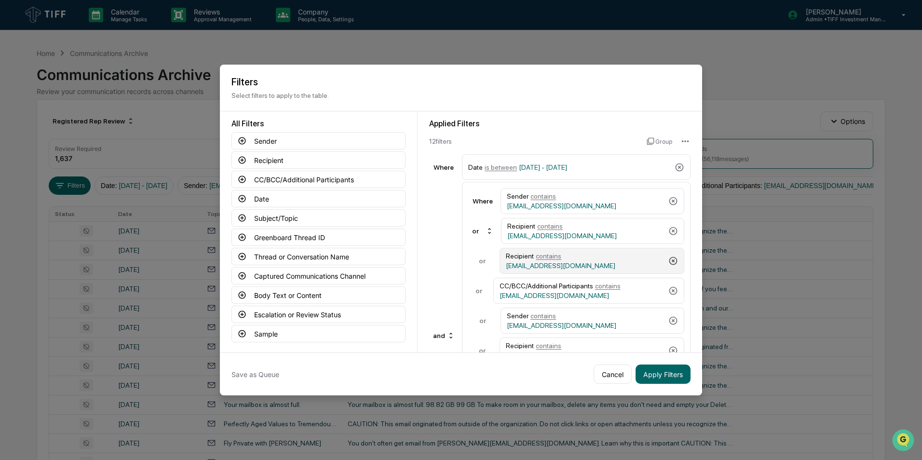
click at [668, 262] on icon at bounding box center [673, 261] width 10 height 10
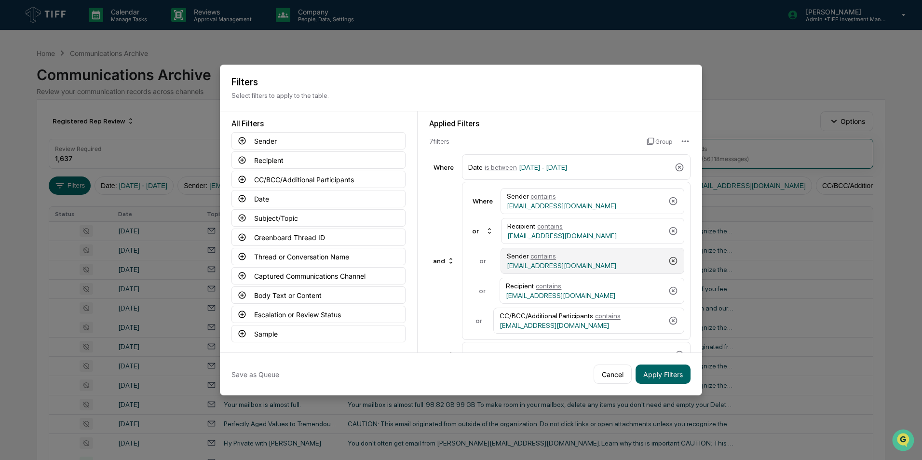
click at [668, 262] on icon at bounding box center [673, 261] width 10 height 10
click at [667, 262] on div "Recipient contains [EMAIL_ADDRESS][DOMAIN_NAME]" at bounding box center [592, 261] width 185 height 26
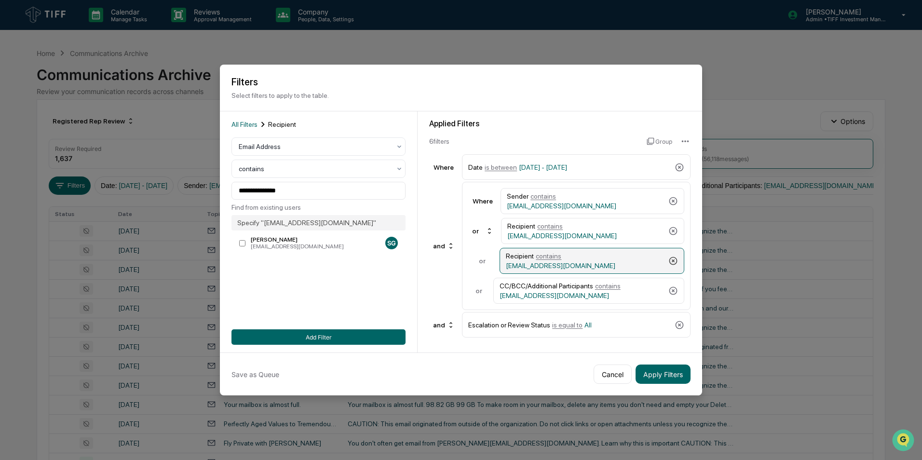
click at [675, 262] on icon at bounding box center [673, 261] width 10 height 10
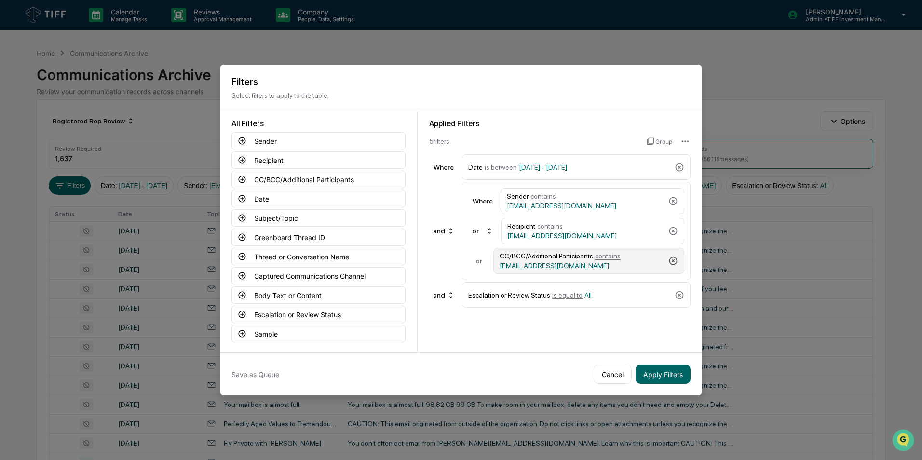
click at [675, 260] on icon at bounding box center [673, 261] width 10 height 10
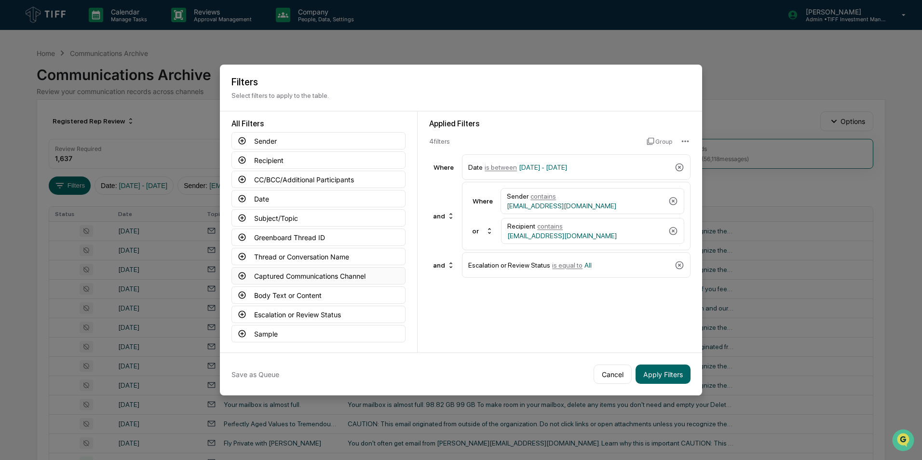
click at [242, 272] on icon at bounding box center [242, 275] width 7 height 7
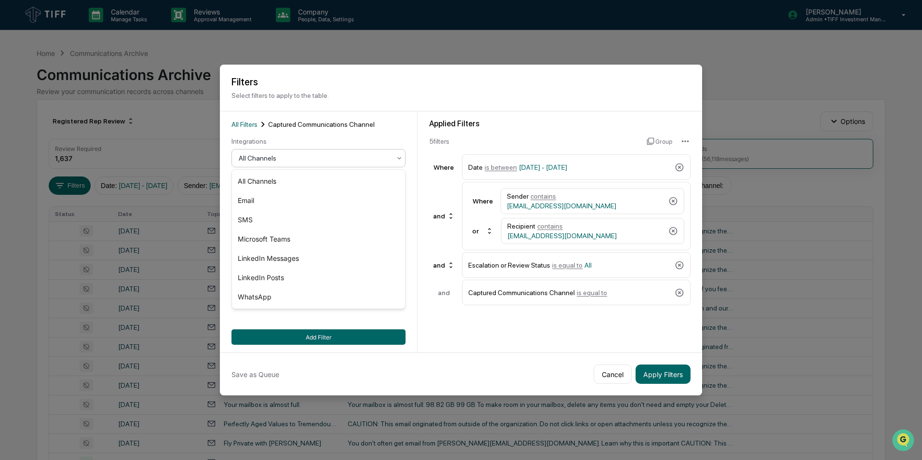
click at [305, 162] on div at bounding box center [315, 158] width 152 height 10
click at [291, 197] on div "Email" at bounding box center [318, 200] width 173 height 19
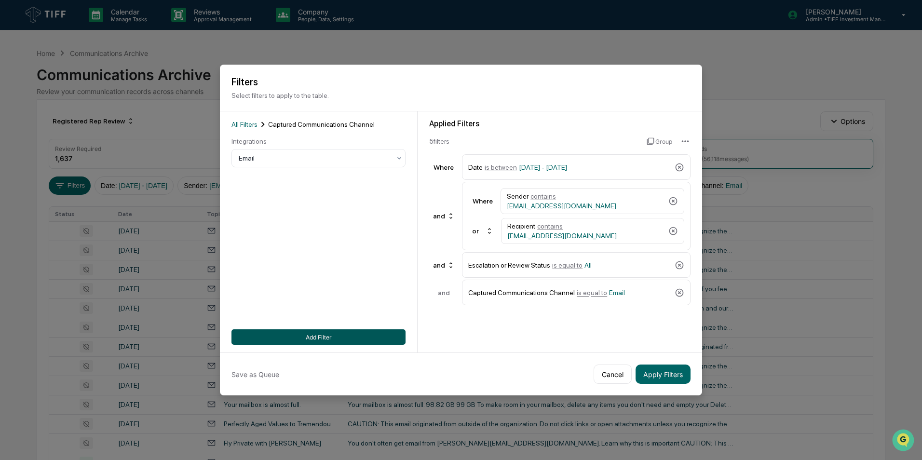
click at [317, 332] on button "Add Filter" at bounding box center [318, 336] width 174 height 15
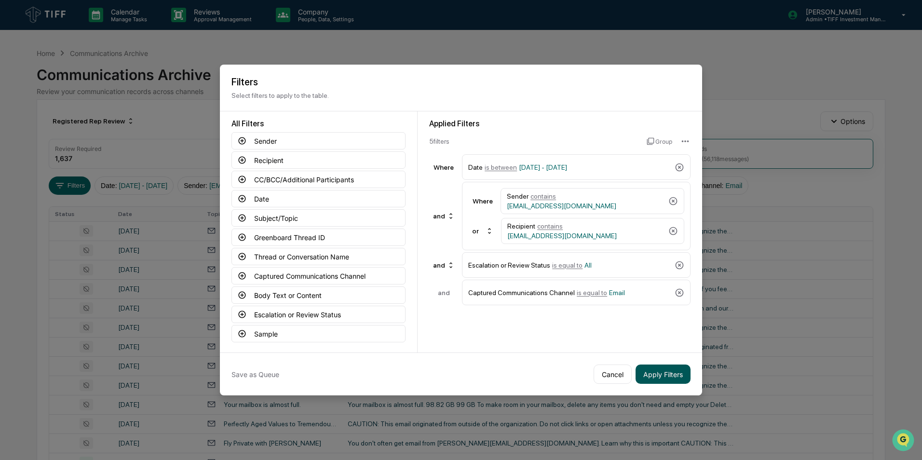
click at [663, 375] on button "Apply Filters" at bounding box center [663, 374] width 55 height 19
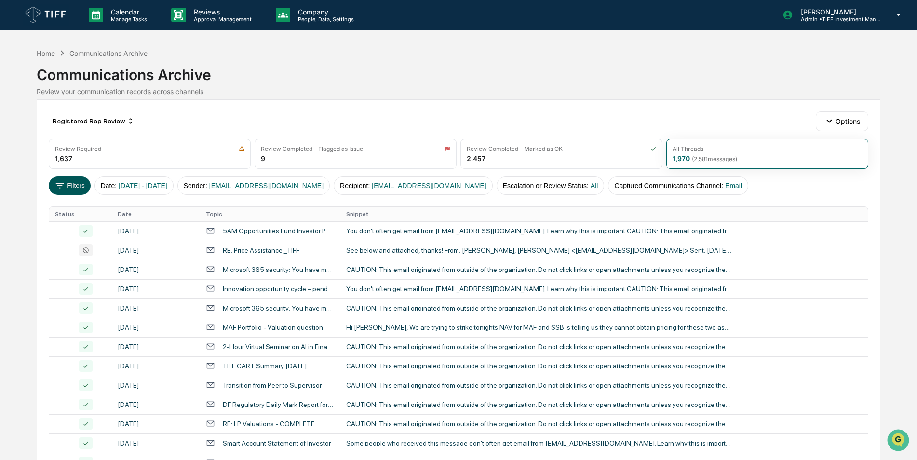
click at [72, 192] on button "Filters" at bounding box center [70, 185] width 42 height 18
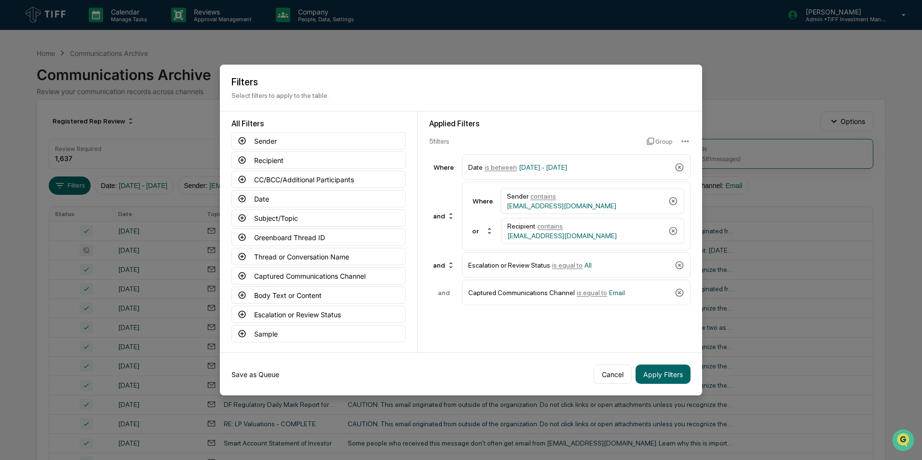
click at [262, 368] on button "Save as Queue" at bounding box center [255, 374] width 48 height 19
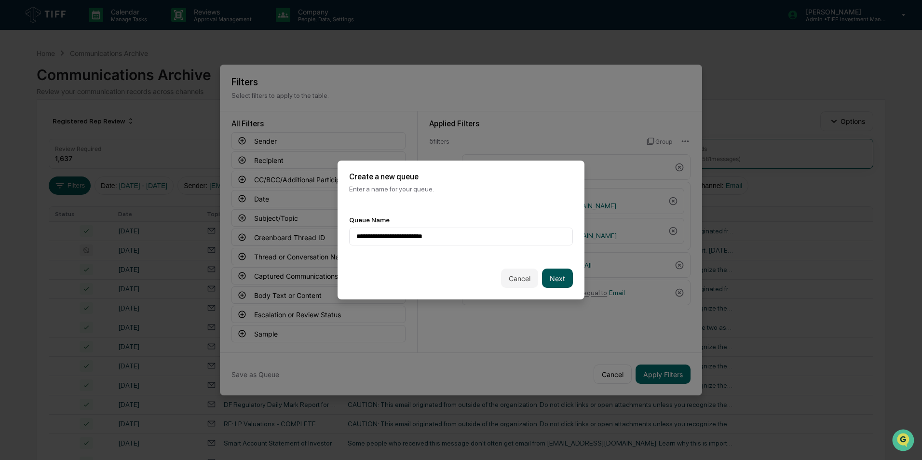
type input "**********"
click at [558, 285] on button "Next" at bounding box center [557, 278] width 31 height 19
click at [487, 242] on div "Select..." at bounding box center [457, 236] width 211 height 15
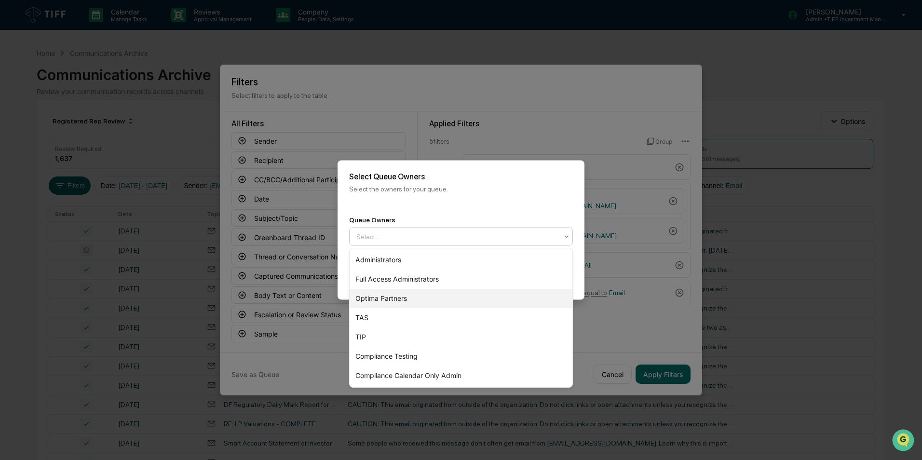
click at [442, 295] on div "Optima Partners" at bounding box center [461, 298] width 223 height 19
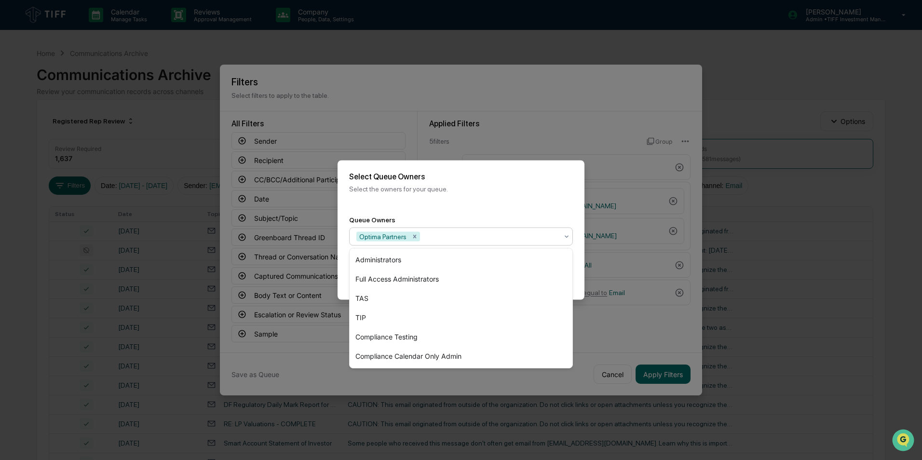
click at [578, 276] on div "Back Create" at bounding box center [461, 278] width 247 height 42
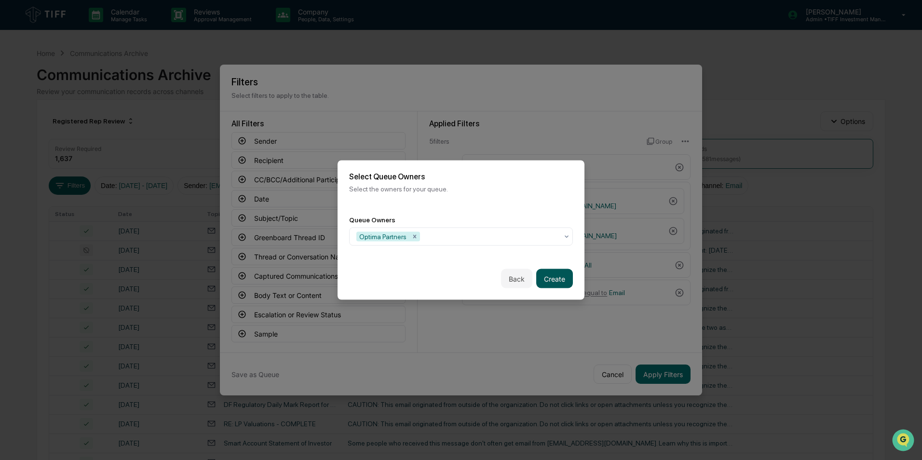
click at [552, 279] on button "Create" at bounding box center [554, 278] width 37 height 19
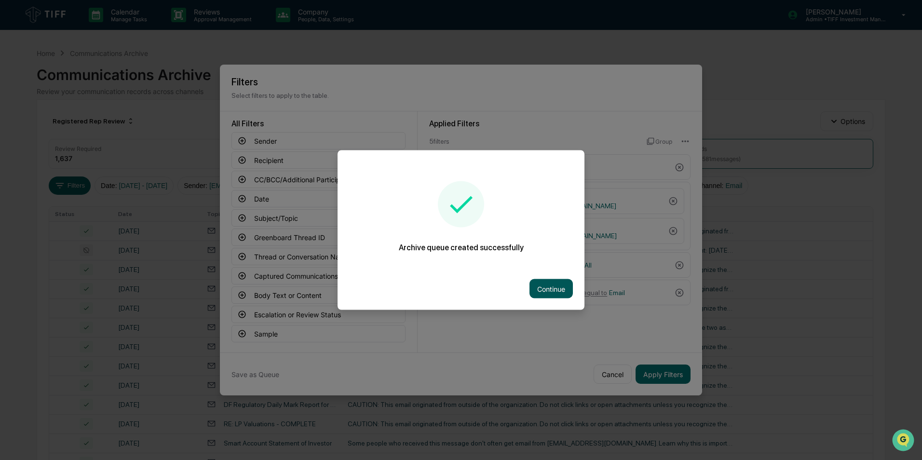
click at [551, 293] on button "Continue" at bounding box center [550, 288] width 43 height 19
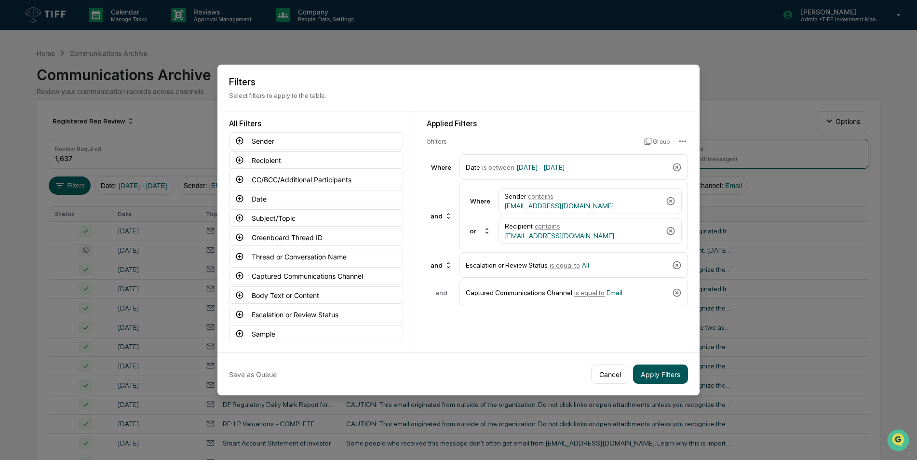
click at [669, 369] on button "Apply Filters" at bounding box center [660, 374] width 55 height 19
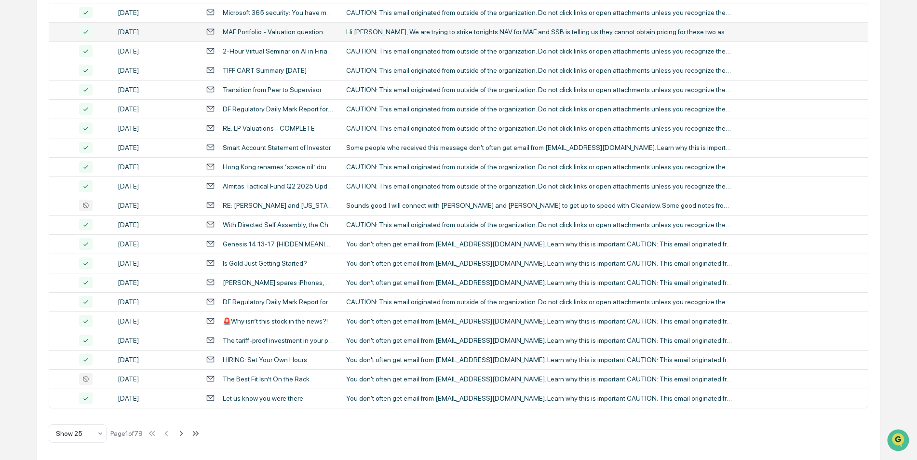
scroll to position [298, 0]
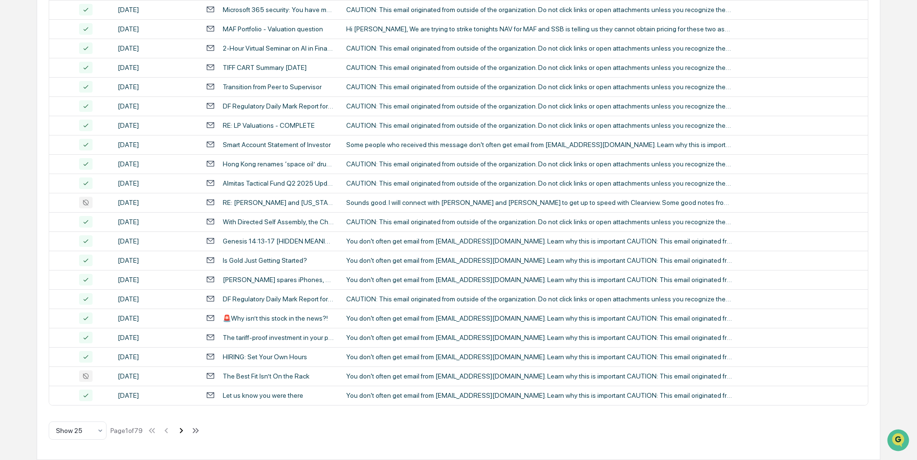
click at [180, 434] on icon at bounding box center [181, 430] width 11 height 11
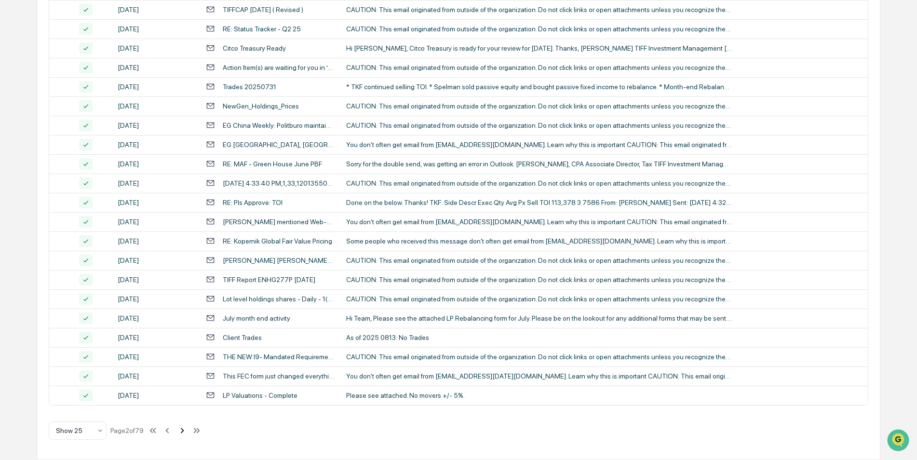
click at [183, 438] on button at bounding box center [182, 430] width 11 height 19
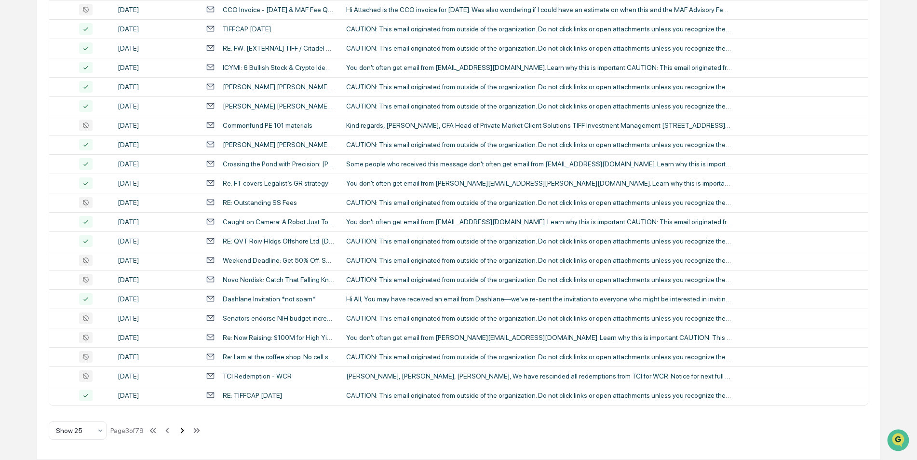
click at [184, 436] on button at bounding box center [182, 430] width 11 height 19
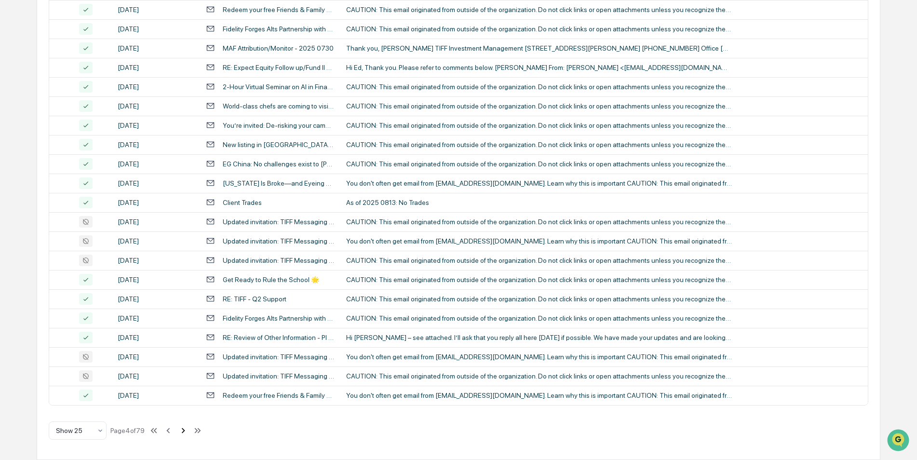
click at [184, 436] on button at bounding box center [183, 430] width 11 height 19
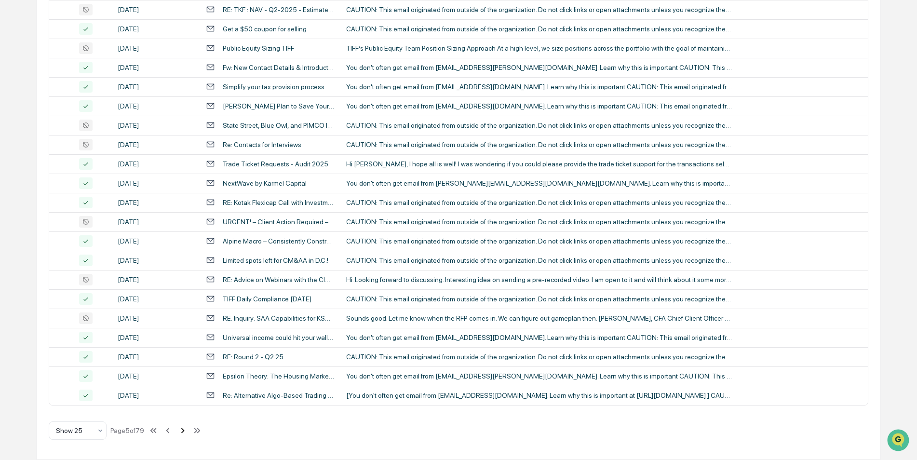
click at [183, 436] on button at bounding box center [182, 430] width 11 height 19
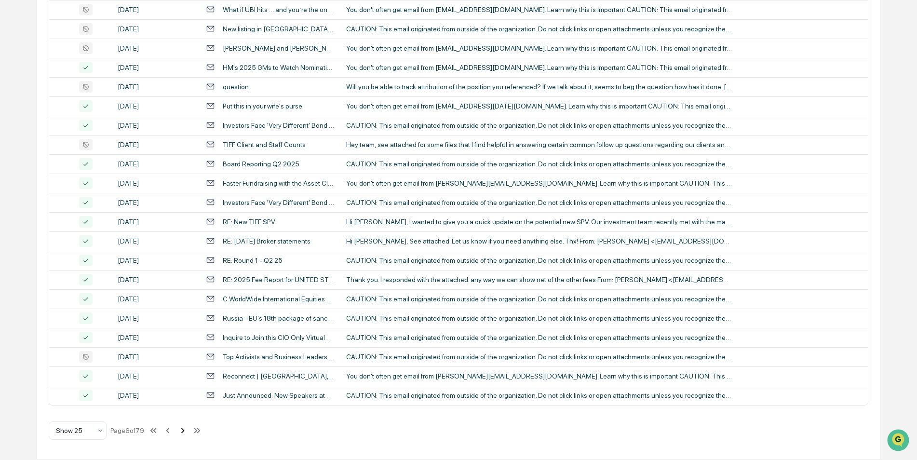
click at [185, 431] on icon at bounding box center [182, 430] width 3 height 5
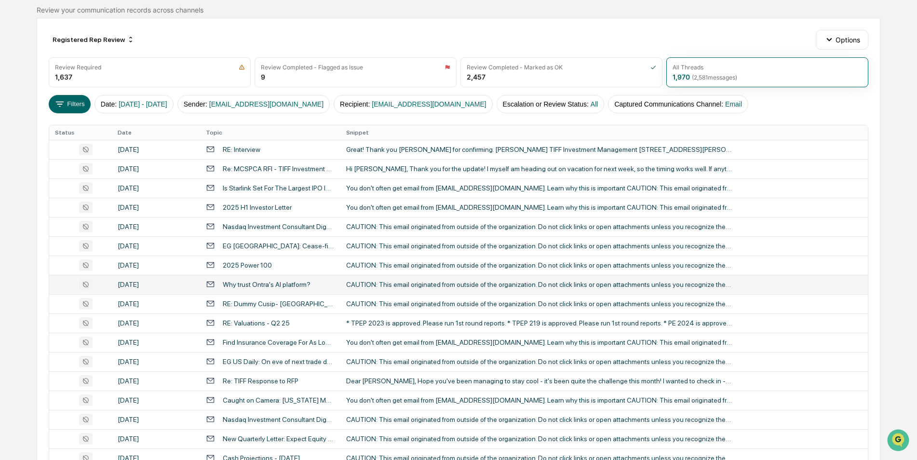
scroll to position [81, 0]
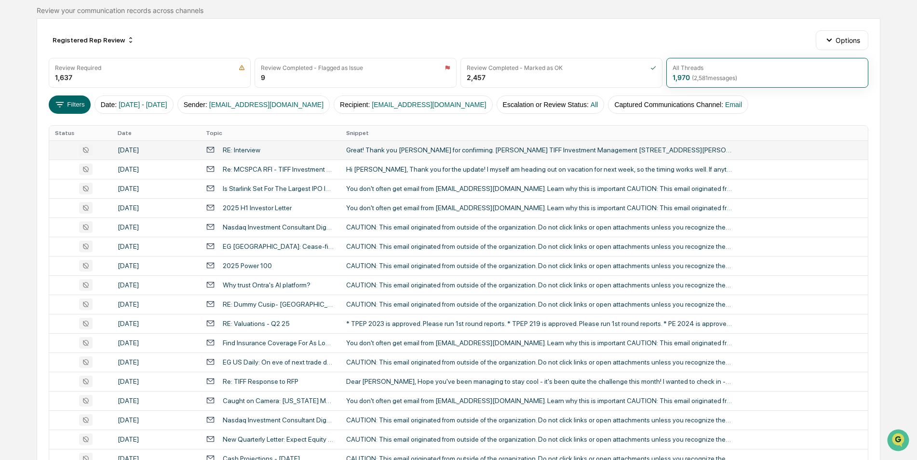
click at [373, 148] on div "Great! Thank you [PERSON_NAME] for confirming. [PERSON_NAME] TIFF Investment Ma…" at bounding box center [539, 150] width 386 height 8
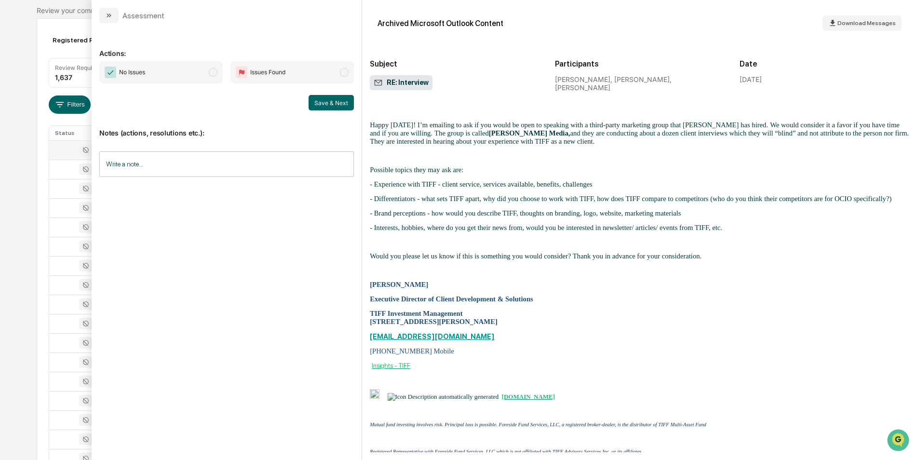
scroll to position [812, 0]
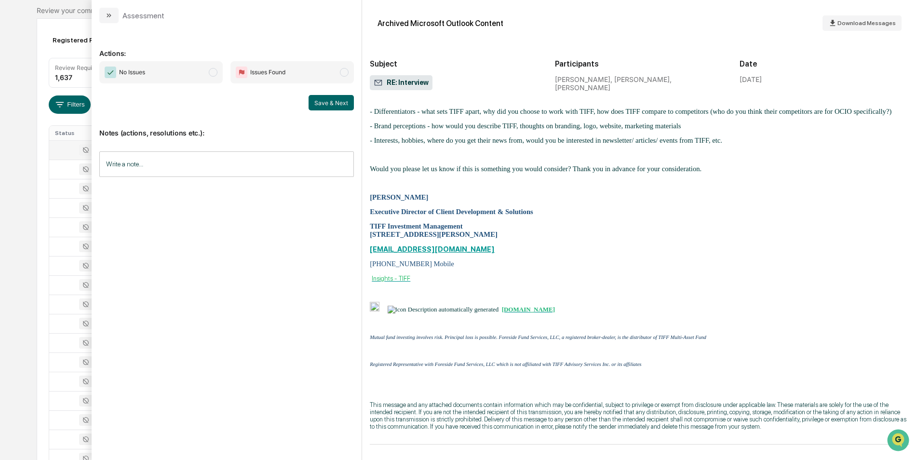
click at [212, 79] on span "No Issues" at bounding box center [160, 72] width 123 height 22
click at [322, 106] on button "Save & Next" at bounding box center [331, 102] width 45 height 15
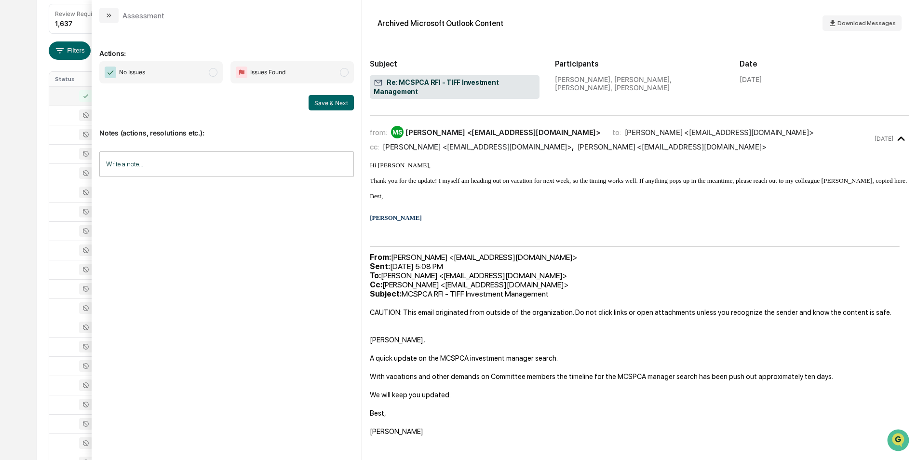
scroll to position [134, 0]
click at [213, 73] on span "modal" at bounding box center [213, 72] width 9 height 9
click at [343, 104] on button "Save & Next" at bounding box center [331, 102] width 45 height 15
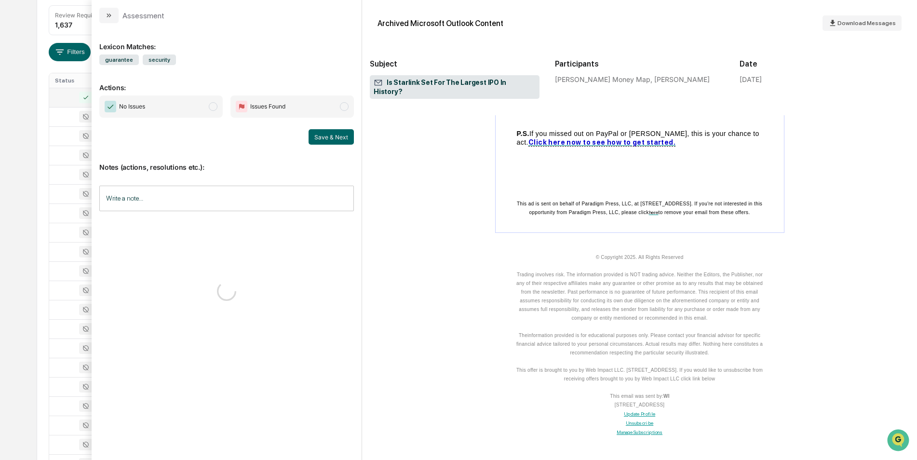
scroll to position [323, 0]
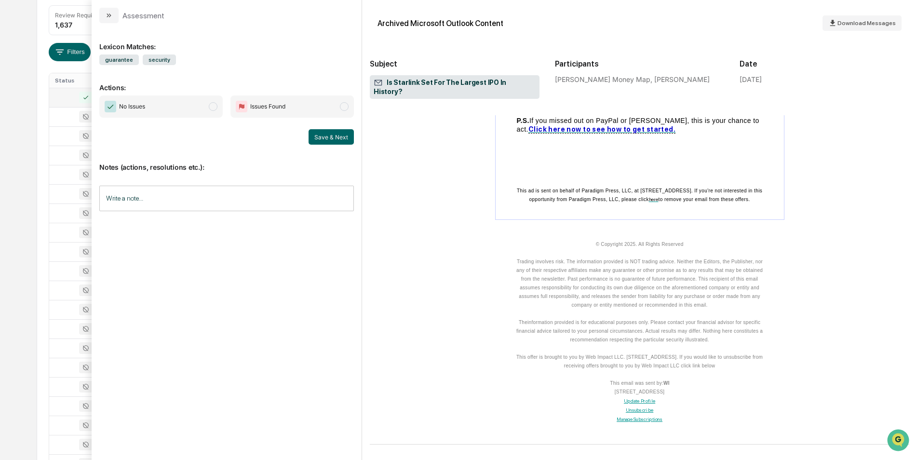
click at [213, 106] on span "modal" at bounding box center [213, 106] width 9 height 9
click at [319, 139] on button "Save & Next" at bounding box center [331, 136] width 45 height 15
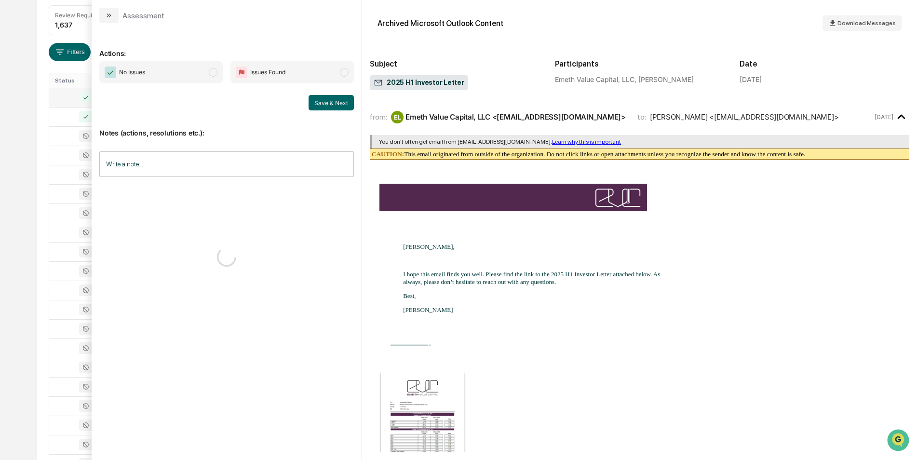
scroll to position [185, 0]
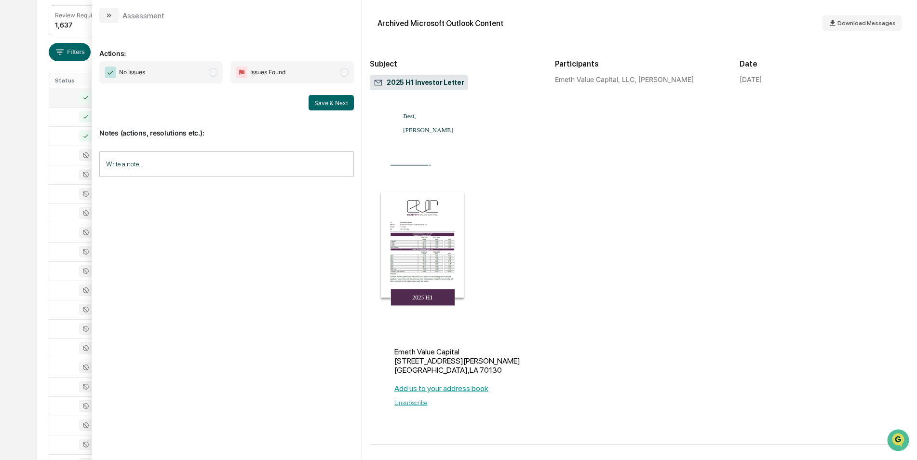
click at [210, 73] on span "modal" at bounding box center [213, 72] width 9 height 9
click at [318, 100] on button "Save & Next" at bounding box center [331, 102] width 45 height 15
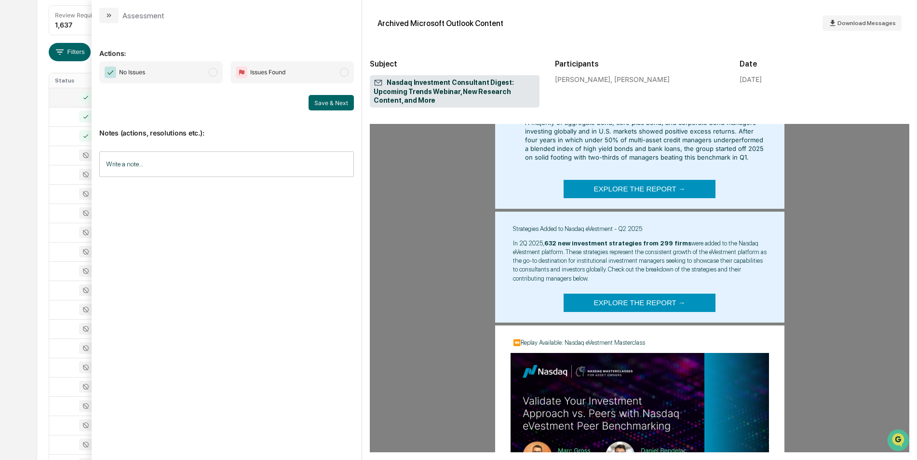
scroll to position [1171, 0]
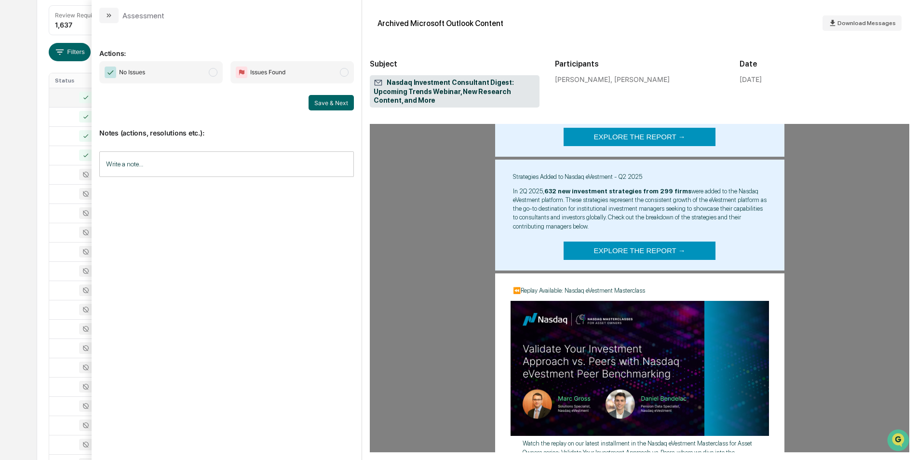
click at [211, 74] on span "modal" at bounding box center [213, 72] width 9 height 9
click at [337, 107] on button "Save & Next" at bounding box center [331, 102] width 45 height 15
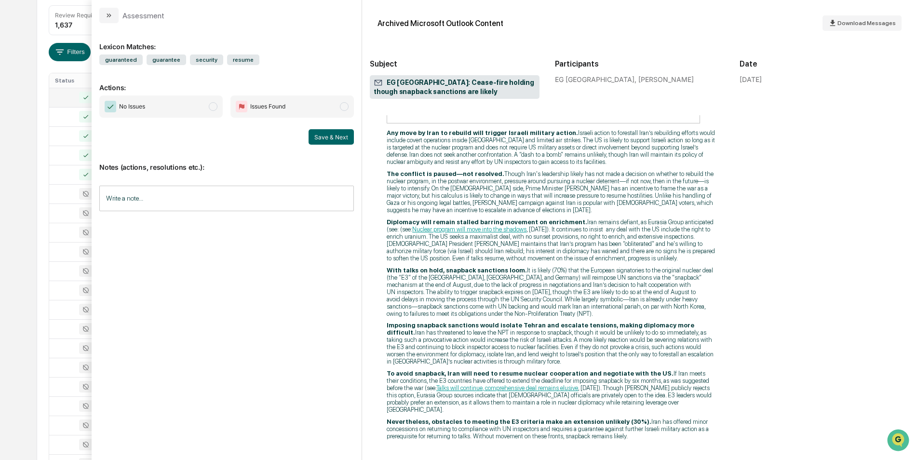
scroll to position [560, 0]
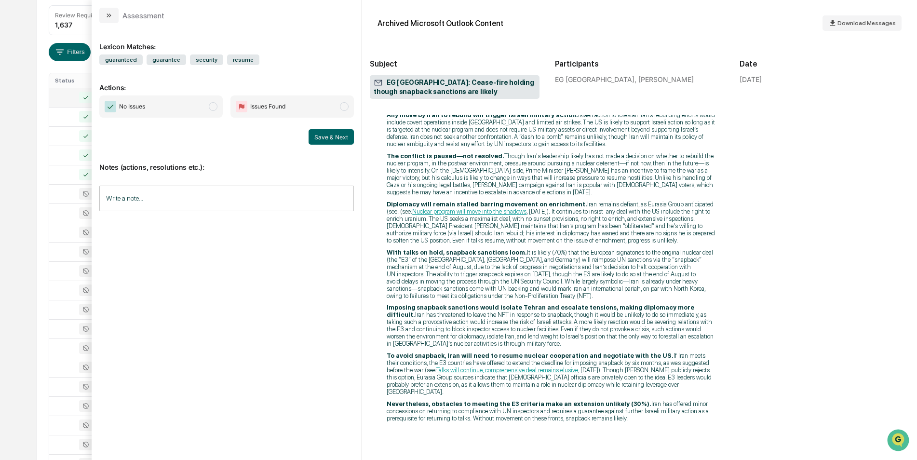
click at [213, 108] on span "modal" at bounding box center [213, 106] width 9 height 9
click at [320, 132] on button "Save & Next" at bounding box center [331, 136] width 45 height 15
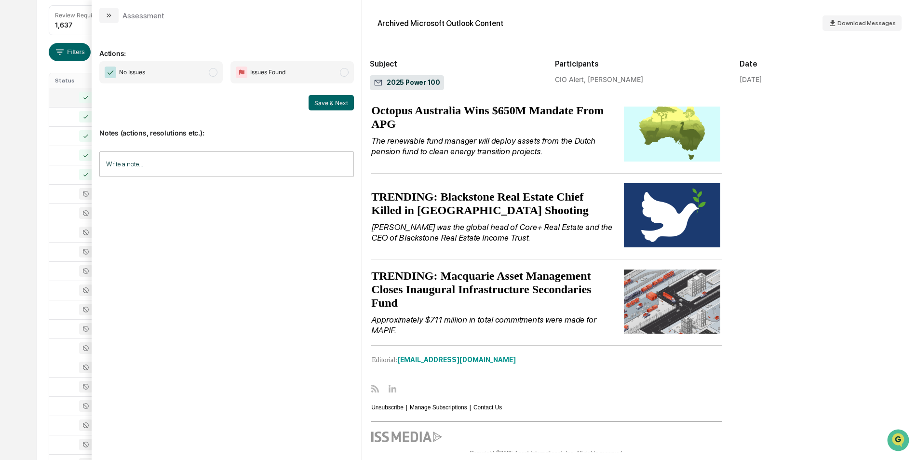
scroll to position [922, 0]
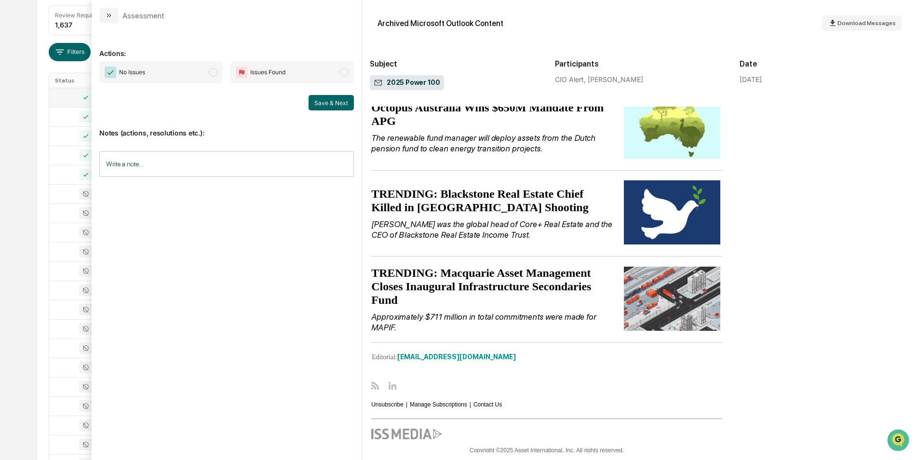
click at [214, 72] on span "modal" at bounding box center [213, 72] width 9 height 9
click at [338, 102] on button "Save & Next" at bounding box center [331, 102] width 45 height 15
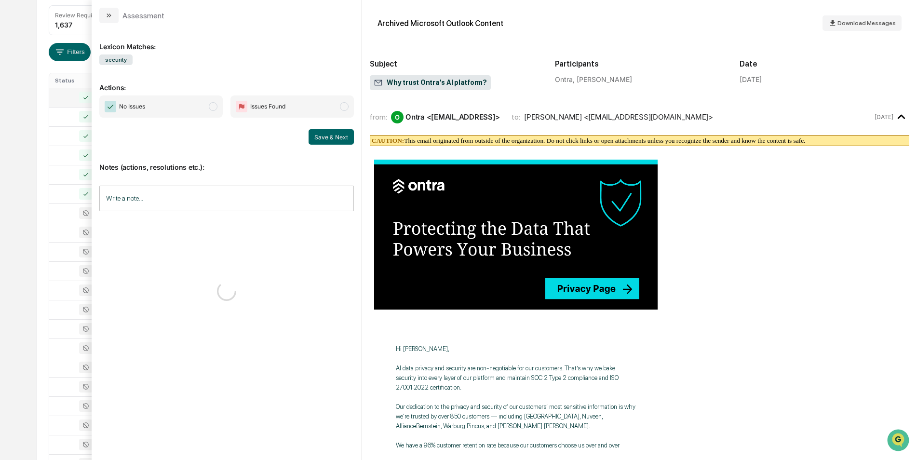
scroll to position [356, 0]
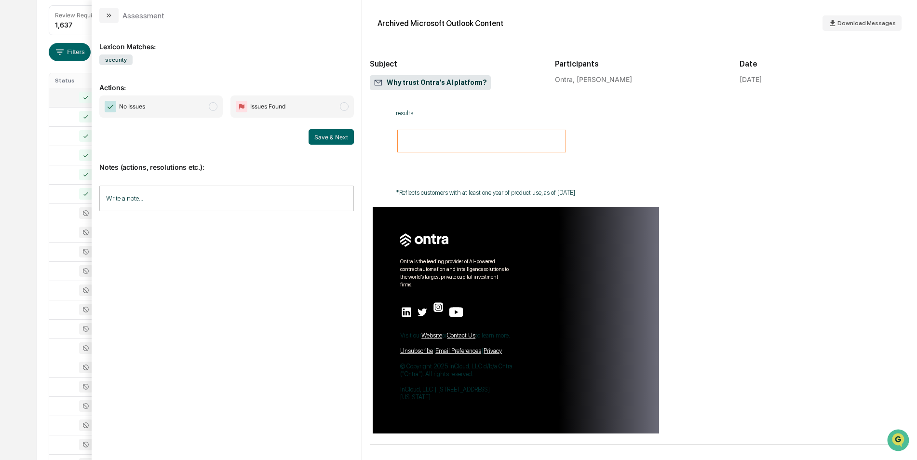
click at [210, 108] on span "modal" at bounding box center [213, 106] width 9 height 9
click at [338, 138] on button "Save & Next" at bounding box center [331, 136] width 45 height 15
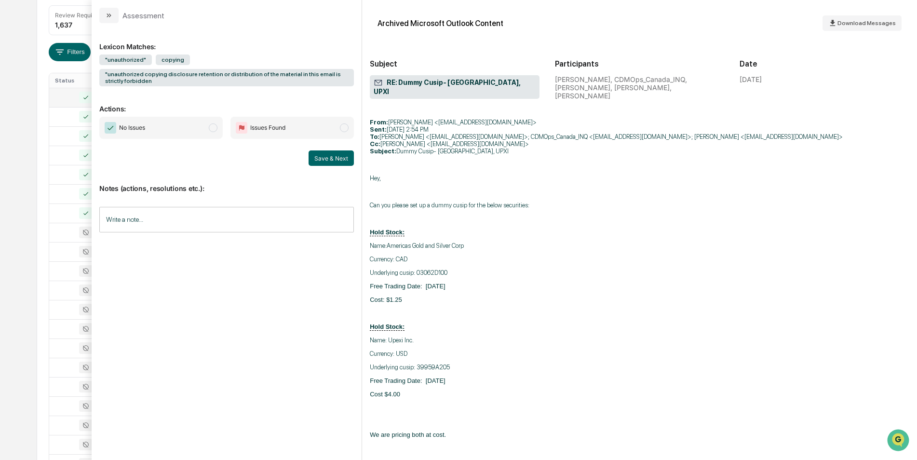
scroll to position [493, 0]
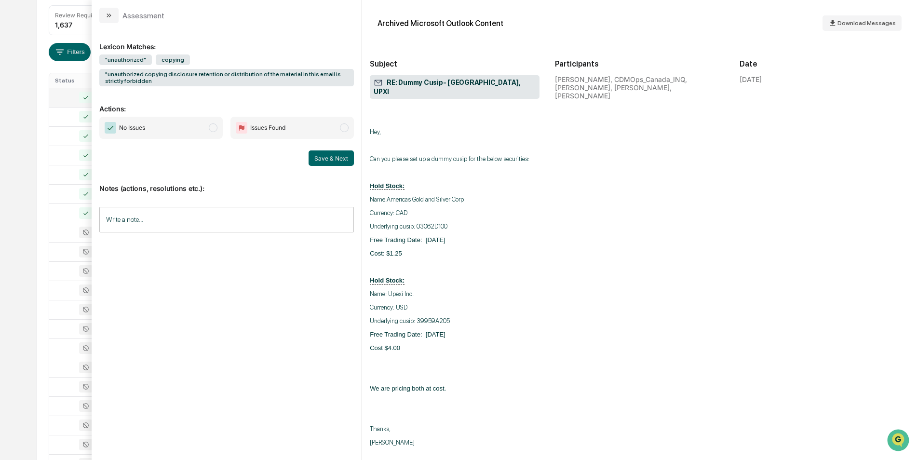
click at [217, 130] on span "modal" at bounding box center [213, 127] width 9 height 9
click at [305, 155] on div "Save & Next" at bounding box center [226, 157] width 255 height 15
click at [341, 168] on div "Notes (actions, resolutions etc.): Write a note... Write a note..." at bounding box center [226, 205] width 255 height 78
click at [338, 158] on button "Save & Next" at bounding box center [331, 157] width 45 height 15
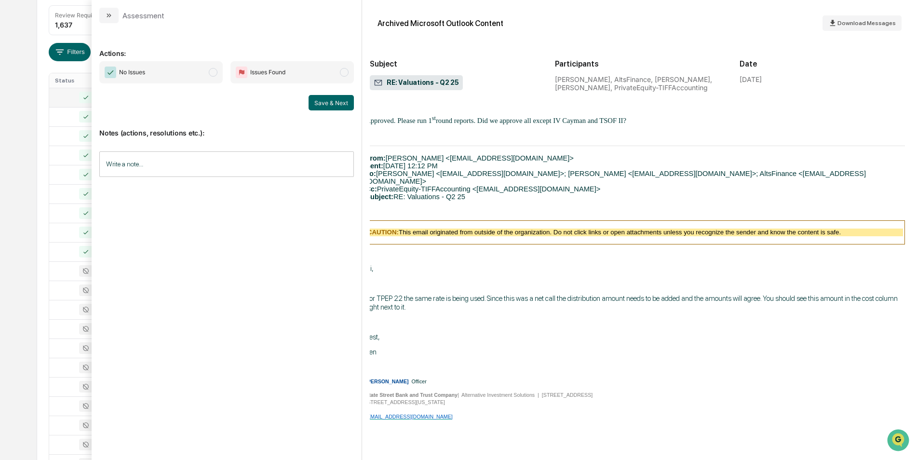
scroll to position [1474, 9]
click at [210, 75] on span "modal" at bounding box center [213, 72] width 9 height 9
click at [321, 106] on button "Save & Next" at bounding box center [331, 102] width 45 height 15
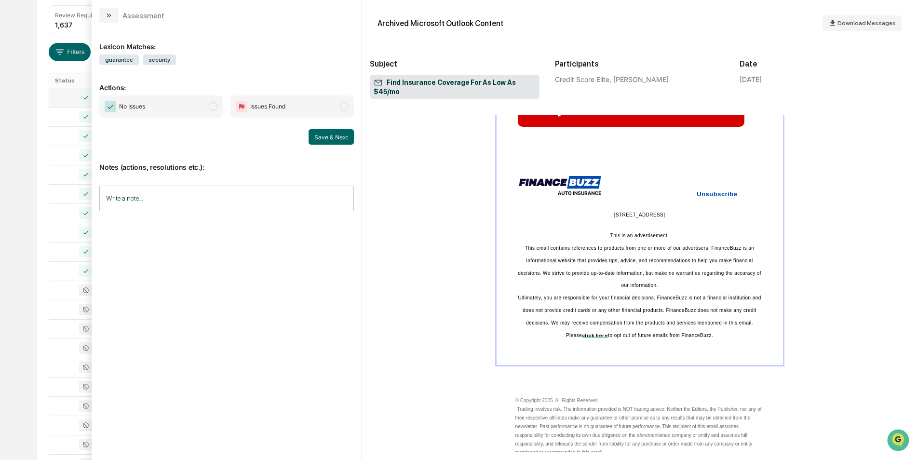
scroll to position [573, 0]
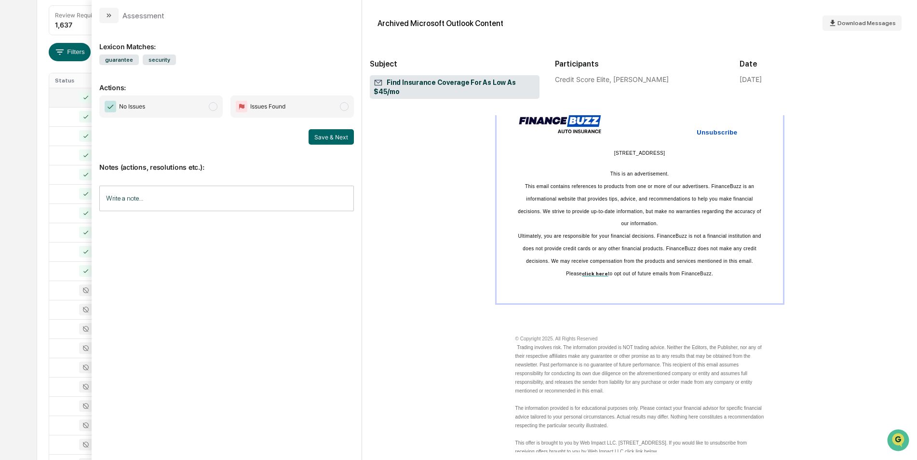
click at [208, 108] on span "No Issues" at bounding box center [160, 106] width 123 height 22
click at [315, 137] on button "Save & Next" at bounding box center [331, 136] width 45 height 15
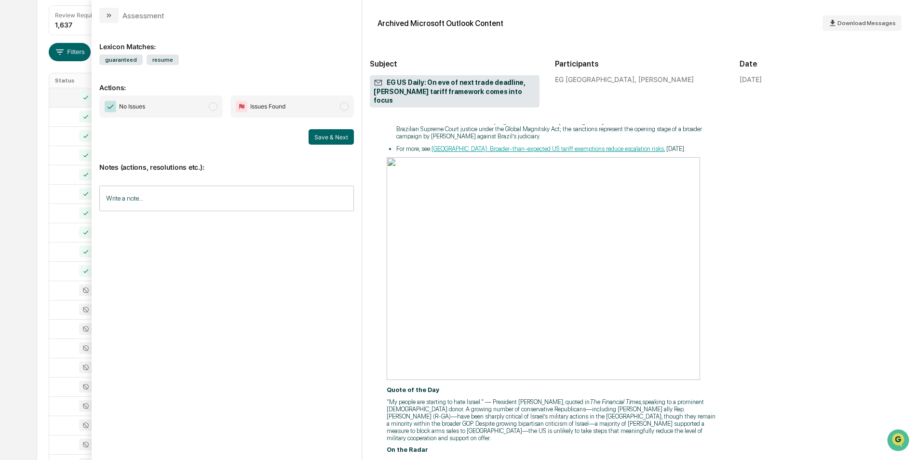
scroll to position [956, 0]
click at [216, 106] on span "modal" at bounding box center [213, 106] width 9 height 9
click at [329, 141] on button "Save & Next" at bounding box center [331, 136] width 45 height 15
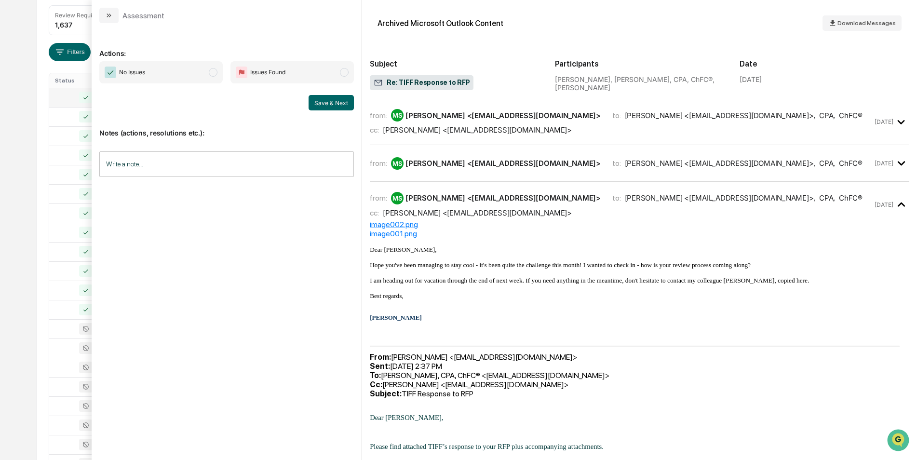
click at [215, 75] on span "modal" at bounding box center [213, 72] width 9 height 9
click at [338, 102] on button "Save & Next" at bounding box center [331, 102] width 45 height 15
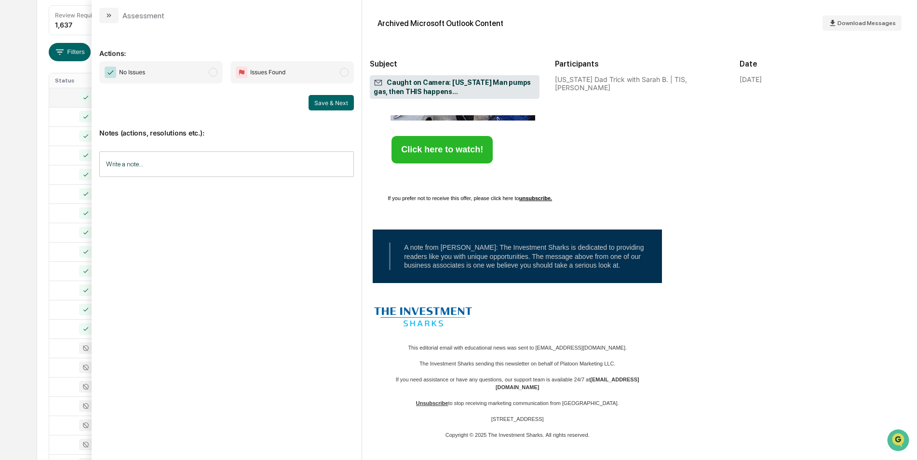
scroll to position [297, 0]
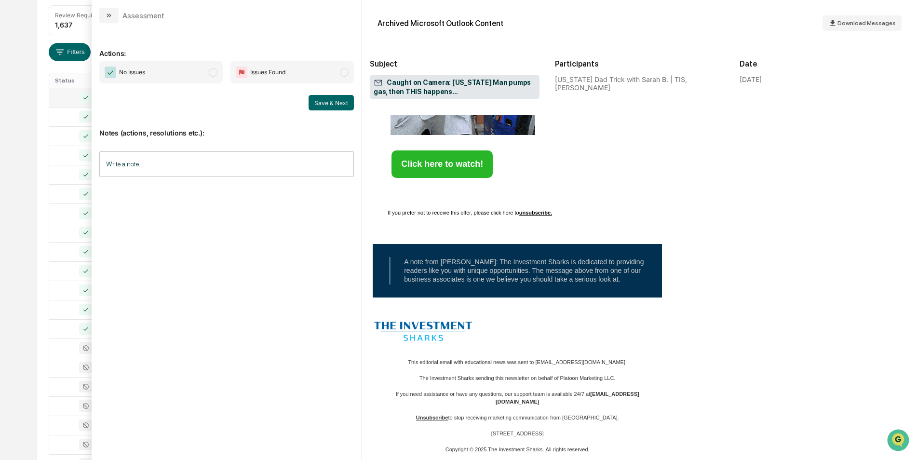
click at [218, 77] on span "No Issues" at bounding box center [160, 72] width 123 height 22
click at [323, 106] on button "Save & Next" at bounding box center [331, 102] width 45 height 15
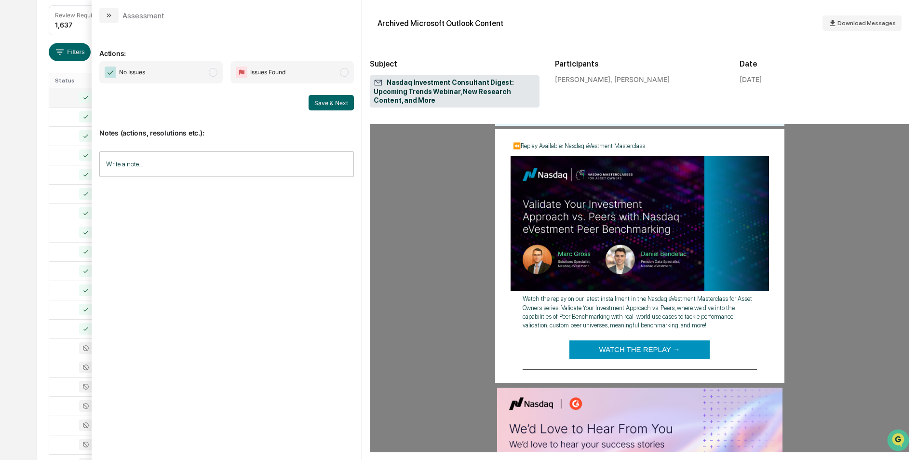
scroll to position [1329, 0]
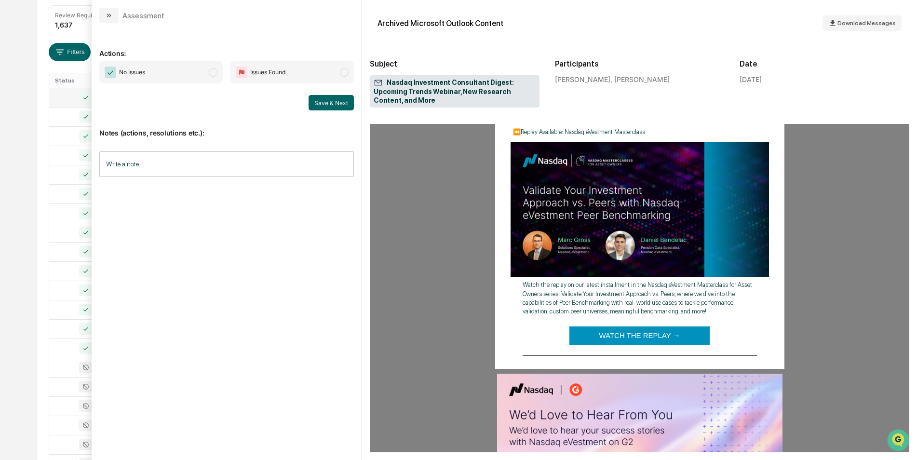
click at [214, 78] on span "No Issues" at bounding box center [160, 72] width 123 height 22
click at [313, 104] on button "Save & Next" at bounding box center [331, 102] width 45 height 15
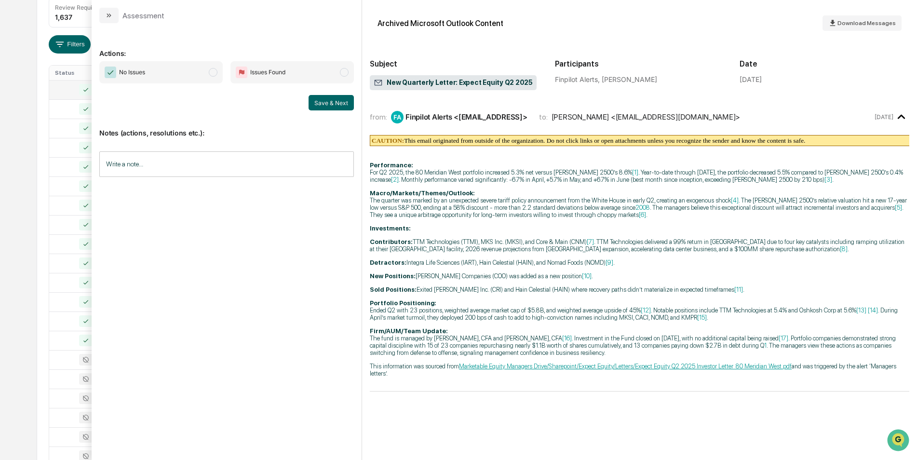
scroll to position [138, 0]
click at [217, 74] on span "No Issues" at bounding box center [160, 72] width 123 height 22
click at [318, 99] on button "Save & Next" at bounding box center [331, 102] width 45 height 15
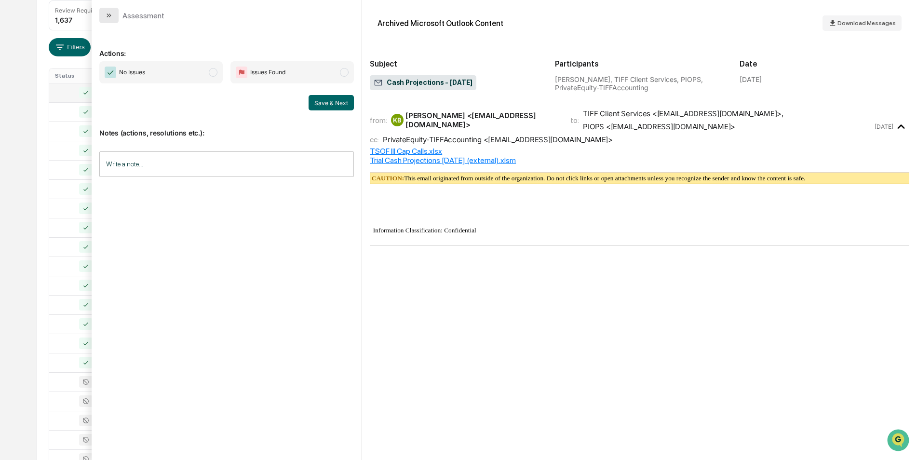
click at [114, 17] on button "modal" at bounding box center [108, 15] width 19 height 15
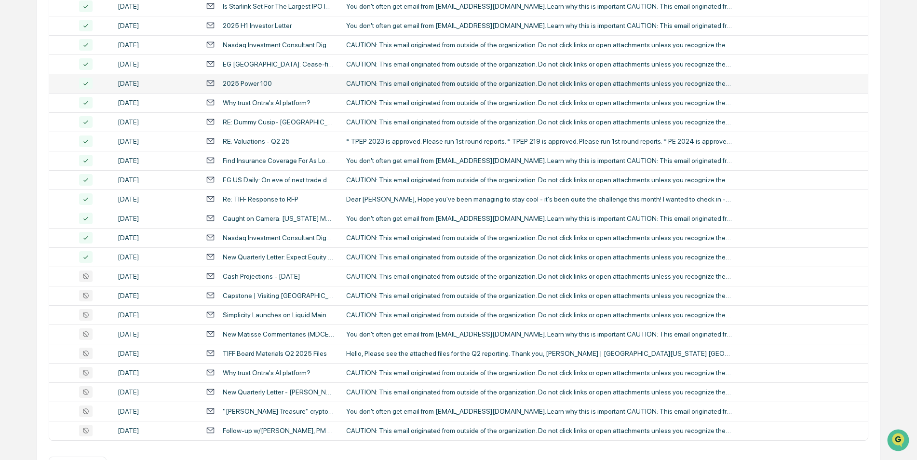
scroll to position [298, 0]
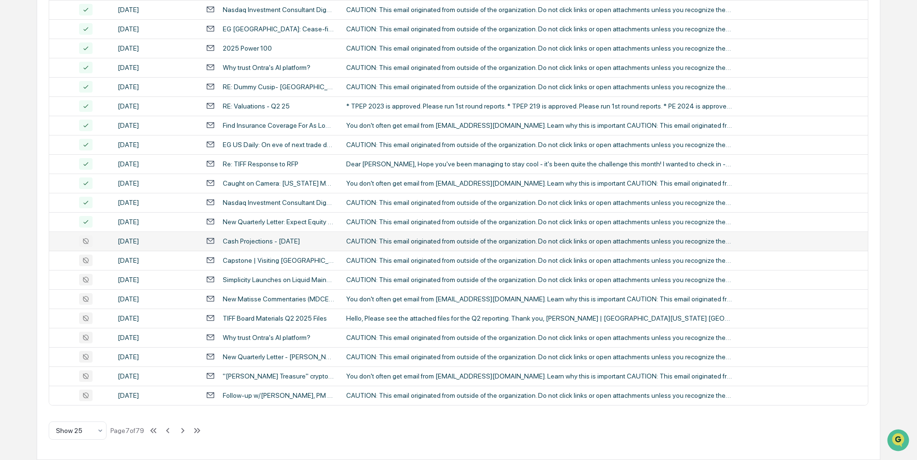
click at [259, 241] on div "Cash Projections - [DATE]" at bounding box center [261, 241] width 77 height 8
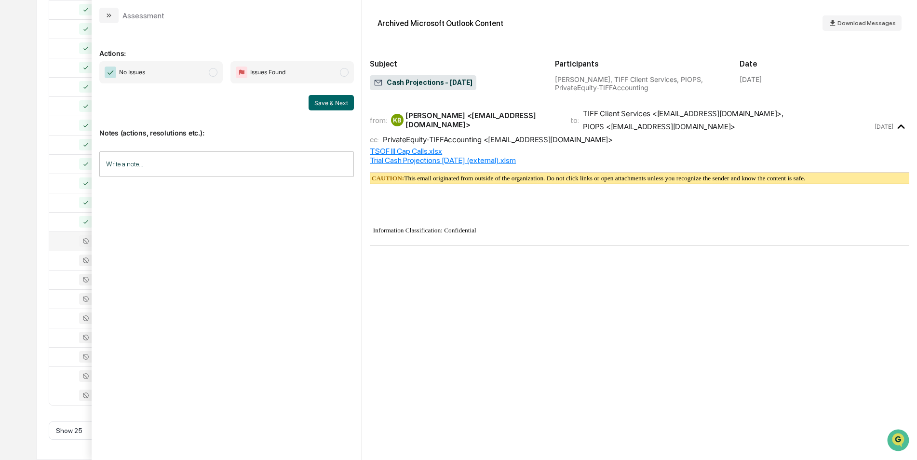
click at [212, 76] on span "modal" at bounding box center [213, 72] width 9 height 9
click at [339, 103] on button "Save & Next" at bounding box center [331, 102] width 45 height 15
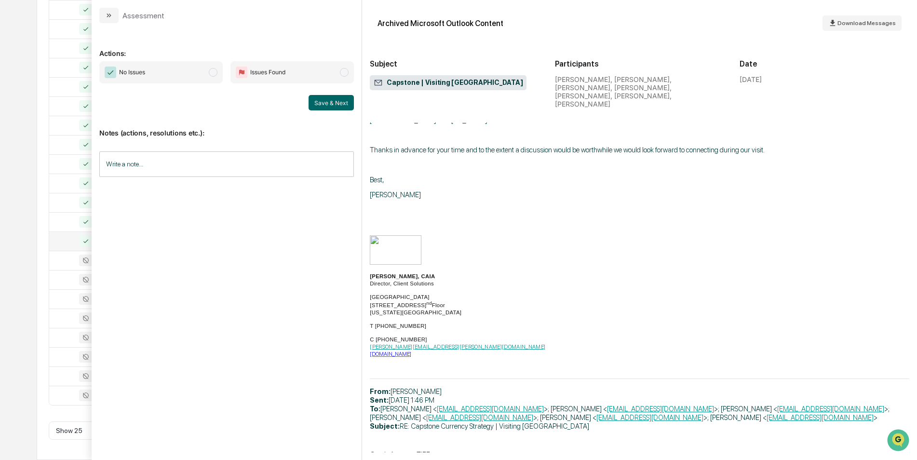
scroll to position [1301, 0]
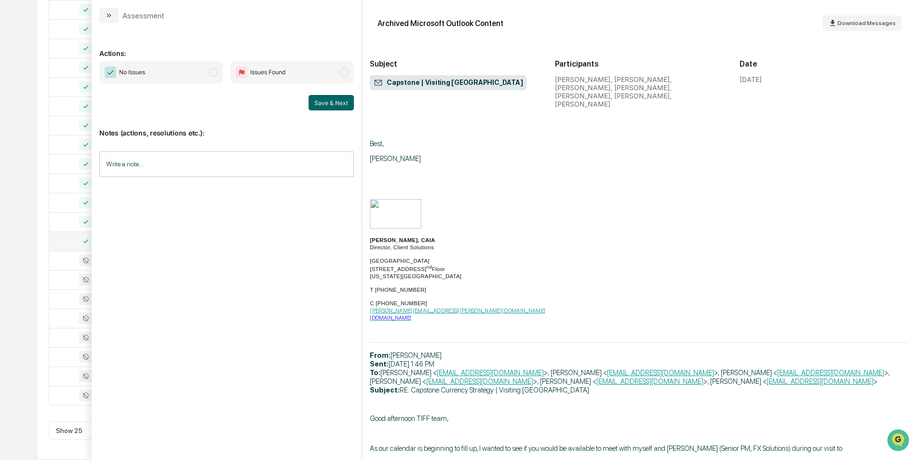
click at [205, 67] on span "No Issues" at bounding box center [160, 72] width 123 height 22
click at [313, 98] on button "Save & Next" at bounding box center [331, 102] width 45 height 15
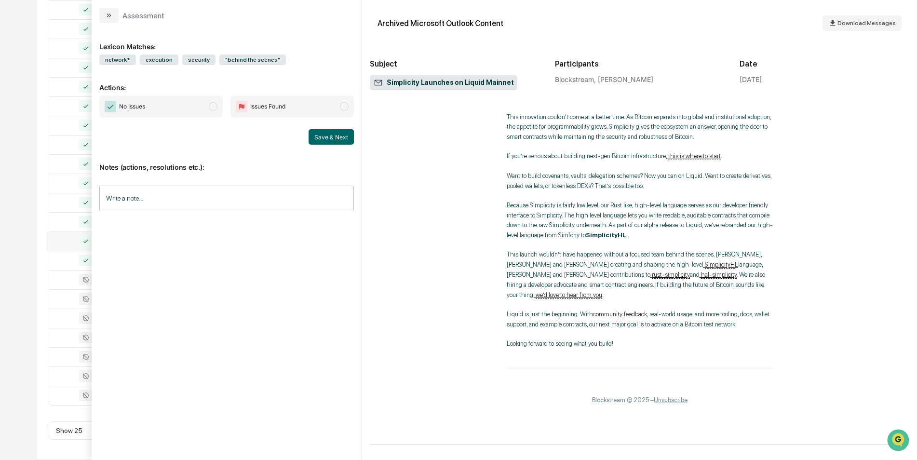
scroll to position [541, 0]
click at [213, 108] on span "modal" at bounding box center [213, 106] width 9 height 9
click at [340, 138] on button "Save & Next" at bounding box center [331, 136] width 45 height 15
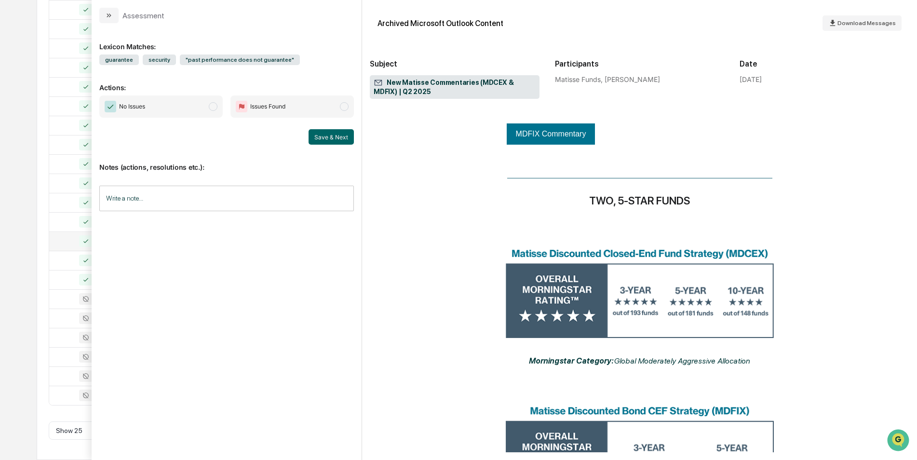
scroll to position [509, 0]
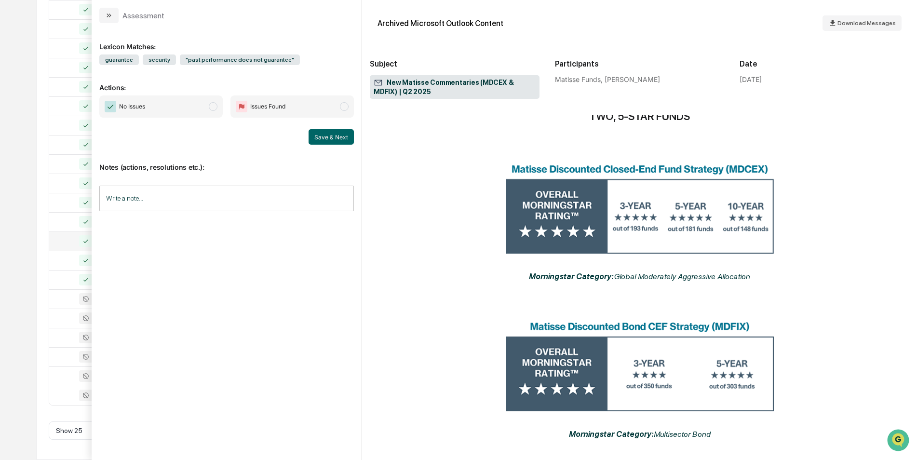
click at [221, 107] on span "No Issues" at bounding box center [160, 106] width 123 height 22
click at [328, 133] on button "Save & Next" at bounding box center [331, 136] width 45 height 15
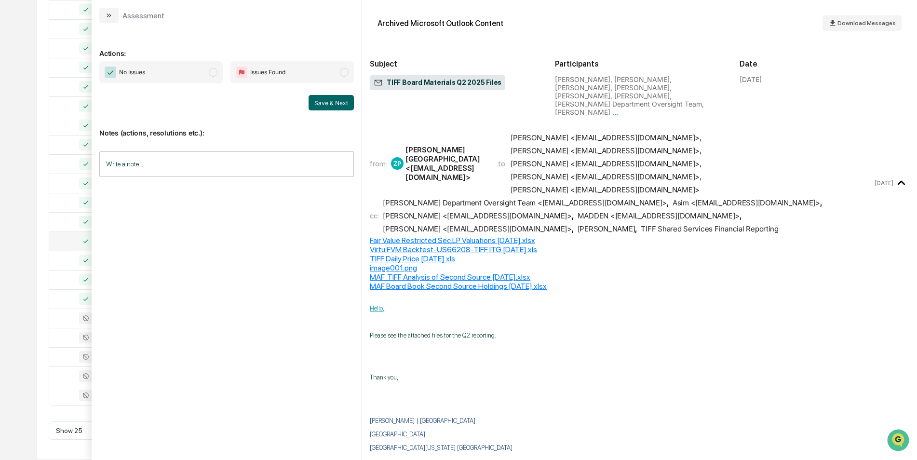
scroll to position [76, 0]
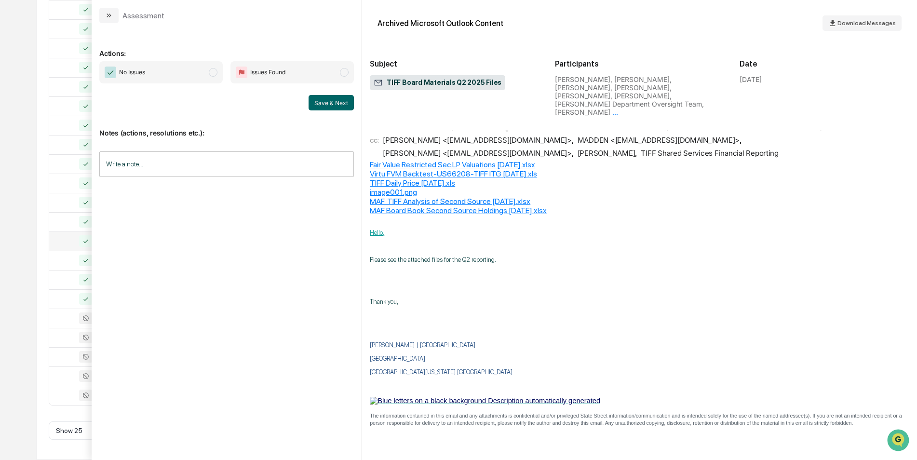
click at [208, 77] on span "No Issues" at bounding box center [160, 72] width 123 height 22
click at [340, 106] on button "Save & Next" at bounding box center [331, 102] width 45 height 15
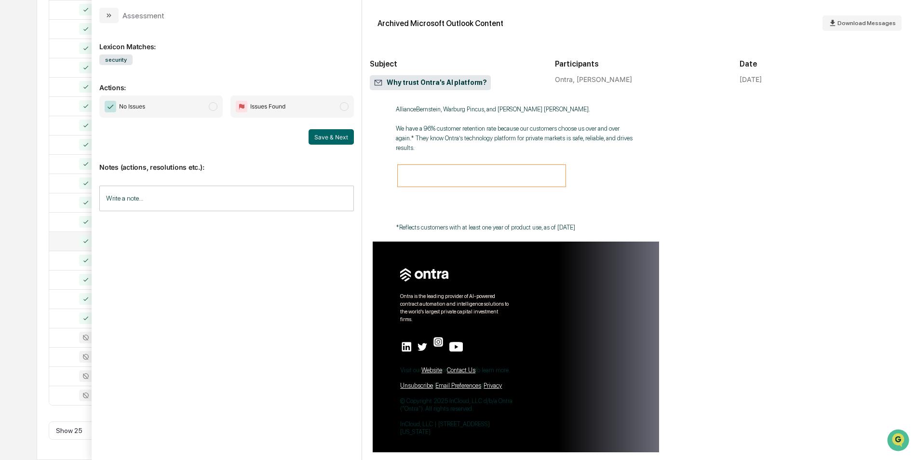
scroll to position [345, 0]
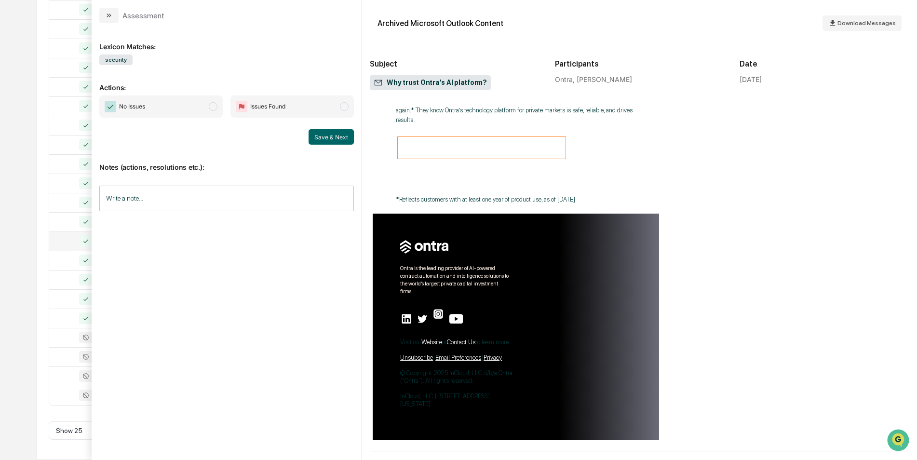
click at [215, 108] on span "modal" at bounding box center [213, 106] width 9 height 9
click at [336, 134] on button "Save & Next" at bounding box center [331, 136] width 45 height 15
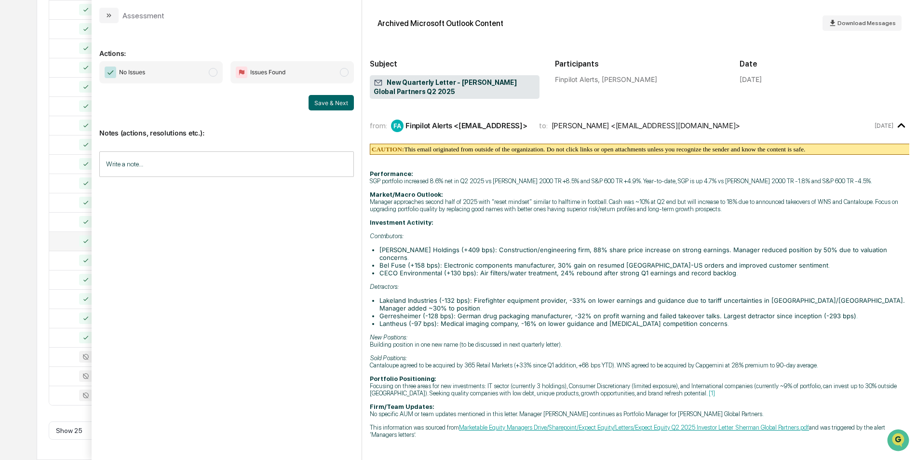
scroll to position [5, 0]
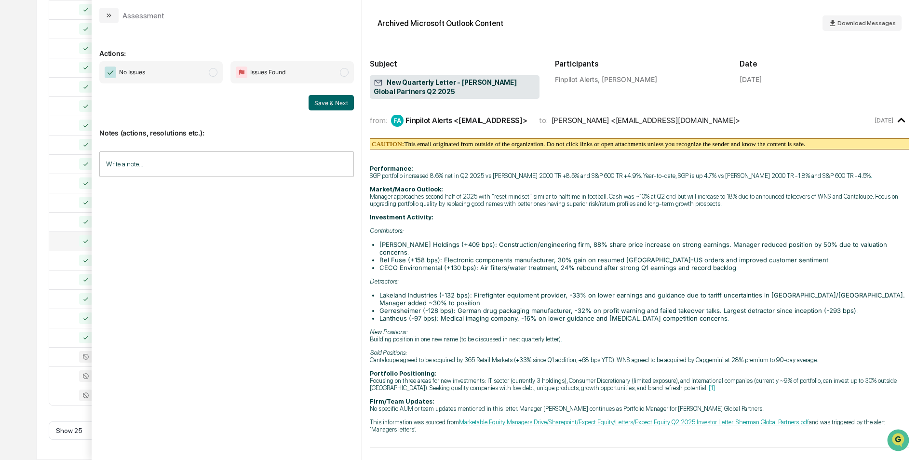
click at [209, 66] on span "No Issues" at bounding box center [160, 72] width 123 height 22
click at [322, 107] on button "Save & Next" at bounding box center [331, 102] width 45 height 15
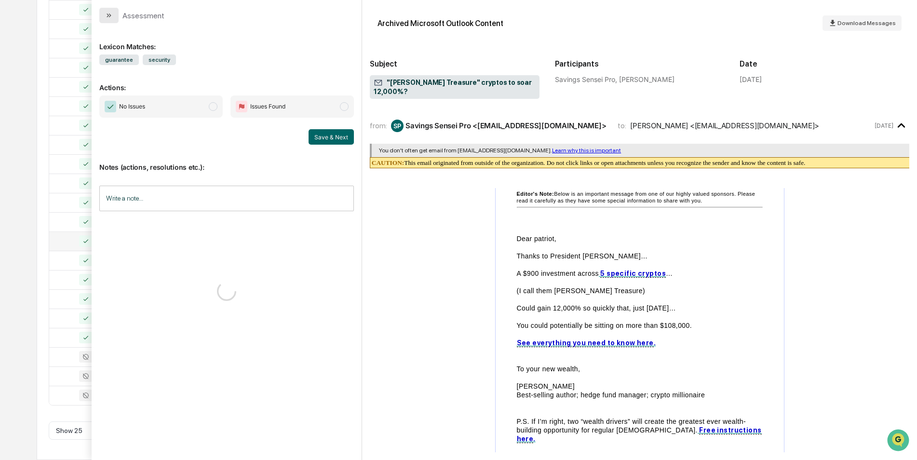
click at [107, 14] on icon "modal" at bounding box center [108, 16] width 2 height 4
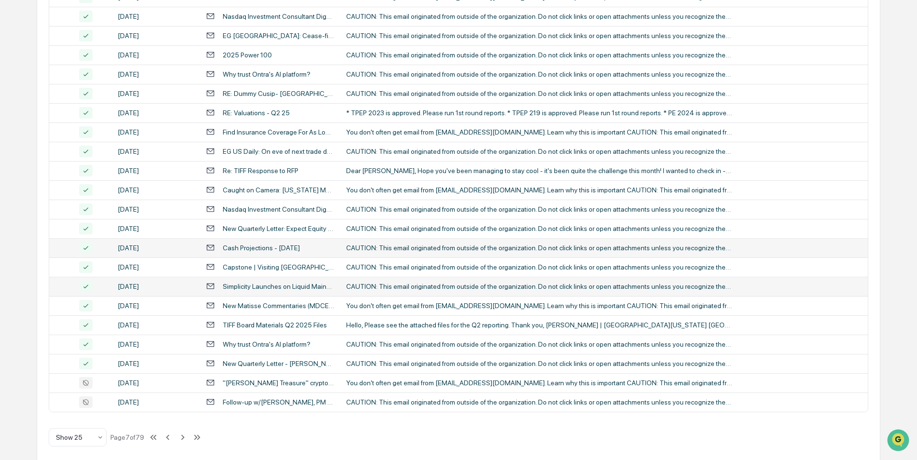
scroll to position [291, 0]
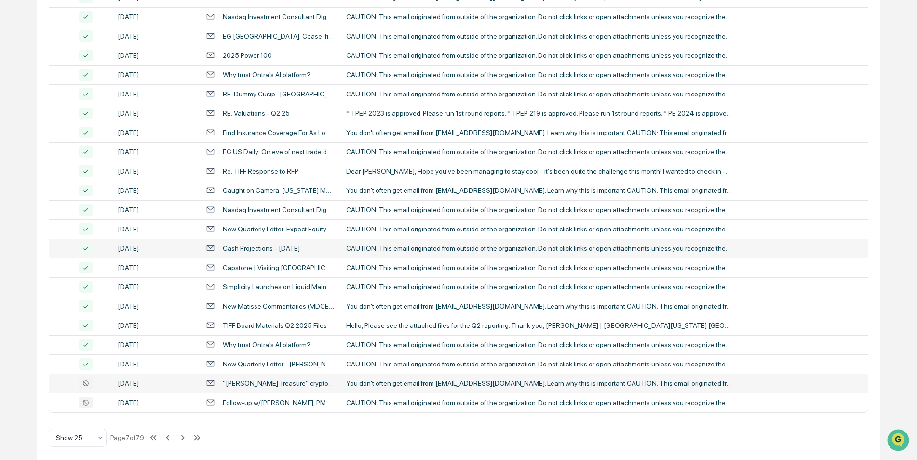
click at [257, 386] on div ""[PERSON_NAME] Treasure" cryptos to soar 12,000%?" at bounding box center [279, 383] width 112 height 8
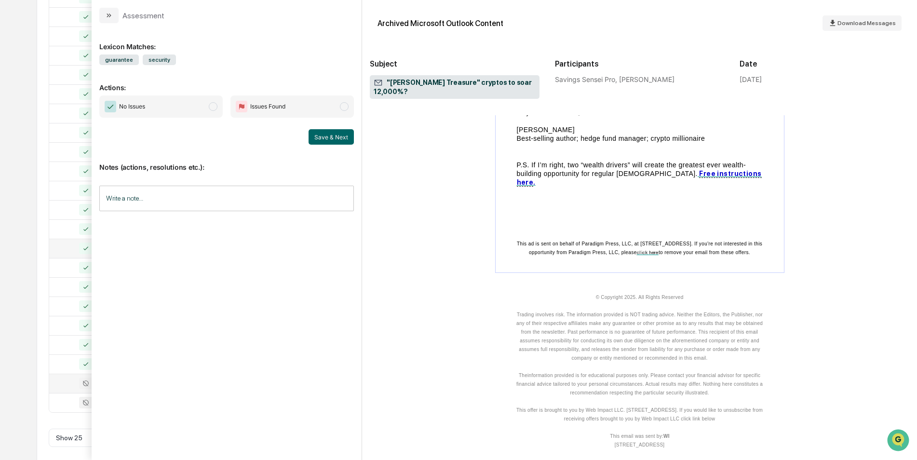
scroll to position [314, 0]
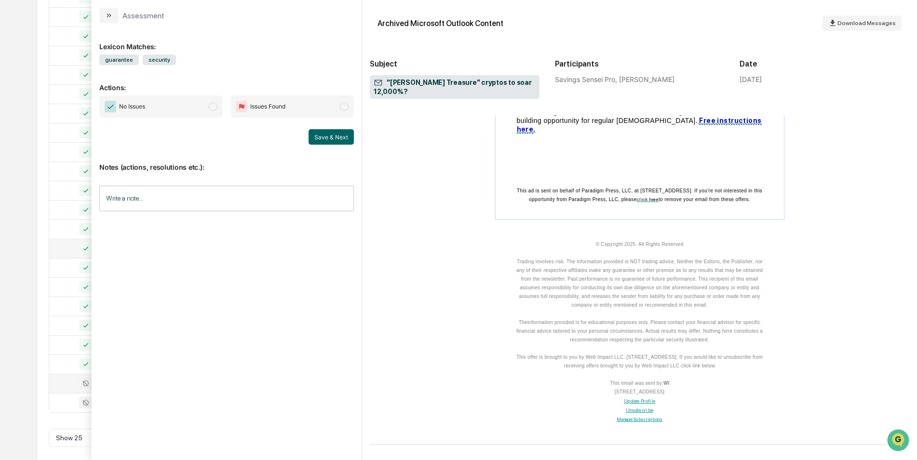
click at [216, 106] on span "modal" at bounding box center [213, 106] width 9 height 9
click at [324, 137] on button "Save & Next" at bounding box center [331, 136] width 45 height 15
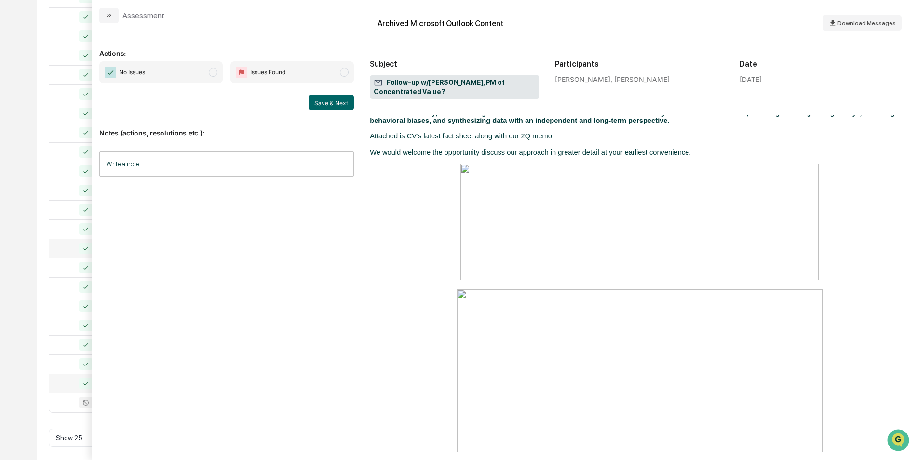
scroll to position [444, 0]
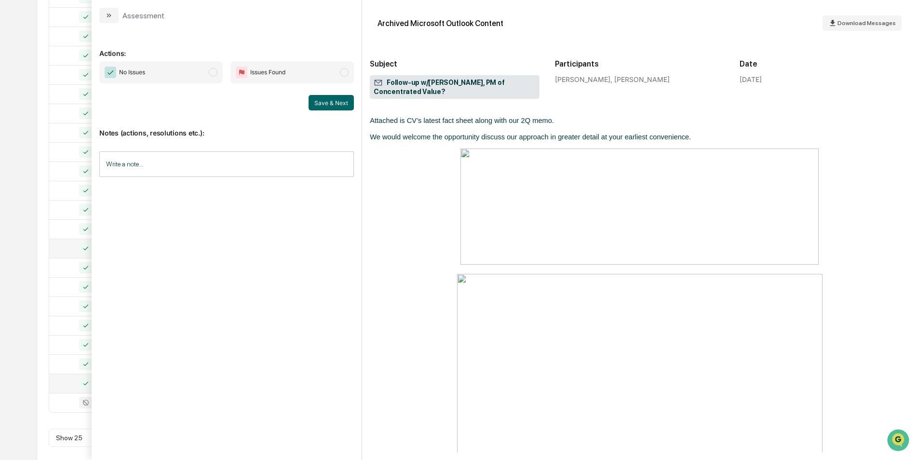
click at [213, 72] on span "modal" at bounding box center [213, 72] width 9 height 9
click at [336, 111] on div "Notes (actions, resolutions etc.): Write a note... Write a note..." at bounding box center [226, 149] width 255 height 78
click at [336, 106] on button "Save & Next" at bounding box center [331, 102] width 45 height 15
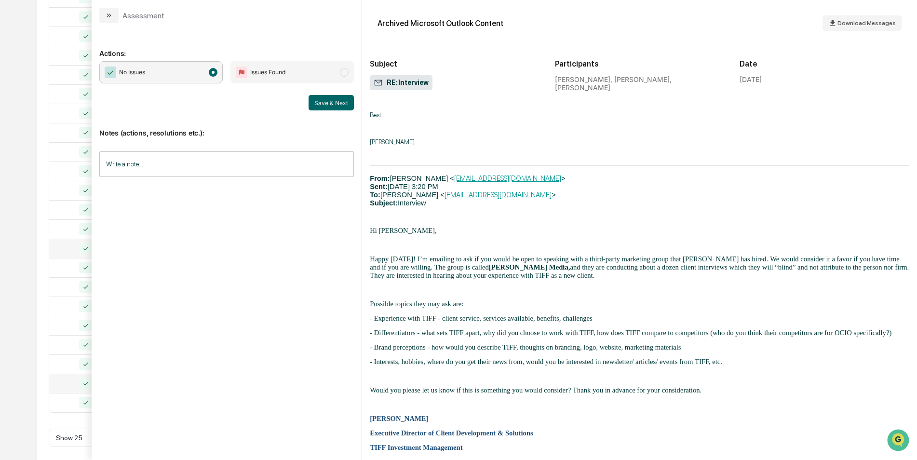
scroll to position [602, 0]
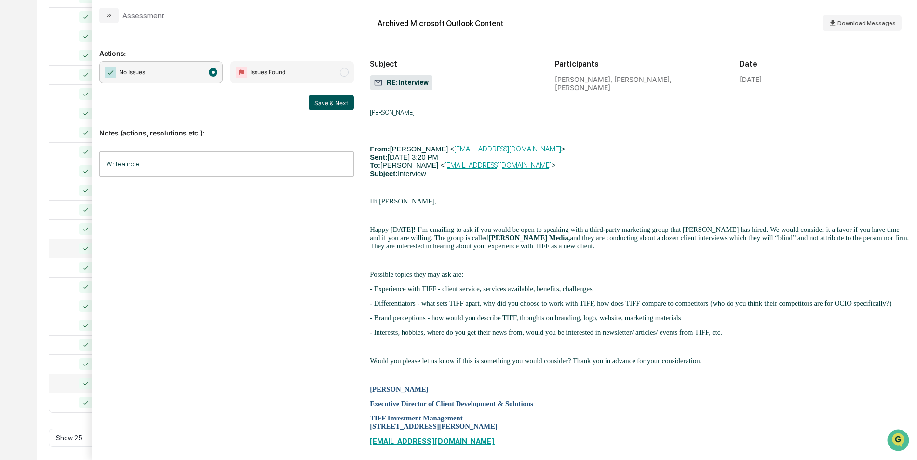
click at [339, 103] on button "Save & Next" at bounding box center [331, 102] width 45 height 15
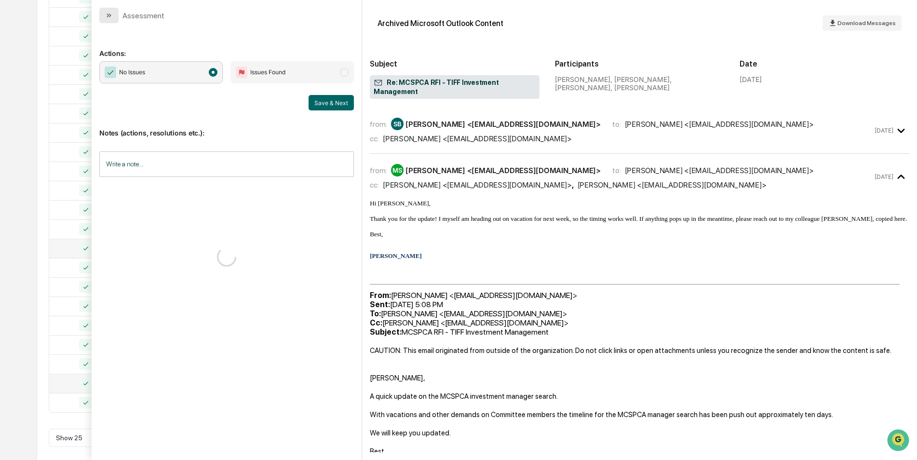
click at [101, 14] on button "modal" at bounding box center [108, 15] width 19 height 15
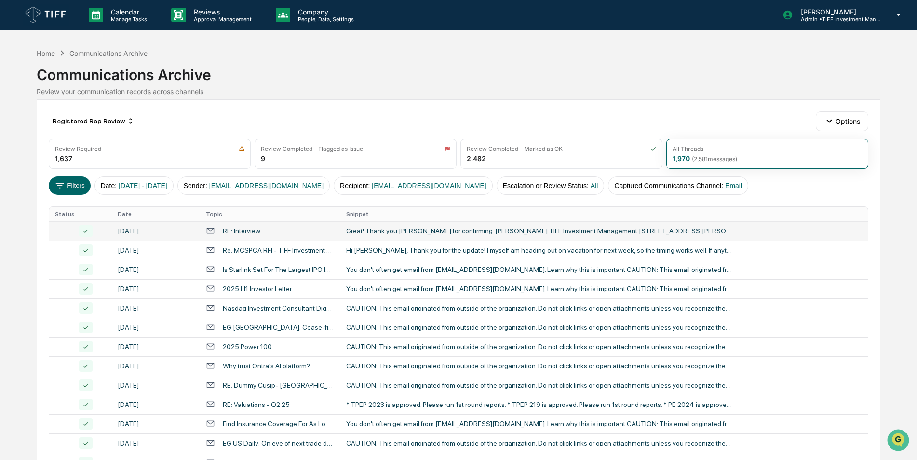
click at [807, 187] on div "Filters Date : [DATE] - [DATE] Sender : [EMAIL_ADDRESS][DOMAIN_NAME] Recipient …" at bounding box center [459, 185] width 820 height 18
click at [209, 14] on p "Reviews" at bounding box center [221, 12] width 70 height 8
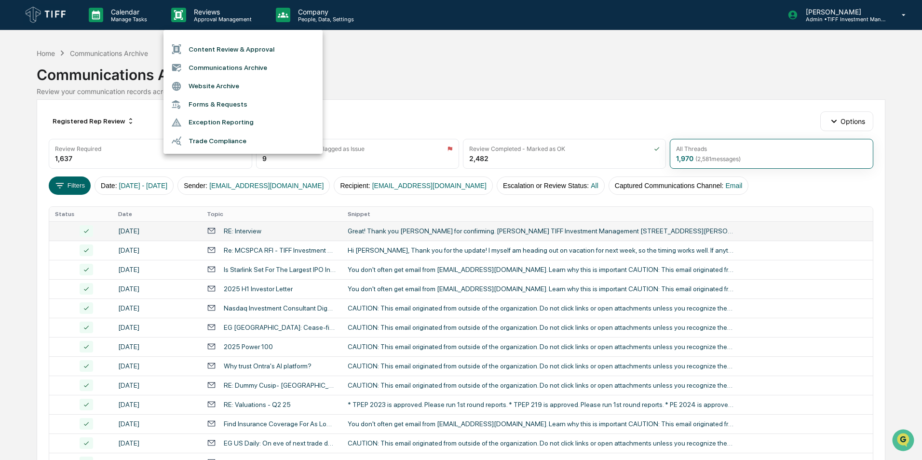
click at [233, 65] on li "Communications Archive" at bounding box center [242, 67] width 159 height 18
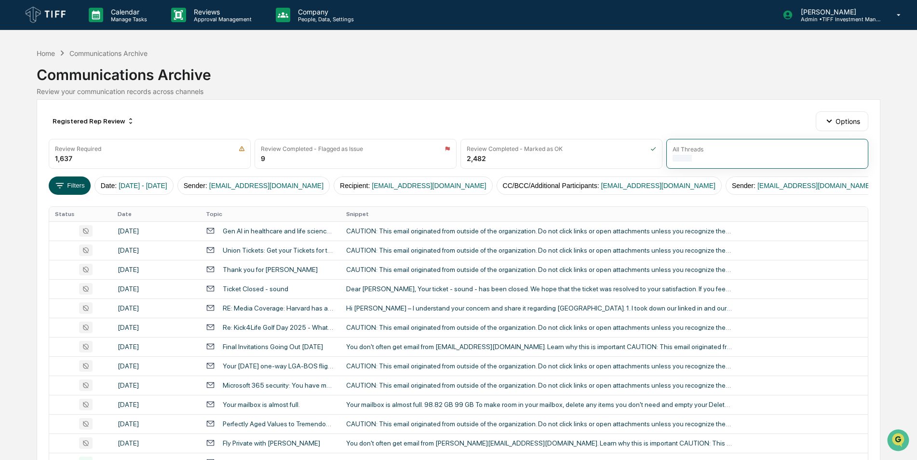
click at [77, 186] on button "Filters" at bounding box center [70, 185] width 42 height 18
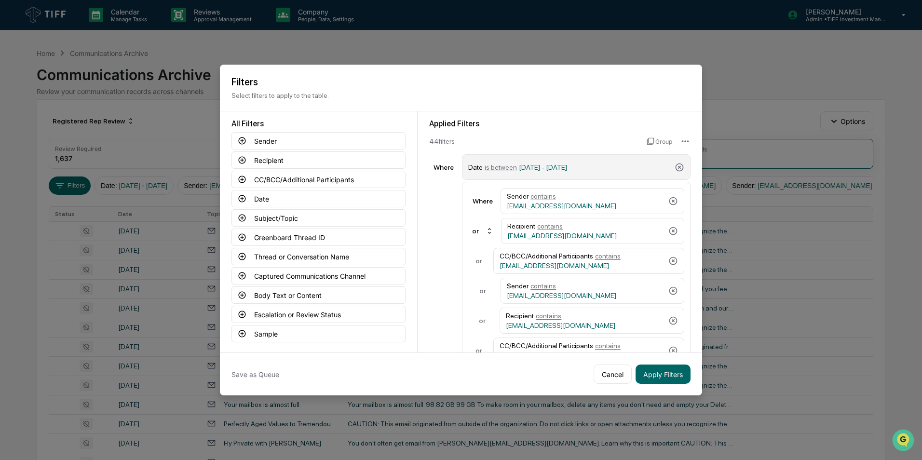
click at [491, 165] on span "is between" at bounding box center [501, 167] width 32 height 8
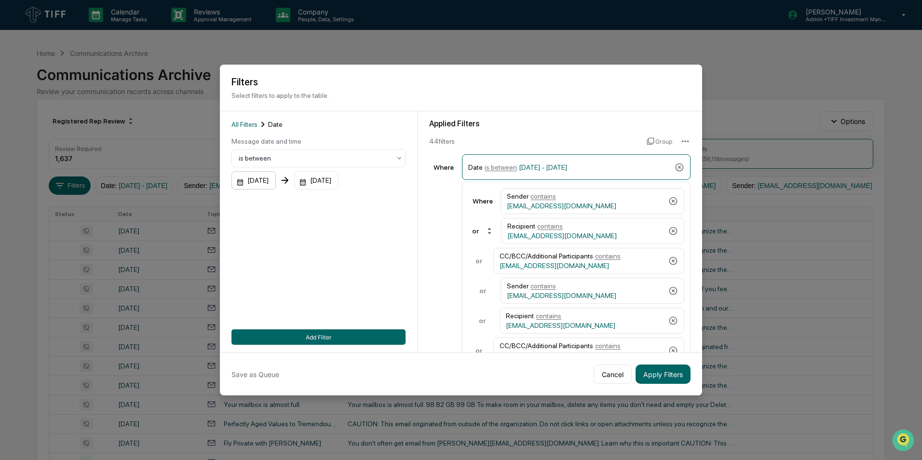
click at [276, 183] on div "[DATE]" at bounding box center [253, 180] width 44 height 18
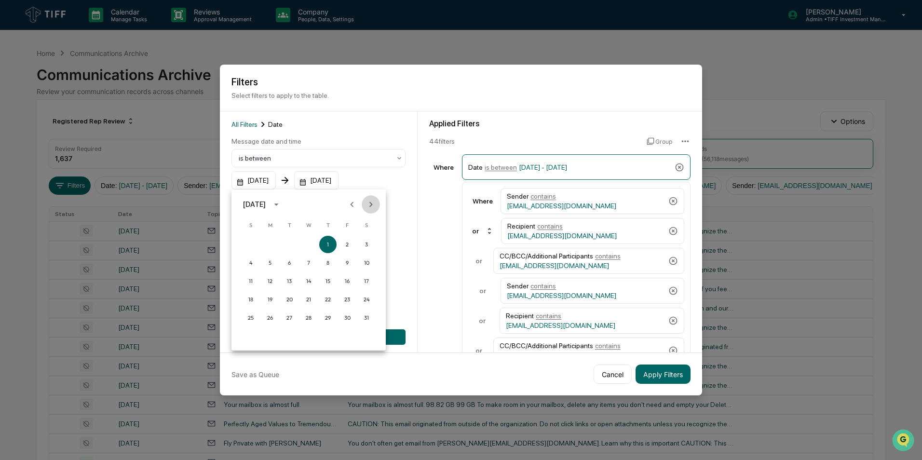
click at [370, 207] on icon "Next month" at bounding box center [371, 204] width 11 height 11
click at [288, 241] on button "1" at bounding box center [289, 244] width 17 height 17
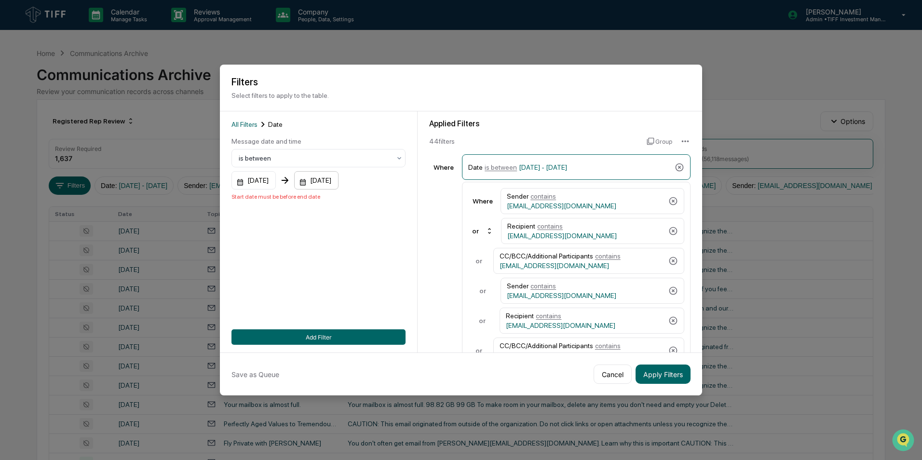
click at [276, 180] on div "[DATE]" at bounding box center [253, 180] width 44 height 18
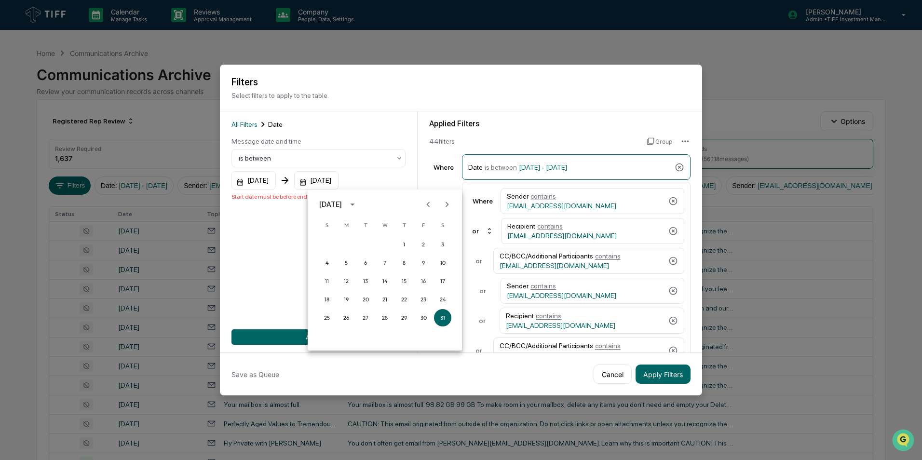
click at [446, 200] on icon "Next month" at bounding box center [447, 204] width 11 height 11
click at [403, 319] on button "31" at bounding box center [403, 317] width 17 height 17
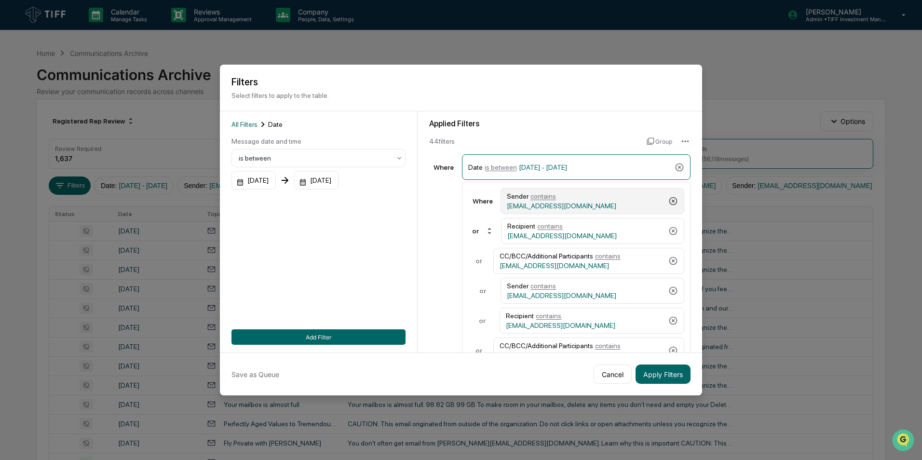
click at [669, 201] on icon at bounding box center [673, 201] width 10 height 10
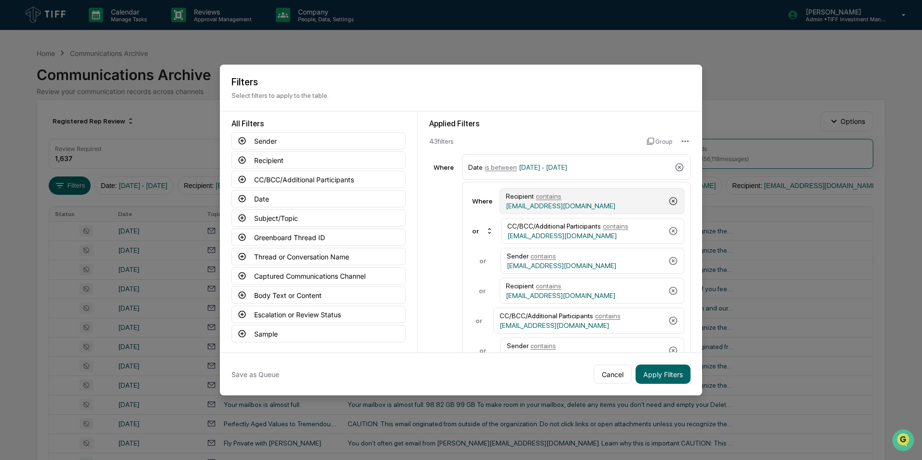
click at [669, 201] on icon at bounding box center [673, 201] width 10 height 10
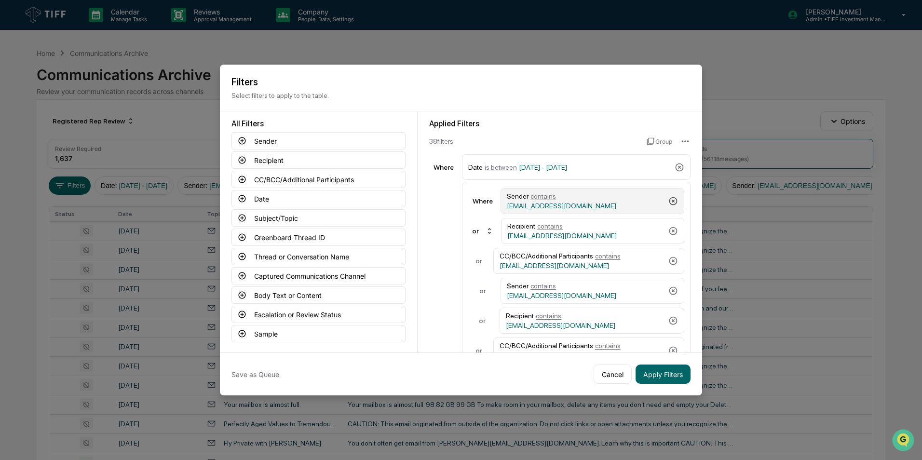
click at [669, 201] on icon at bounding box center [673, 201] width 10 height 10
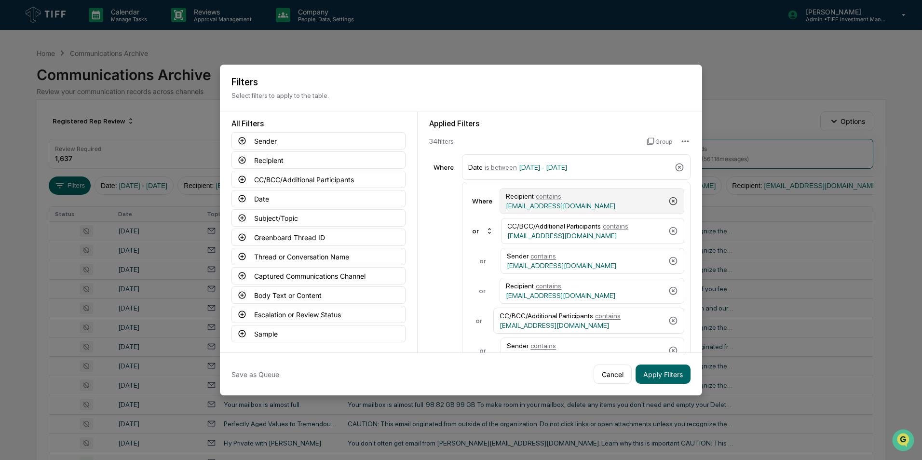
click at [669, 201] on icon at bounding box center [673, 201] width 10 height 10
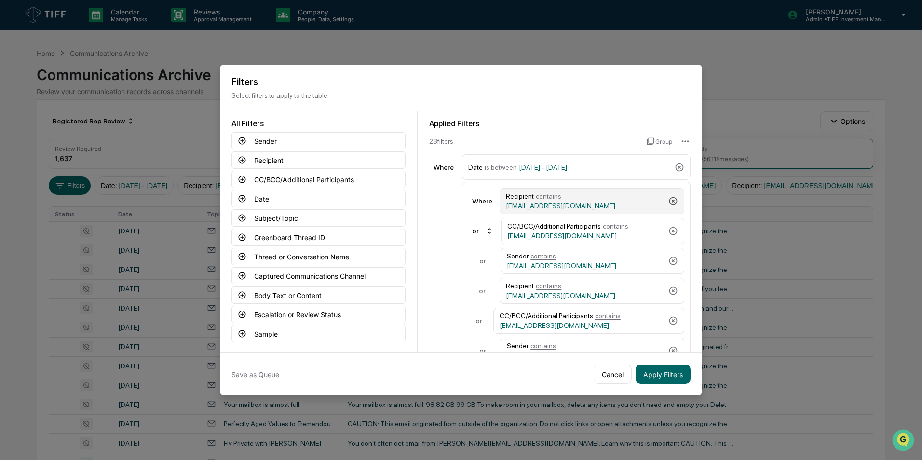
click at [669, 201] on icon at bounding box center [673, 201] width 10 height 10
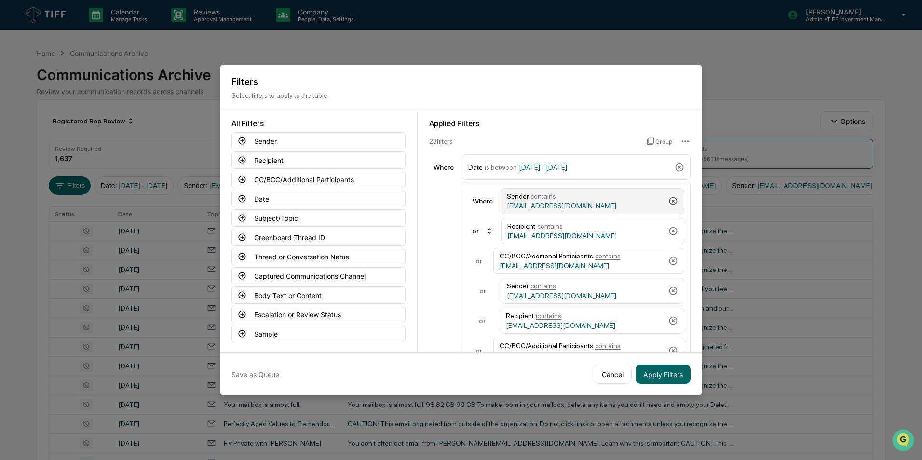
click at [669, 201] on icon at bounding box center [673, 201] width 10 height 10
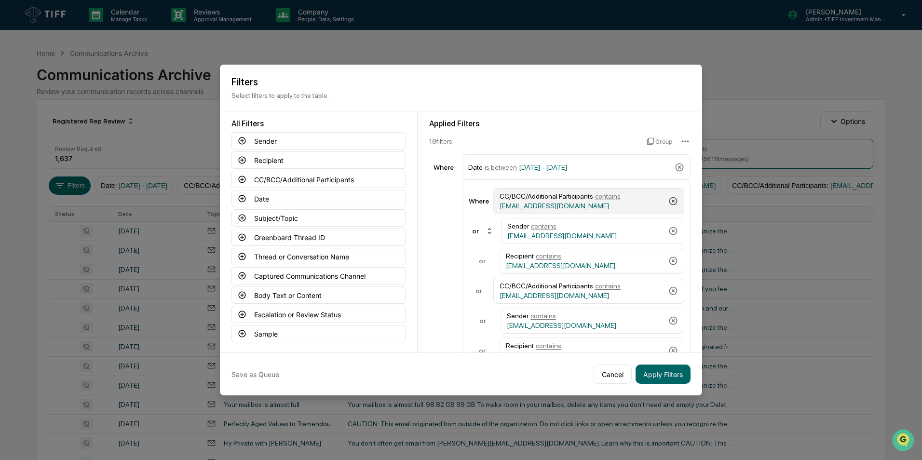
click at [669, 201] on icon at bounding box center [673, 201] width 10 height 10
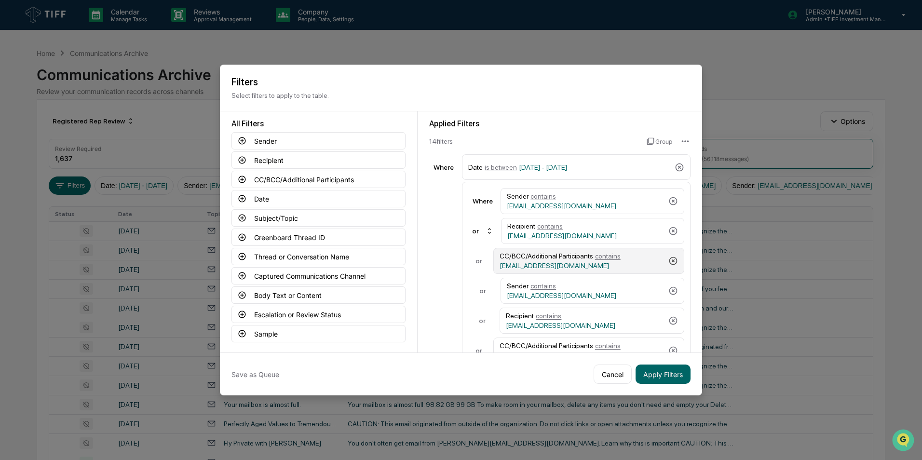
click at [670, 257] on icon at bounding box center [673, 261] width 10 height 10
click at [669, 260] on icon at bounding box center [673, 261] width 8 height 8
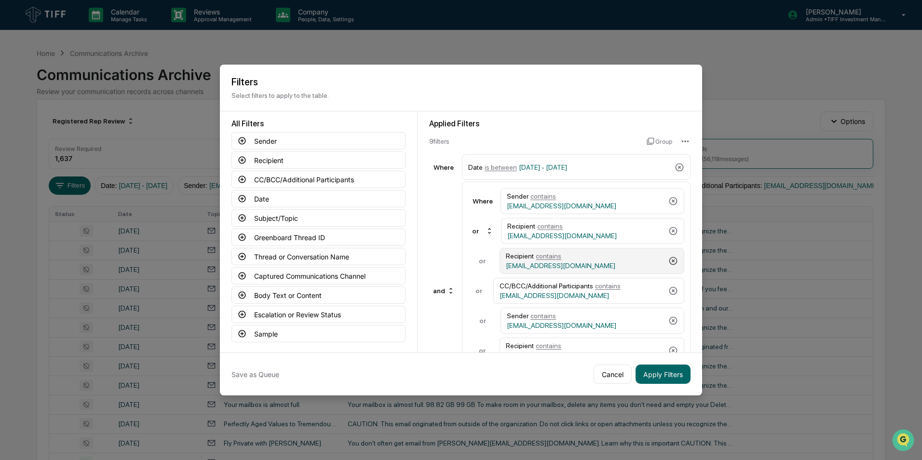
click at [669, 260] on icon at bounding box center [673, 261] width 8 height 8
click at [668, 260] on div "Recipient contains [EMAIL_ADDRESS][DOMAIN_NAME]" at bounding box center [592, 261] width 185 height 26
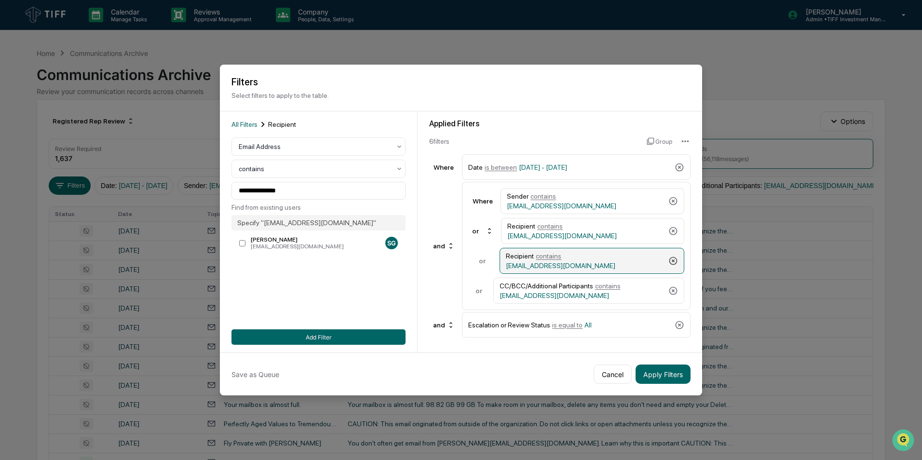
click at [675, 260] on icon at bounding box center [673, 261] width 10 height 10
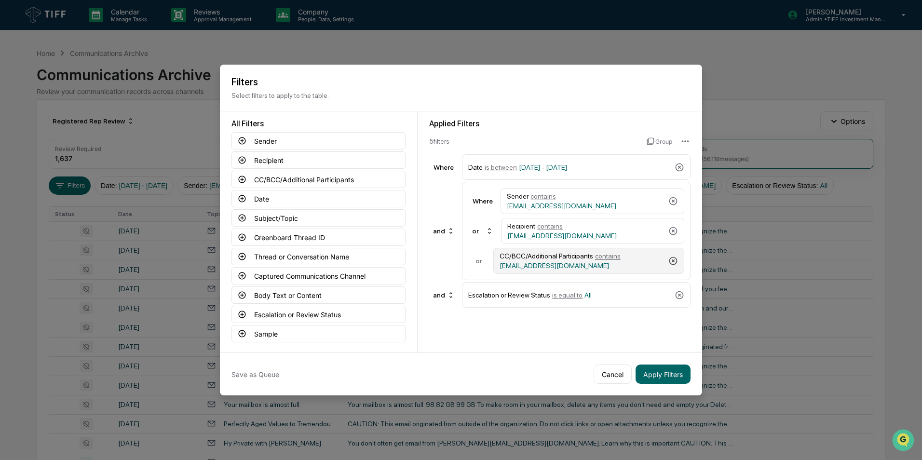
click at [677, 261] on icon at bounding box center [673, 261] width 8 height 8
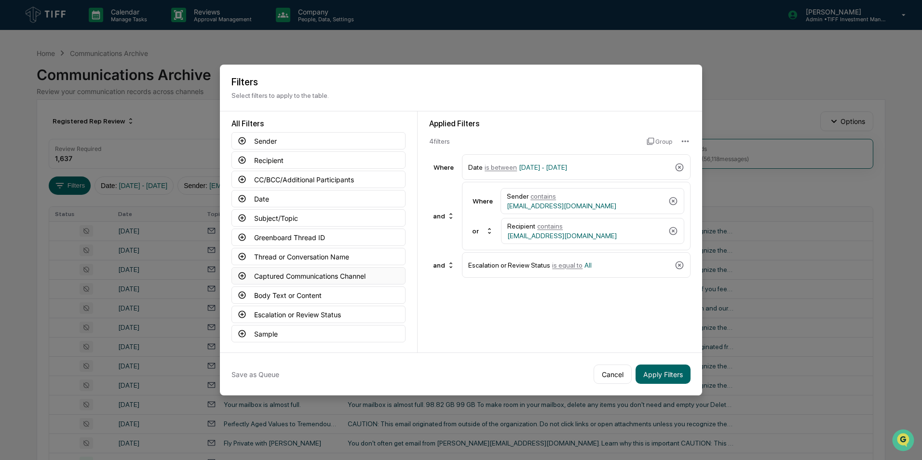
click at [244, 277] on icon at bounding box center [242, 275] width 9 height 9
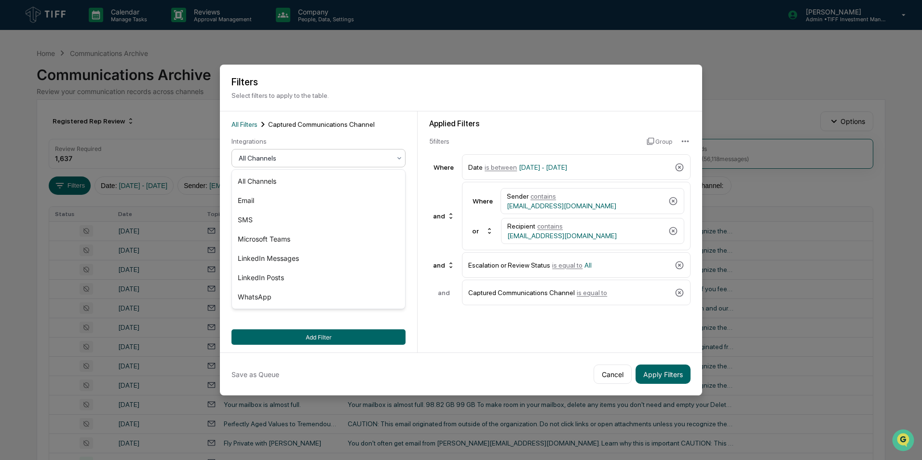
click at [319, 155] on div at bounding box center [315, 158] width 152 height 10
click at [292, 205] on div "Email" at bounding box center [318, 200] width 173 height 19
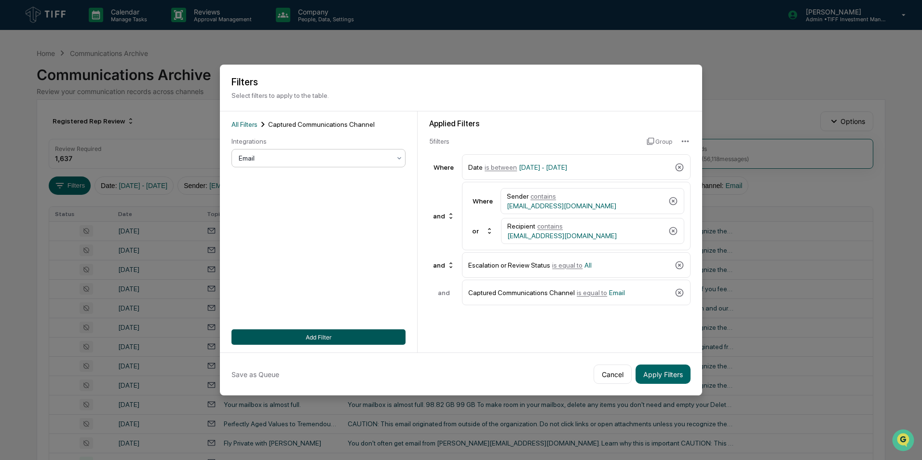
click at [325, 336] on button "Add Filter" at bounding box center [318, 336] width 174 height 15
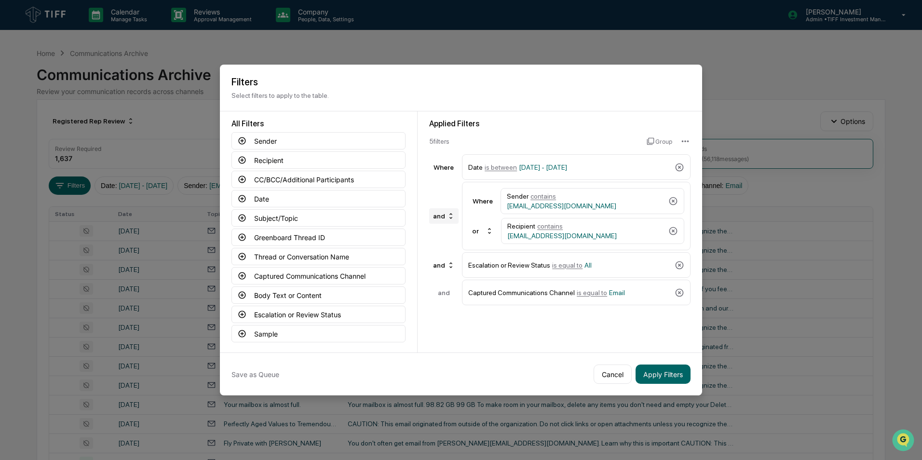
click at [446, 214] on div "and" at bounding box center [443, 215] width 29 height 15
click at [446, 236] on div "or" at bounding box center [444, 234] width 39 height 12
click at [654, 372] on button "Apply Filters" at bounding box center [663, 374] width 55 height 19
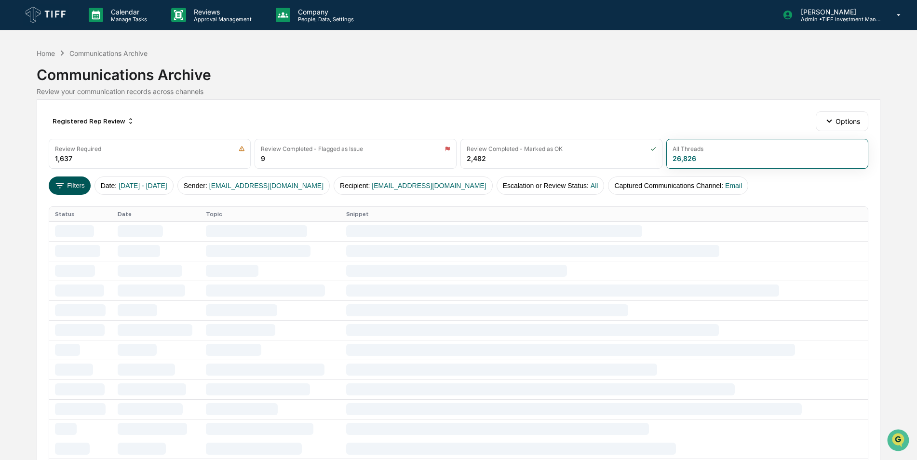
click at [62, 188] on icon at bounding box center [59, 185] width 11 height 11
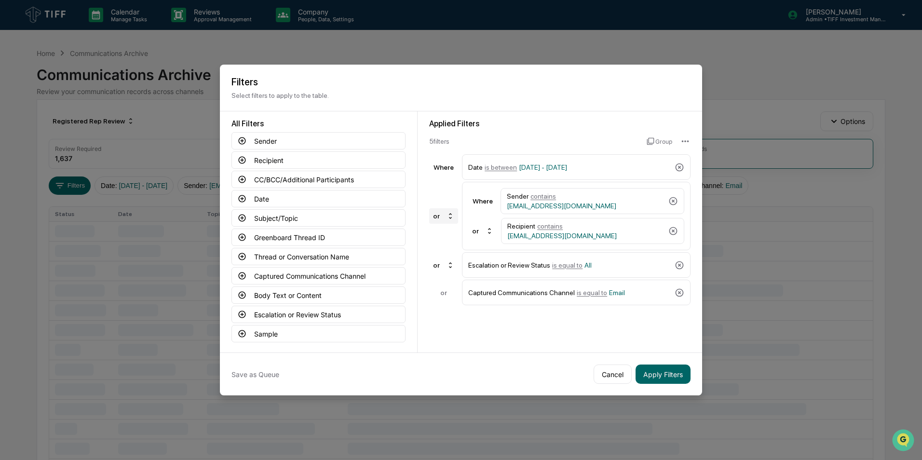
click at [448, 217] on icon at bounding box center [451, 216] width 8 height 8
click at [438, 248] on div "and" at bounding box center [437, 247] width 12 height 8
click at [650, 377] on button "Apply Filters" at bounding box center [663, 374] width 55 height 19
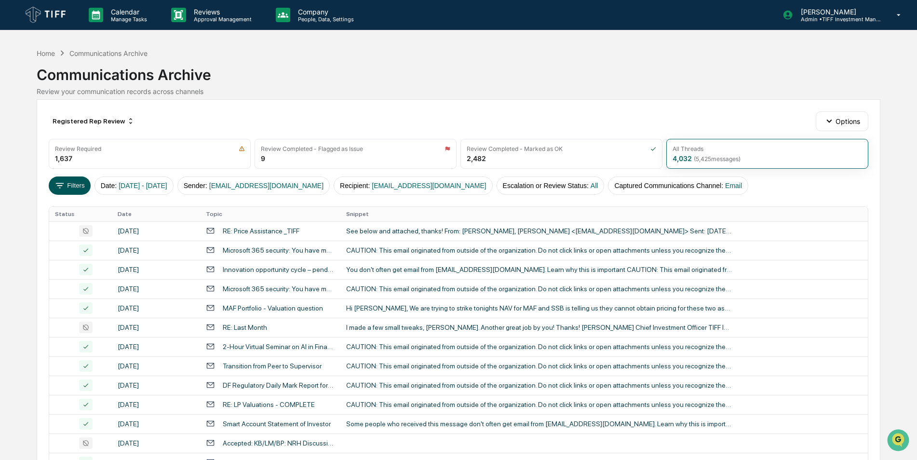
click at [61, 187] on icon at bounding box center [59, 185] width 11 height 11
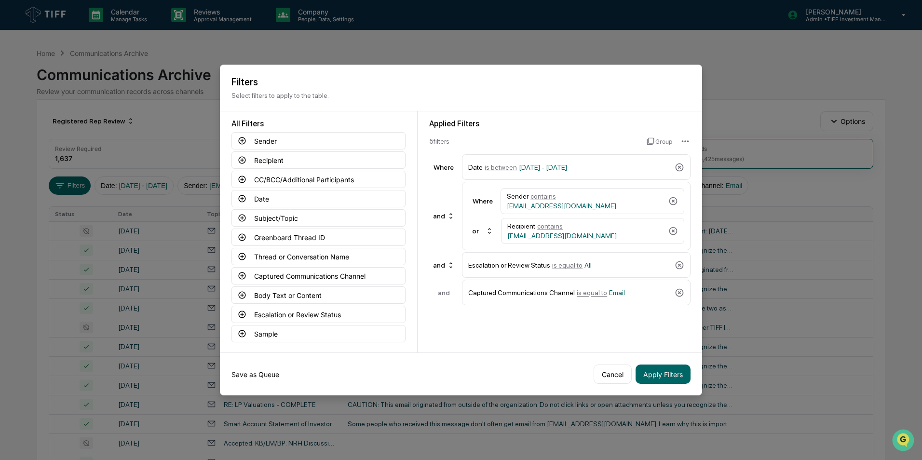
click at [265, 372] on button "Save as Queue" at bounding box center [255, 374] width 48 height 19
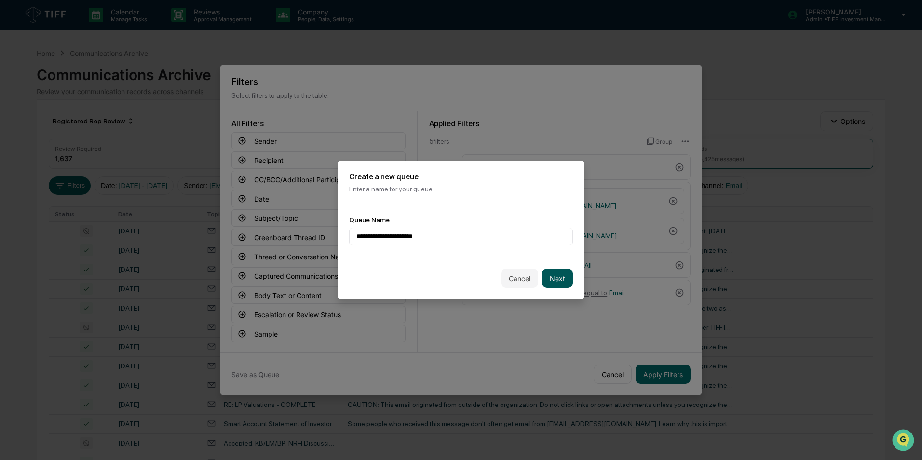
type input "**********"
click at [558, 278] on button "Next" at bounding box center [557, 278] width 31 height 19
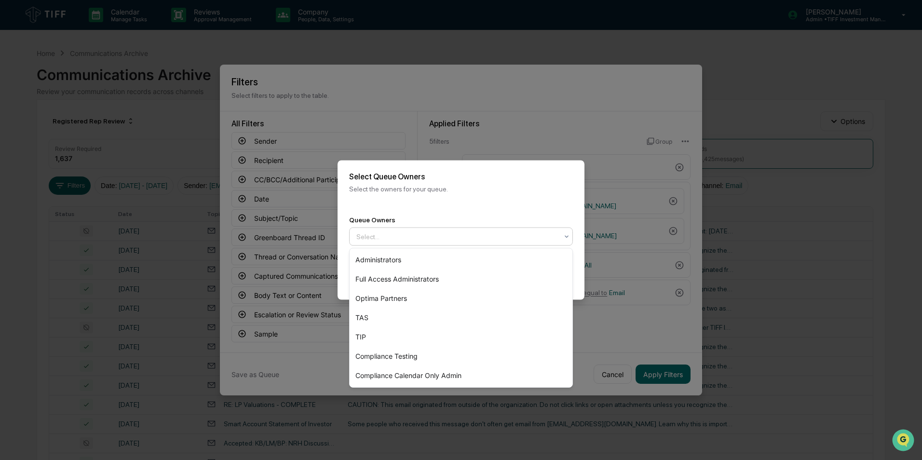
click at [458, 242] on div "Select..." at bounding box center [457, 236] width 211 height 15
click at [407, 300] on div "Optima Partners" at bounding box center [461, 298] width 223 height 19
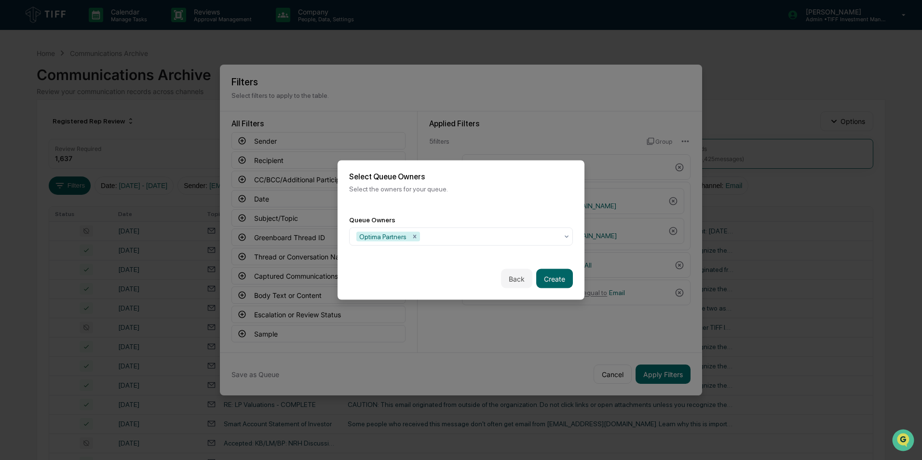
click at [578, 282] on div "Back Create" at bounding box center [461, 278] width 247 height 42
click at [565, 279] on button "Create" at bounding box center [554, 278] width 37 height 19
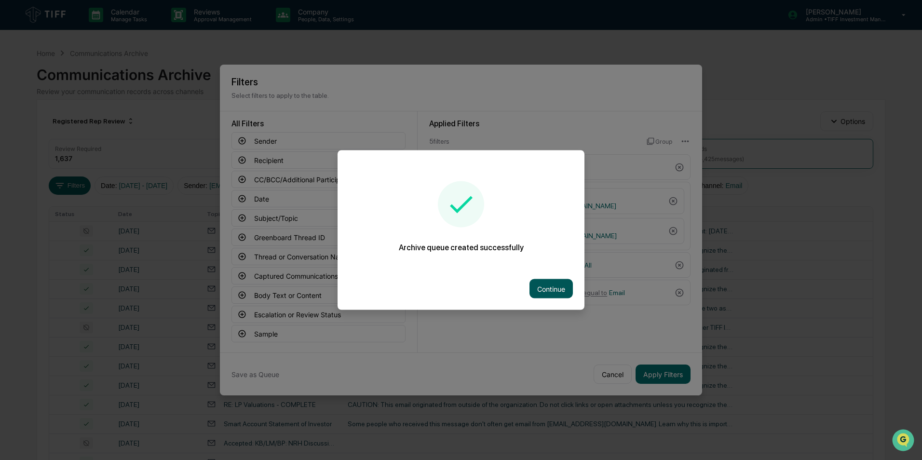
click at [562, 283] on button "Continue" at bounding box center [550, 288] width 43 height 19
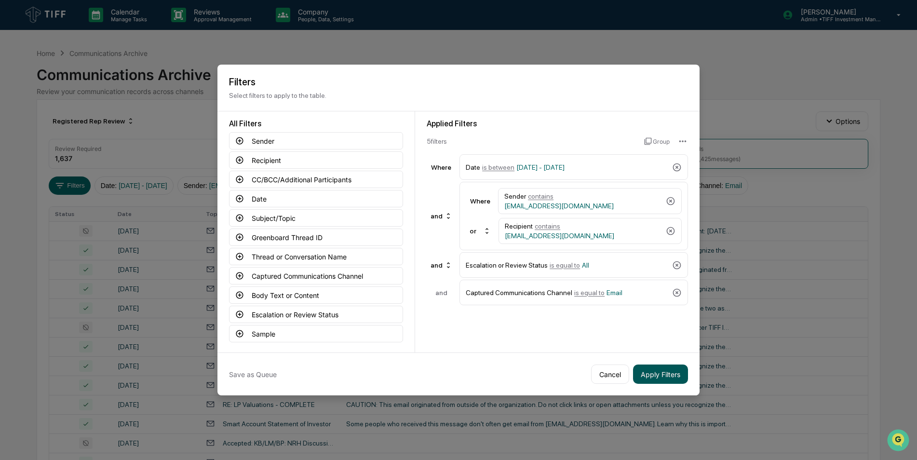
click at [653, 370] on button "Apply Filters" at bounding box center [660, 374] width 55 height 19
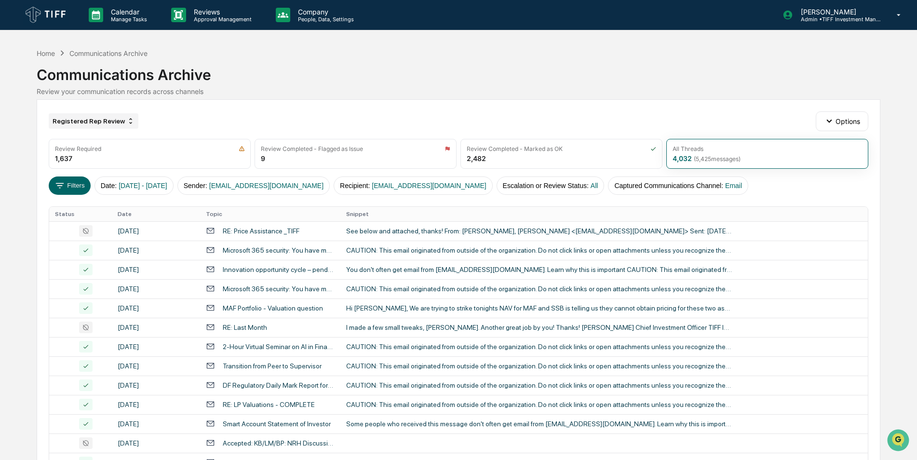
click at [104, 120] on div "Registered Rep Review" at bounding box center [94, 120] width 90 height 15
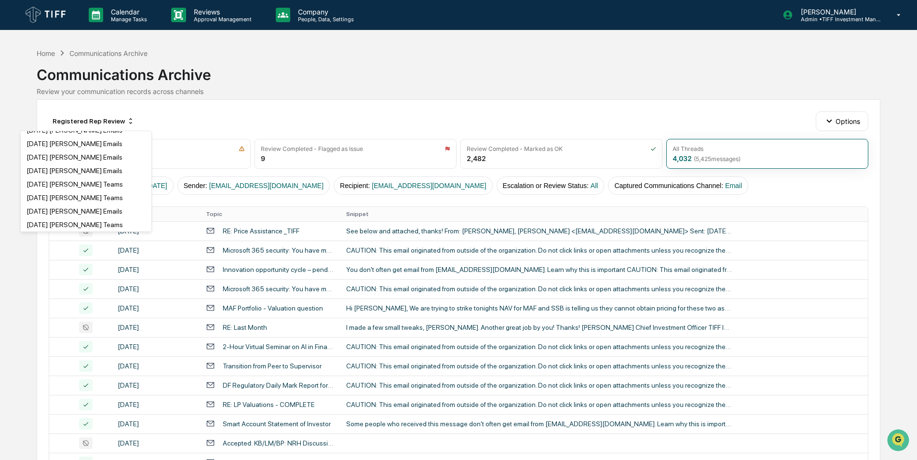
scroll to position [577, 0]
click at [44, 209] on div "July 2025 Brenan Emails" at bounding box center [75, 210] width 96 height 8
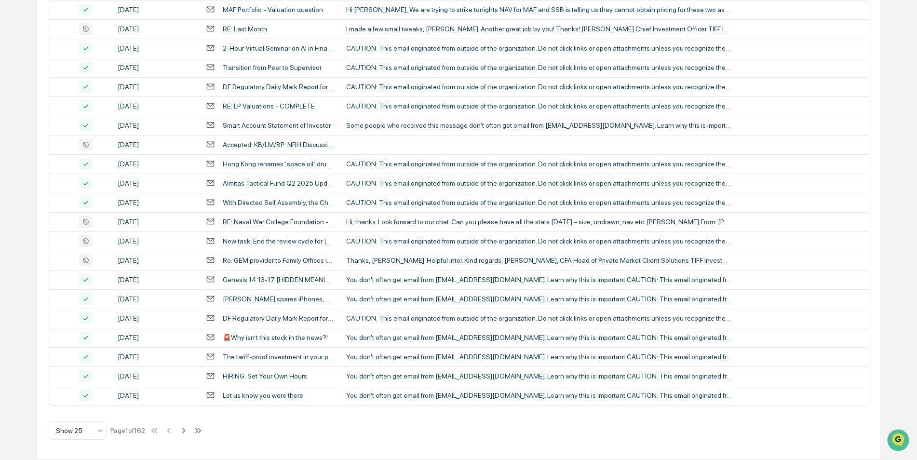
scroll to position [298, 0]
click at [186, 432] on icon at bounding box center [183, 430] width 11 height 11
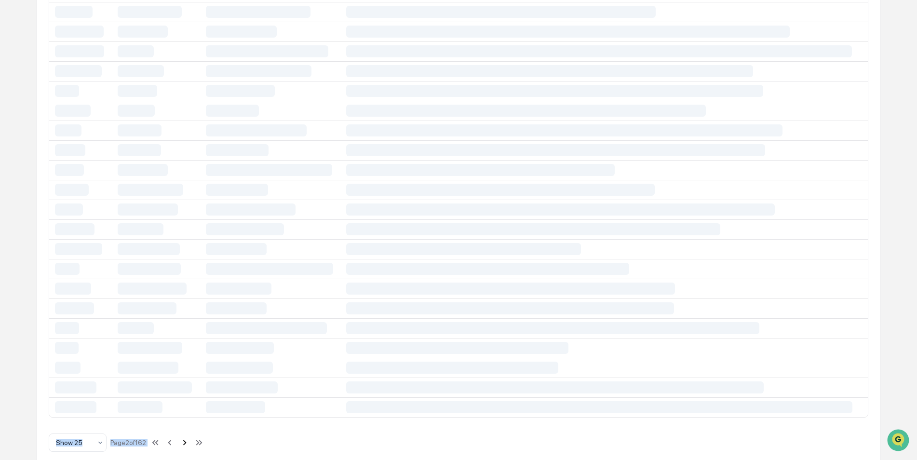
click at [186, 432] on div "July 2025 Brenan Emails Options Review Required 1,637 Review Completed - Flagge…" at bounding box center [459, 136] width 844 height 671
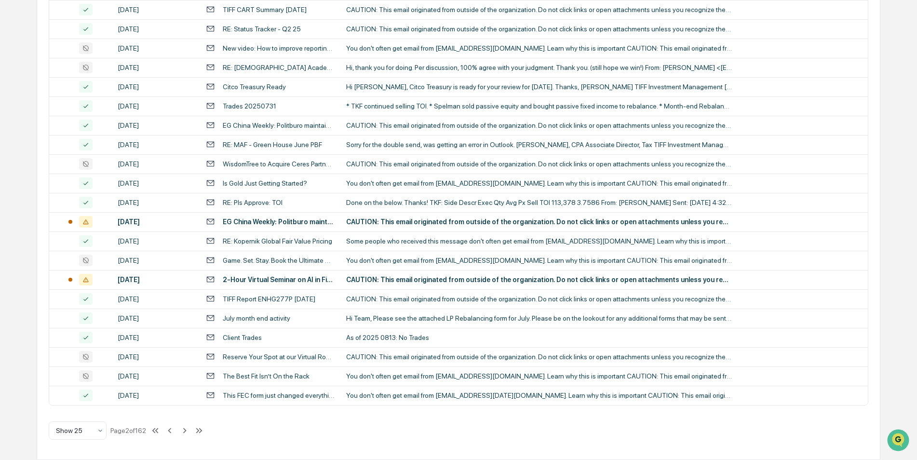
drag, startPoint x: 186, startPoint y: 432, endPoint x: 185, endPoint y: 447, distance: 16.0
click at [185, 447] on div "July 2025 Brenan Emails Options Review Required 1,637 Review Completed - Flagge…" at bounding box center [459, 130] width 844 height 659
click at [185, 436] on button at bounding box center [184, 430] width 11 height 19
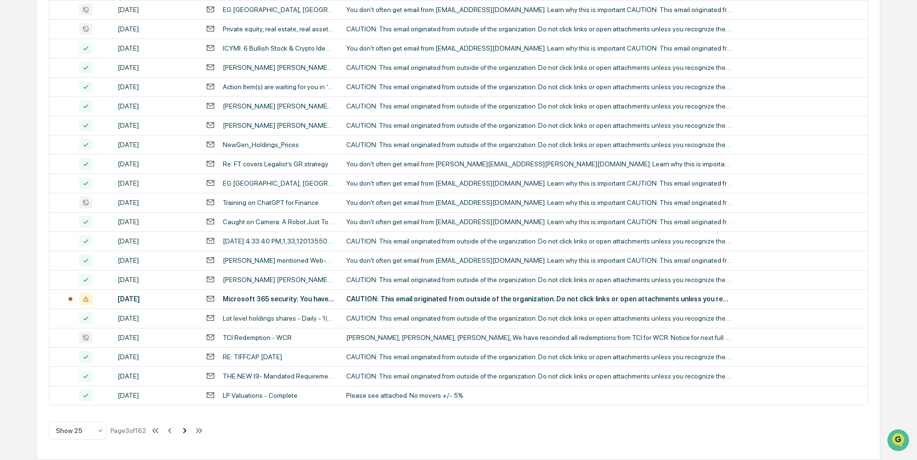
click at [186, 430] on icon at bounding box center [184, 430] width 11 height 11
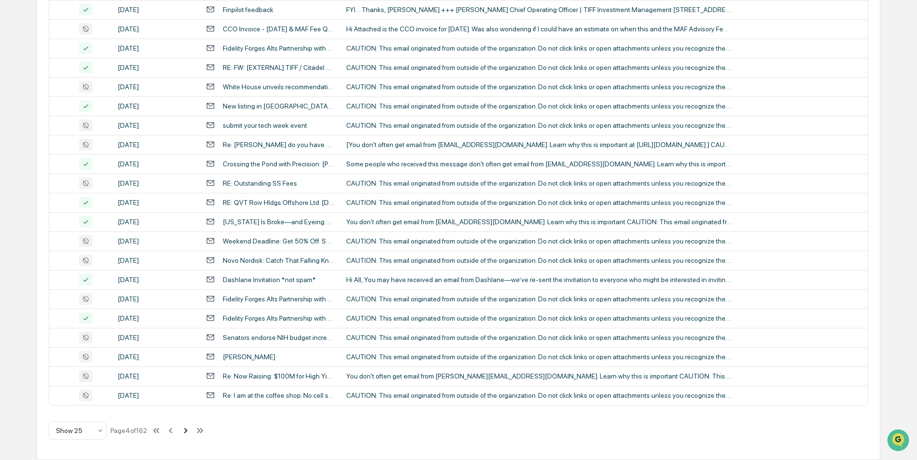
click at [188, 431] on icon at bounding box center [185, 430] width 3 height 5
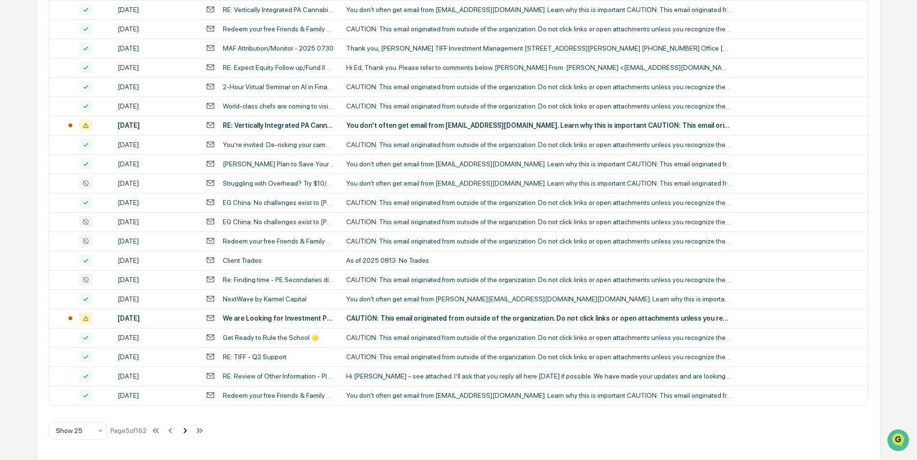
click at [188, 436] on button at bounding box center [185, 430] width 11 height 19
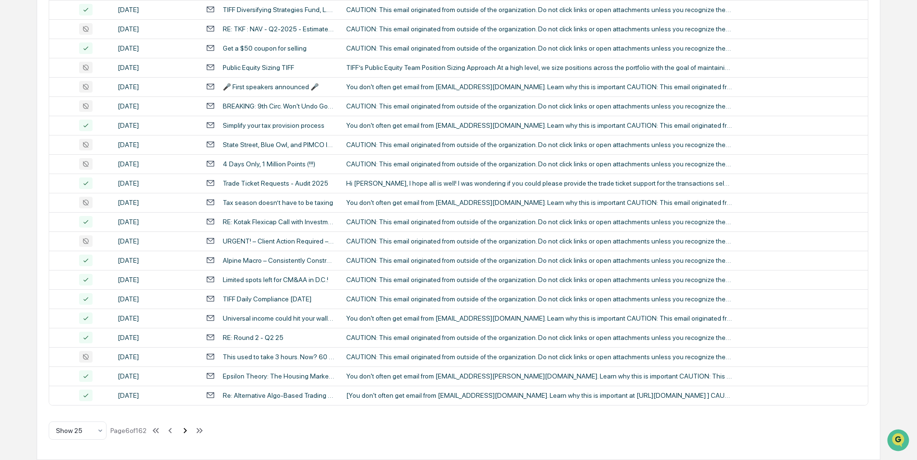
click at [189, 429] on icon at bounding box center [185, 430] width 11 height 11
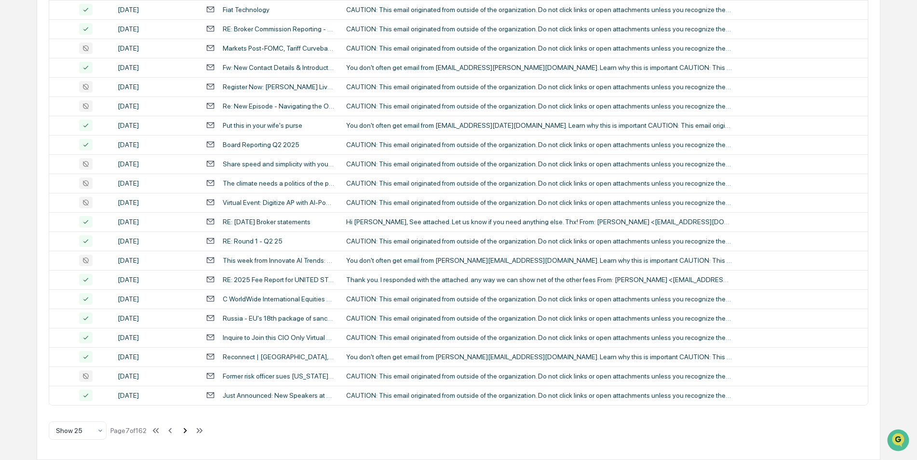
click at [184, 431] on icon at bounding box center [185, 430] width 11 height 11
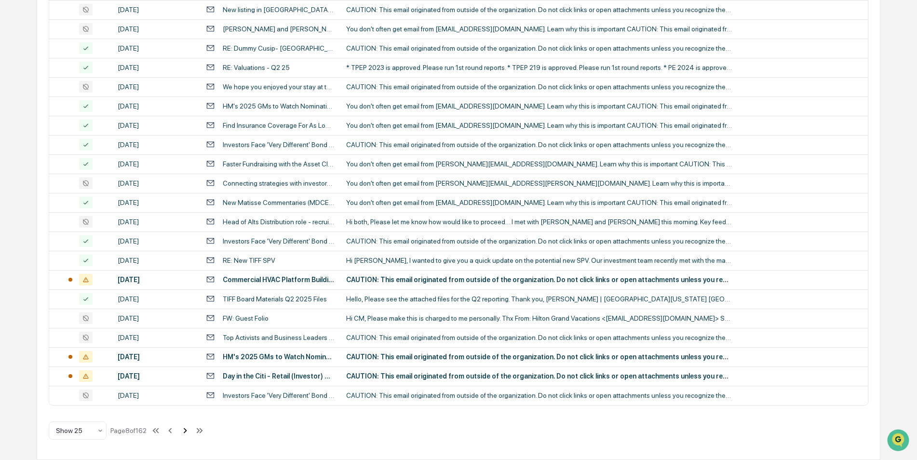
click at [187, 432] on icon at bounding box center [185, 430] width 11 height 11
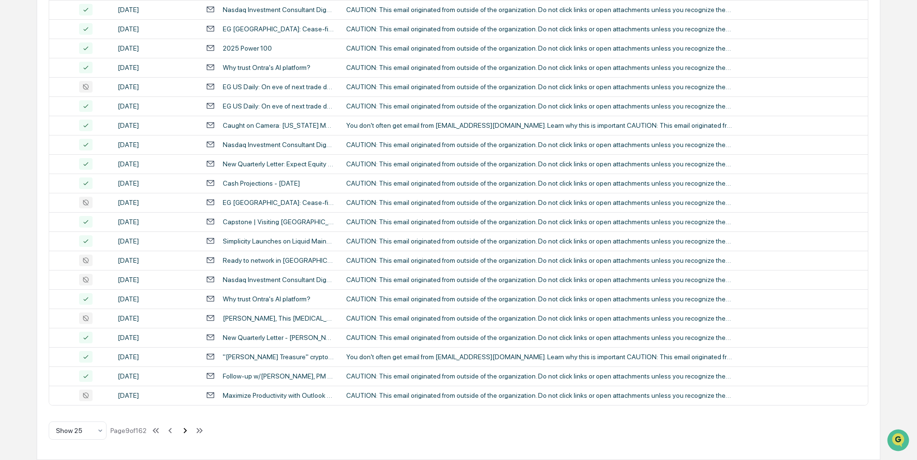
click at [183, 431] on icon at bounding box center [185, 430] width 11 height 11
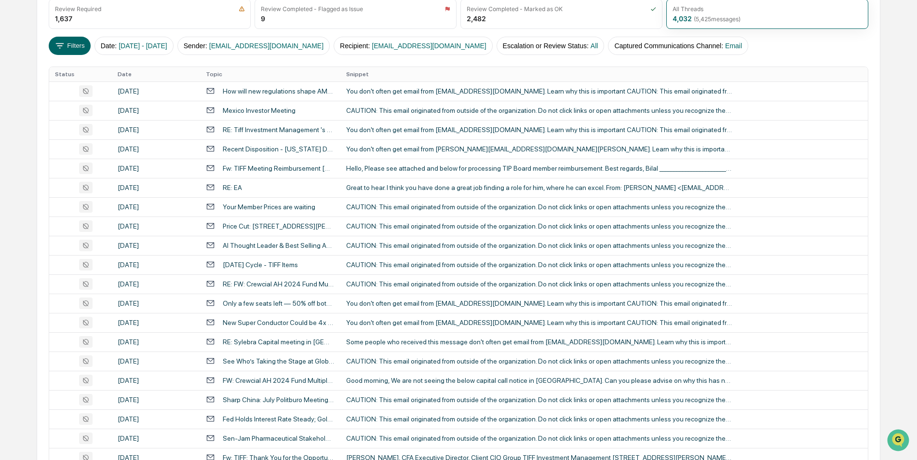
scroll to position [139, 0]
click at [384, 93] on div "You don't often get email from info@fintech.global. Learn why this is important…" at bounding box center [539, 92] width 386 height 8
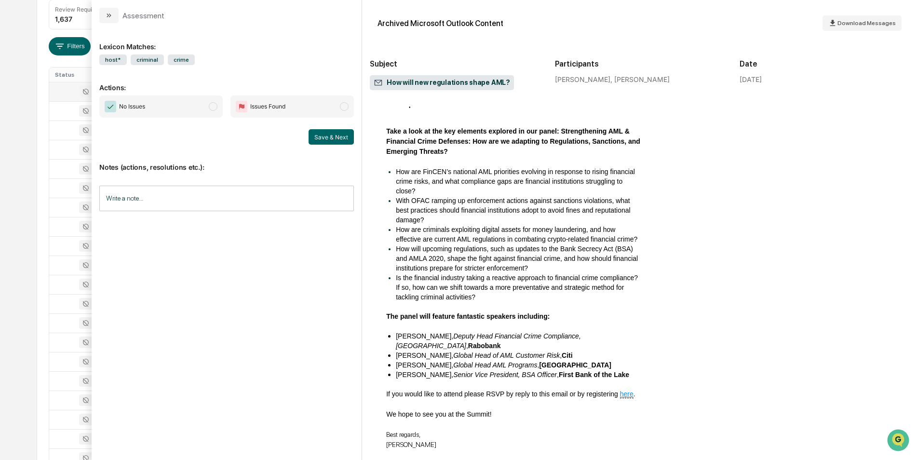
scroll to position [288, 0]
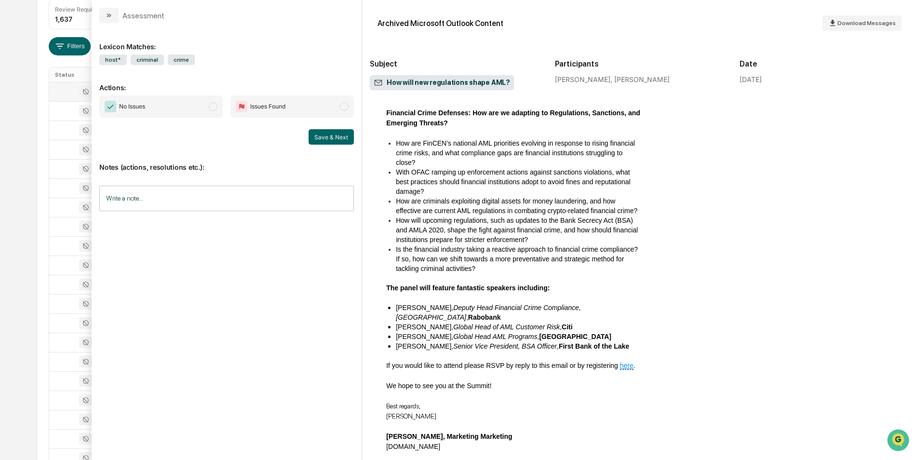
click at [214, 108] on span "modal" at bounding box center [213, 106] width 9 height 9
click at [323, 136] on button "Save & Next" at bounding box center [331, 136] width 45 height 15
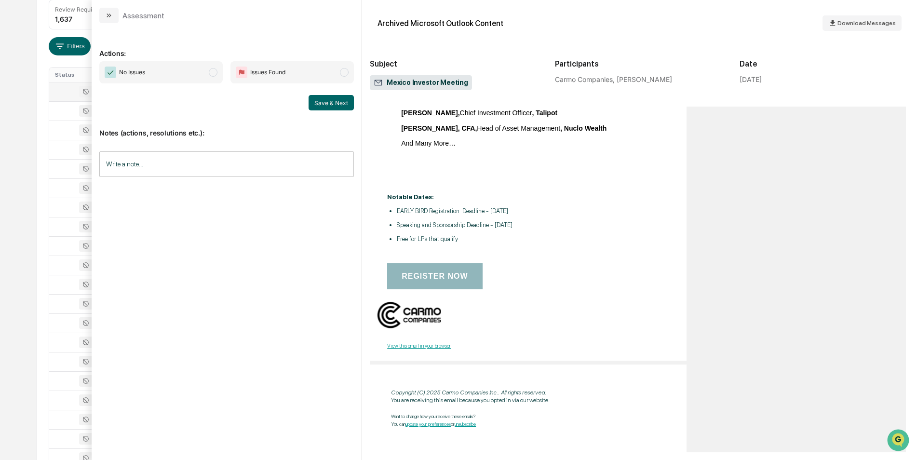
scroll to position [422, 3]
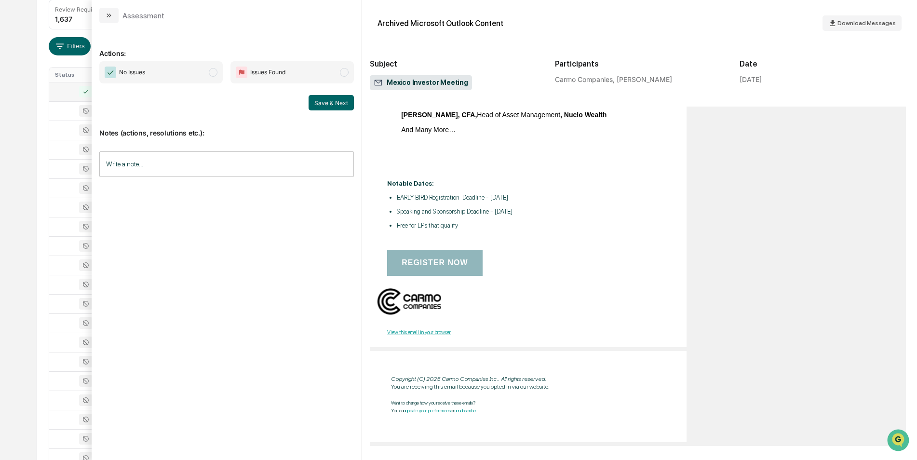
click at [214, 76] on span "modal" at bounding box center [213, 72] width 9 height 9
click at [328, 104] on button "Save & Next" at bounding box center [331, 102] width 45 height 15
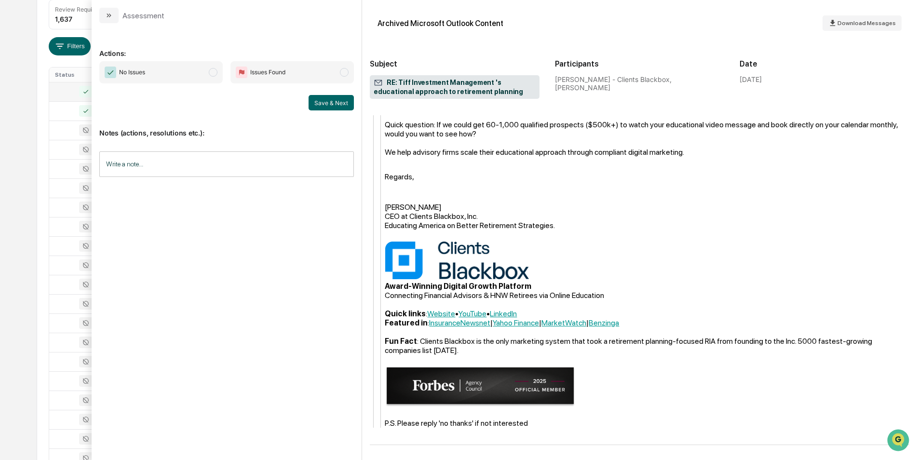
scroll to position [298, 0]
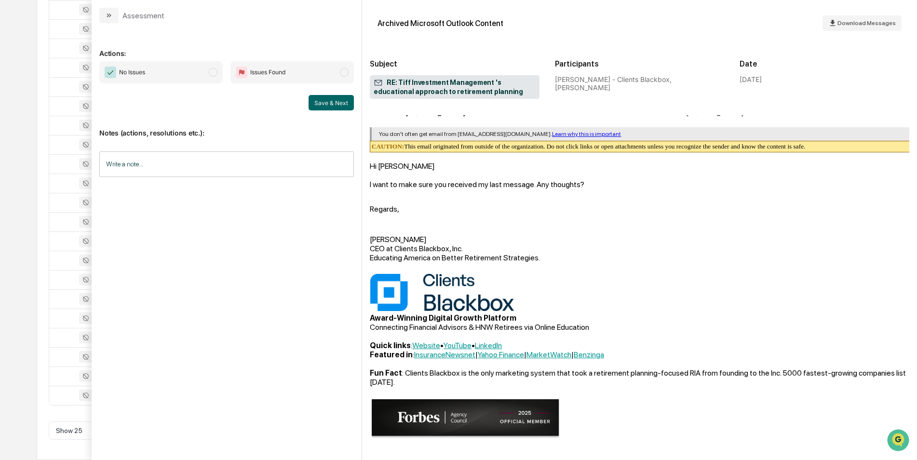
drag, startPoint x: 90, startPoint y: 213, endPoint x: 40, endPoint y: 201, distance: 52.0
click at [40, 201] on div "July 2025 Brenan Emails Options Review Required 1,637 Review Completed - Flagge…" at bounding box center [459, 130] width 844 height 659
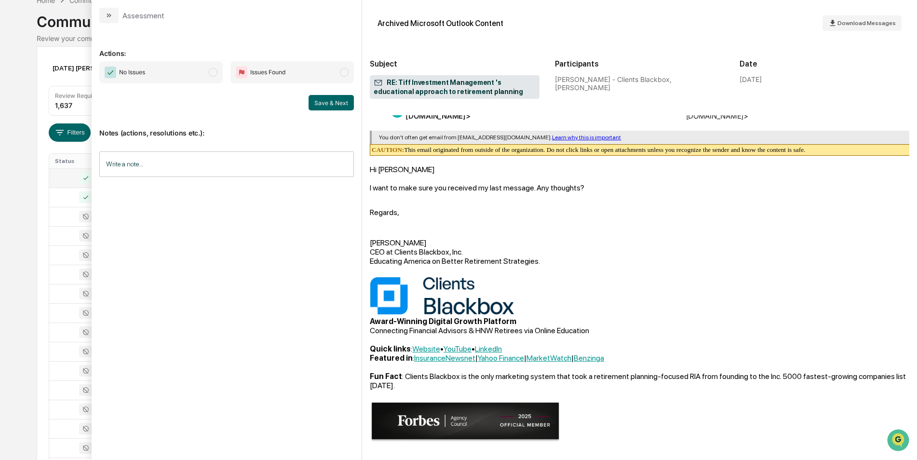
scroll to position [38, 0]
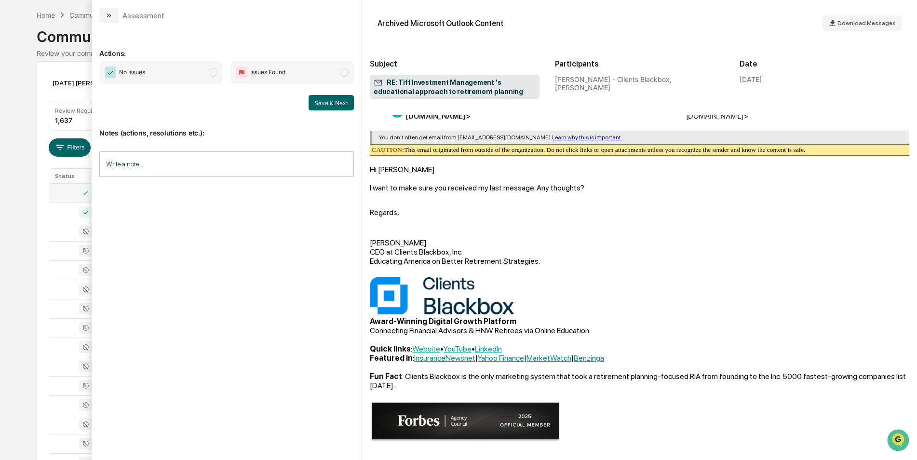
click at [216, 69] on span "modal" at bounding box center [213, 72] width 9 height 9
click at [332, 108] on button "Save & Next" at bounding box center [331, 102] width 45 height 15
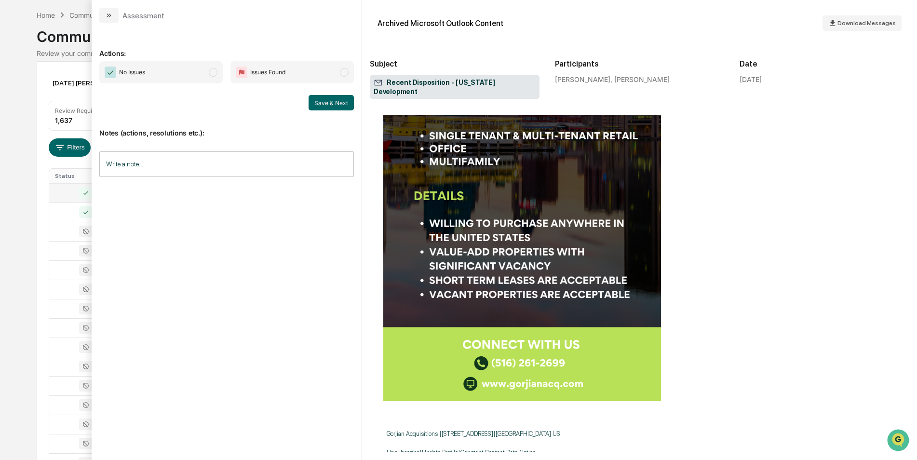
scroll to position [517, 3]
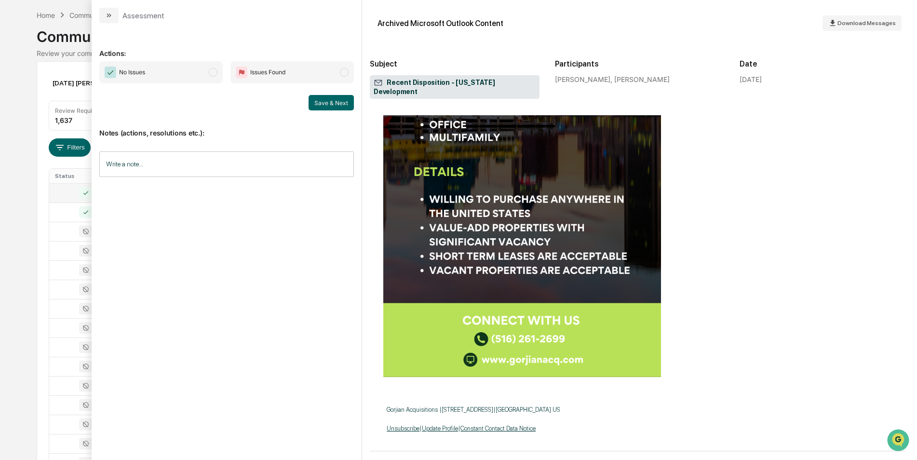
click at [218, 69] on span "No Issues" at bounding box center [160, 72] width 123 height 22
click at [335, 103] on button "Save & Next" at bounding box center [331, 102] width 45 height 15
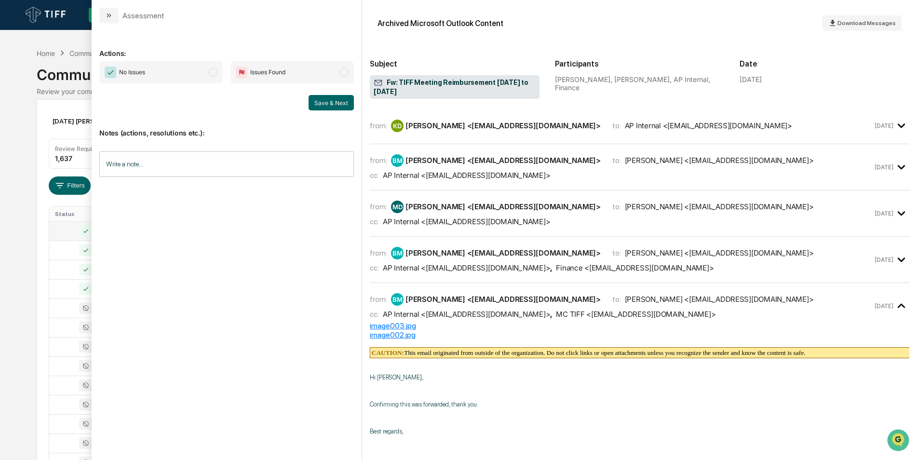
click at [210, 71] on span "modal" at bounding box center [213, 72] width 9 height 9
click at [338, 103] on button "Save & Next" at bounding box center [331, 102] width 45 height 15
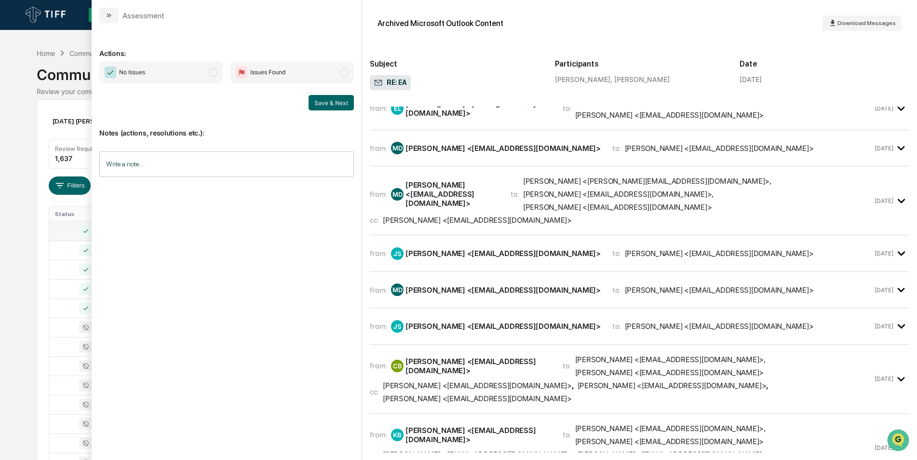
scroll to position [242, 0]
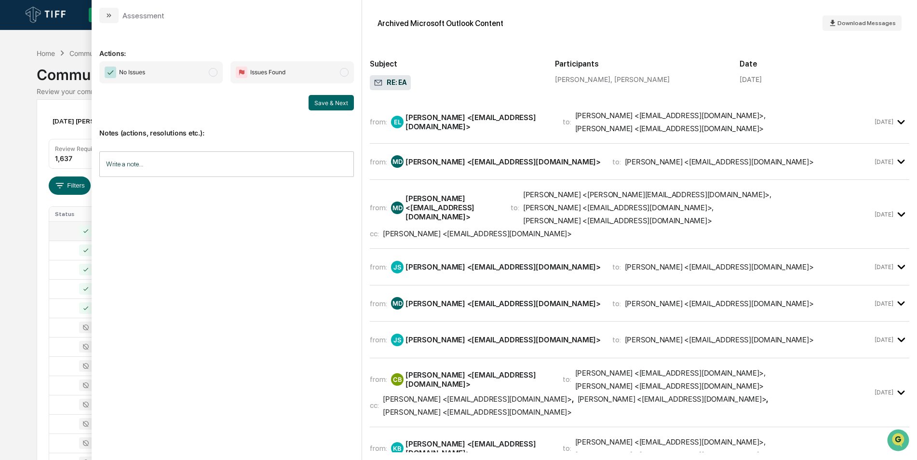
click at [210, 69] on span "modal" at bounding box center [213, 72] width 9 height 9
click at [326, 108] on button "Save & Next" at bounding box center [331, 102] width 45 height 15
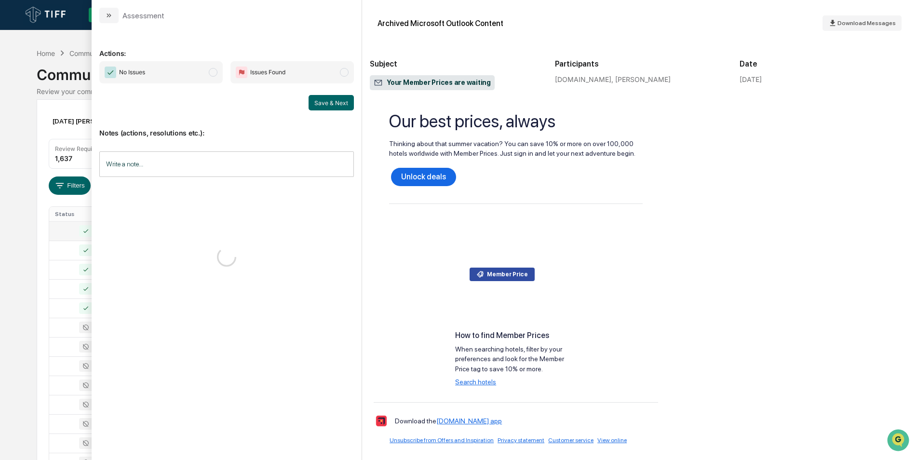
scroll to position [412, 0]
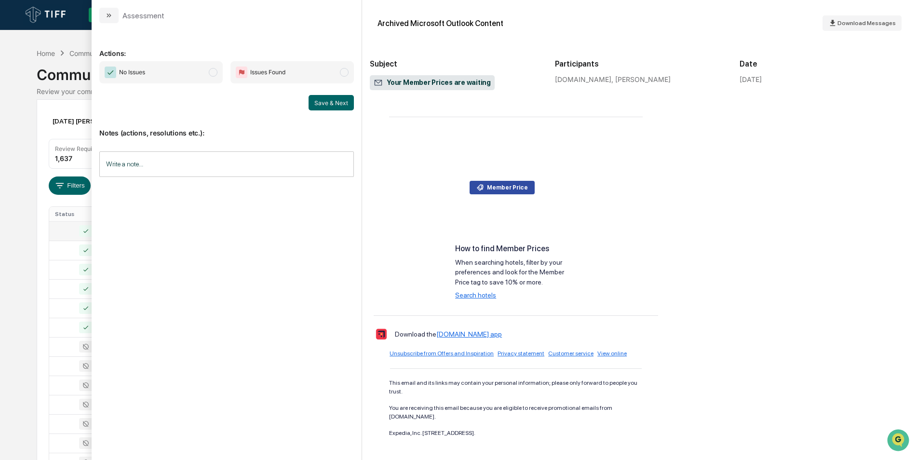
click at [210, 71] on span "modal" at bounding box center [213, 72] width 9 height 9
click at [327, 105] on button "Save & Next" at bounding box center [331, 102] width 45 height 15
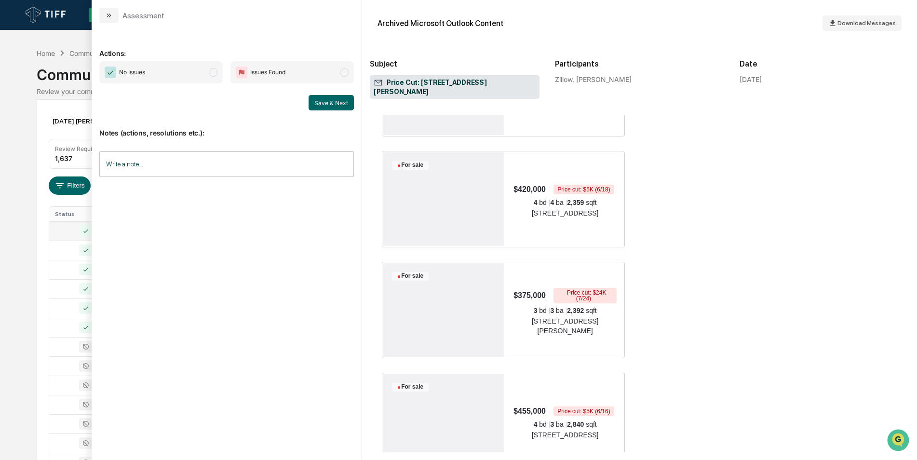
scroll to position [981, 0]
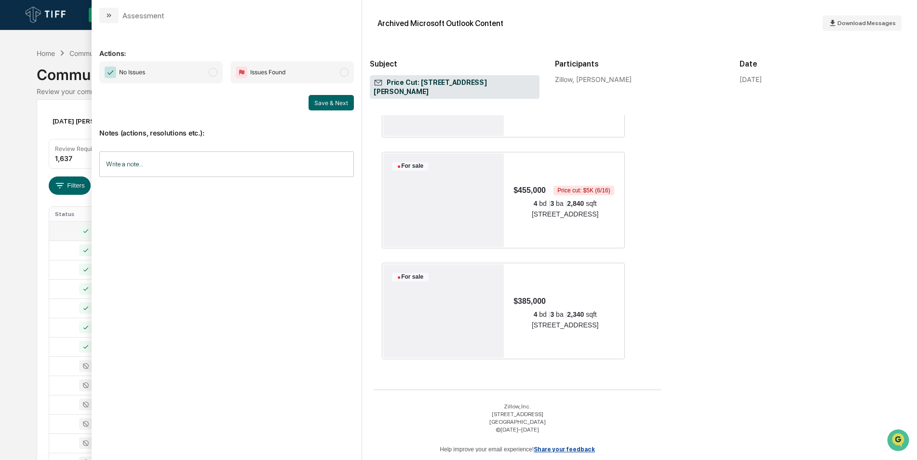
click at [216, 67] on span "No Issues" at bounding box center [160, 72] width 123 height 22
click at [338, 103] on button "Save & Next" at bounding box center [331, 102] width 45 height 15
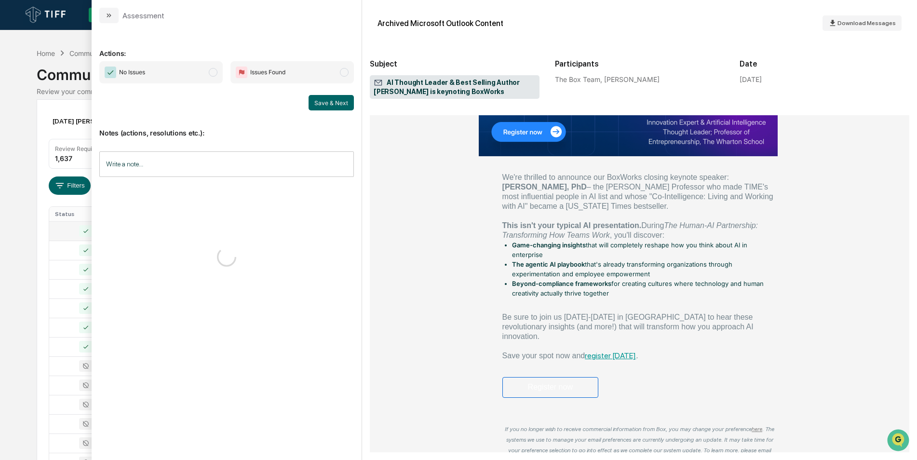
scroll to position [339, 0]
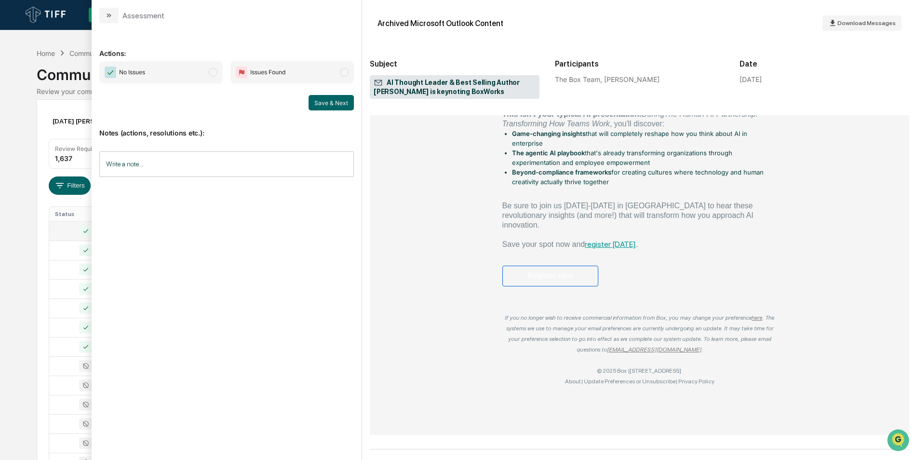
click at [218, 80] on span "No Issues" at bounding box center [160, 72] width 123 height 22
click at [329, 96] on button "Save & Next" at bounding box center [331, 102] width 45 height 15
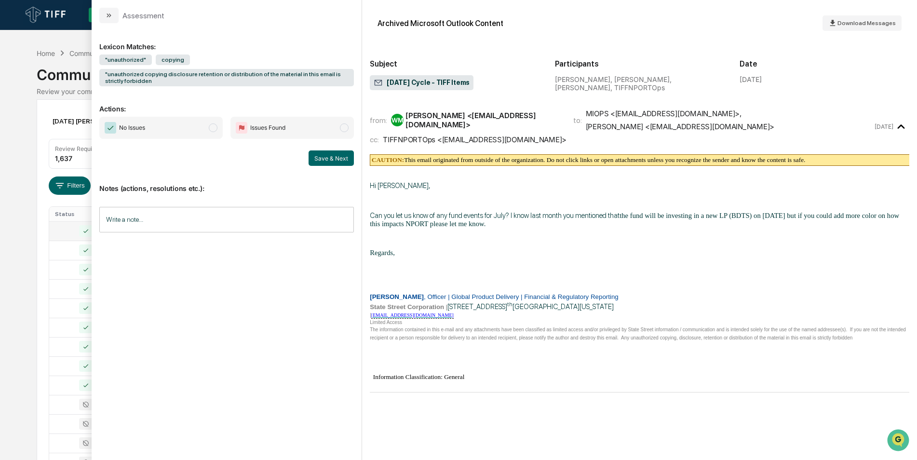
click at [211, 125] on span "modal" at bounding box center [213, 127] width 9 height 9
click at [330, 155] on button "Save & Next" at bounding box center [331, 157] width 45 height 15
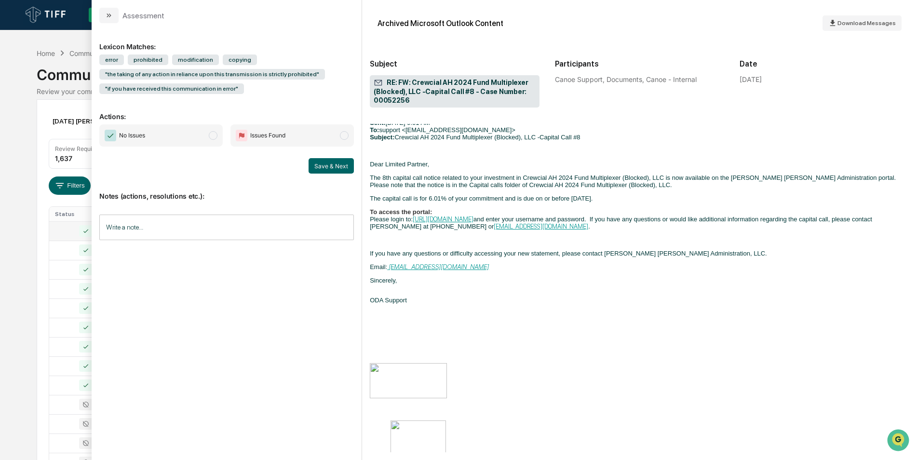
scroll to position [905, 0]
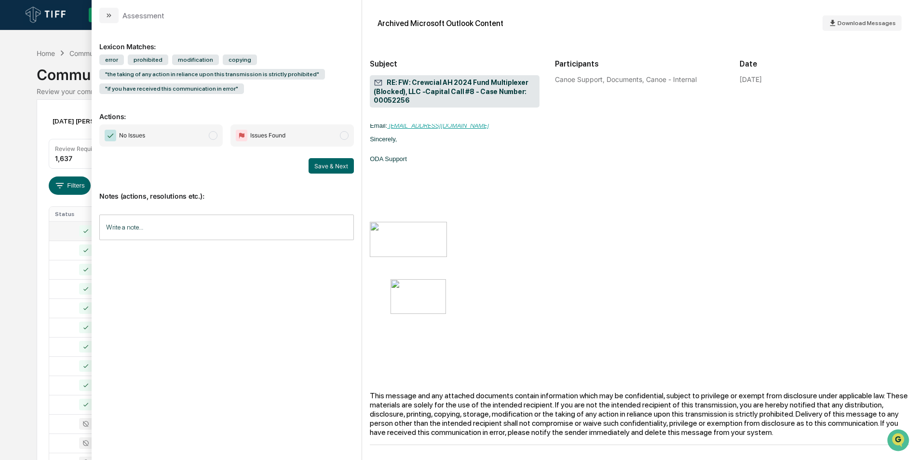
click at [217, 132] on span "No Issues" at bounding box center [160, 135] width 123 height 22
click at [318, 166] on button "Save & Next" at bounding box center [331, 165] width 45 height 15
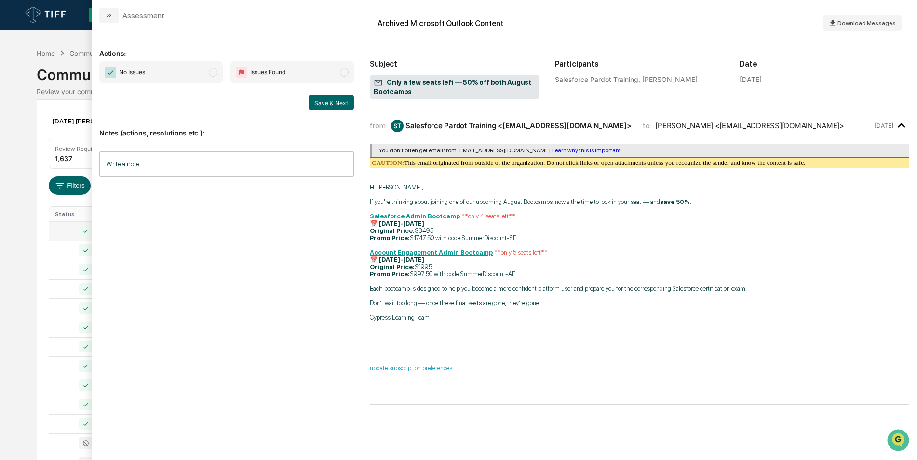
click at [211, 76] on span "No Issues" at bounding box center [160, 72] width 123 height 22
click at [334, 105] on button "Save & Next" at bounding box center [331, 102] width 45 height 15
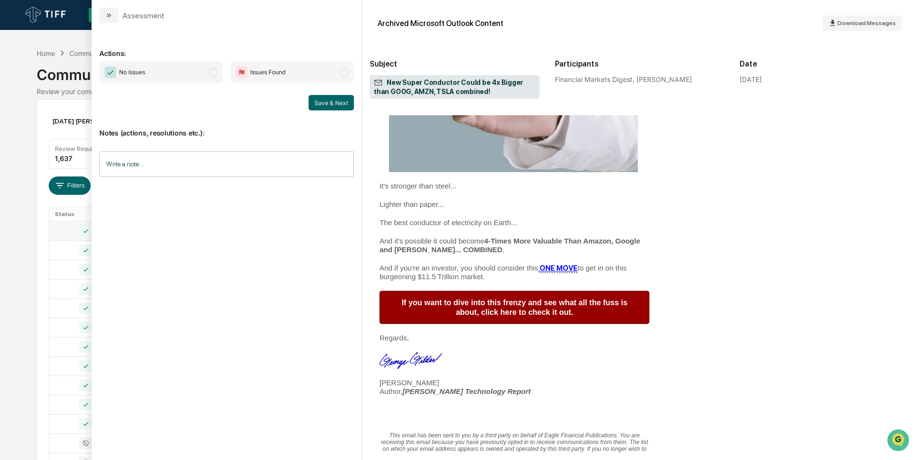
scroll to position [526, 0]
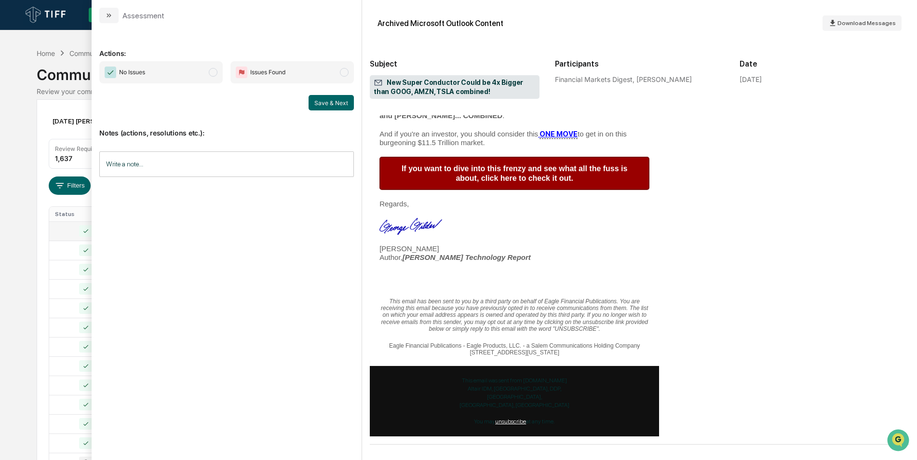
click at [216, 71] on span "modal" at bounding box center [213, 72] width 9 height 9
click at [331, 104] on button "Save & Next" at bounding box center [331, 102] width 45 height 15
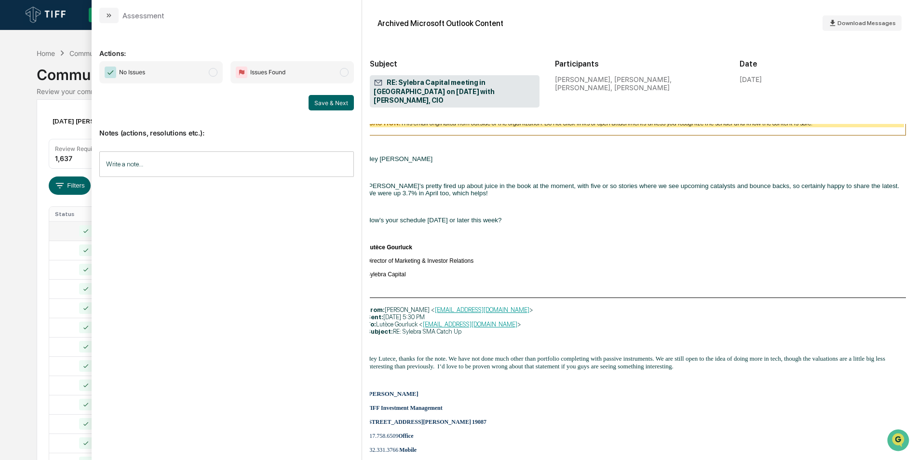
scroll to position [3726, 3]
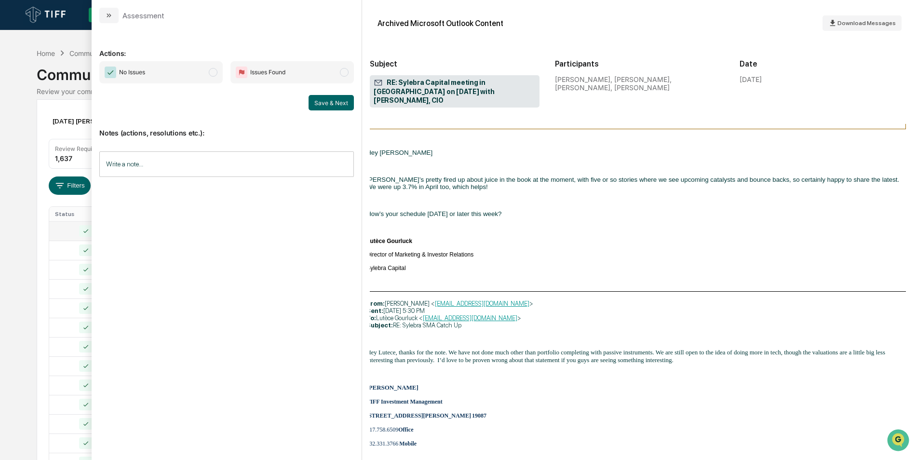
click at [214, 69] on span "modal" at bounding box center [213, 72] width 9 height 9
click at [317, 103] on button "Save & Next" at bounding box center [331, 102] width 45 height 15
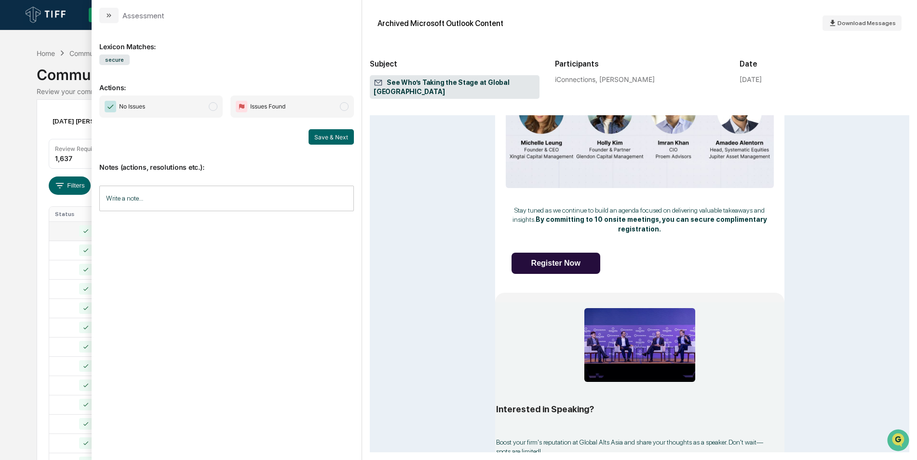
scroll to position [899, 0]
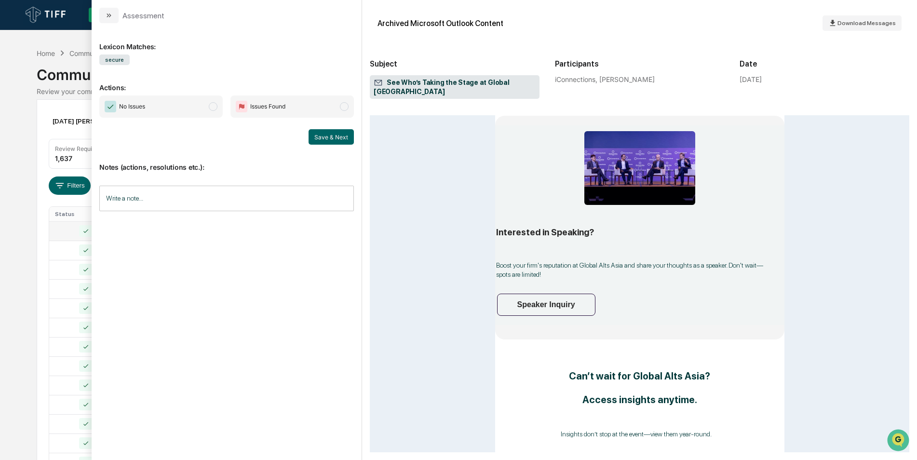
click at [220, 108] on span "No Issues" at bounding box center [160, 106] width 123 height 22
click at [320, 135] on button "Save & Next" at bounding box center [331, 136] width 45 height 15
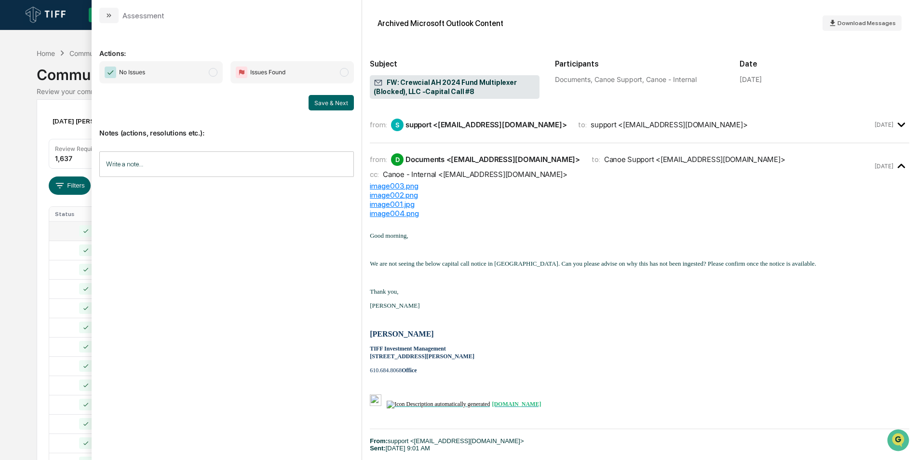
click at [216, 75] on span "modal" at bounding box center [213, 72] width 9 height 9
click at [328, 102] on button "Save & Next" at bounding box center [331, 102] width 45 height 15
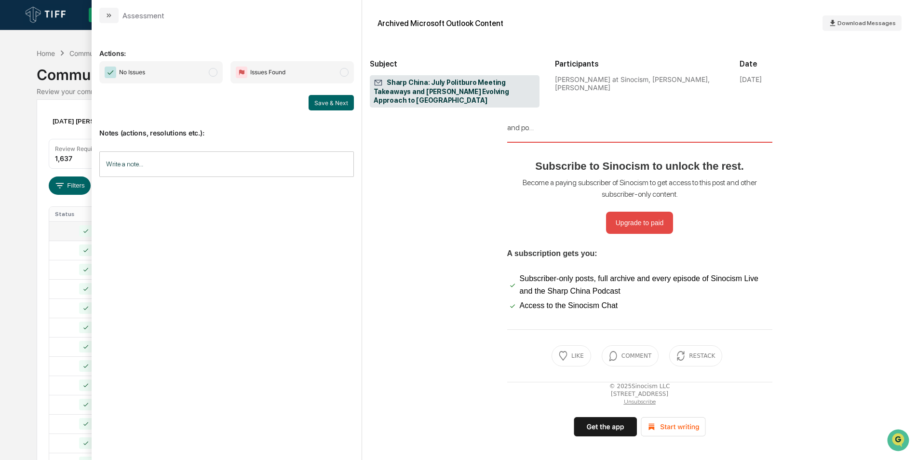
click at [213, 74] on span "modal" at bounding box center [213, 72] width 9 height 9
click at [334, 104] on button "Save & Next" at bounding box center [331, 102] width 45 height 15
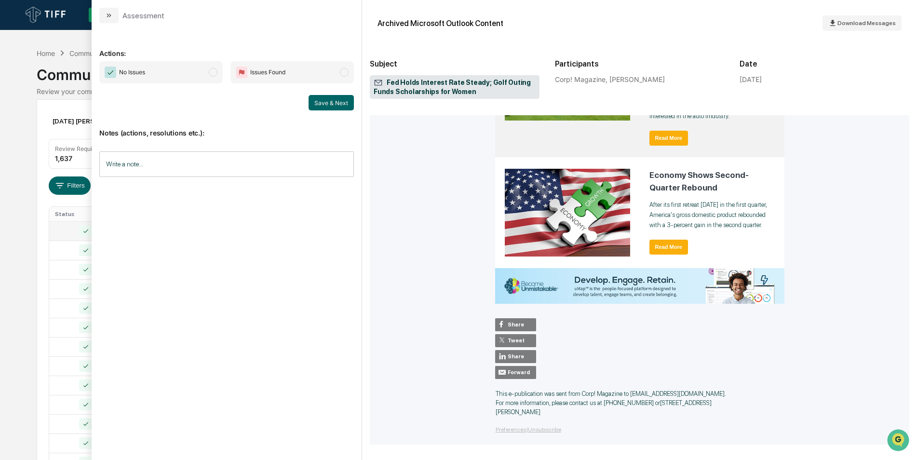
click at [216, 74] on span "modal" at bounding box center [213, 72] width 9 height 9
click at [323, 104] on button "Save & Next" at bounding box center [331, 102] width 45 height 15
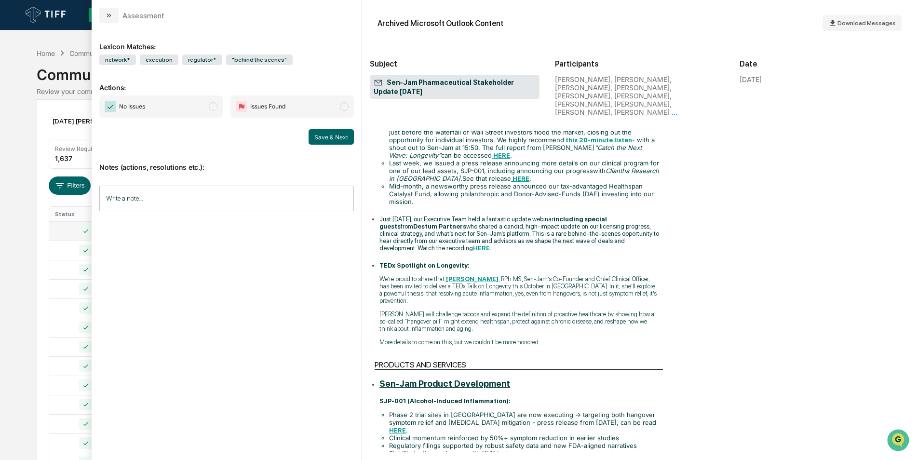
click at [220, 105] on span "No Issues" at bounding box center [160, 106] width 123 height 22
click at [335, 136] on button "Save & Next" at bounding box center [331, 136] width 45 height 15
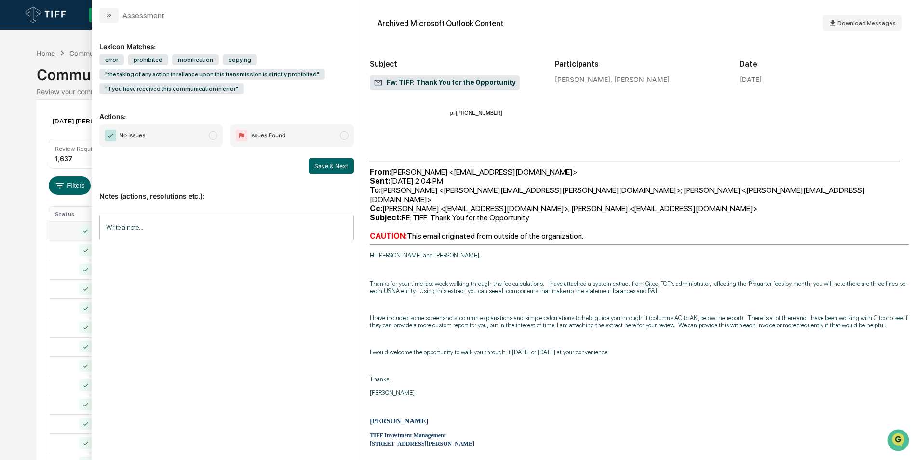
click at [215, 135] on span "modal" at bounding box center [213, 135] width 9 height 9
click at [327, 166] on button "Save & Next" at bounding box center [331, 165] width 45 height 15
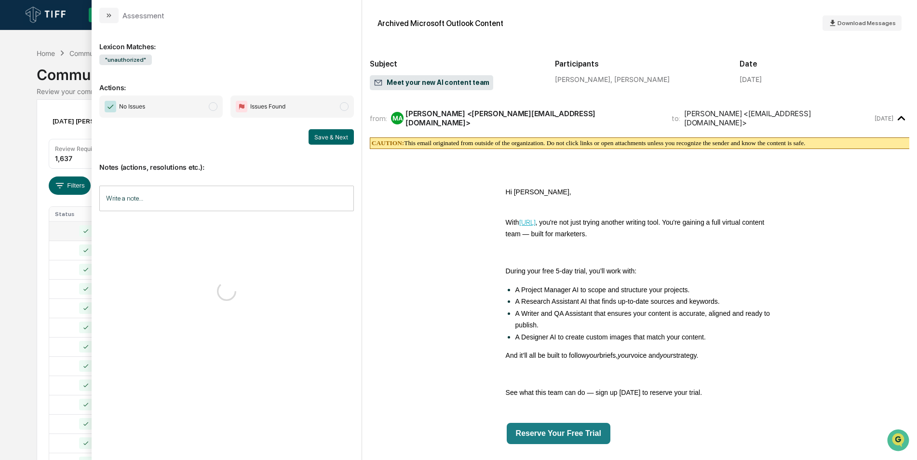
click at [97, 14] on div "Assessment" at bounding box center [227, 11] width 270 height 23
click at [106, 14] on icon "modal" at bounding box center [109, 16] width 8 height 8
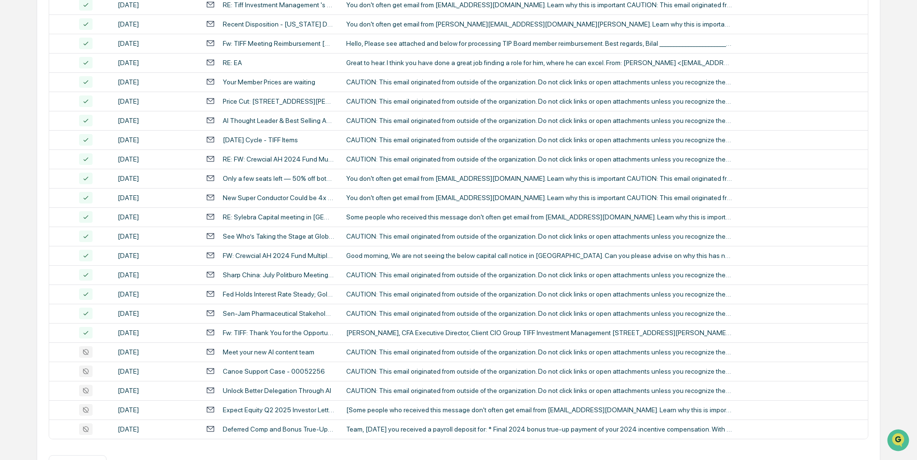
scroll to position [298, 0]
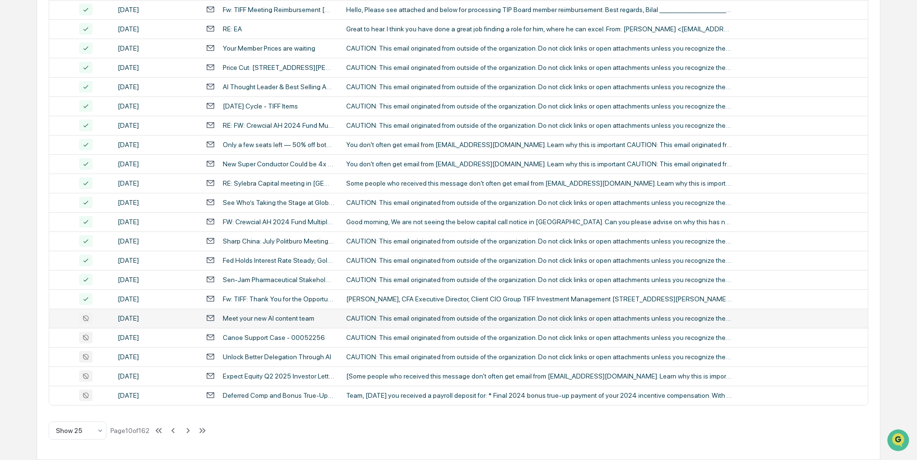
click at [243, 318] on div "Meet your new AI content team" at bounding box center [269, 318] width 92 height 8
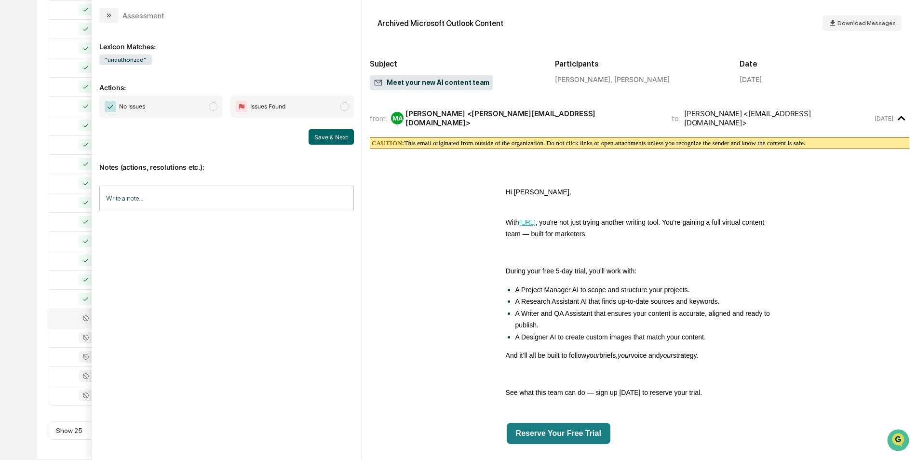
click at [210, 103] on span "No Issues" at bounding box center [160, 106] width 123 height 22
click at [312, 134] on button "Save & Next" at bounding box center [331, 136] width 45 height 15
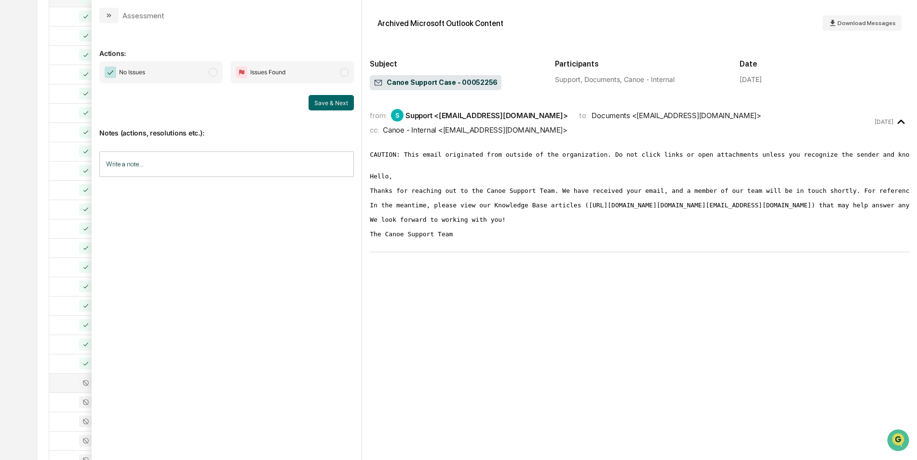
scroll to position [234, 0]
click at [214, 75] on span "modal" at bounding box center [213, 72] width 9 height 9
click at [314, 99] on button "Save & Next" at bounding box center [331, 102] width 45 height 15
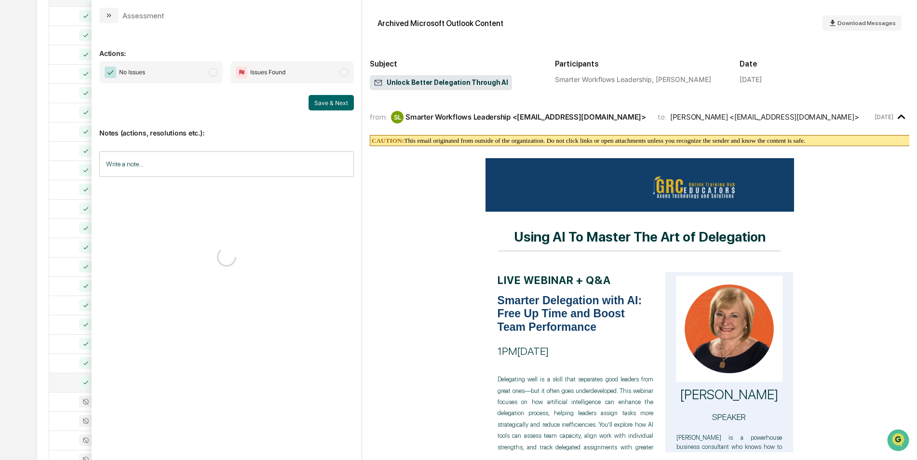
scroll to position [280, 3]
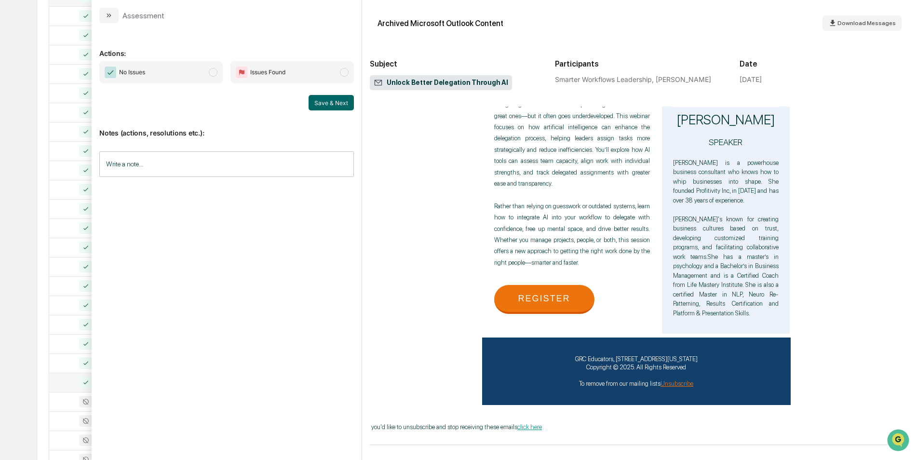
click at [219, 74] on span "No Issues" at bounding box center [160, 72] width 123 height 22
click at [340, 103] on button "Save & Next" at bounding box center [331, 102] width 45 height 15
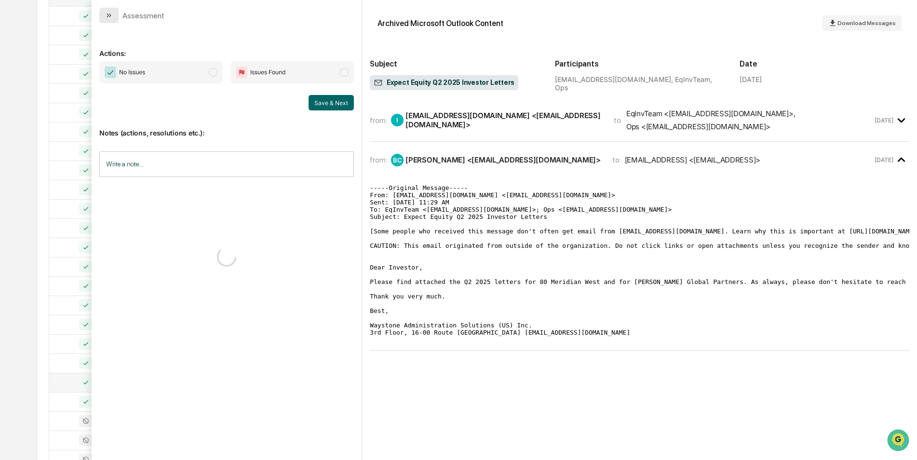
click at [108, 18] on icon "modal" at bounding box center [109, 16] width 8 height 8
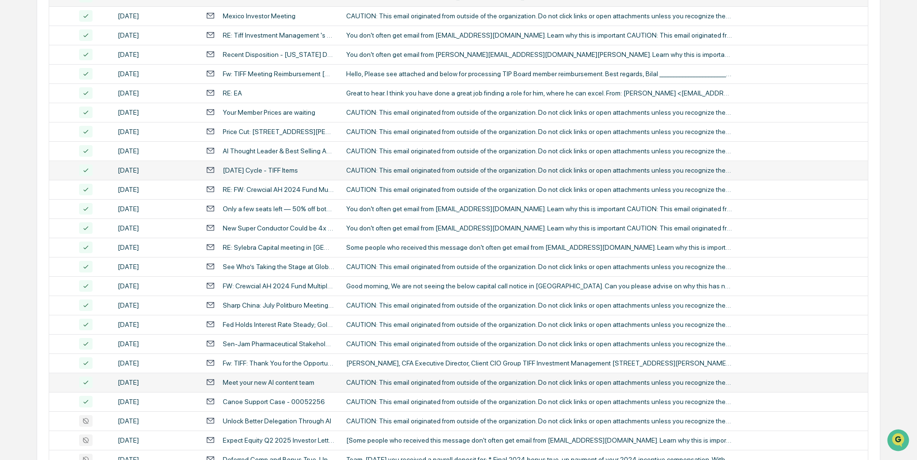
scroll to position [298, 0]
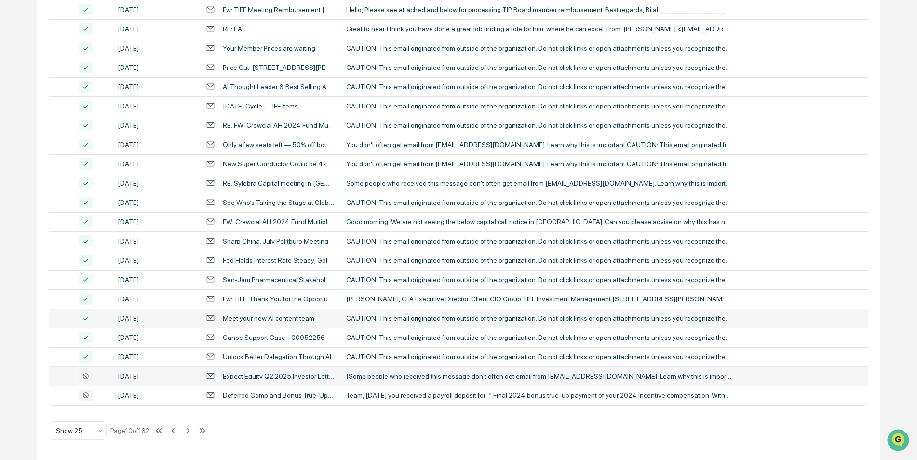
click at [251, 375] on div "Expect Equity Q2 2025 Investor Letters" at bounding box center [279, 376] width 112 height 8
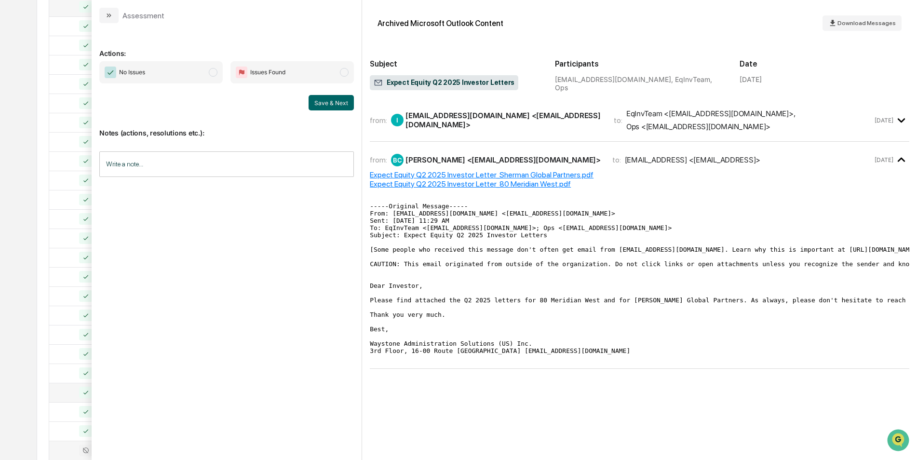
scroll to position [222, 0]
click at [211, 80] on span "No Issues" at bounding box center [160, 72] width 123 height 22
click at [320, 96] on button "Save & Next" at bounding box center [331, 102] width 45 height 15
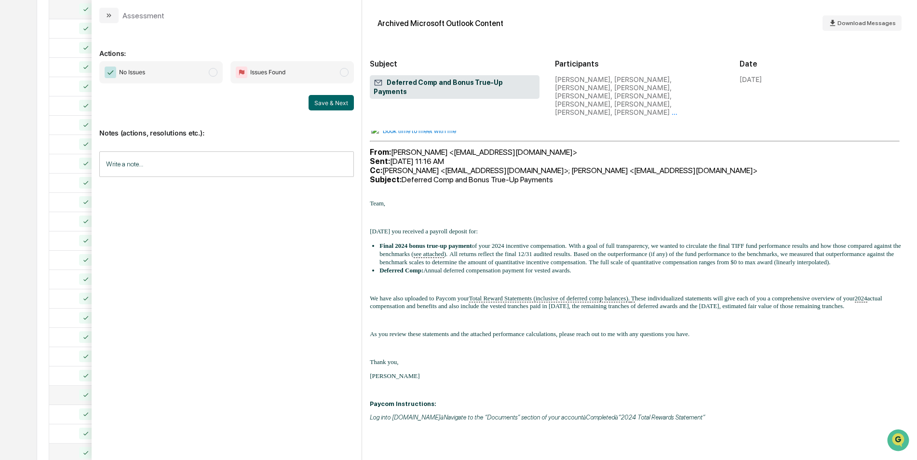
scroll to position [447, 0]
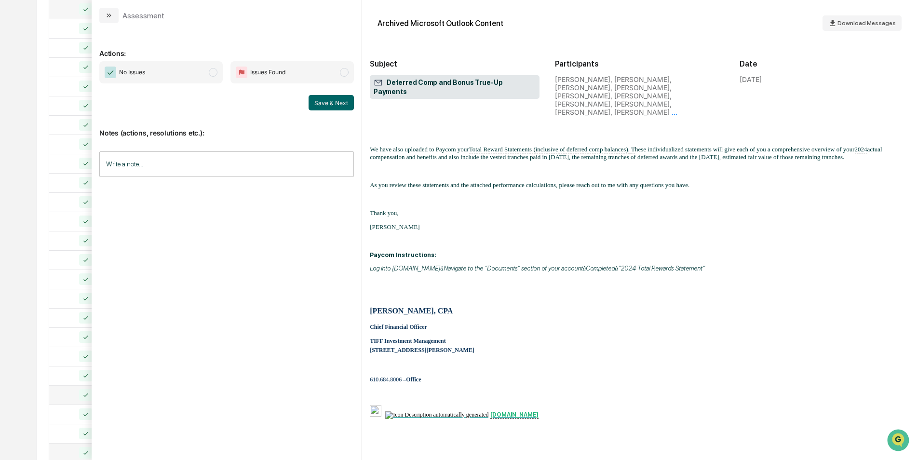
click at [214, 72] on span "modal" at bounding box center [213, 72] width 9 height 9
click at [330, 102] on button "Save & Next" at bounding box center [331, 102] width 45 height 15
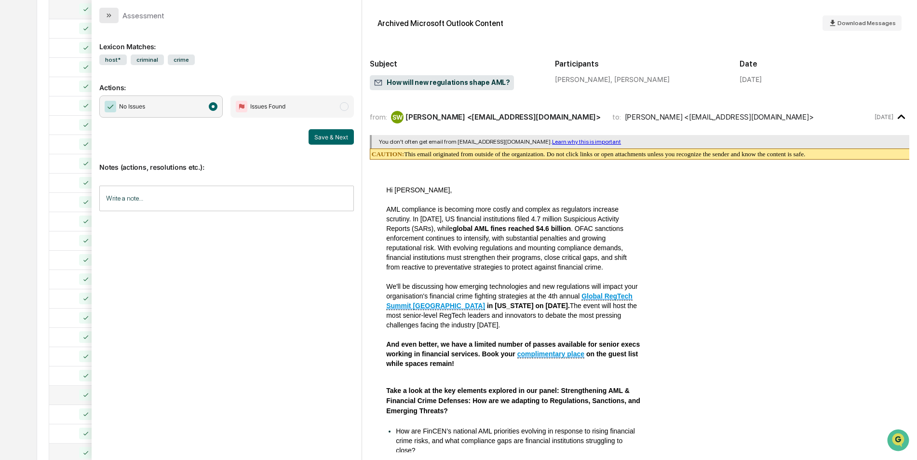
click at [110, 17] on icon "modal" at bounding box center [109, 16] width 8 height 8
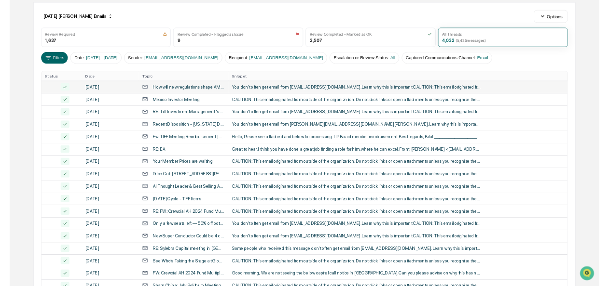
scroll to position [96, 0]
